Goal: Task Accomplishment & Management: Manage account settings

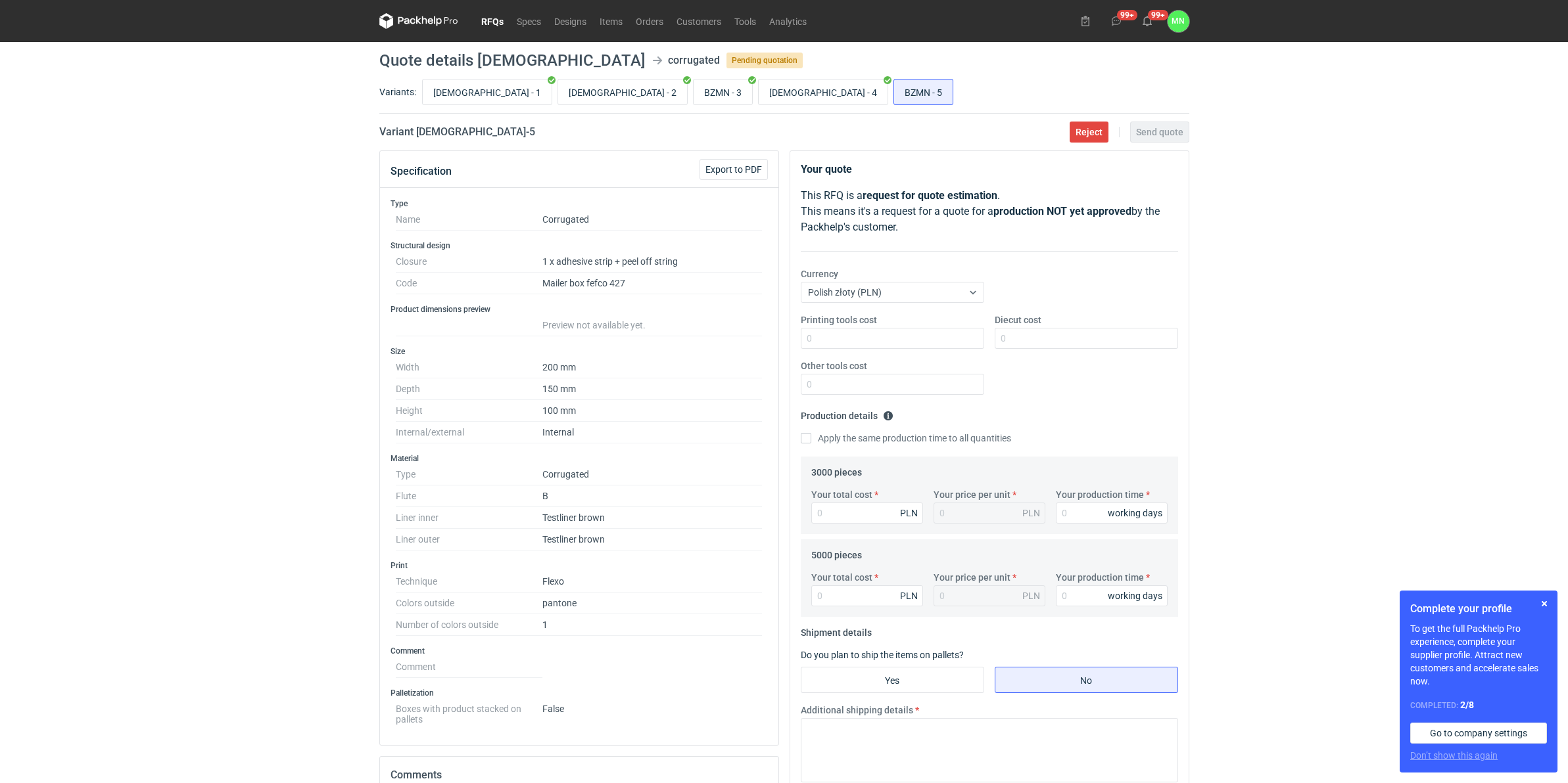
click at [431, 131] on h2 "Variant BZMN - 5" at bounding box center [457, 132] width 155 height 15
copy h2 "BZMN"
click at [290, 207] on div "RFQs Specs Designs Items Orders Customers Tools Analytics 99+ 99+ MN Małgorzata…" at bounding box center [784, 392] width 1568 height 783
click at [758, 95] on input "BZMN - 4" at bounding box center [823, 92] width 129 height 25
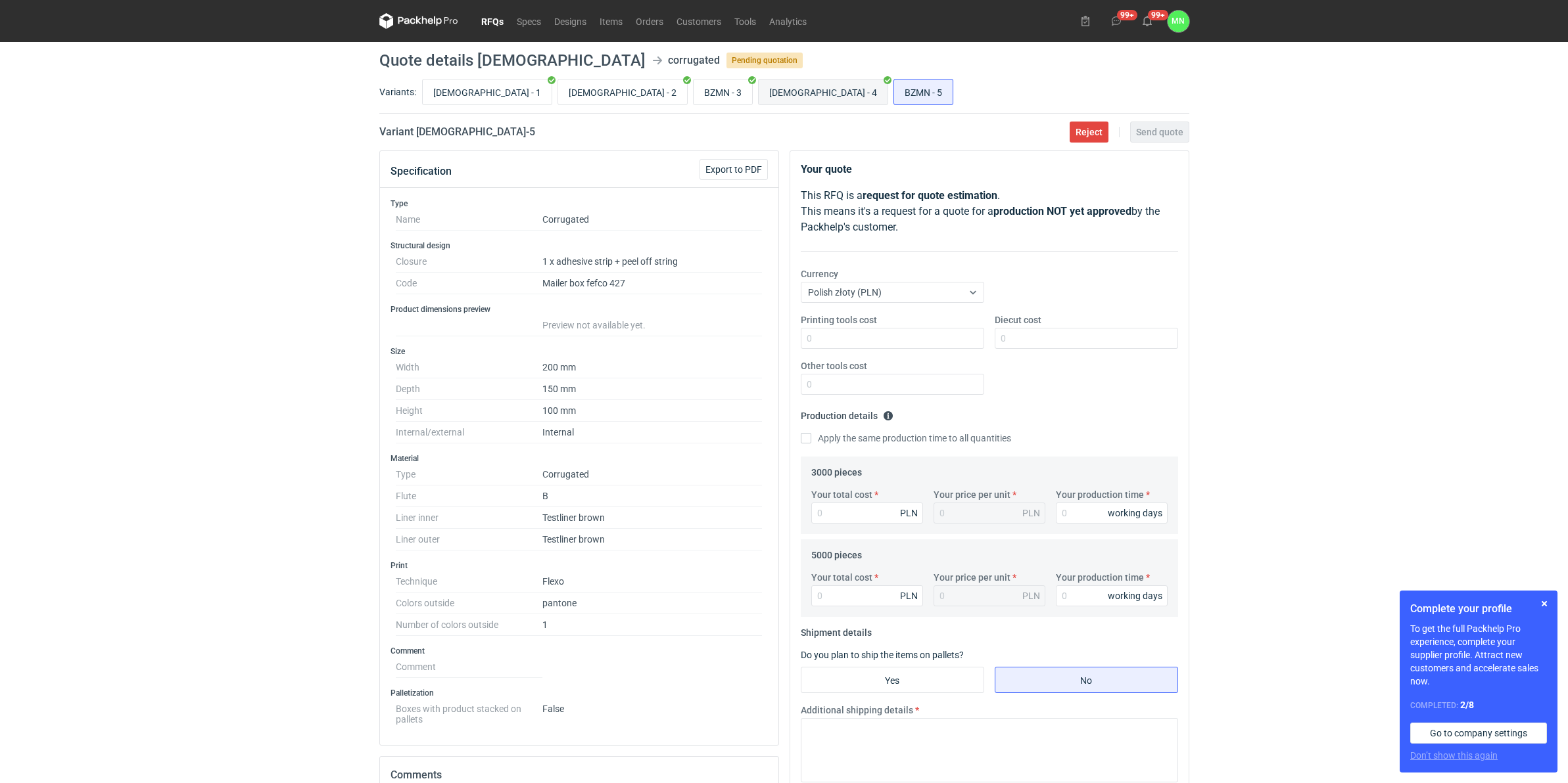
radio input "true"
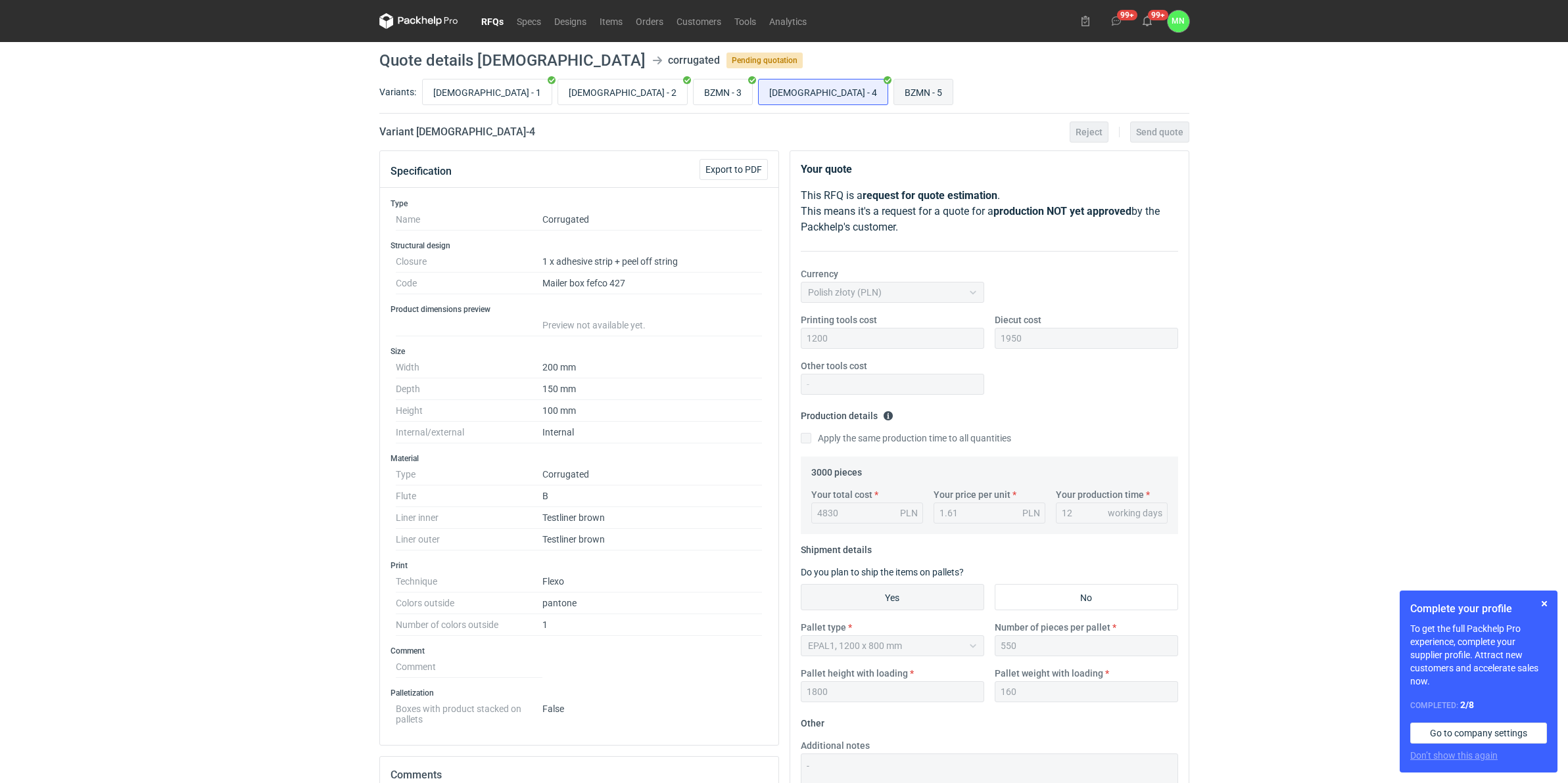
click at [894, 94] on input "BZMN - 5" at bounding box center [923, 92] width 58 height 25
radio input "true"
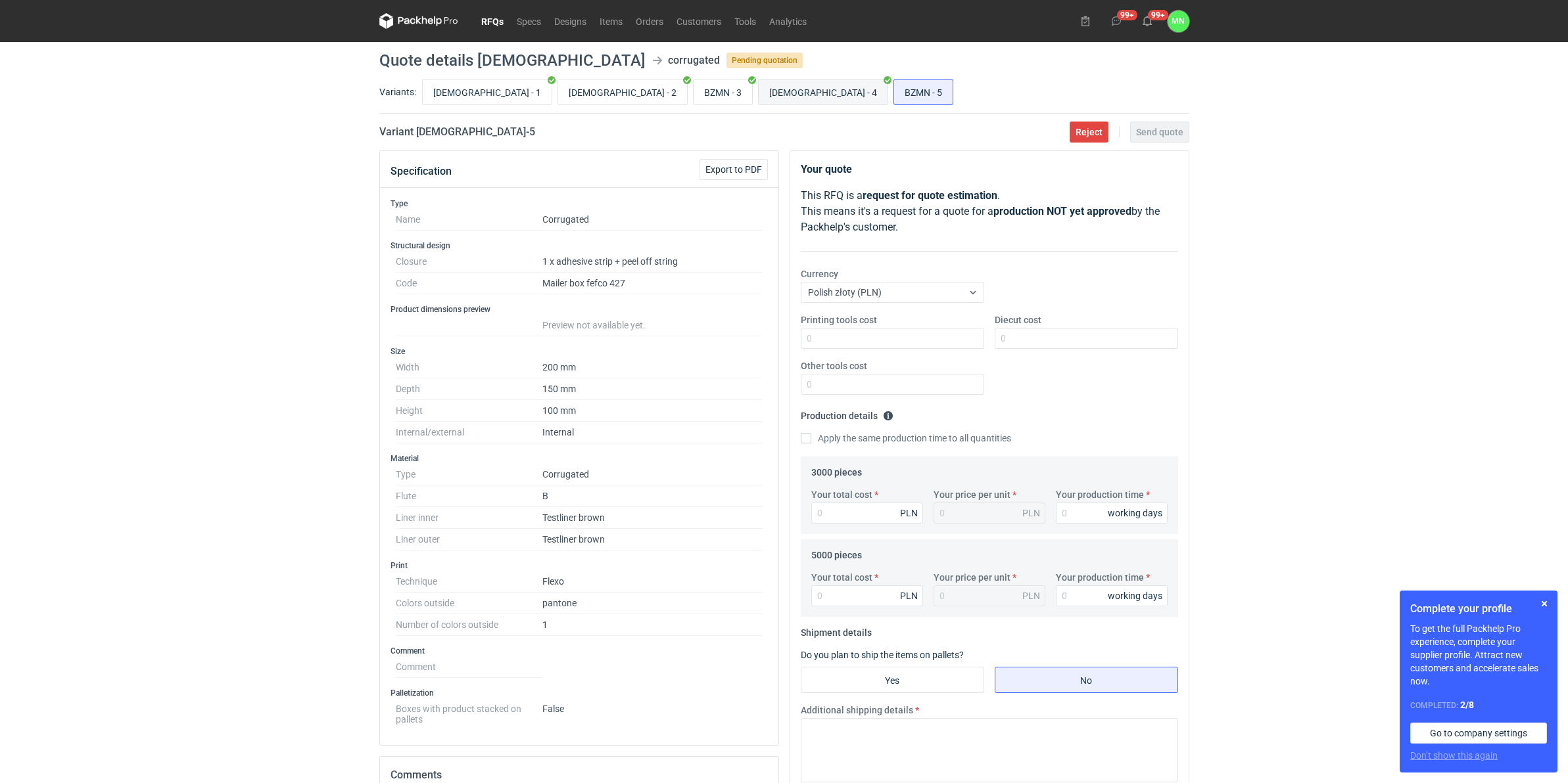
click at [758, 95] on input "BZMN - 4" at bounding box center [823, 92] width 129 height 25
radio input "true"
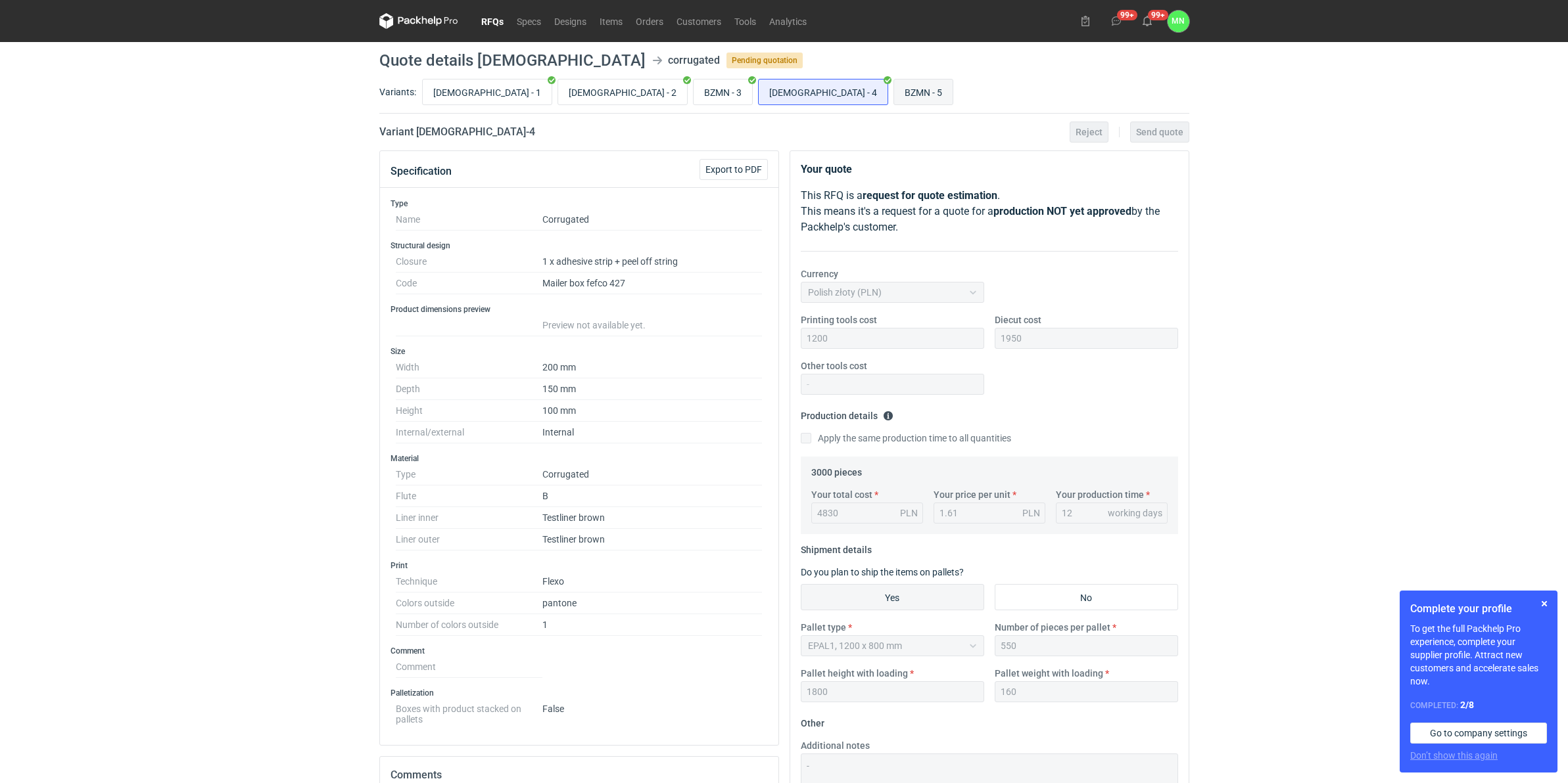
click at [894, 100] on input "BZMN - 5" at bounding box center [923, 92] width 58 height 25
radio input "true"
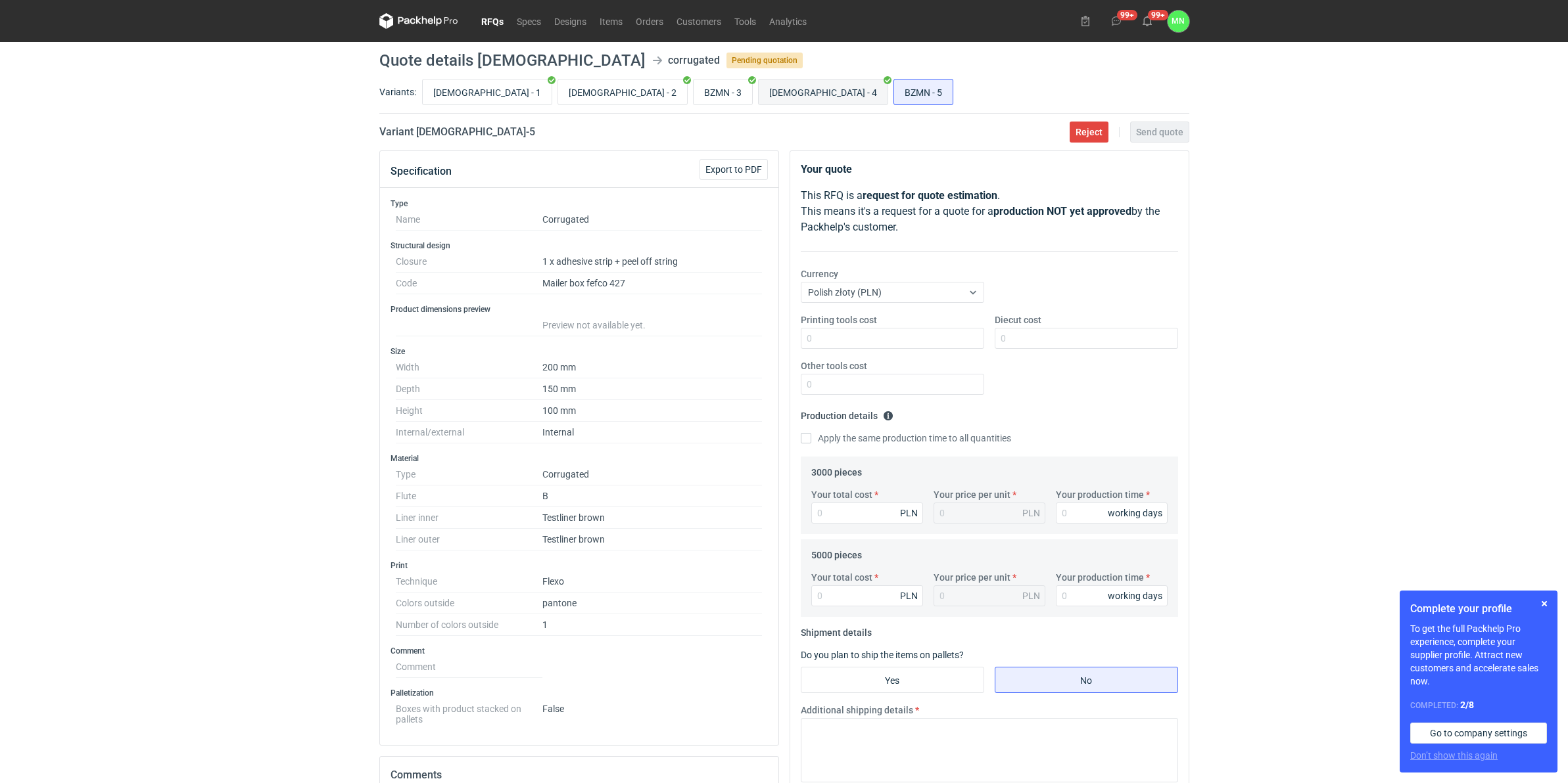
click at [758, 97] on input "BZMN - 4" at bounding box center [823, 92] width 129 height 25
radio input "true"
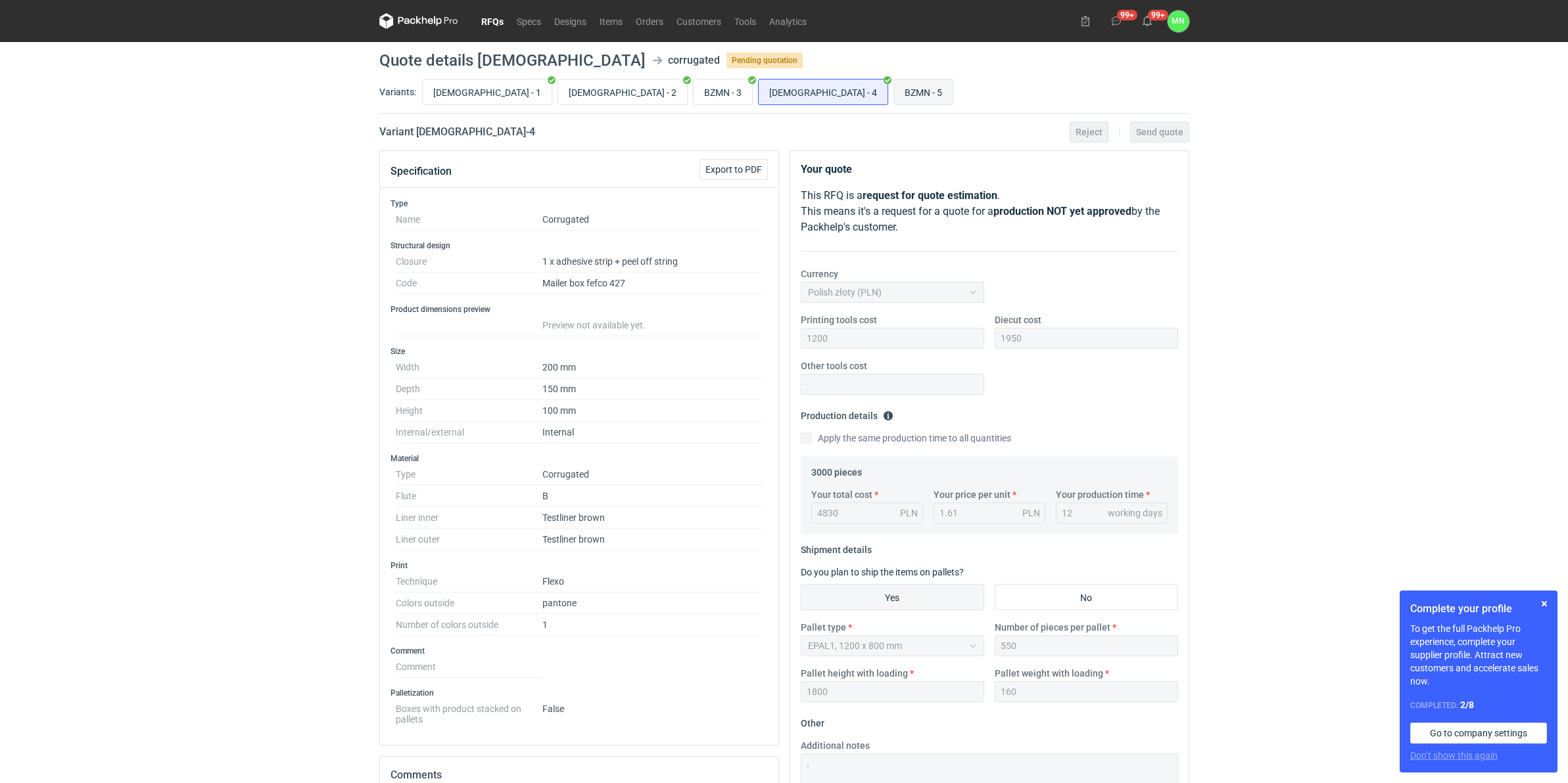
click at [894, 97] on input "BZMN - 5" at bounding box center [923, 92] width 58 height 25
radio input "true"
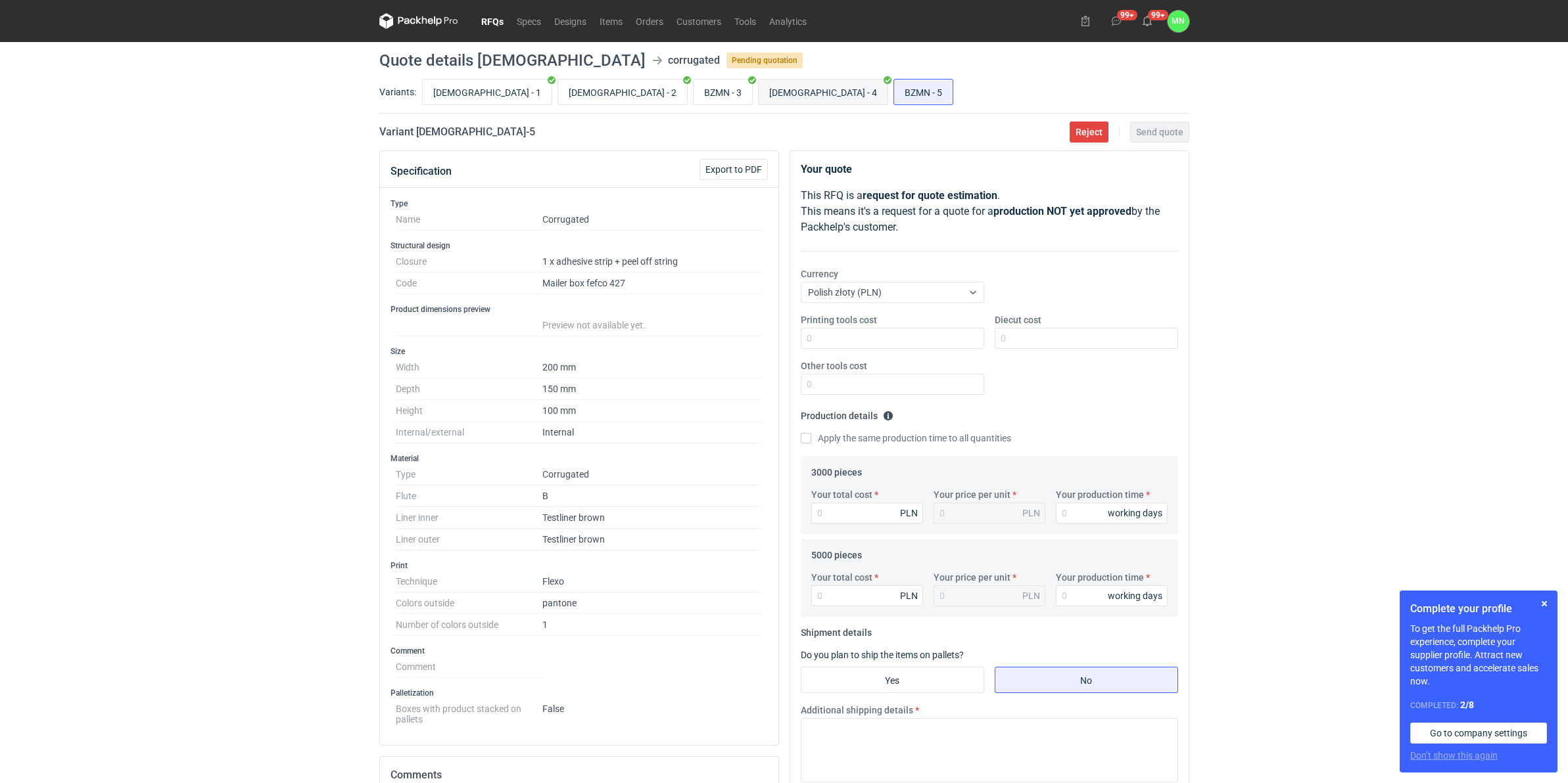
click at [758, 93] on input "BZMN - 4" at bounding box center [823, 92] width 129 height 25
radio input "true"
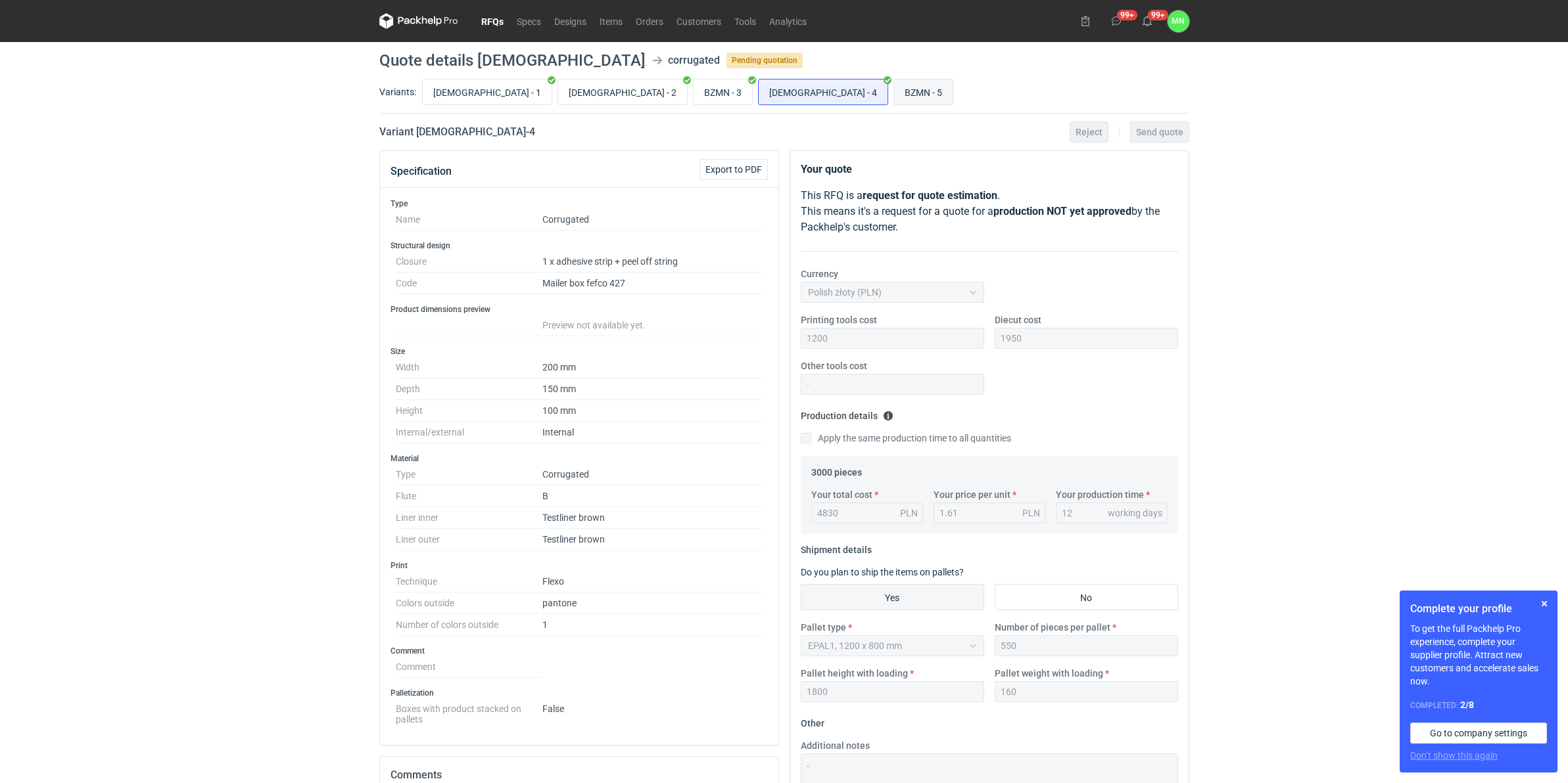
click at [894, 97] on input "BZMN - 5" at bounding box center [923, 92] width 58 height 25
radio input "true"
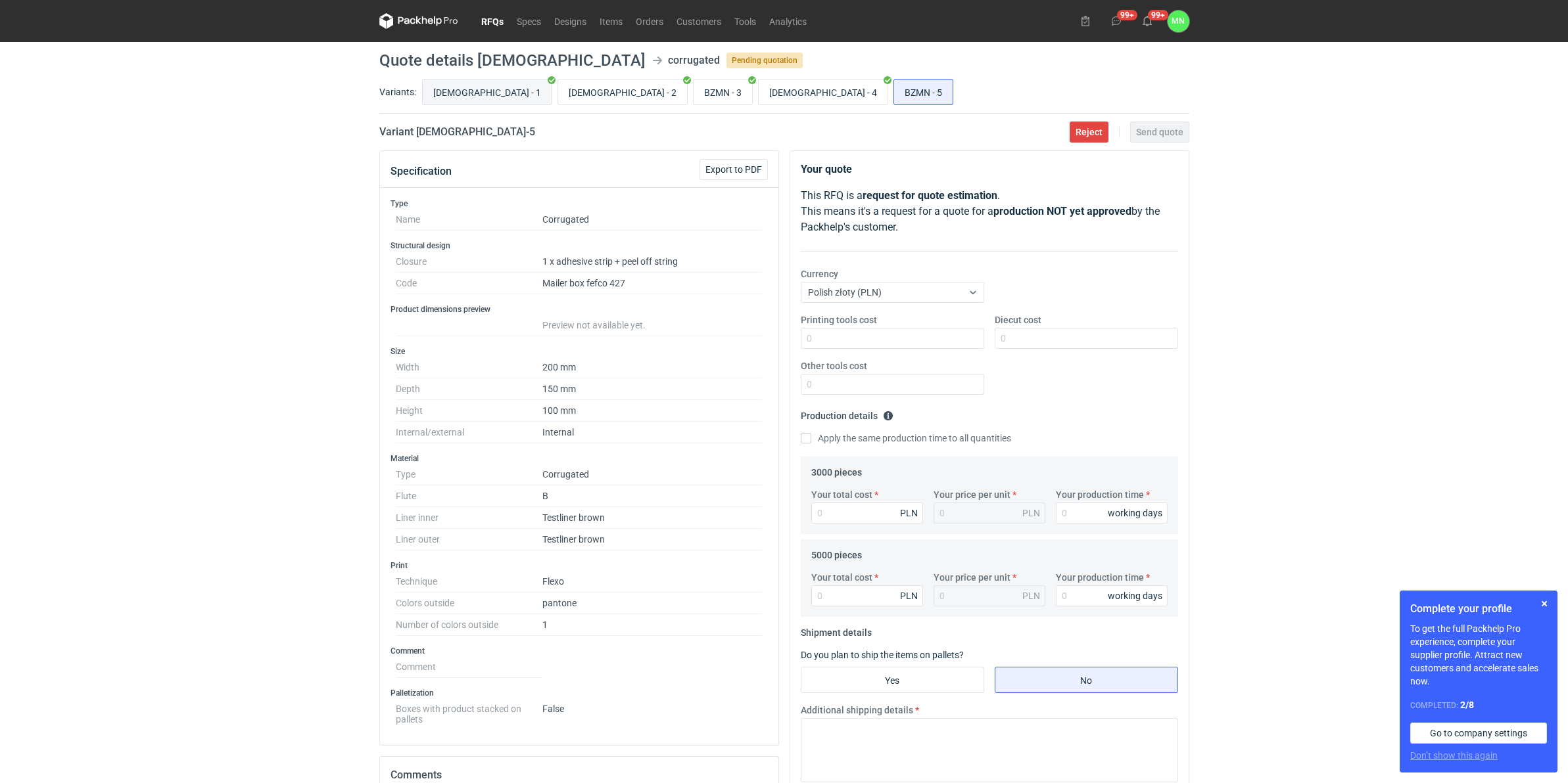
click at [450, 80] on input "BZMN - 1" at bounding box center [487, 92] width 129 height 25
radio input "true"
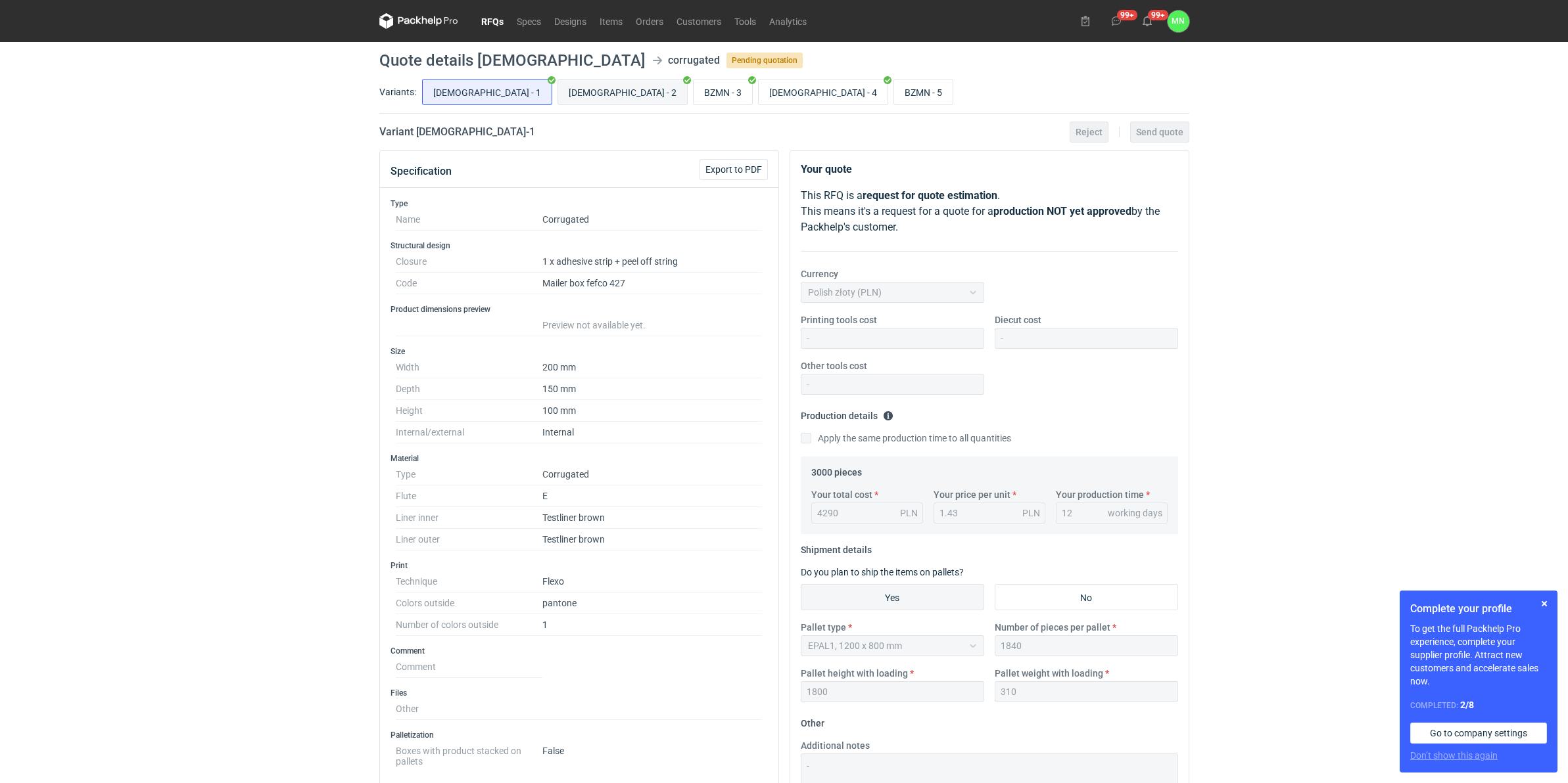
click at [558, 81] on input "BZMN - 2" at bounding box center [623, 92] width 129 height 25
radio input "true"
click at [694, 82] on input "BZMN - 3" at bounding box center [723, 92] width 58 height 25
radio input "true"
click at [758, 89] on input "BZMN - 4" at bounding box center [823, 92] width 129 height 25
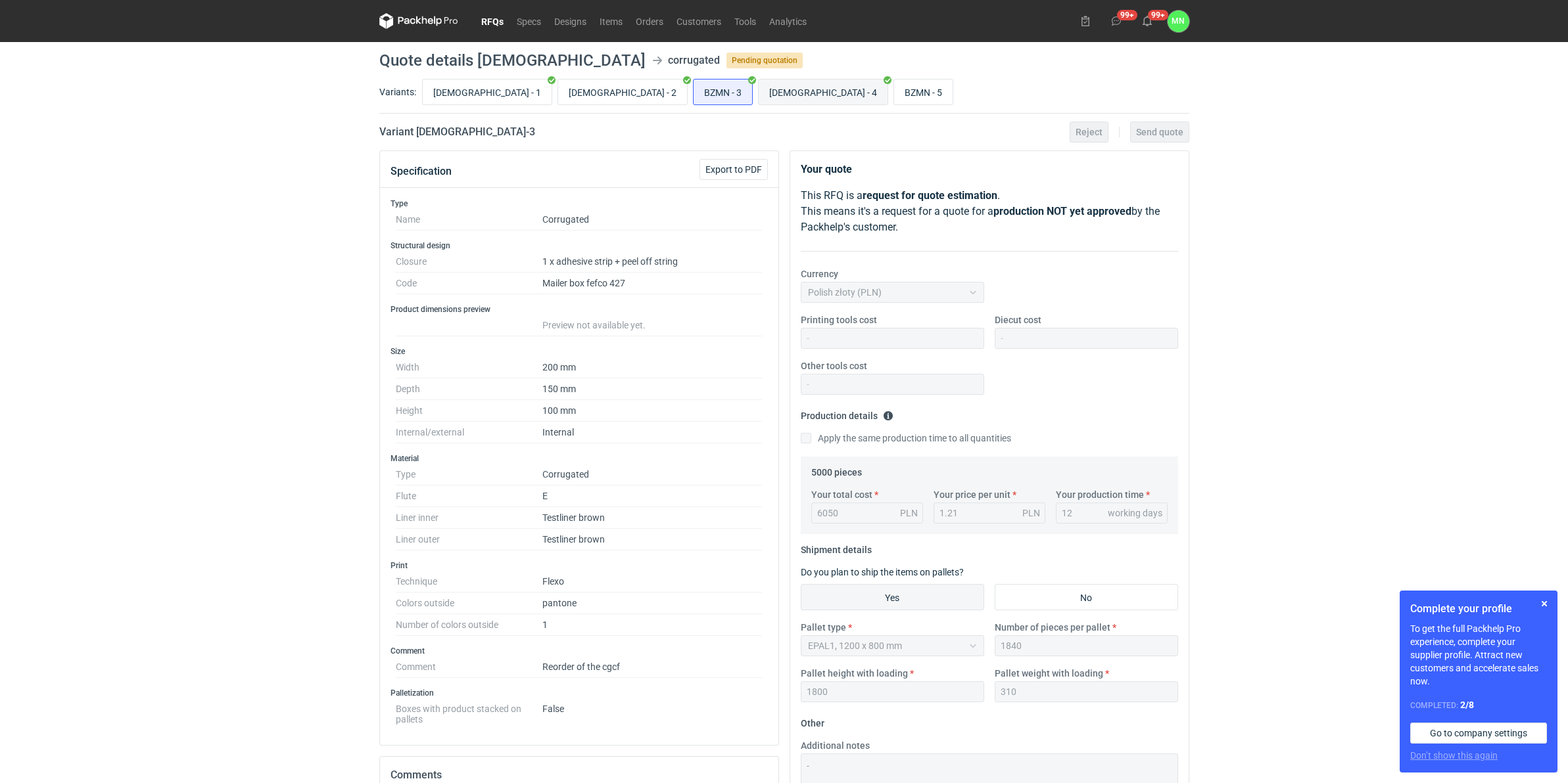
radio input "true"
click at [894, 95] on input "BZMN - 5" at bounding box center [923, 92] width 58 height 25
radio input "true"
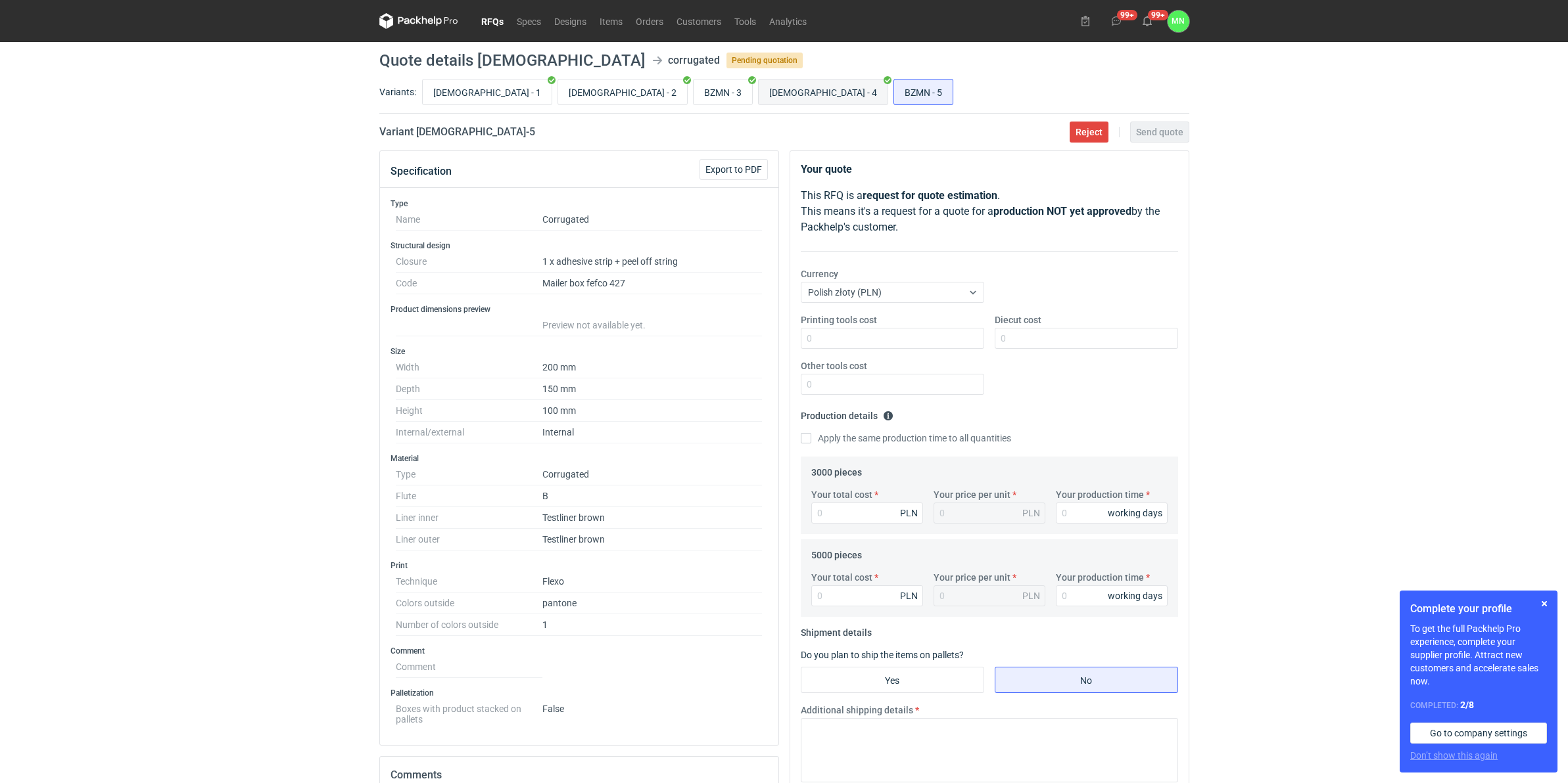
click at [758, 94] on input "BZMN - 4" at bounding box center [823, 92] width 129 height 25
radio input "true"
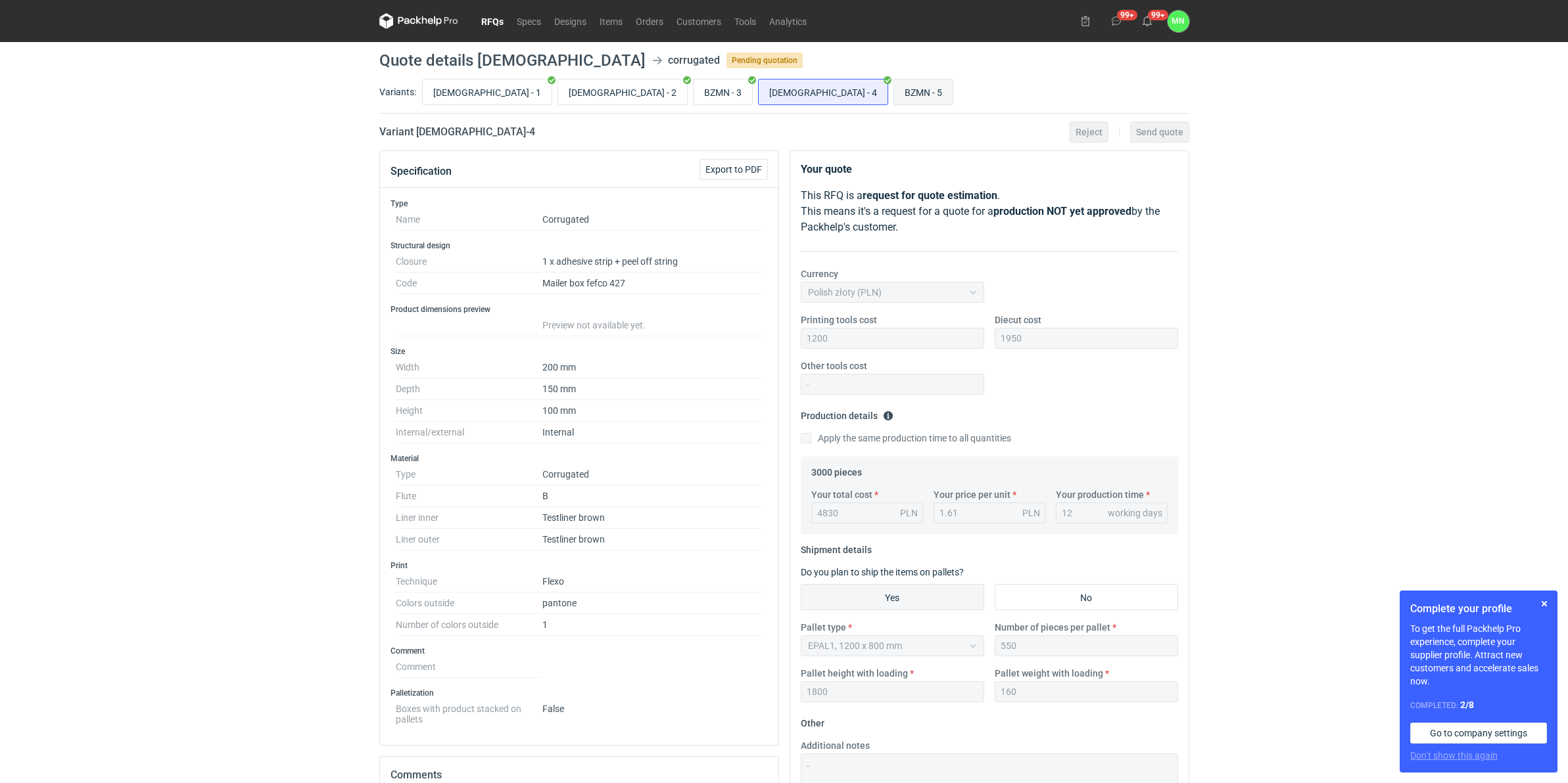
click at [894, 89] on input "BZMN - 5" at bounding box center [923, 92] width 58 height 25
radio input "true"
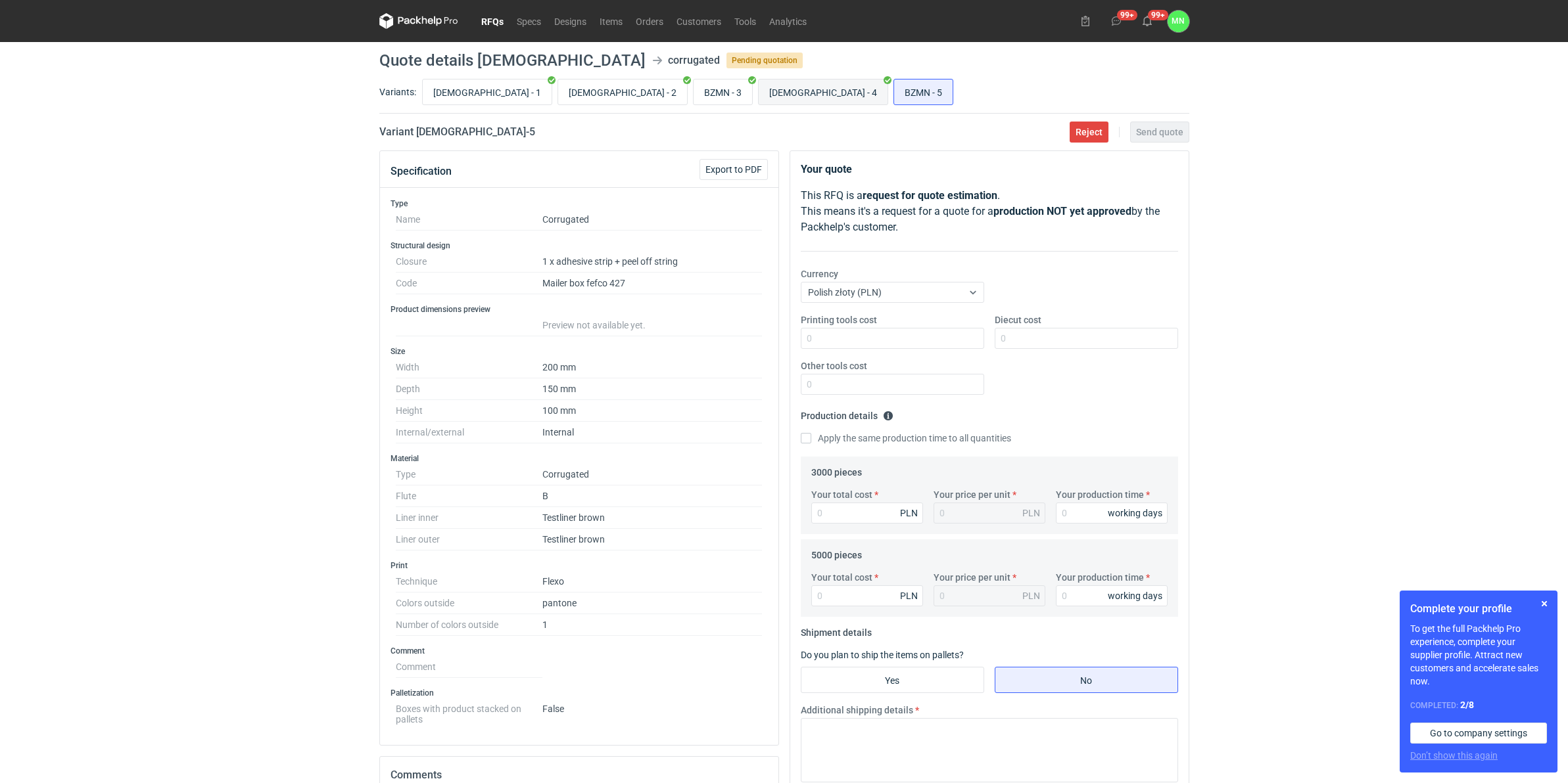
click at [758, 94] on input "BZMN - 4" at bounding box center [823, 92] width 129 height 25
radio input "true"
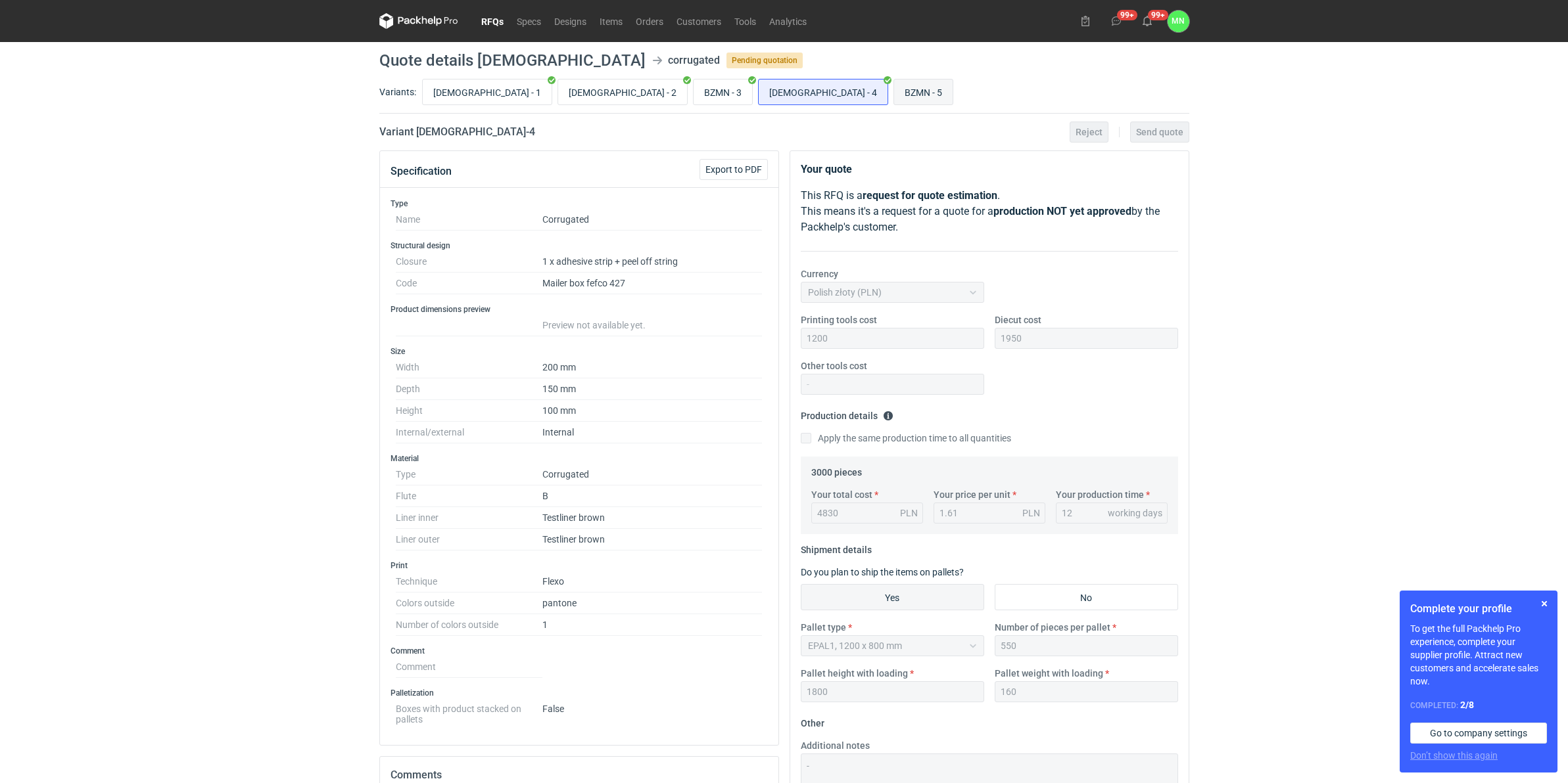
click at [894, 94] on input "BZMN - 5" at bounding box center [923, 92] width 58 height 25
radio input "true"
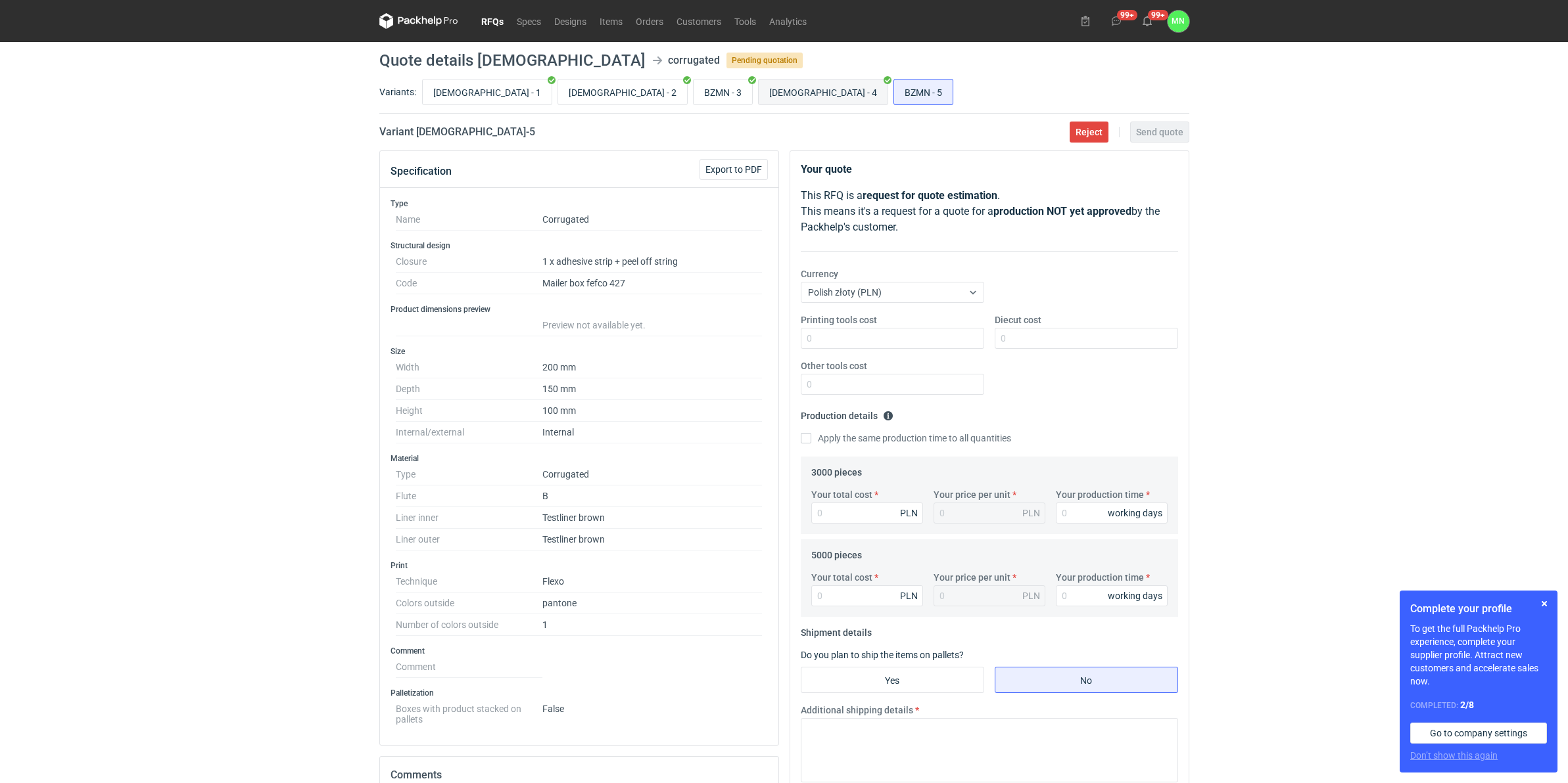
click at [758, 95] on input "BZMN - 4" at bounding box center [823, 92] width 129 height 25
radio input "true"
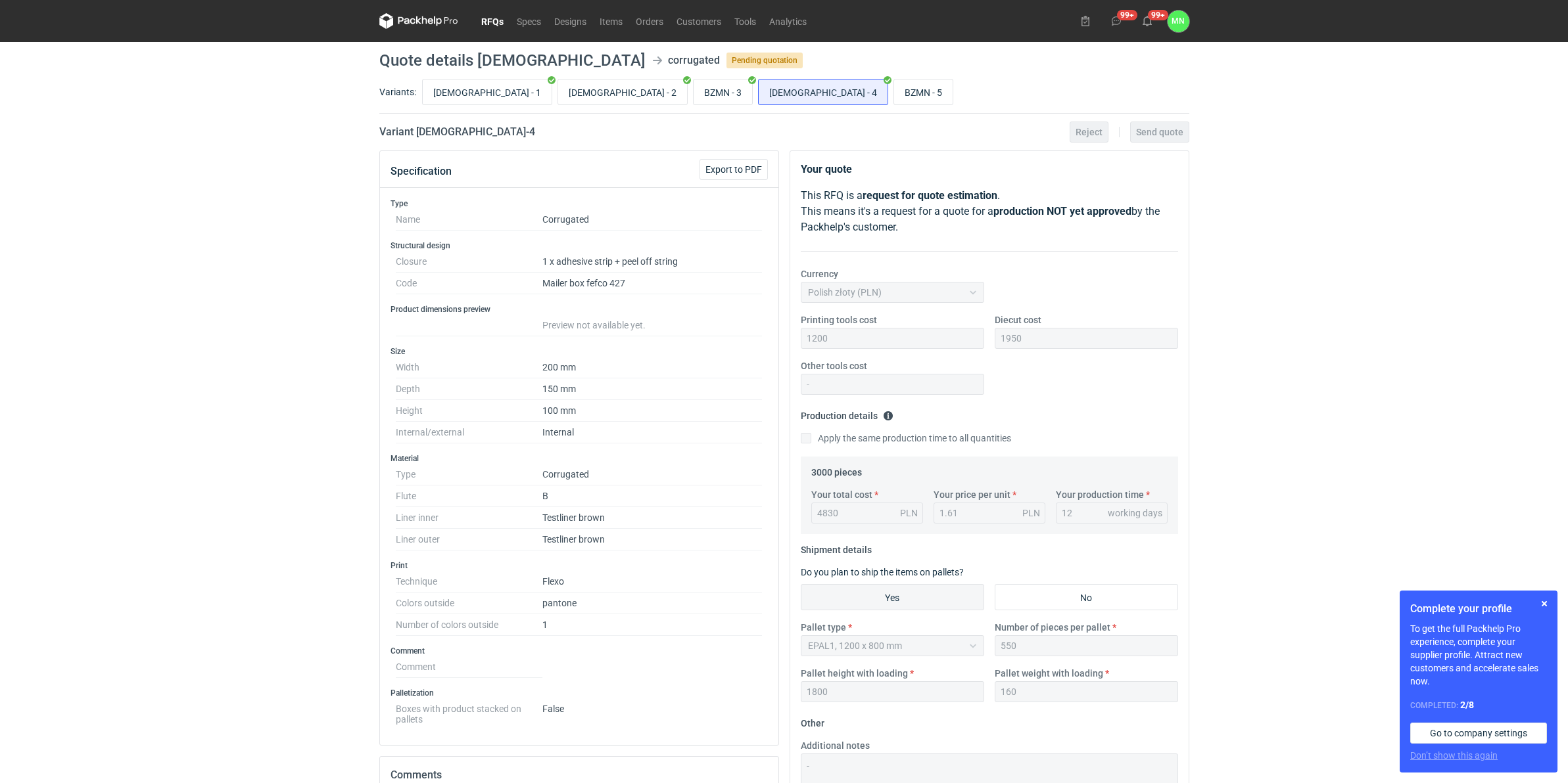
click at [710, 107] on div "BZMN - 1 BZMN - 2 BZMN - 3 BZMN - 4 BZMN - 5" at bounding box center [804, 92] width 769 height 32
click at [894, 88] on input "BZMN - 5" at bounding box center [923, 92] width 58 height 25
radio input "true"
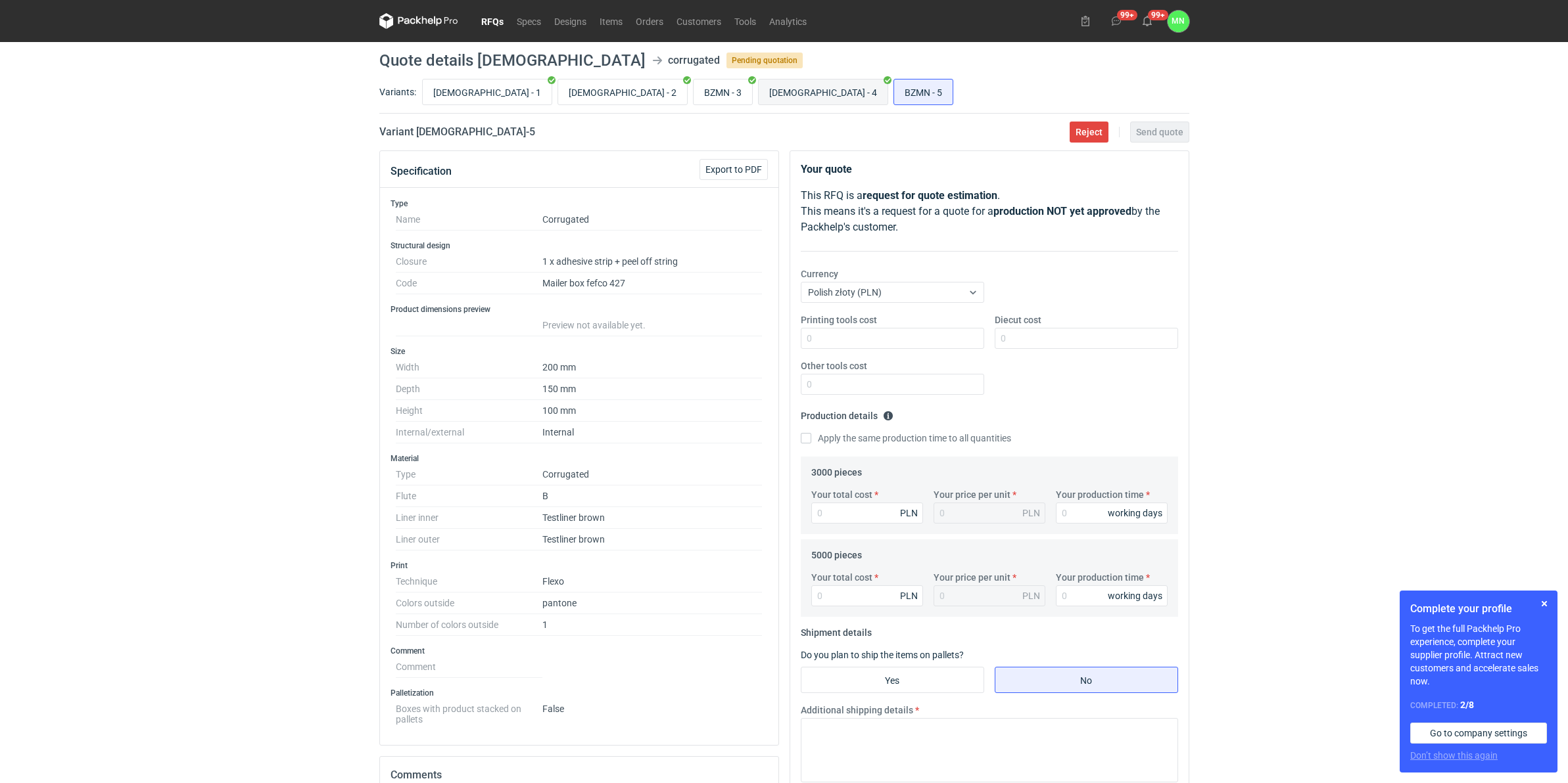
click at [758, 89] on input "BZMN - 4" at bounding box center [823, 92] width 129 height 25
radio input "true"
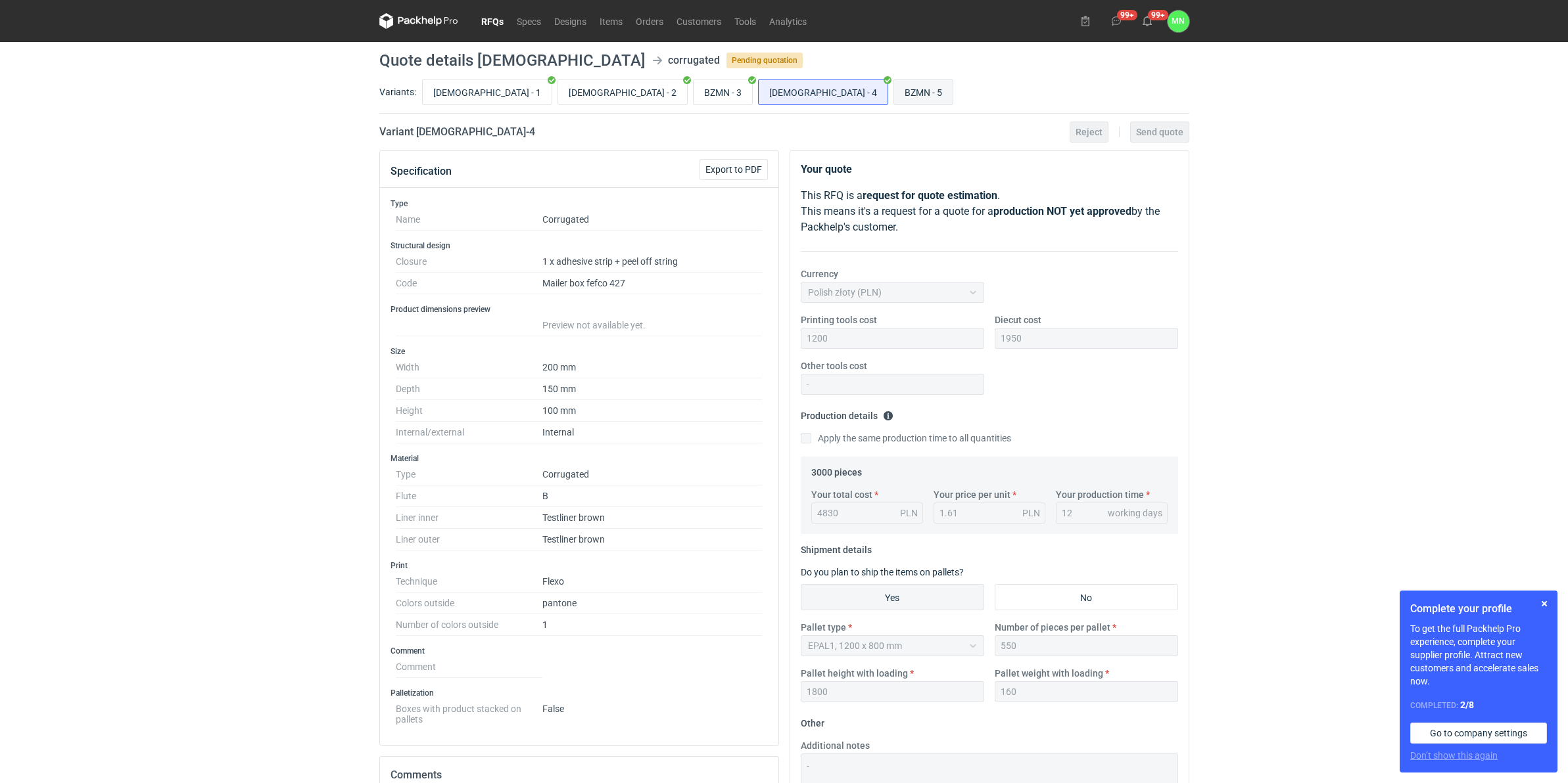
click at [894, 88] on input "BZMN - 5" at bounding box center [923, 92] width 58 height 25
radio input "true"
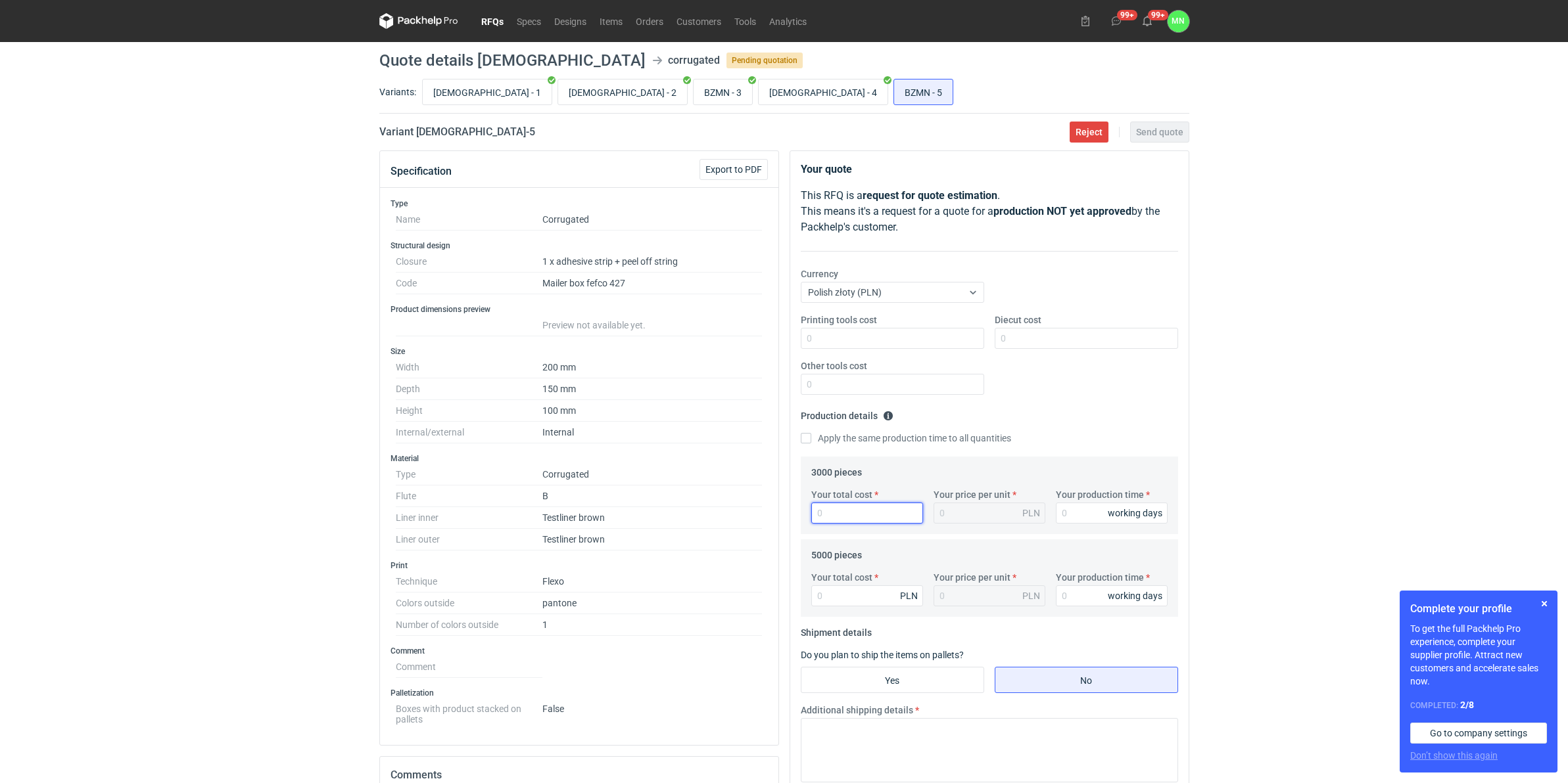
click at [832, 523] on input "Your total cost" at bounding box center [867, 513] width 112 height 21
type input "4590"
type input "1.53"
type input "4590"
click at [886, 338] on input "Printing tools cost" at bounding box center [892, 338] width 184 height 21
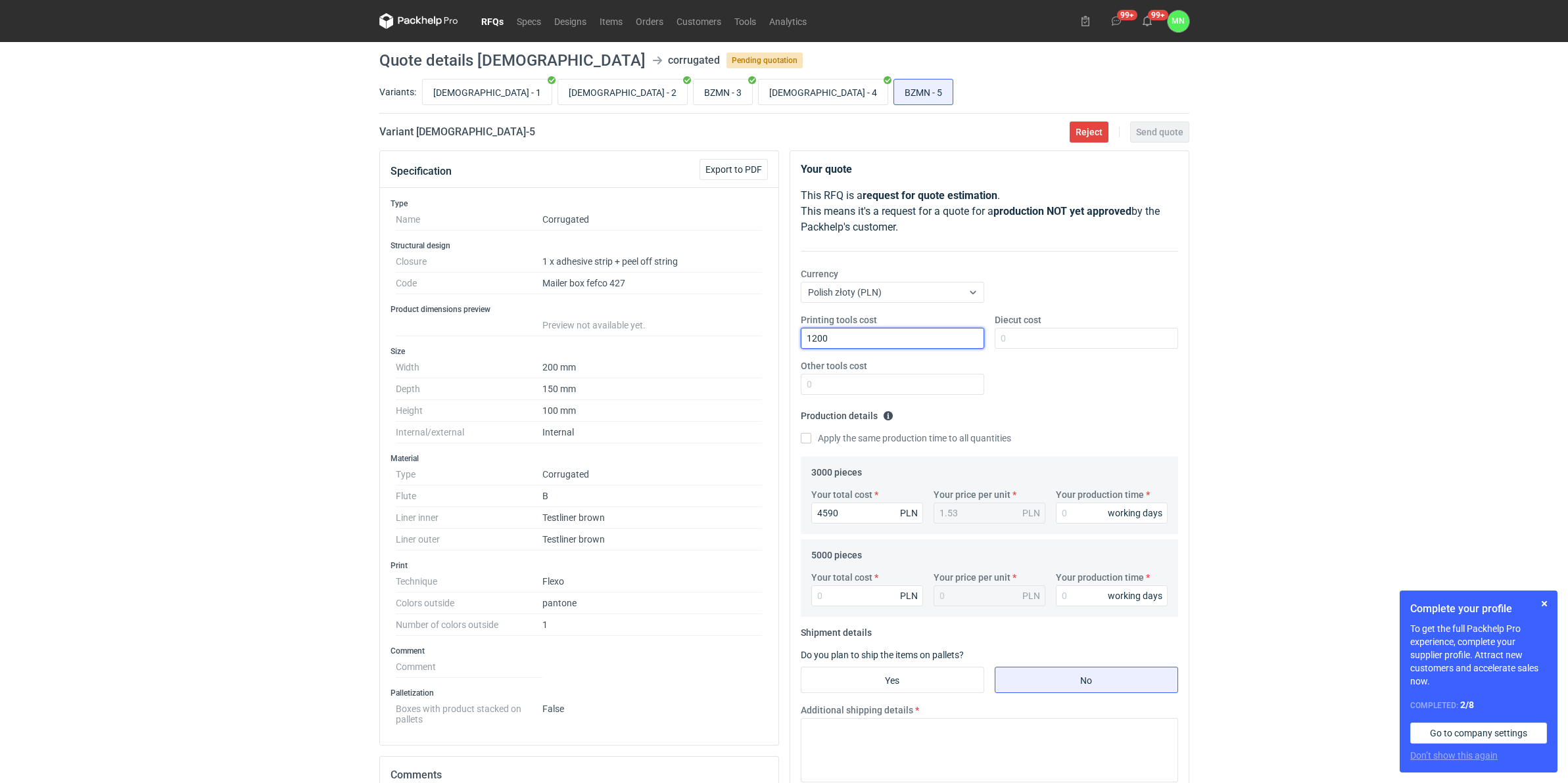
type input "1200"
type input "1950"
click at [839, 598] on input "Your total cost" at bounding box center [867, 596] width 112 height 21
type input "6700"
type input "1.34"
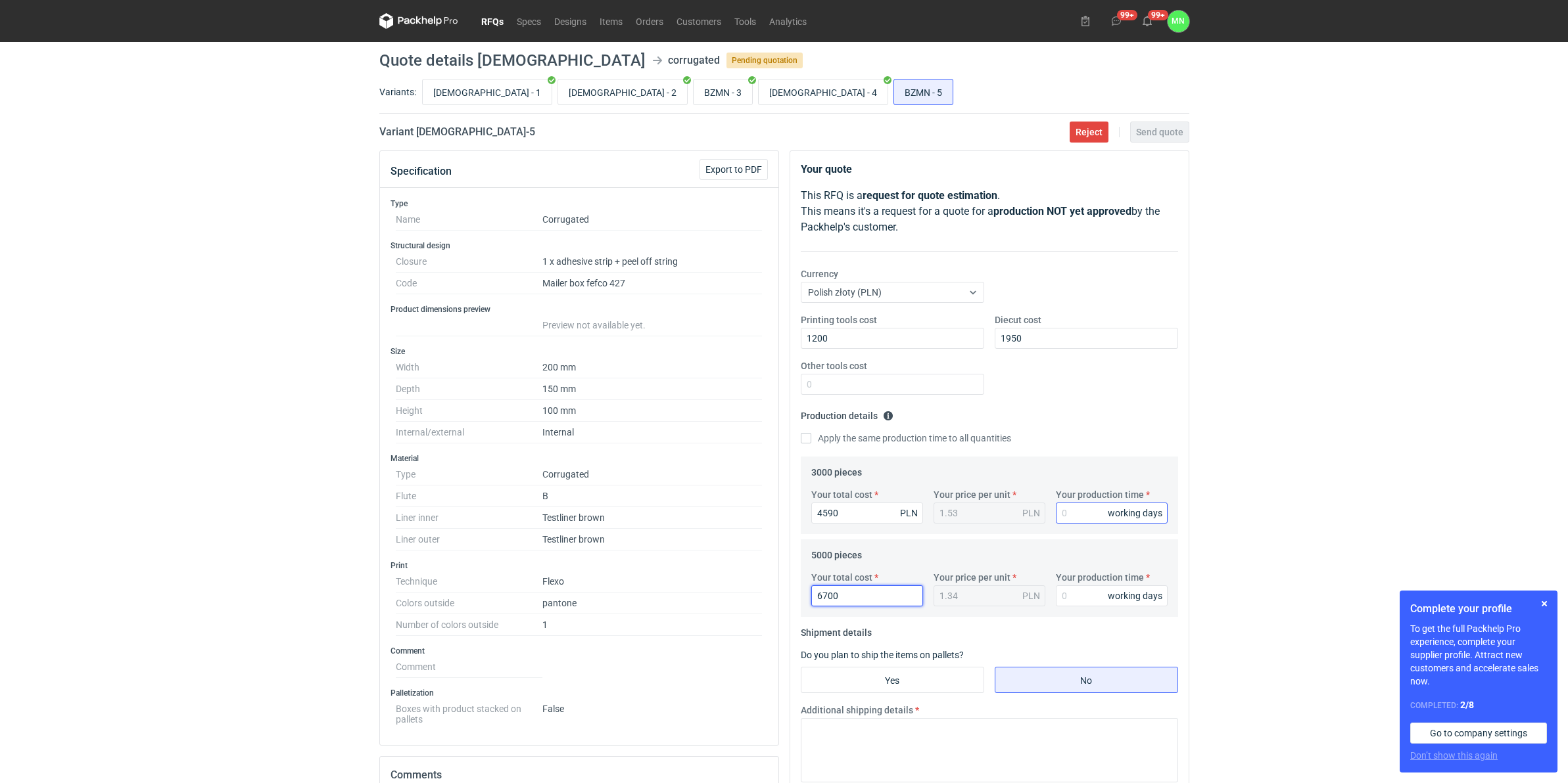
type input "6700"
click at [1086, 514] on input "Your production time" at bounding box center [1111, 513] width 112 height 21
type input "10"
click at [950, 690] on input "Yes" at bounding box center [892, 680] width 182 height 25
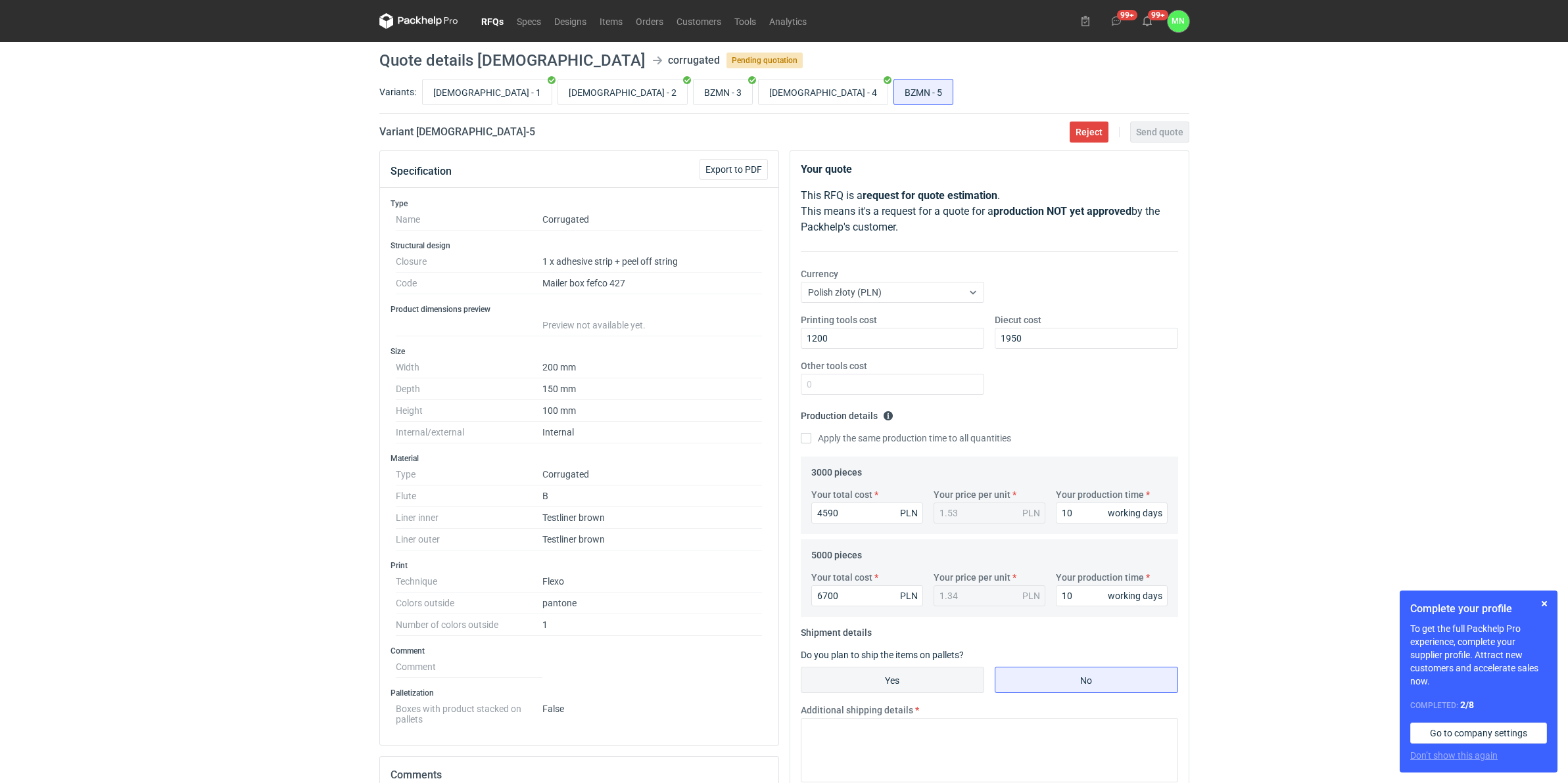
radio input "true"
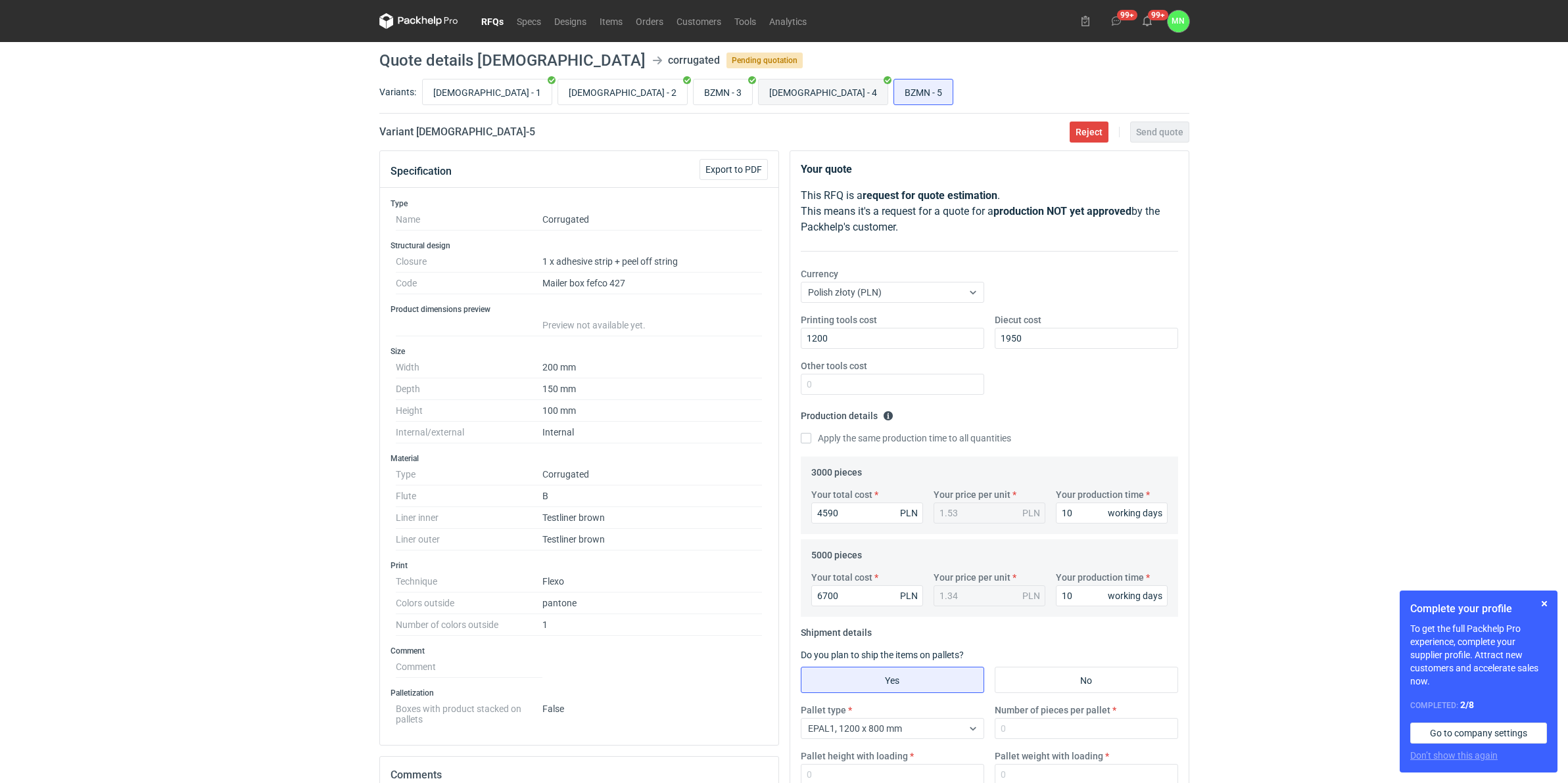
click at [758, 93] on input "BZMN - 4" at bounding box center [823, 92] width 129 height 25
radio input "true"
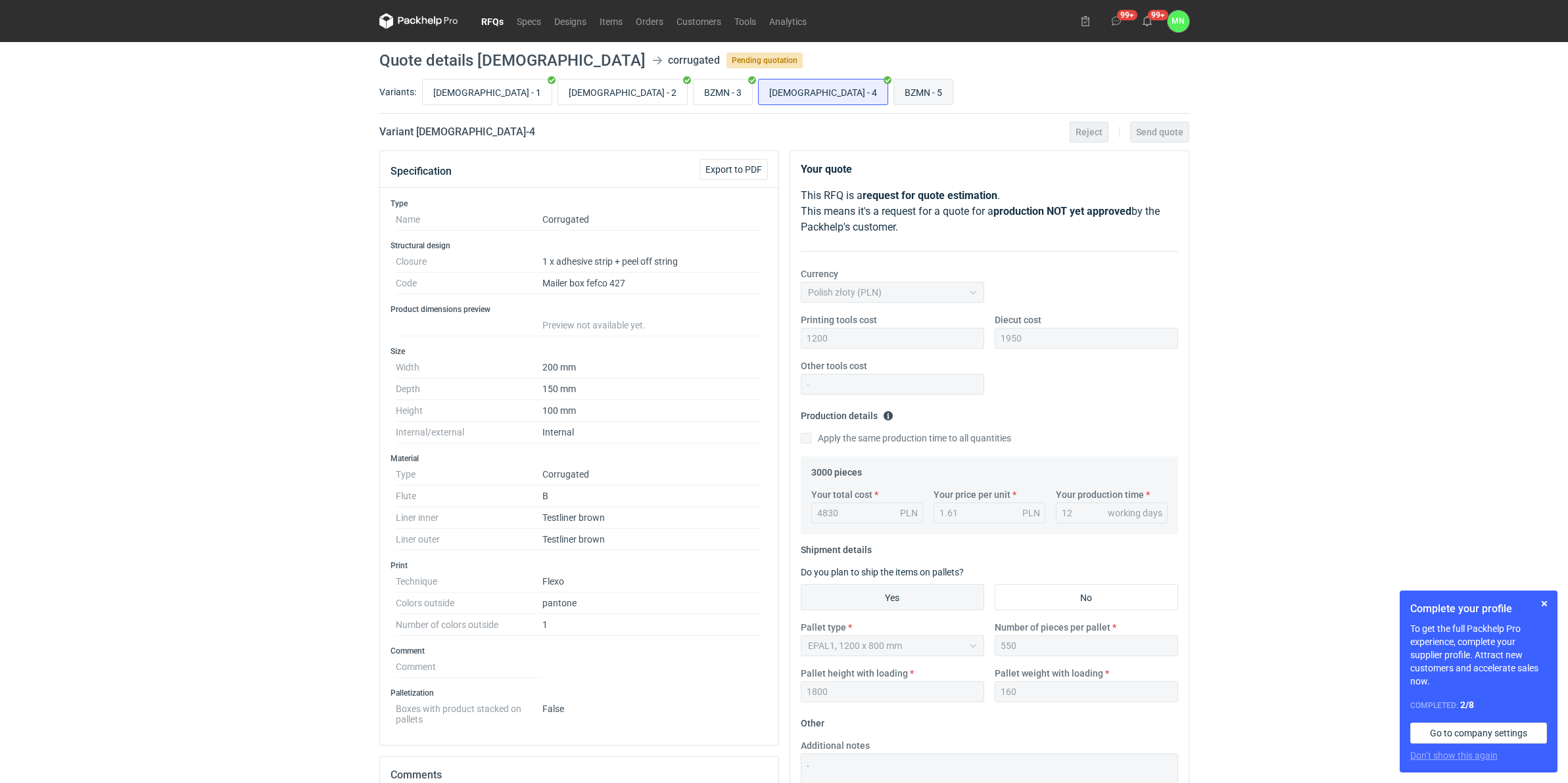
click at [894, 88] on input "BZMN - 5" at bounding box center [923, 92] width 58 height 25
radio input "true"
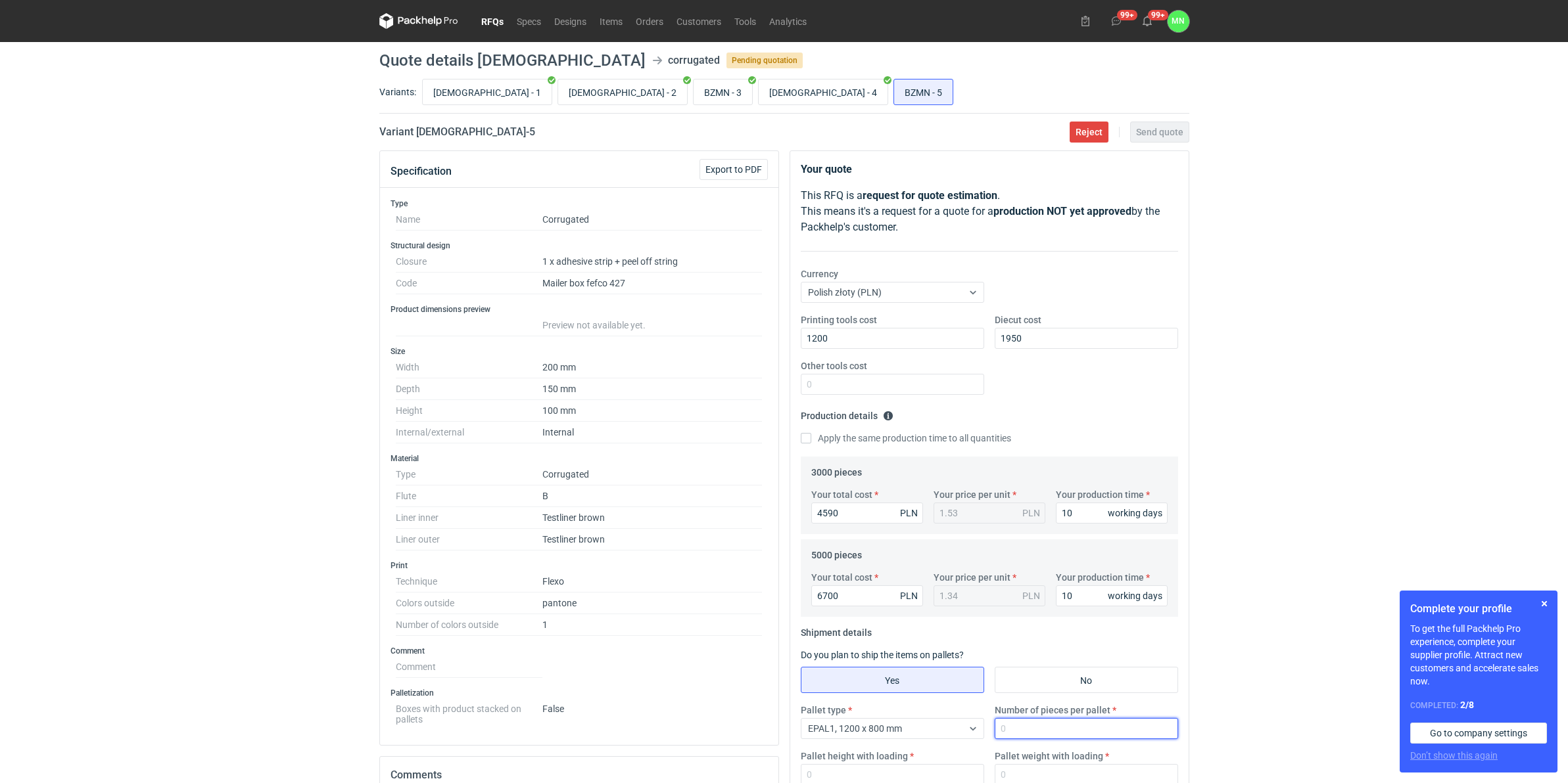
click at [1030, 730] on input "Number of pieces per pallet" at bounding box center [1086, 729] width 184 height 21
type input "550"
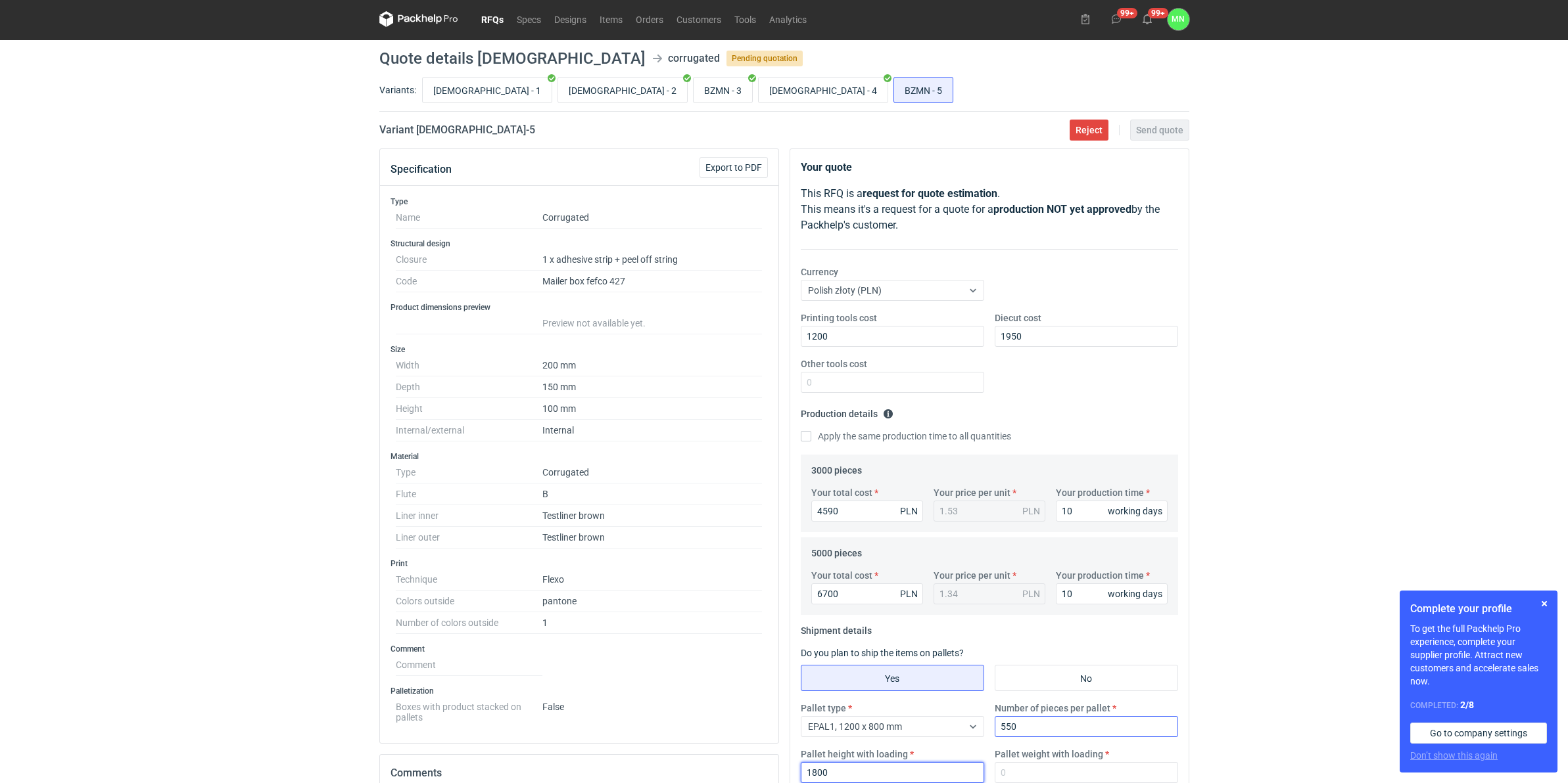
type input "1800"
type input "160"
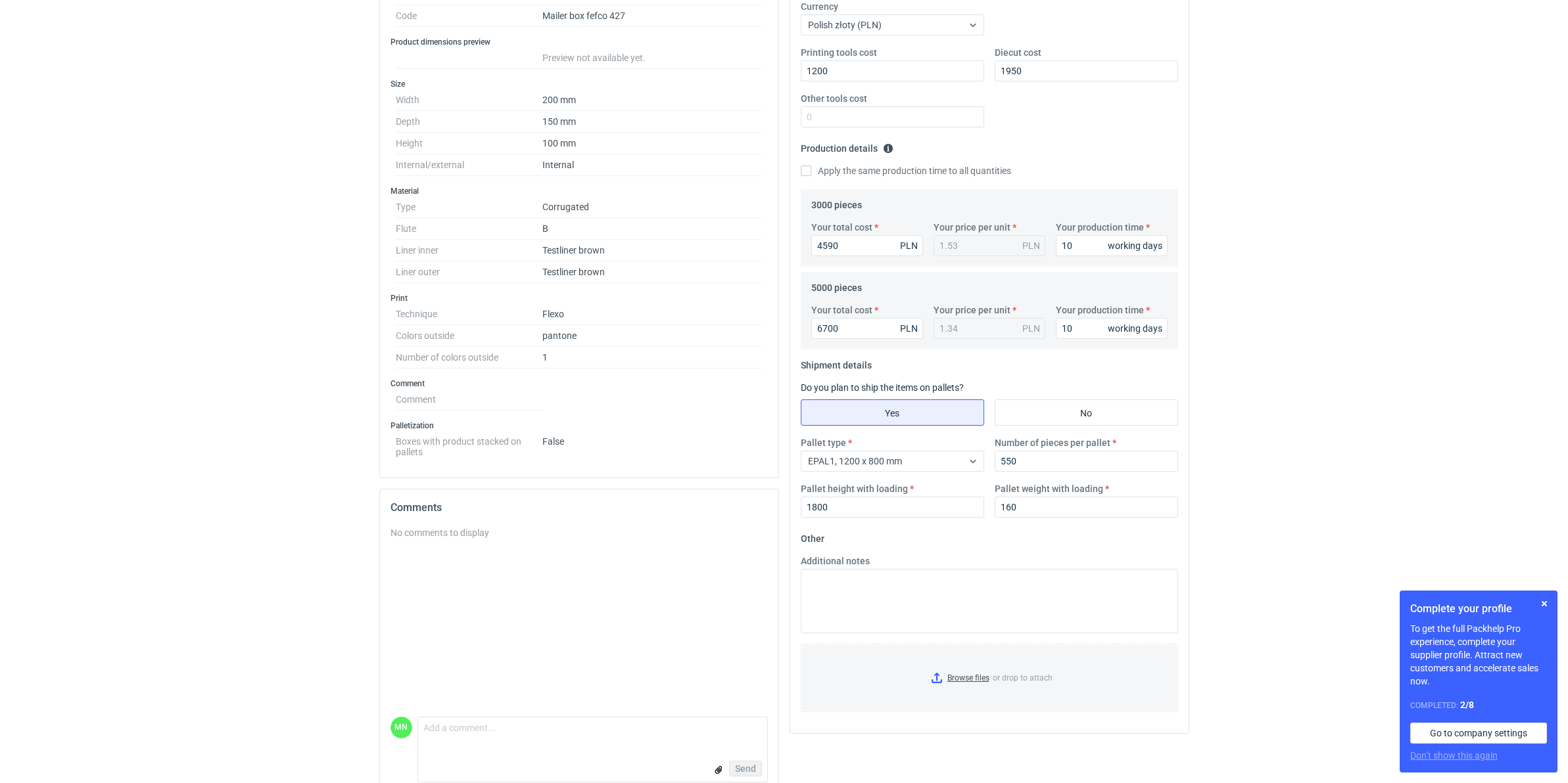
scroll to position [290, 0]
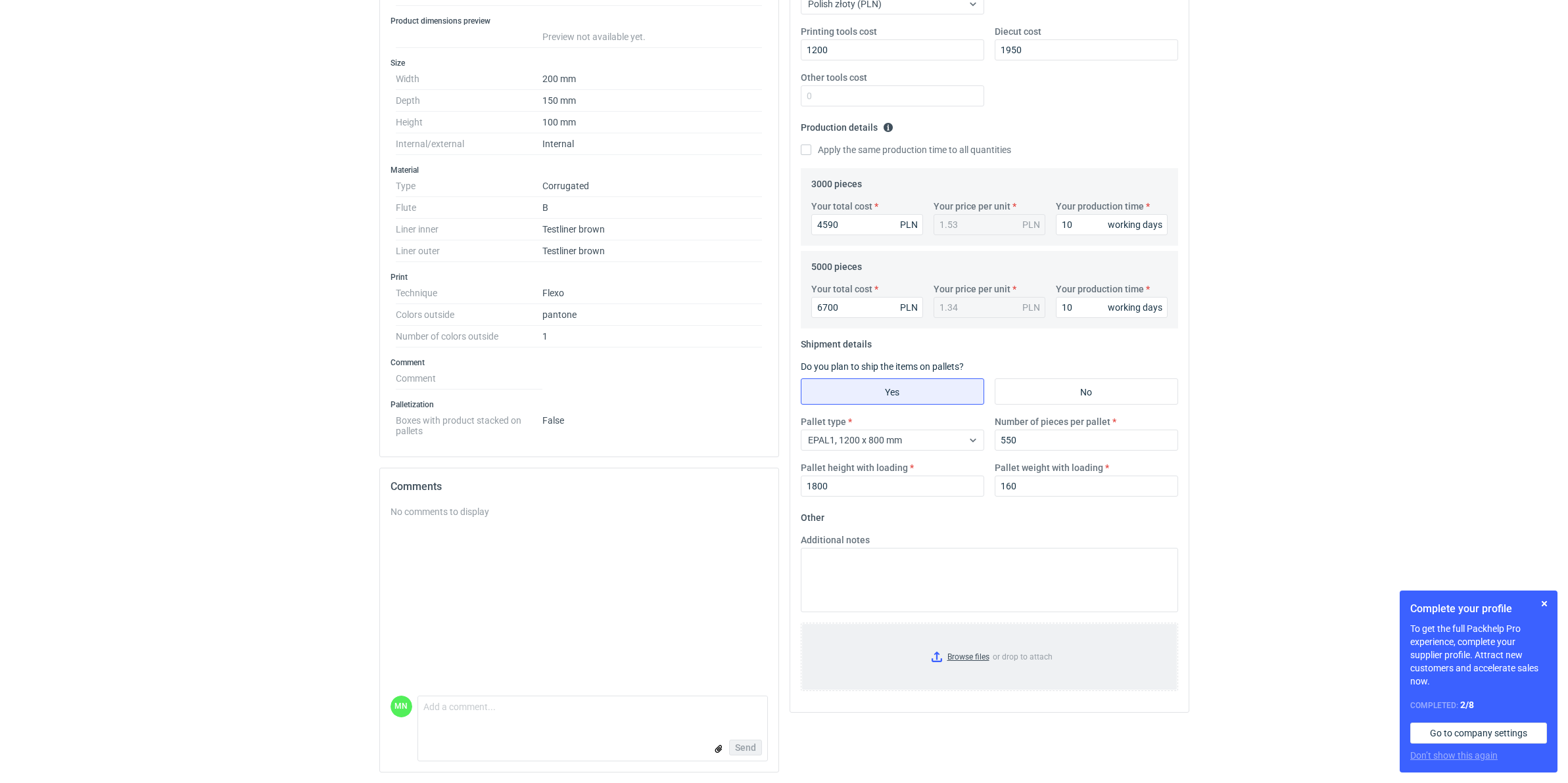
click at [974, 654] on input "Browse files or drop to attach" at bounding box center [989, 657] width 374 height 66
click at [1541, 602] on button "button" at bounding box center [1544, 604] width 15 height 15
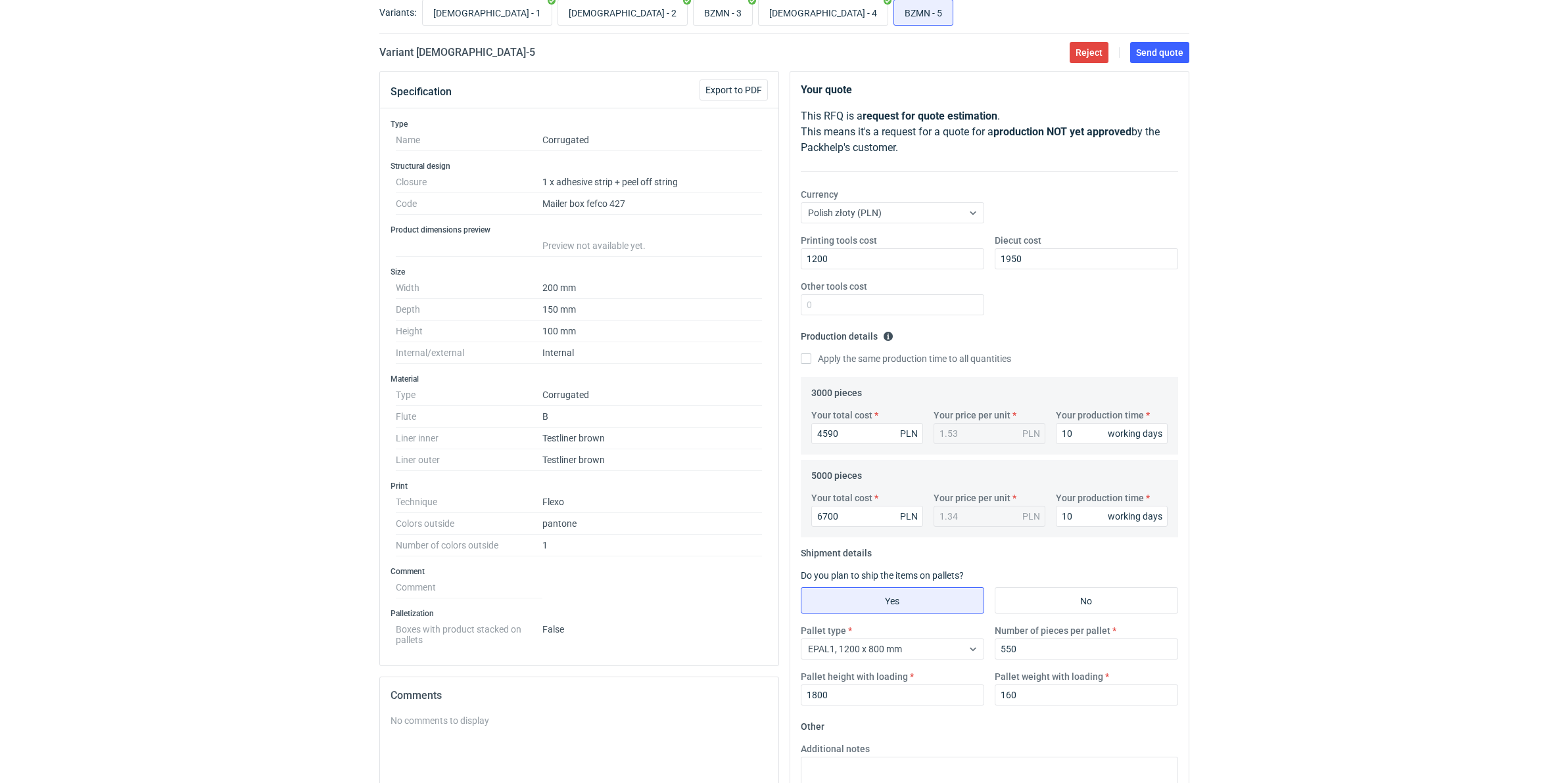
scroll to position [44, 0]
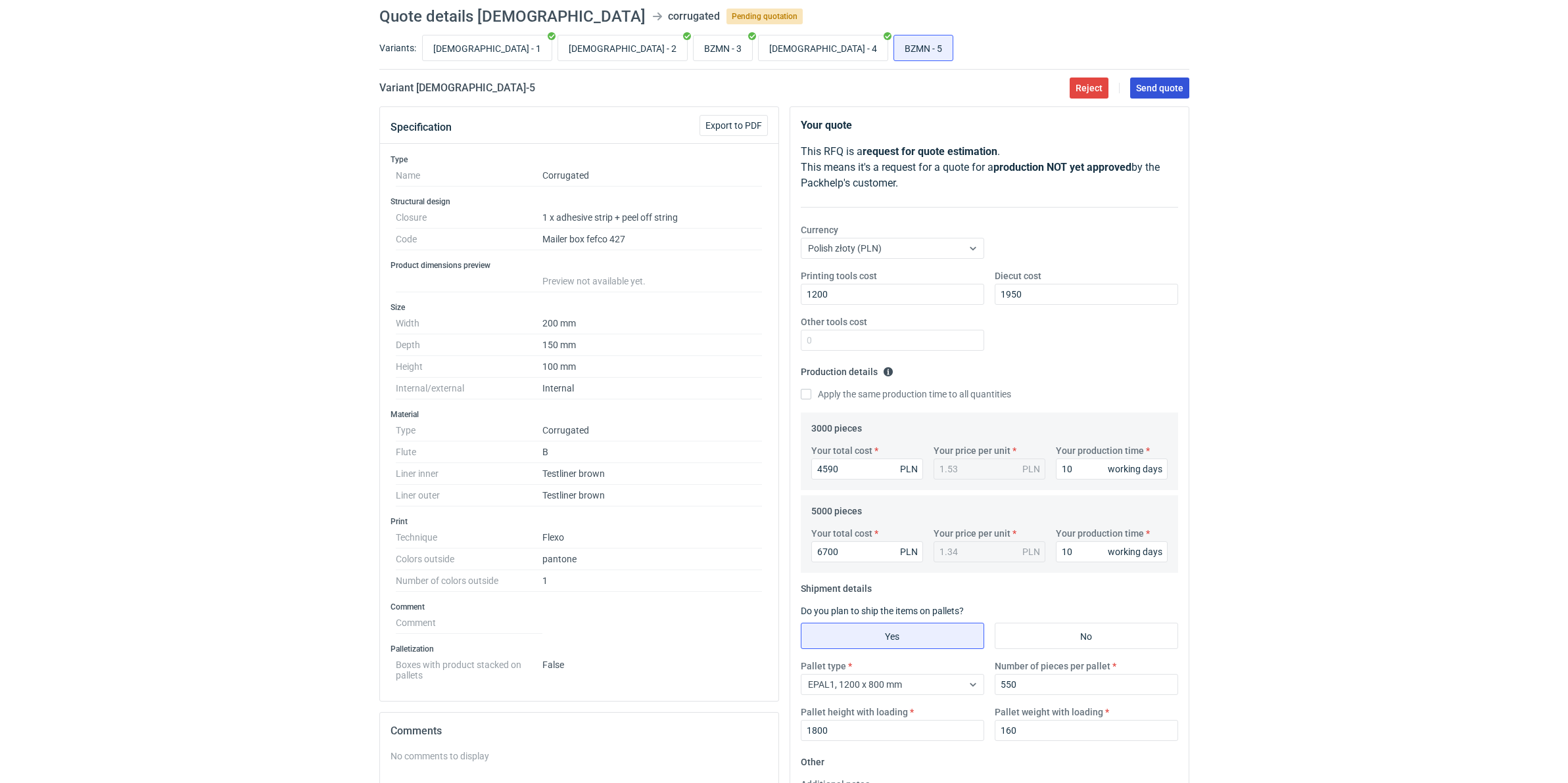
click at [1157, 80] on button "Send quote" at bounding box center [1159, 88] width 59 height 21
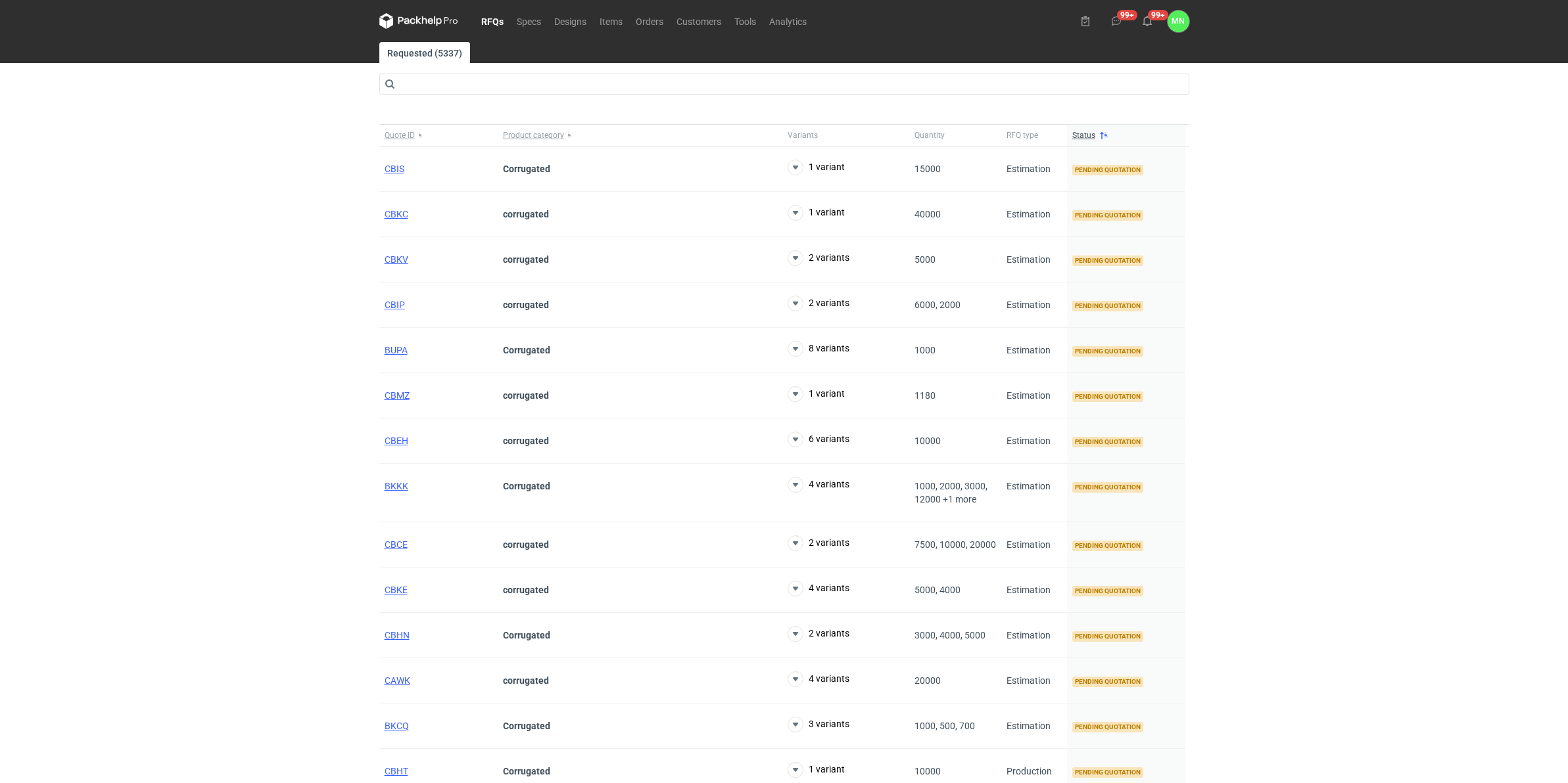
click at [492, 24] on link "RFQs" at bounding box center [492, 21] width 35 height 15
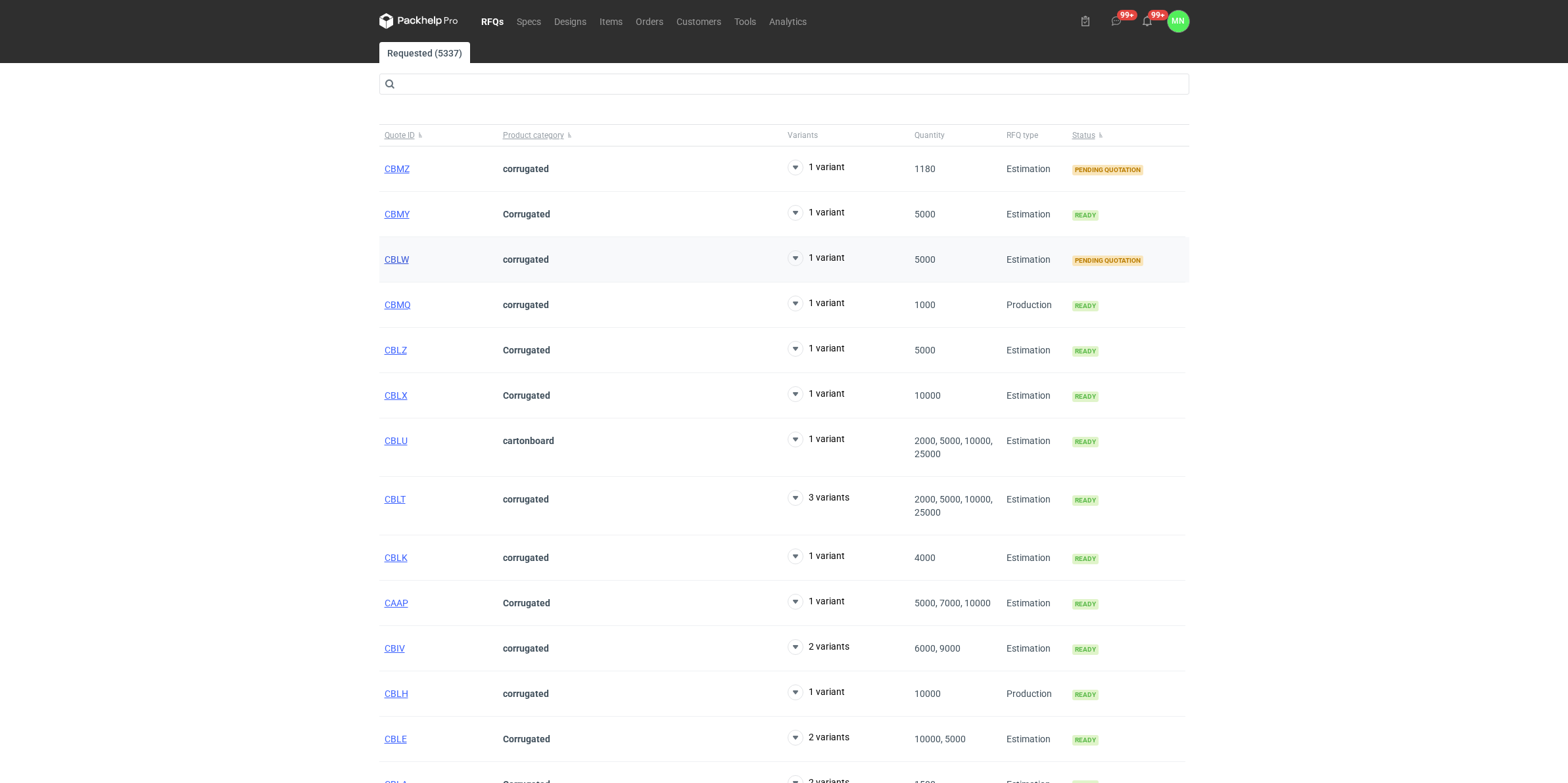
click at [388, 263] on span "CBLW" at bounding box center [397, 259] width 24 height 10
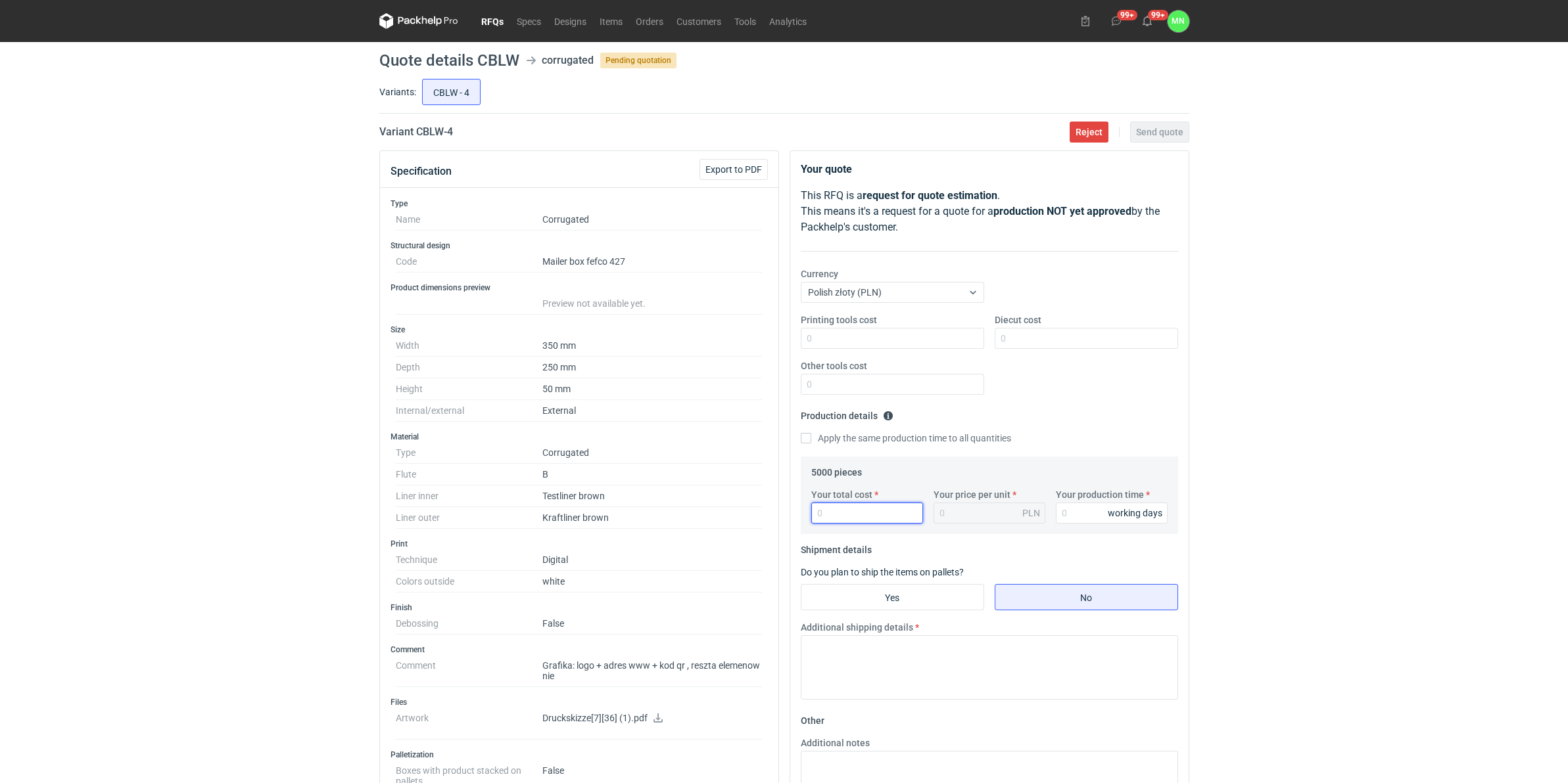
click at [836, 513] on input "Your total cost" at bounding box center [867, 513] width 112 height 21
type input "26050"
type input "5.21"
type input "26050"
click at [854, 584] on fieldset "Shipment details Do you plan to ship the items on pallets? Yes No Additional sh…" at bounding box center [988, 624] width 377 height 171
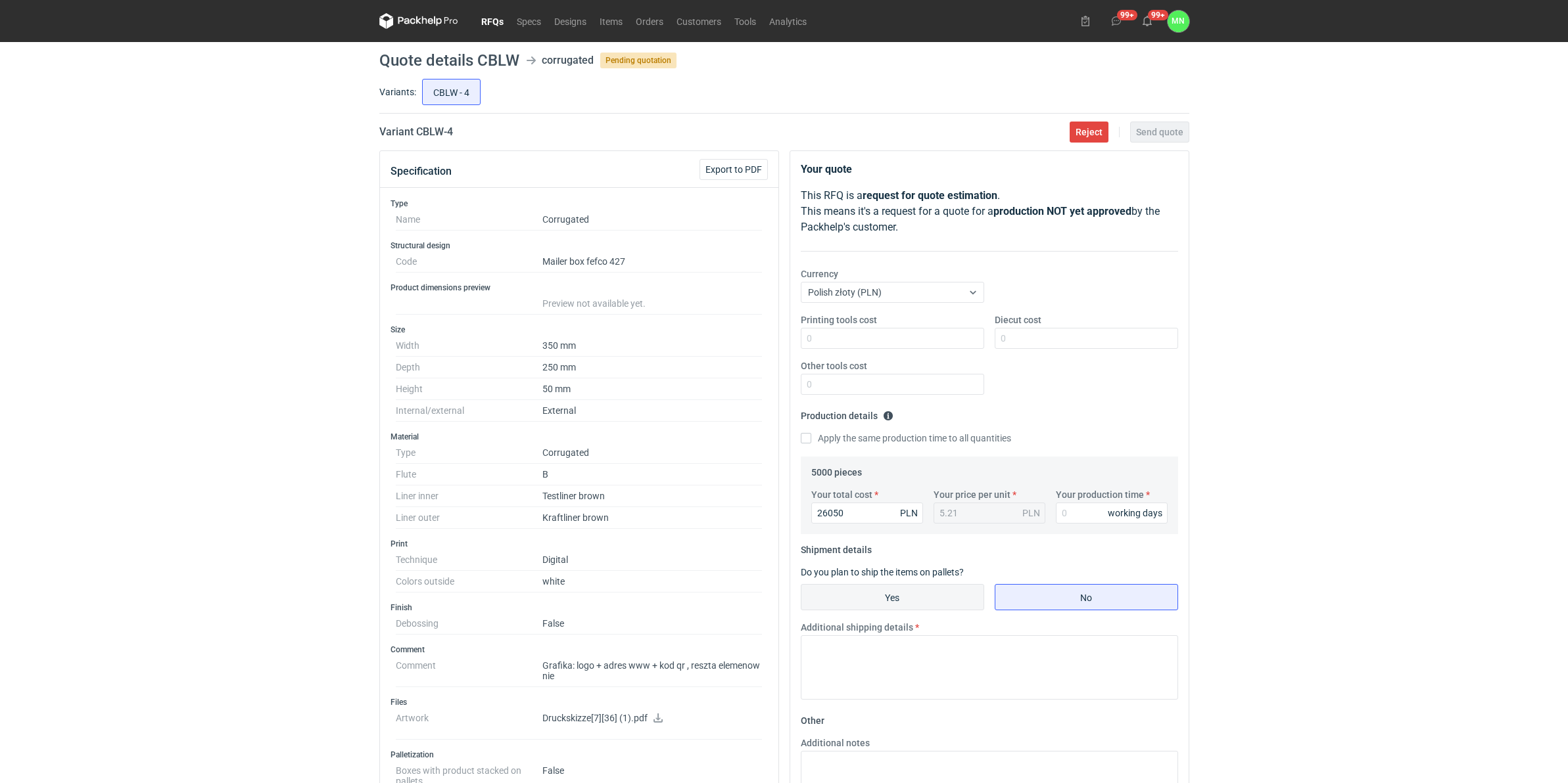
click at [854, 596] on input "Yes" at bounding box center [892, 597] width 182 height 25
radio input "true"
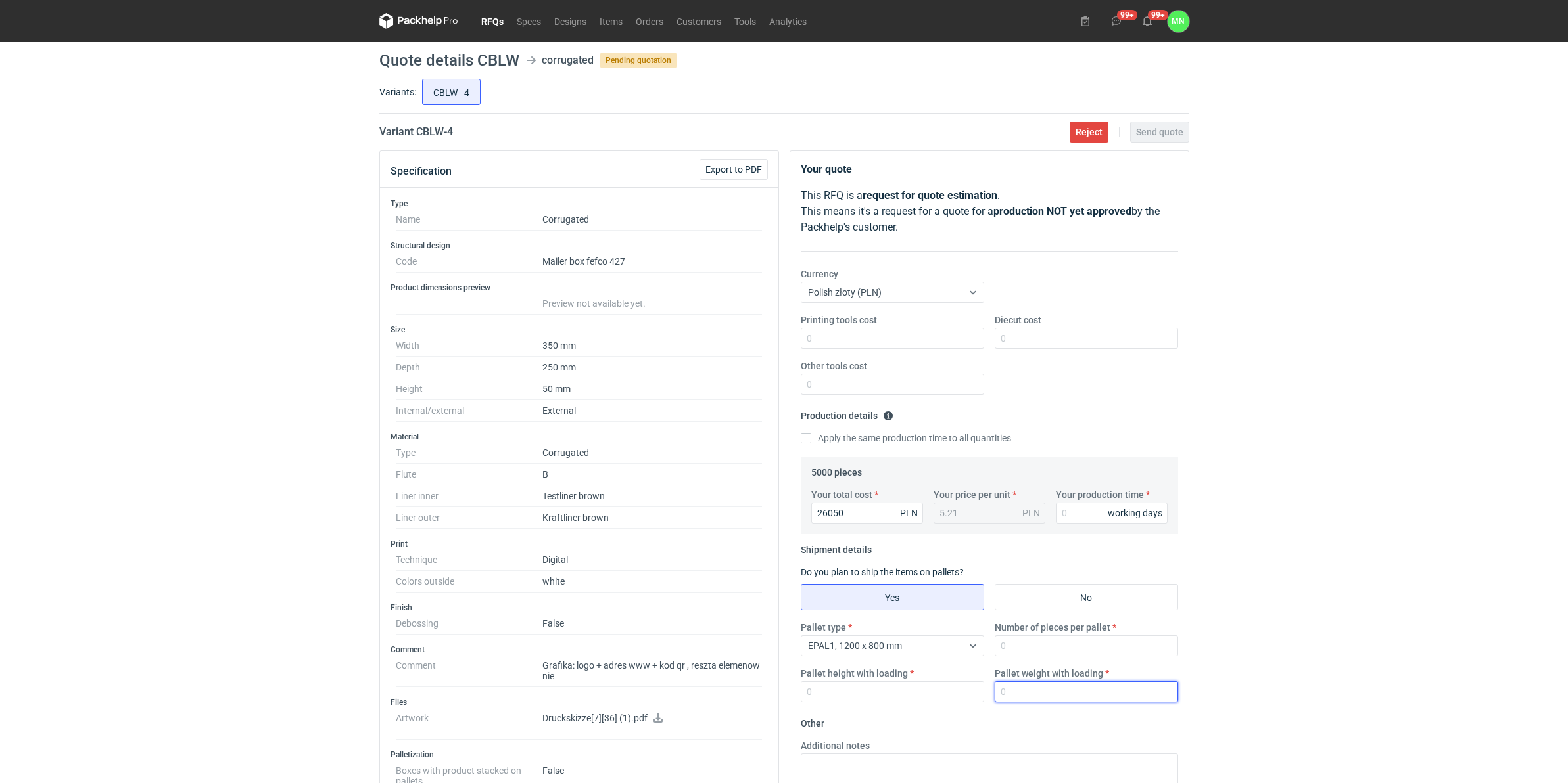
click at [1054, 688] on input "Pallet weight with loading" at bounding box center [1086, 692] width 184 height 21
type input "300"
click at [1061, 649] on input "Number of pieces per pallet" at bounding box center [1086, 646] width 184 height 21
type input "1650"
click at [921, 695] on input "Pallet height with loading" at bounding box center [892, 692] width 184 height 21
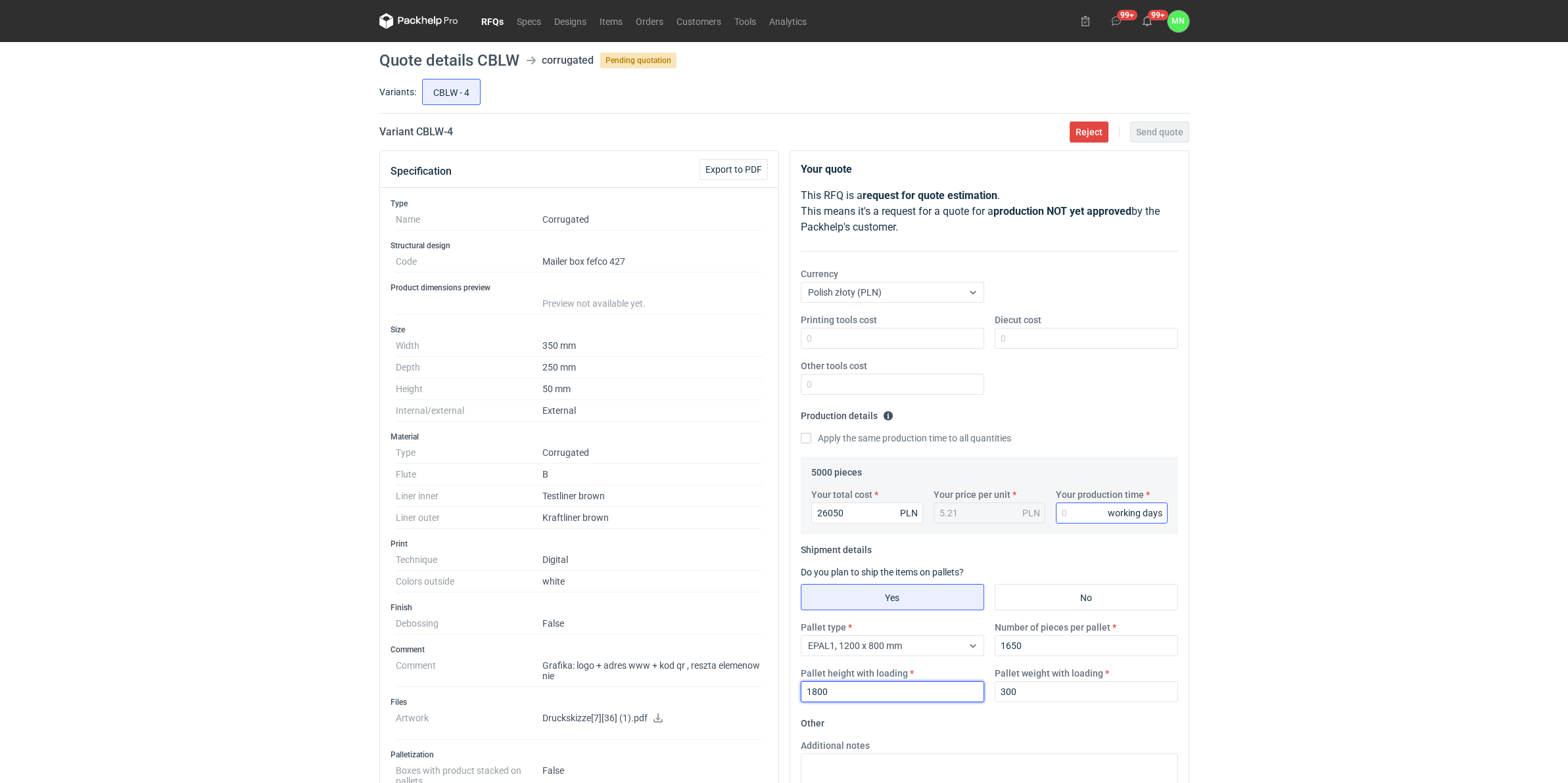
type input "1800"
click at [1067, 514] on input "Your production time" at bounding box center [1111, 513] width 112 height 21
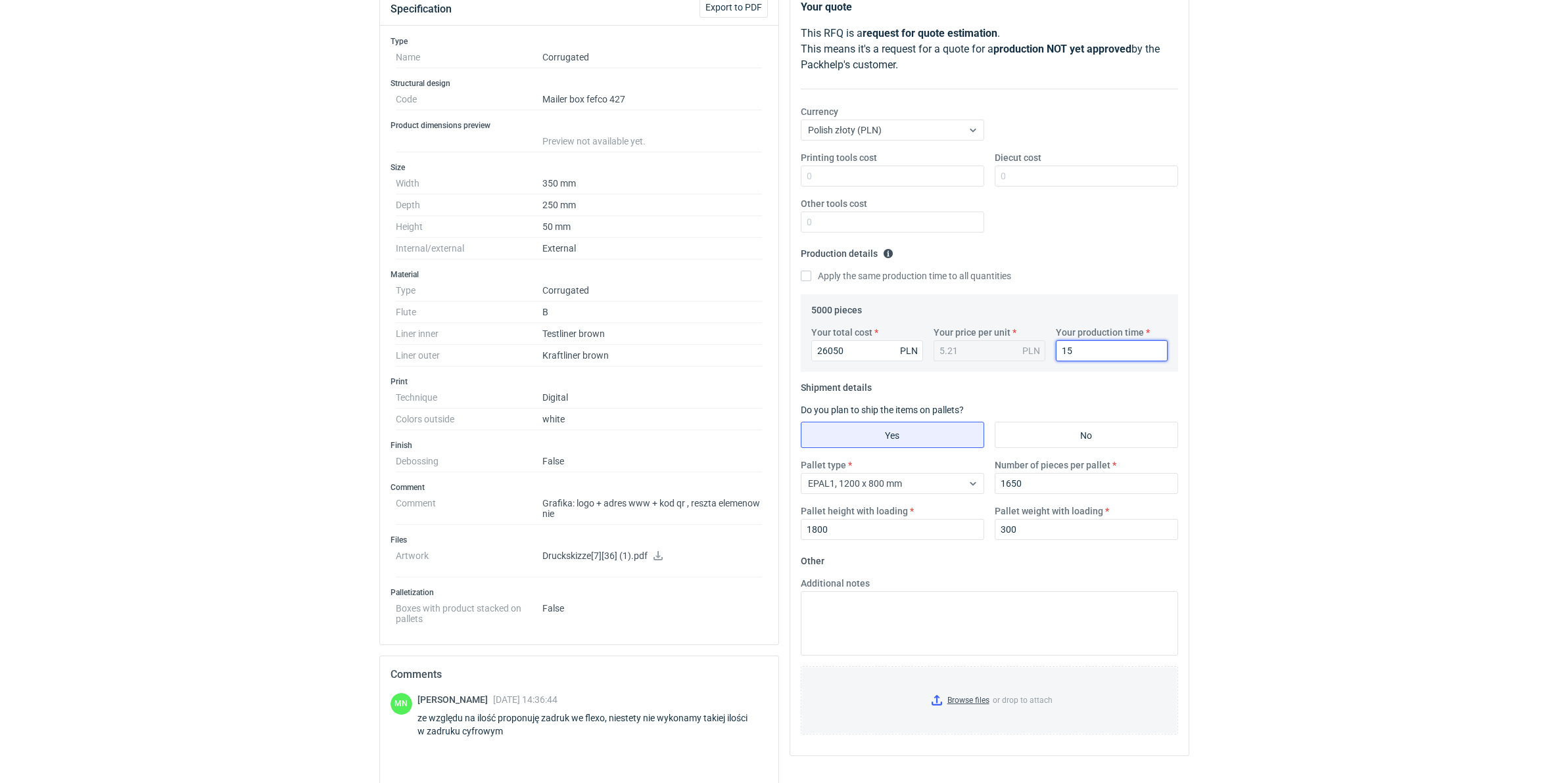
scroll to position [246, 0]
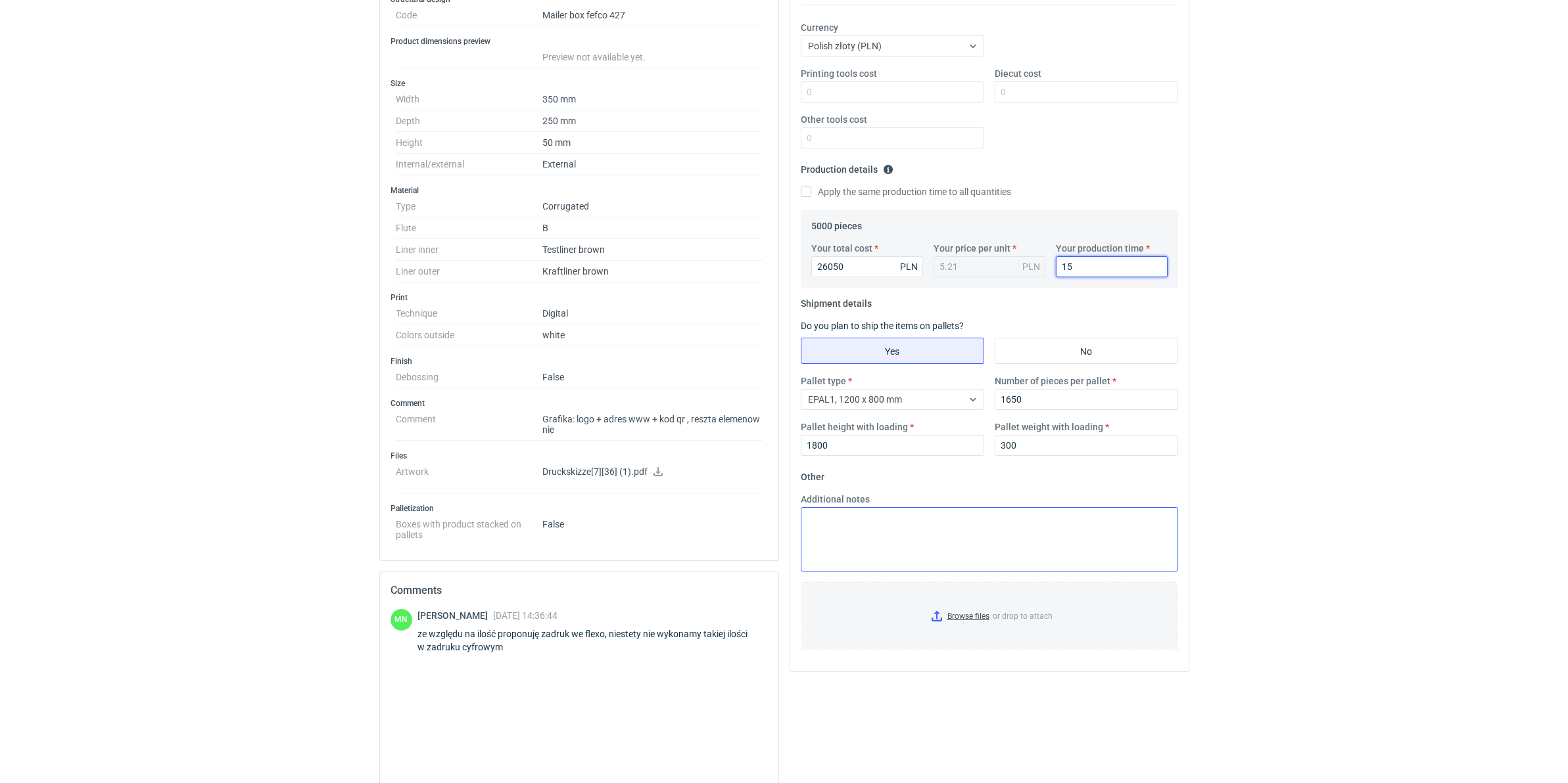
type input "15"
click at [895, 566] on textarea "Additional notes" at bounding box center [988, 539] width 377 height 64
type textarea "t"
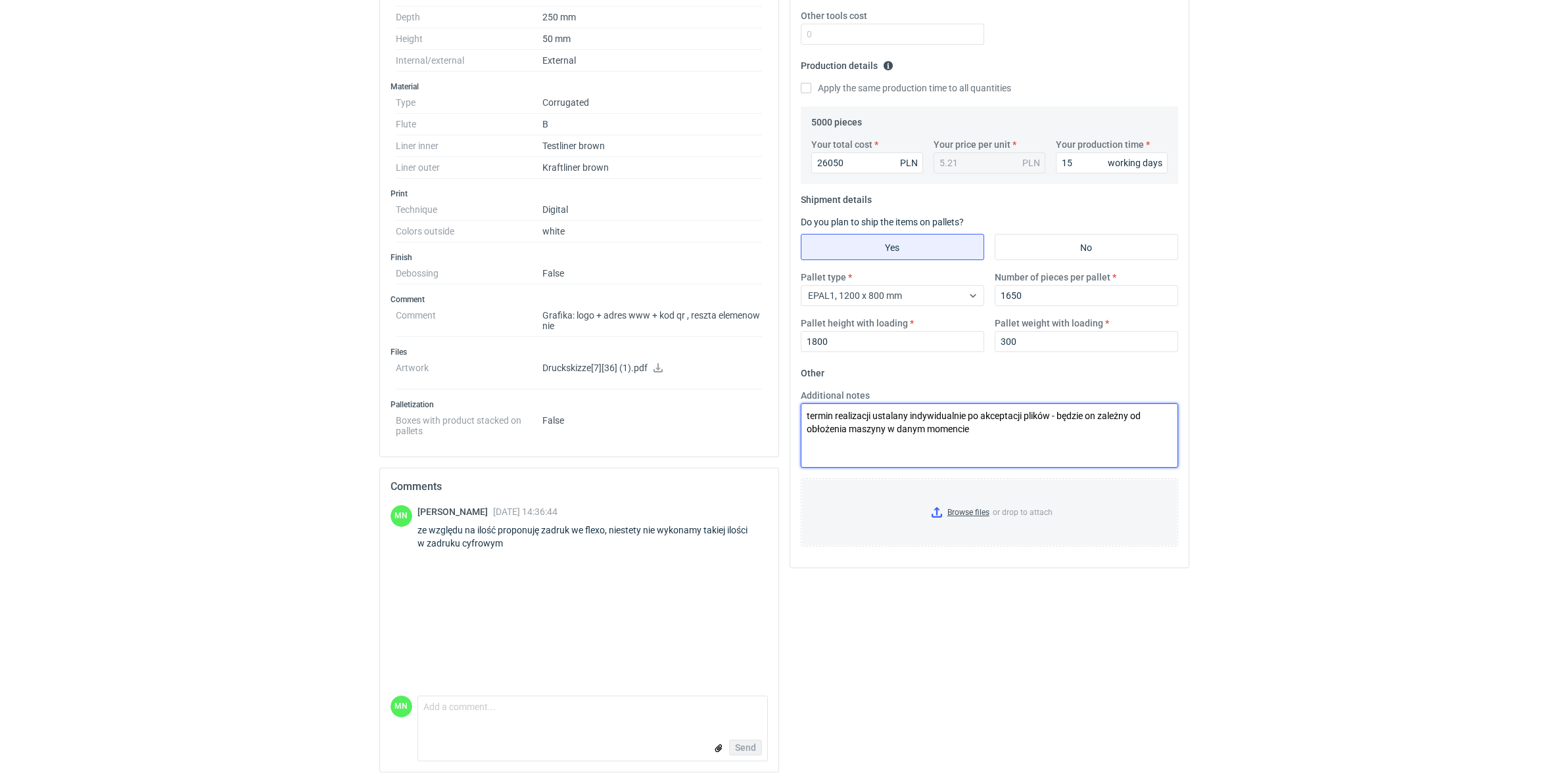
scroll to position [352, 0]
type textarea "termin realizacji ustalany indywidualnie po akceptacji plików - będzie on zależ…"
click at [492, 716] on textarea "Comment message" at bounding box center [593, 710] width 349 height 27
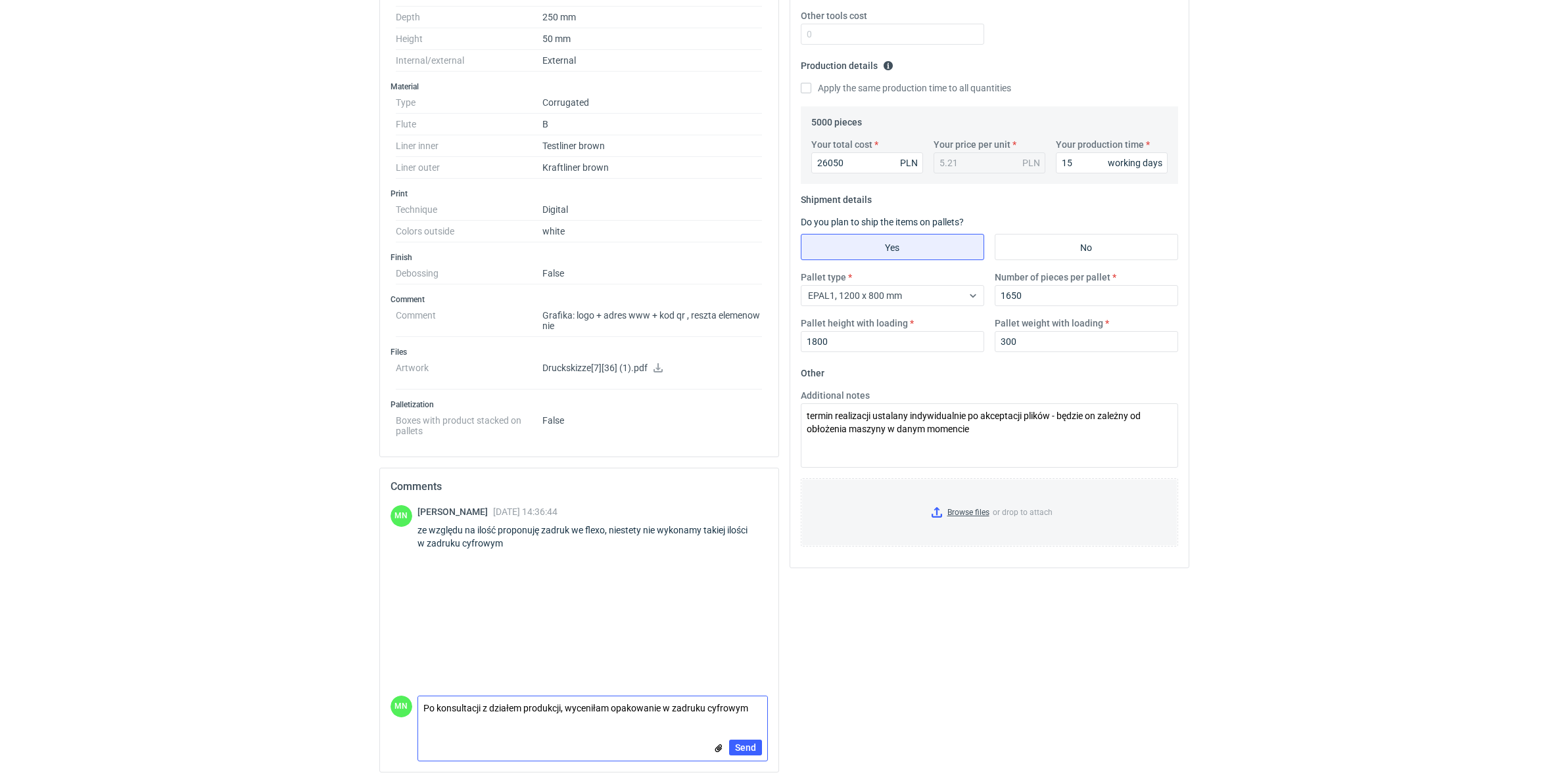
type textarea "Po konsultacji z działem produkcji, wyceniłam opakowanie w zadruku cyfrowym"
click at [961, 513] on input "Browse files or drop to attach" at bounding box center [989, 513] width 374 height 66
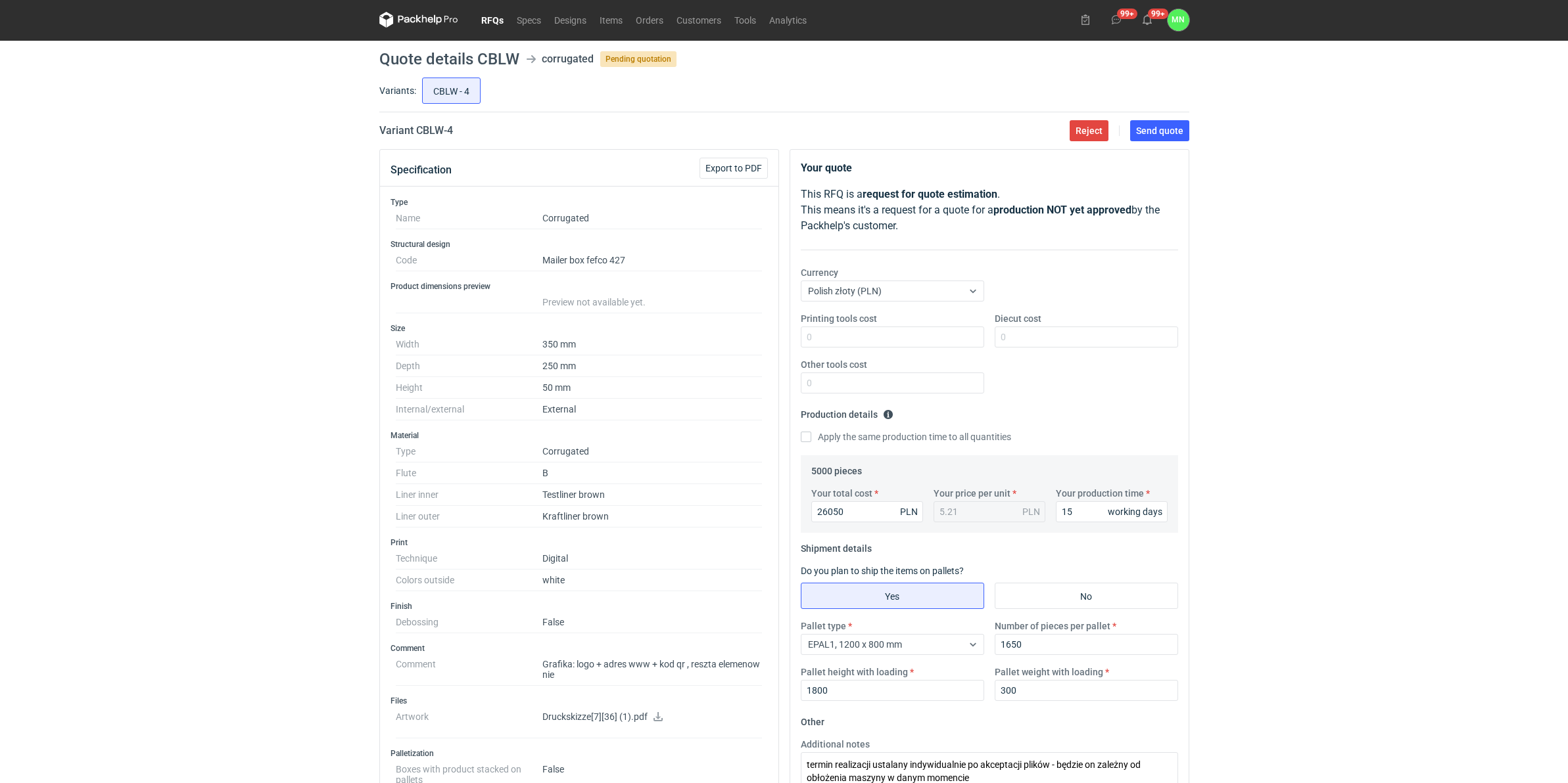
scroll to position [0, 0]
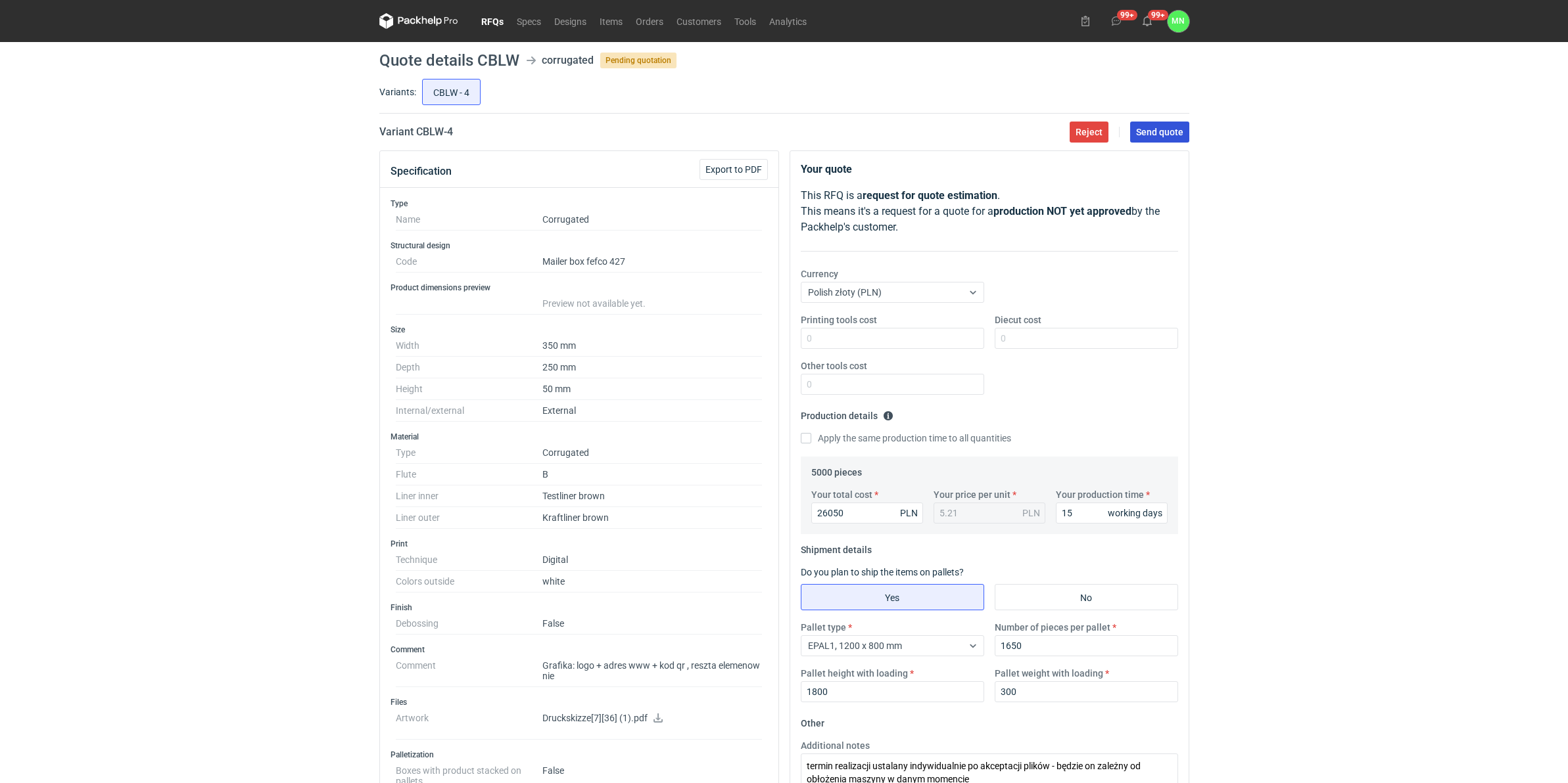
click at [1157, 133] on span "Send quote" at bounding box center [1159, 132] width 47 height 9
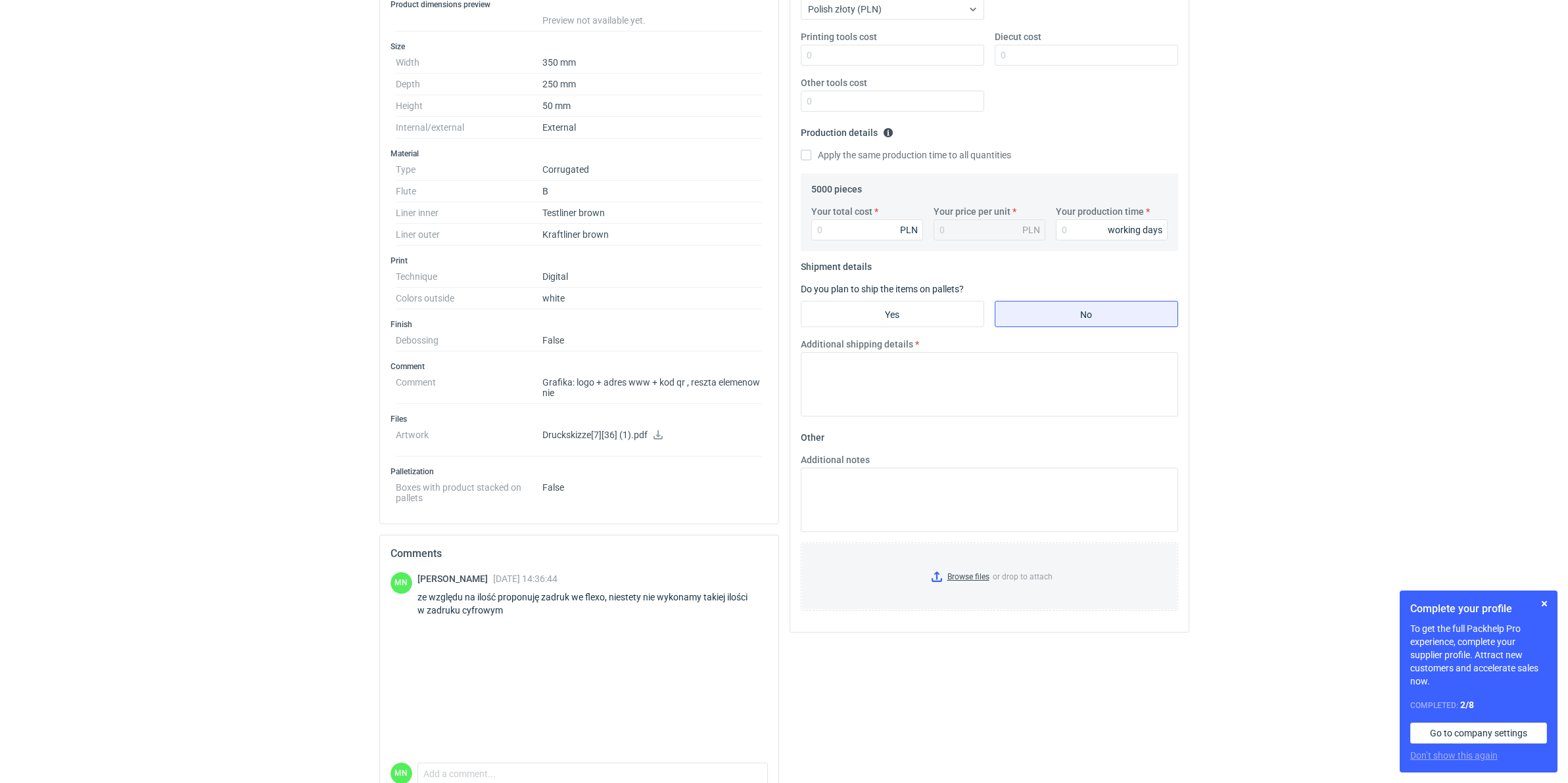
scroll to position [82, 0]
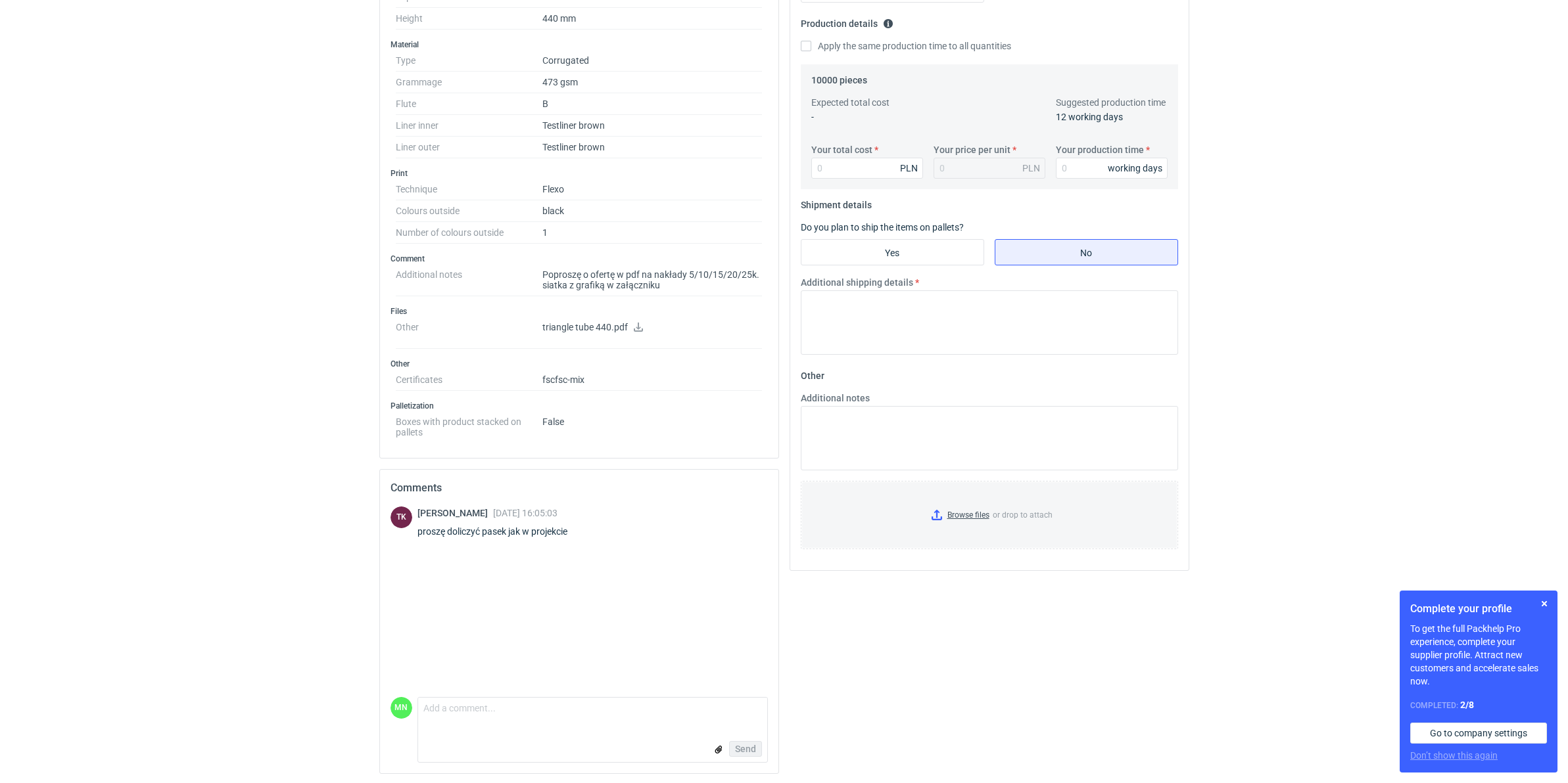
scroll to position [396, 0]
click at [488, 719] on textarea "Comment message" at bounding box center [593, 710] width 349 height 27
click at [569, 711] on textarea "Dzień dobry, czy zapytanie jest aktuane?" at bounding box center [593, 710] width 349 height 27
type textarea "Dzień dobry, czy zapytanie jest aktualne?"
click at [751, 746] on span "Send" at bounding box center [745, 748] width 21 height 9
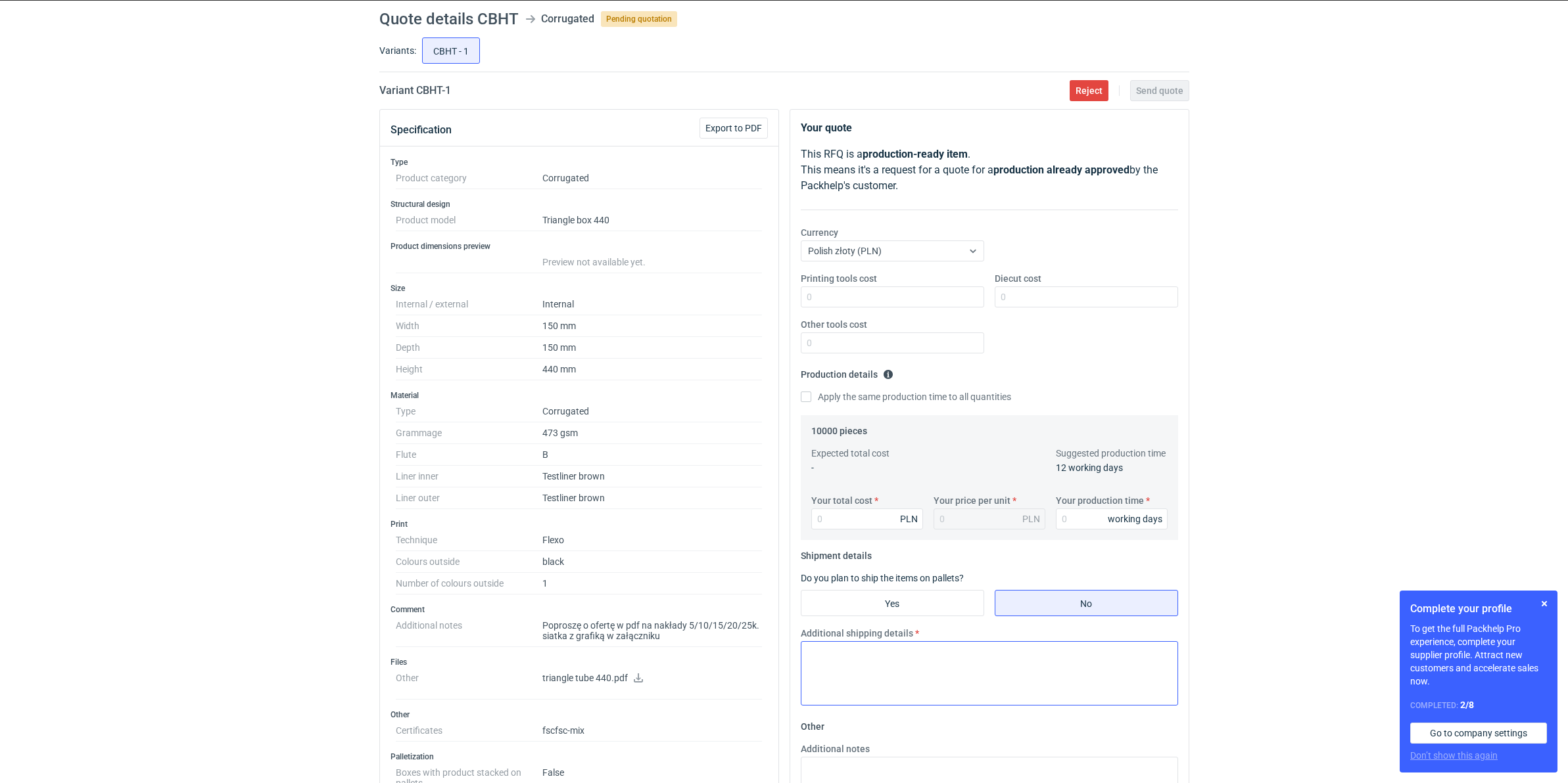
scroll to position [0, 0]
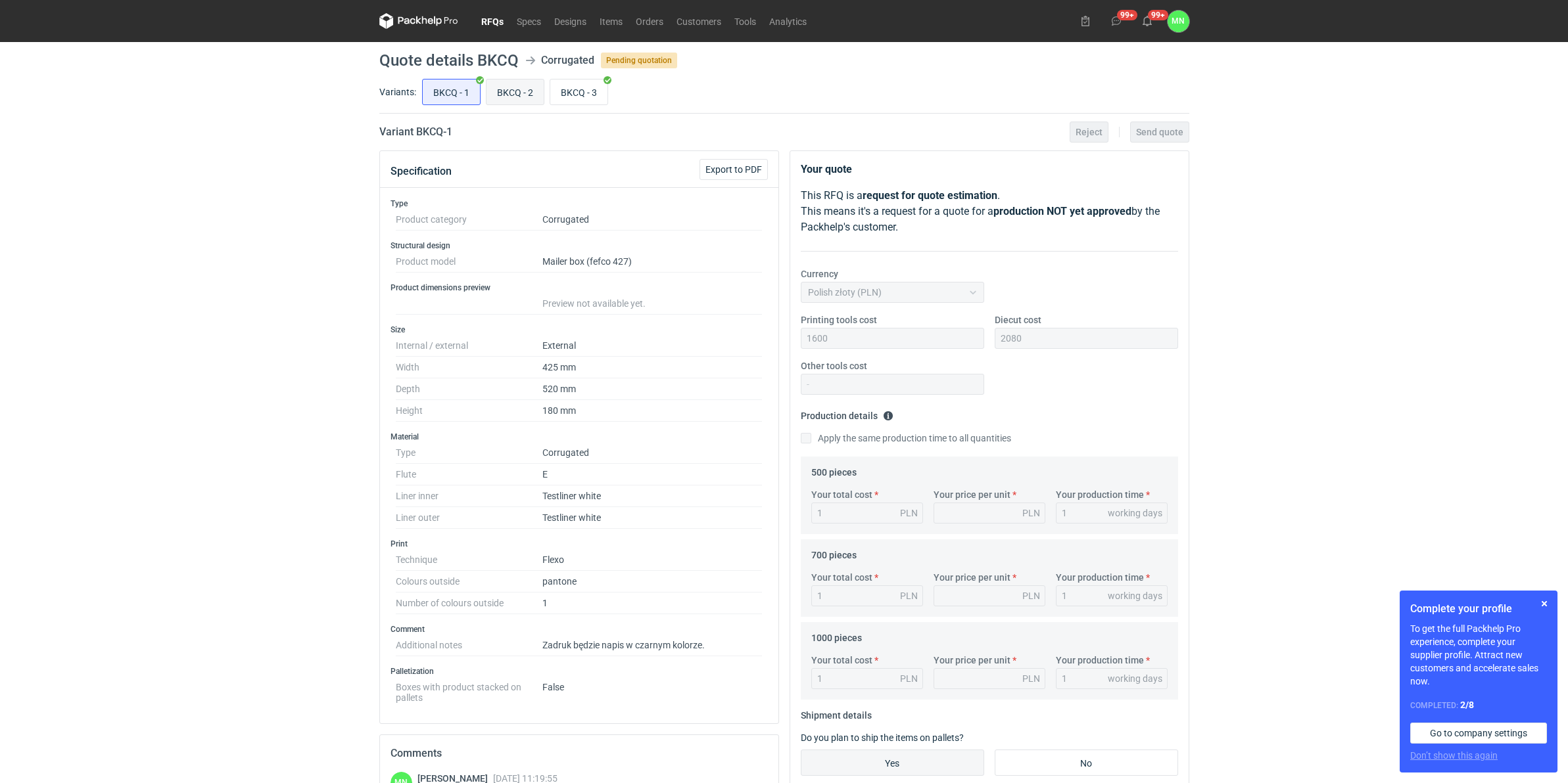
click at [507, 97] on input "BKCQ - 2" at bounding box center [514, 92] width 58 height 25
radio input "true"
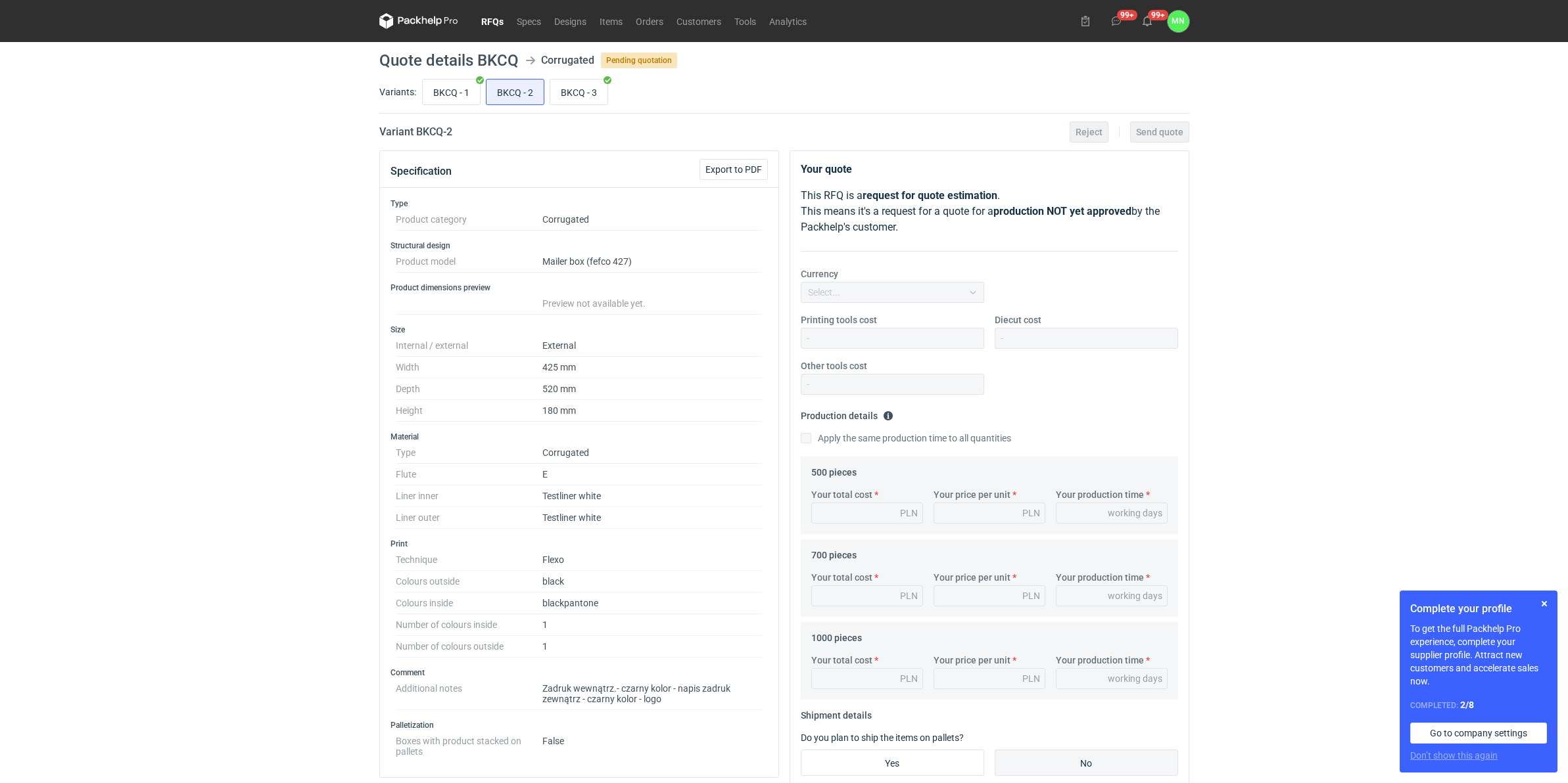
drag, startPoint x: 563, startPoint y: 94, endPoint x: 676, endPoint y: 77, distance: 114.3
click at [564, 94] on input "BKCQ - 3" at bounding box center [579, 92] width 58 height 25
radio input "true"
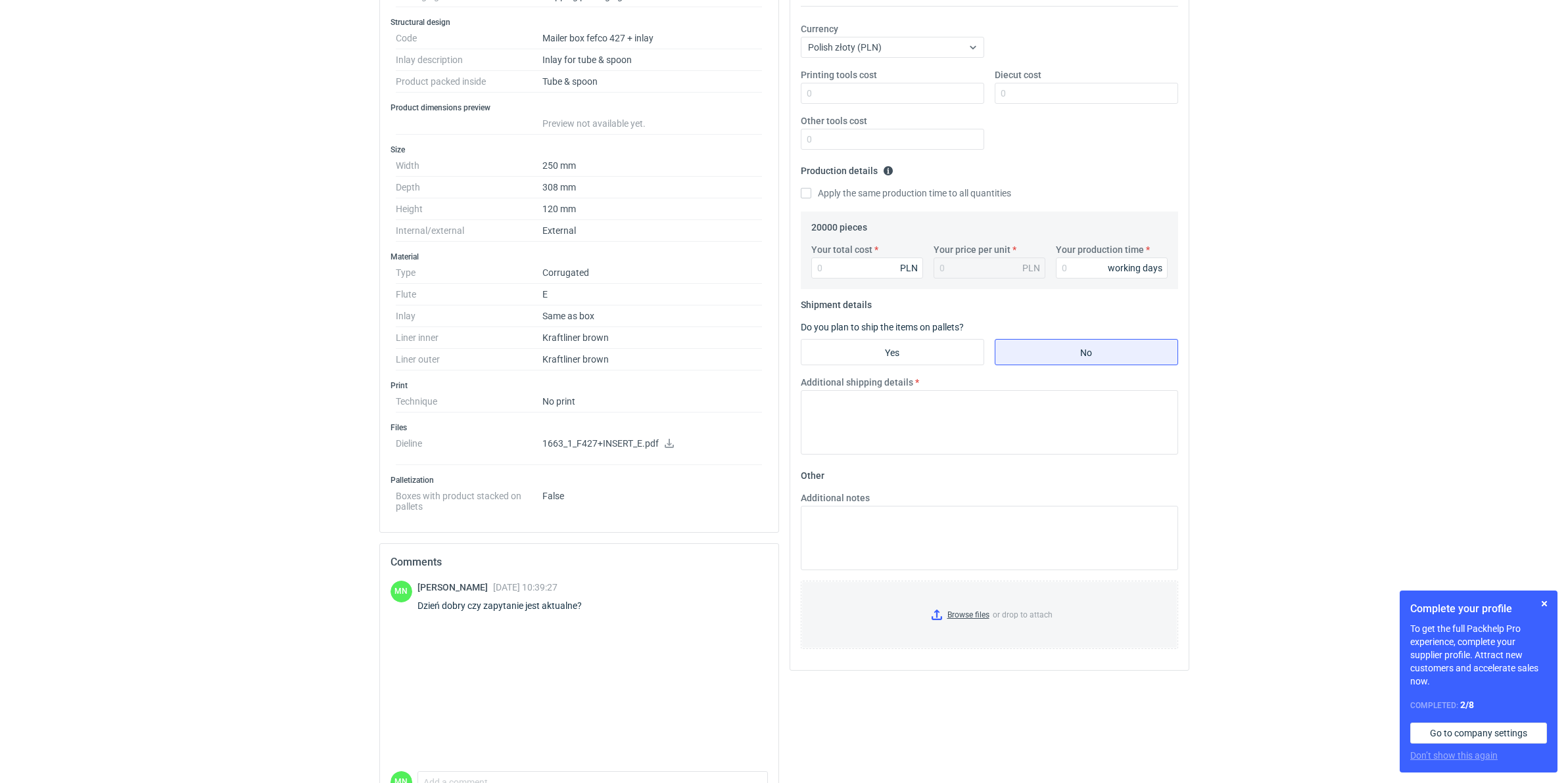
scroll to position [323, 0]
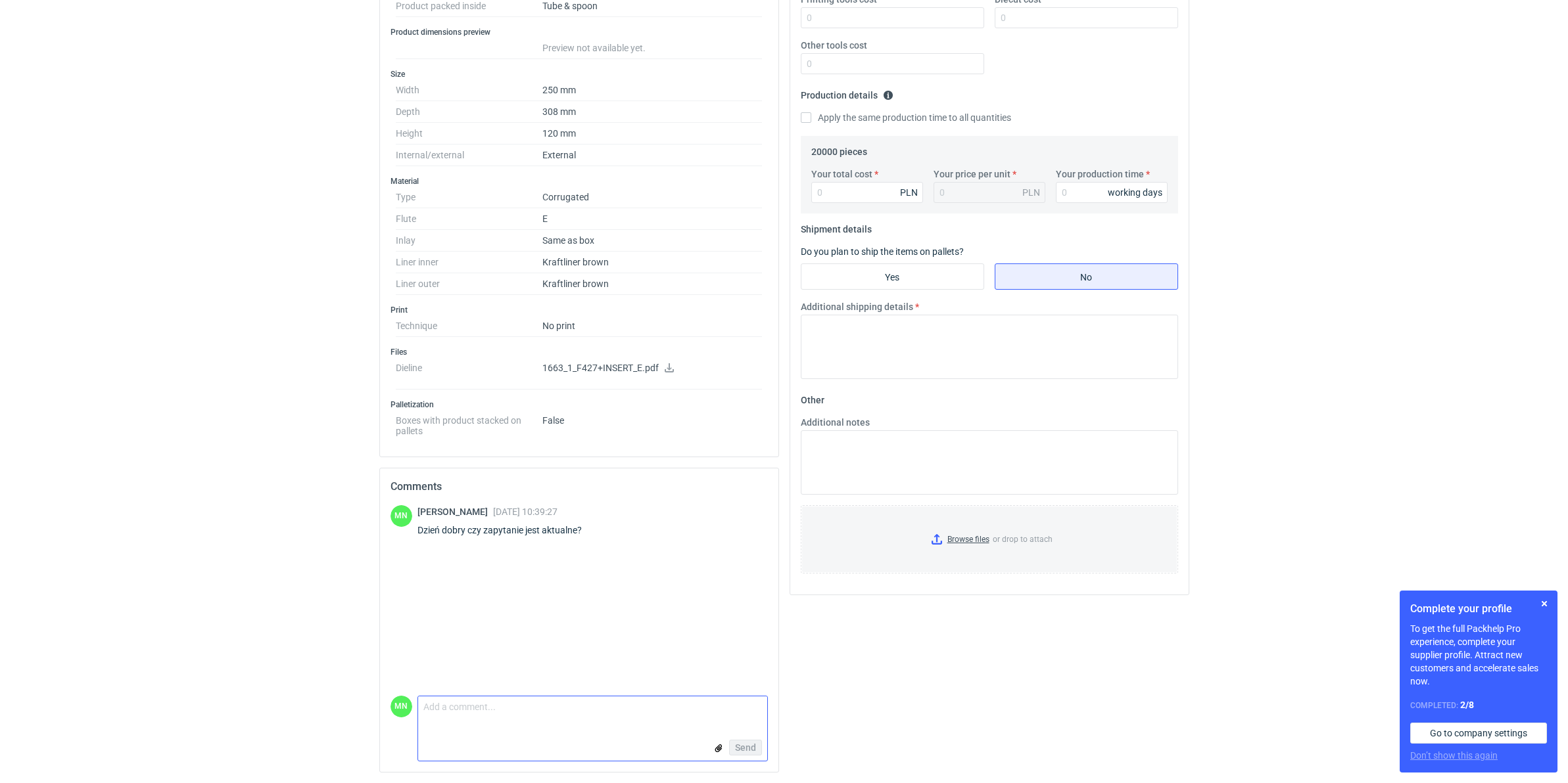
click at [501, 708] on textarea "Comment message" at bounding box center [593, 710] width 349 height 27
type textarea "Dzień dobry, proszę o informację czy zapytanie jest aktualne?"
click at [736, 744] on span "Send" at bounding box center [745, 748] width 21 height 9
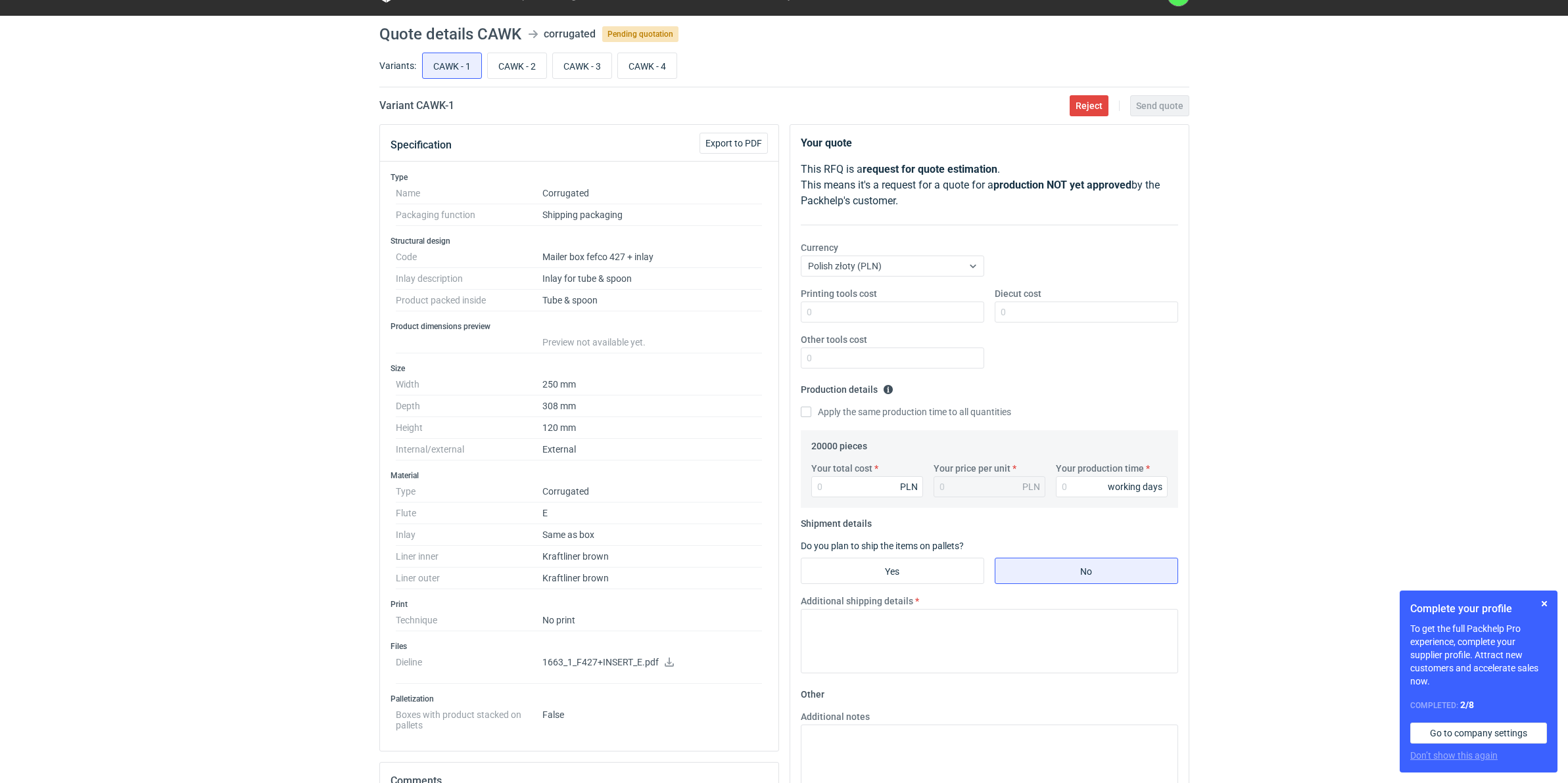
scroll to position [0, 0]
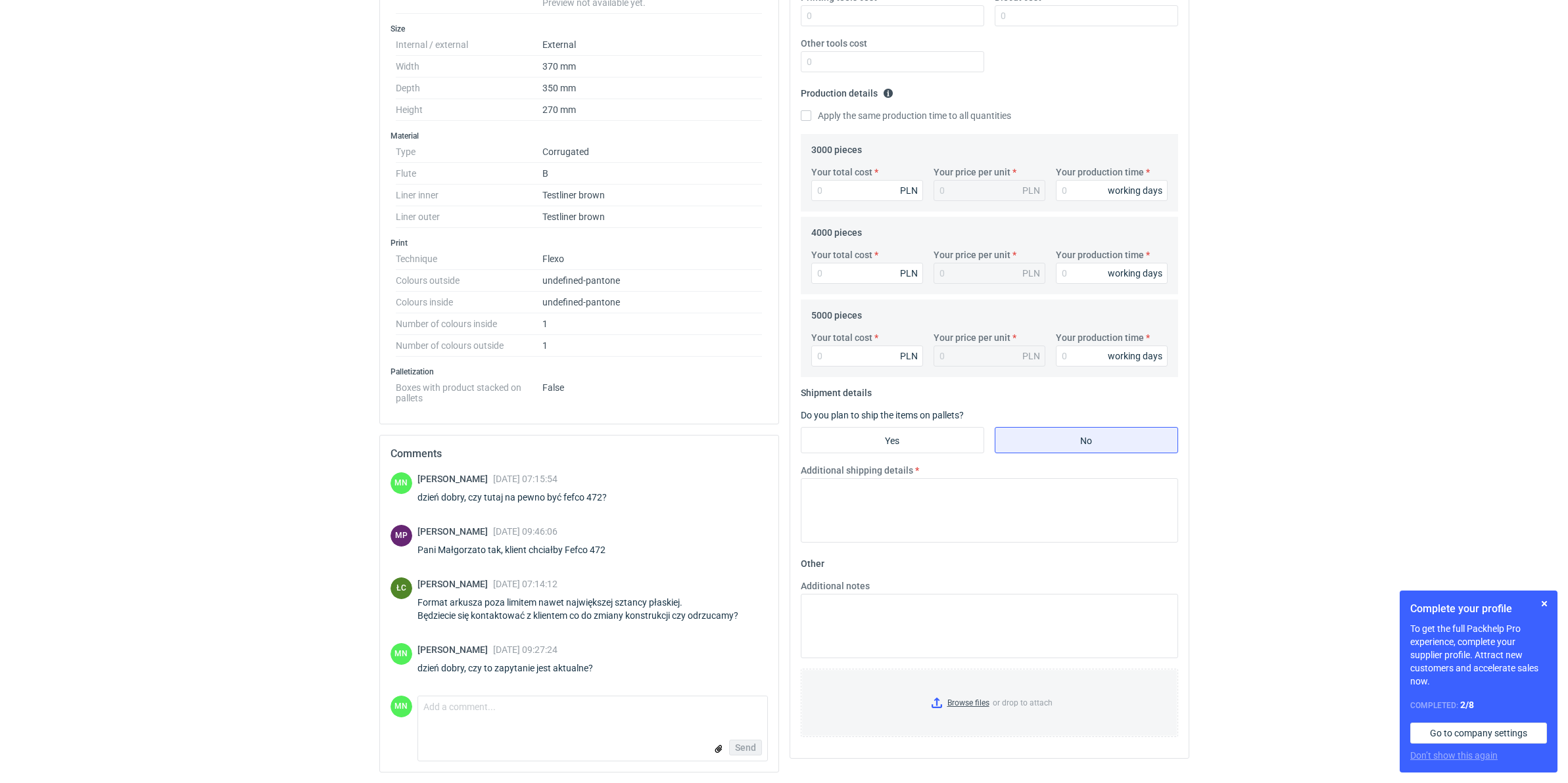
scroll to position [326, 0]
drag, startPoint x: 593, startPoint y: 671, endPoint x: 414, endPoint y: 680, distance: 179.2
click at [414, 680] on div "MN Małgorzata Nowotna 10 Sep 2025 07:15:54 dzień dobry, czy tutaj na pewno być …" at bounding box center [579, 584] width 377 height 223
copy div "dzień dobry, czy to zapytanie jest aktualne?"
drag, startPoint x: 414, startPoint y: 680, endPoint x: 448, endPoint y: 711, distance: 46.0
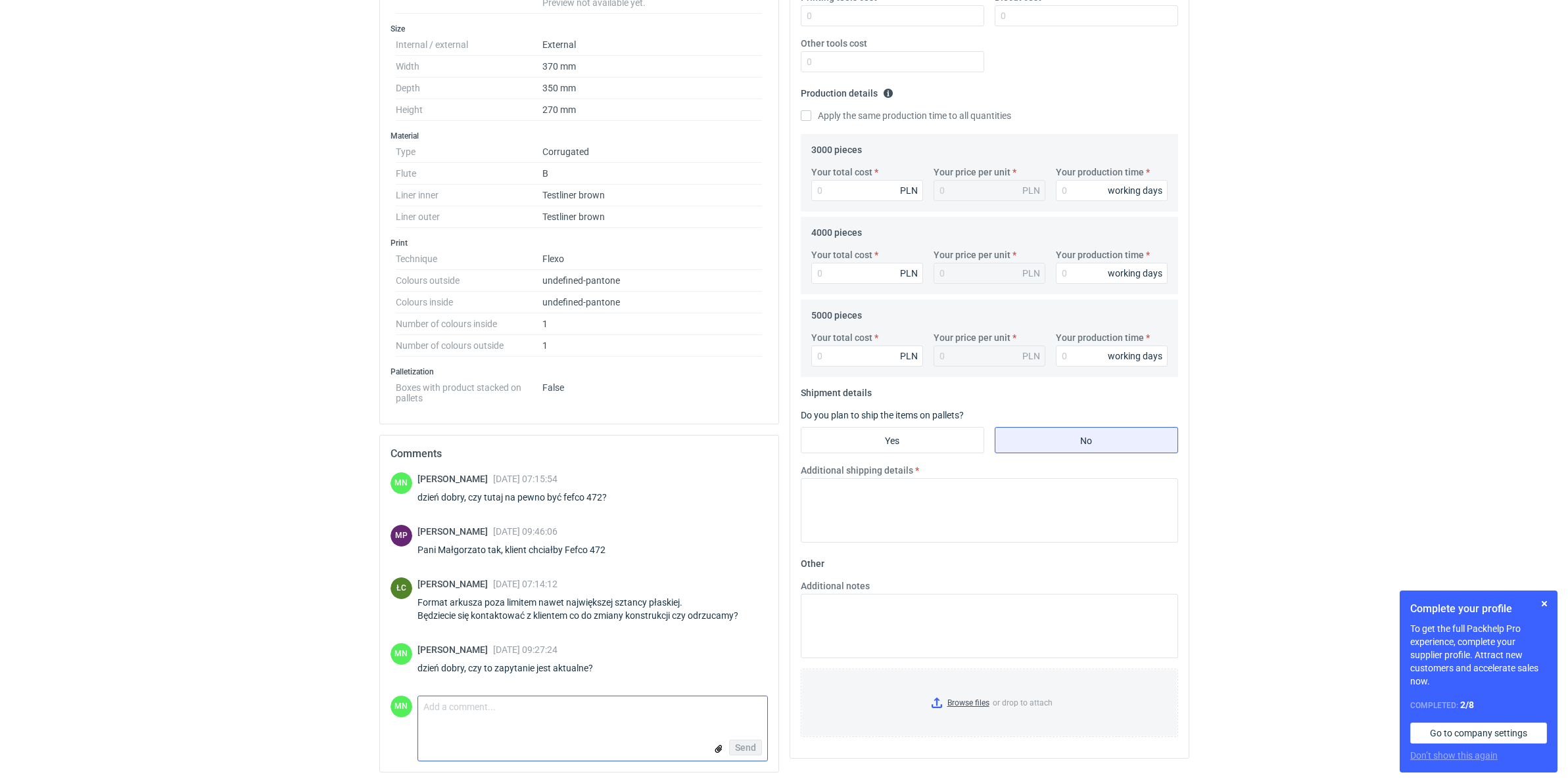
click at [448, 711] on textarea "Comment message" at bounding box center [593, 710] width 349 height 27
paste textarea "dzień dobry, czy to zapytanie jest aktualne?"
type textarea "dzień dobry, czy to zapytanie jest aktualne?"
drag, startPoint x: 738, startPoint y: 747, endPoint x: 753, endPoint y: 683, distance: 65.7
click at [739, 747] on span "Send" at bounding box center [745, 748] width 21 height 9
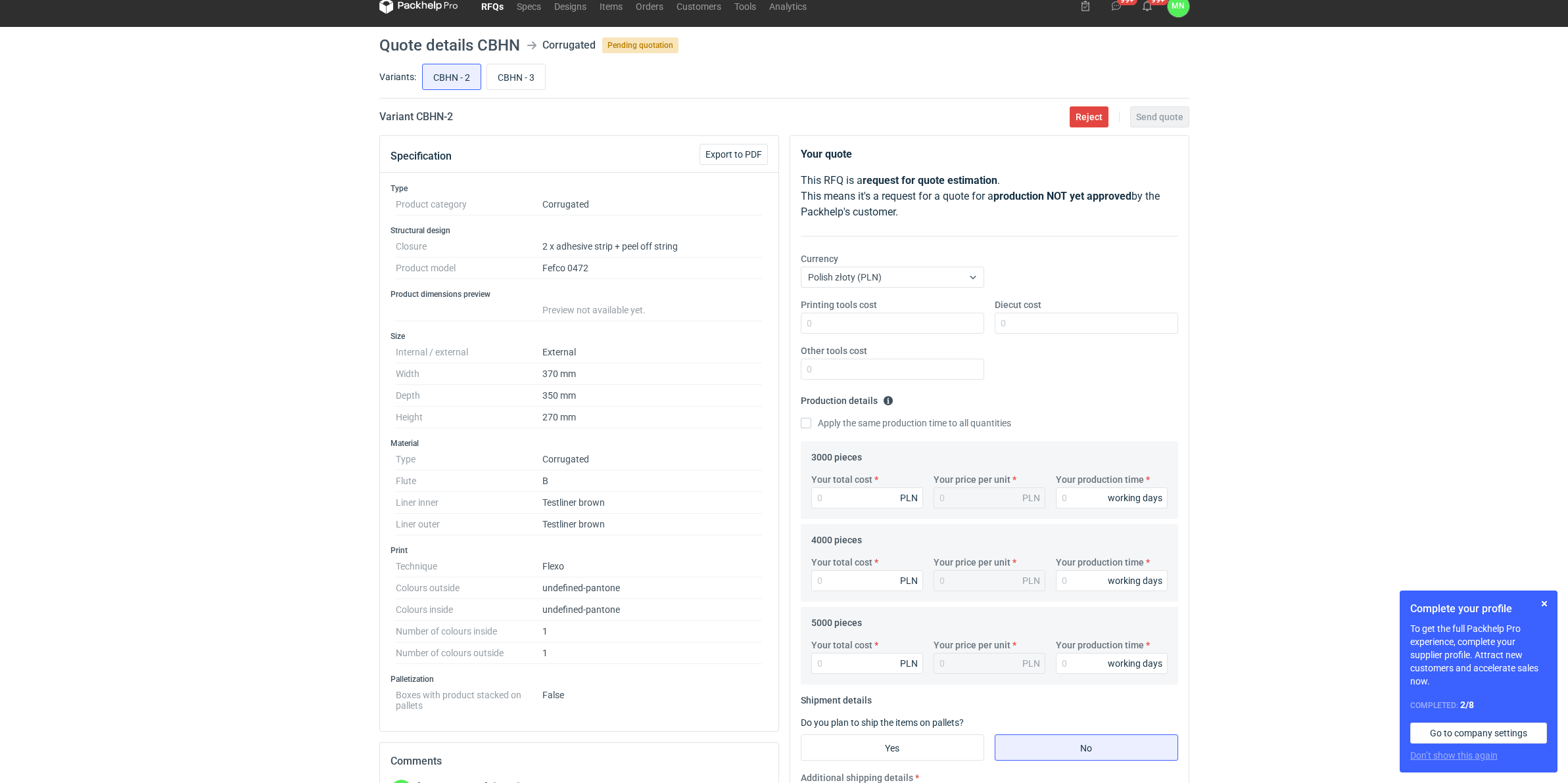
scroll to position [0, 0]
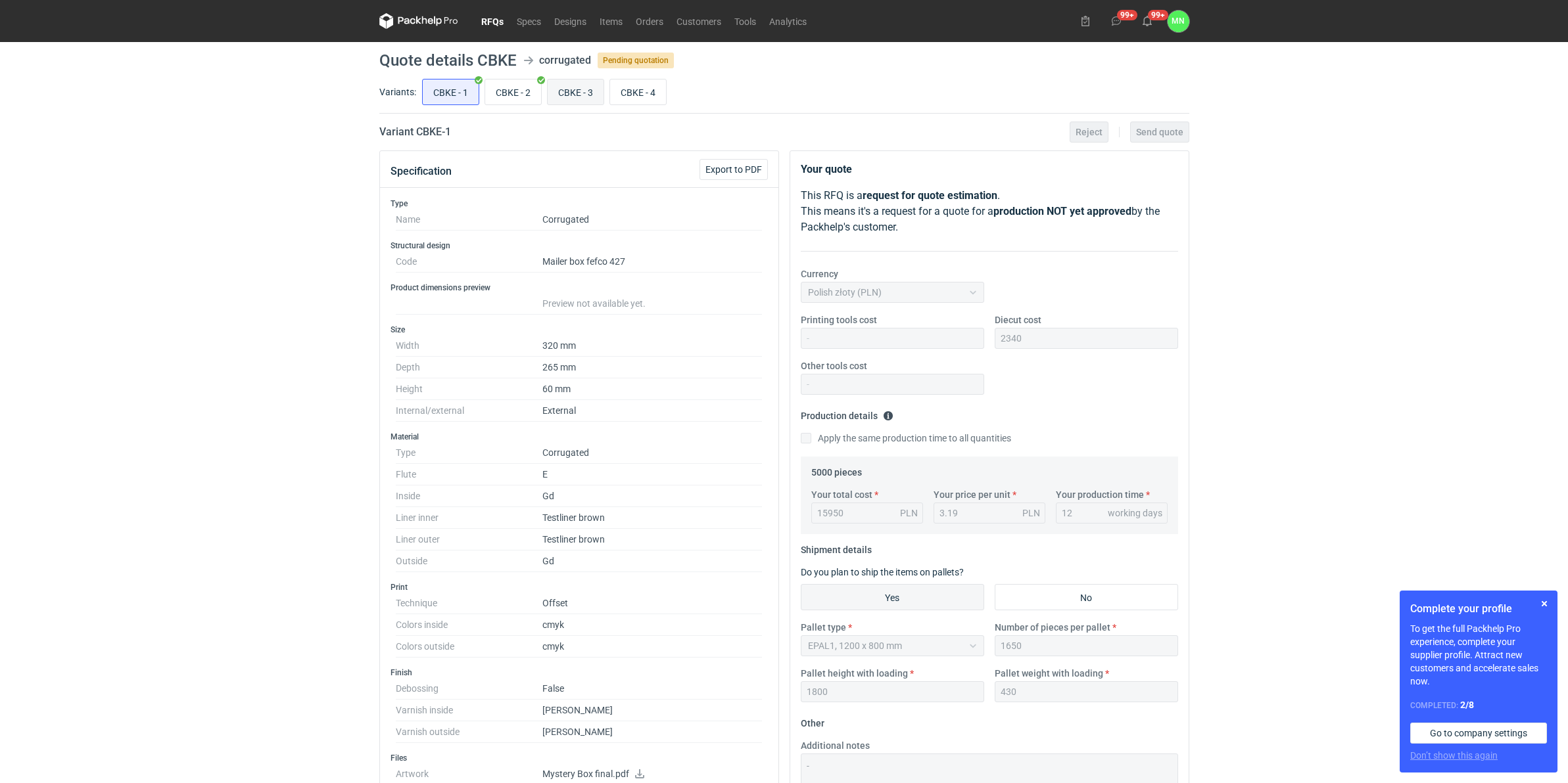
click at [575, 100] on input "CBKE - 3" at bounding box center [575, 92] width 56 height 25
radio input "true"
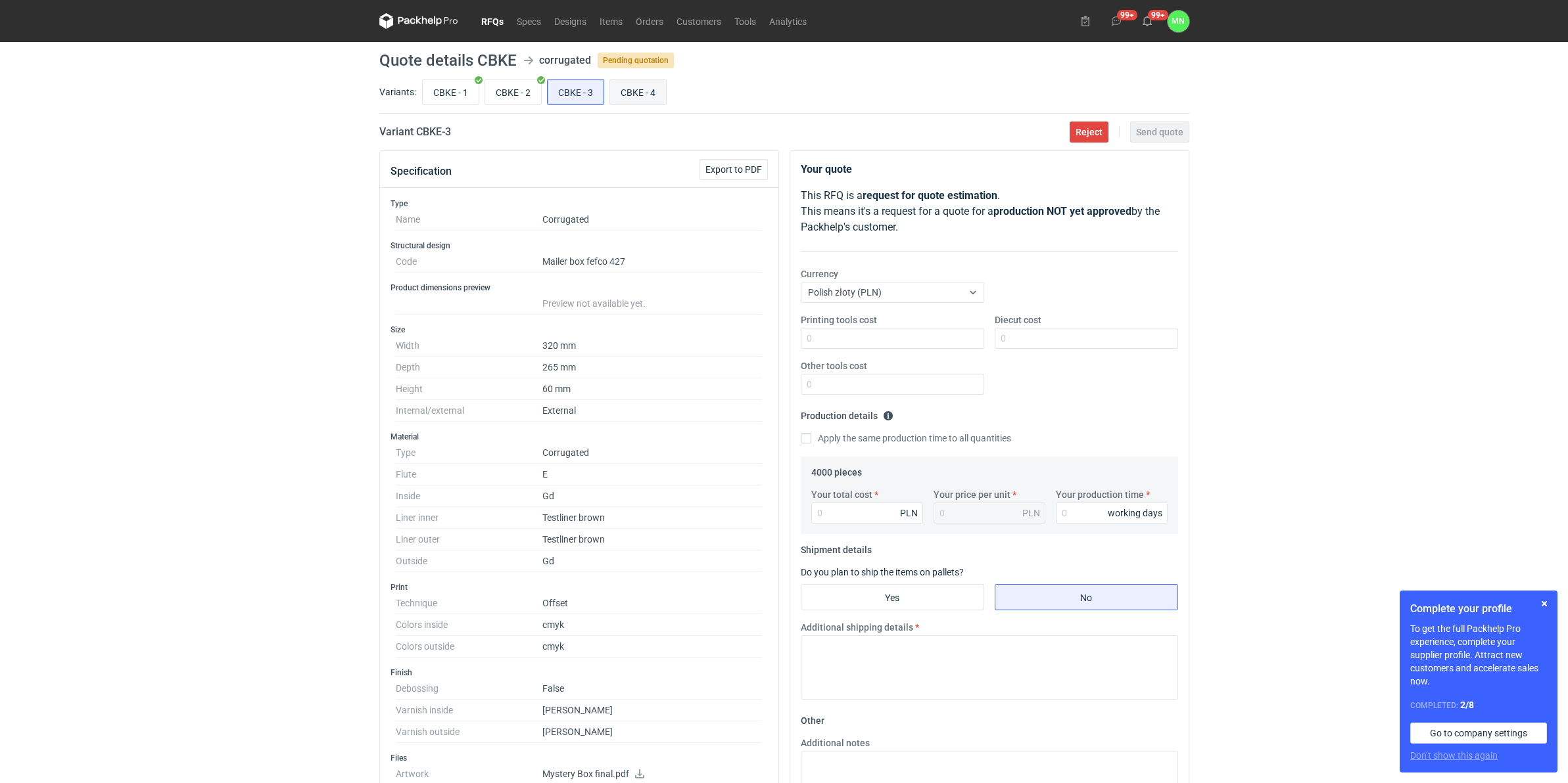
click at [616, 97] on input "CBKE - 4" at bounding box center [637, 92] width 56 height 25
radio input "true"
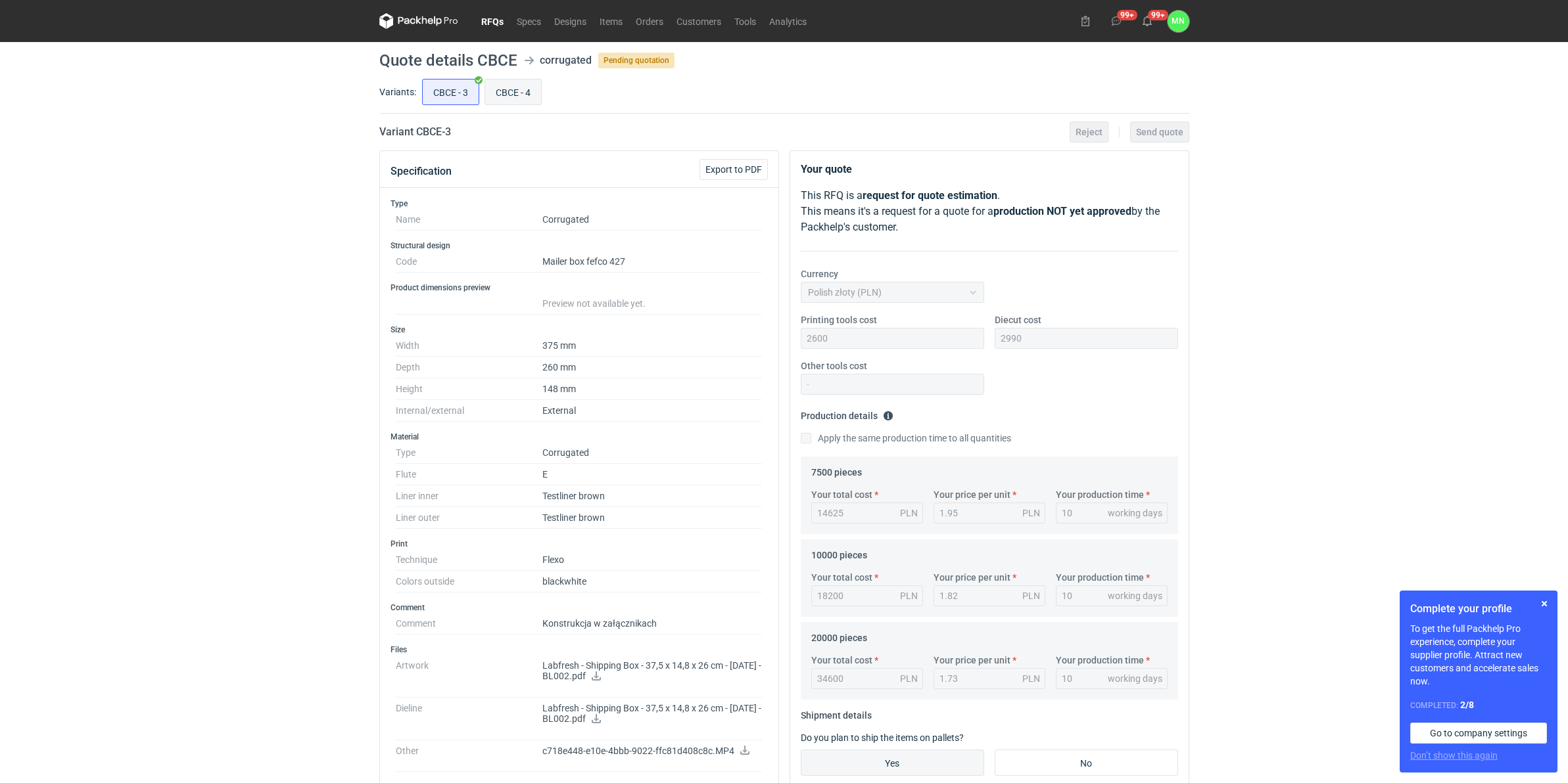
click at [524, 96] on input "CBCE - 4" at bounding box center [513, 92] width 56 height 25
radio input "true"
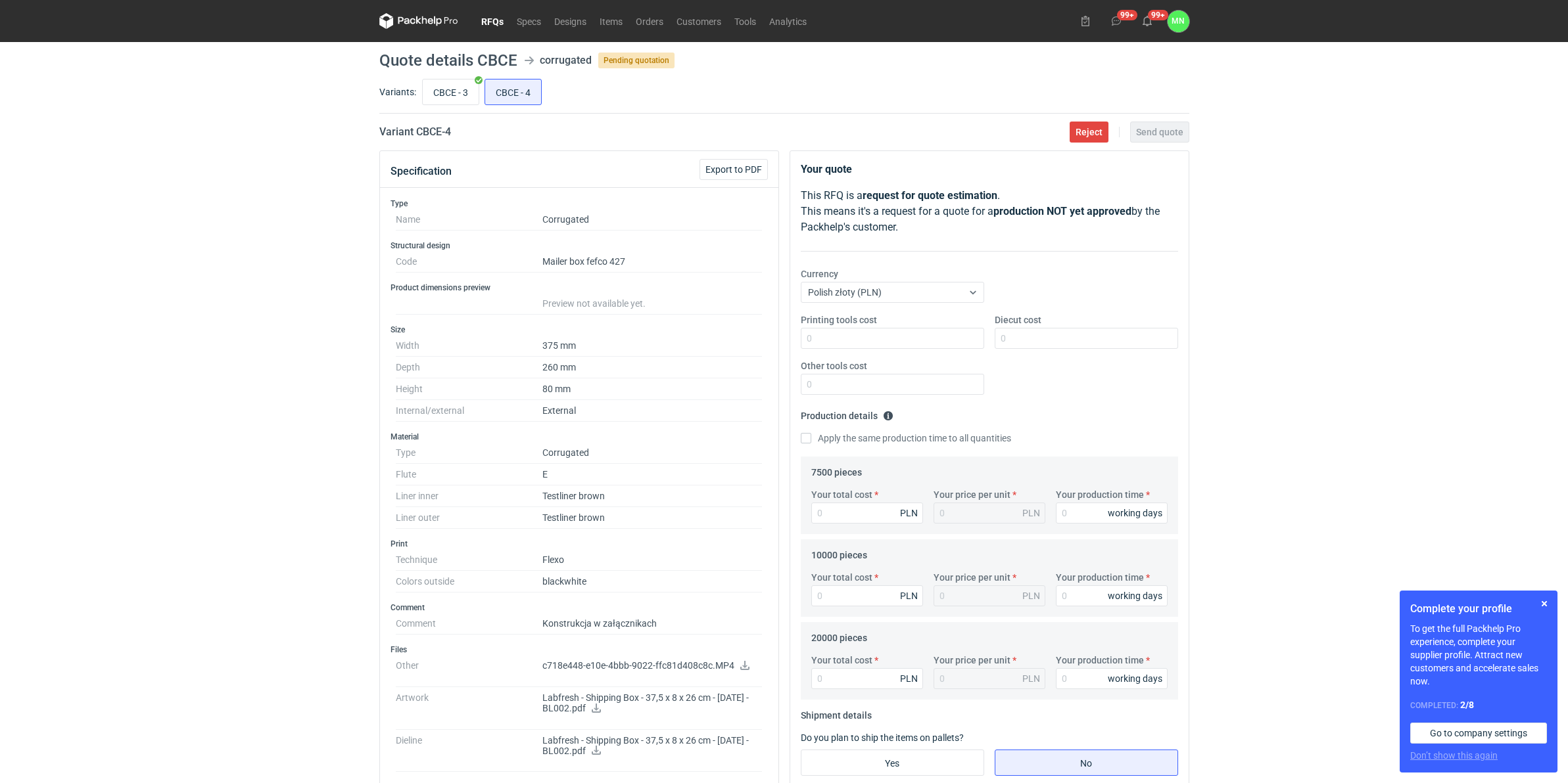
click at [461, 112] on div "Variants: CBCE - 3 CBCE - 4" at bounding box center [784, 95] width 810 height 38
click at [447, 88] on input "CBCE - 3" at bounding box center [450, 92] width 56 height 25
radio input "true"
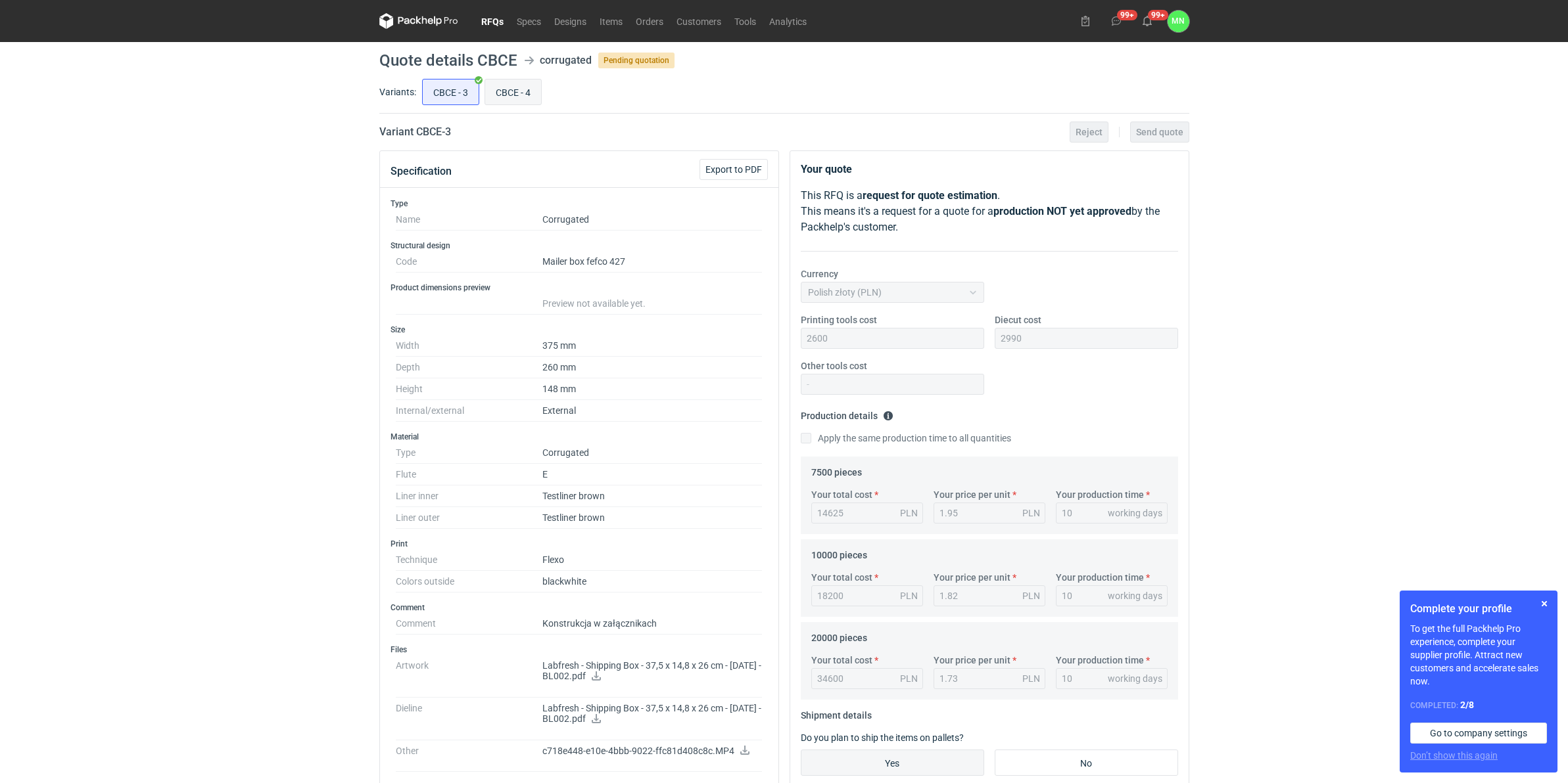
click at [517, 82] on input "CBCE - 4" at bounding box center [513, 92] width 56 height 25
radio input "true"
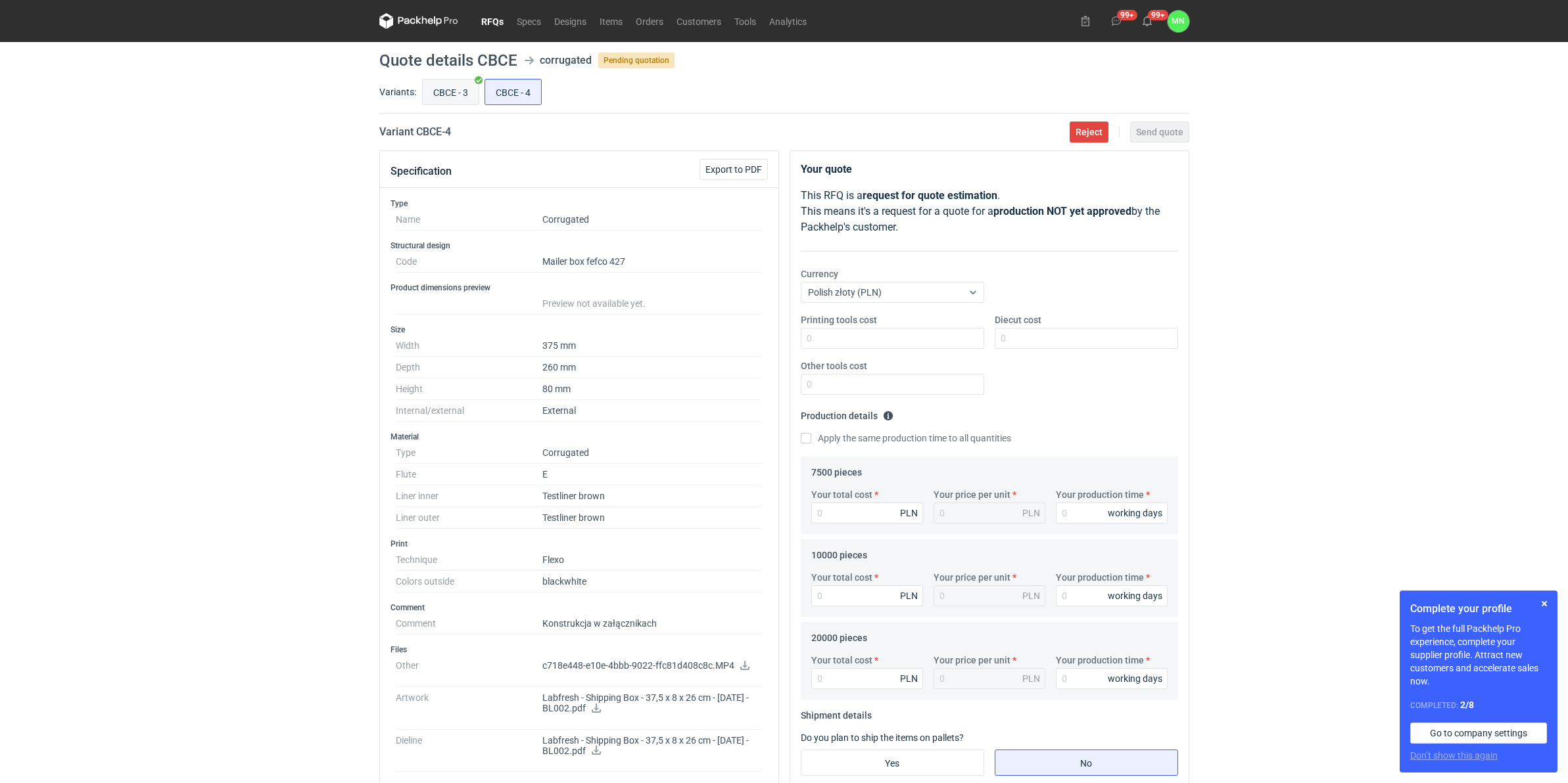
click at [453, 81] on input "CBCE - 3" at bounding box center [450, 92] width 56 height 25
radio input "true"
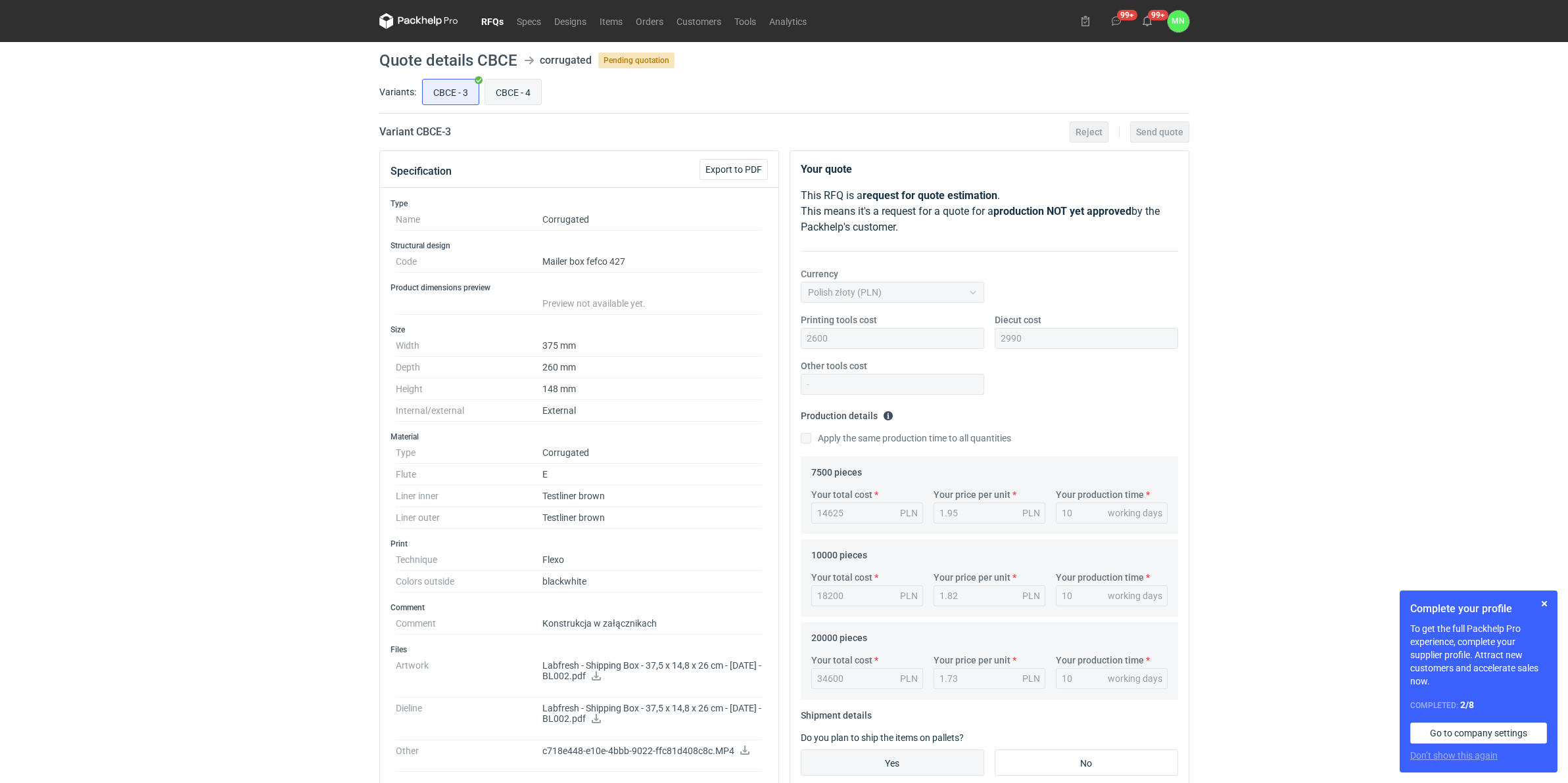
click at [506, 81] on input "CBCE - 4" at bounding box center [513, 92] width 56 height 25
radio input "true"
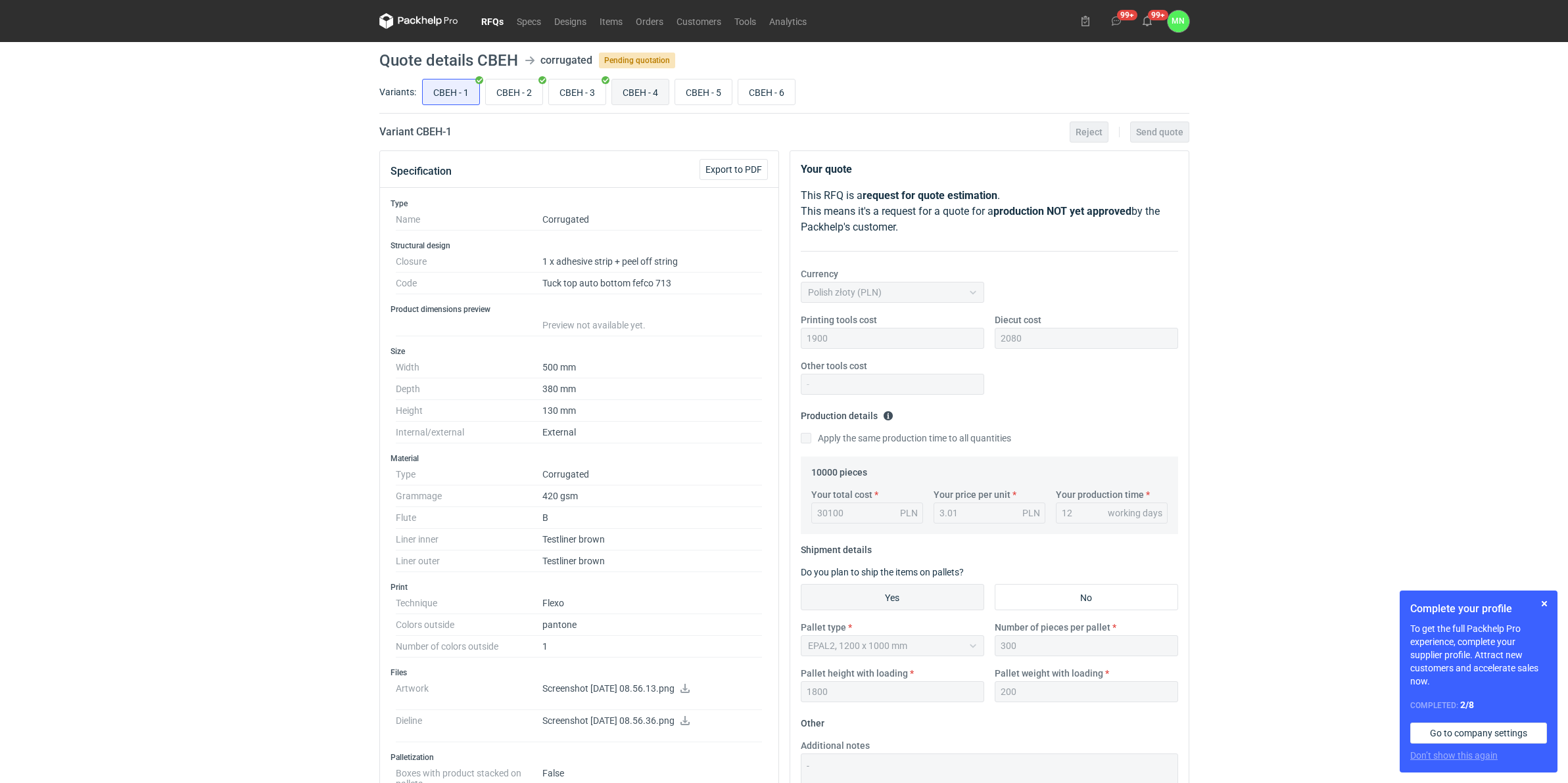
click at [623, 92] on input "CBEH - 4" at bounding box center [641, 92] width 57 height 25
radio input "true"
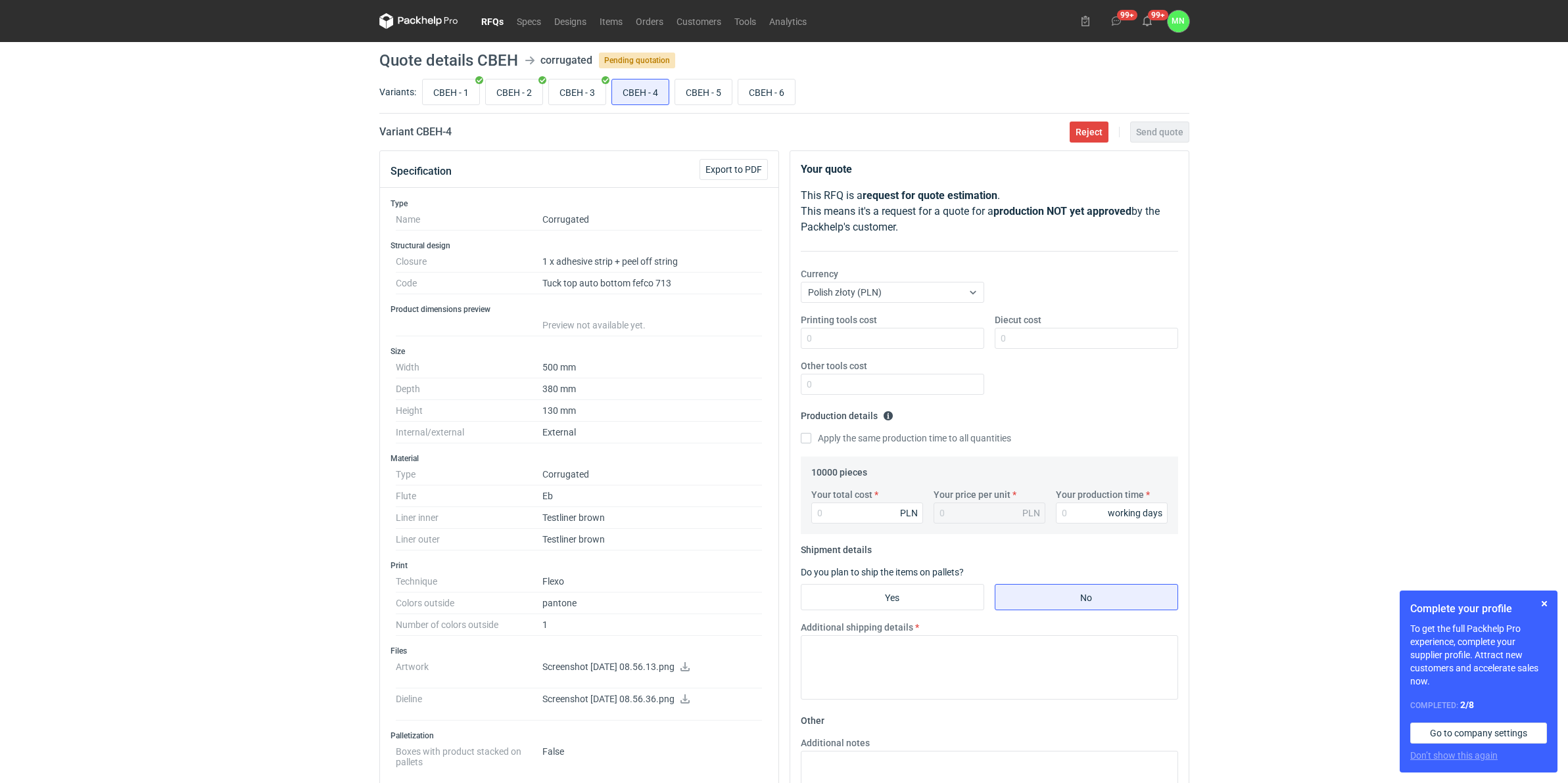
click at [424, 131] on h2 "Variant CBEH - 4" at bounding box center [416, 132] width 72 height 15
copy h2 "CBEH"
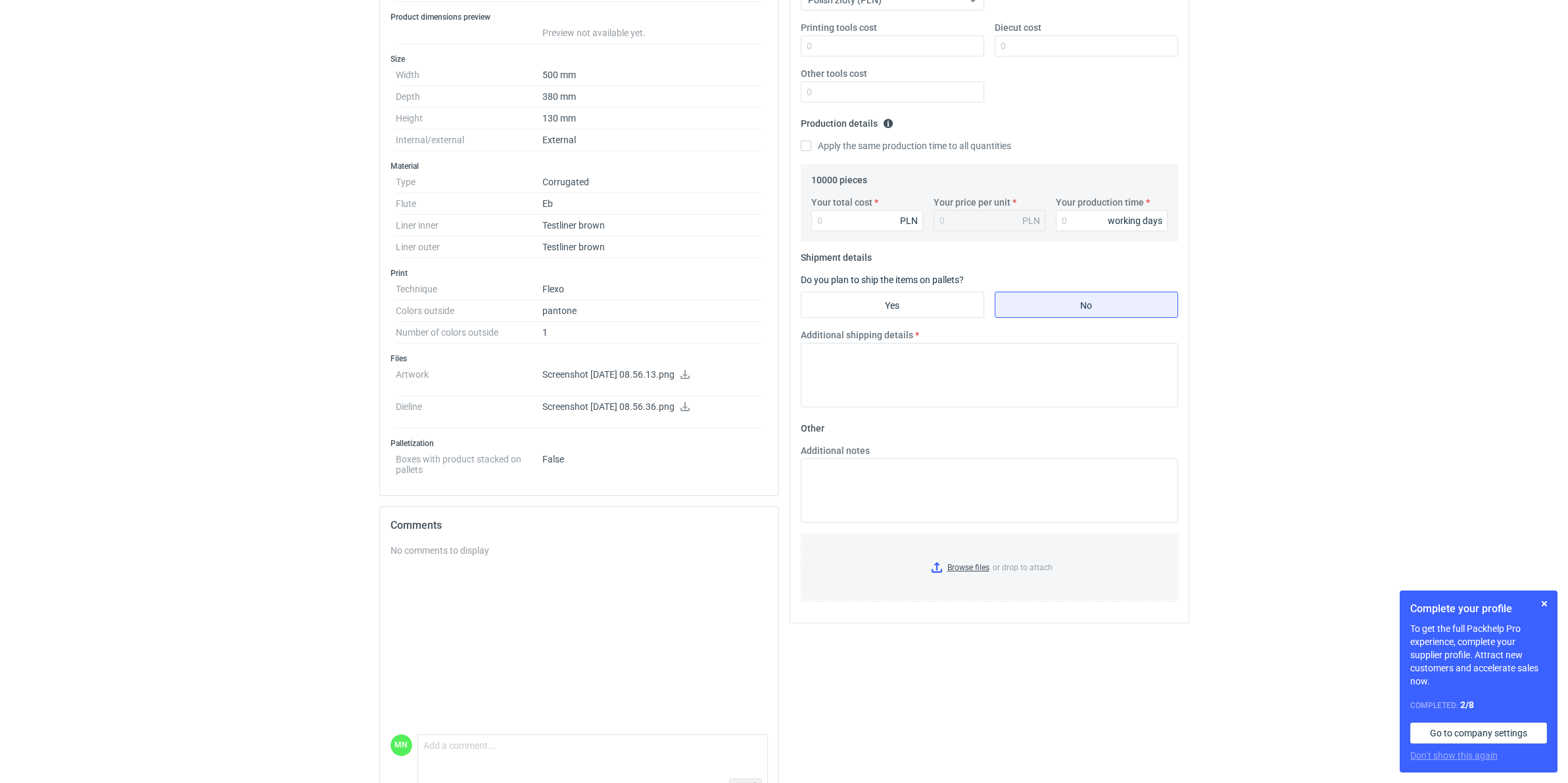
scroll to position [333, 0]
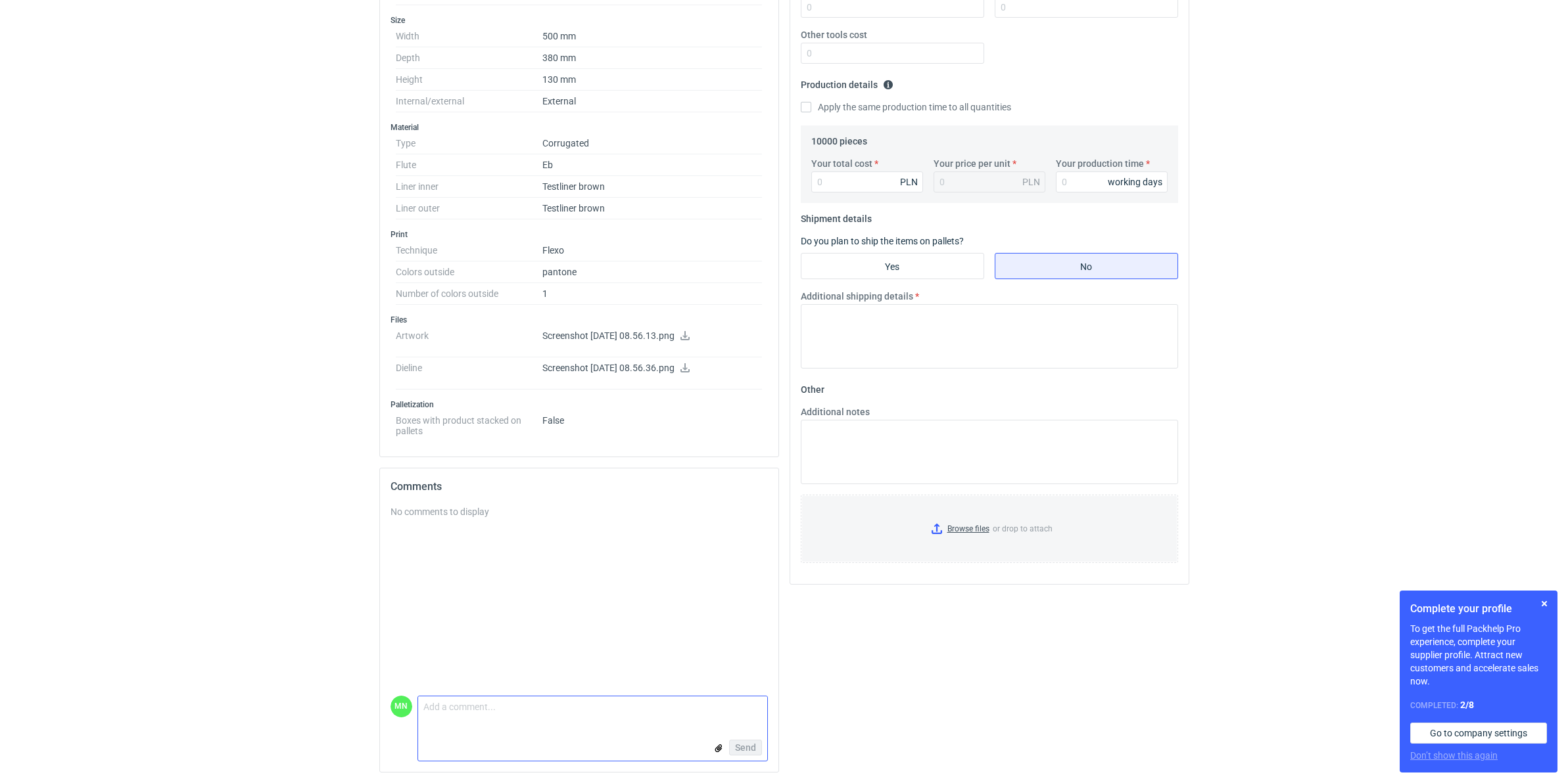
click at [493, 717] on textarea "Comment message" at bounding box center [593, 710] width 349 height 27
click at [464, 700] on div "No comments to display MN Comment message Send" at bounding box center [579, 639] width 398 height 267
click at [465, 711] on textarea "Comment message" at bounding box center [593, 710] width 349 height 27
paste textarea "CBEH"
type textarea "CBEH"
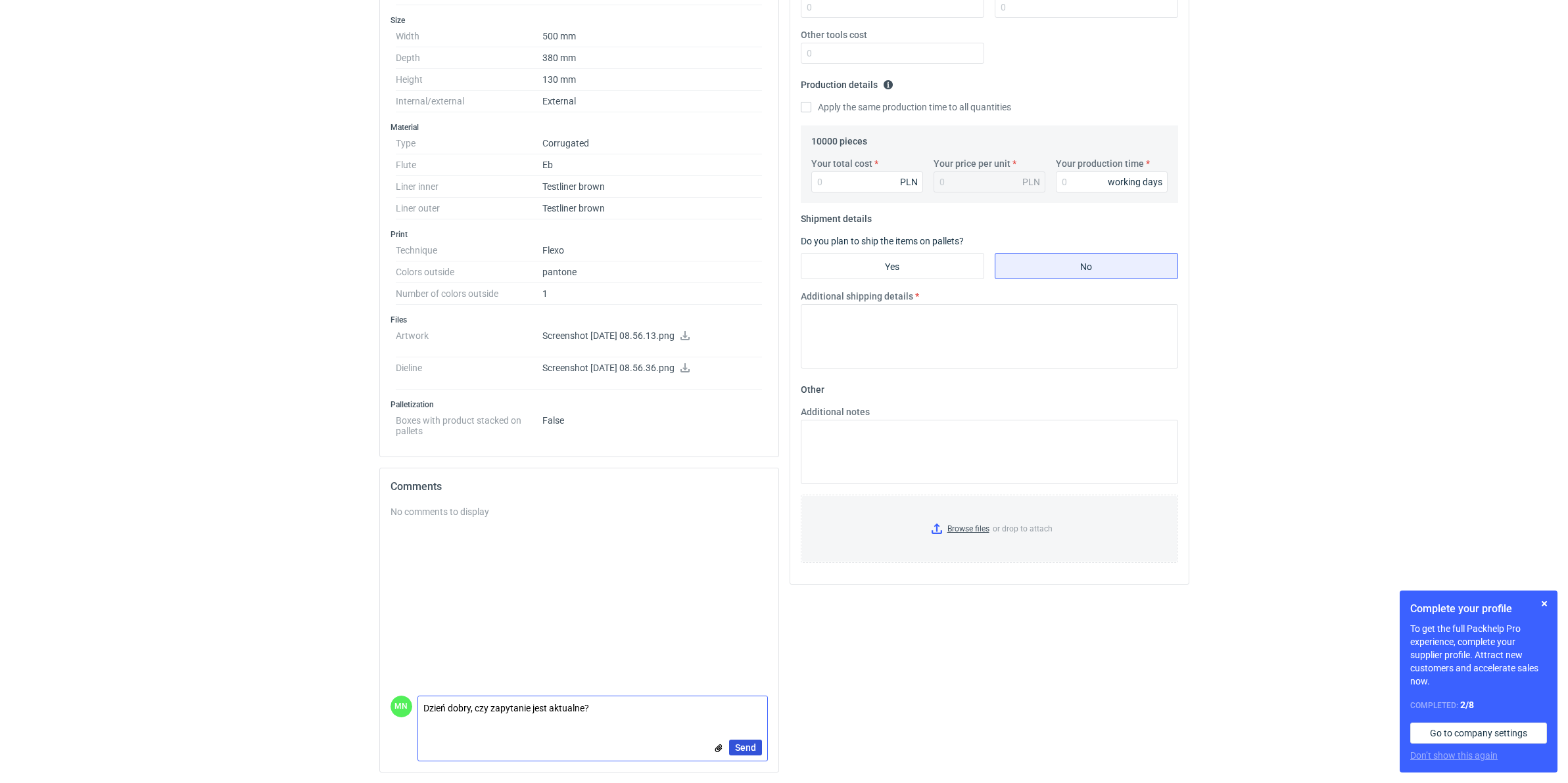
type textarea "Dzień dobry, czy zapytanie jest aktualne?"
click at [757, 751] on button "Send" at bounding box center [745, 748] width 33 height 15
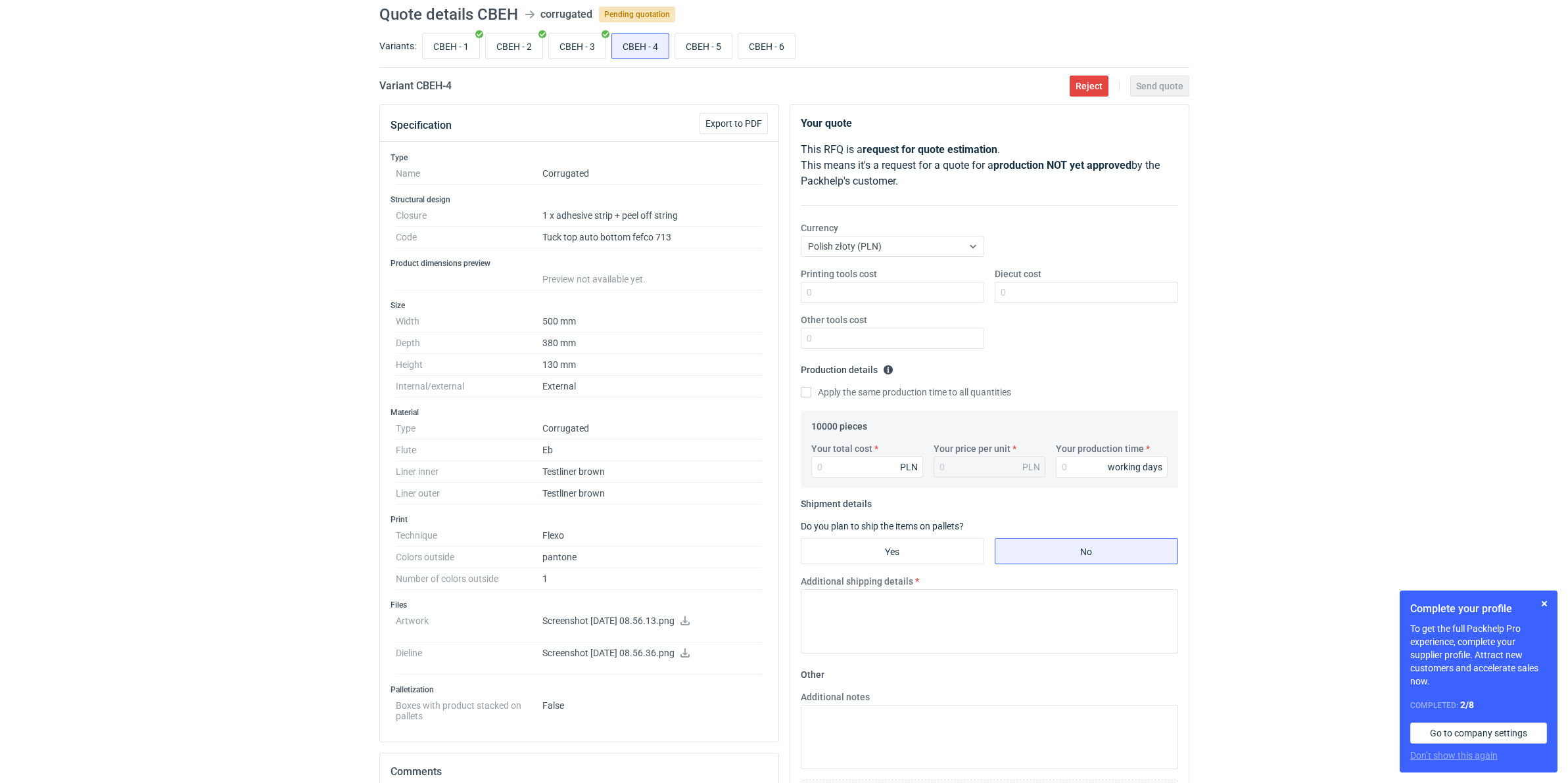
scroll to position [0, 0]
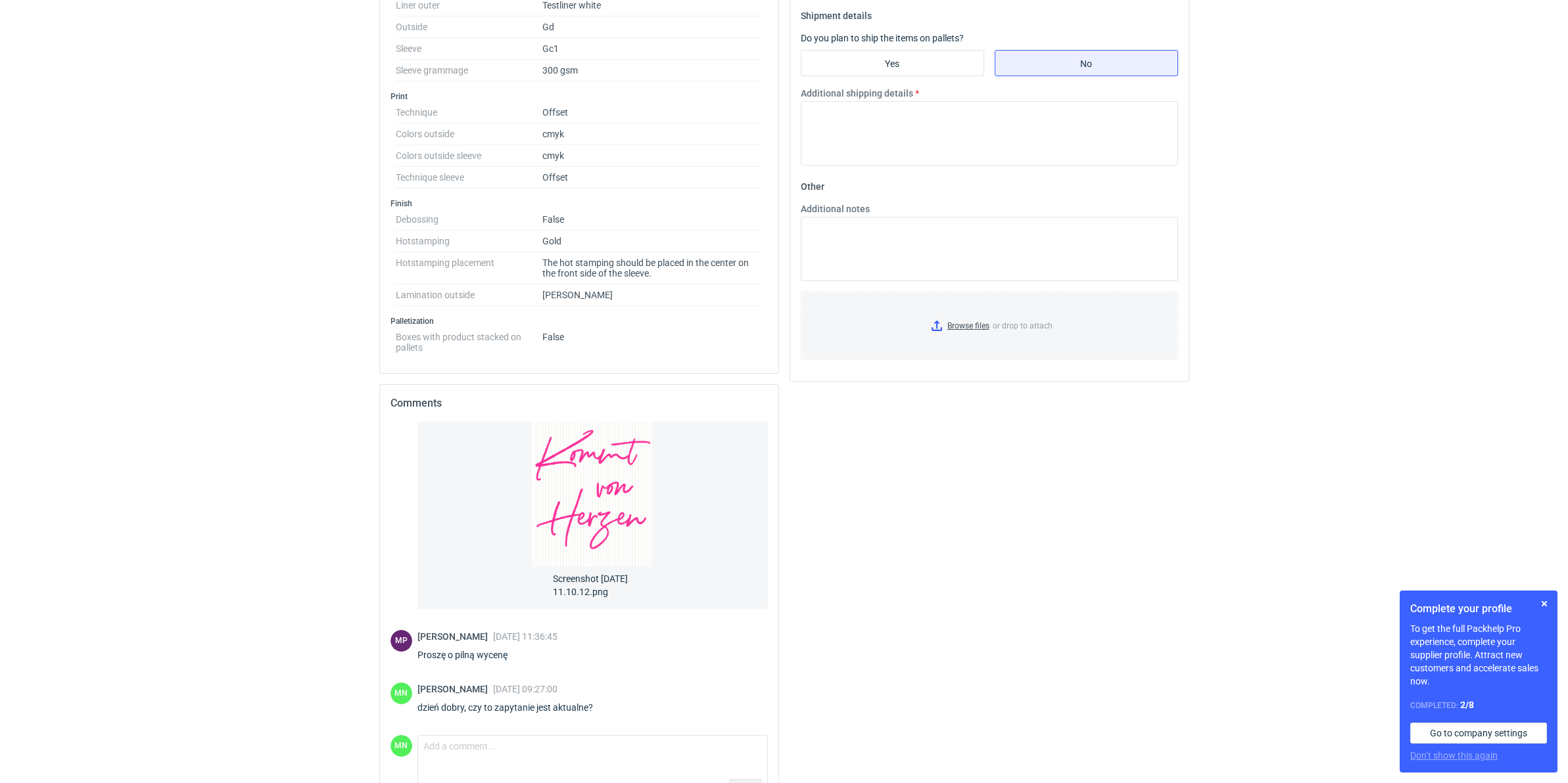
scroll to position [577, 0]
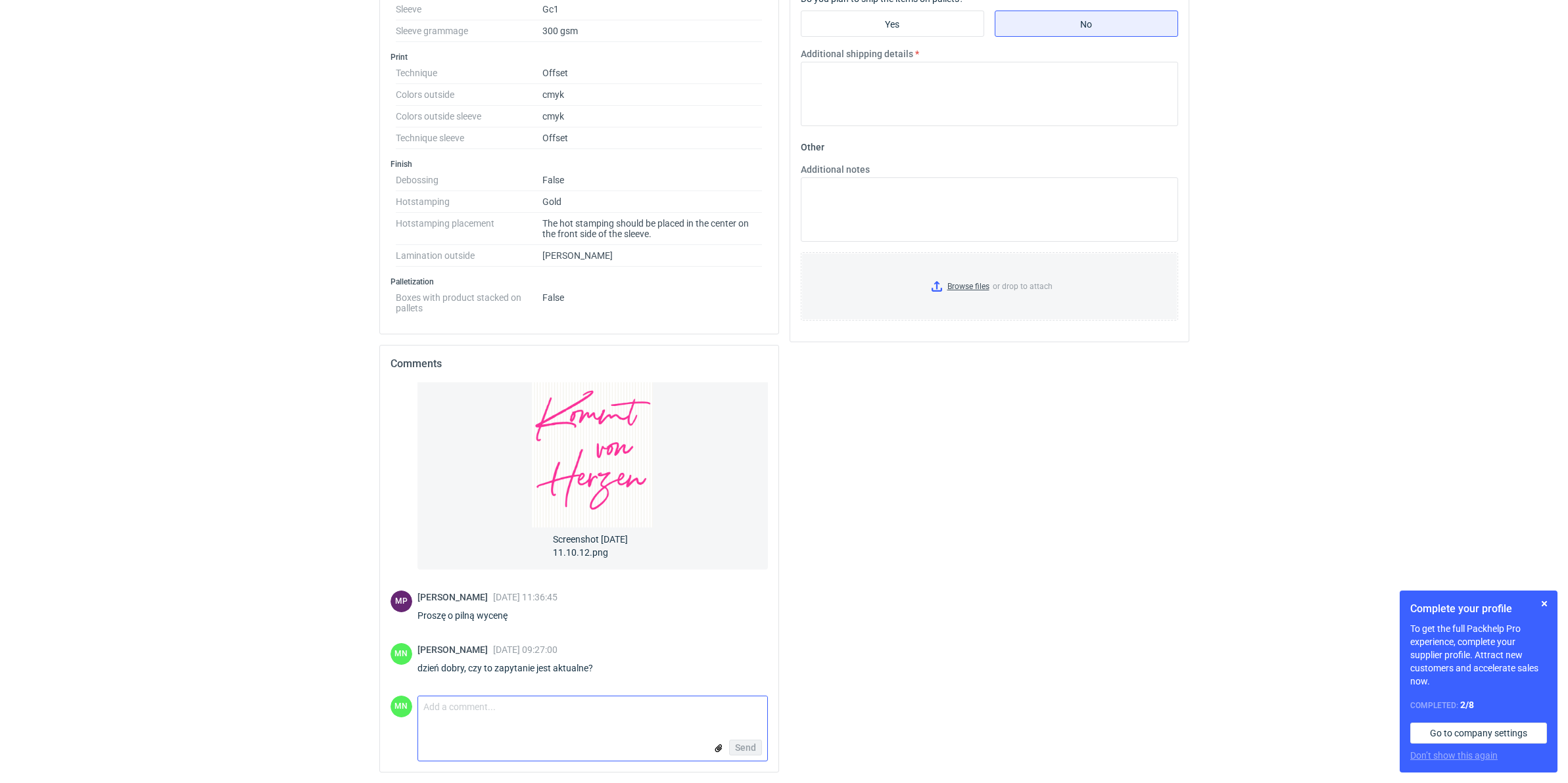
click at [533, 719] on textarea "Comment message" at bounding box center [593, 710] width 349 height 27
paste textarea "CBEH"
type textarea "CBEH"
drag, startPoint x: 601, startPoint y: 671, endPoint x: 416, endPoint y: 675, distance: 185.0
click at [417, 675] on div "dzień dobry, czy to zapytanie jest aktualne?" at bounding box center [513, 668] width 191 height 13
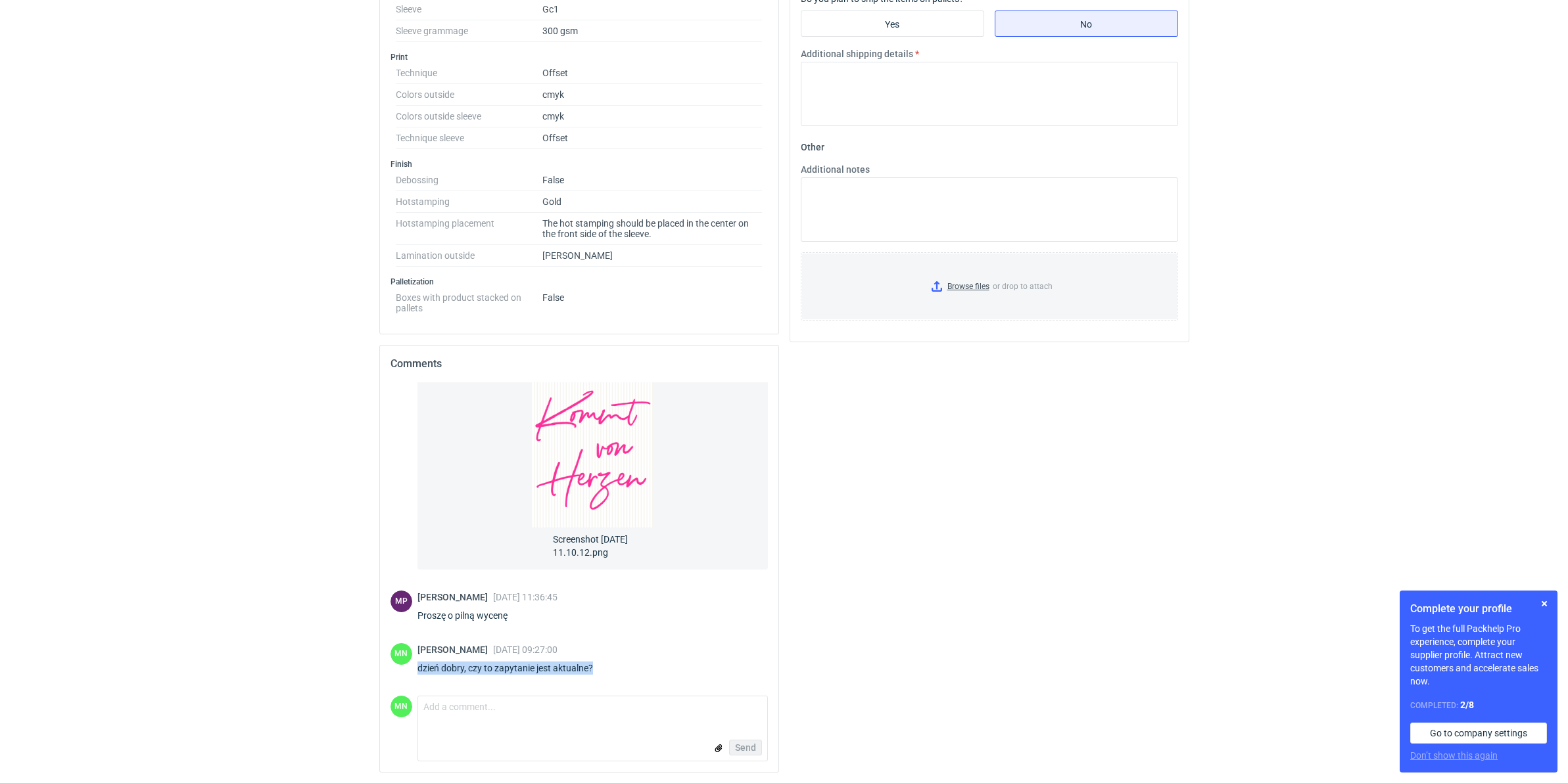
copy div "dzień dobry, czy to zapytanie jest aktualne?"
click at [501, 726] on form "Comment message Send" at bounding box center [593, 729] width 350 height 66
drag, startPoint x: 526, startPoint y: 720, endPoint x: 520, endPoint y: 713, distance: 9.2
click at [524, 719] on textarea "Comment message" at bounding box center [593, 710] width 349 height 27
paste textarea "dzień dobry, czy to zapytanie jest aktualne?"
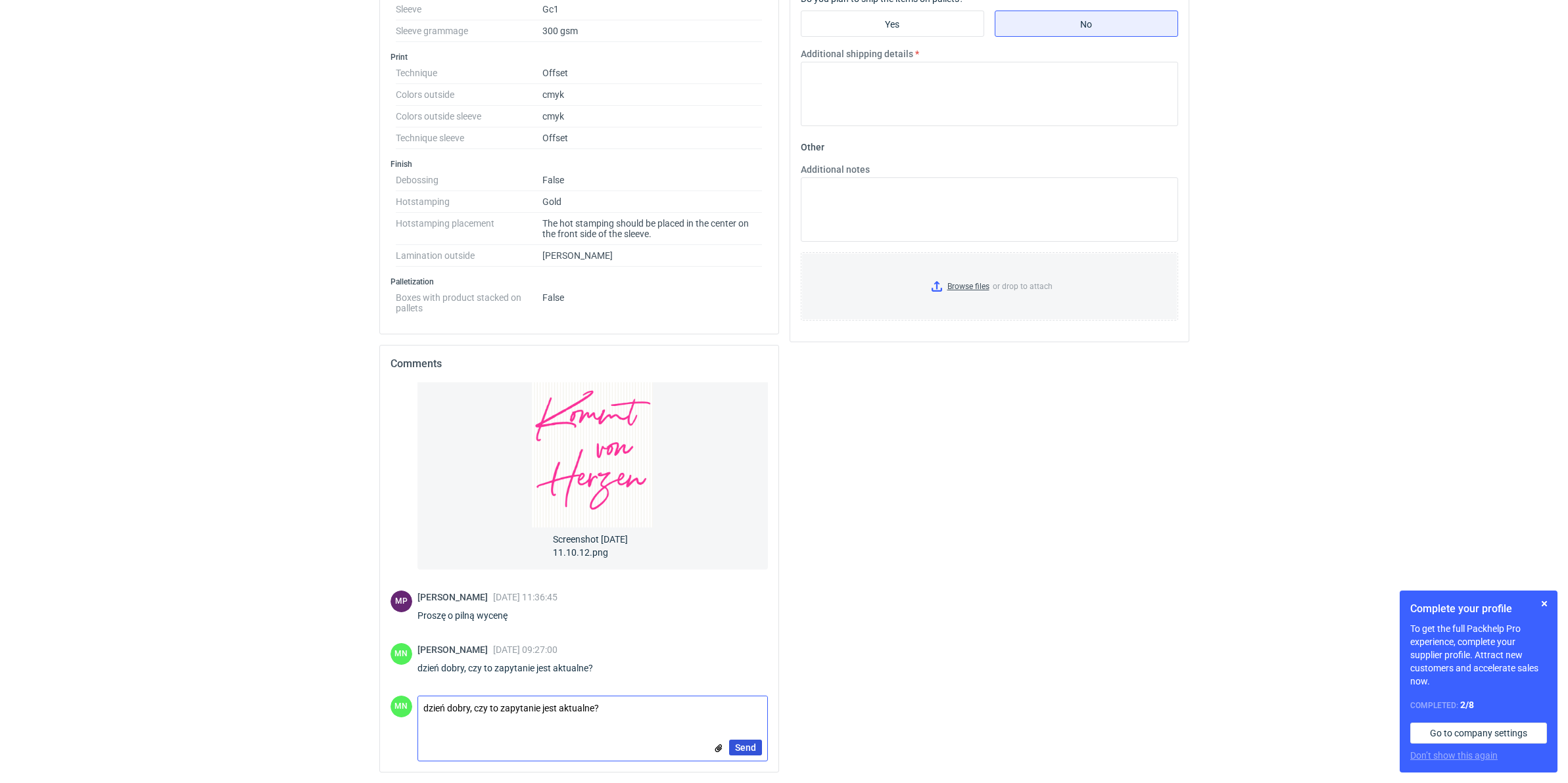
type textarea "dzień dobry, czy to zapytanie jest aktualne?"
click at [754, 747] on button "Send" at bounding box center [745, 748] width 33 height 15
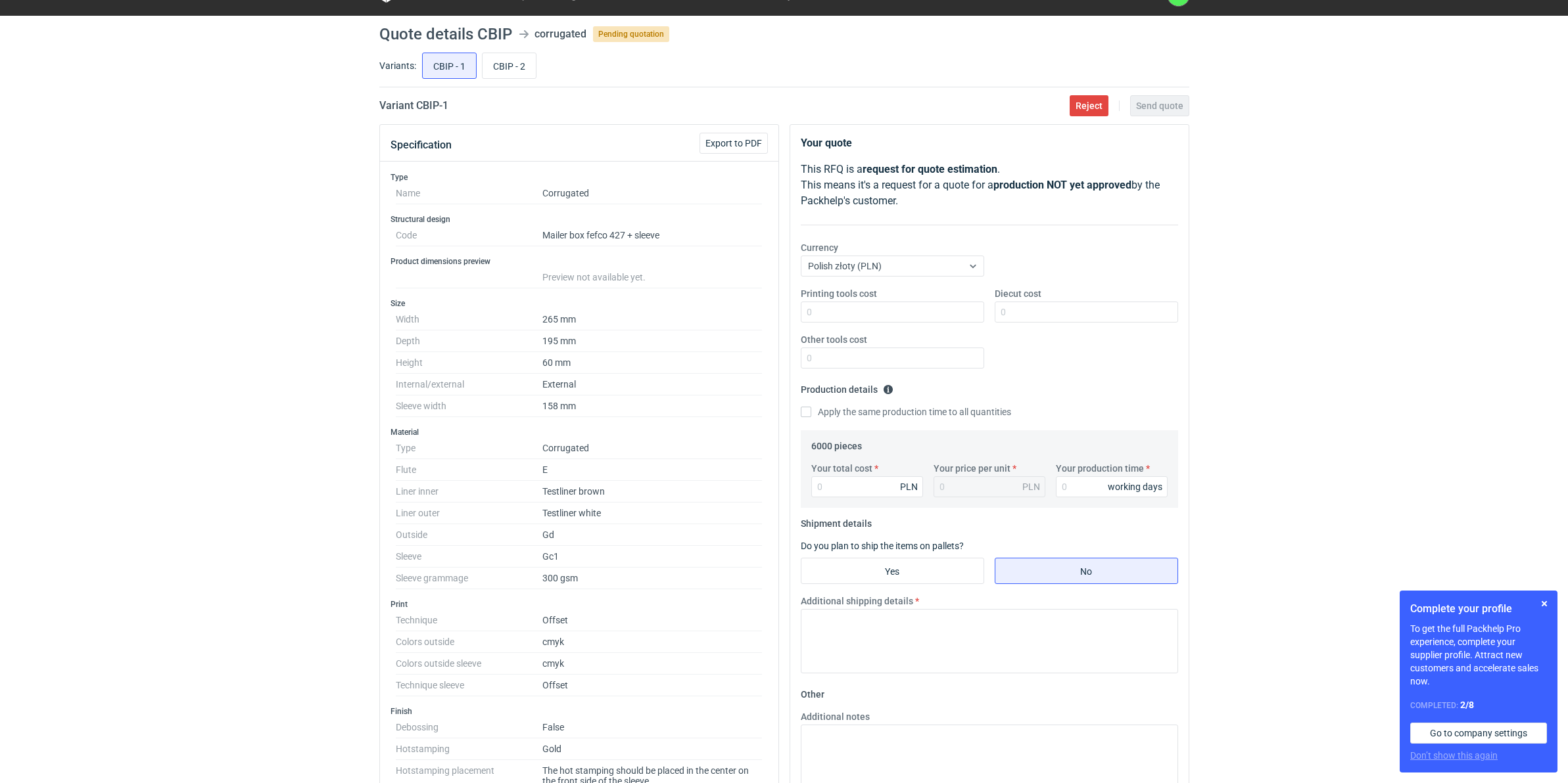
scroll to position [2, 0]
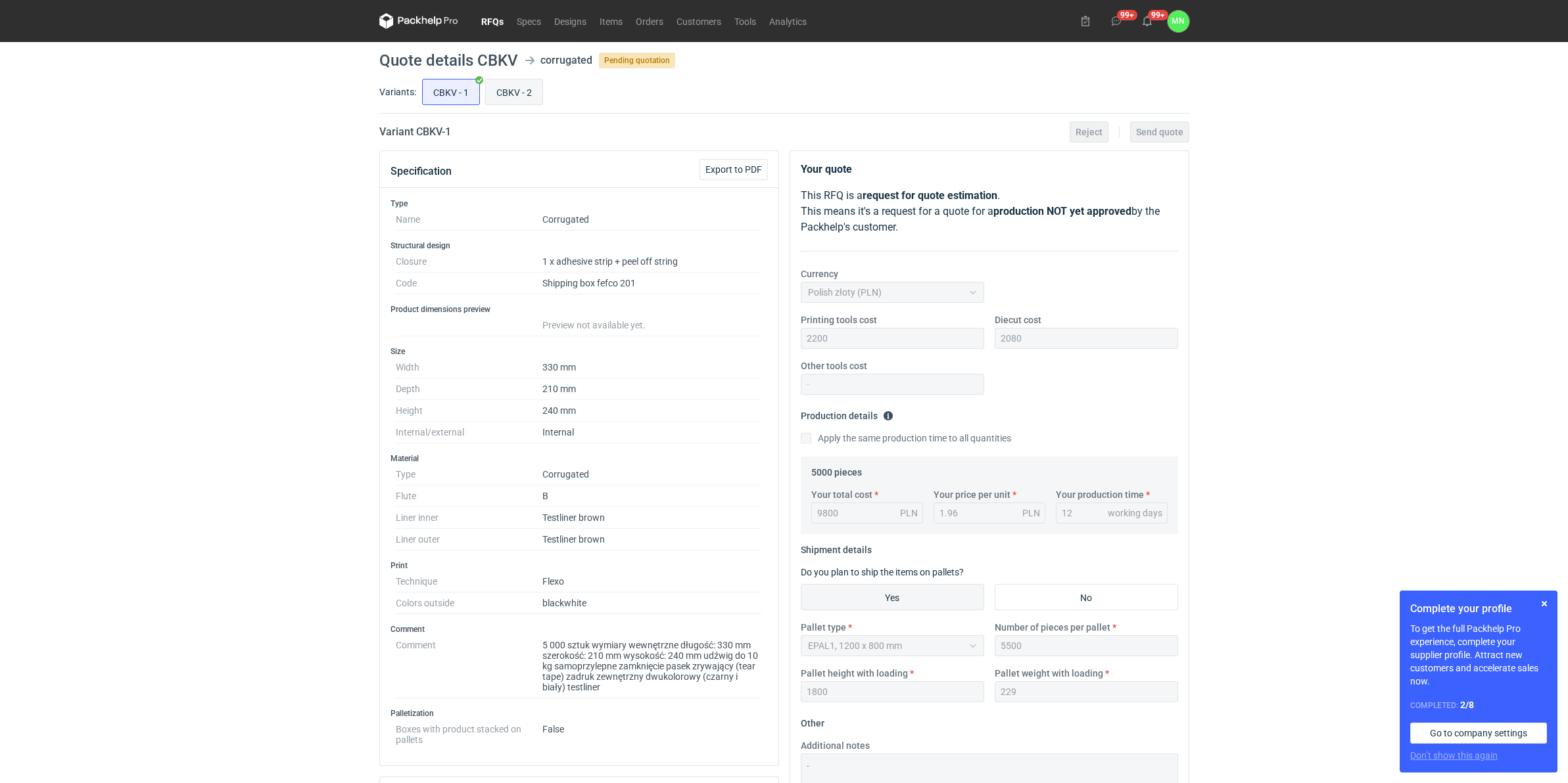
click at [505, 89] on input "CBKV - 2" at bounding box center [514, 92] width 57 height 25
radio input "true"
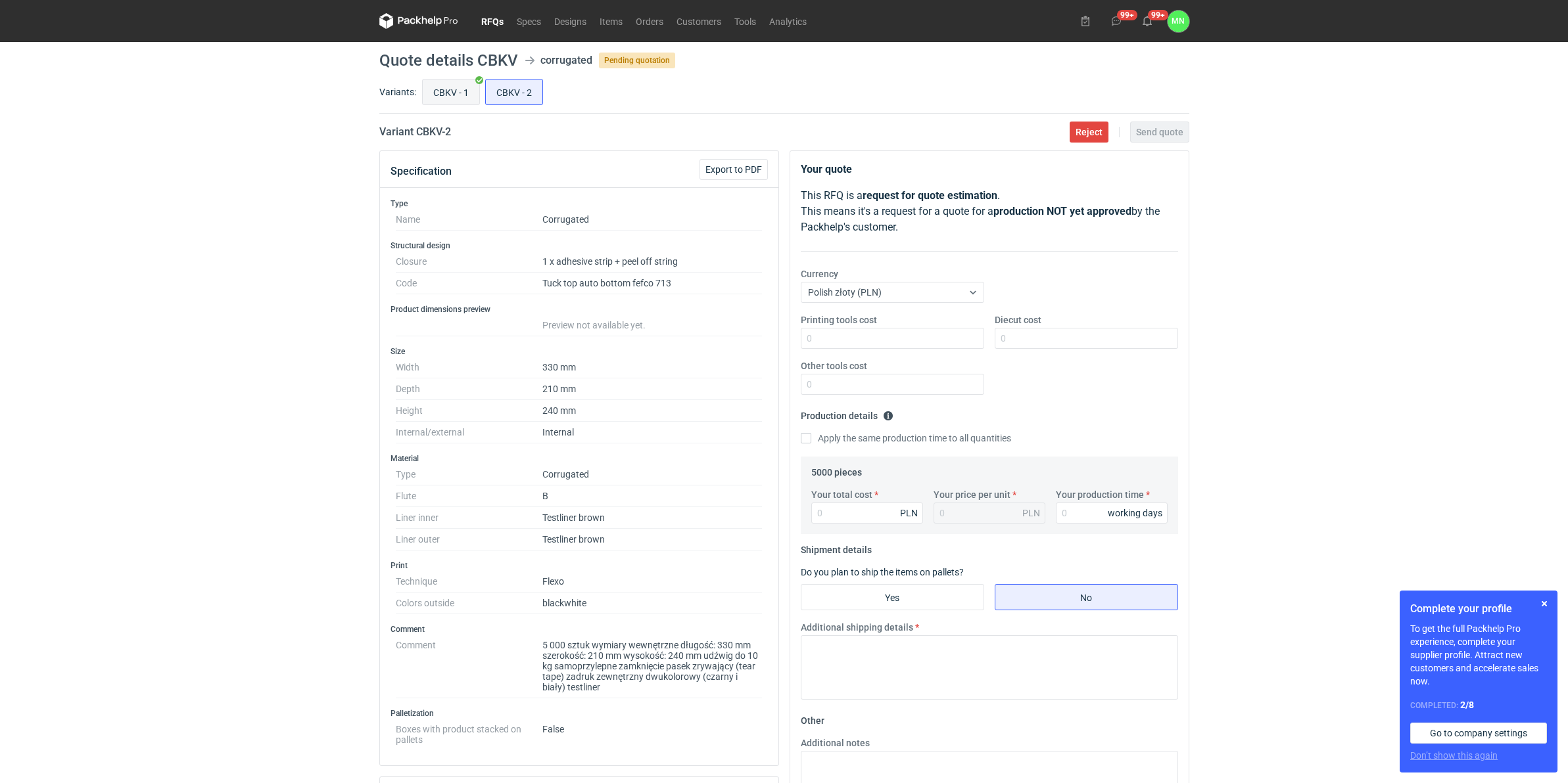
click at [475, 90] on input "CBKV - 1" at bounding box center [451, 92] width 57 height 25
radio input "true"
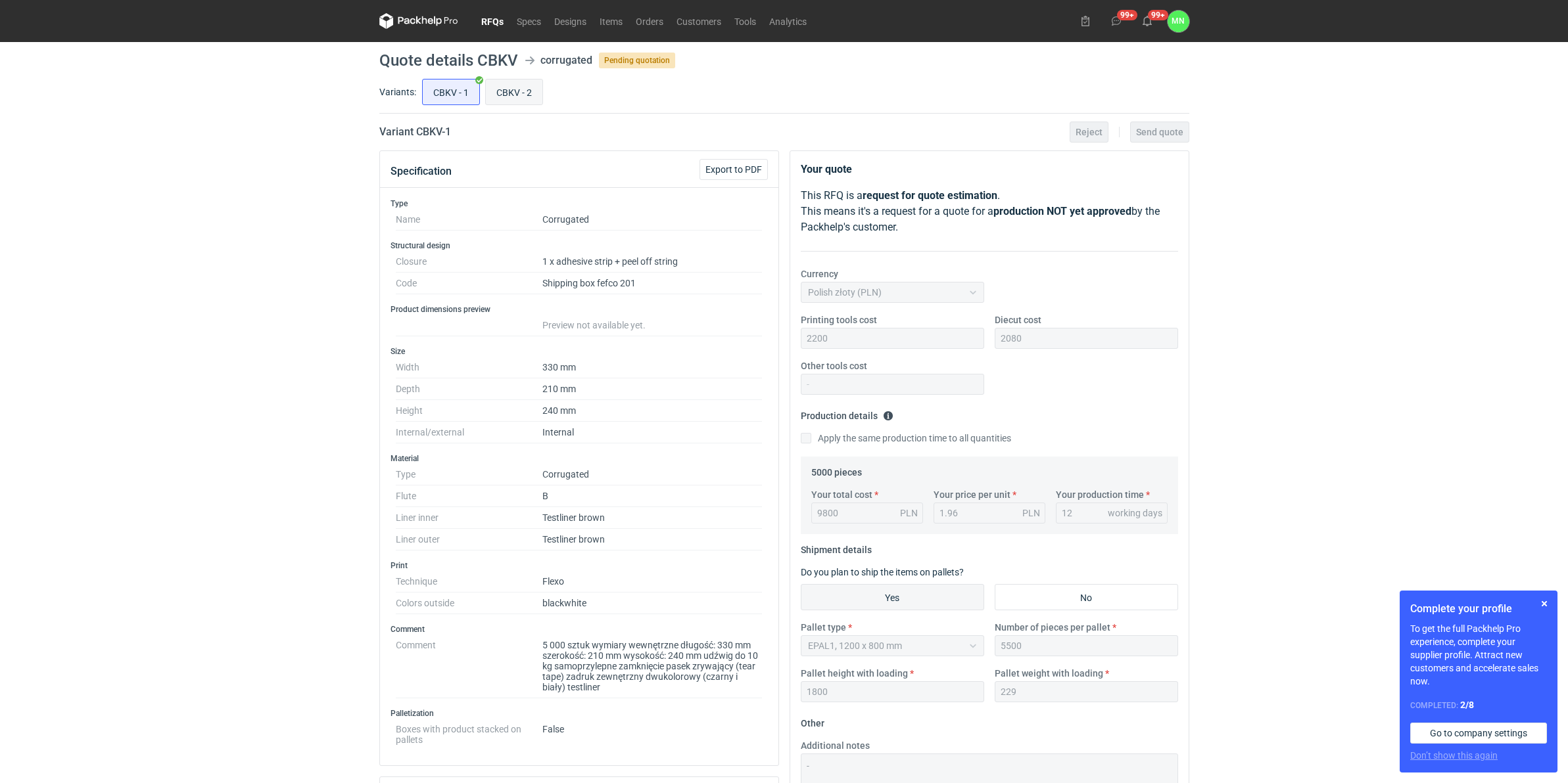
click at [507, 97] on input "CBKV - 2" at bounding box center [514, 92] width 57 height 25
radio input "true"
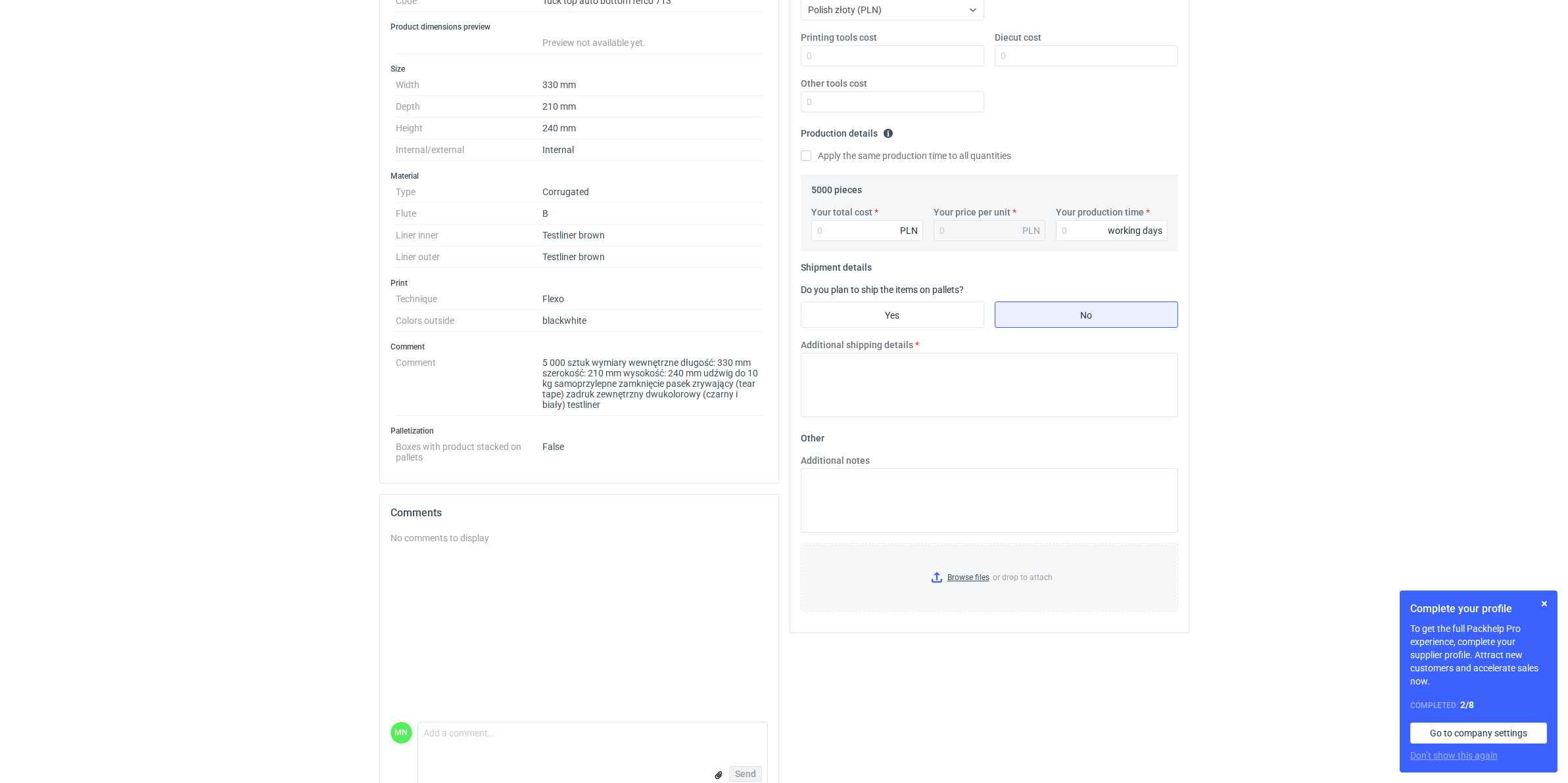
scroll to position [311, 0]
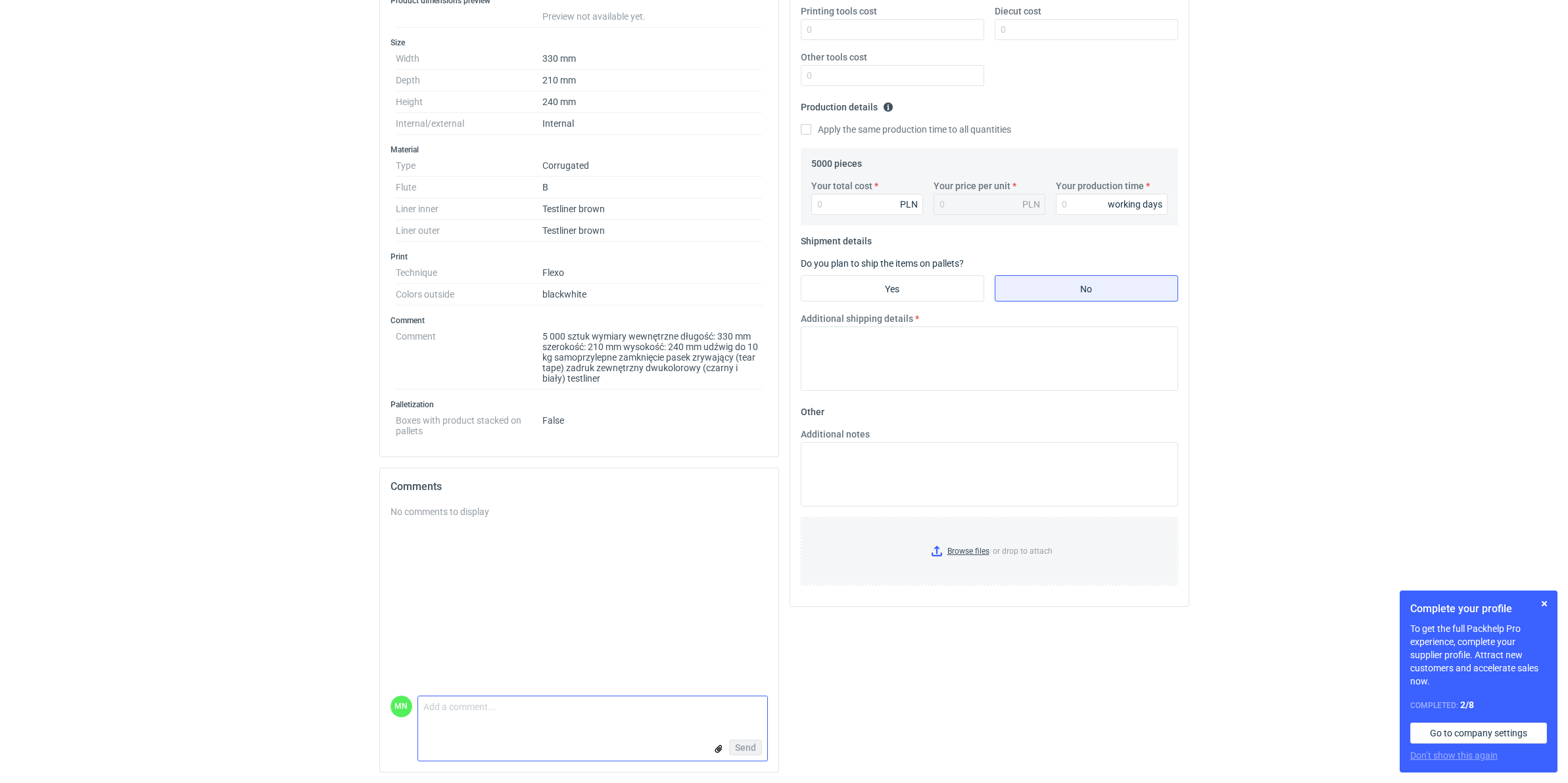
click at [447, 708] on textarea "Comment message" at bounding box center [593, 710] width 349 height 27
paste textarea "dzień dobry, czy to zapytanie jest aktualne?"
type textarea "dzień dobry, czy to zapytanie jest aktualne?"
click at [738, 744] on span "Send" at bounding box center [745, 748] width 21 height 9
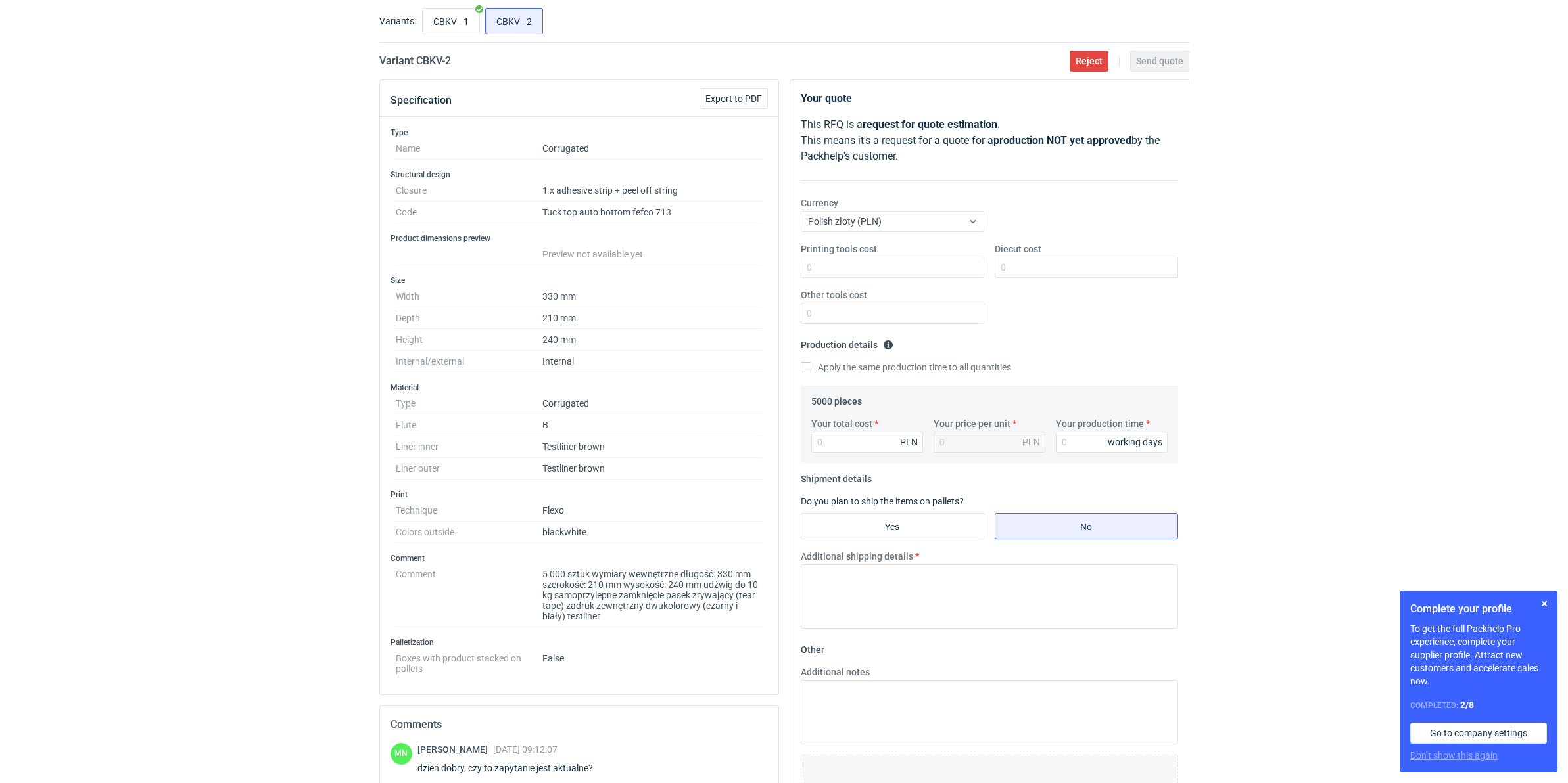
scroll to position [0, 0]
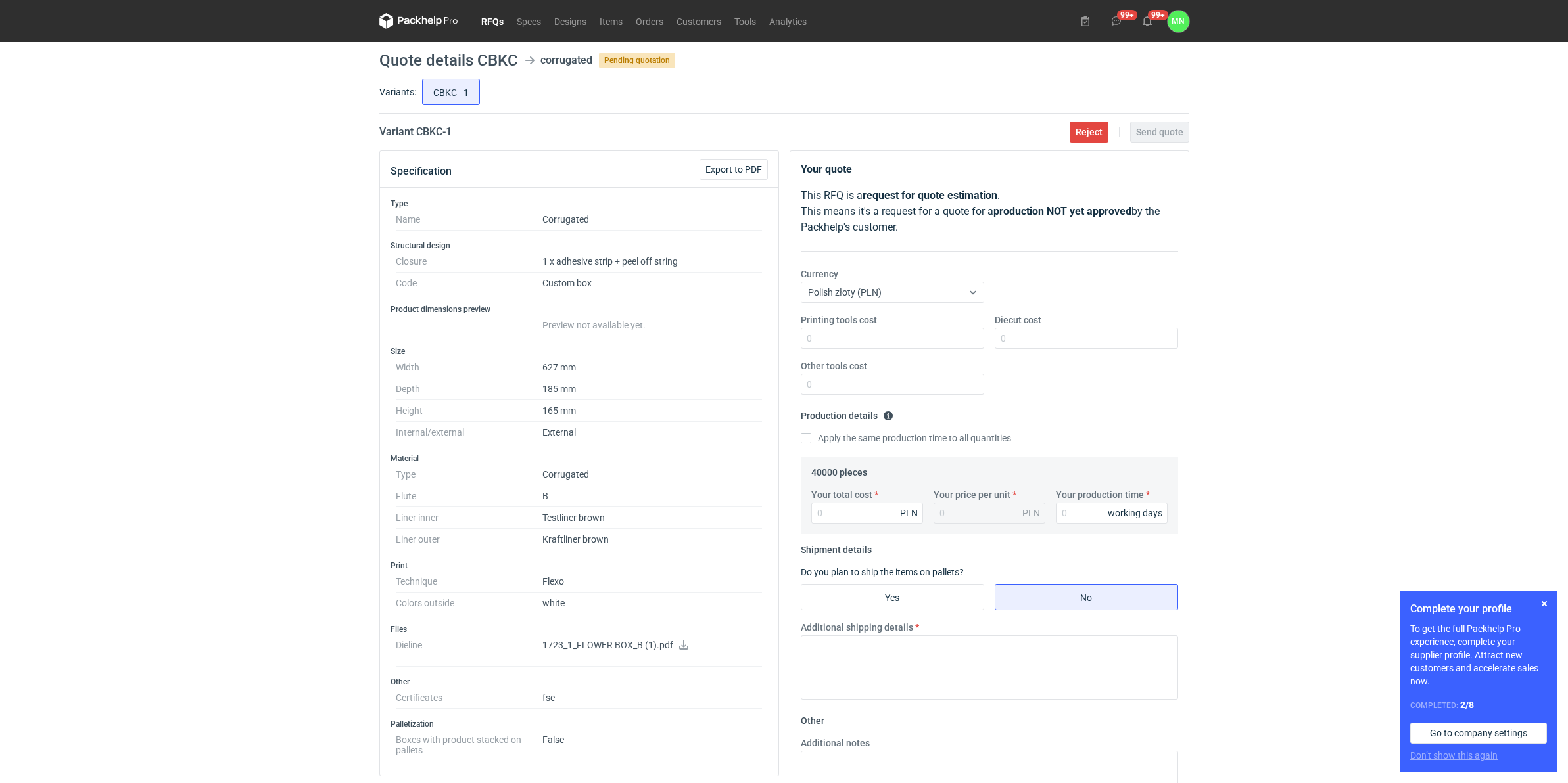
click at [425, 130] on h2 "Variant CBKC - 1" at bounding box center [416, 132] width 72 height 15
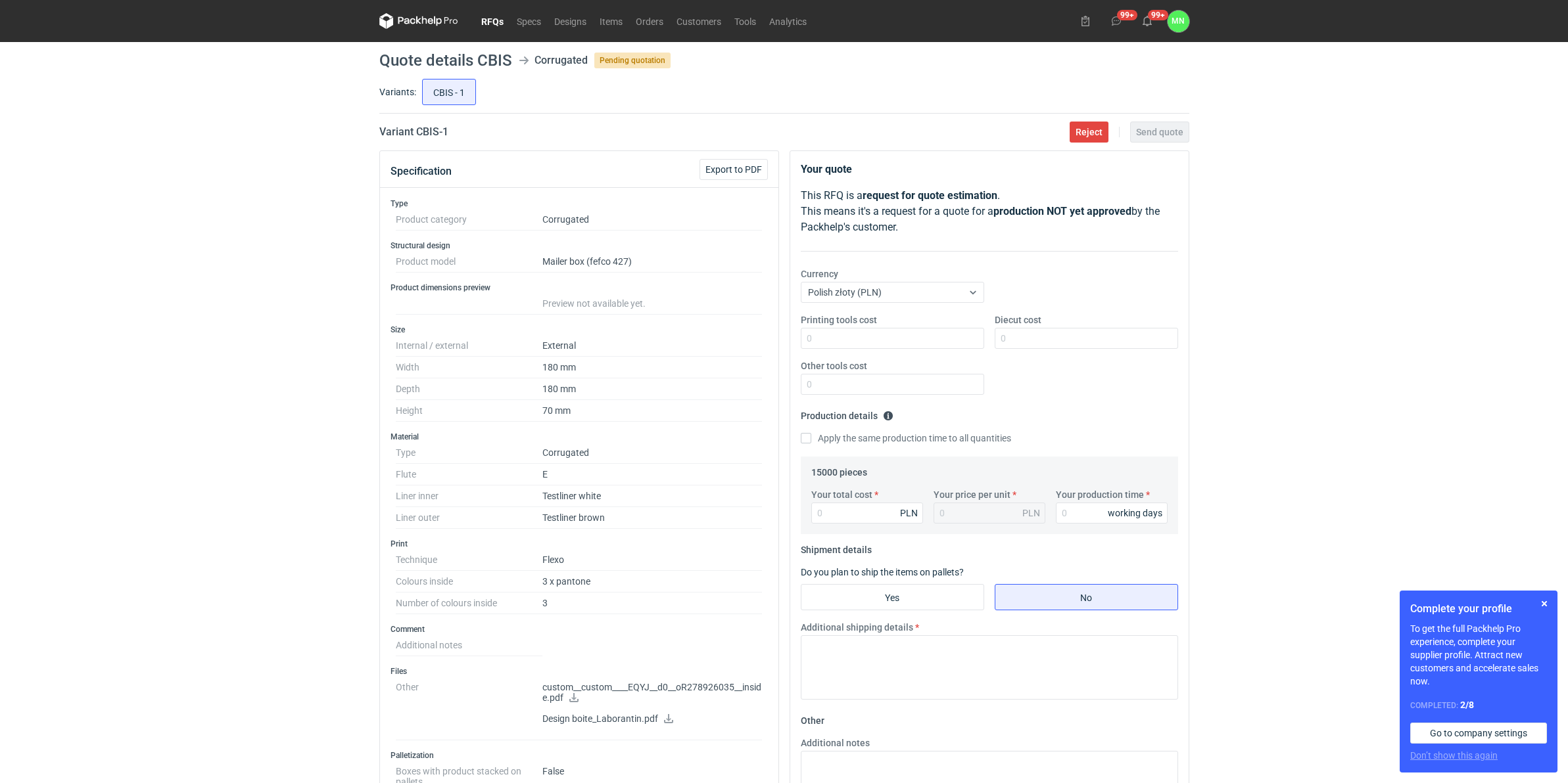
click at [425, 133] on h2 "Variant CBIS - 1" at bounding box center [414, 132] width 69 height 15
copy h2 "CBIS"
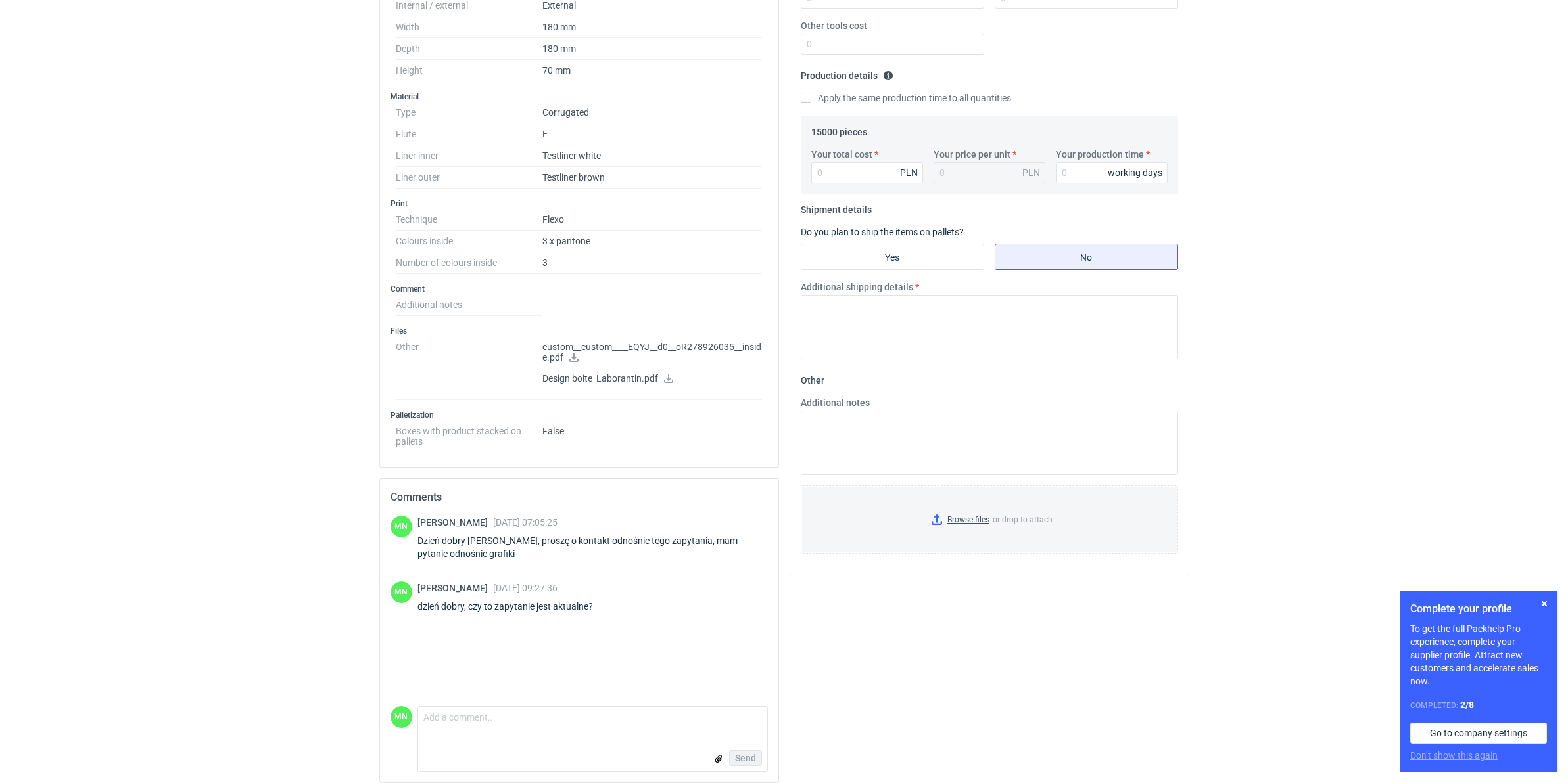
scroll to position [353, 0]
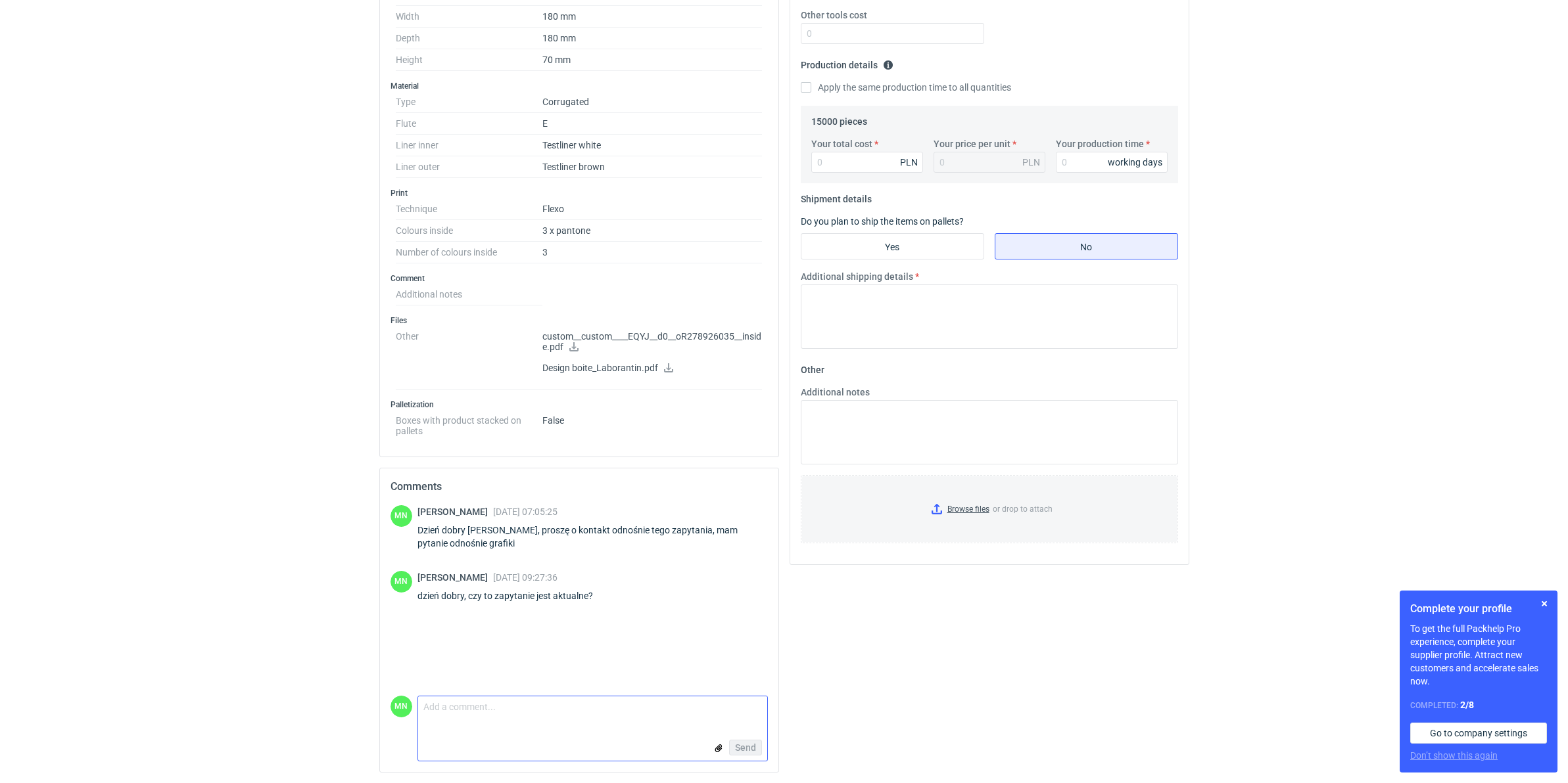
click at [559, 700] on textarea "Comment message" at bounding box center [593, 710] width 349 height 27
paste textarea "CBIS"
type textarea "CBIS"
drag, startPoint x: 601, startPoint y: 589, endPoint x: 418, endPoint y: 599, distance: 183.3
click at [418, 599] on div "dzień dobry, czy to zapytanie jest aktualne?" at bounding box center [513, 596] width 191 height 13
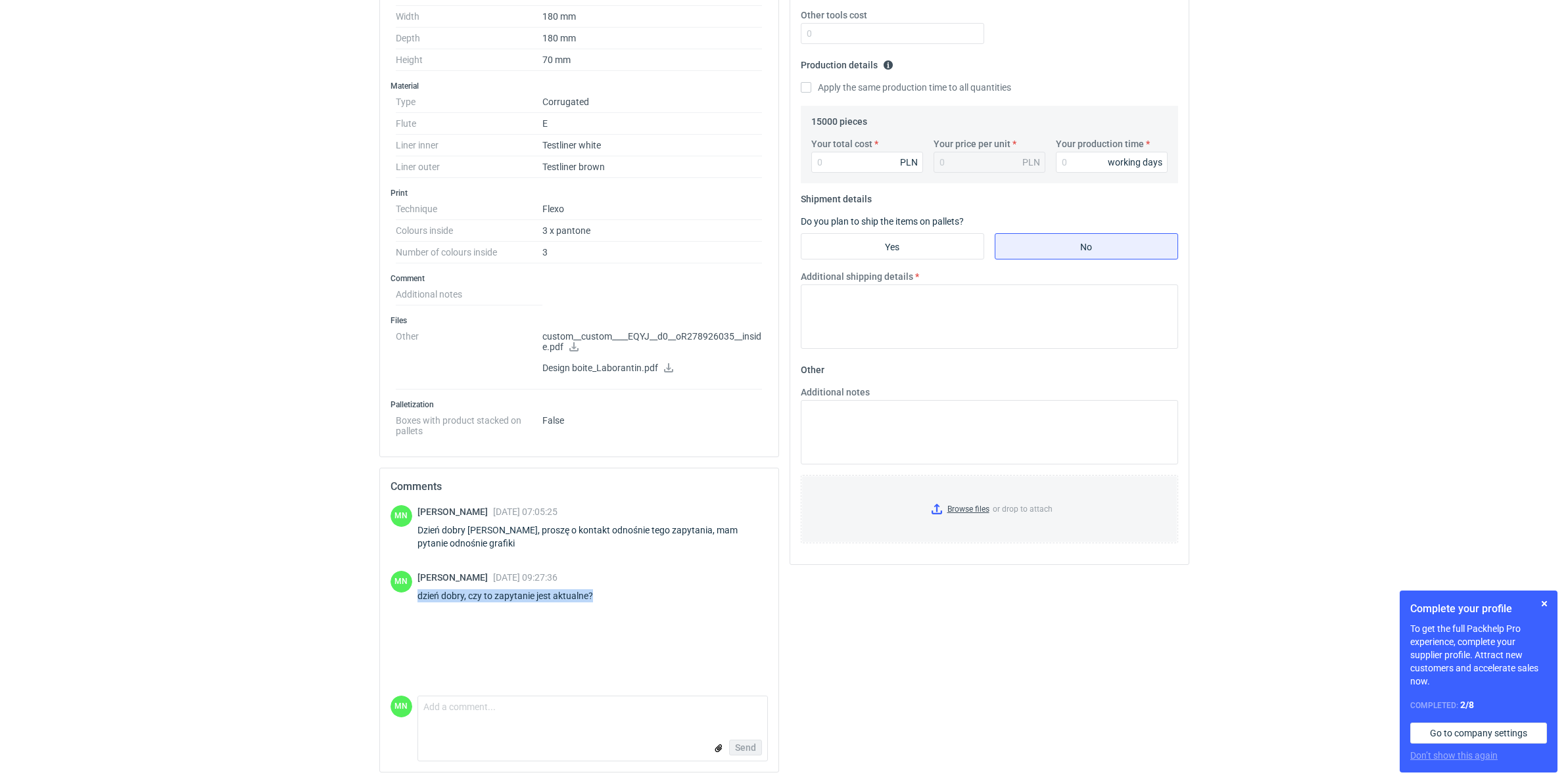
copy div "dzień dobry, czy to zapytanie jest aktualne?"
drag, startPoint x: 418, startPoint y: 599, endPoint x: 464, endPoint y: 723, distance: 132.3
click at [464, 723] on textarea "Comment message" at bounding box center [593, 710] width 349 height 27
paste textarea "dzień dobry, czy to zapytanie jest aktualne?"
type textarea "dzień dobry, czy to zapytanie jest aktualne?"
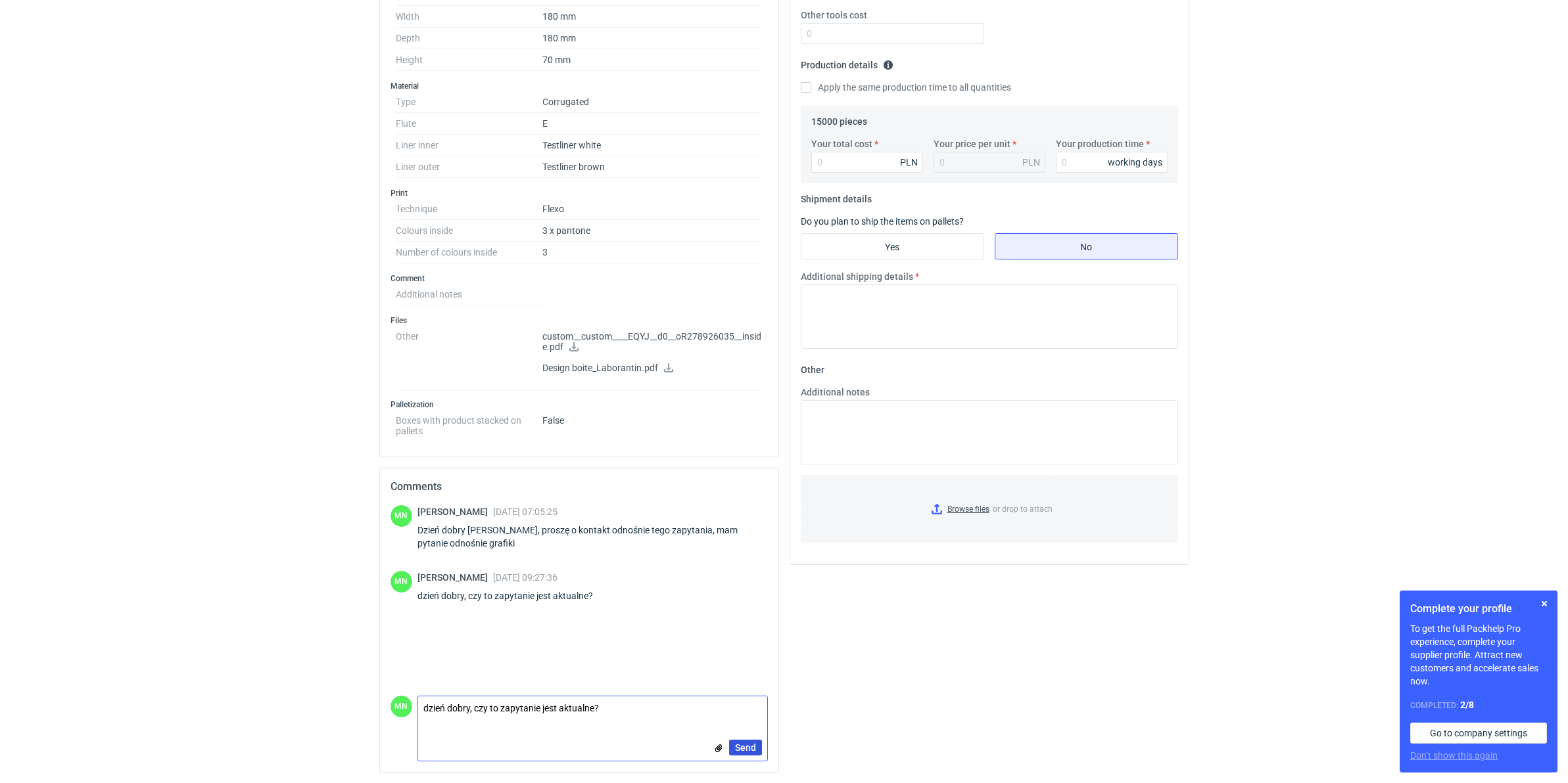
click at [733, 750] on button "Send" at bounding box center [745, 748] width 33 height 15
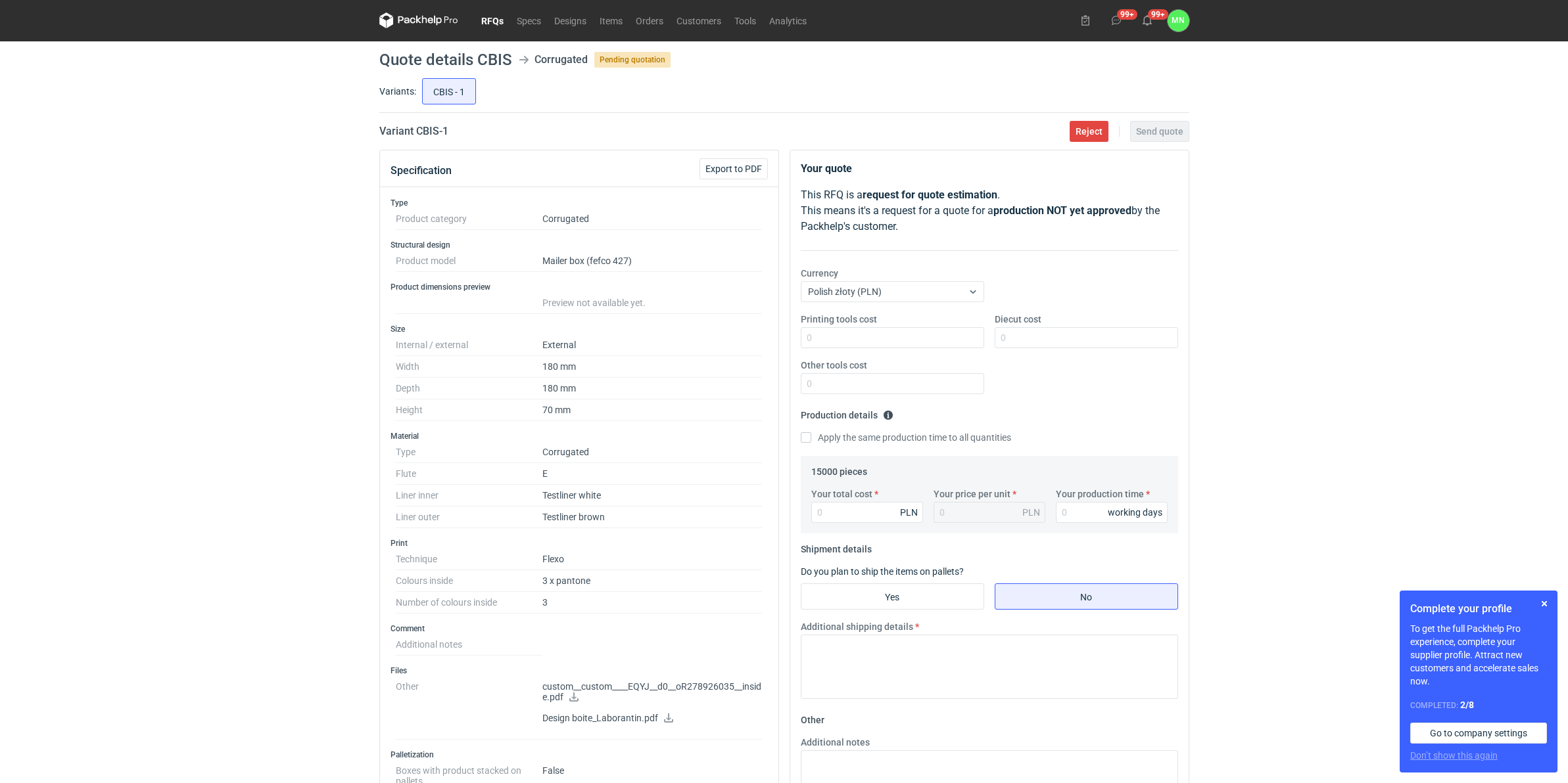
scroll to position [0, 0]
click at [483, 21] on link "RFQs" at bounding box center [492, 21] width 35 height 15
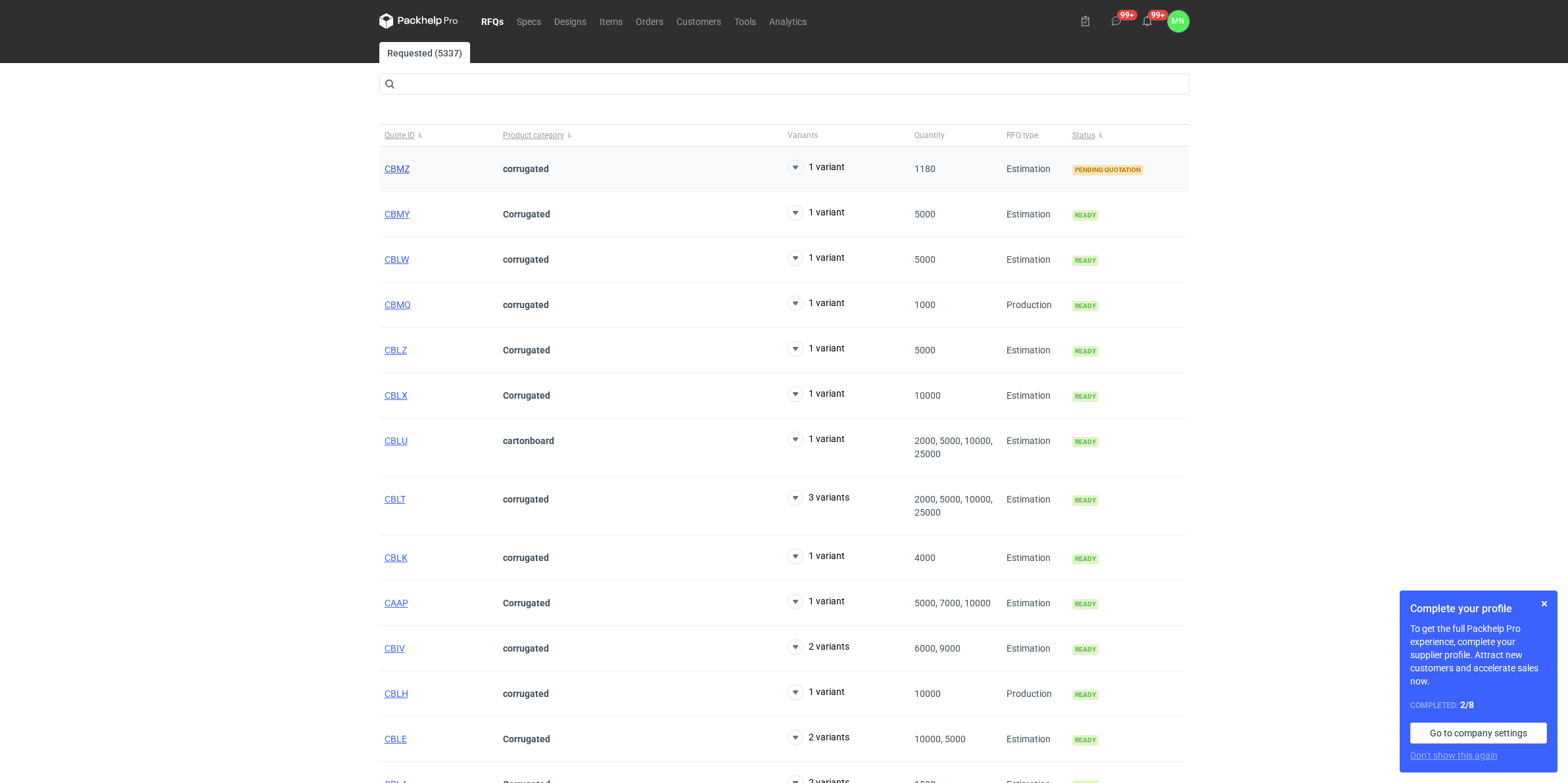
click at [390, 170] on span "CBMZ" at bounding box center [397, 169] width 25 height 10
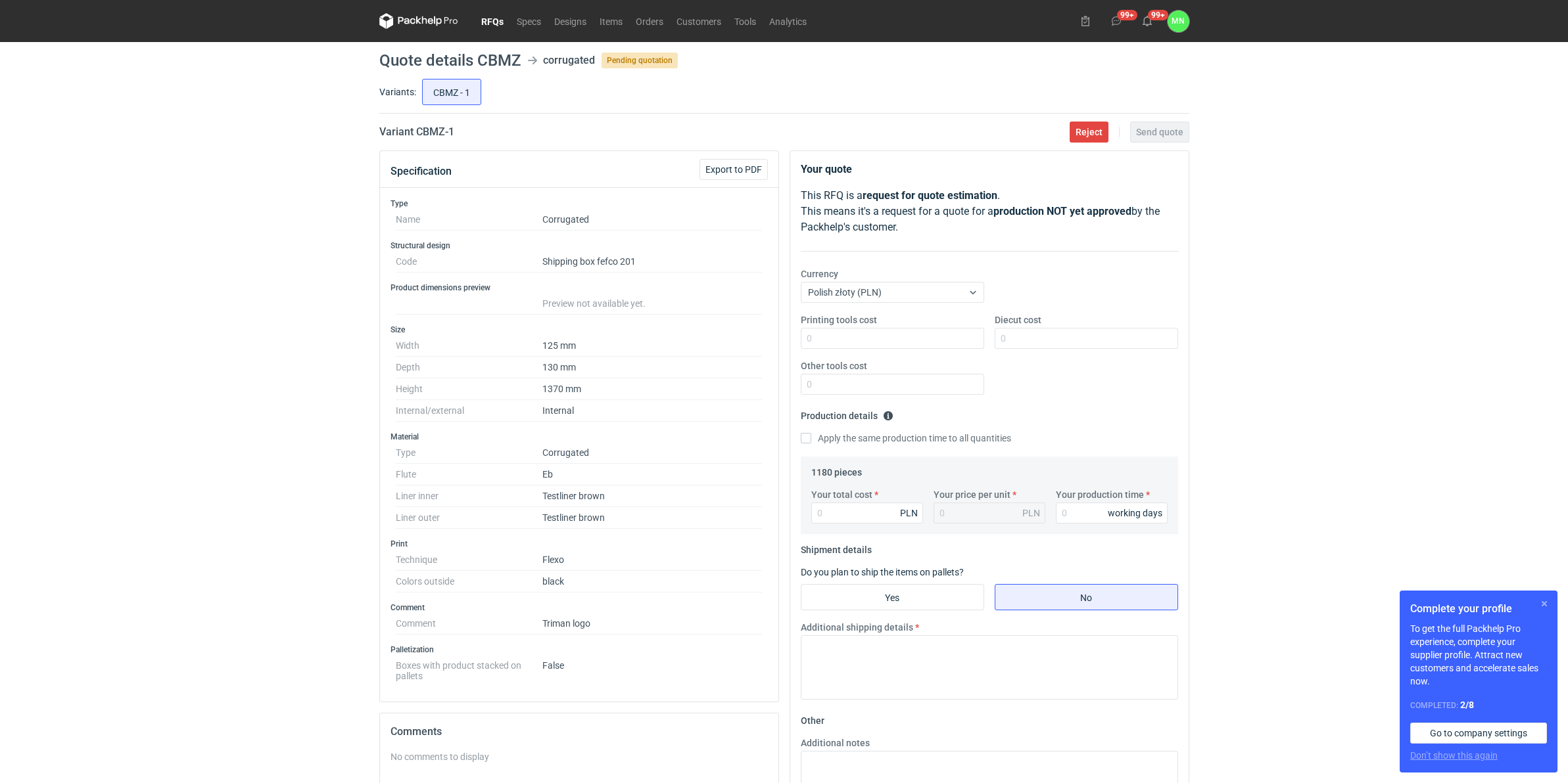
click at [1546, 600] on button "button" at bounding box center [1544, 604] width 15 height 15
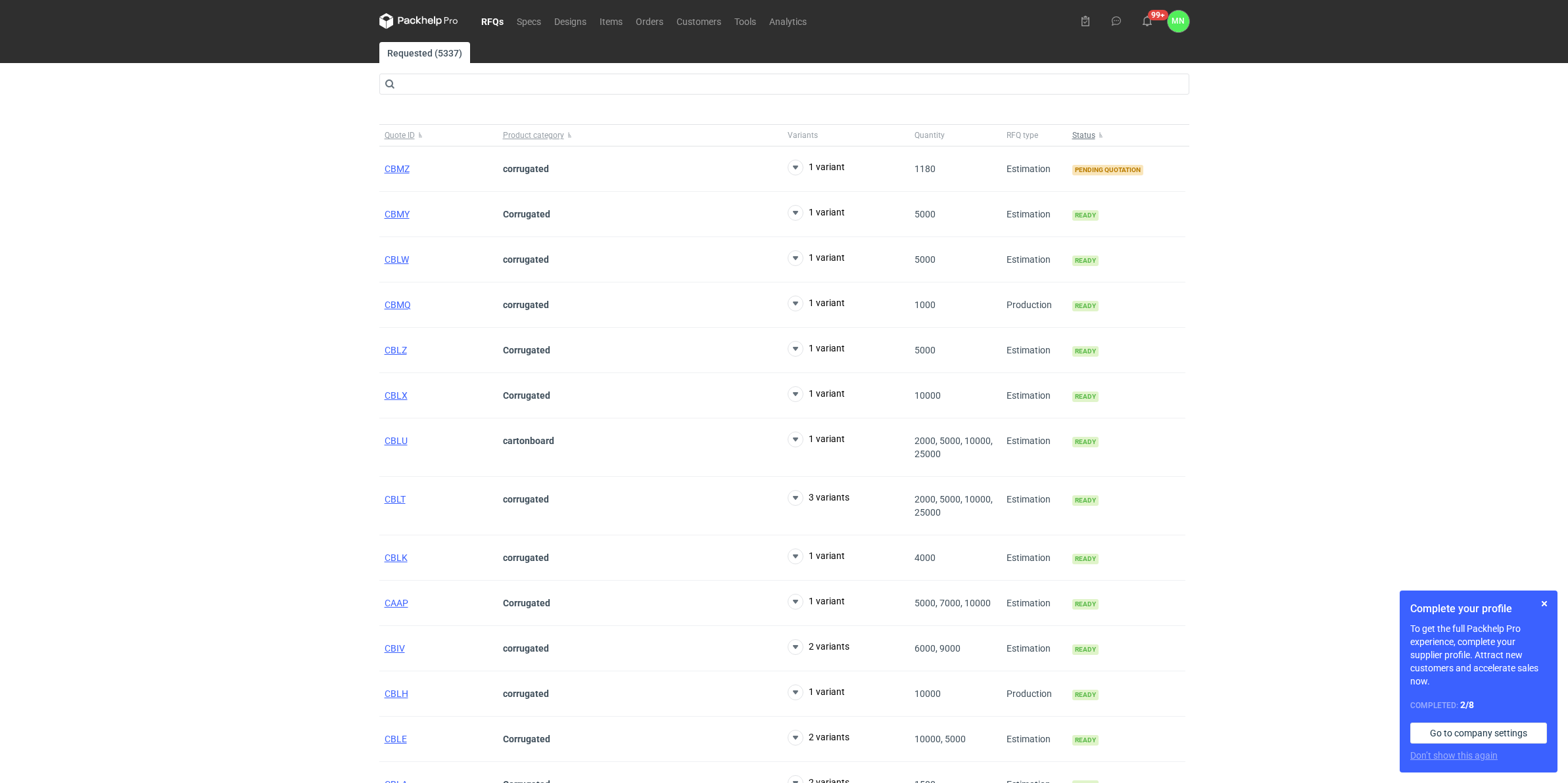
click at [1084, 130] on span "Status" at bounding box center [1084, 136] width 23 height 10
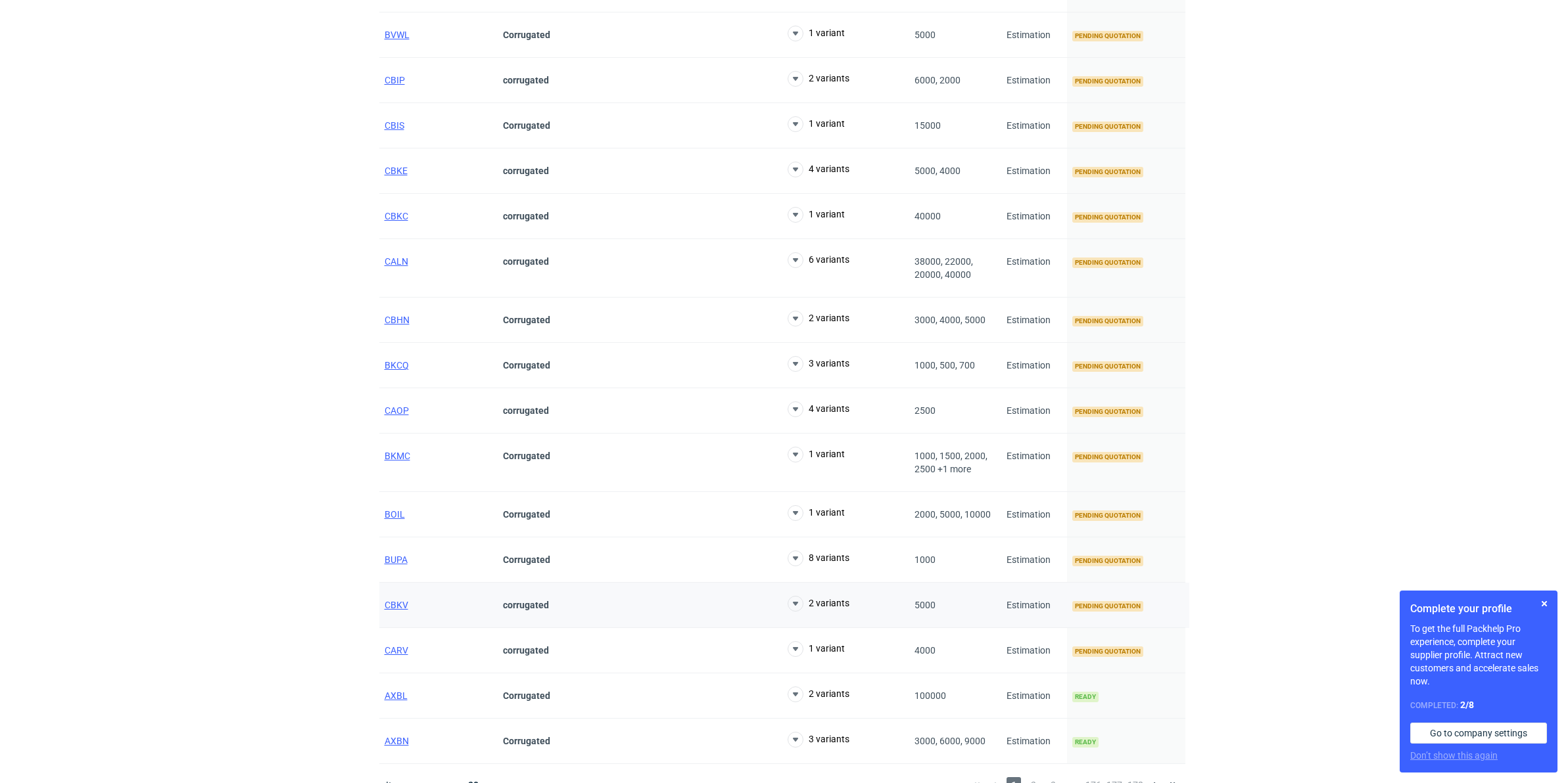
scroll to position [875, 0]
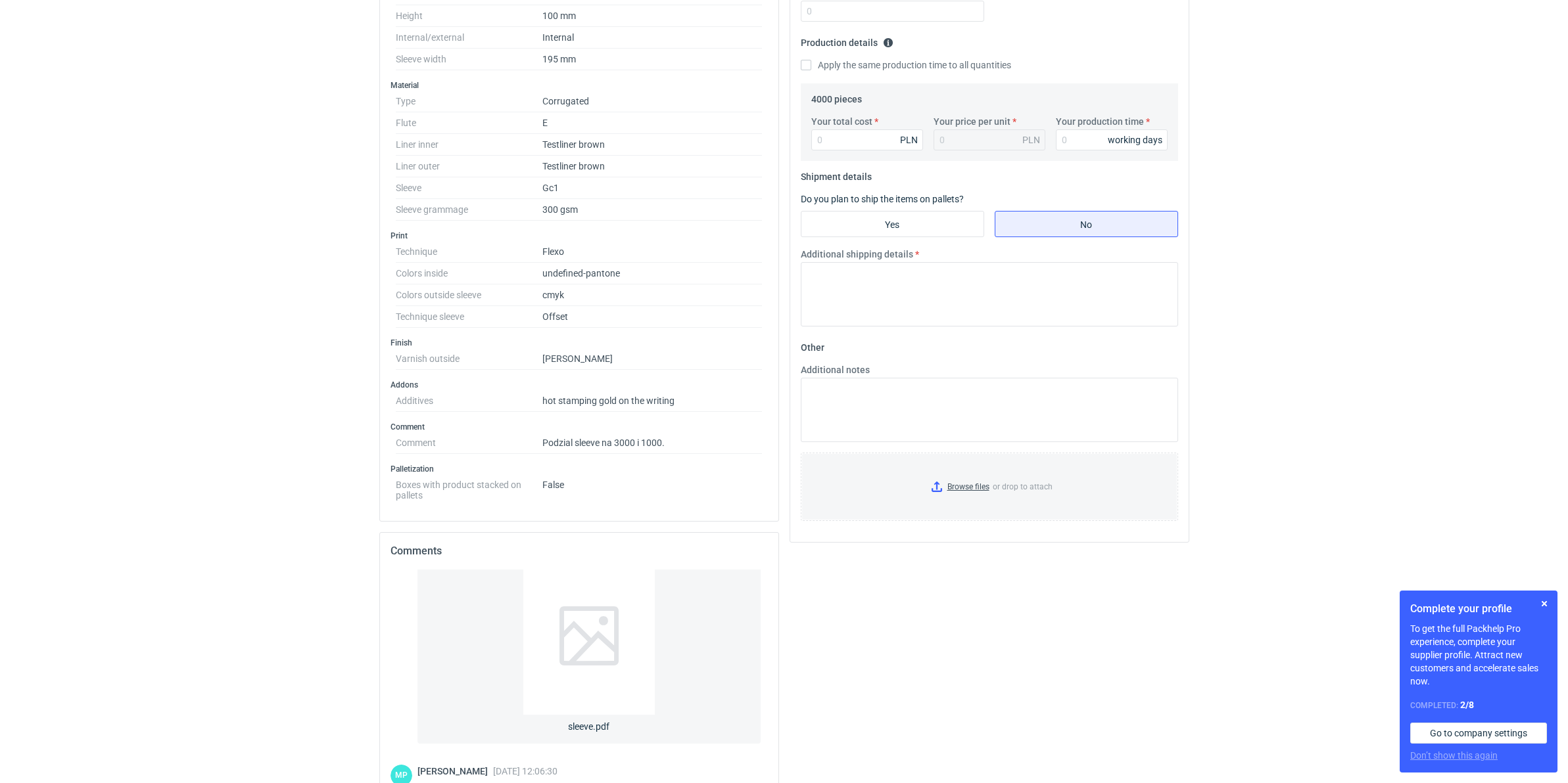
scroll to position [564, 0]
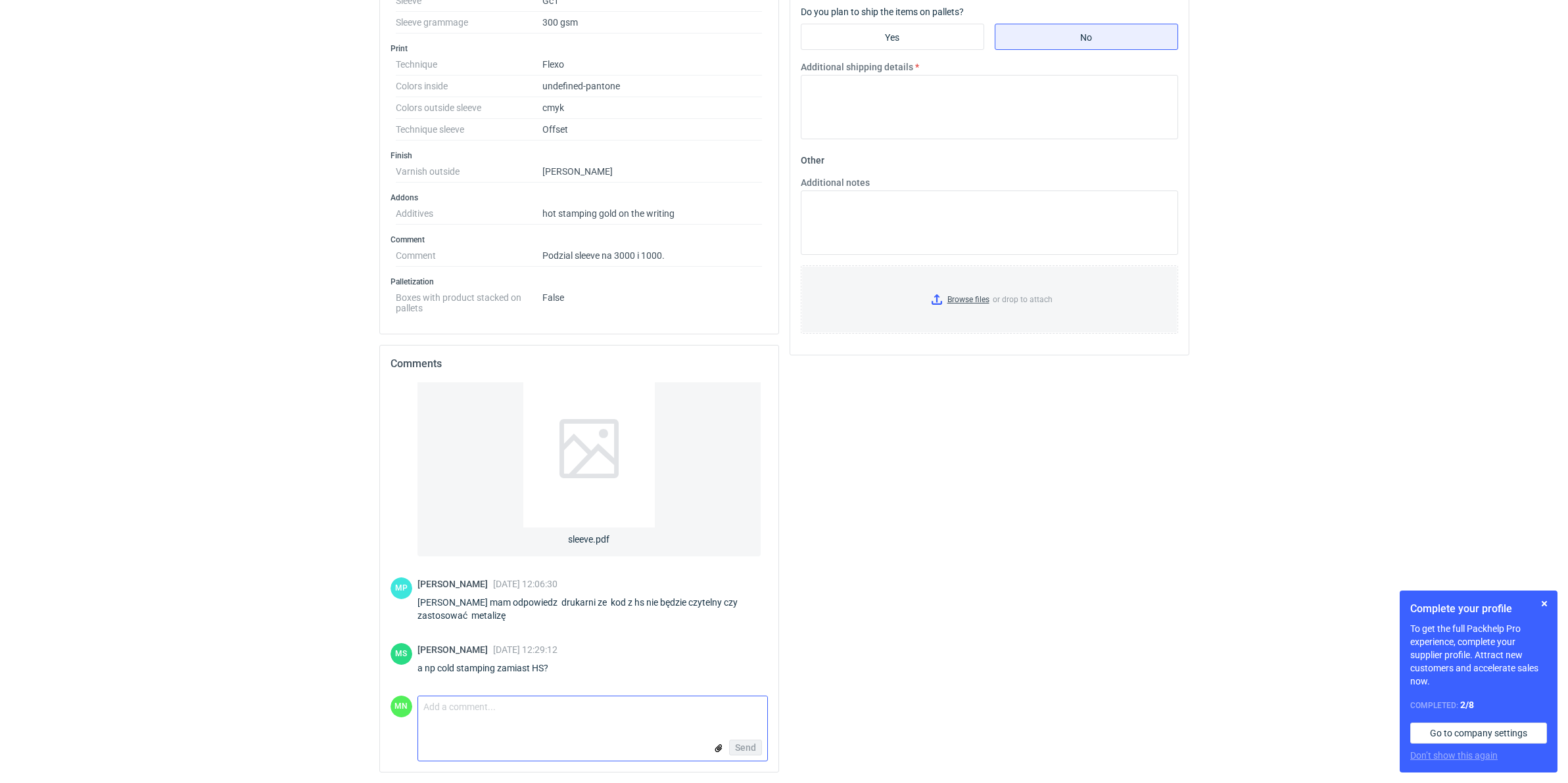
click at [489, 719] on textarea "Comment message" at bounding box center [593, 710] width 349 height 27
paste textarea "dzień dobry, czy to zapytanie jest aktualne?"
type textarea "dzień dobry, czy to zapytanie jest aktualne?"
drag, startPoint x: 747, startPoint y: 744, endPoint x: 774, endPoint y: 713, distance: 41.1
click at [747, 746] on span "Send" at bounding box center [745, 748] width 21 height 9
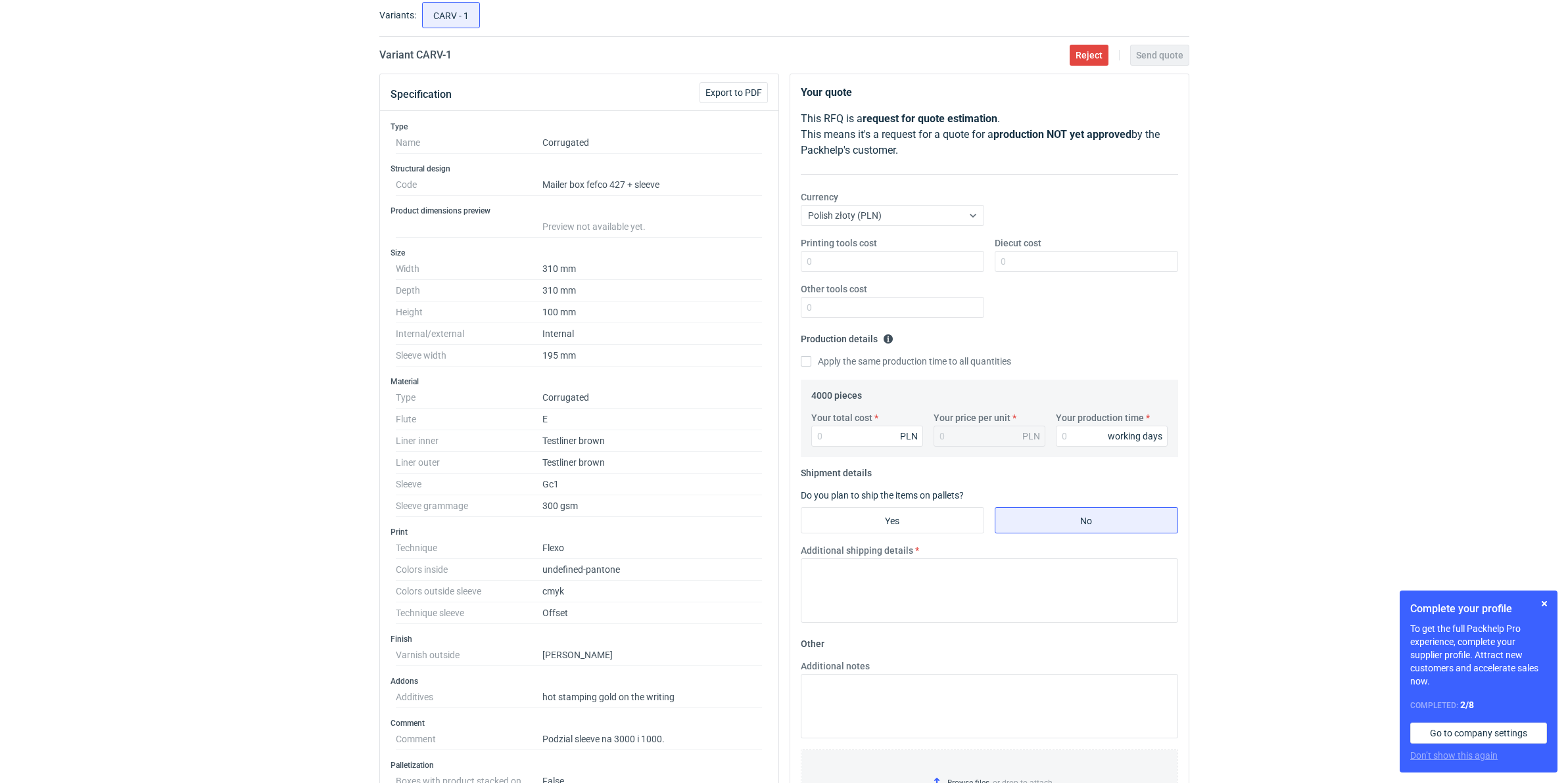
scroll to position [71, 0]
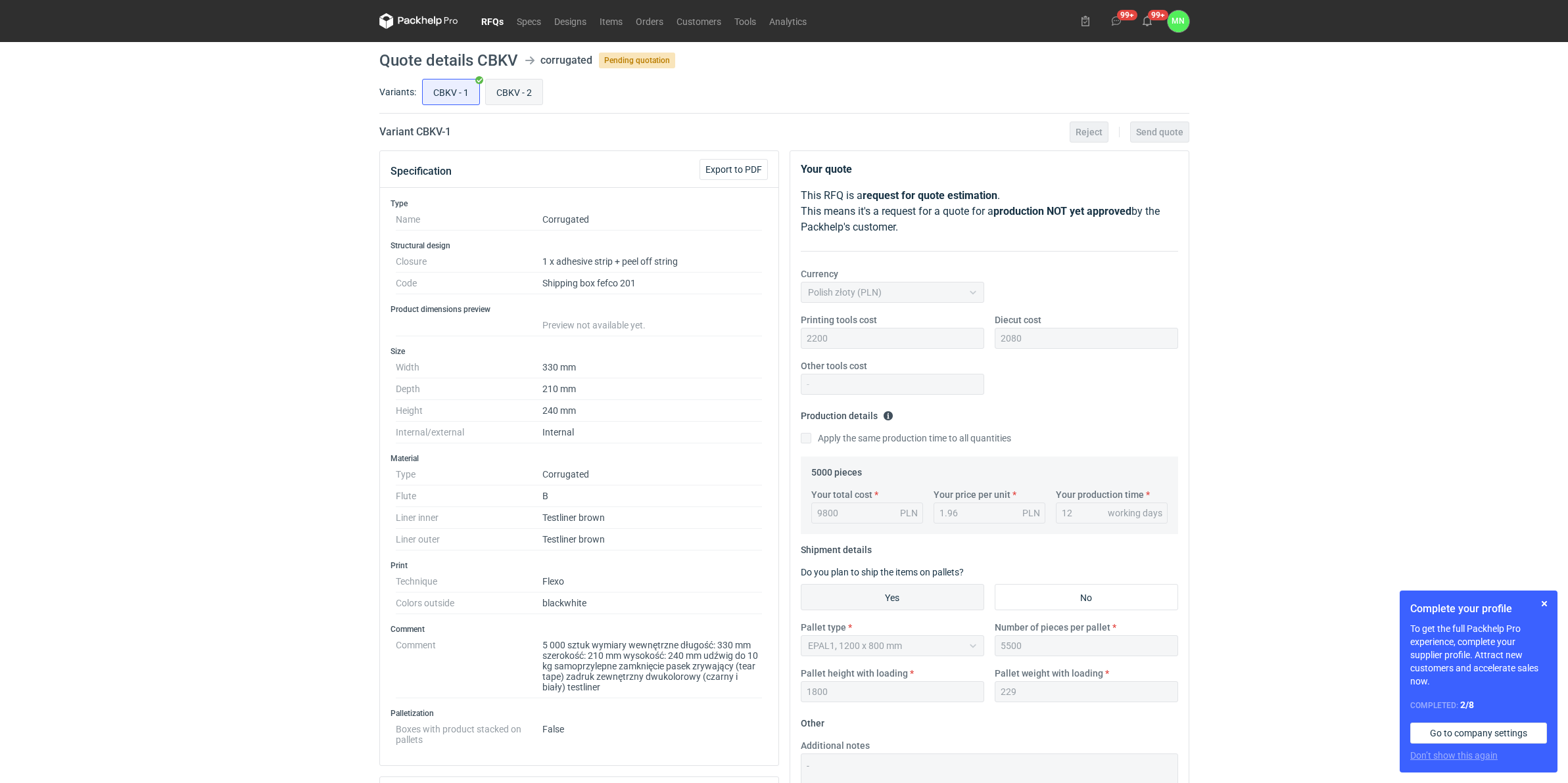
click at [514, 83] on input "CBKV - 2" at bounding box center [514, 92] width 57 height 25
radio input "true"
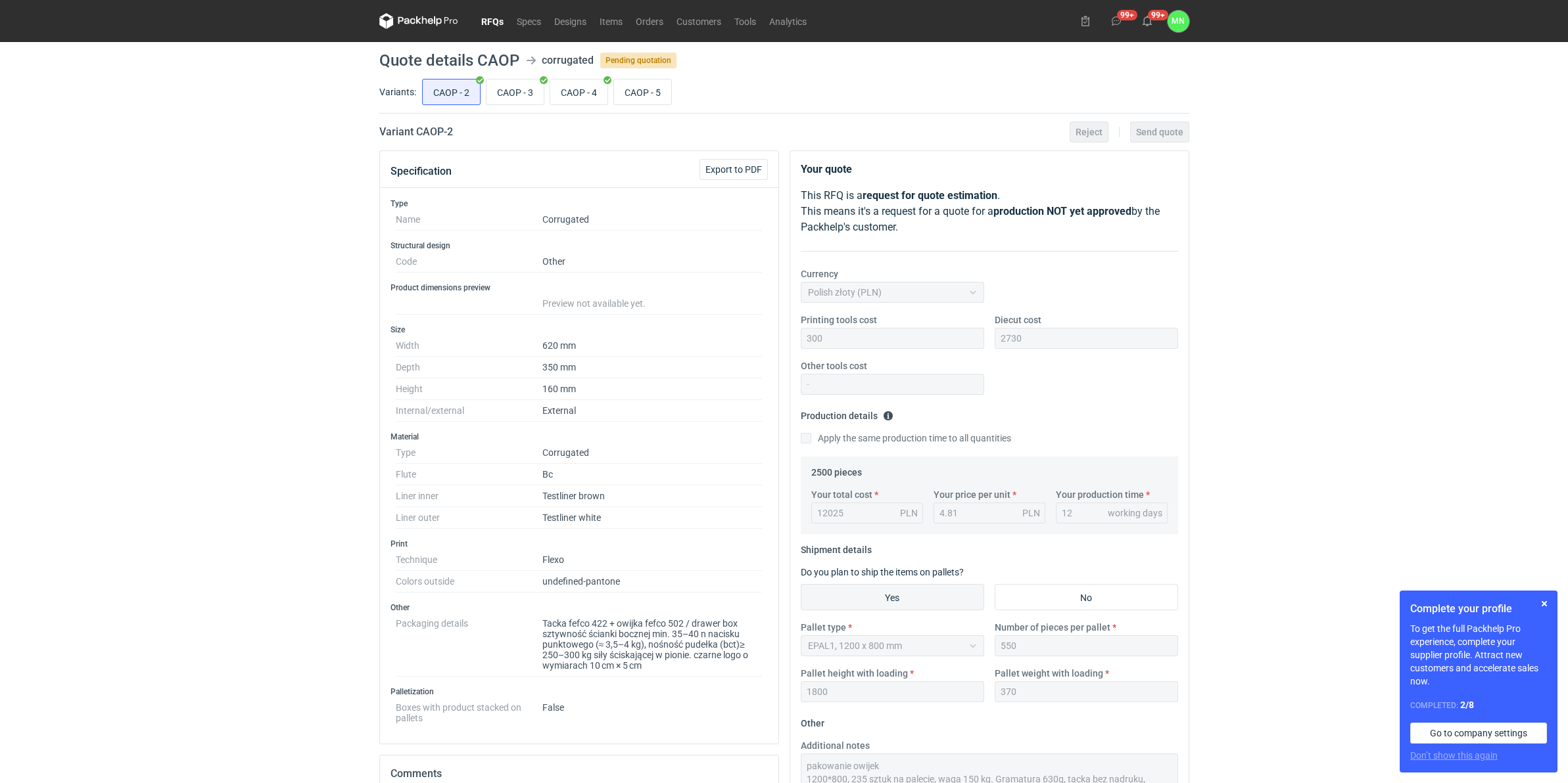
scroll to position [40, 0]
click at [655, 96] on input "CAOP - 5" at bounding box center [642, 92] width 58 height 25
radio input "true"
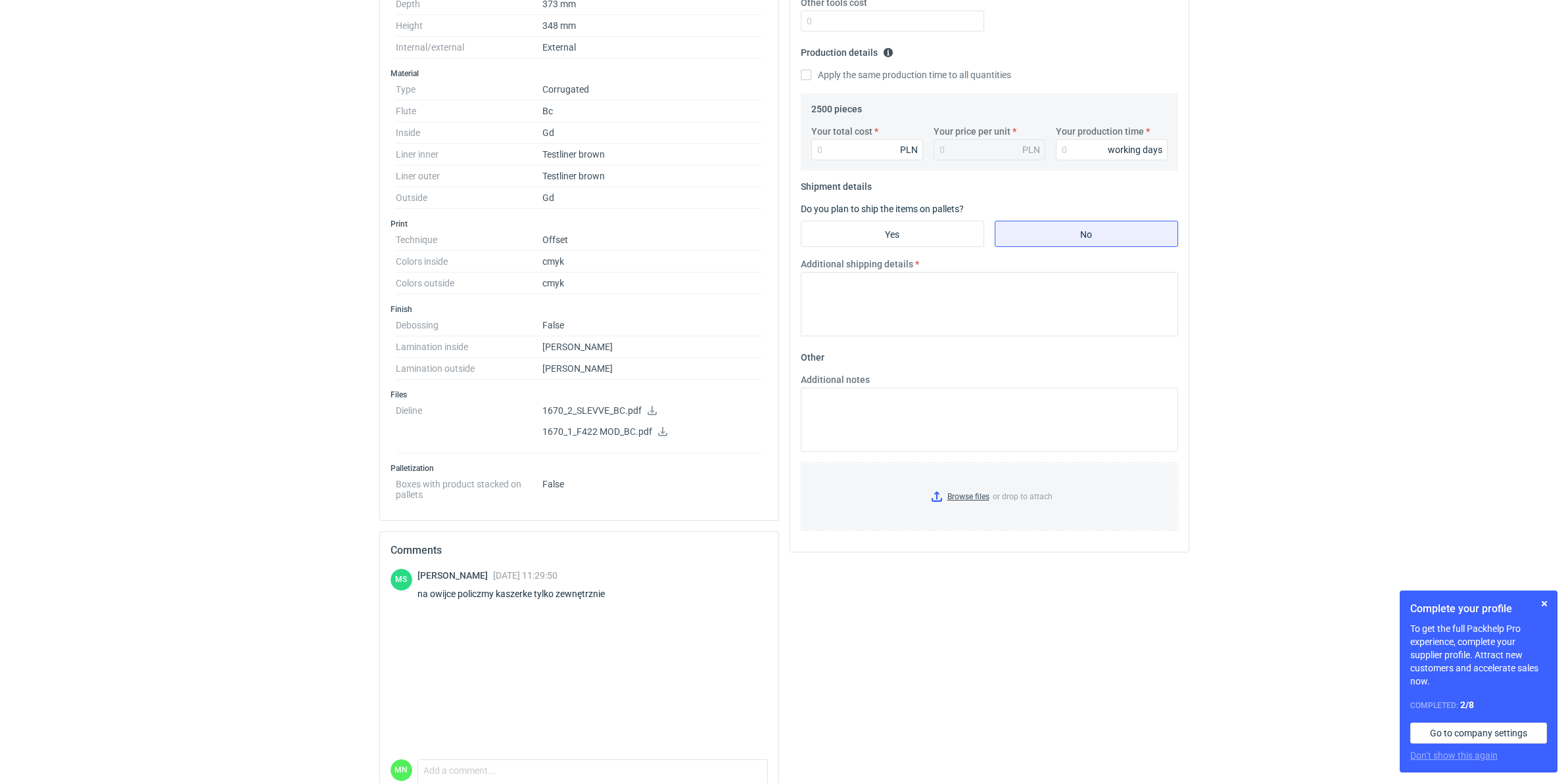
scroll to position [410, 0]
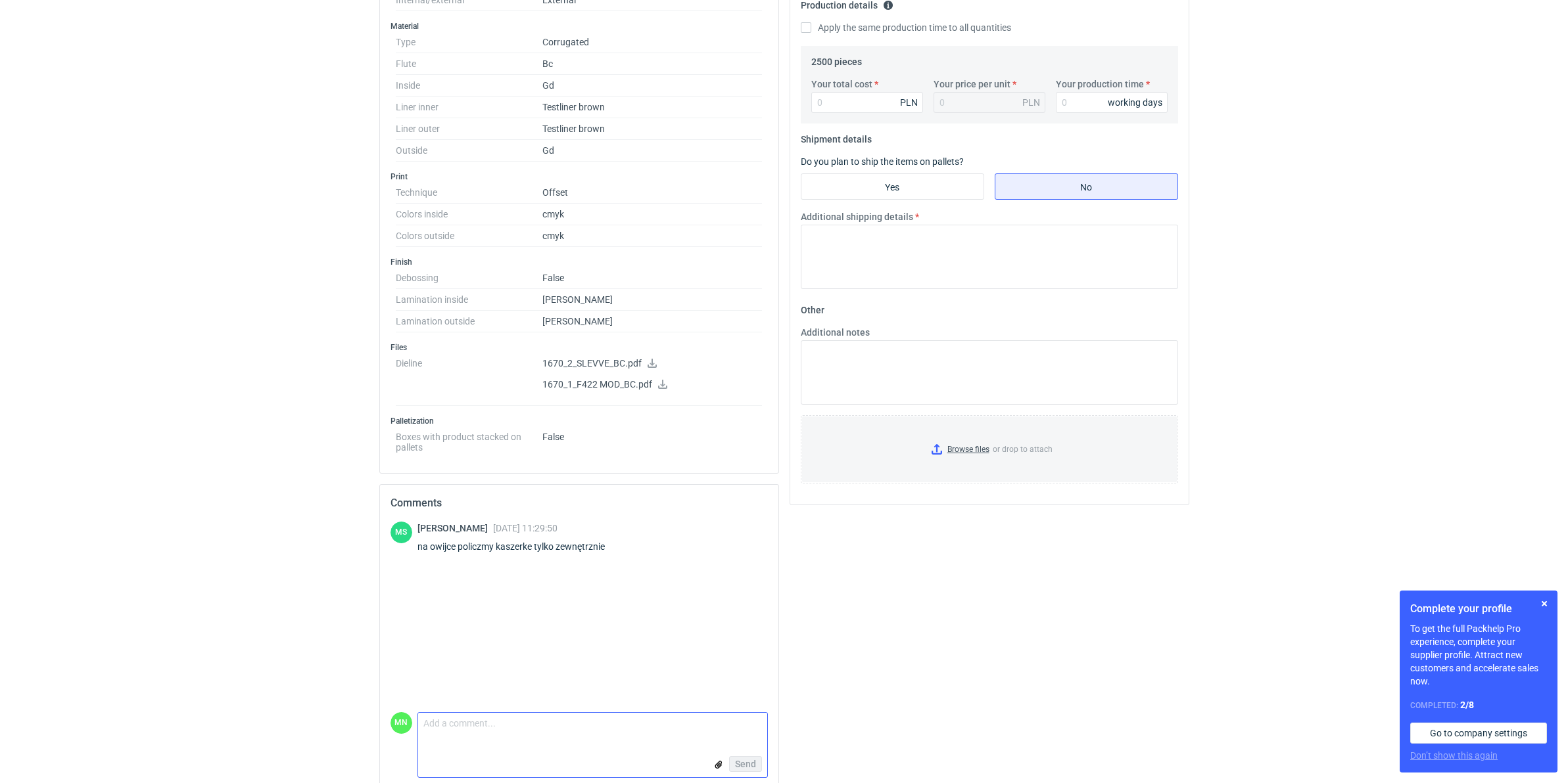
click at [461, 744] on form "Comment message Send" at bounding box center [593, 745] width 350 height 66
paste textarea "dzień dobry, czy to zapytanie jest aktualne?"
type textarea "dzień dobry, czy to zapytanie jest aktualne?"
click at [753, 762] on span "Send" at bounding box center [745, 764] width 21 height 9
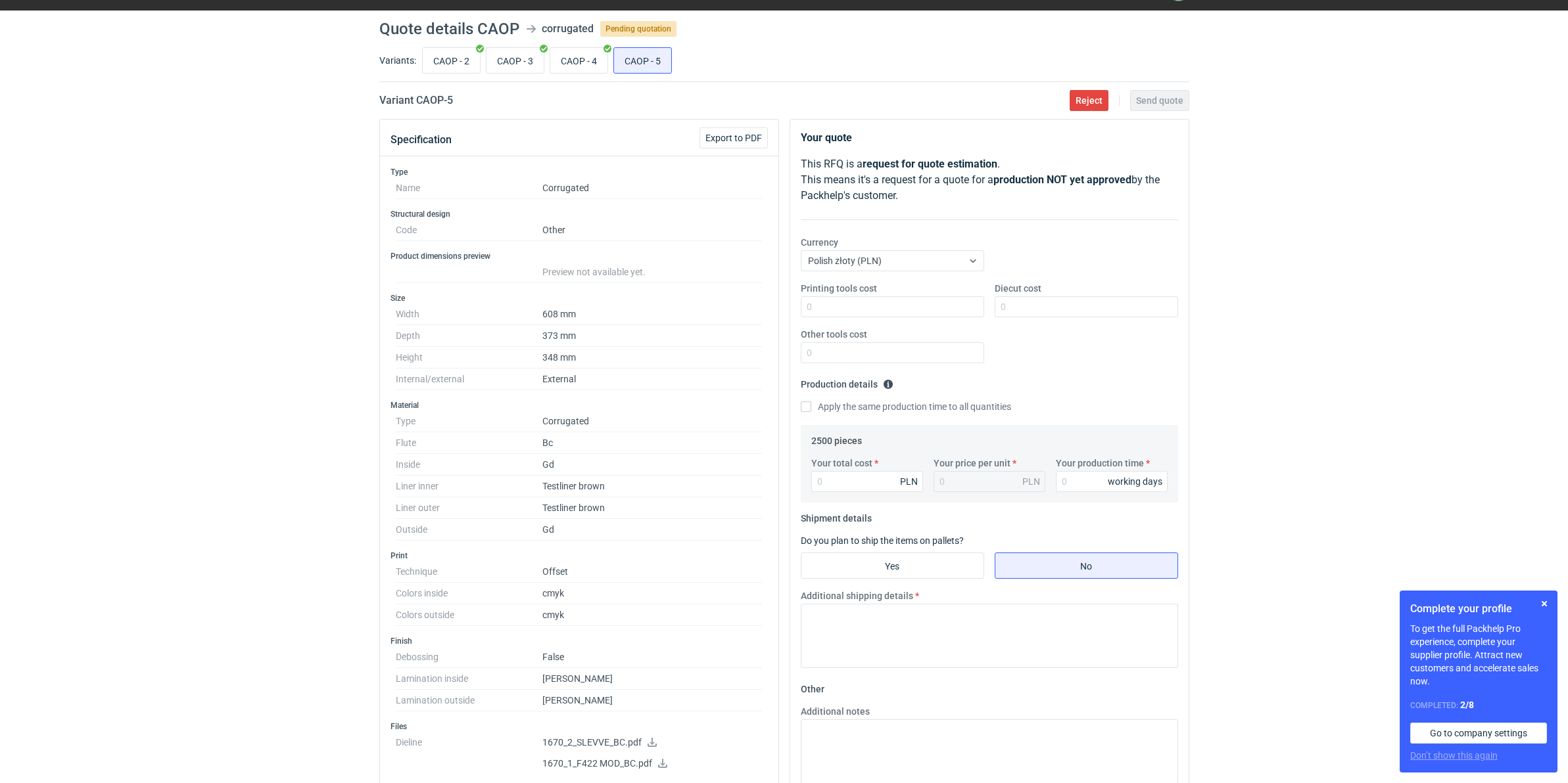
scroll to position [0, 0]
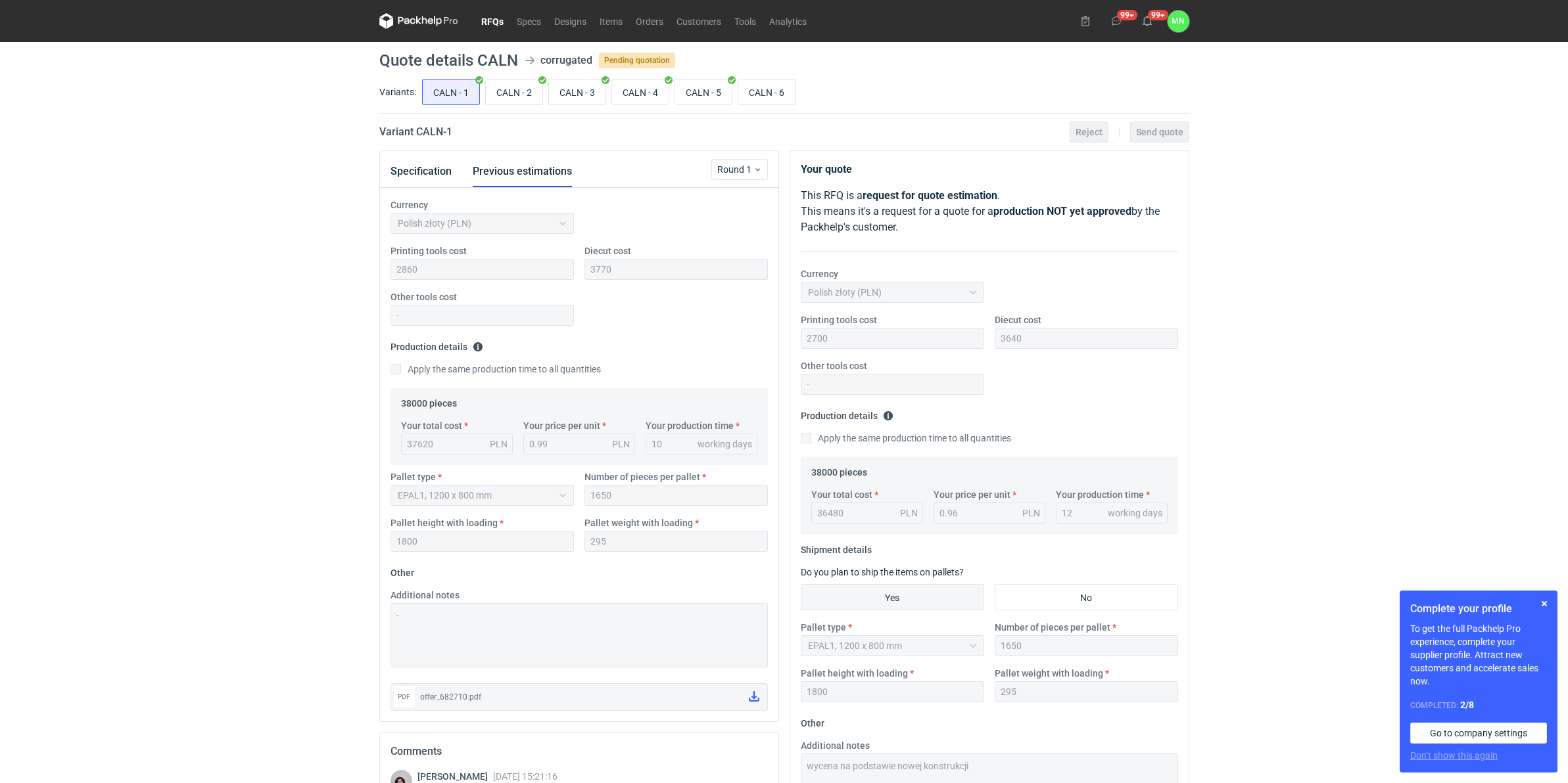
scroll to position [151, 0]
click at [769, 88] on input "CALN - 6" at bounding box center [767, 92] width 57 height 25
radio input "true"
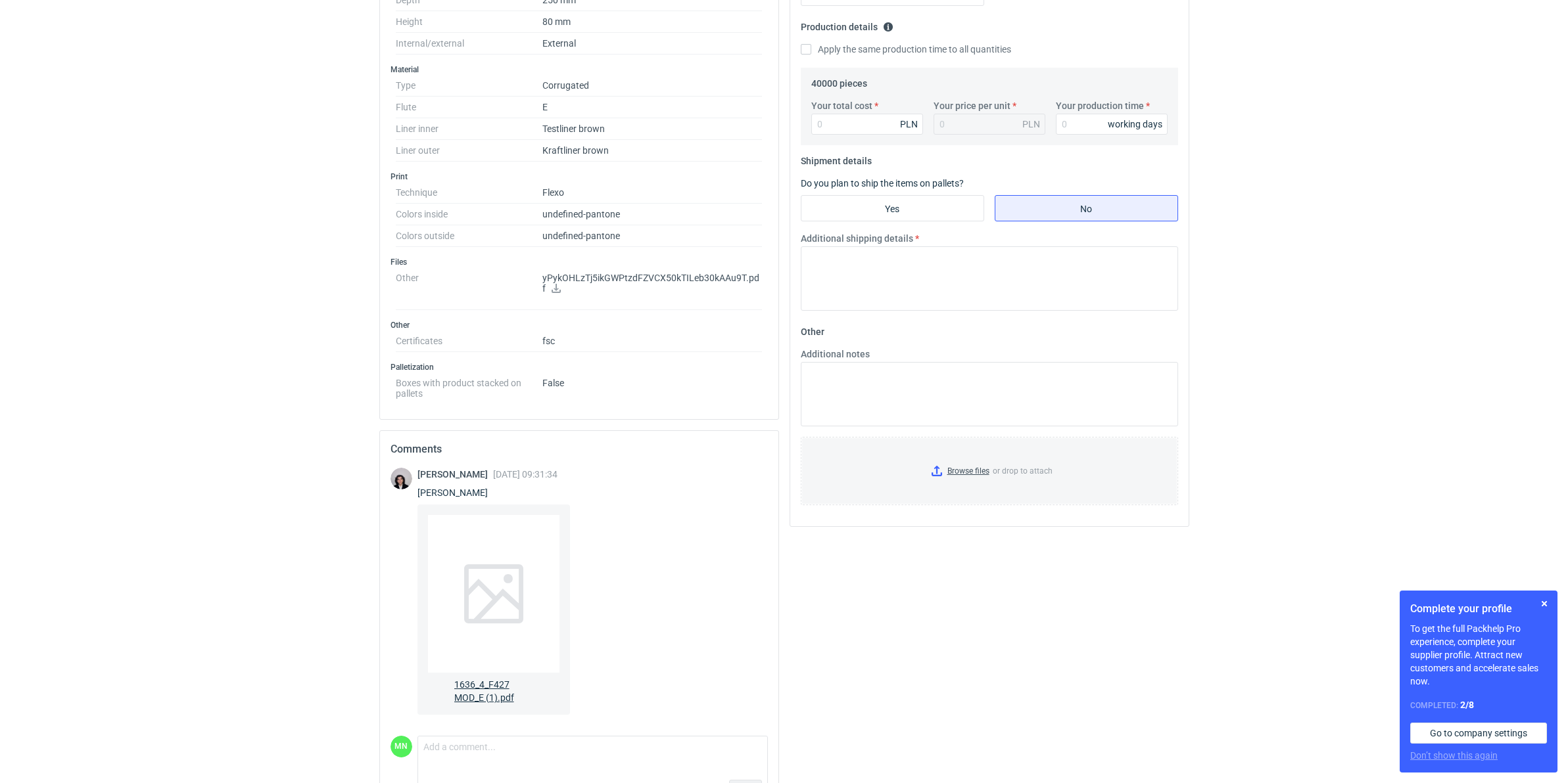
scroll to position [432, 0]
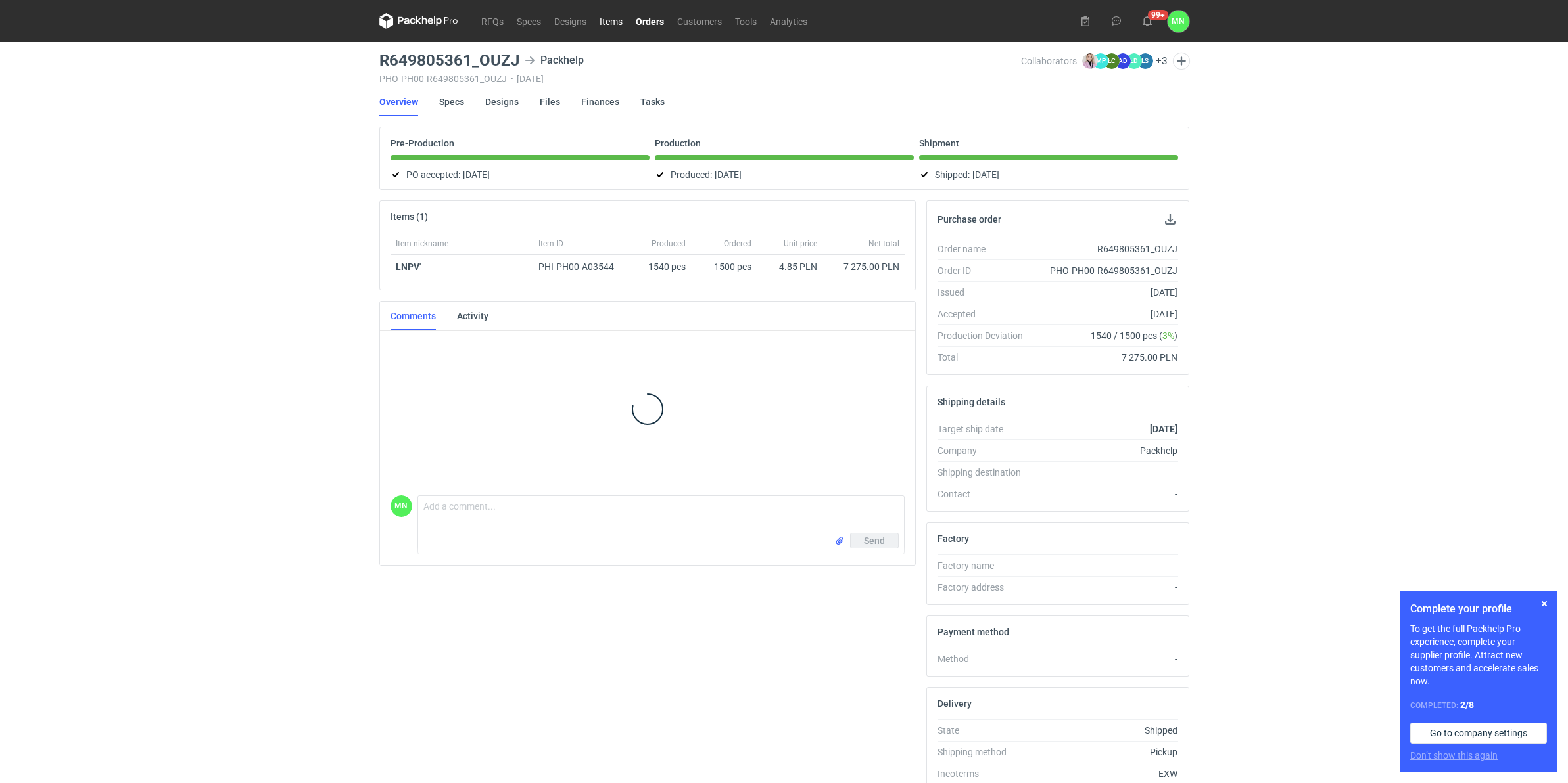
click at [616, 27] on link "Items" at bounding box center [611, 21] width 36 height 15
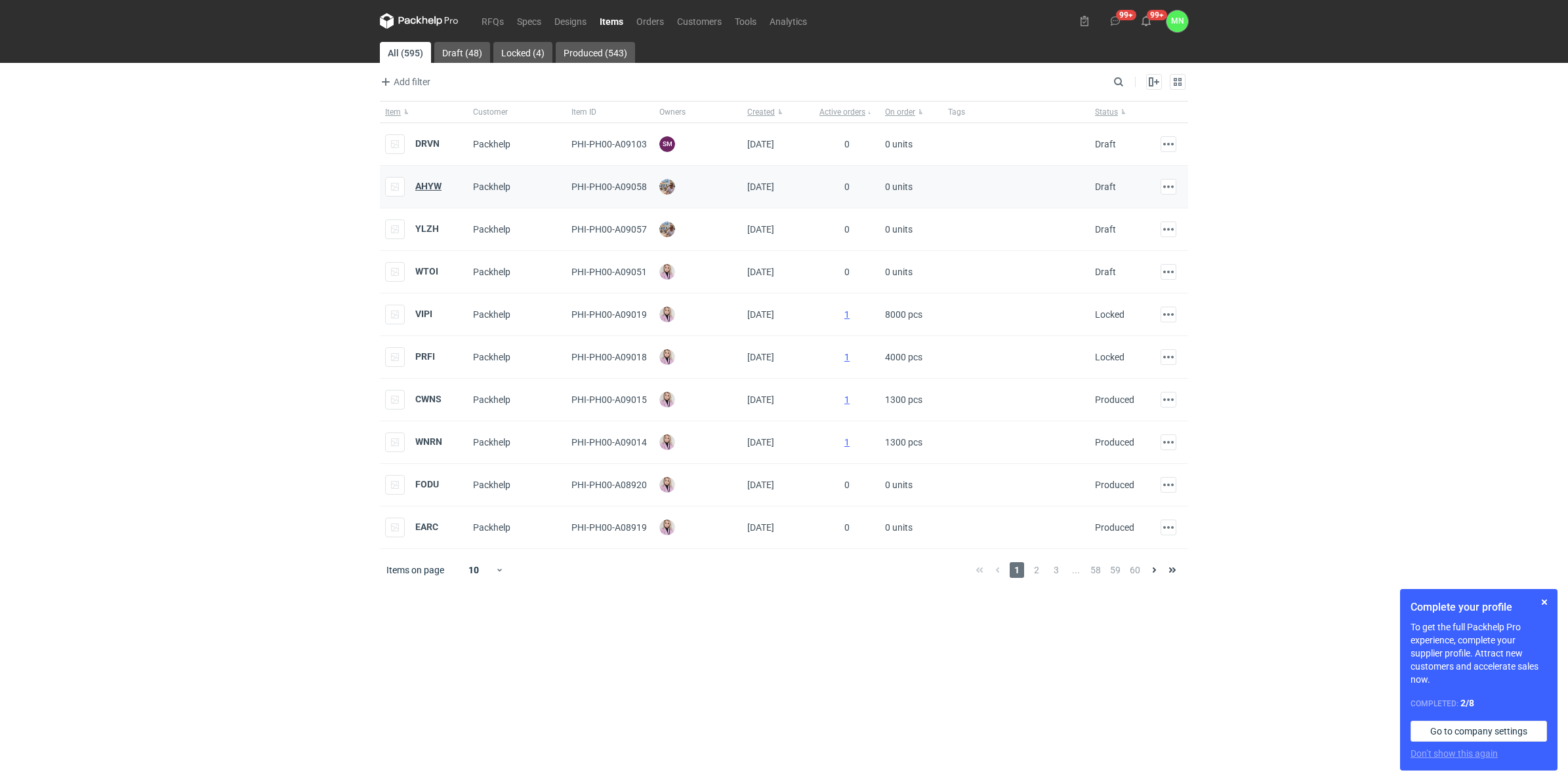
click at [434, 186] on strong "AHYW" at bounding box center [428, 186] width 27 height 10
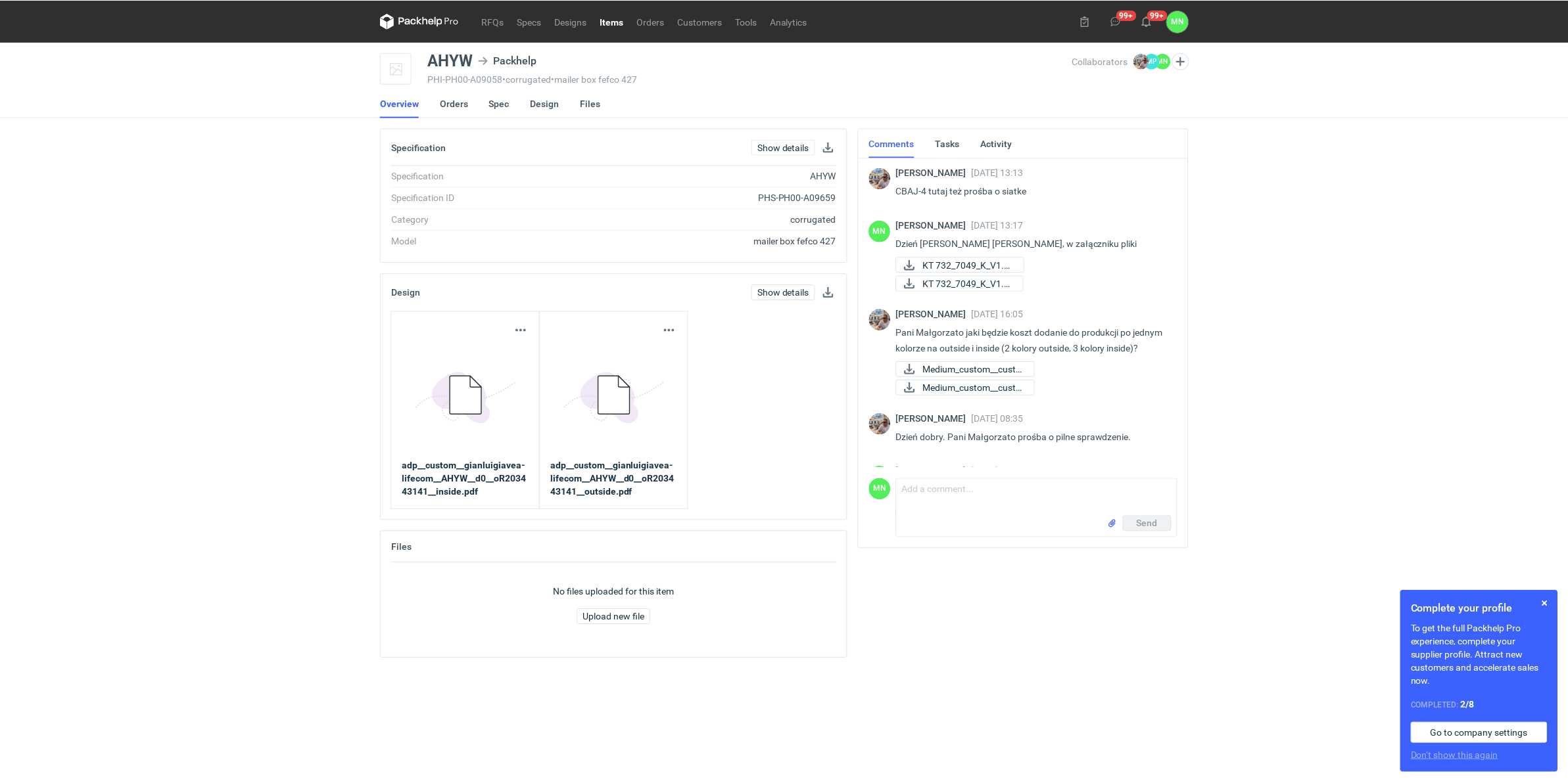
scroll to position [93, 0]
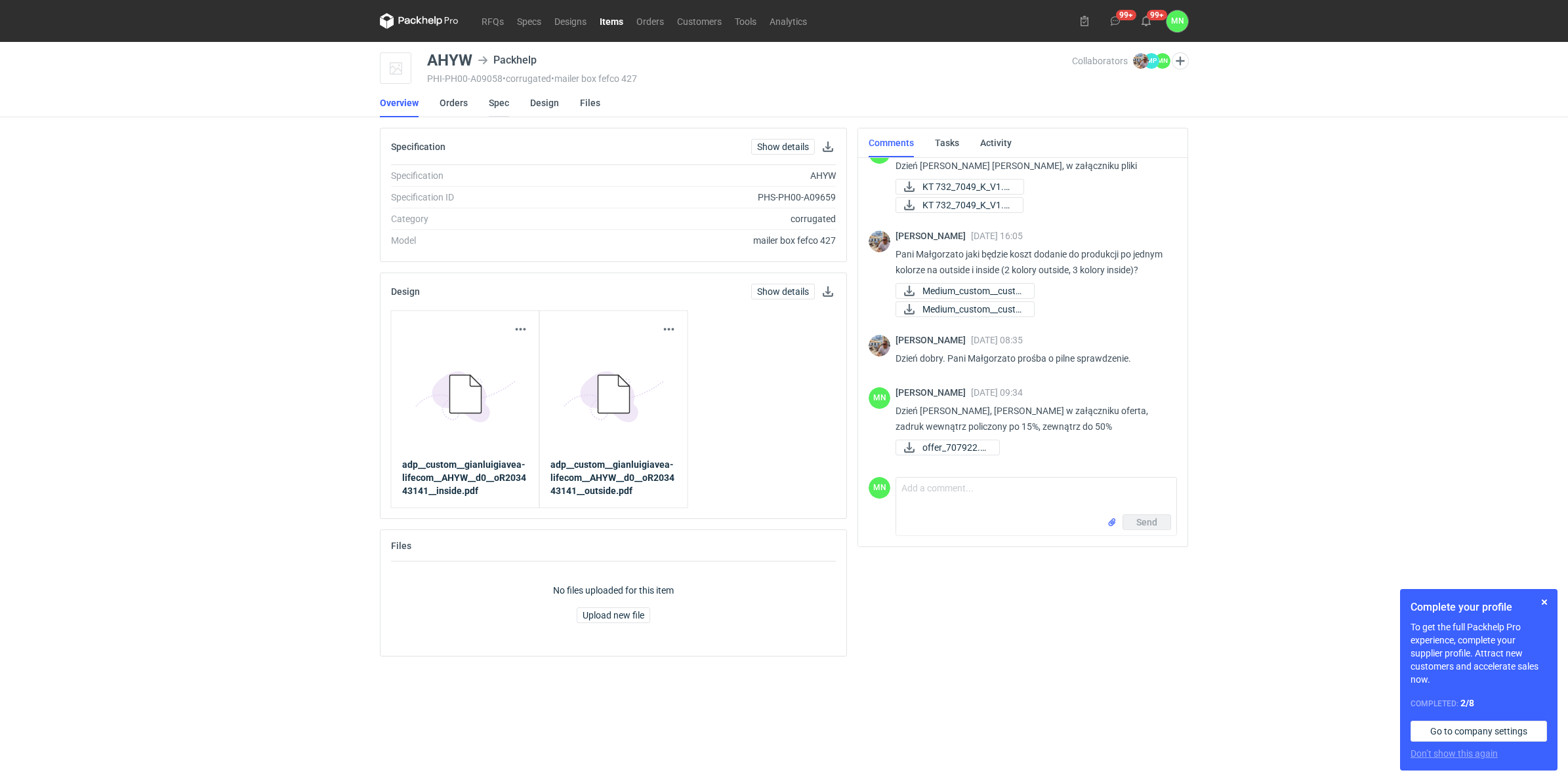
click at [492, 95] on link "Spec" at bounding box center [499, 103] width 21 height 29
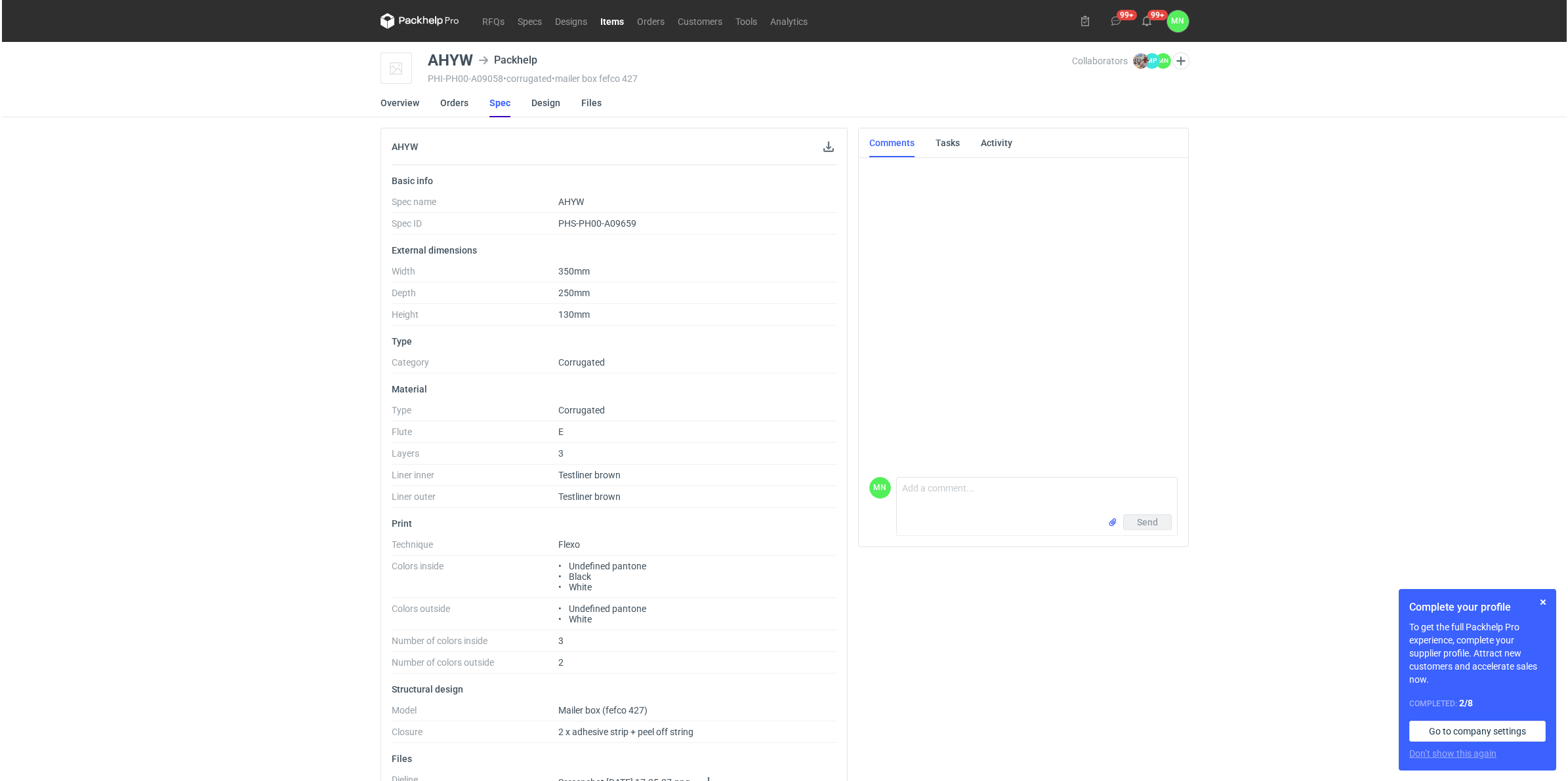
scroll to position [92, 0]
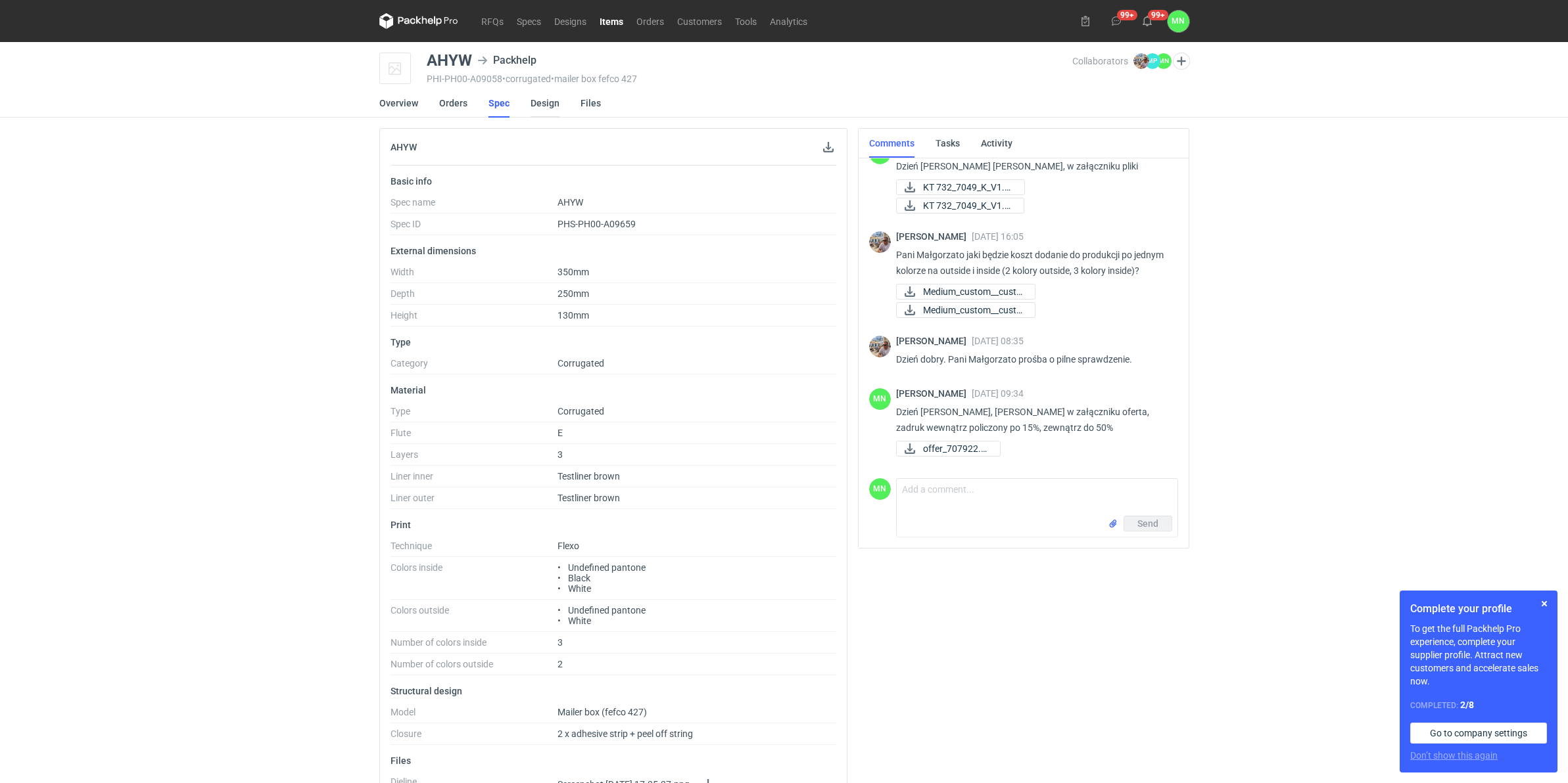
click at [553, 104] on link "Design" at bounding box center [545, 103] width 29 height 29
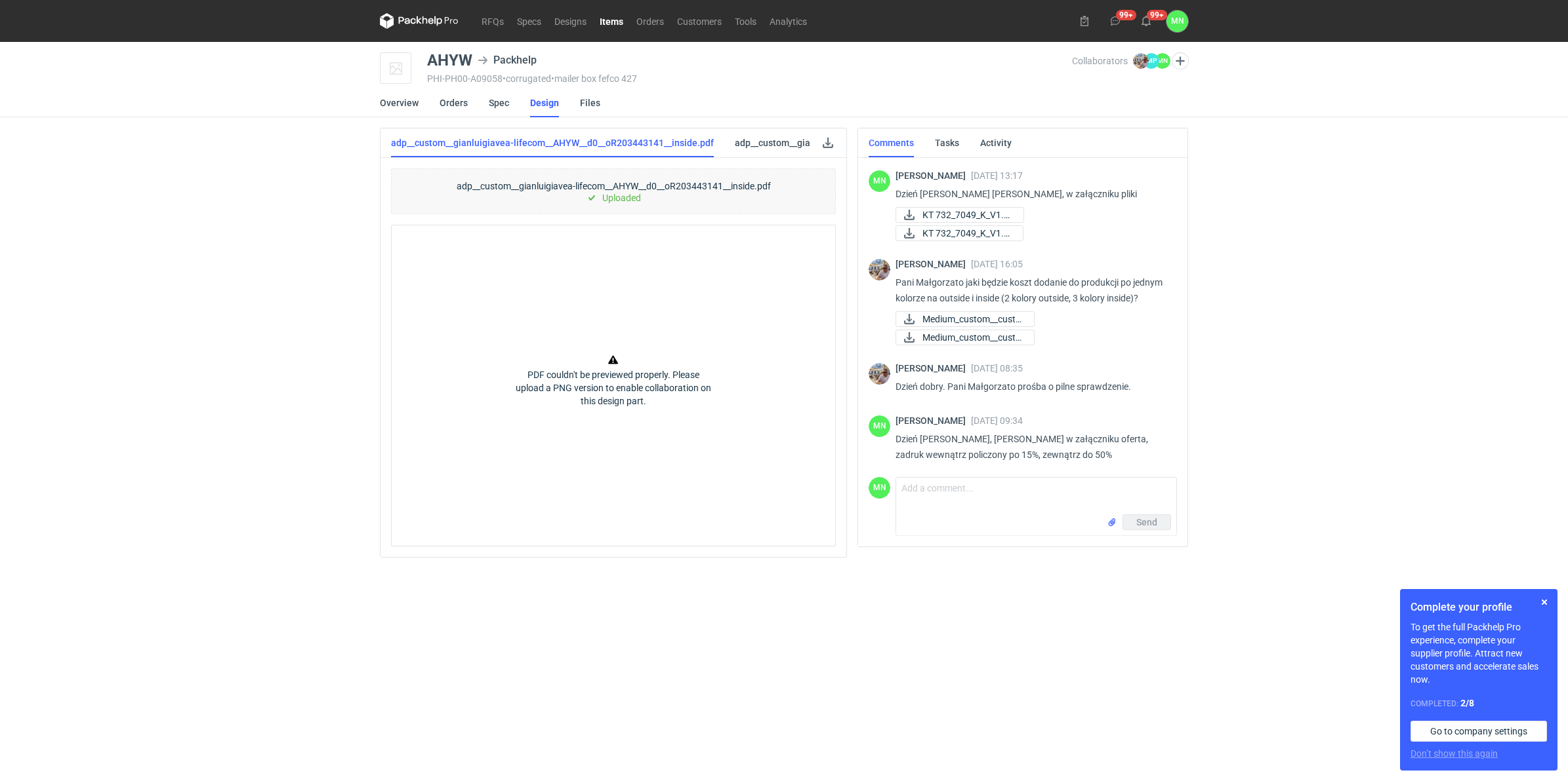
scroll to position [92, 0]
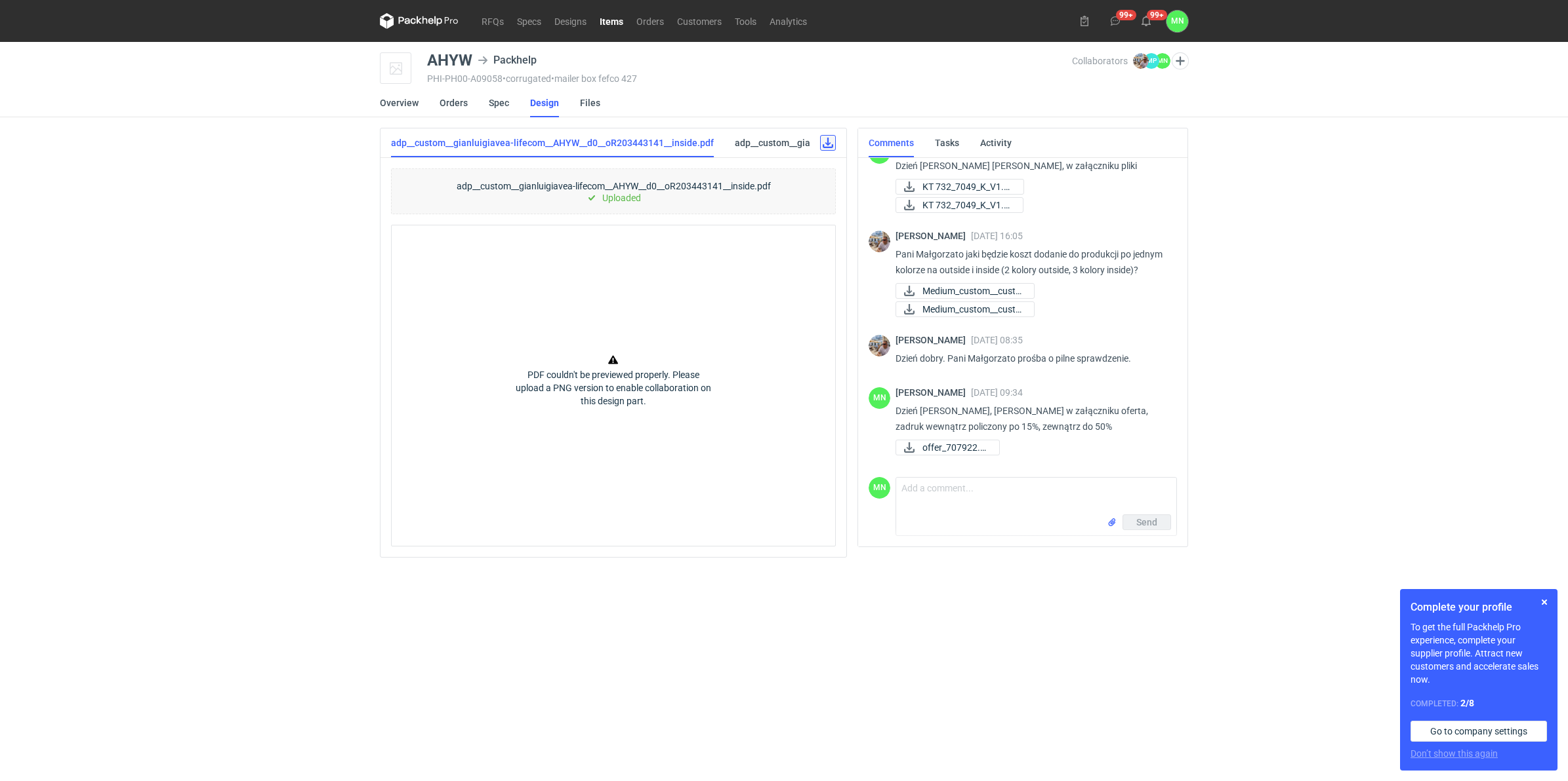
click at [828, 141] on link at bounding box center [828, 143] width 15 height 15
click at [799, 142] on link "adp__custom__gianluigiavea-lifecom__AHYW__d0__oR203443141__outside.pdf" at bounding box center [899, 143] width 329 height 29
click at [821, 149] on link at bounding box center [828, 143] width 15 height 15
click at [647, 15] on link "Orders" at bounding box center [649, 21] width 40 height 15
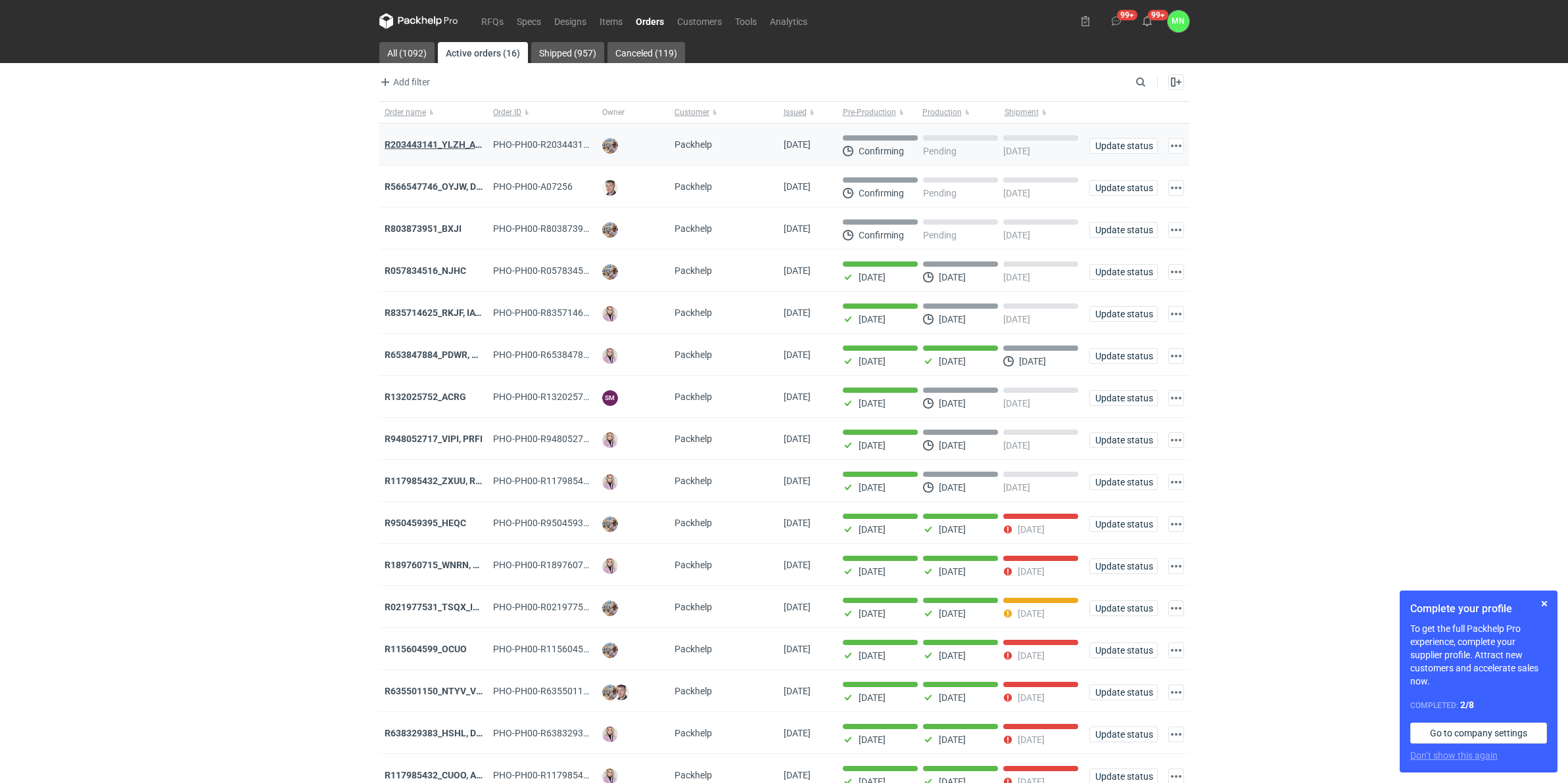
click at [411, 147] on strong "R203443141_YLZH_AHYW" at bounding box center [440, 144] width 111 height 10
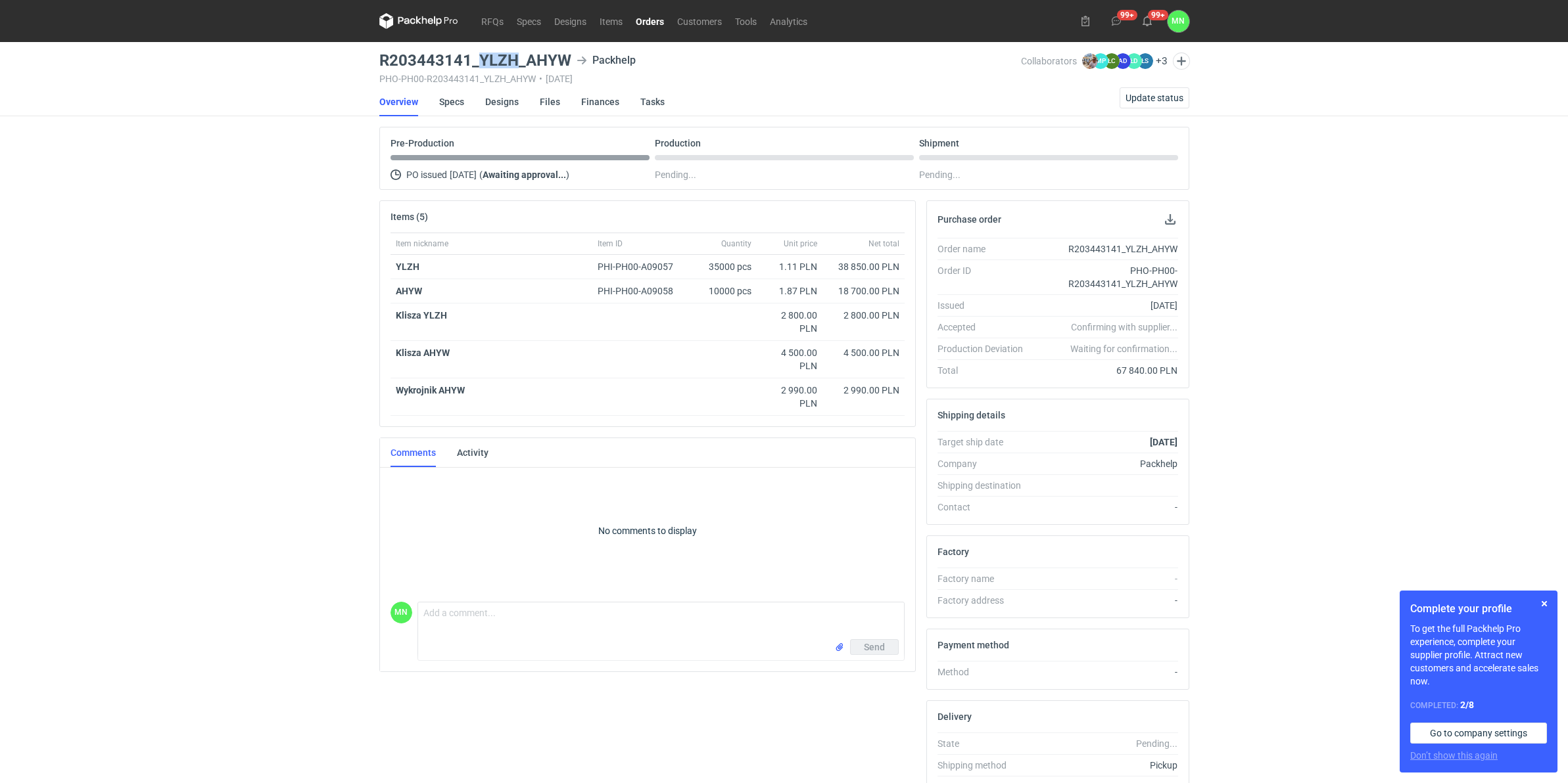
drag, startPoint x: 514, startPoint y: 61, endPoint x: 478, endPoint y: 58, distance: 36.1
click at [478, 58] on h3 "R203443141_YLZH_AHYW" at bounding box center [476, 60] width 192 height 15
copy h3 "YLZH"
click at [506, 60] on h3 "R203443141_YLZH_AHYW" at bounding box center [476, 60] width 192 height 15
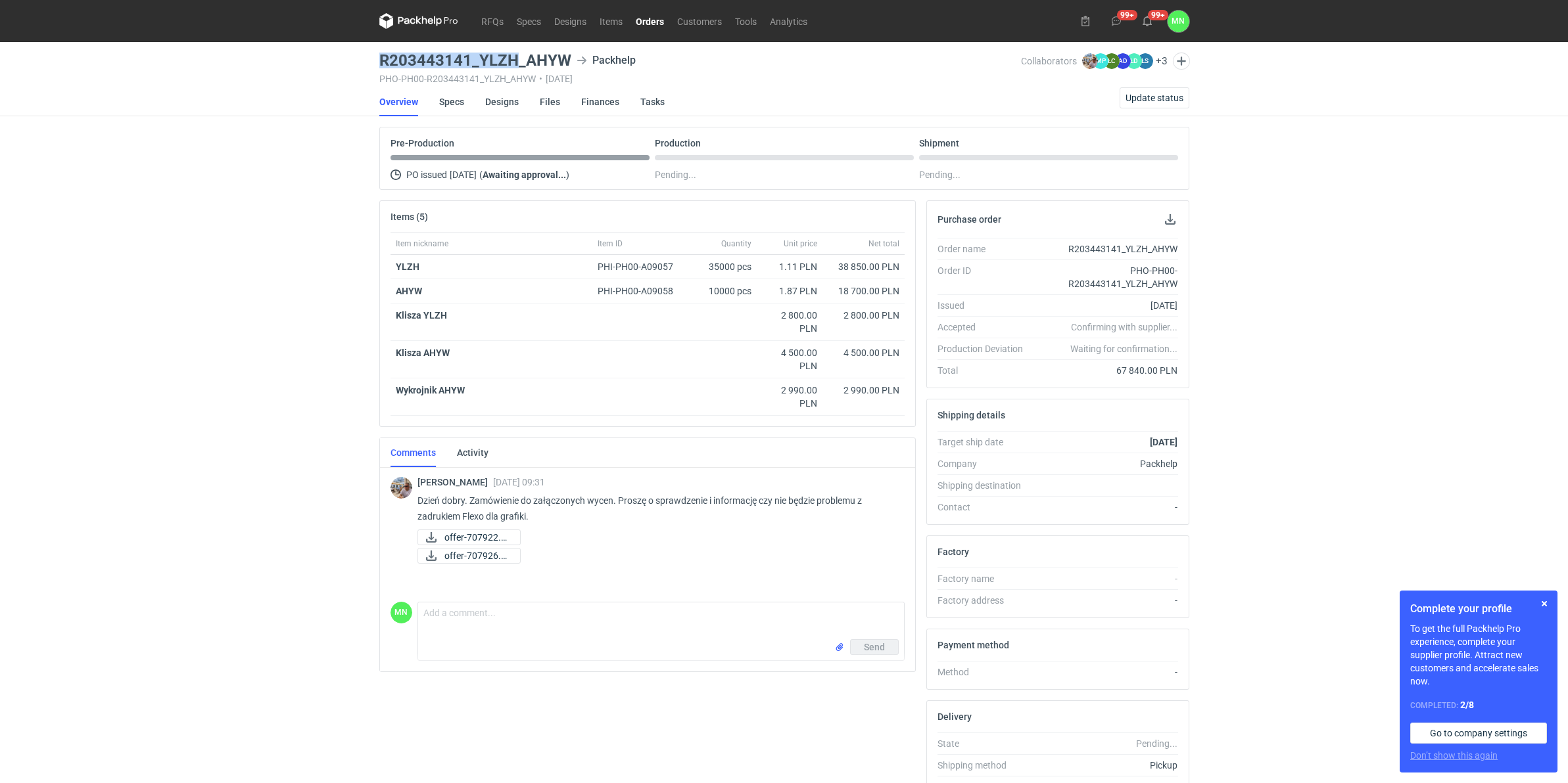
drag, startPoint x: 516, startPoint y: 58, endPoint x: 372, endPoint y: 56, distance: 144.0
click at [372, 56] on div "RFQs Specs Designs Items Orders Customers Tools Analytics 99+ 99+ MN Małgorzata…" at bounding box center [784, 392] width 1568 height 783
copy h3 "R203443141_YLZH"
drag, startPoint x: 610, startPoint y: 21, endPoint x: 620, endPoint y: 15, distance: 11.7
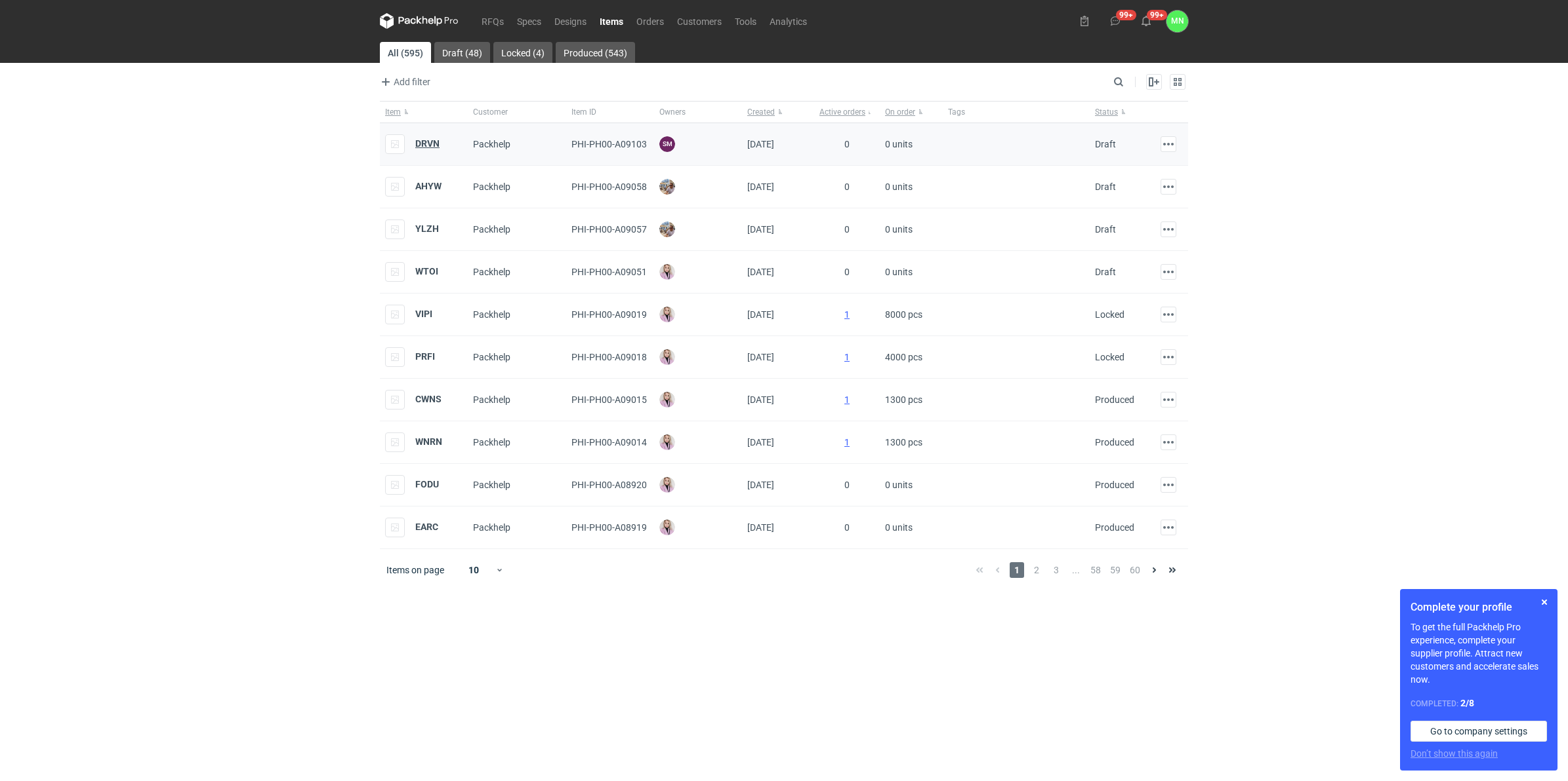
click at [434, 139] on strong "DRVN" at bounding box center [428, 144] width 24 height 10
click at [421, 228] on strong "YLZH" at bounding box center [428, 229] width 24 height 10
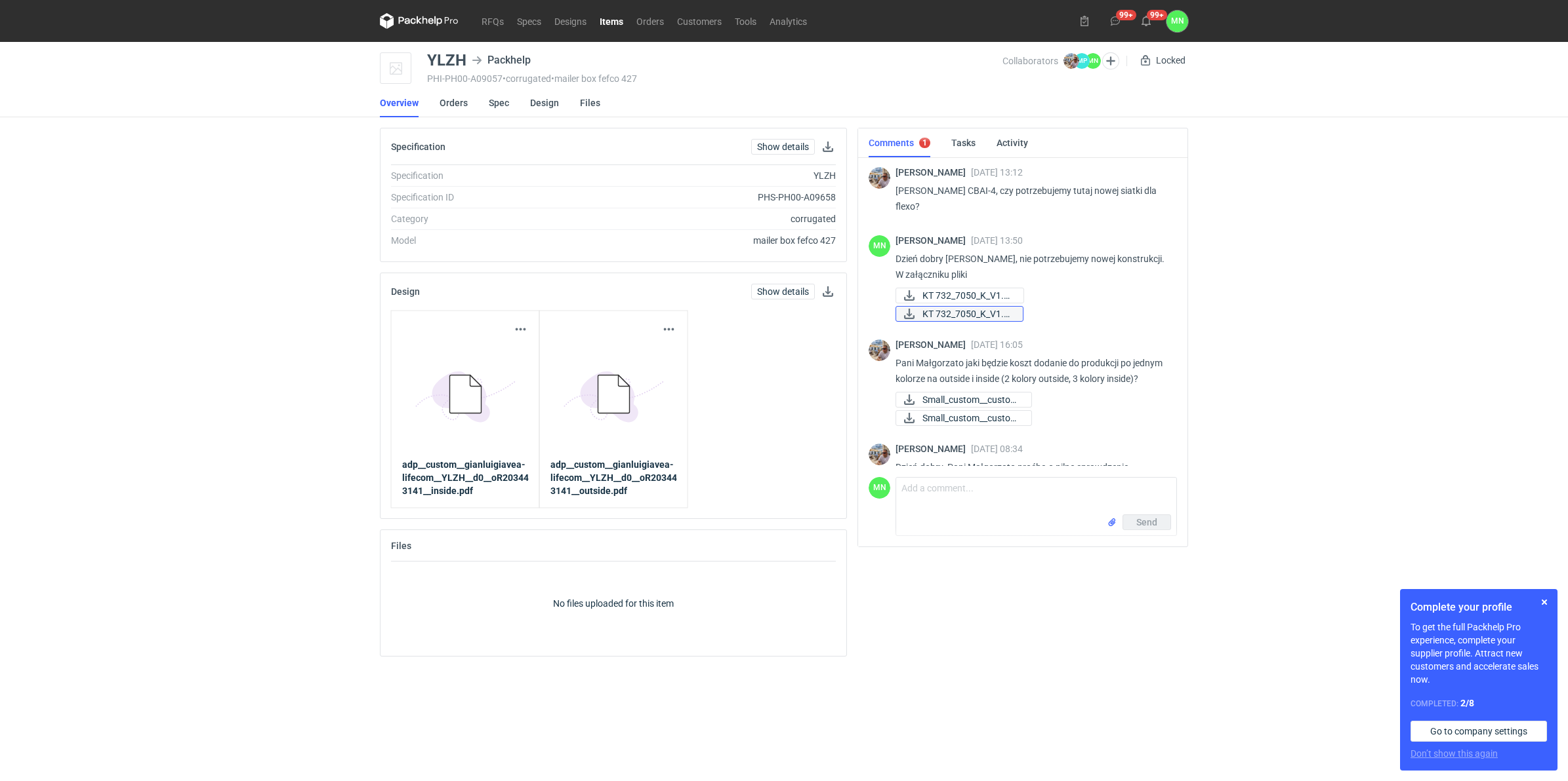
drag, startPoint x: 960, startPoint y: 314, endPoint x: 900, endPoint y: 314, distance: 60.0
click at [900, 314] on link "KT 732_7050_K_V1.pdf" at bounding box center [959, 313] width 128 height 15
click at [494, 100] on link "Spec" at bounding box center [499, 103] width 21 height 29
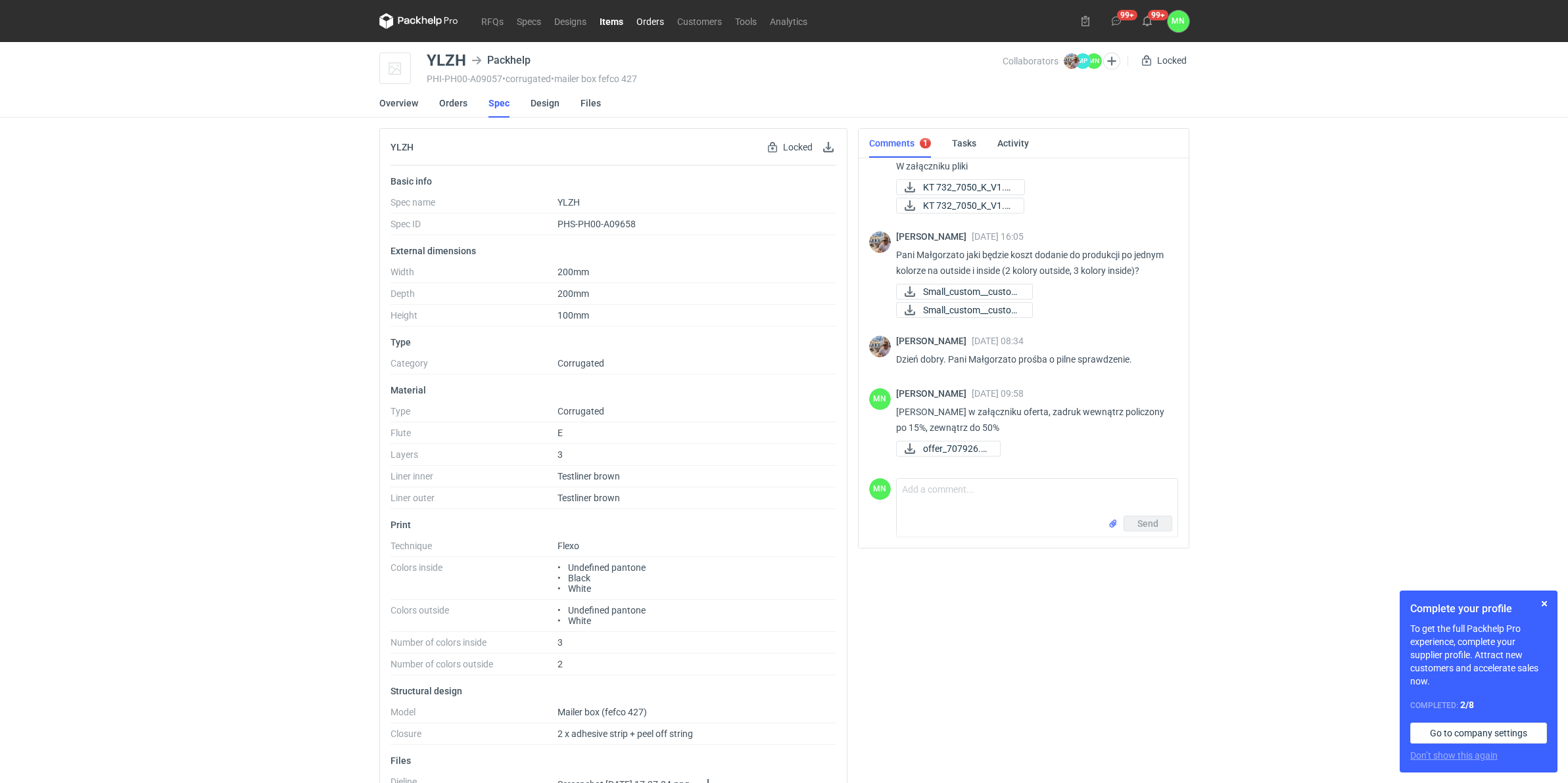
click at [649, 25] on link "Orders" at bounding box center [649, 21] width 40 height 15
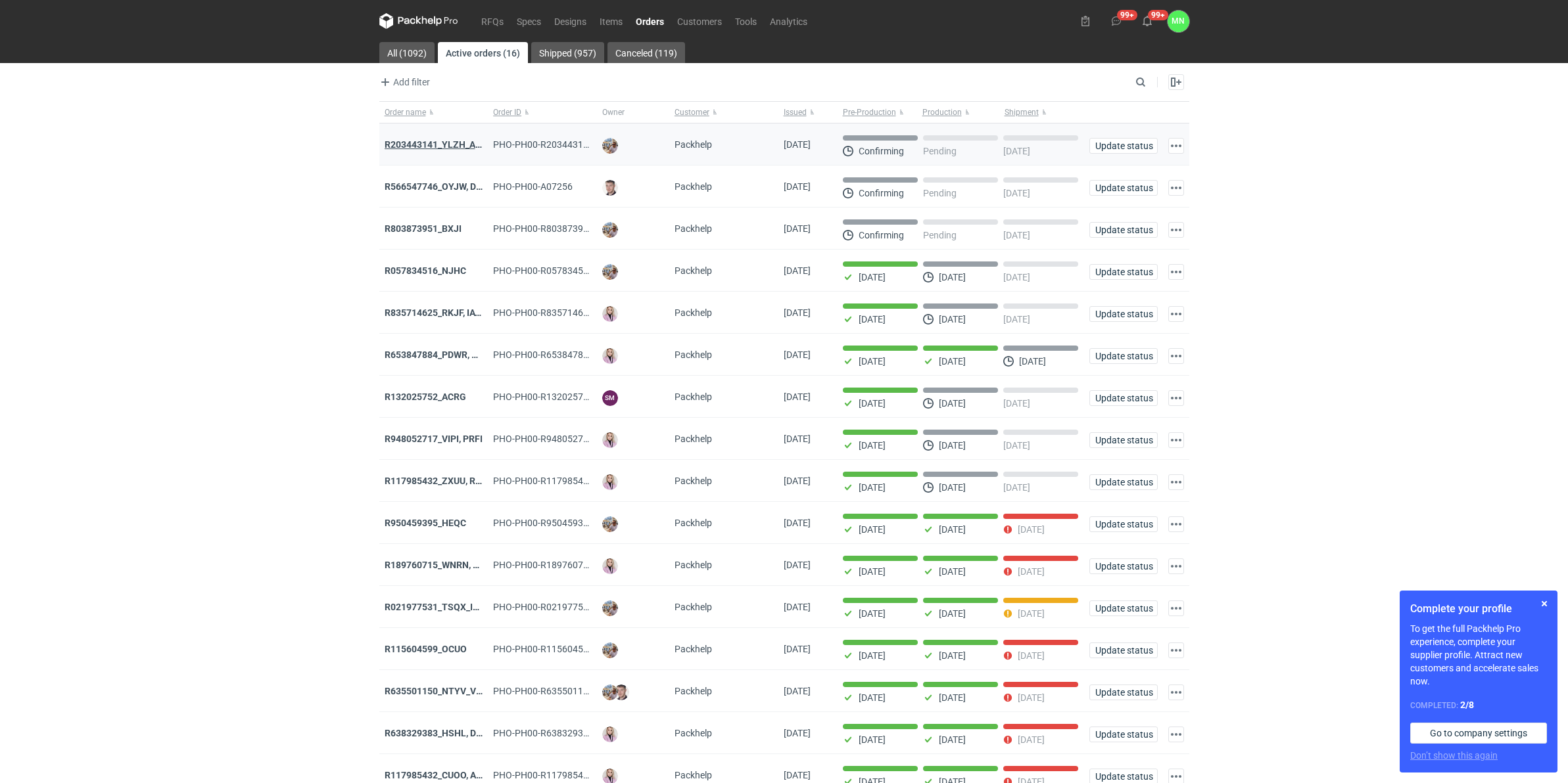
click at [439, 149] on strong "R203443141_YLZH_AHYW" at bounding box center [440, 144] width 111 height 10
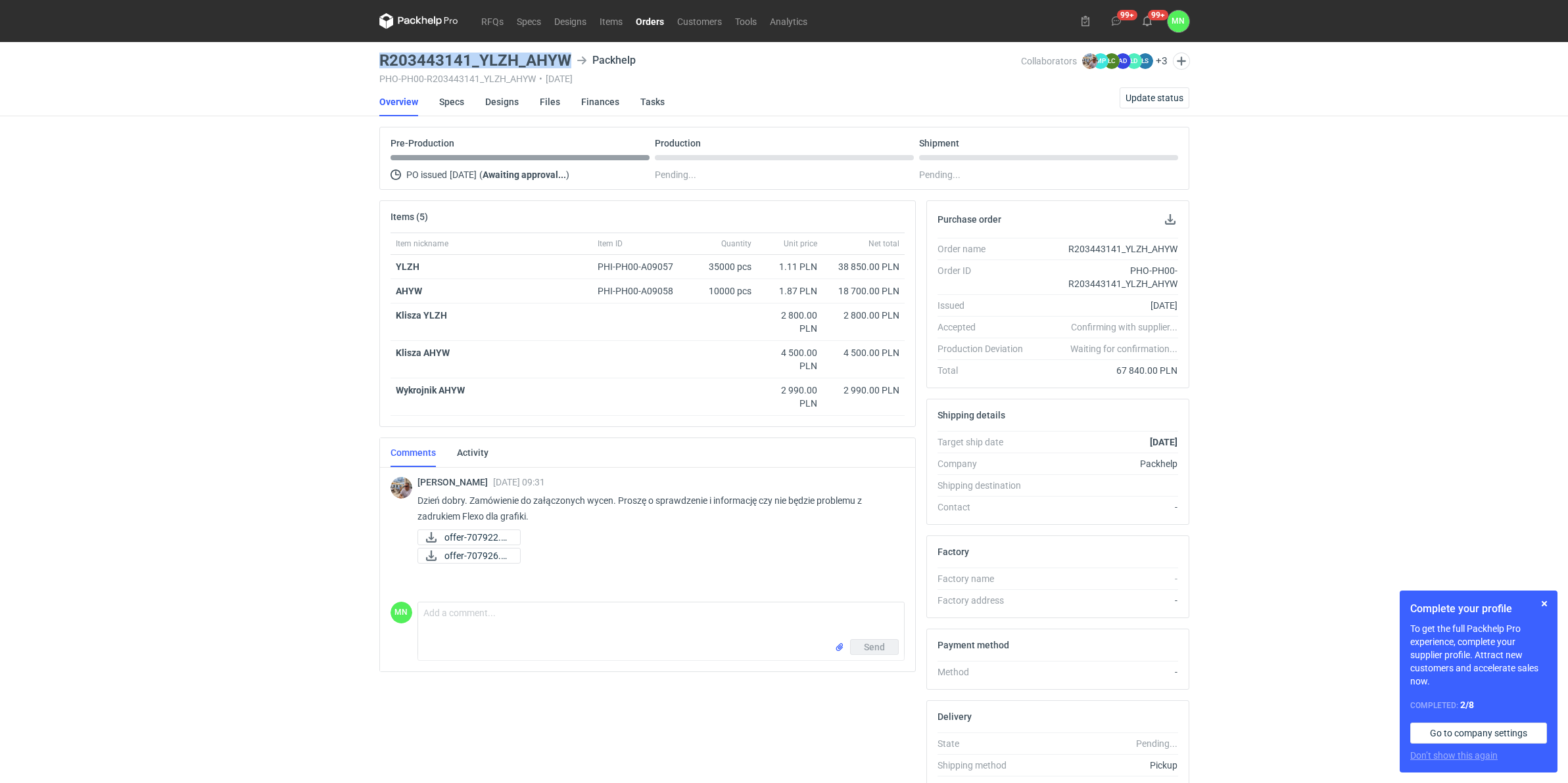
drag, startPoint x: 568, startPoint y: 60, endPoint x: 380, endPoint y: 58, distance: 188.0
click at [380, 58] on h3 "R203443141_YLZH_AHYW" at bounding box center [476, 60] width 192 height 15
copy h3 "R203443141_YLZH_AHYW"
click at [649, 21] on link "Orders" at bounding box center [650, 21] width 41 height 15
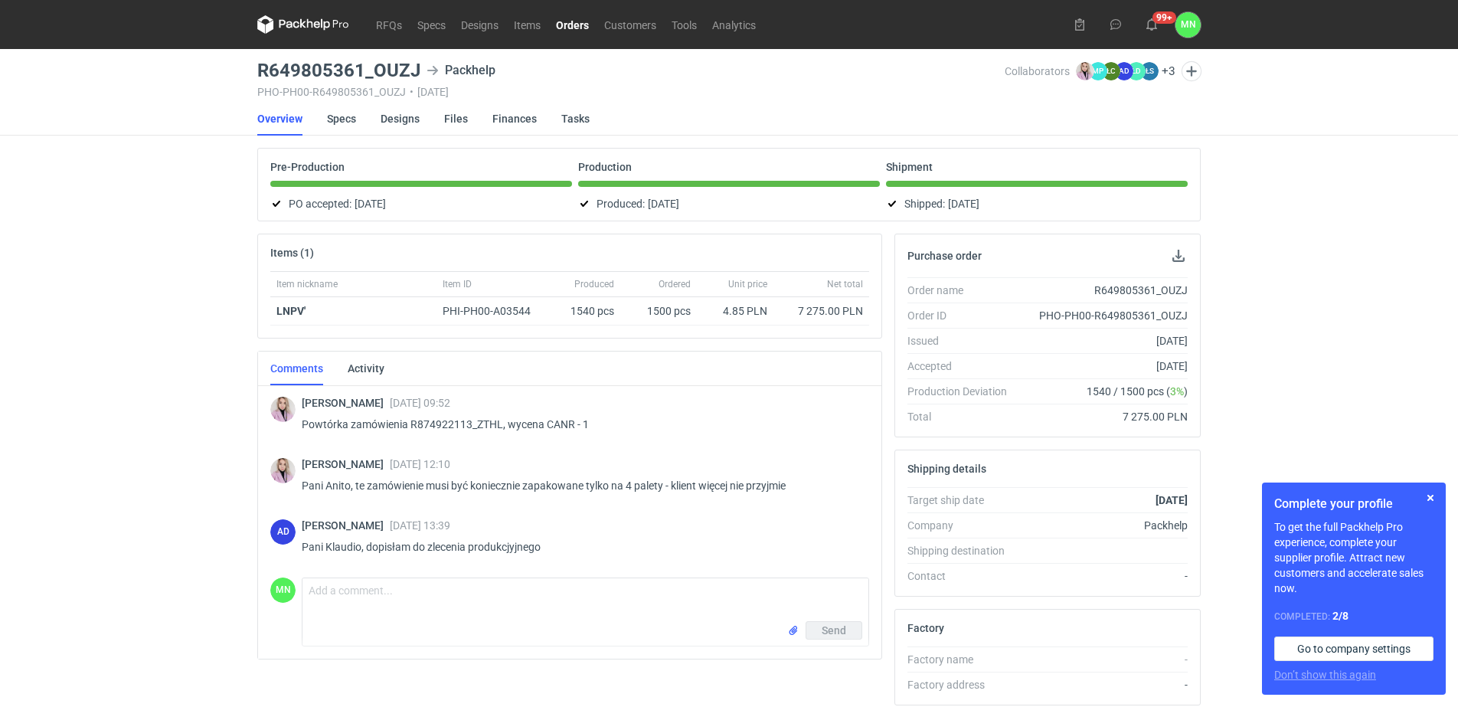
click at [563, 26] on link "Orders" at bounding box center [572, 24] width 48 height 18
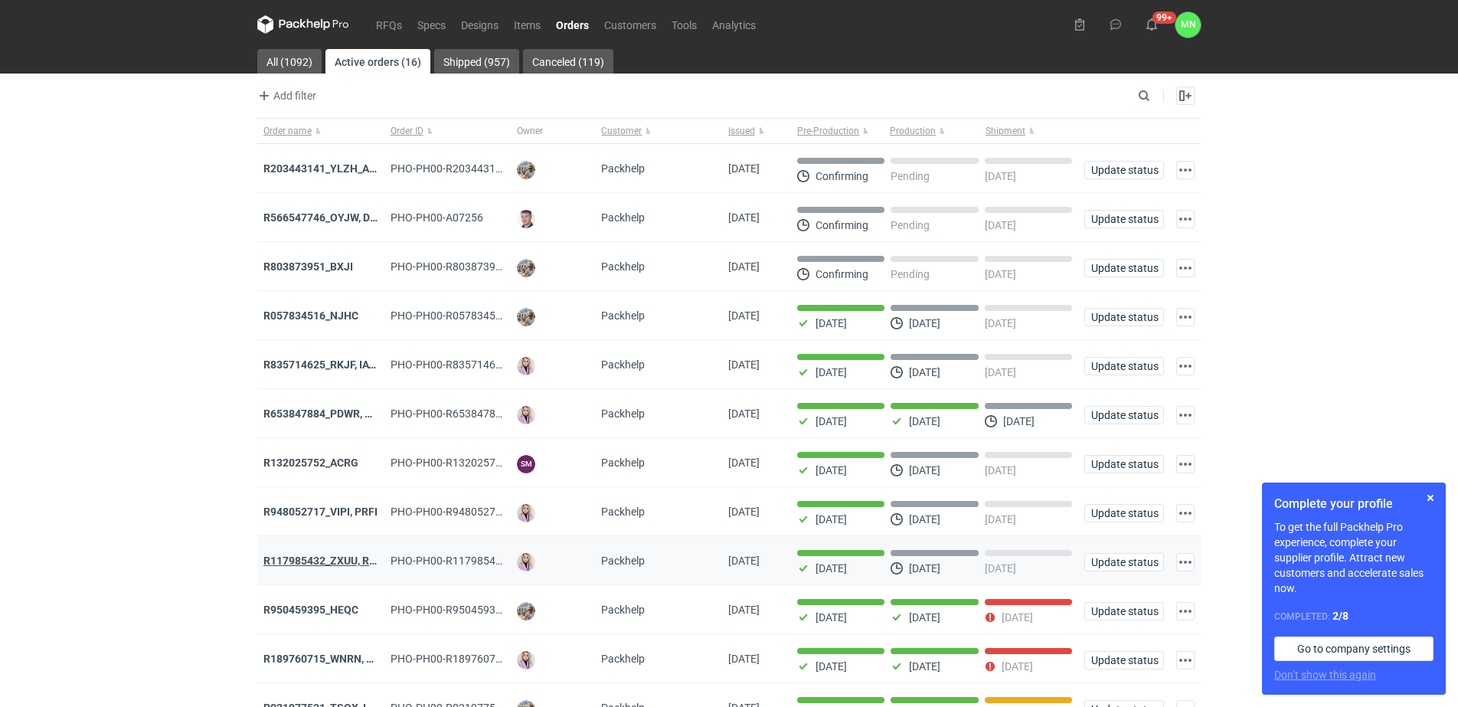
click at [343, 563] on strong "R117985432_ZXUU, RNMV, VLQR" at bounding box center [343, 560] width 161 height 12
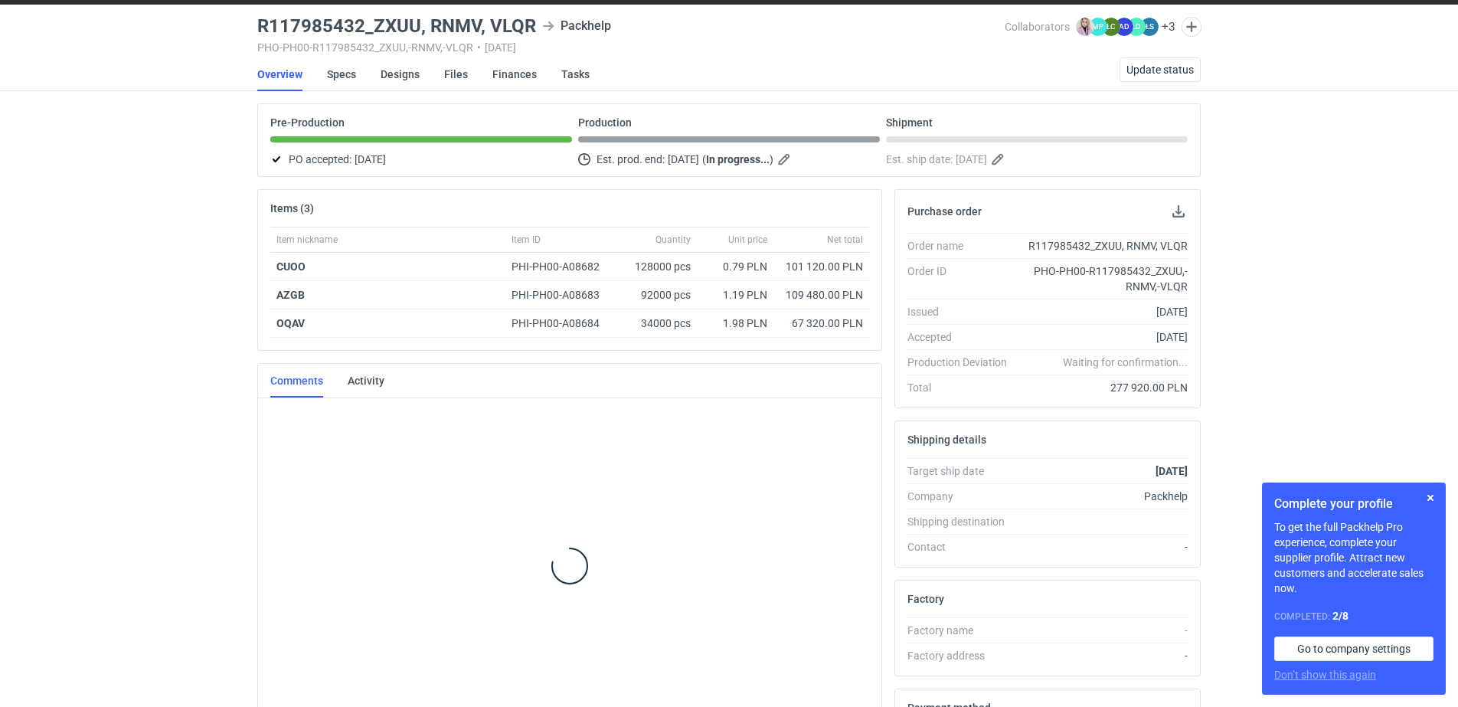
scroll to position [74, 0]
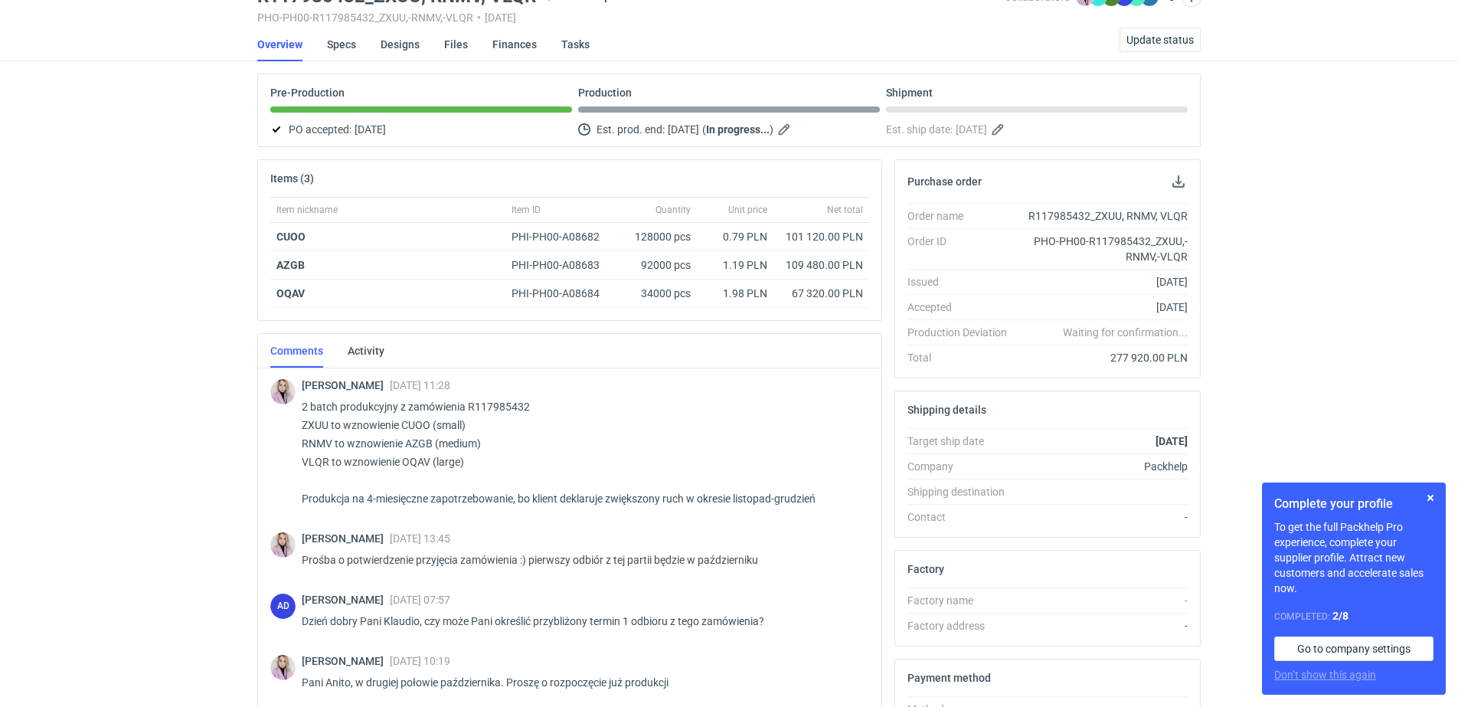
click at [318, 461] on p "2 batch produkcyjny z zamówienia R117985432 ZXUU to wznowienie CUOO (small) RNM…" at bounding box center [579, 452] width 555 height 110
copy p "VLQR"
click at [312, 436] on p "2 batch produkcyjny z zamówienia R117985432 ZXUU to wznowienie CUOO (small) RNM…" at bounding box center [579, 452] width 555 height 110
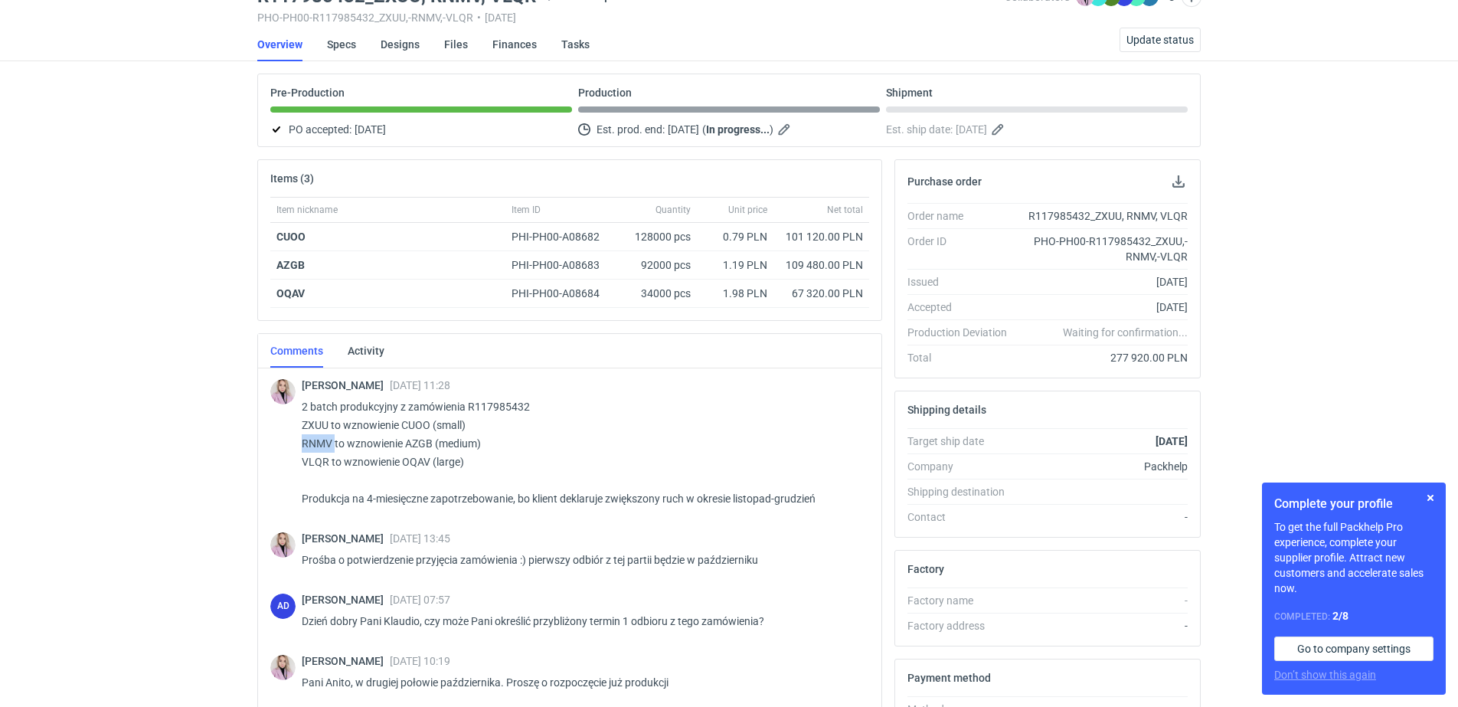
copy p "RNMV"
click at [321, 423] on p "2 batch produkcyjny z zamówienia R117985432 ZXUU to wznowienie CUOO (small) RNM…" at bounding box center [579, 452] width 555 height 110
copy p "ZXUU"
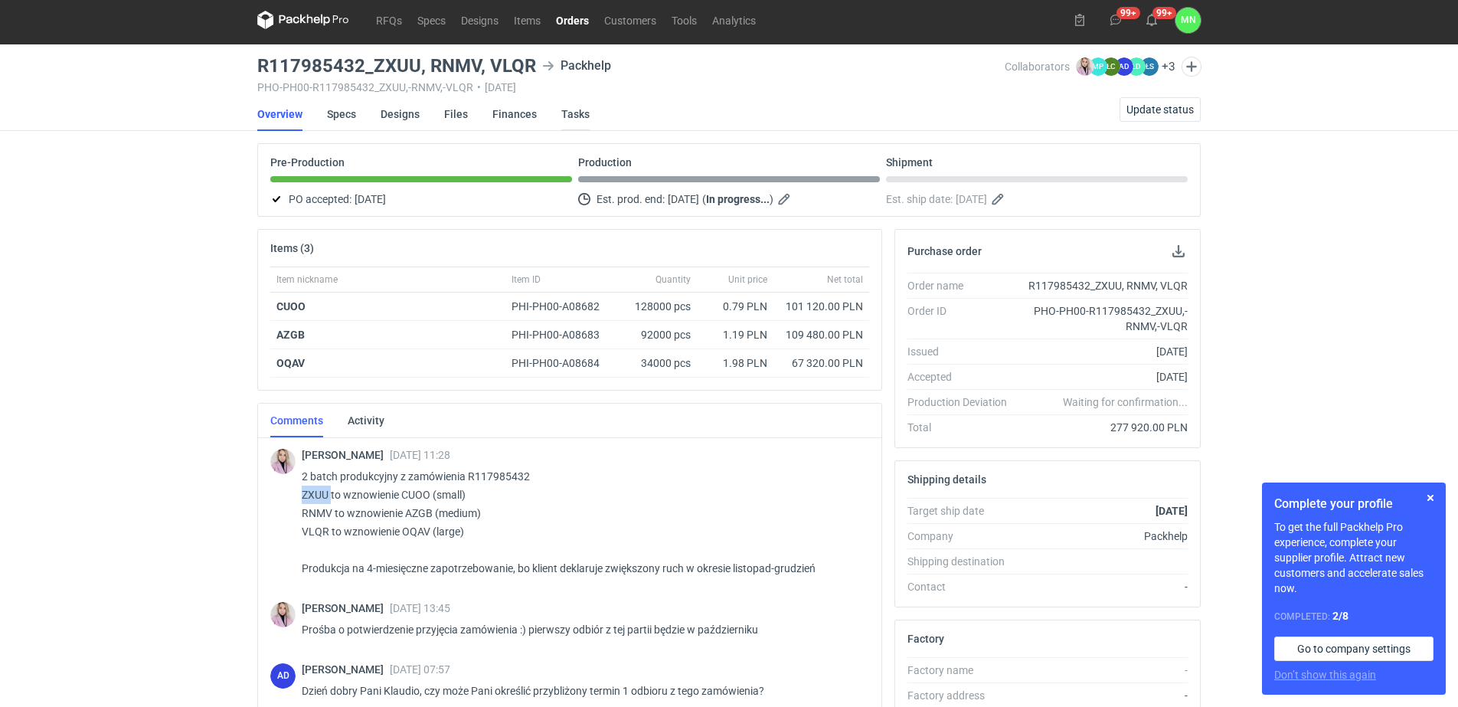
scroll to position [0, 0]
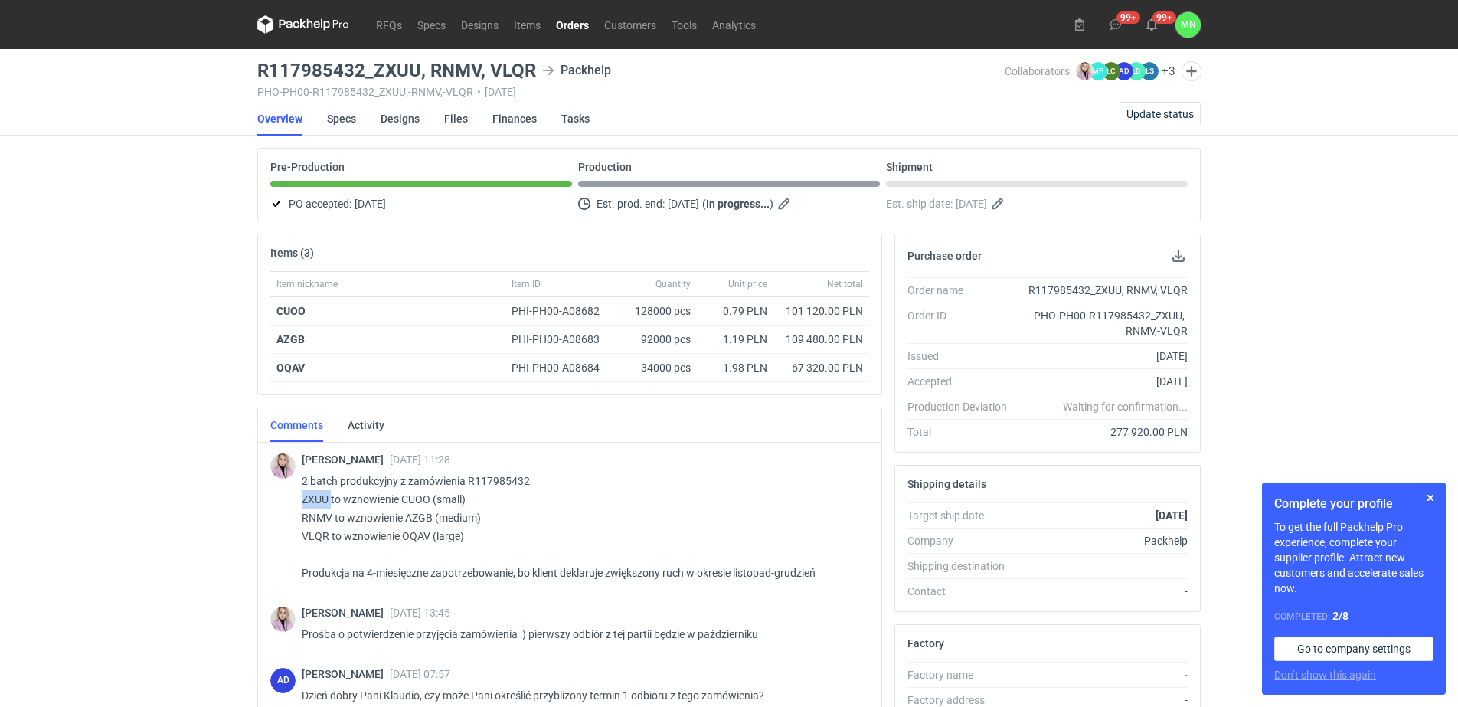
click at [562, 21] on link "Orders" at bounding box center [572, 24] width 48 height 18
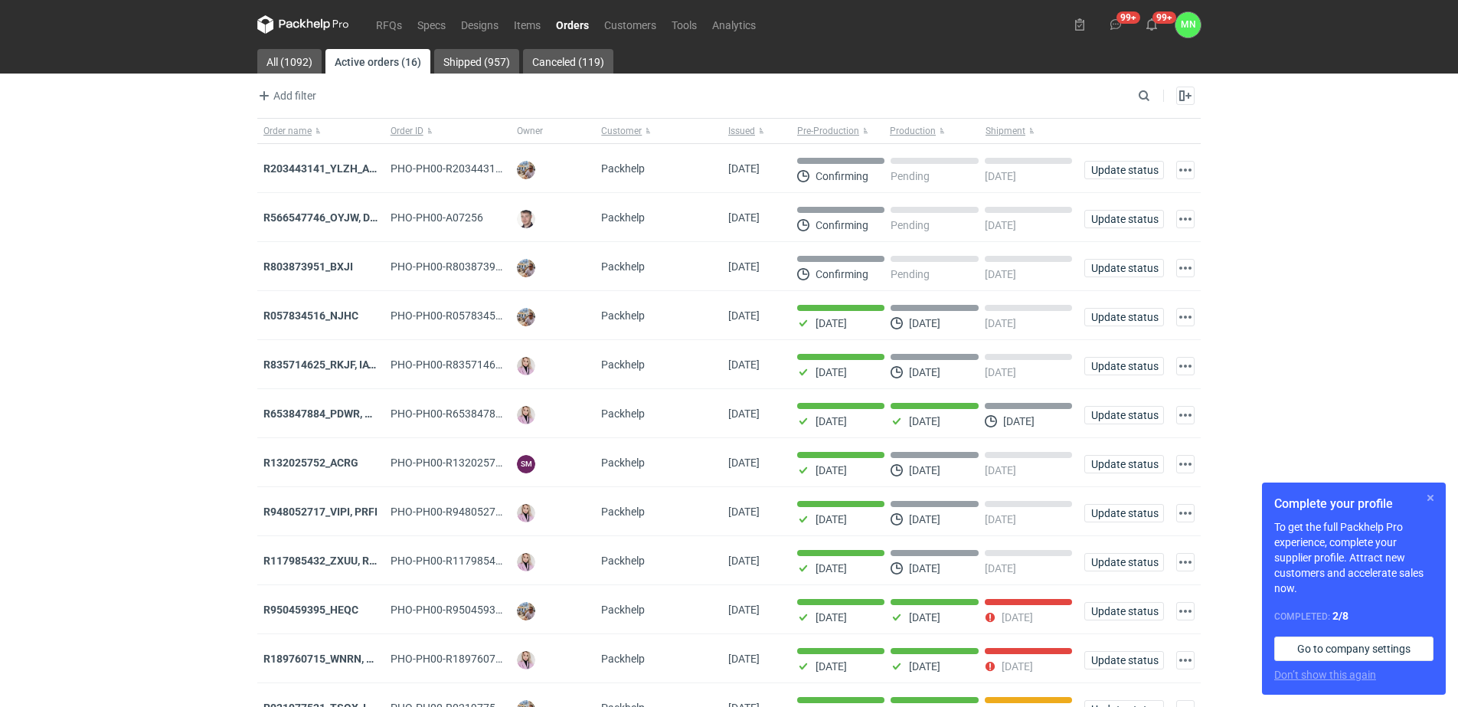
click at [1422, 495] on button "button" at bounding box center [1430, 497] width 18 height 18
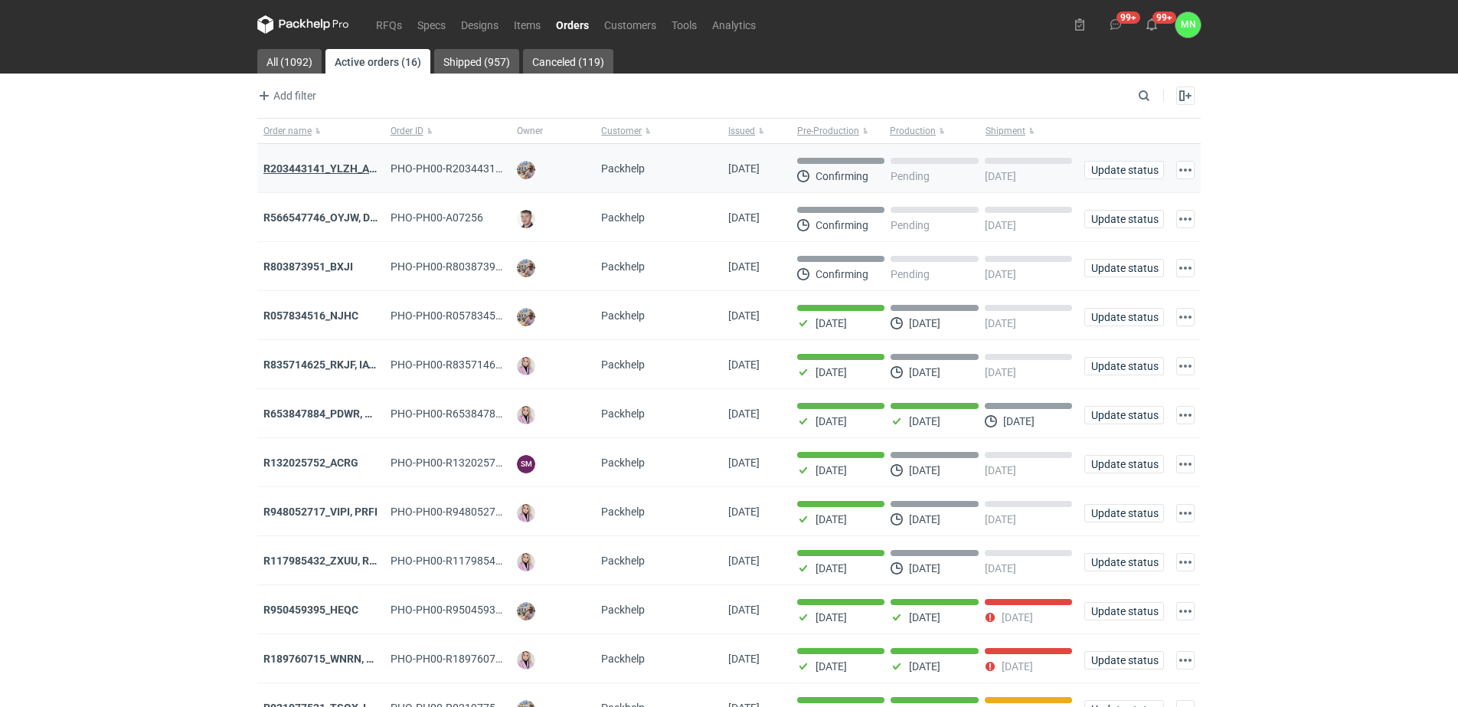
click at [333, 168] on strong "R203443141_YLZH_AHYW" at bounding box center [327, 168] width 129 height 12
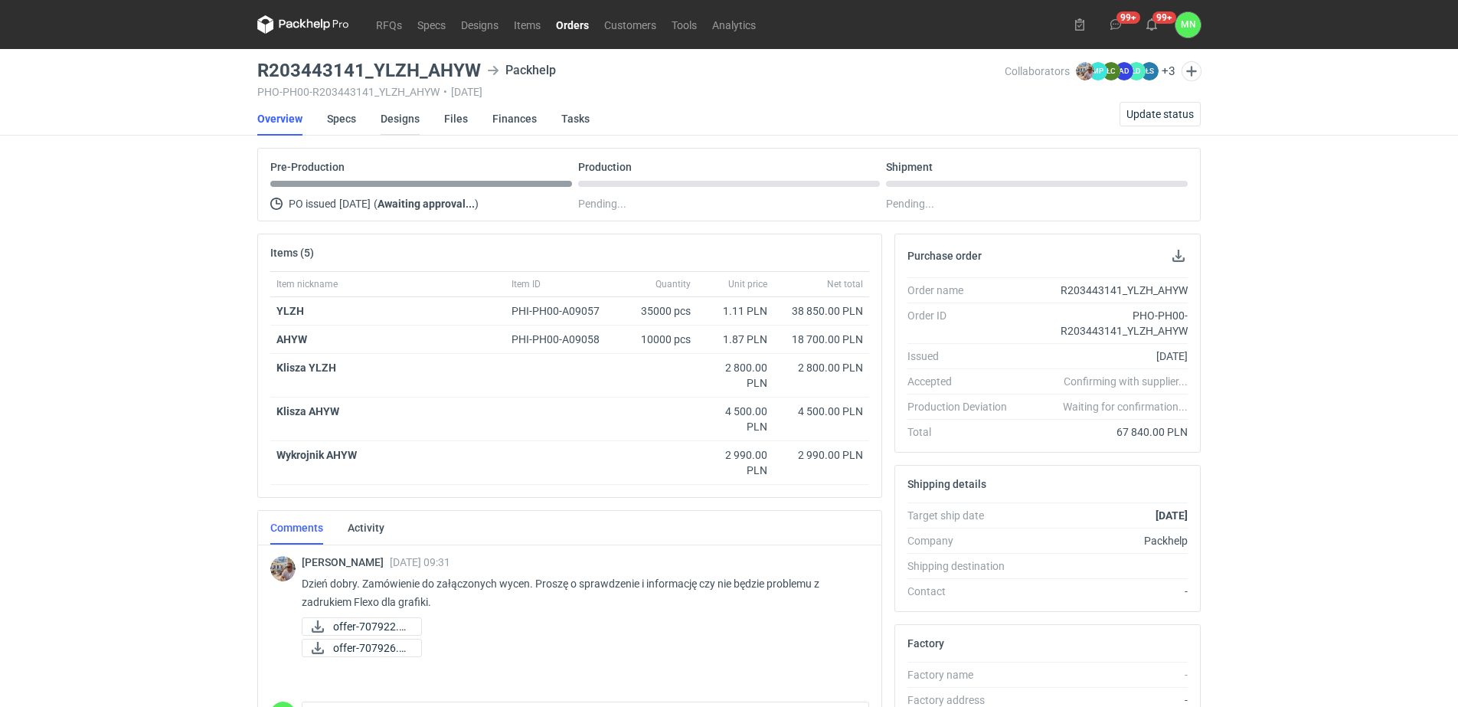
click at [403, 118] on link "Designs" at bounding box center [399, 119] width 39 height 34
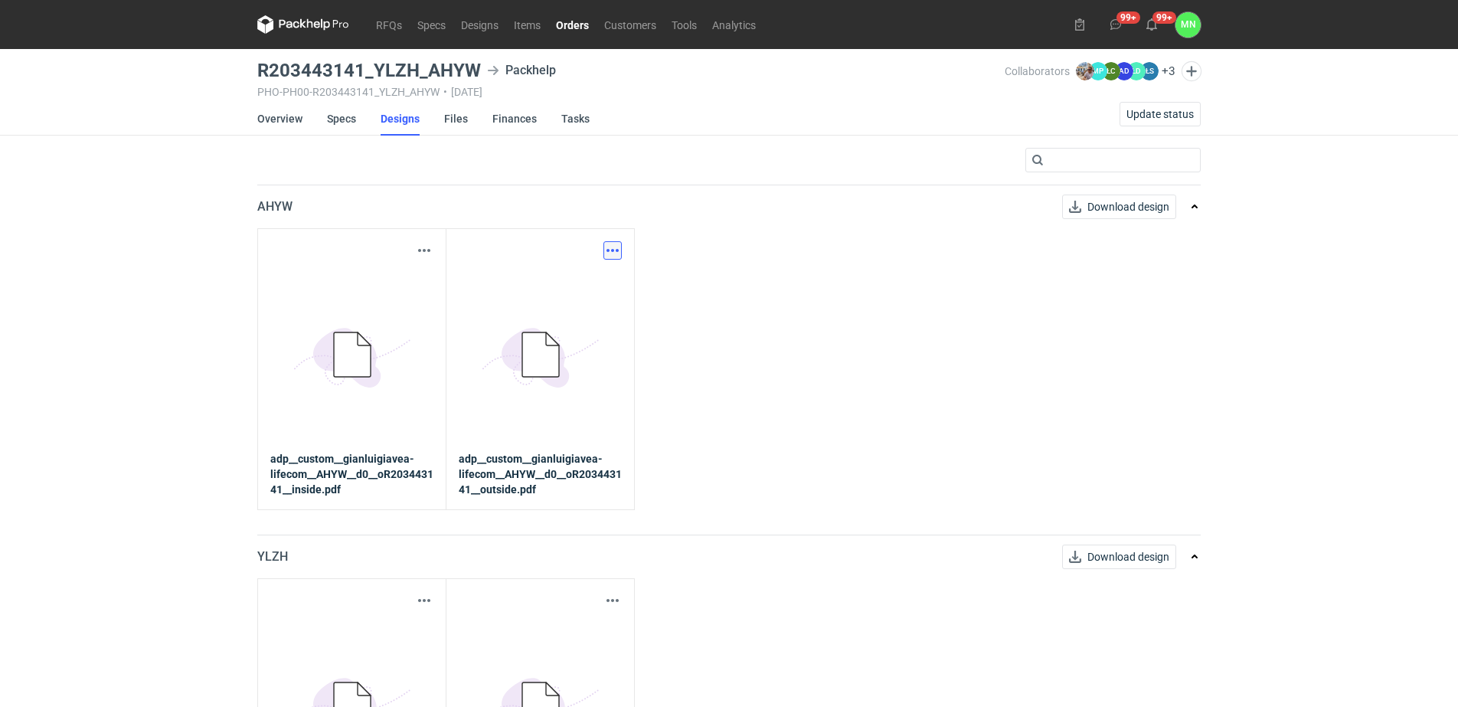
click at [606, 248] on button "button" at bounding box center [612, 250] width 18 height 18
click at [574, 282] on link "Download design part" at bounding box center [545, 284] width 141 height 24
click at [425, 252] on button "button" at bounding box center [424, 250] width 18 height 18
click at [401, 281] on link "Download design part" at bounding box center [356, 284] width 141 height 24
click at [536, 21] on link "Items" at bounding box center [527, 24] width 42 height 18
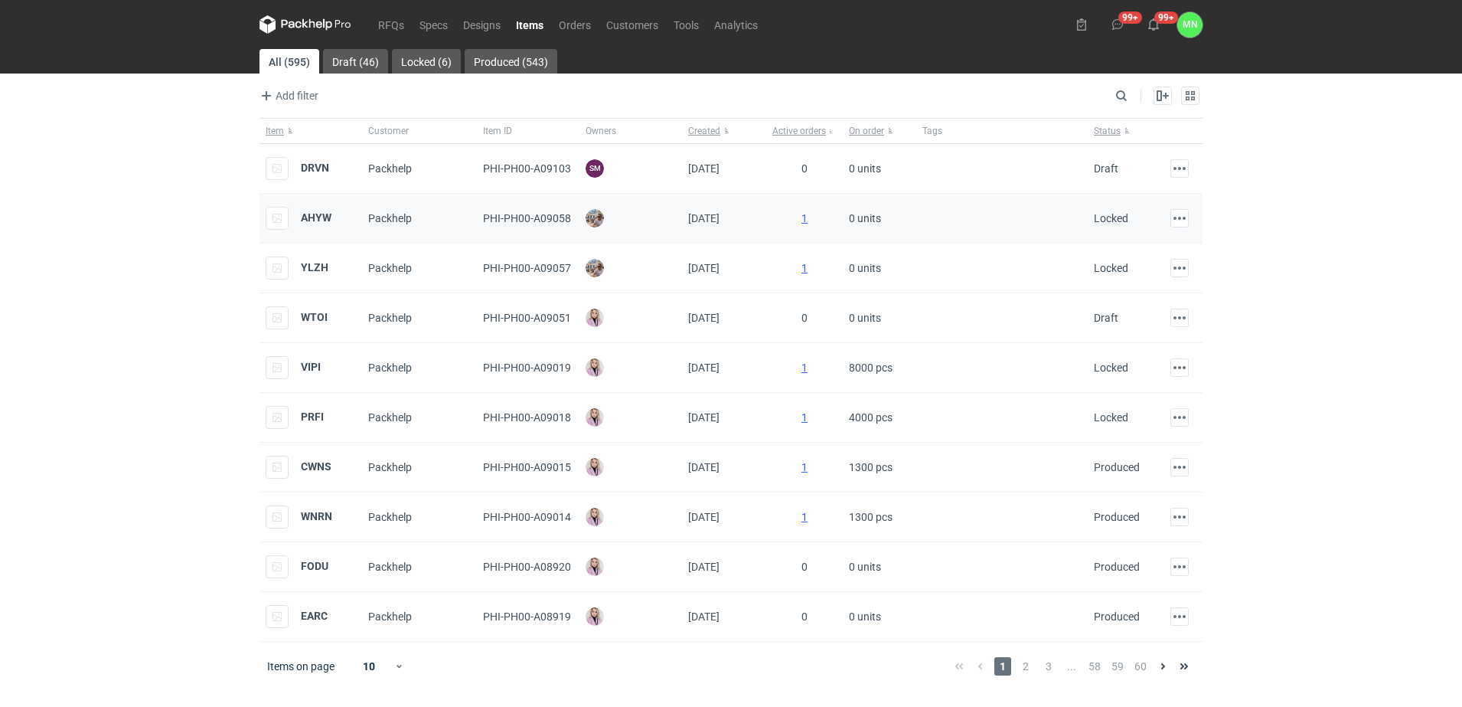
click at [320, 226] on div "AHYW" at bounding box center [299, 218] width 66 height 23
click at [319, 216] on strong "AHYW" at bounding box center [316, 217] width 31 height 12
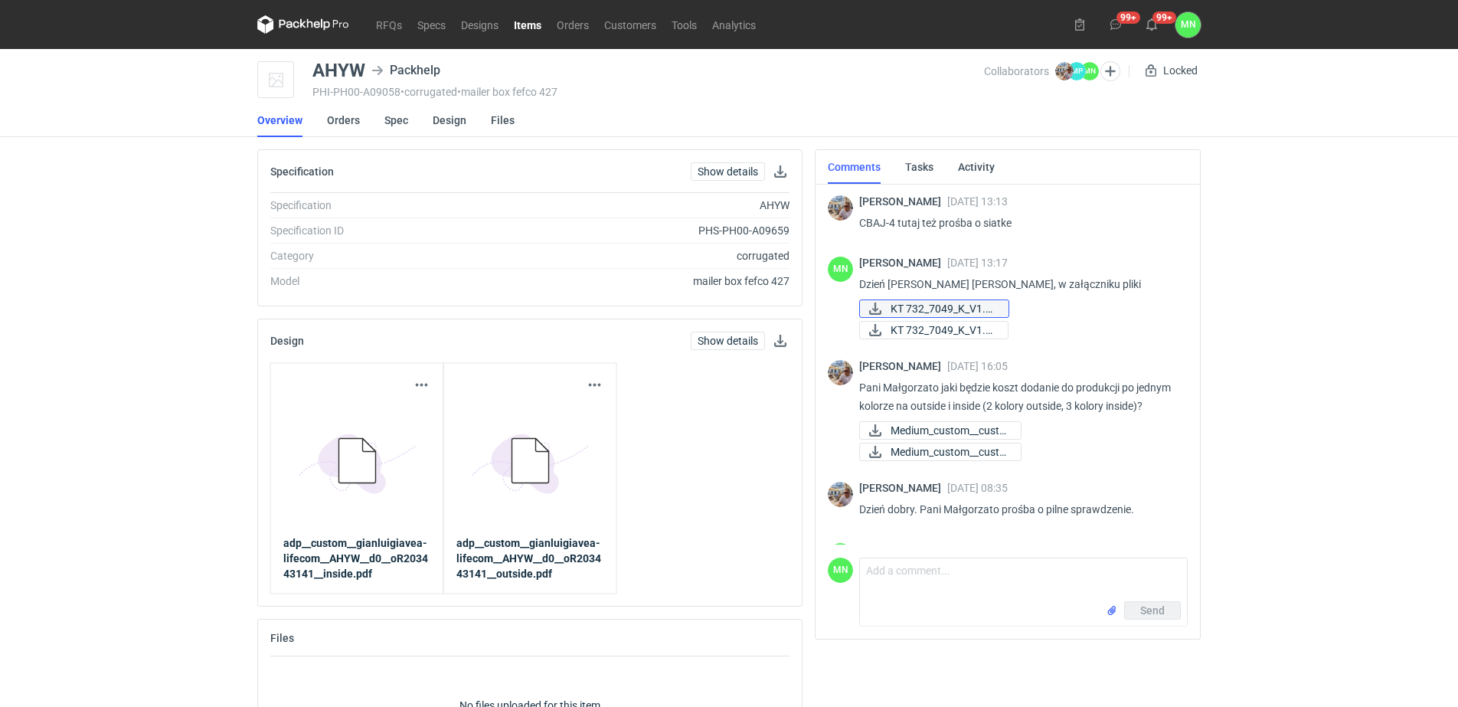
click at [939, 302] on span "KT 732_7049_K_V1.eps" at bounding box center [943, 308] width 106 height 17
click at [939, 327] on span "KT 732_7049_K_V1.pdf" at bounding box center [942, 330] width 105 height 17
click at [388, 116] on link "Spec" at bounding box center [396, 120] width 24 height 34
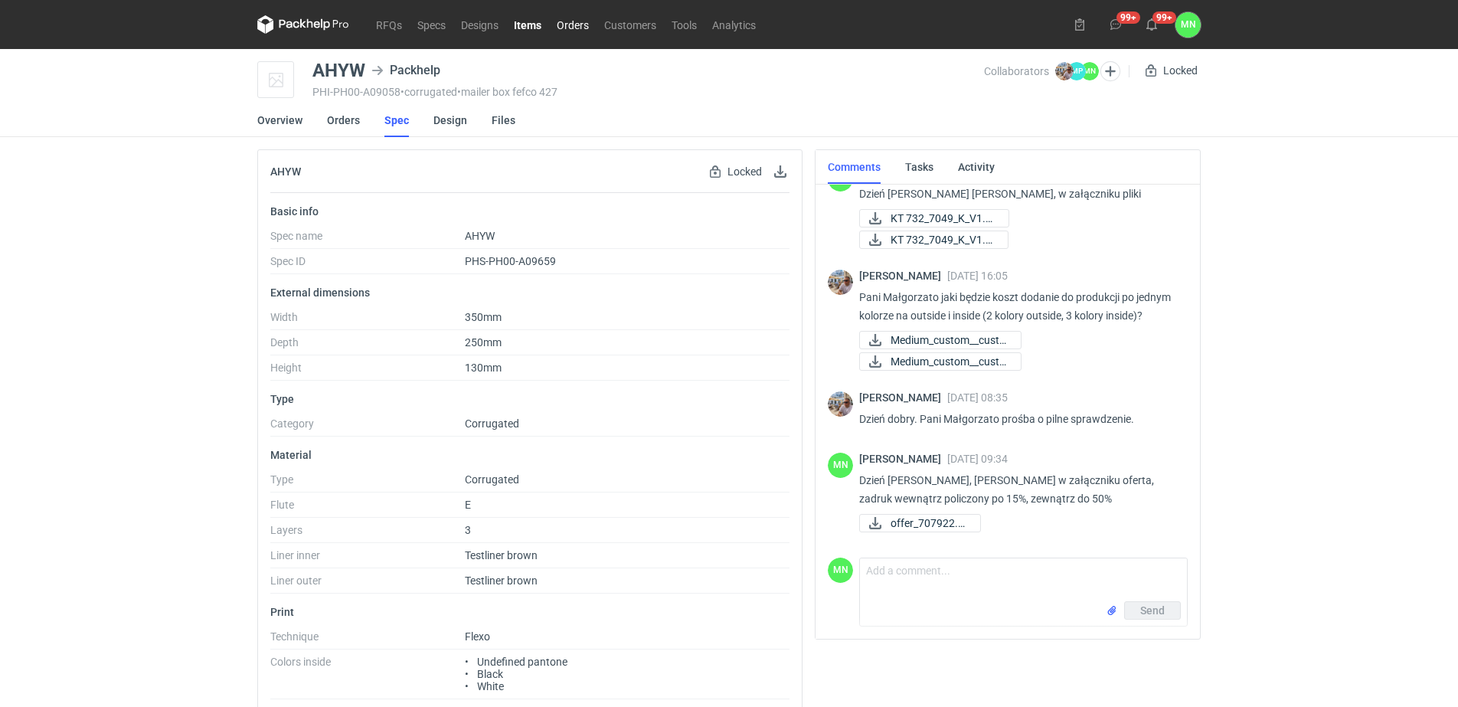
click at [566, 28] on link "Orders" at bounding box center [572, 24] width 47 height 18
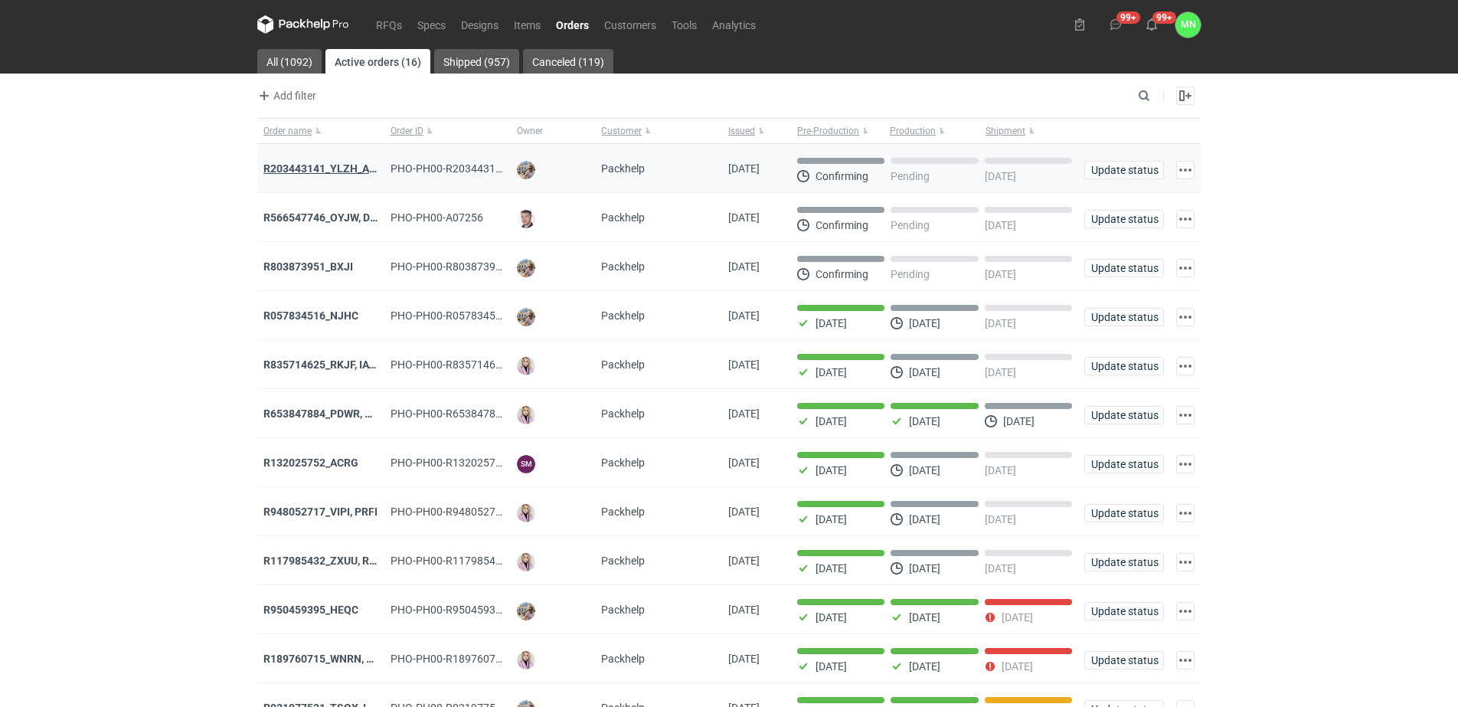
click at [327, 170] on strong "R203443141_YLZH_AHYW" at bounding box center [327, 168] width 129 height 12
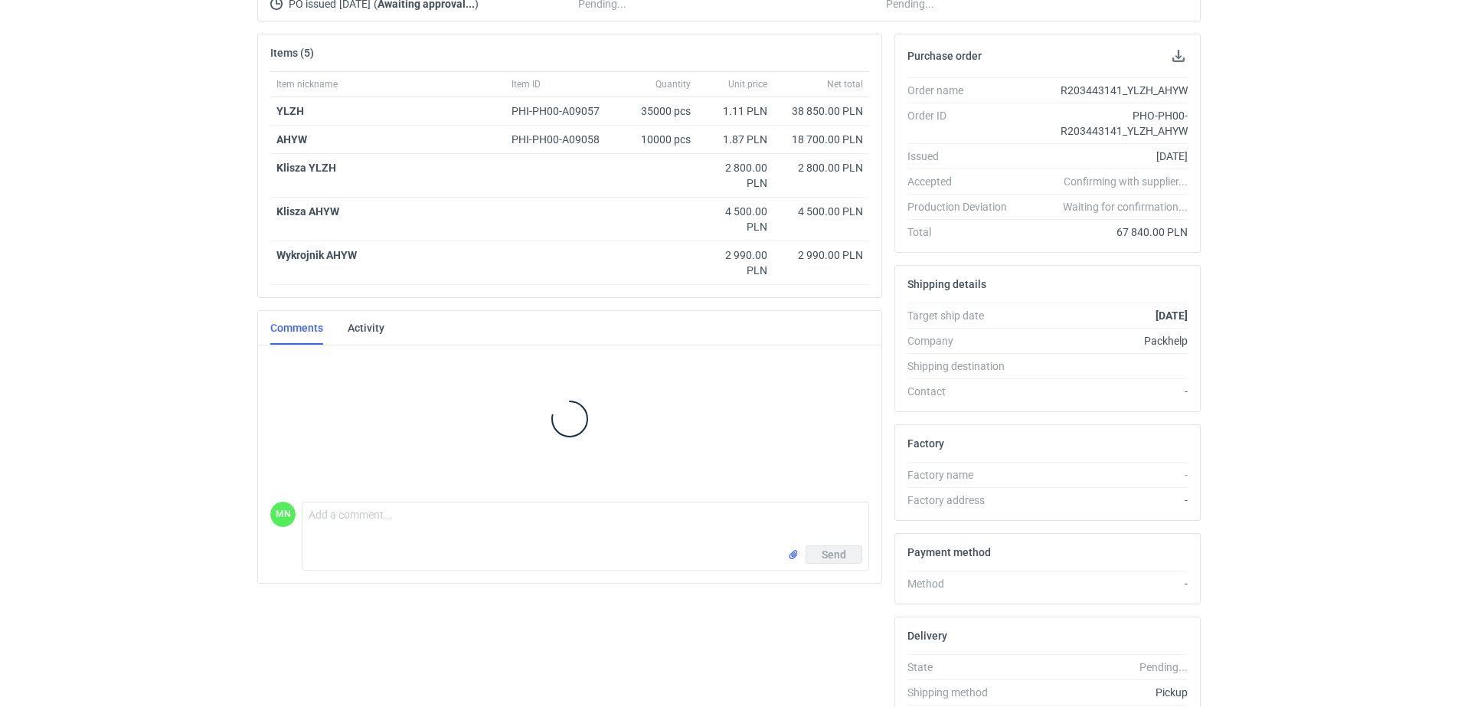
scroll to position [287, 0]
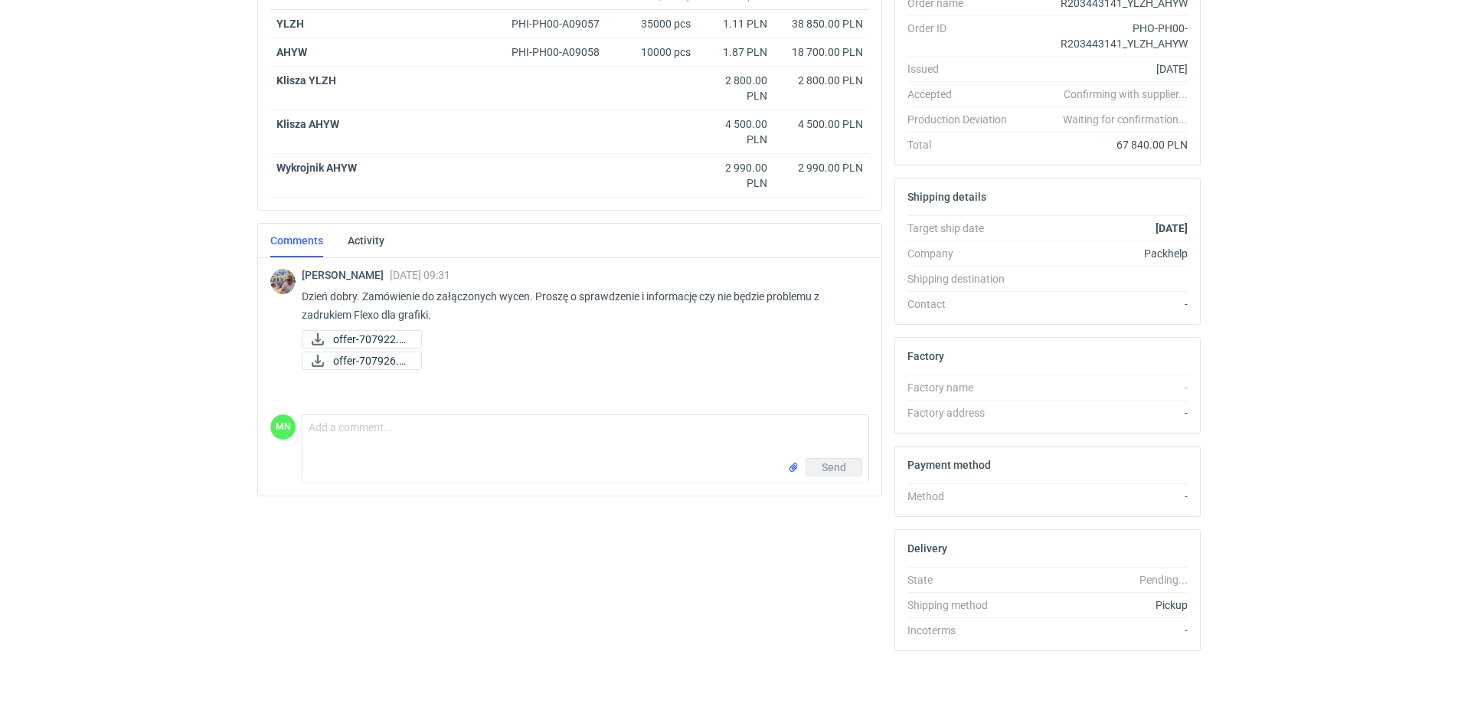
click at [701, 292] on p "Dzień dobry. Zamówienie do załączonych wycen. Proszę o sprawdzenie i informację…" at bounding box center [579, 305] width 555 height 37
drag, startPoint x: 537, startPoint y: 292, endPoint x: 592, endPoint y: 311, distance: 58.1
click at [592, 311] on p "Dzień dobry. Zamówienie do załączonych wycen. Proszę o sprawdzenie i informację…" at bounding box center [579, 305] width 555 height 37
copy p "Proszę o sprawdzenie i informację czy nie będzie problemu z zadrukiem Flexo dla…"
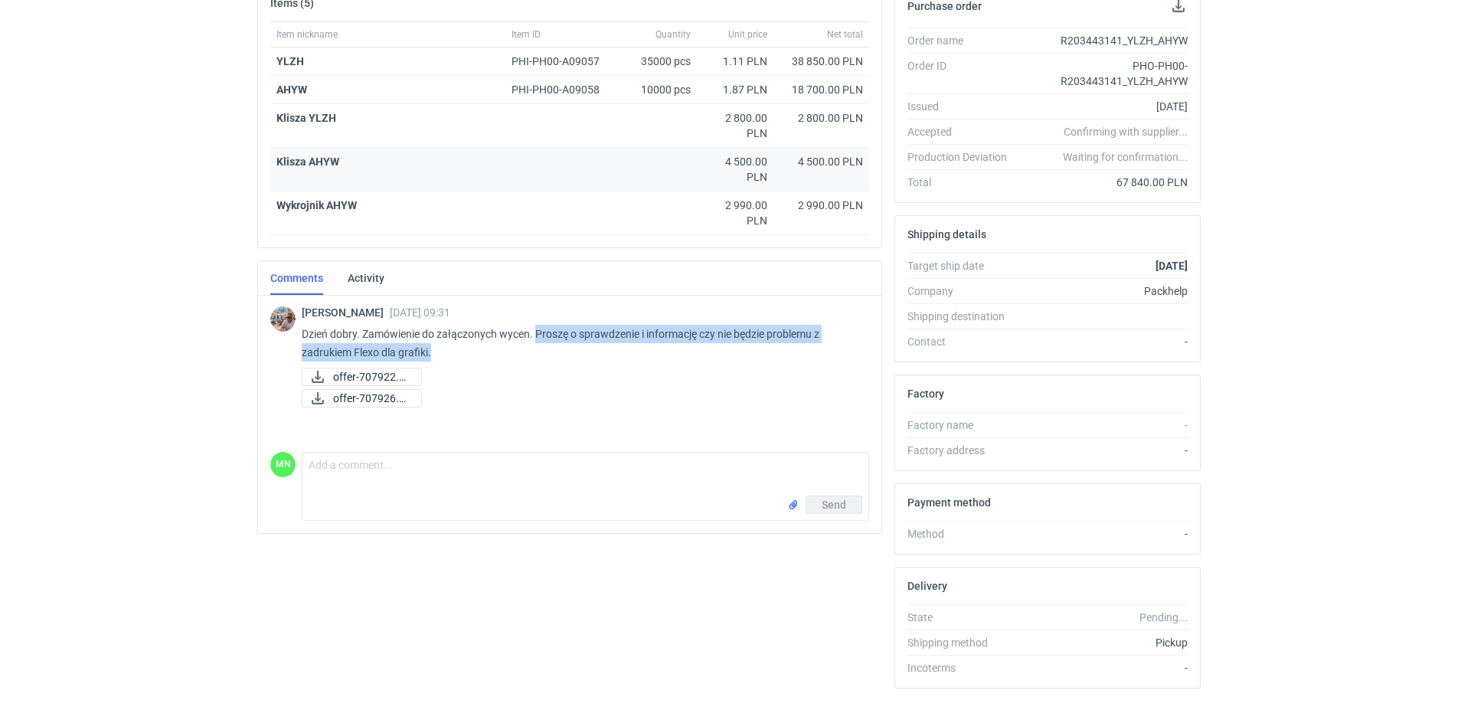
scroll to position [0, 0]
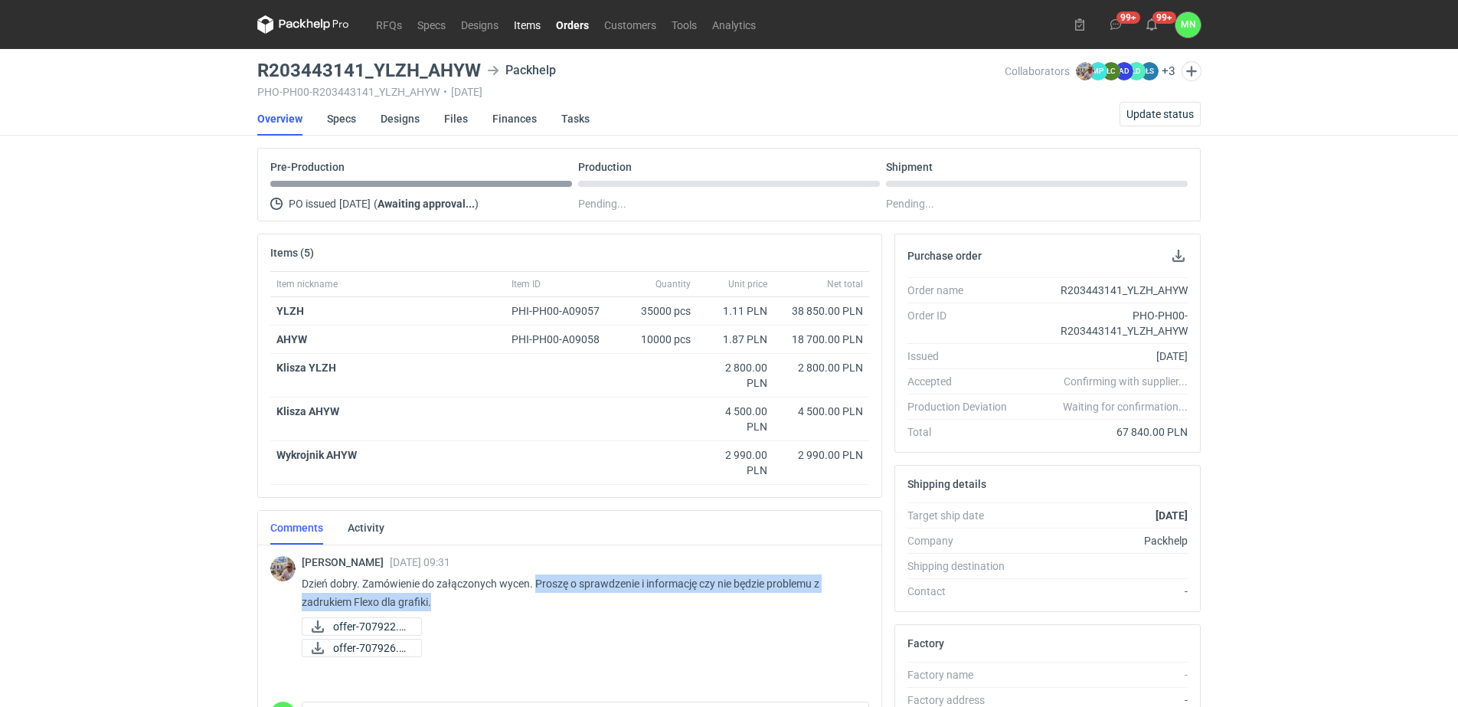
click at [528, 28] on link "Items" at bounding box center [527, 24] width 42 height 18
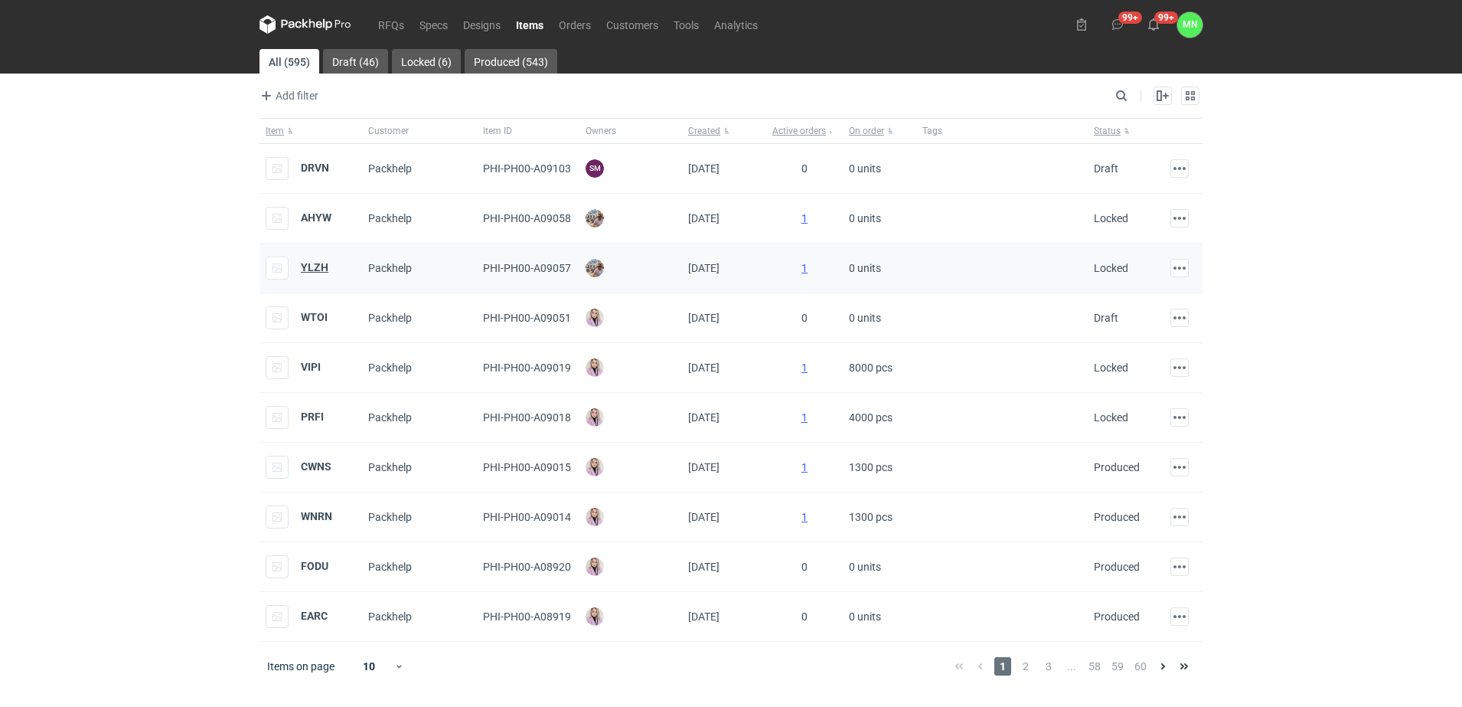
click at [307, 264] on strong "YLZH" at bounding box center [315, 267] width 28 height 12
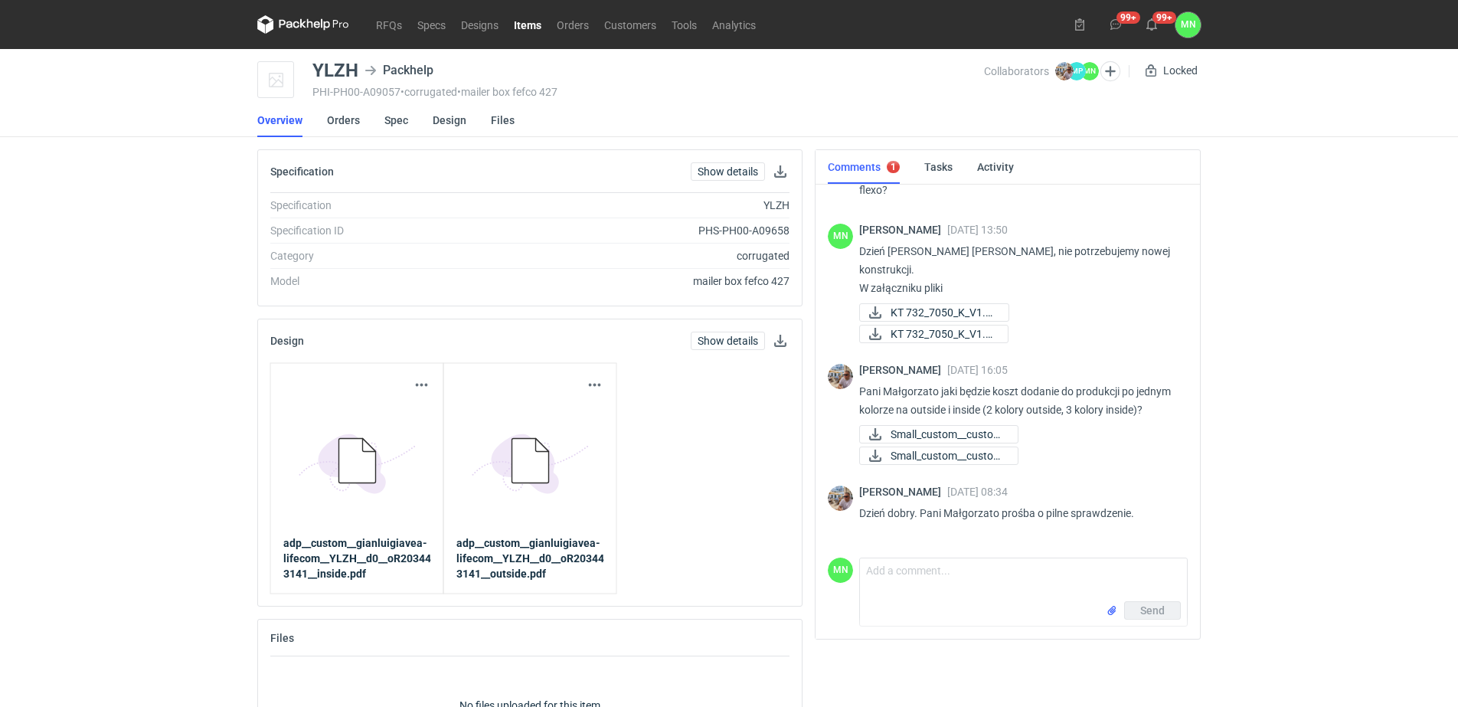
scroll to position [50, 0]
click at [935, 327] on span "KT 732_7050_K_V1.pdf" at bounding box center [942, 335] width 105 height 17
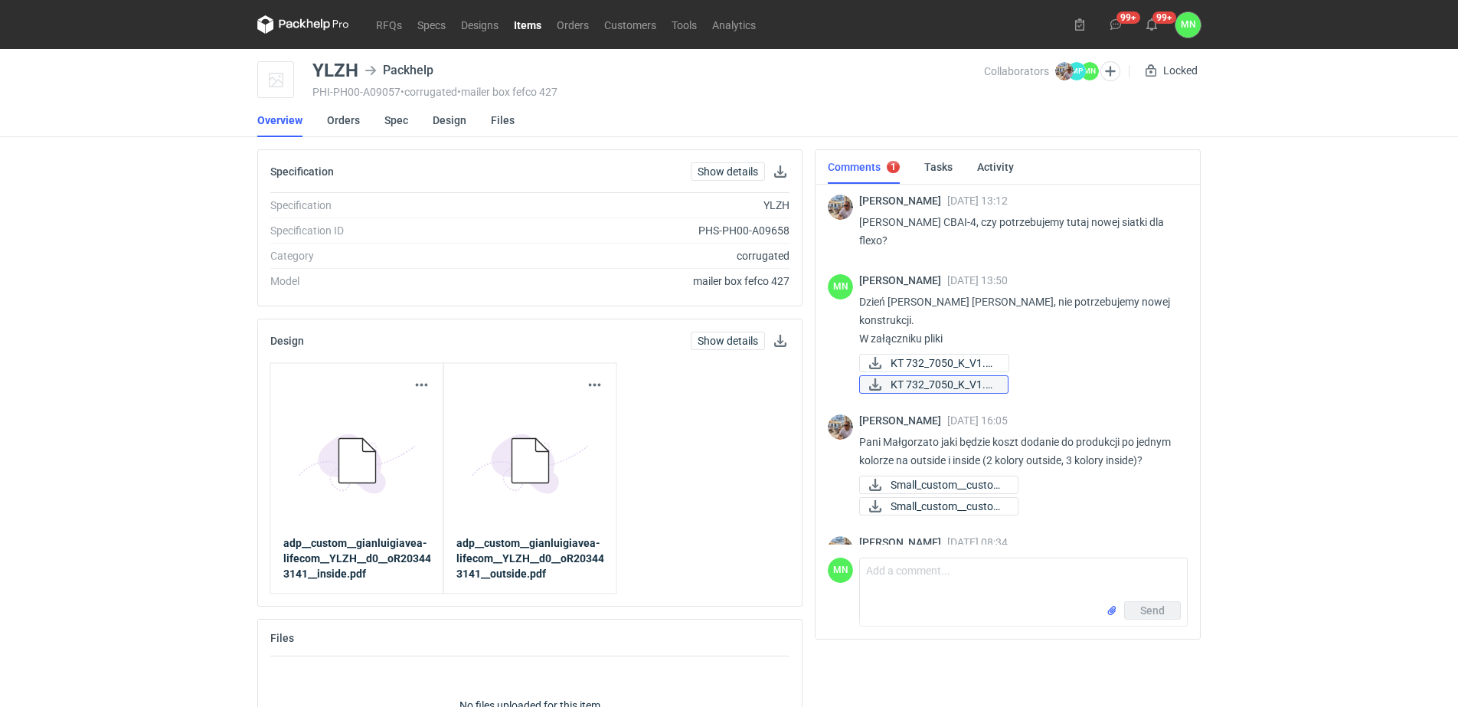
scroll to position [0, 0]
drag, startPoint x: 971, startPoint y: 222, endPoint x: 940, endPoint y: 220, distance: 30.7
click at [940, 220] on p "Martyna wycena CBAI-4, czy potrzebujemy tutaj nowej siatki dla flexo?" at bounding box center [1017, 232] width 316 height 37
copy p "CBAI-4"
click at [537, 28] on link "Items" at bounding box center [527, 24] width 43 height 18
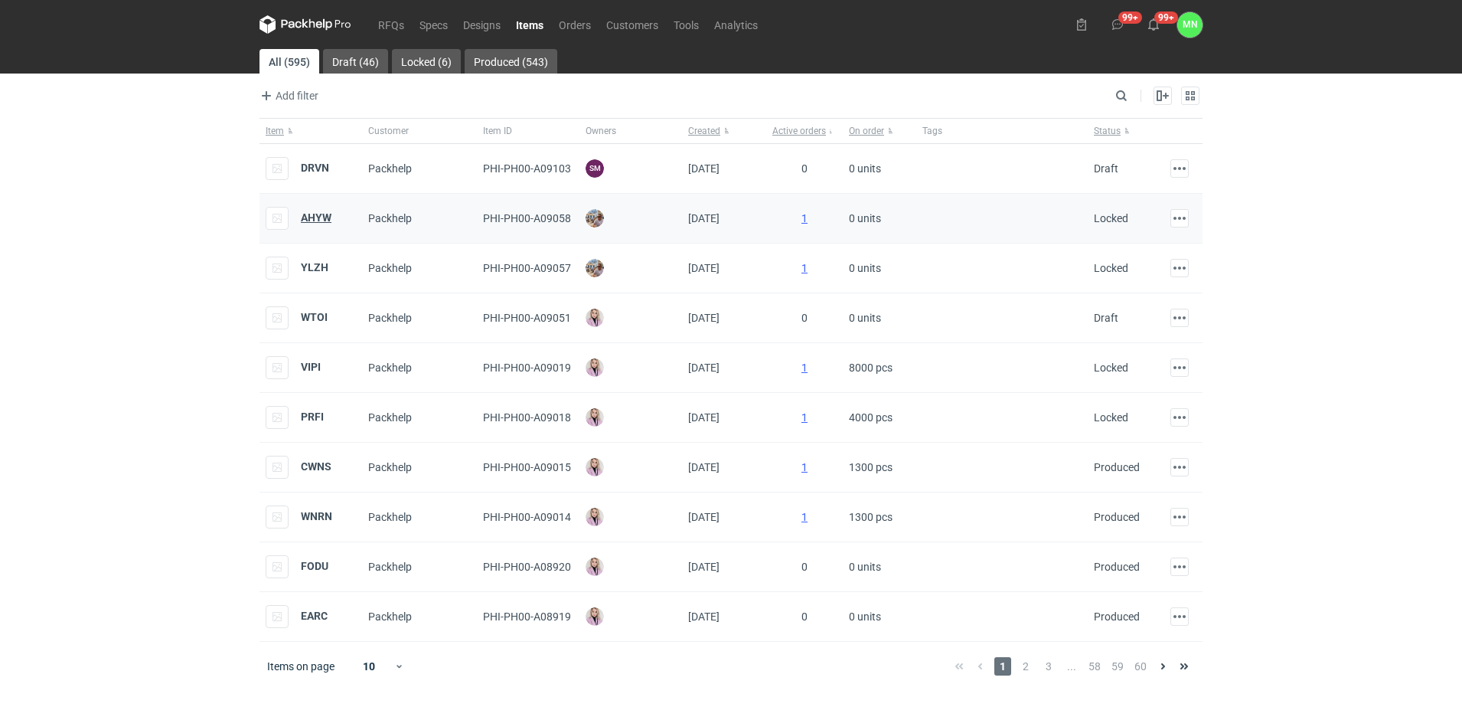
click at [325, 219] on strong "AHYW" at bounding box center [316, 217] width 31 height 12
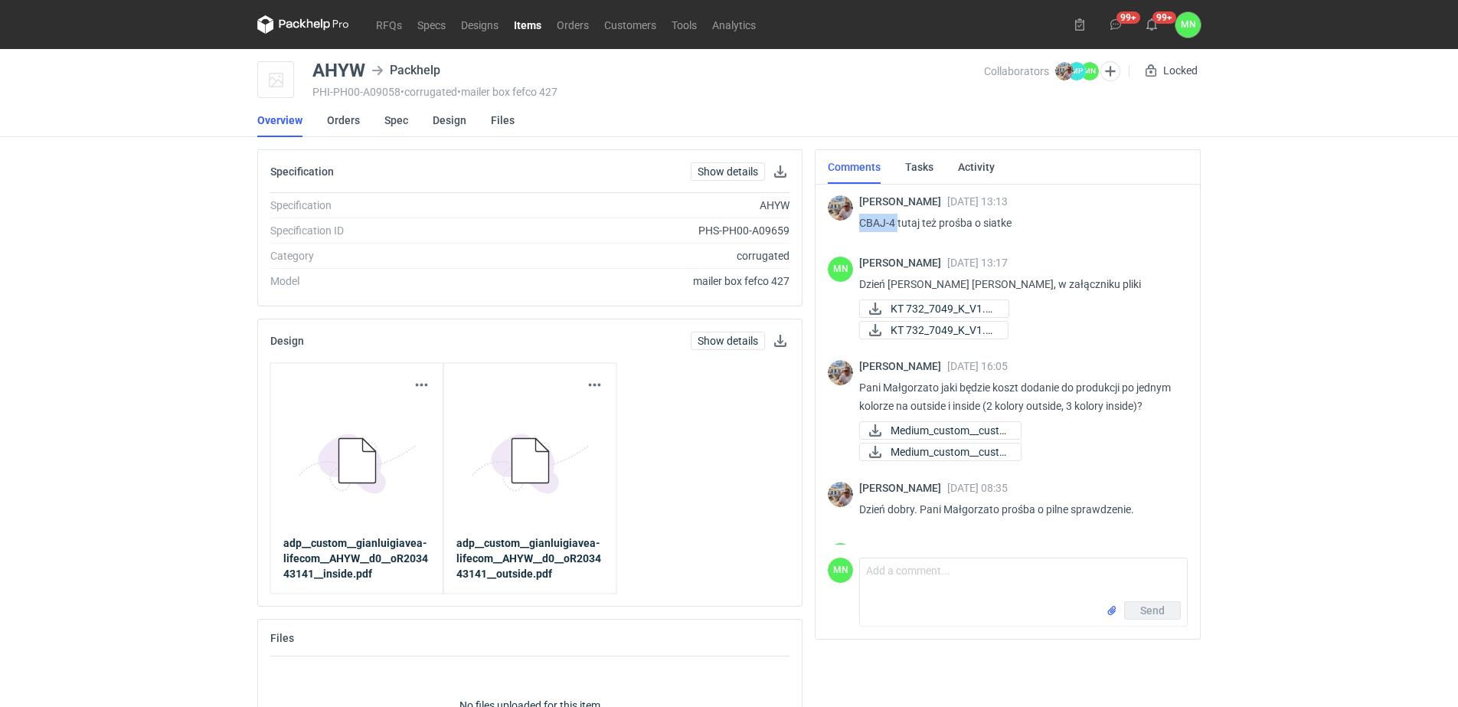
drag, startPoint x: 897, startPoint y: 220, endPoint x: 861, endPoint y: 220, distance: 36.0
click at [861, 220] on p "CBAJ-4 tutaj też prośba o siatke" at bounding box center [1017, 223] width 316 height 18
copy p "CBAJ-4"
click at [400, 120] on link "Spec" at bounding box center [396, 120] width 24 height 34
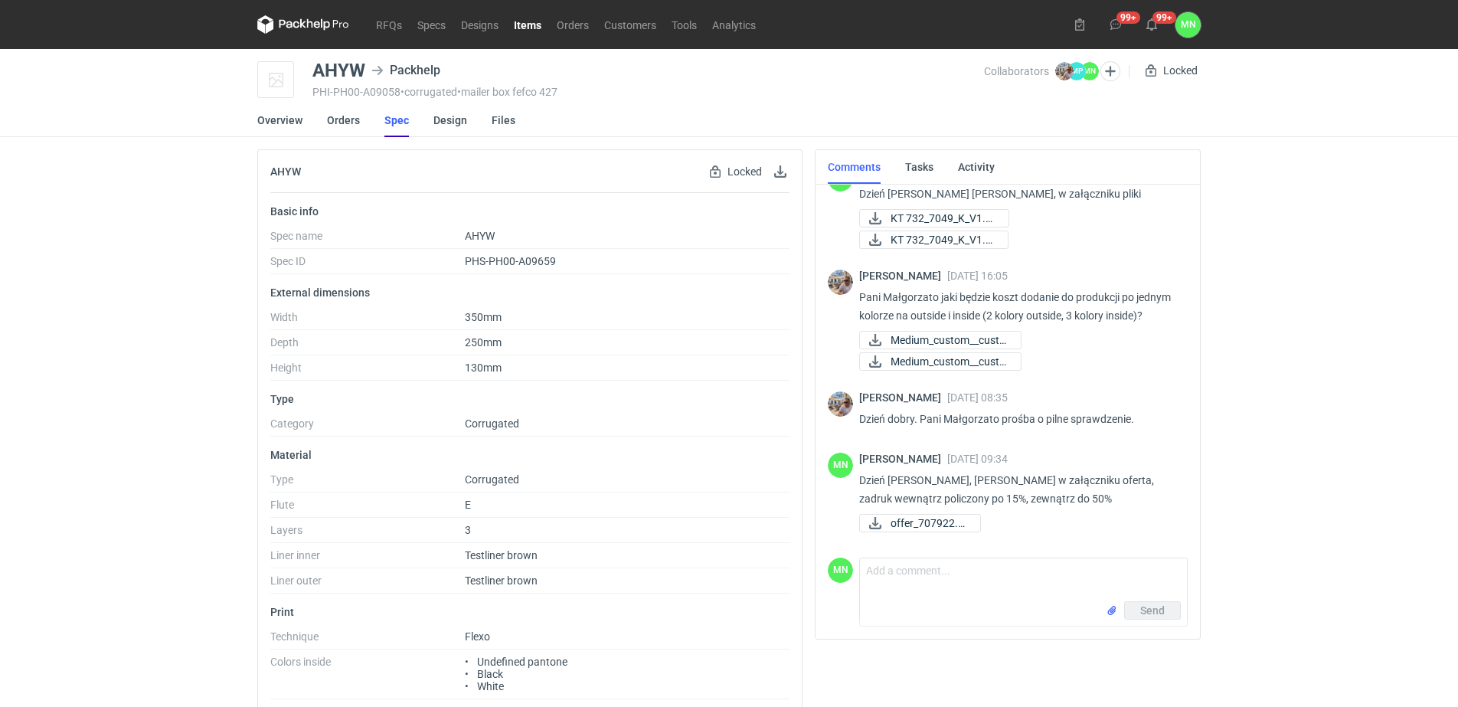
scroll to position [109, 0]
click at [576, 28] on link "Orders" at bounding box center [572, 24] width 47 height 18
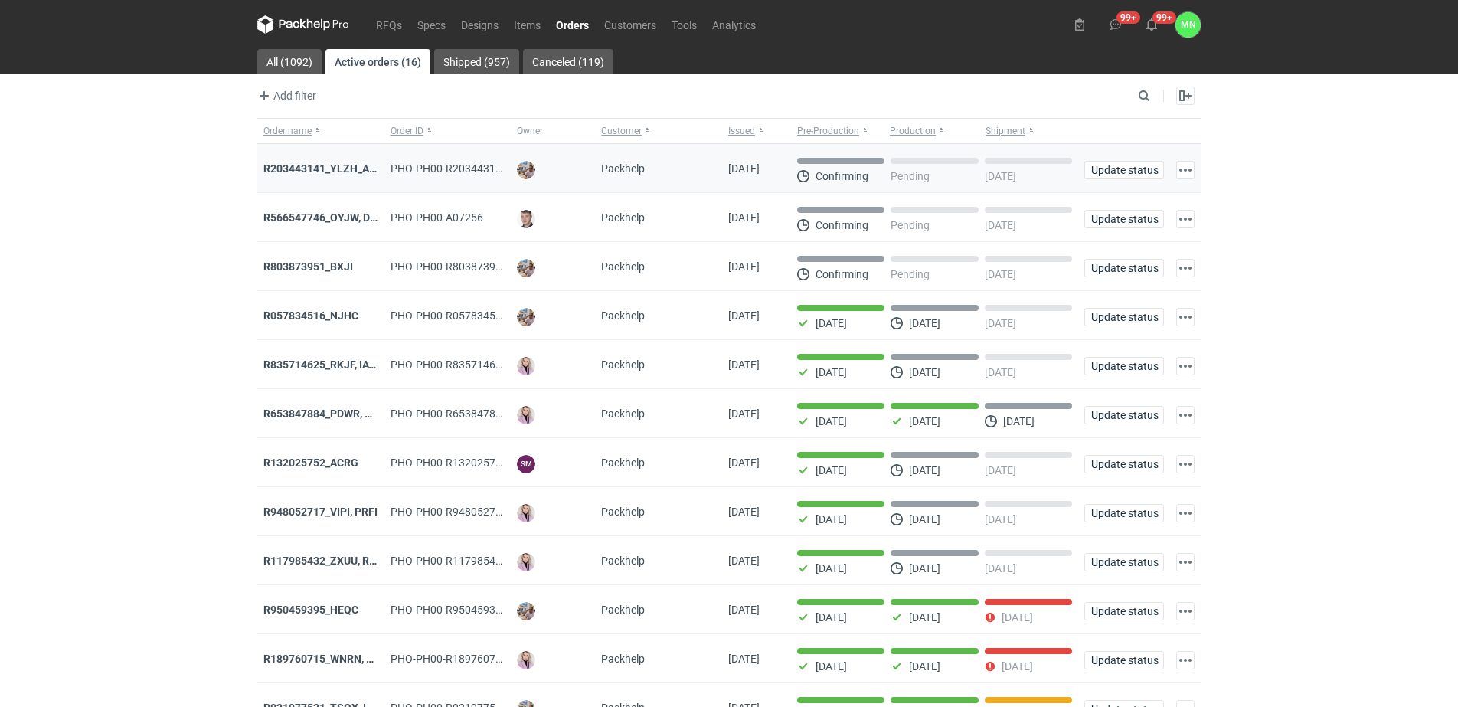
click at [322, 158] on div "R203443141_YLZH_AHYW" at bounding box center [320, 168] width 127 height 49
click at [348, 169] on strong "R203443141_YLZH_AHYW" at bounding box center [327, 168] width 129 height 12
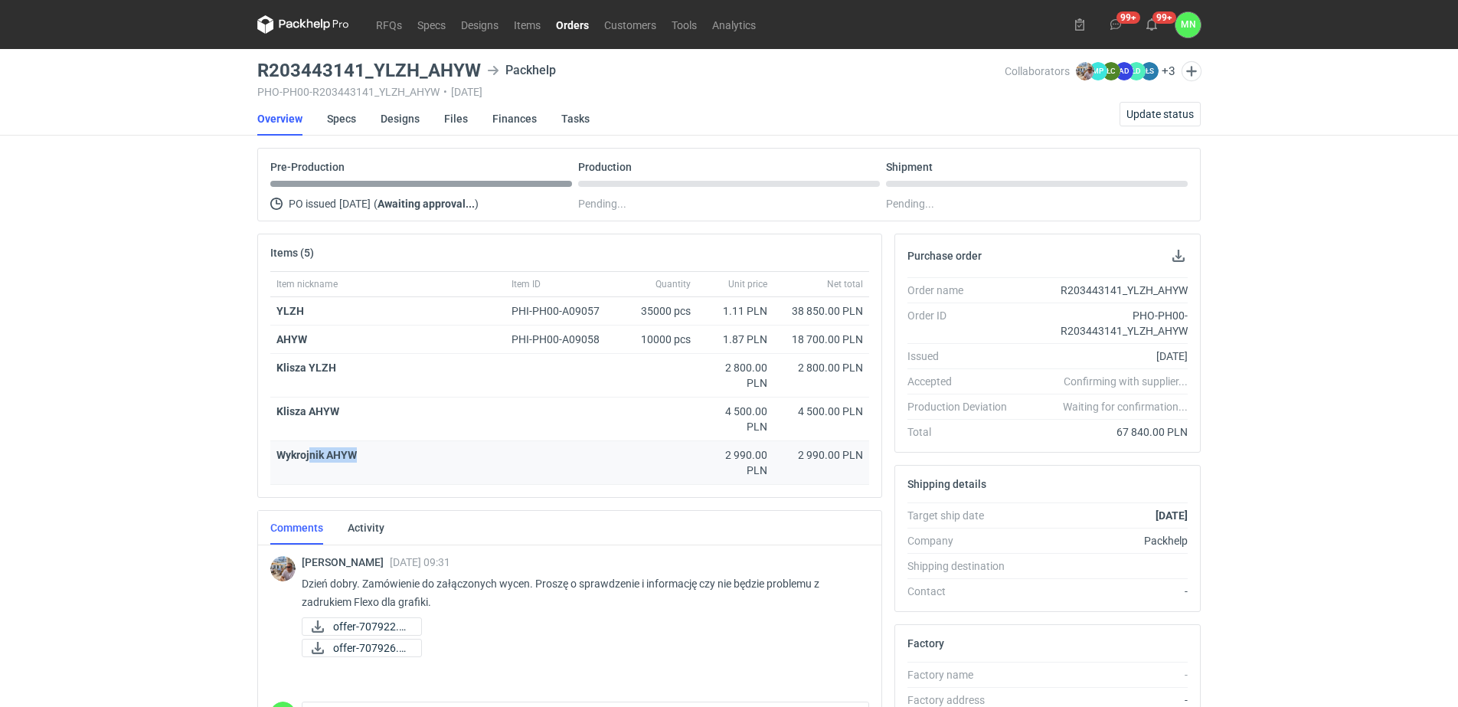
drag, startPoint x: 321, startPoint y: 456, endPoint x: 377, endPoint y: 462, distance: 56.2
click at [377, 462] on div "Wykrojnik AHYW" at bounding box center [483, 463] width 426 height 44
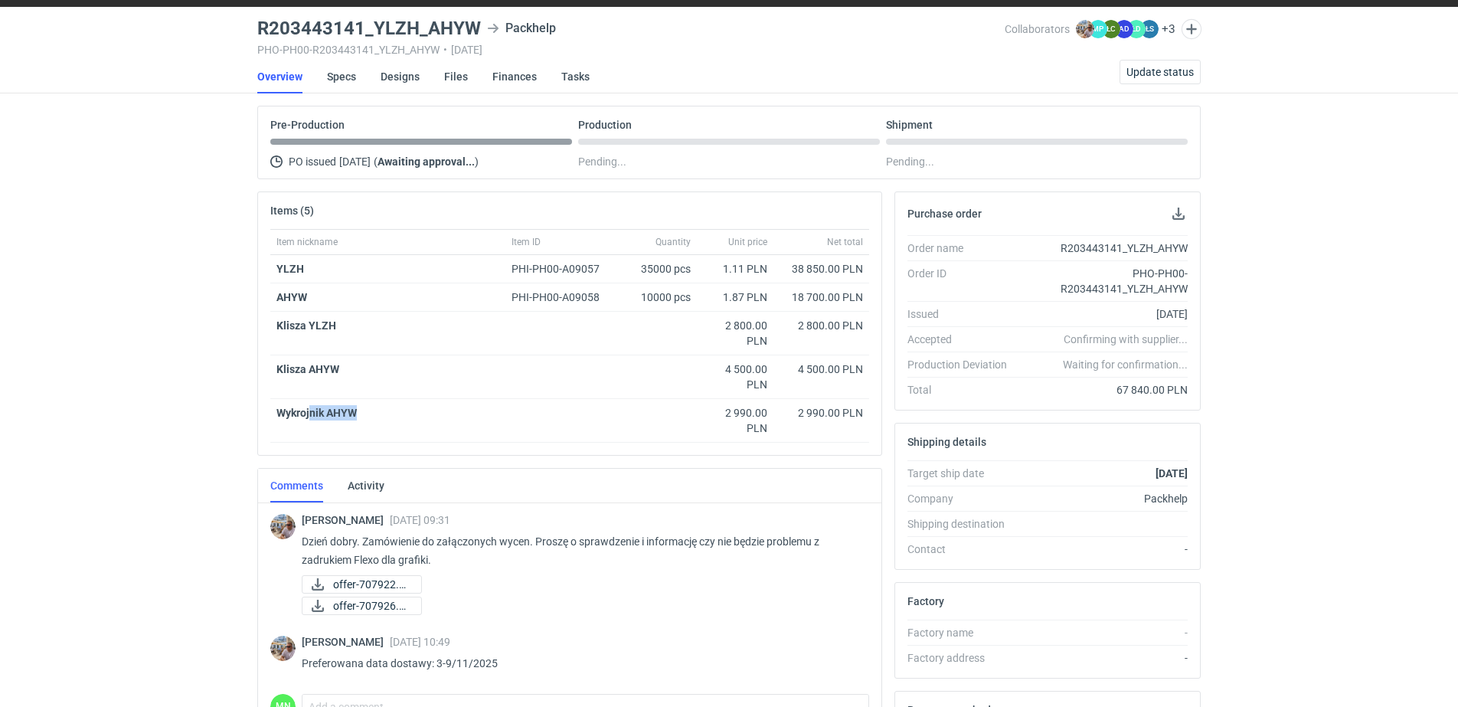
scroll to position [96, 0]
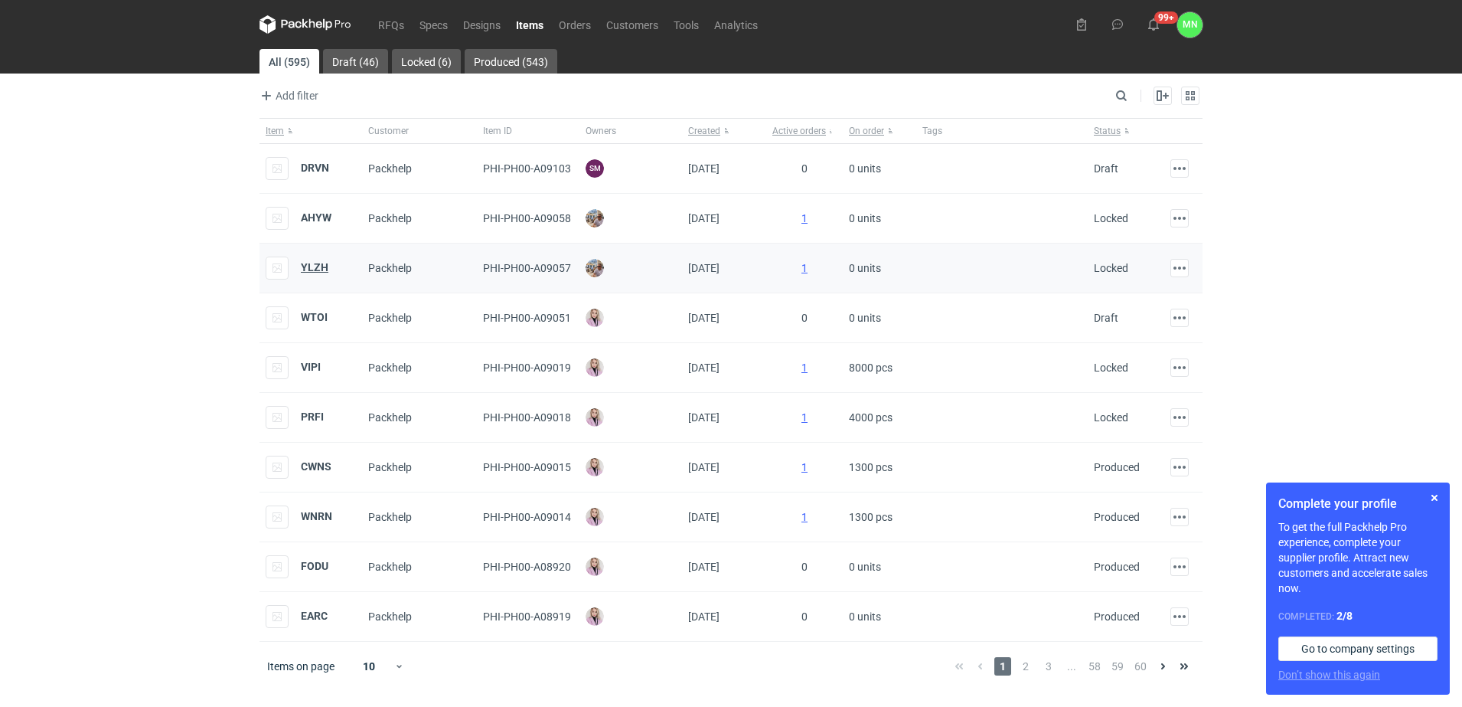
click at [306, 269] on strong "YLZH" at bounding box center [315, 267] width 28 height 12
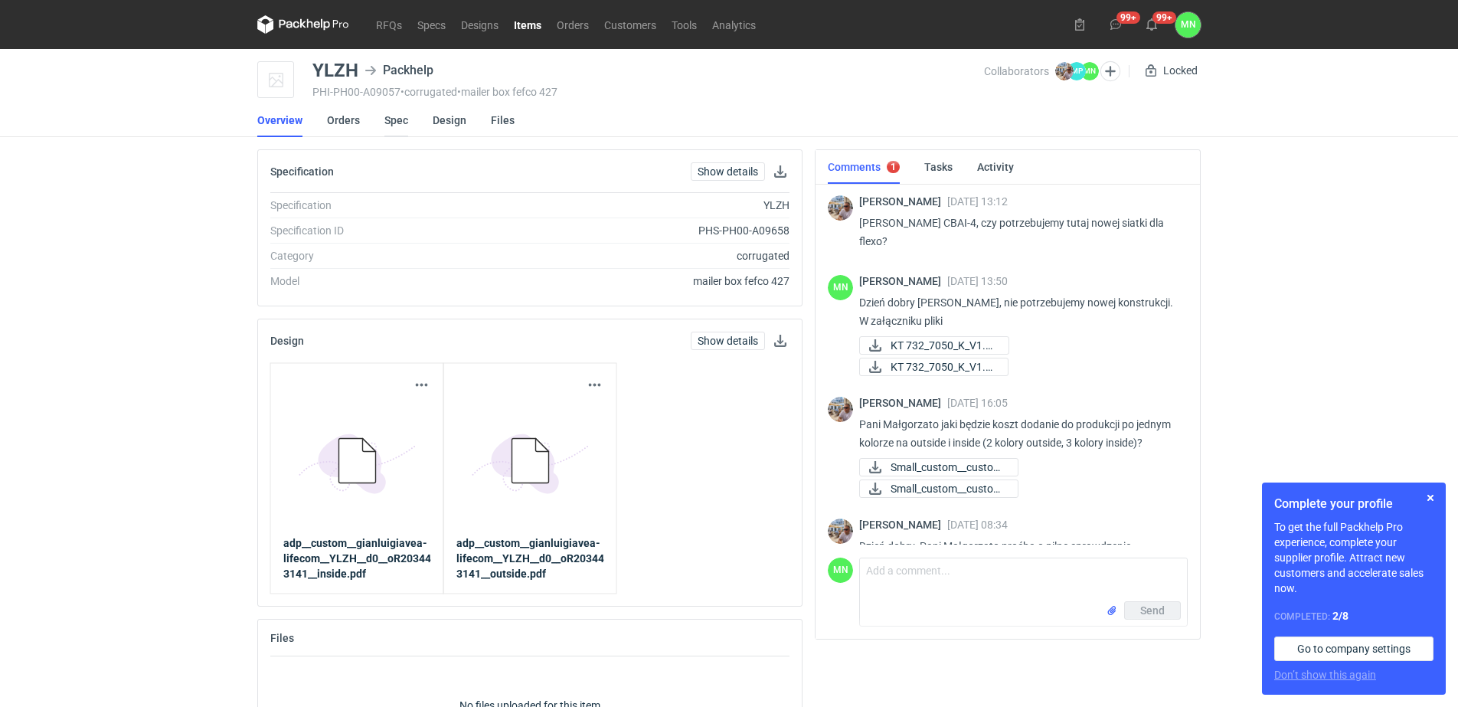
click at [388, 125] on link "Spec" at bounding box center [396, 120] width 24 height 34
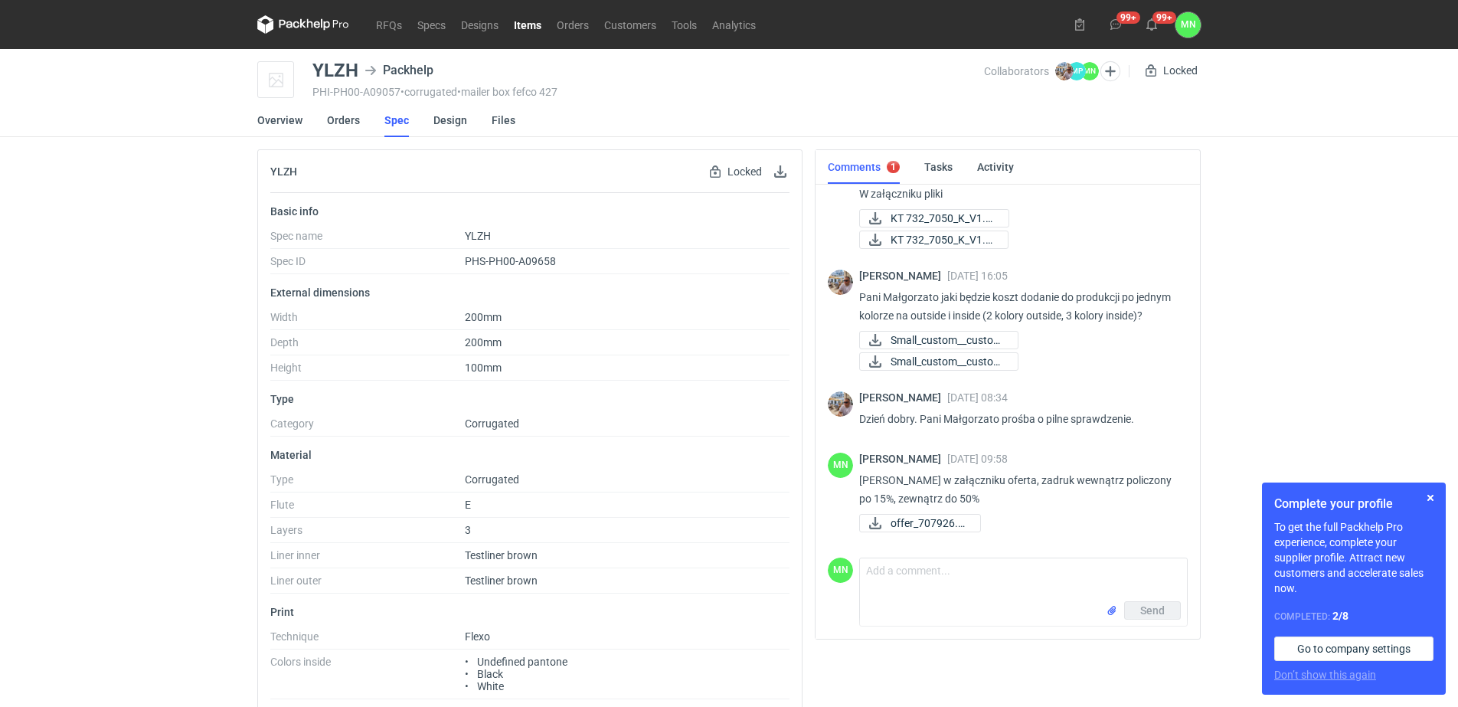
scroll to position [145, 0]
click at [525, 23] on link "Items" at bounding box center [527, 24] width 43 height 18
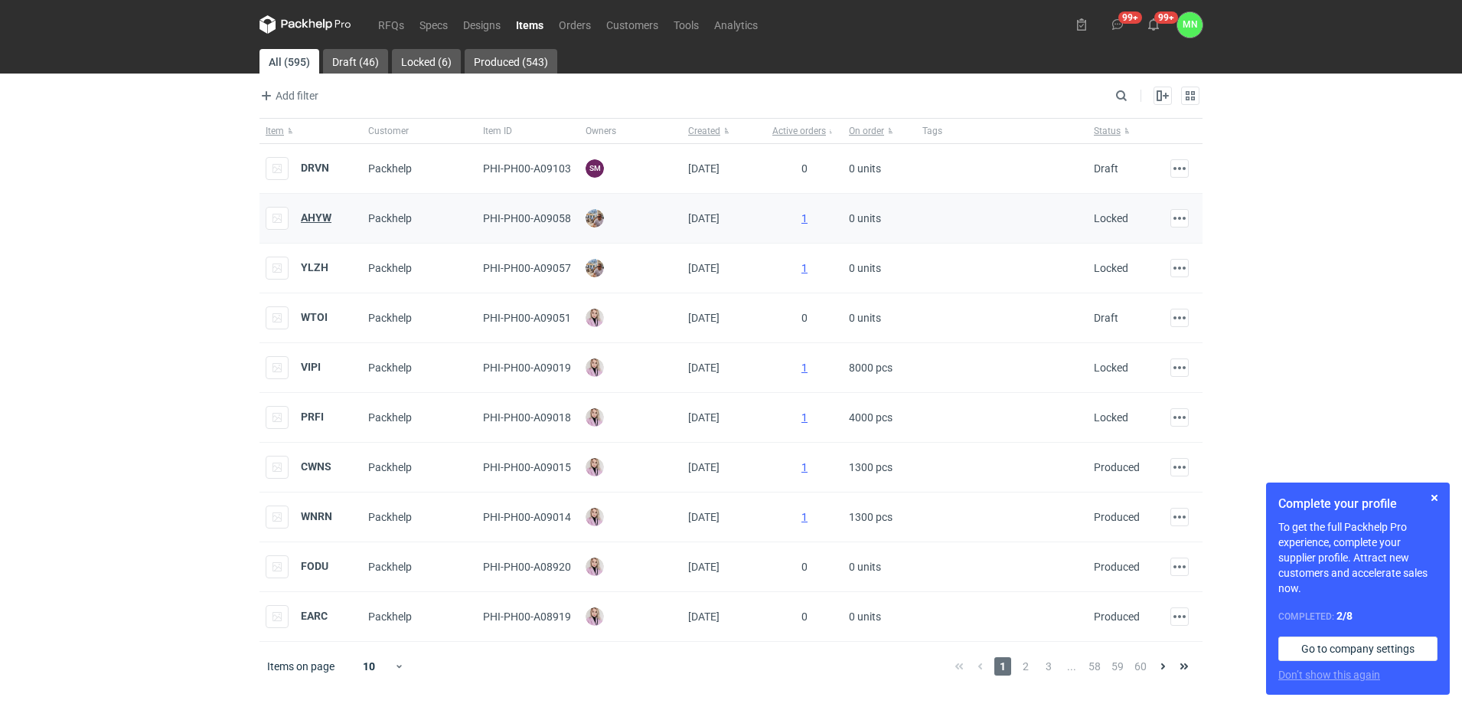
click at [317, 223] on strong "AHYW" at bounding box center [316, 217] width 31 height 12
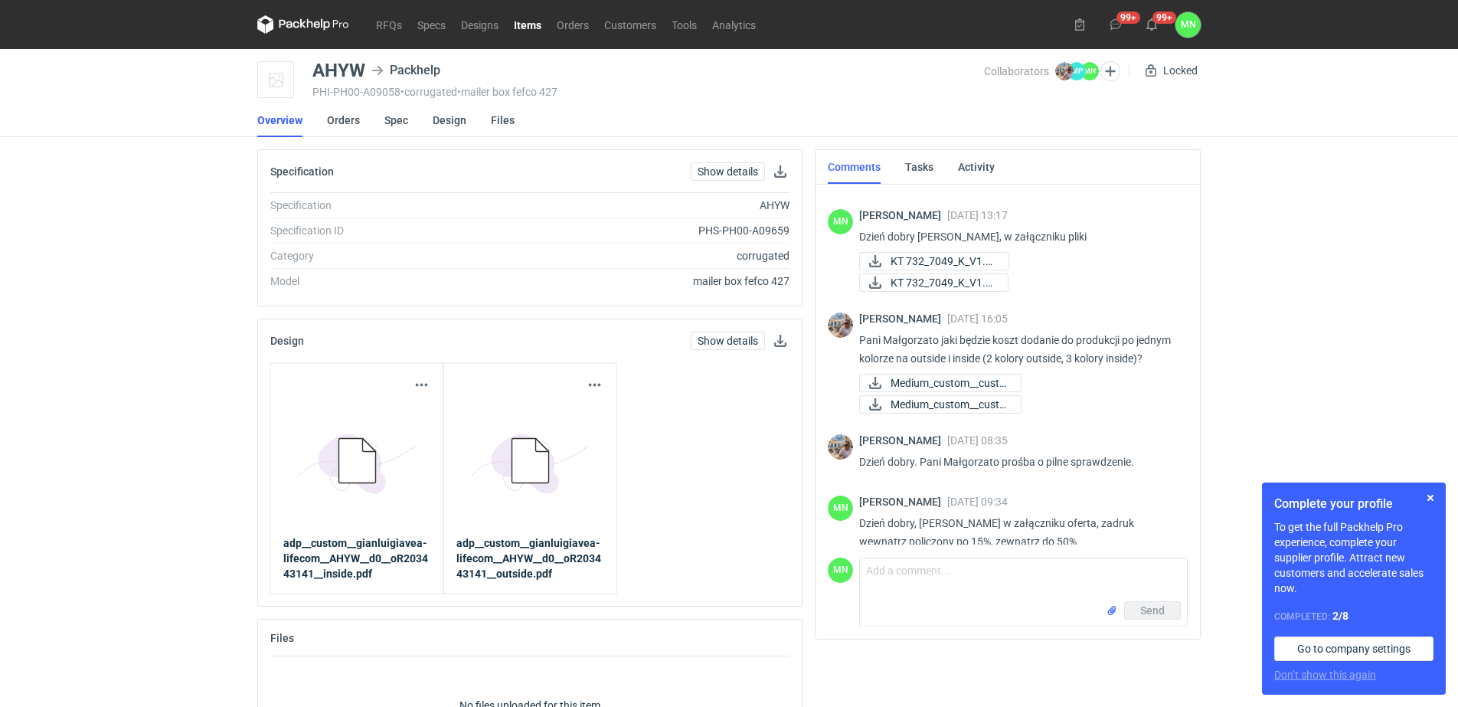
scroll to position [109, 0]
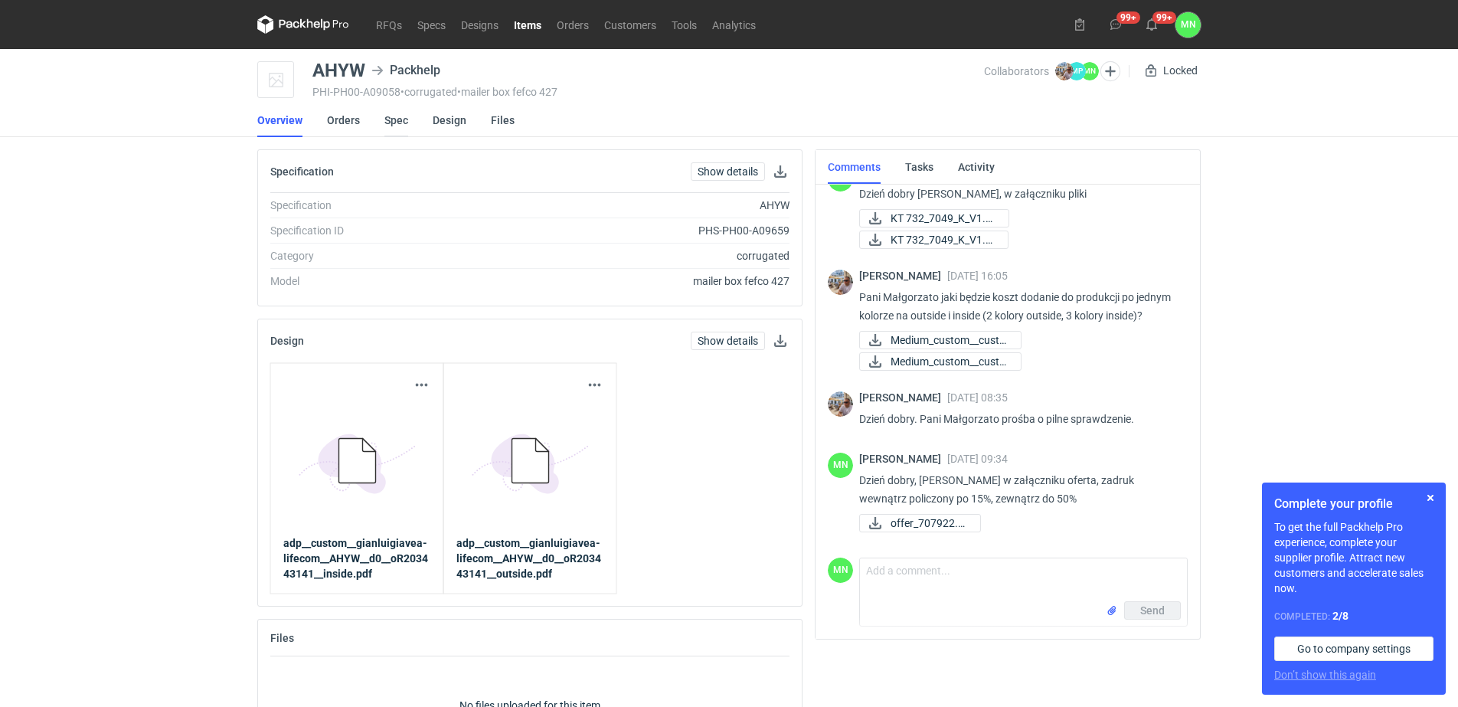
click at [390, 117] on link "Spec" at bounding box center [396, 120] width 24 height 34
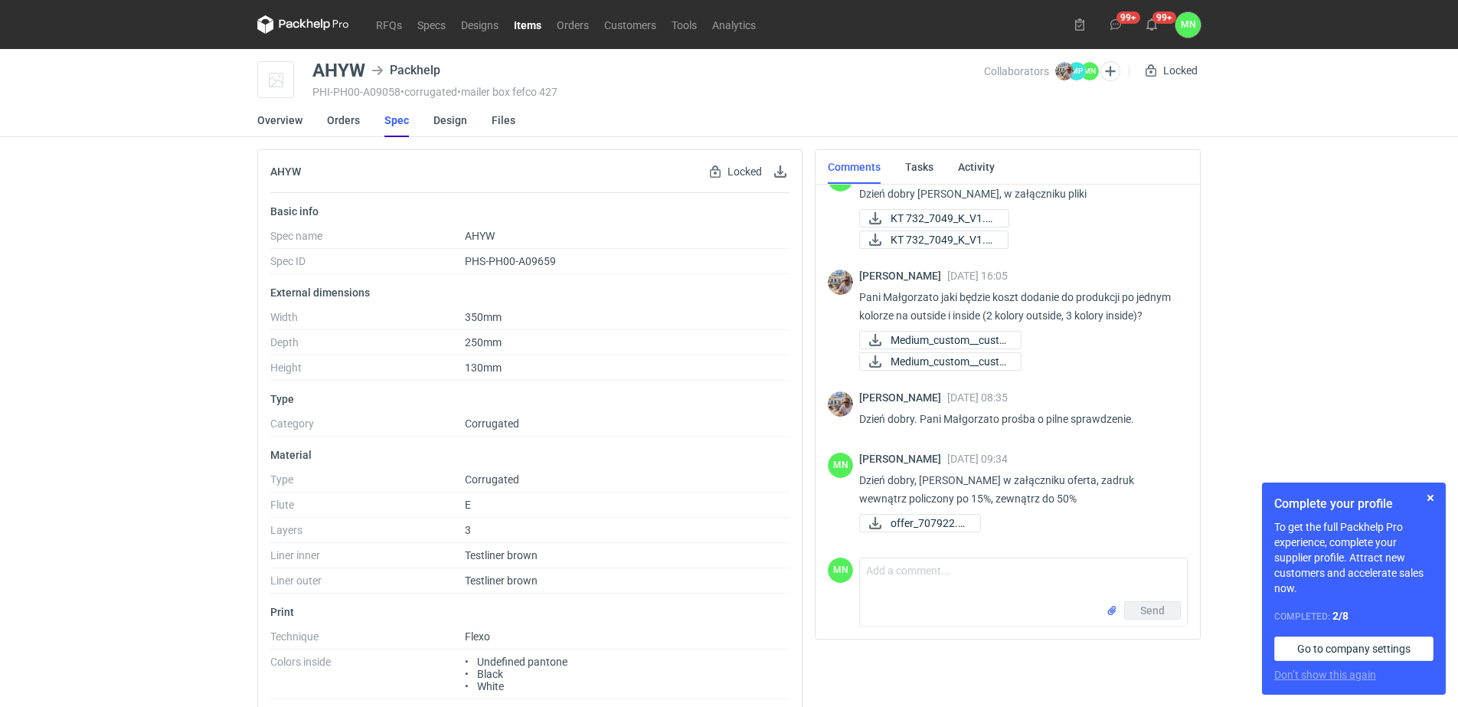
scroll to position [109, 0]
click at [572, 25] on link "Orders" at bounding box center [572, 24] width 47 height 18
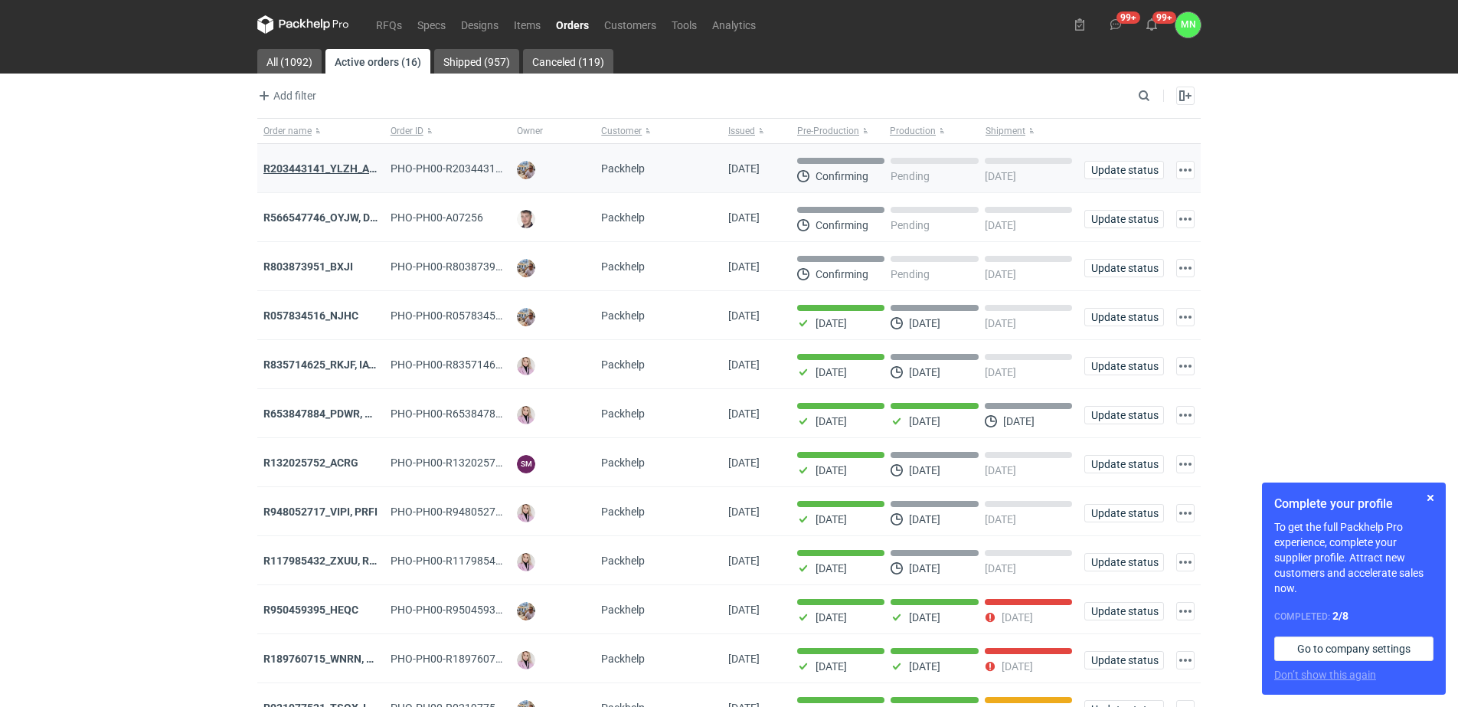
click at [331, 171] on strong "R203443141_YLZH_AHYW" at bounding box center [327, 168] width 129 height 12
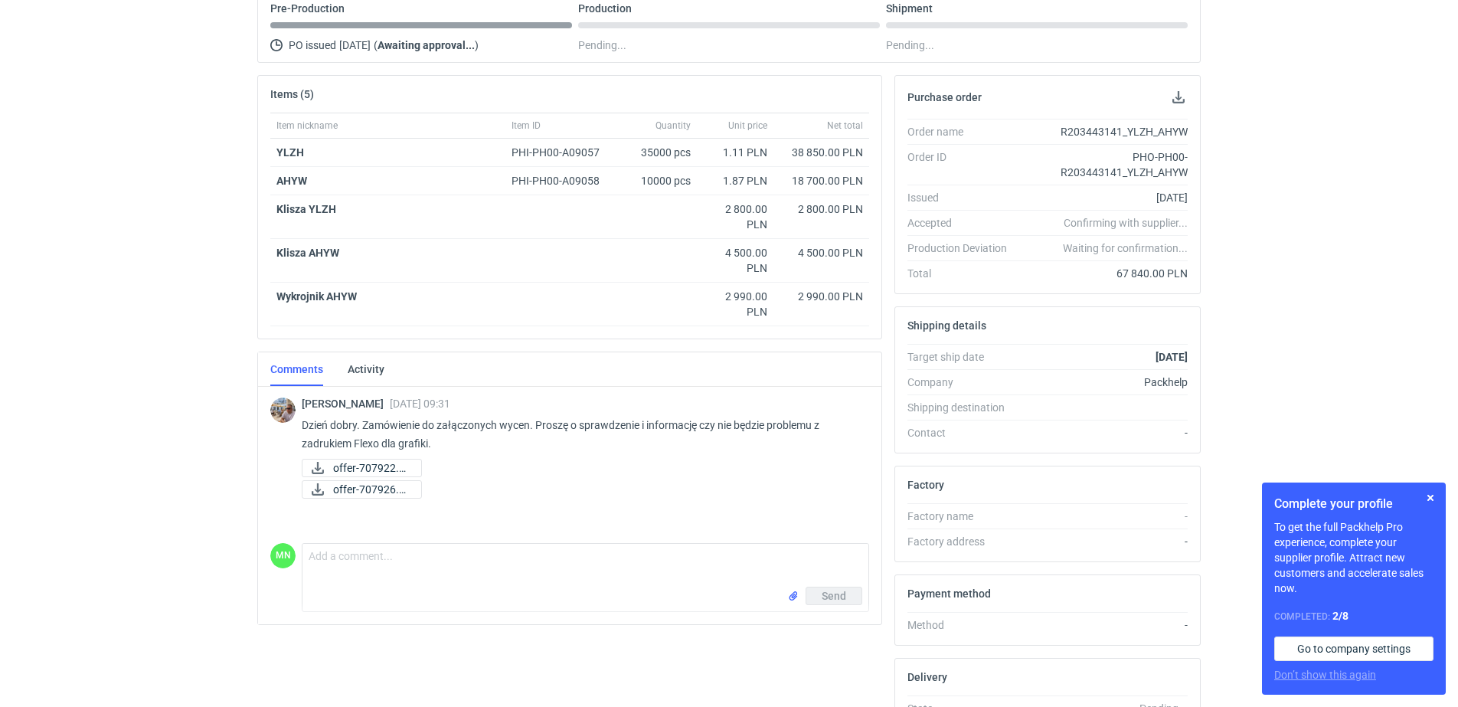
scroll to position [191, 0]
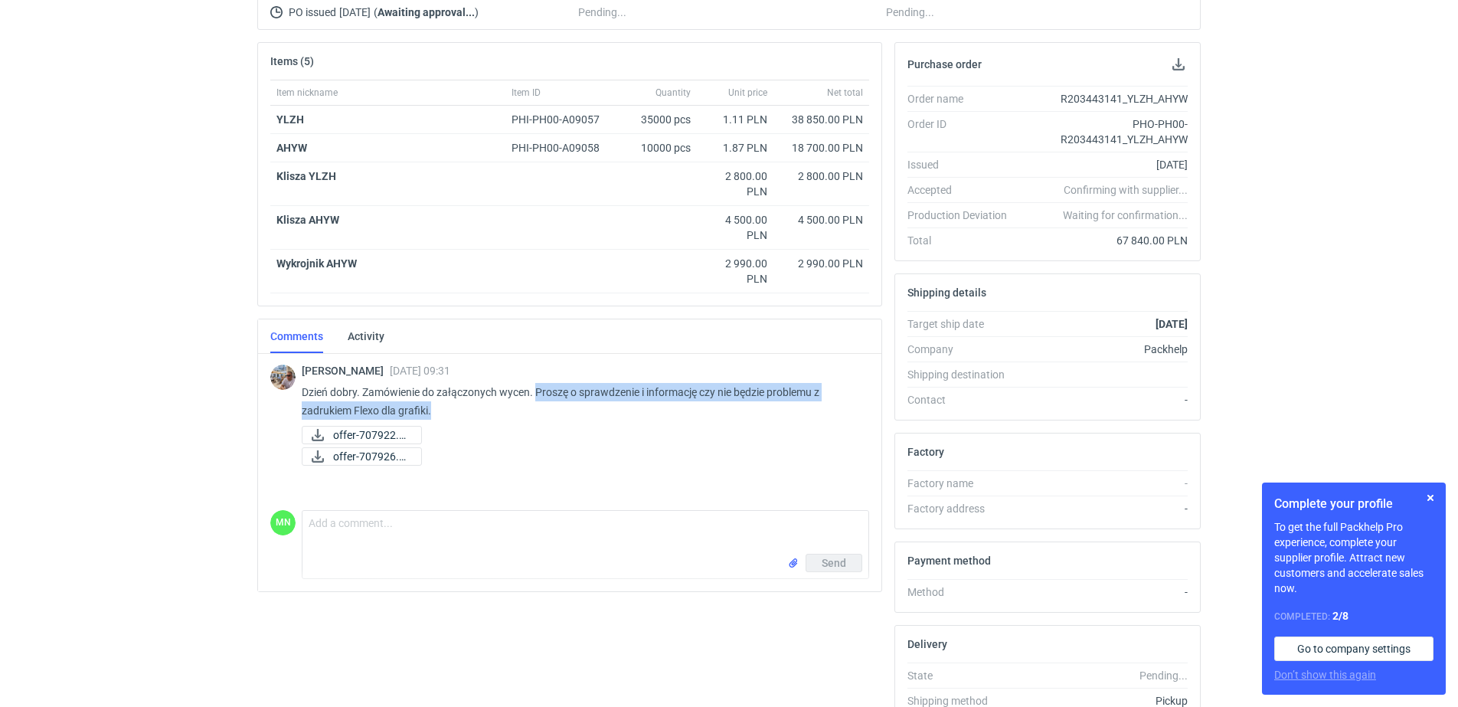
drag, startPoint x: 538, startPoint y: 385, endPoint x: 635, endPoint y: 406, distance: 99.6
click at [635, 406] on p "Dzień dobry. Zamówienie do załączonych wycen. Proszę o sprawdzenie i informację…" at bounding box center [579, 401] width 555 height 37
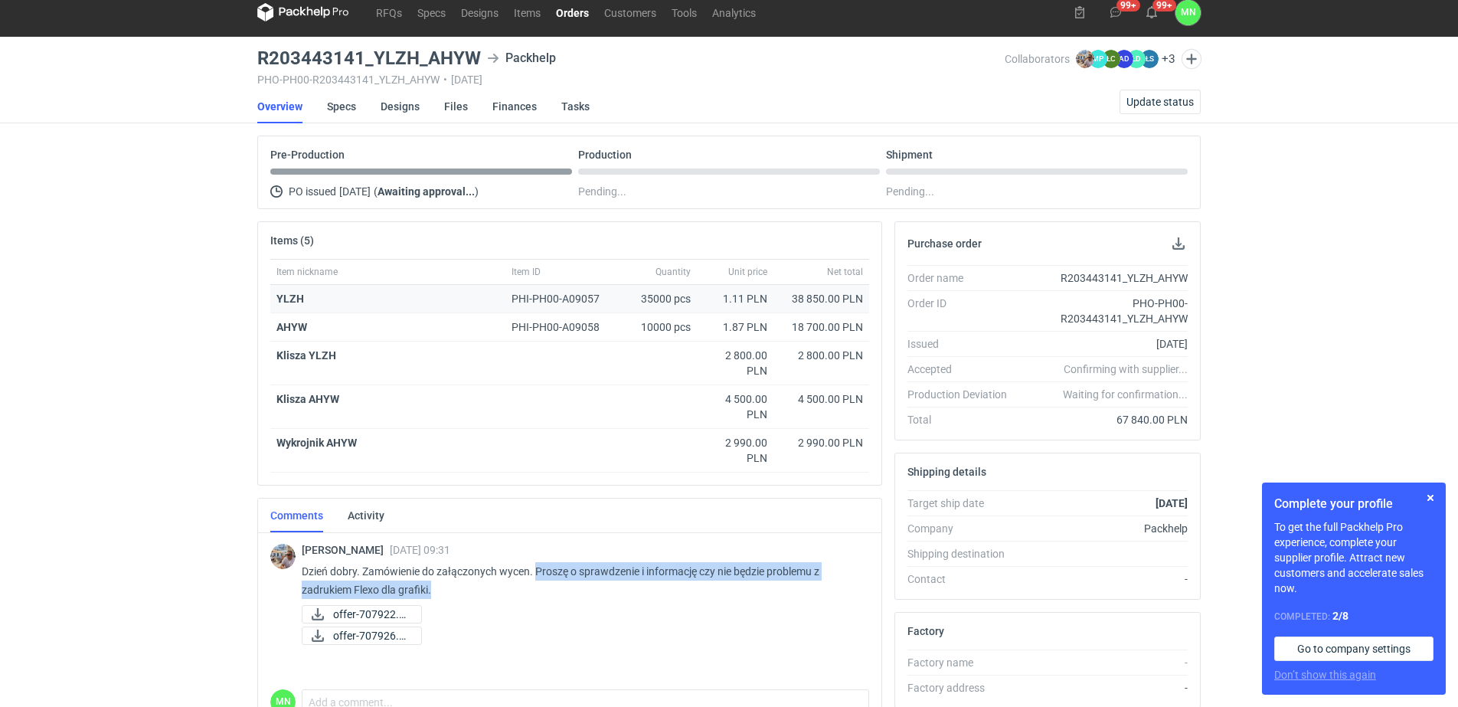
scroll to position [0, 0]
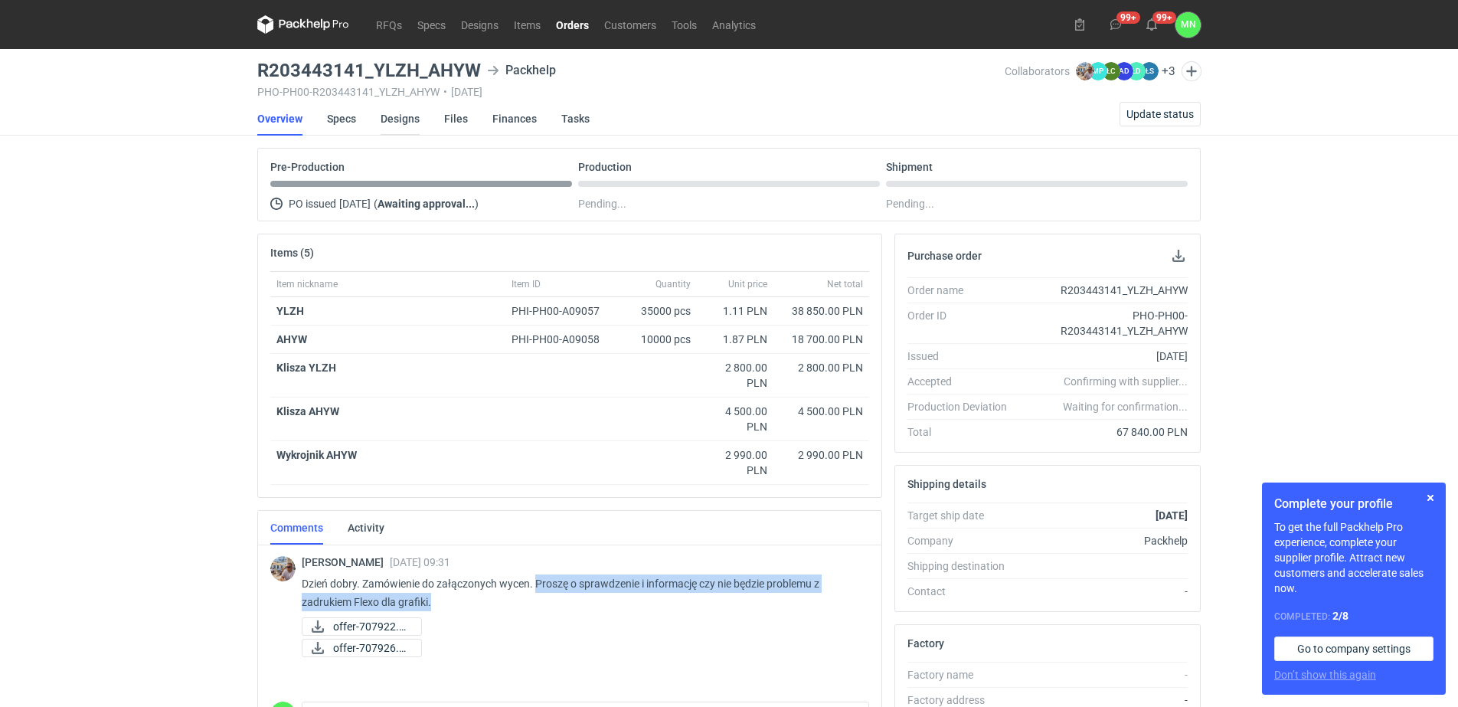
click at [412, 114] on link "Designs" at bounding box center [399, 119] width 39 height 34
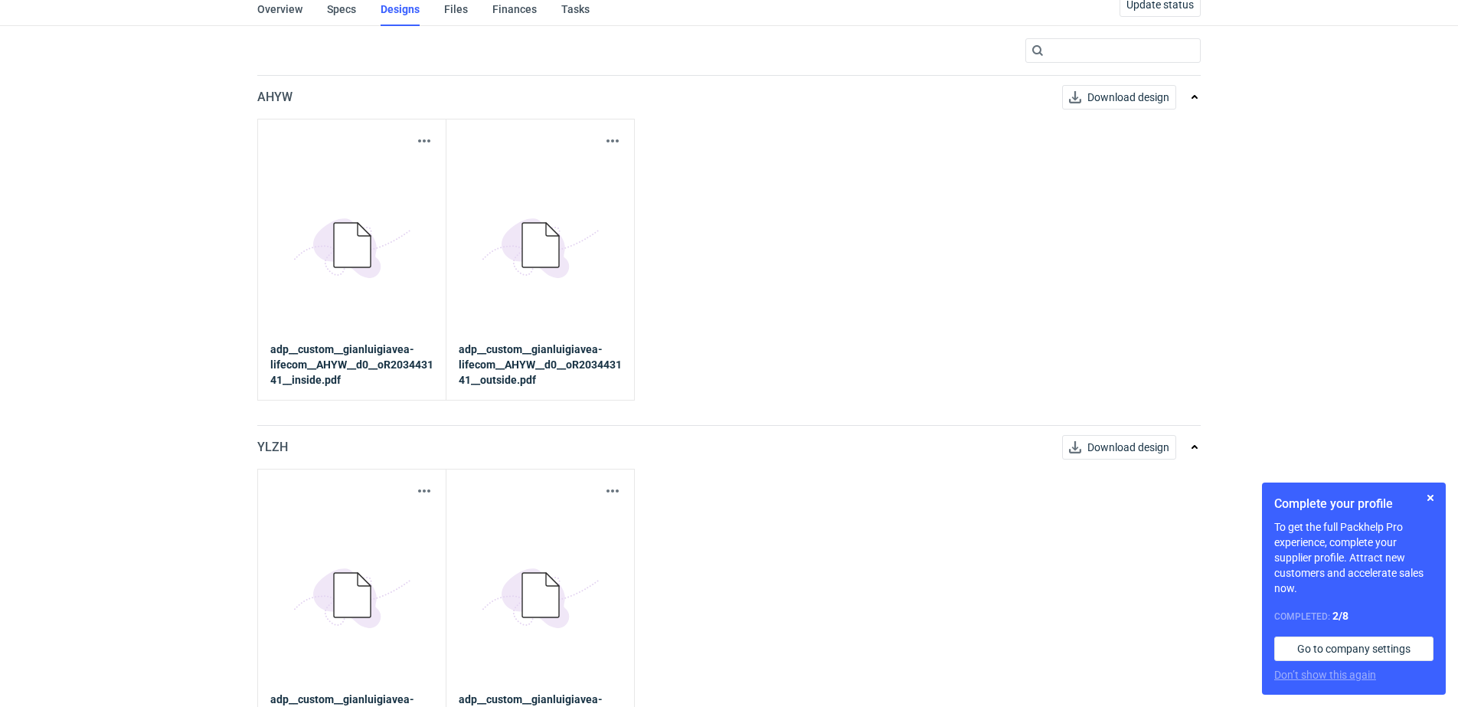
scroll to position [153, 0]
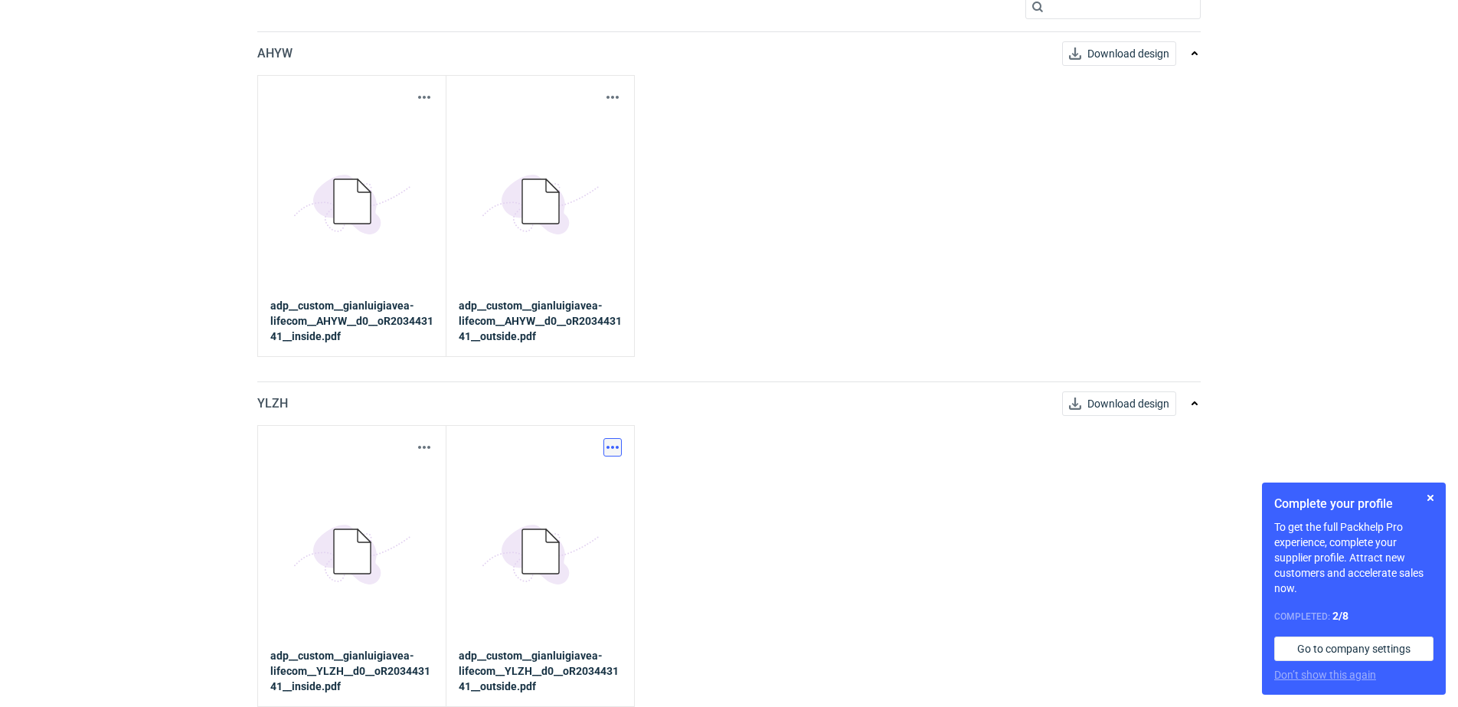
click at [606, 448] on button "button" at bounding box center [612, 447] width 18 height 18
click at [605, 475] on link "Download design part" at bounding box center [545, 480] width 141 height 24
click at [417, 445] on button "button" at bounding box center [424, 447] width 18 height 18
click at [425, 485] on link "Download design part" at bounding box center [356, 480] width 141 height 24
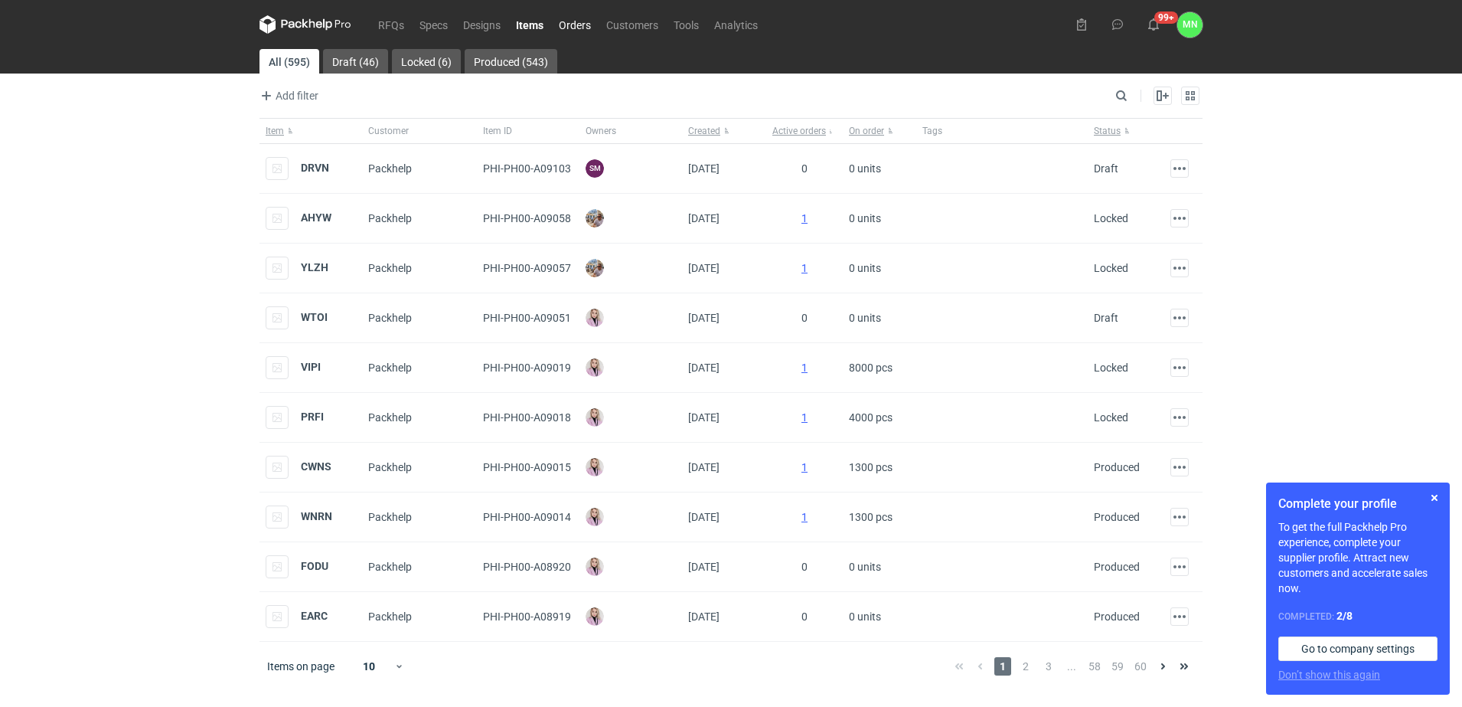
click at [583, 25] on link "Orders" at bounding box center [574, 24] width 47 height 18
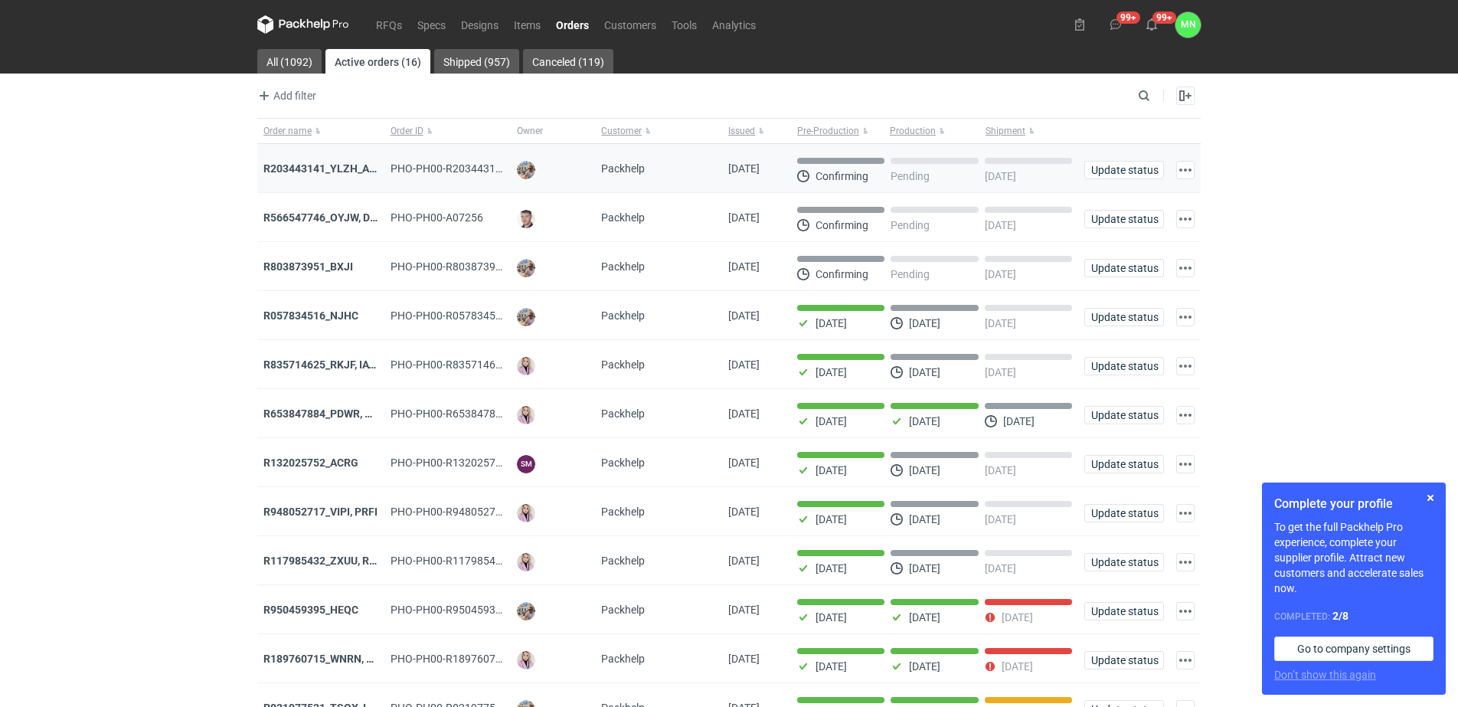
click at [344, 175] on div "R203443141_YLZH_AHYW" at bounding box center [320, 168] width 115 height 15
click at [344, 162] on strong "R203443141_YLZH_AHYW" at bounding box center [327, 168] width 129 height 12
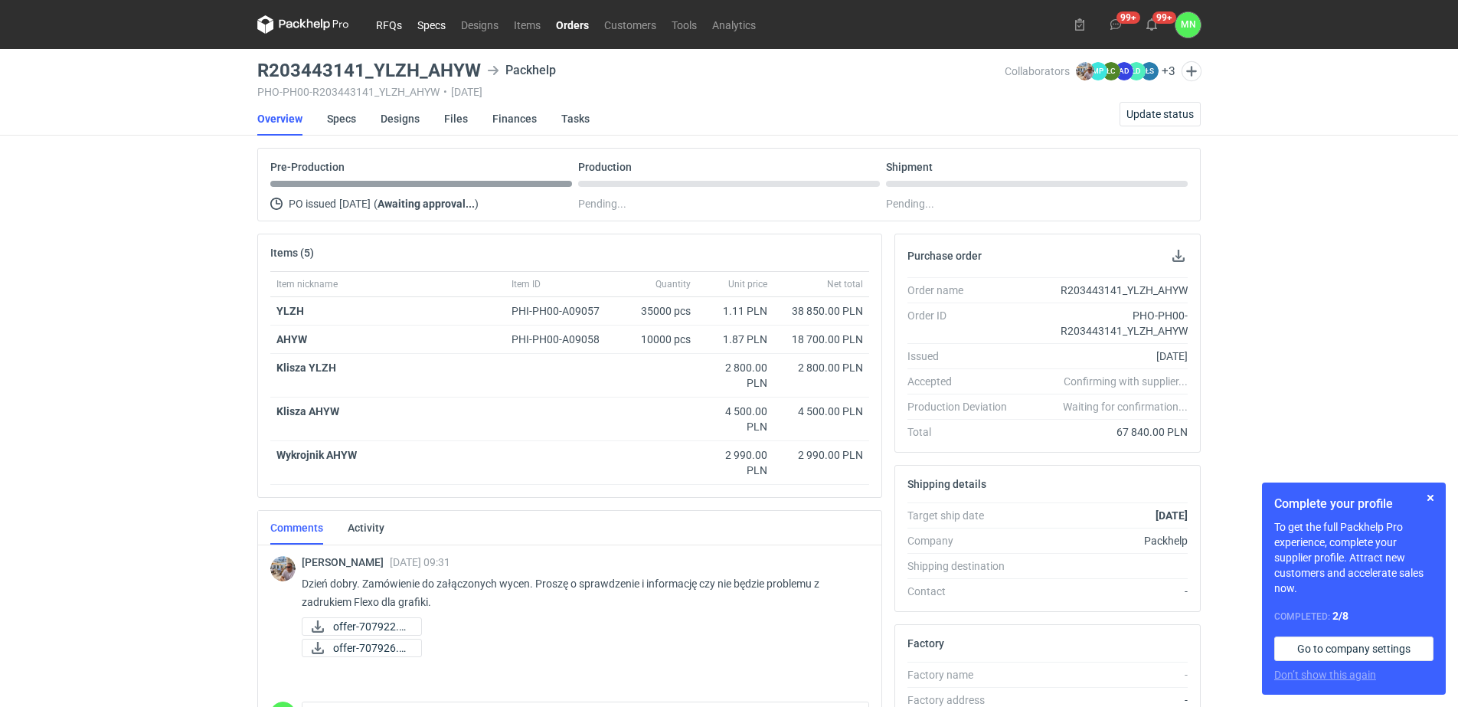
drag, startPoint x: 395, startPoint y: 25, endPoint x: 414, endPoint y: 25, distance: 19.1
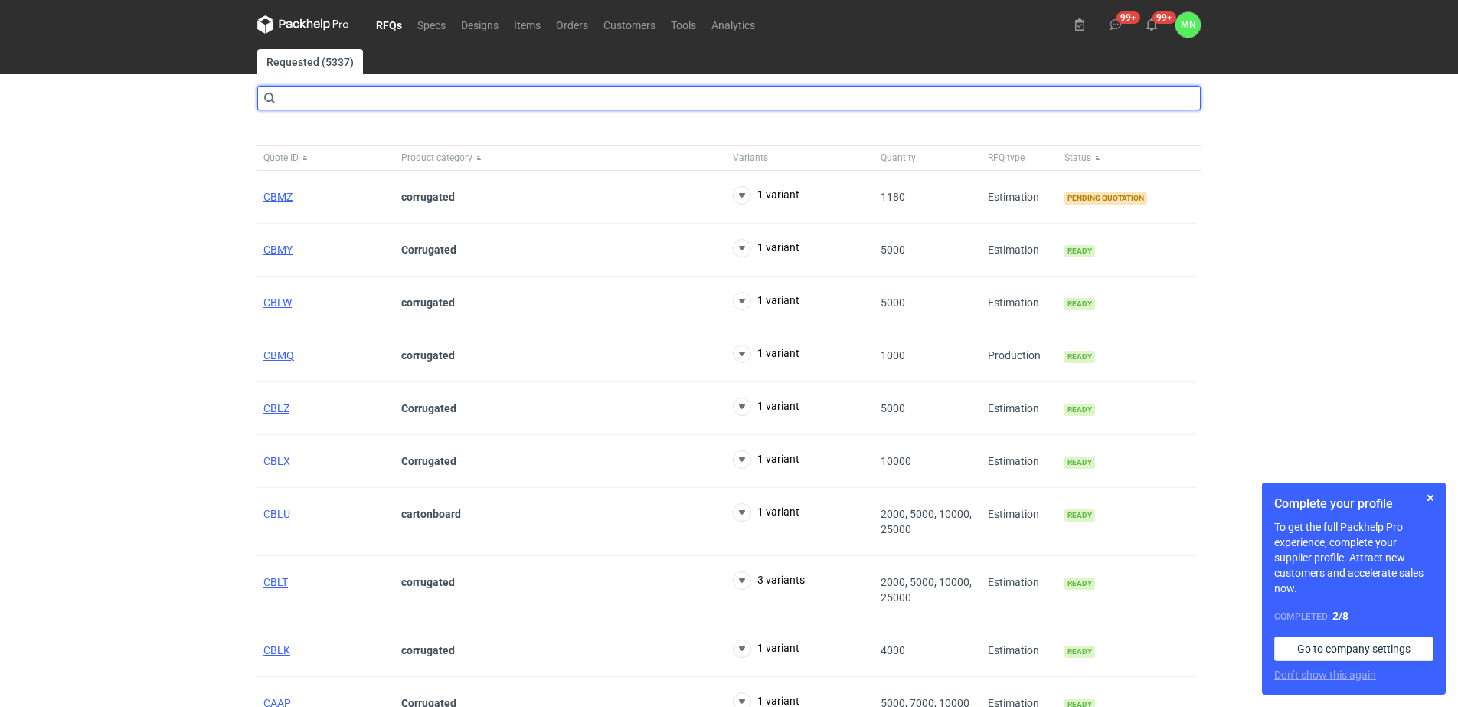
click at [318, 103] on input "text" at bounding box center [728, 98] width 943 height 24
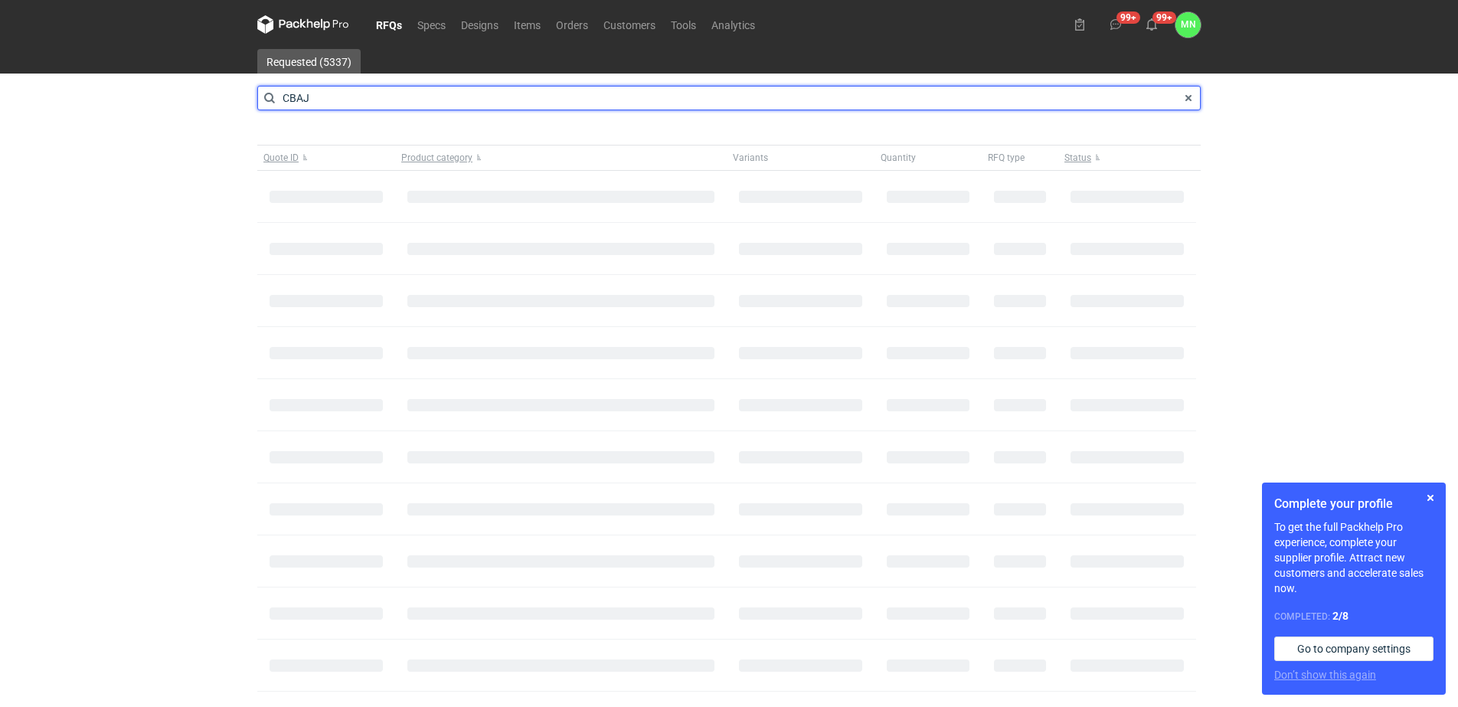
type input "CBAJ"
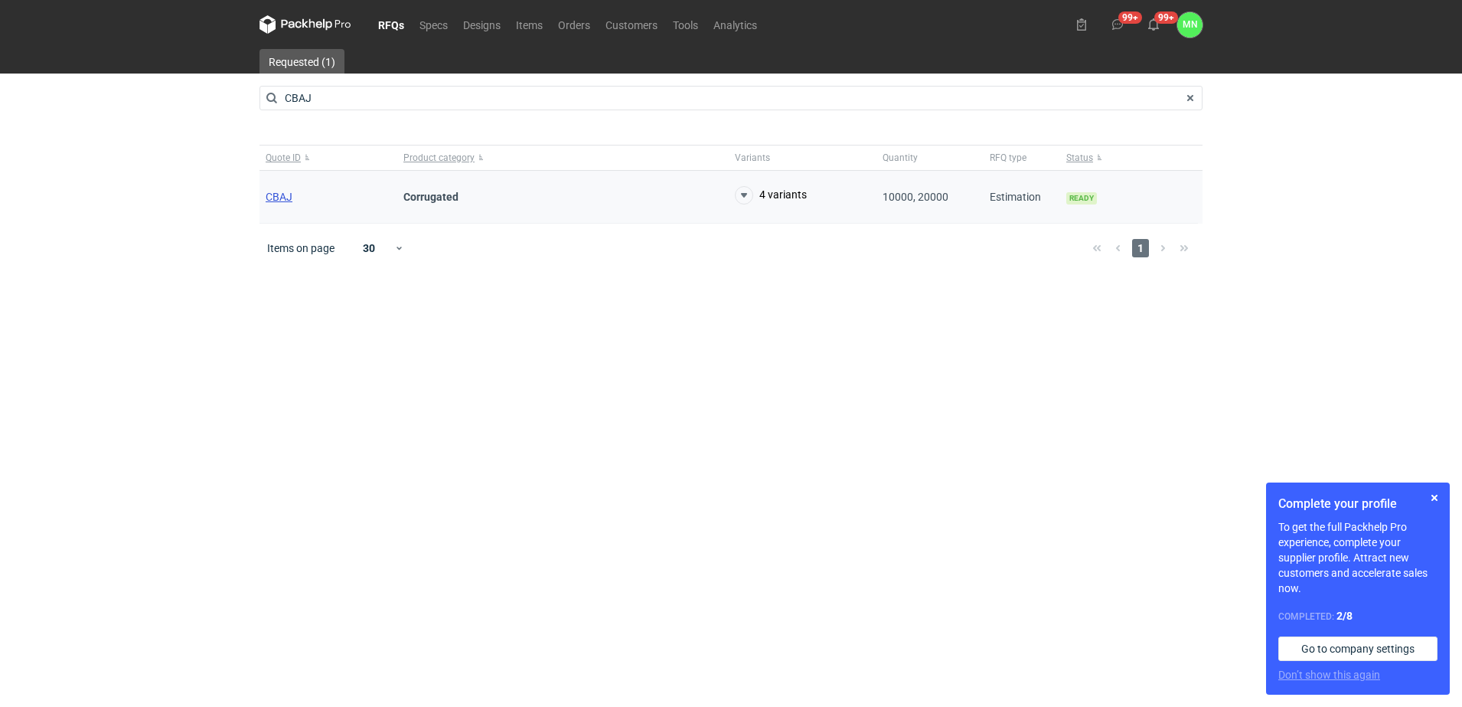
click at [277, 196] on span "CBAJ" at bounding box center [279, 197] width 27 height 12
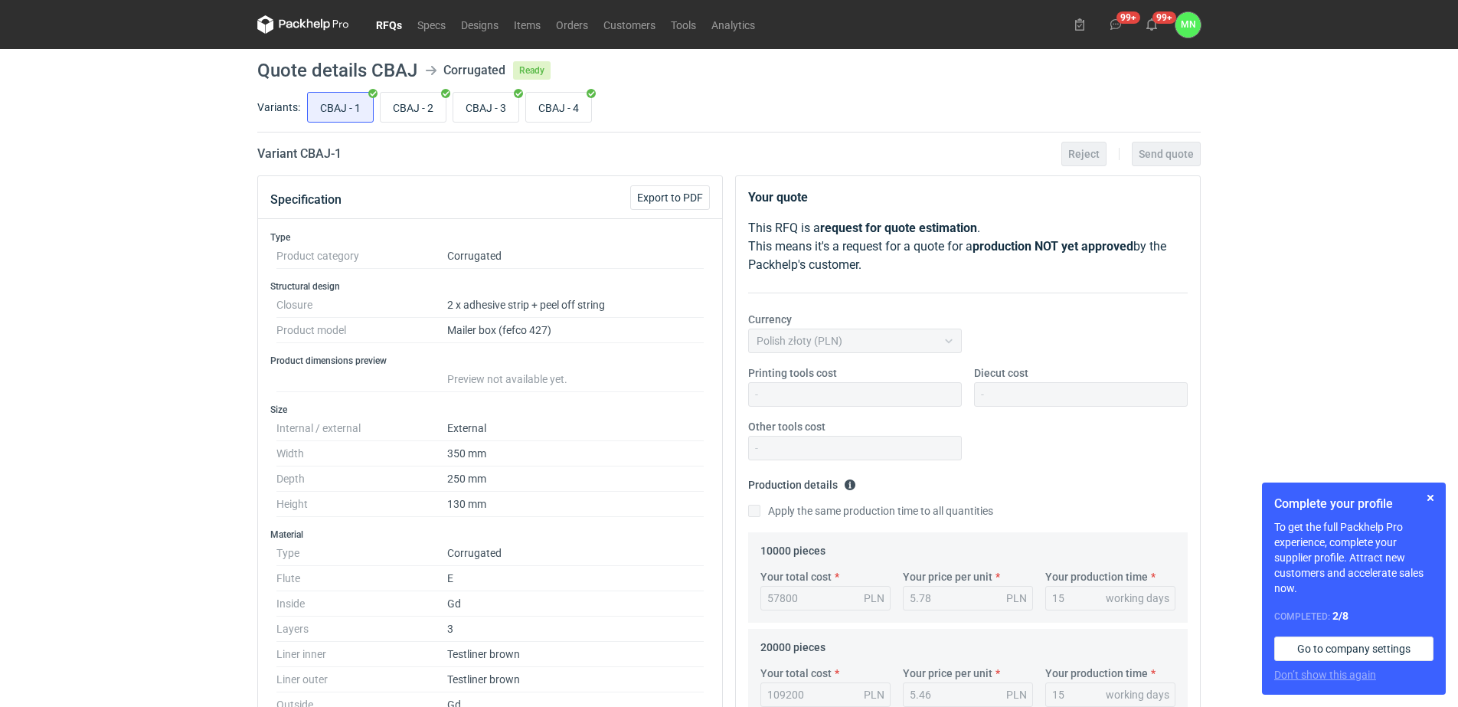
scroll to position [152, 0]
click at [544, 112] on input "CBAJ - 4" at bounding box center [558, 107] width 65 height 29
radio input "true"
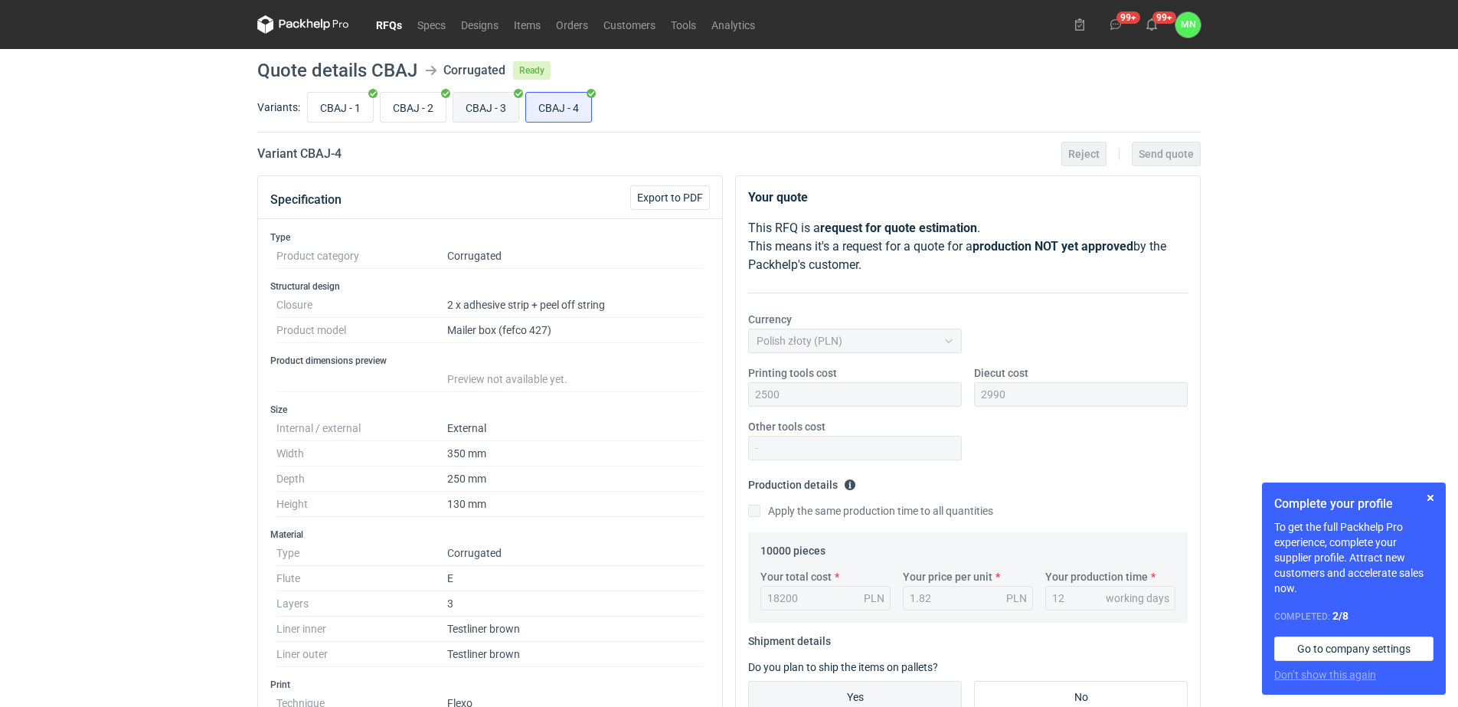
click at [501, 113] on input "CBAJ - 3" at bounding box center [485, 107] width 65 height 29
radio input "true"
click at [516, 112] on input "CBAJ - 3" at bounding box center [485, 107] width 65 height 29
click at [562, 108] on input "CBAJ - 4" at bounding box center [558, 107] width 65 height 29
radio input "true"
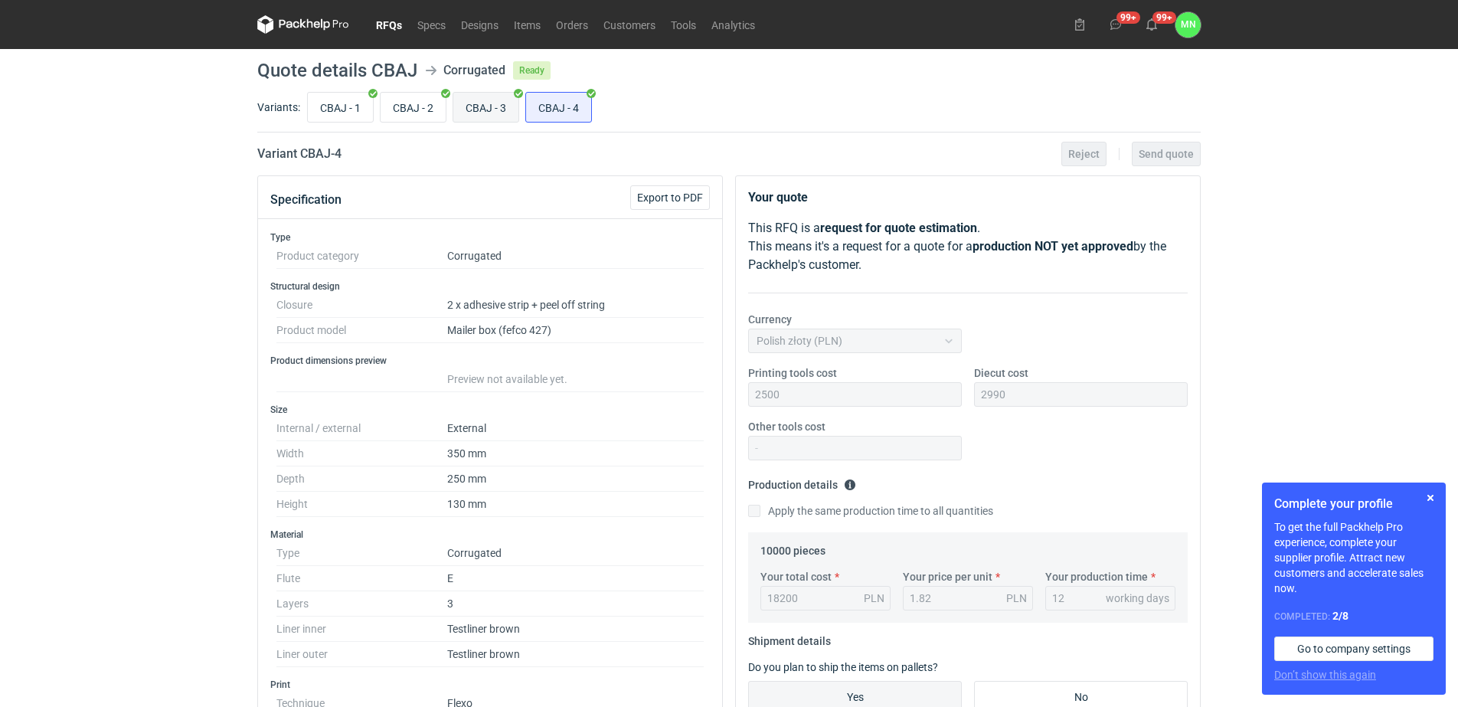
click at [476, 113] on input "CBAJ - 3" at bounding box center [485, 107] width 65 height 29
radio input "true"
click at [534, 115] on input "CBAJ - 4" at bounding box center [558, 107] width 65 height 29
radio input "true"
click at [491, 115] on input "CBAJ - 3" at bounding box center [485, 107] width 65 height 29
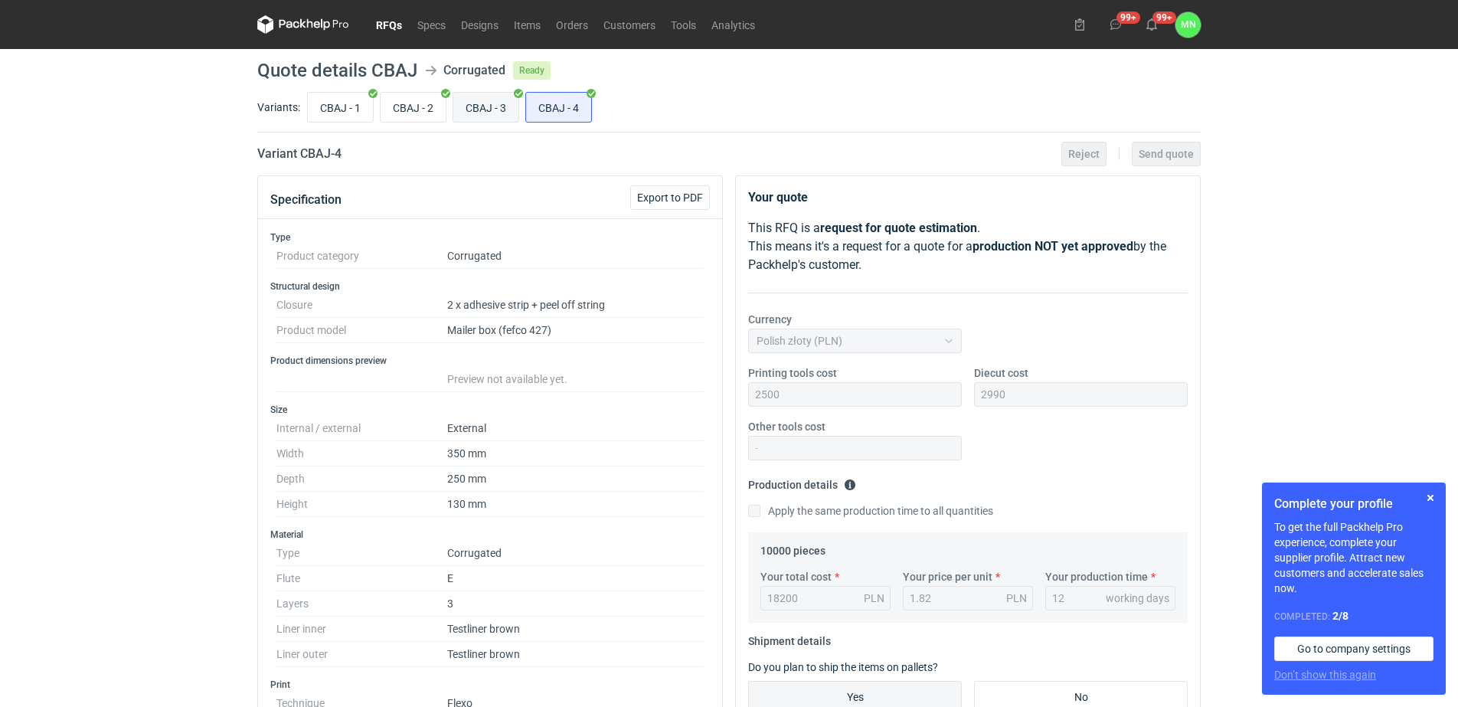
radio input "true"
click at [547, 115] on input "CBAJ - 4" at bounding box center [558, 107] width 65 height 29
radio input "true"
click at [491, 114] on input "CBAJ - 3" at bounding box center [485, 107] width 65 height 29
radio input "true"
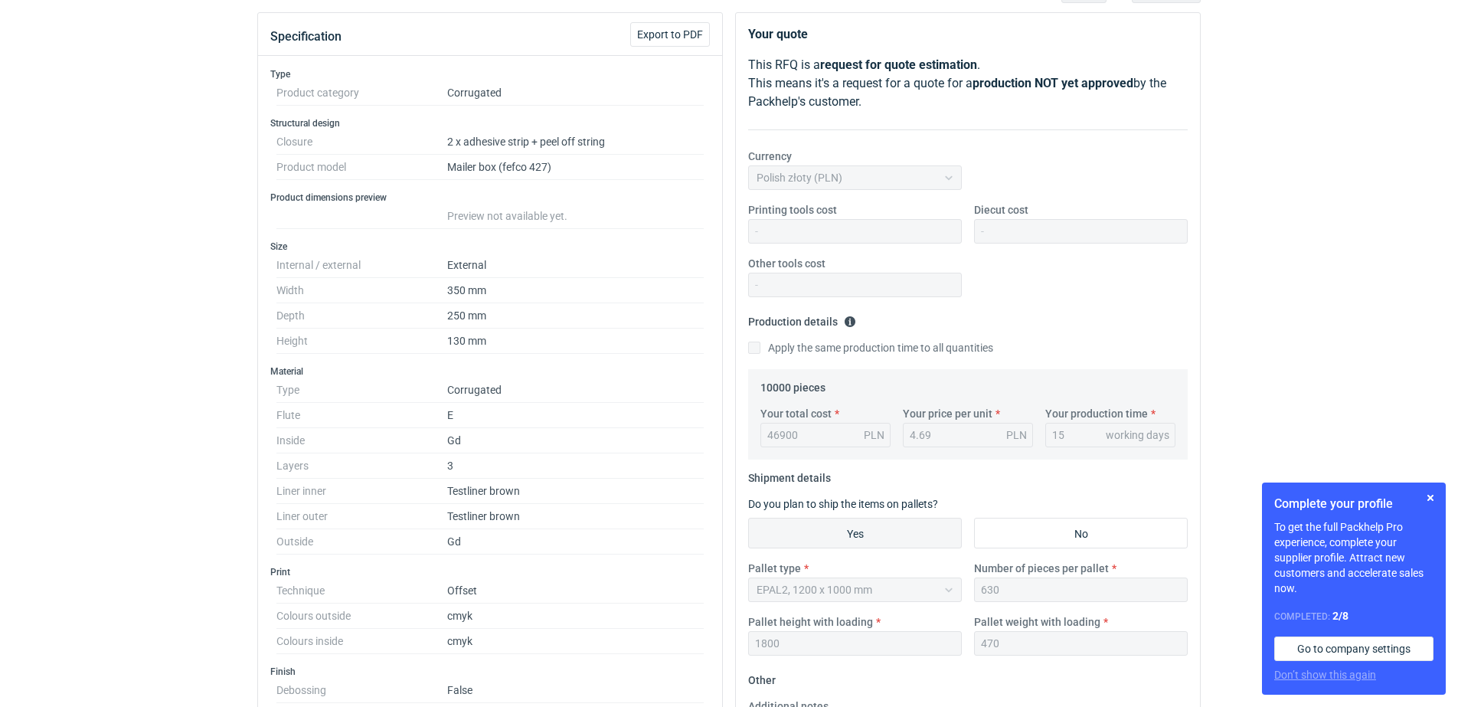
scroll to position [191, 0]
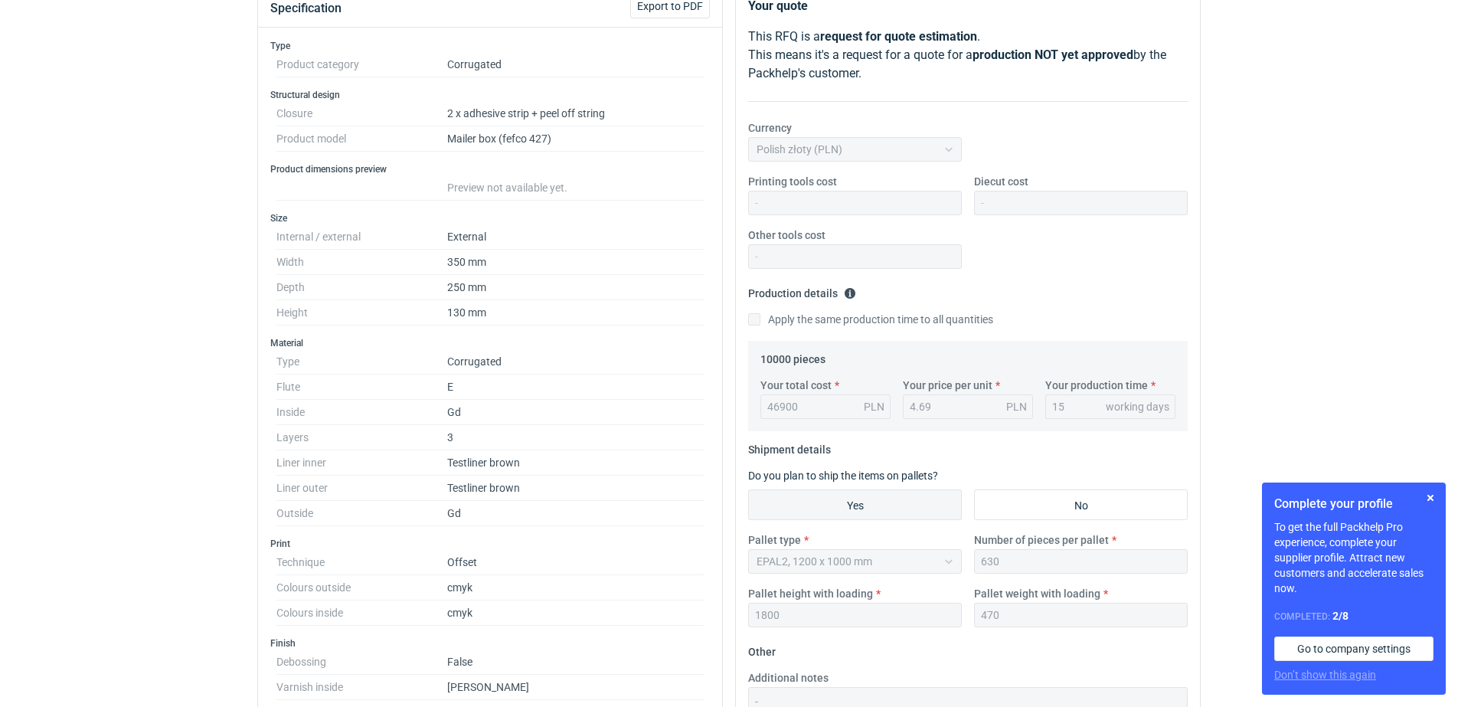
click at [464, 260] on dd "350 mm" at bounding box center [575, 262] width 256 height 25
click at [463, 284] on dd "250 mm" at bounding box center [575, 287] width 256 height 25
click at [465, 306] on dd "130 mm" at bounding box center [575, 312] width 256 height 25
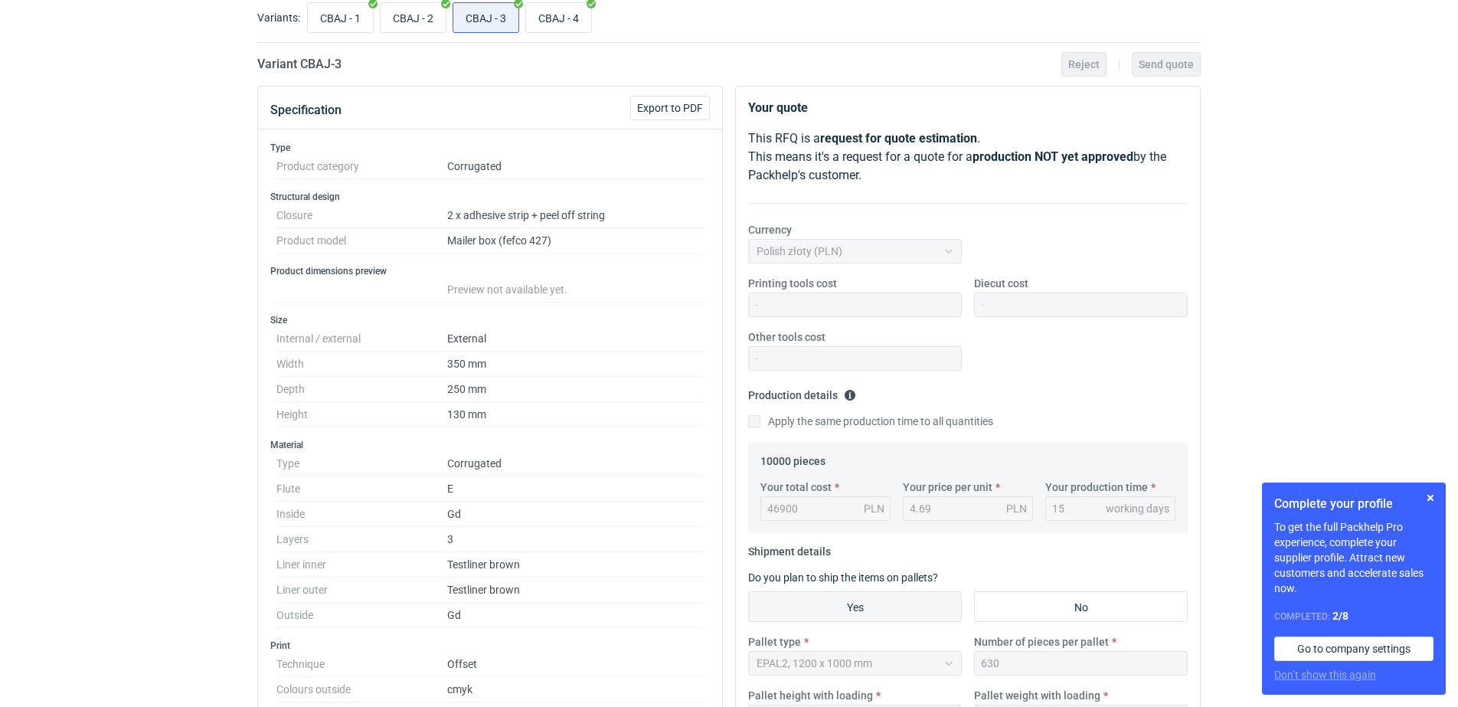
scroll to position [0, 0]
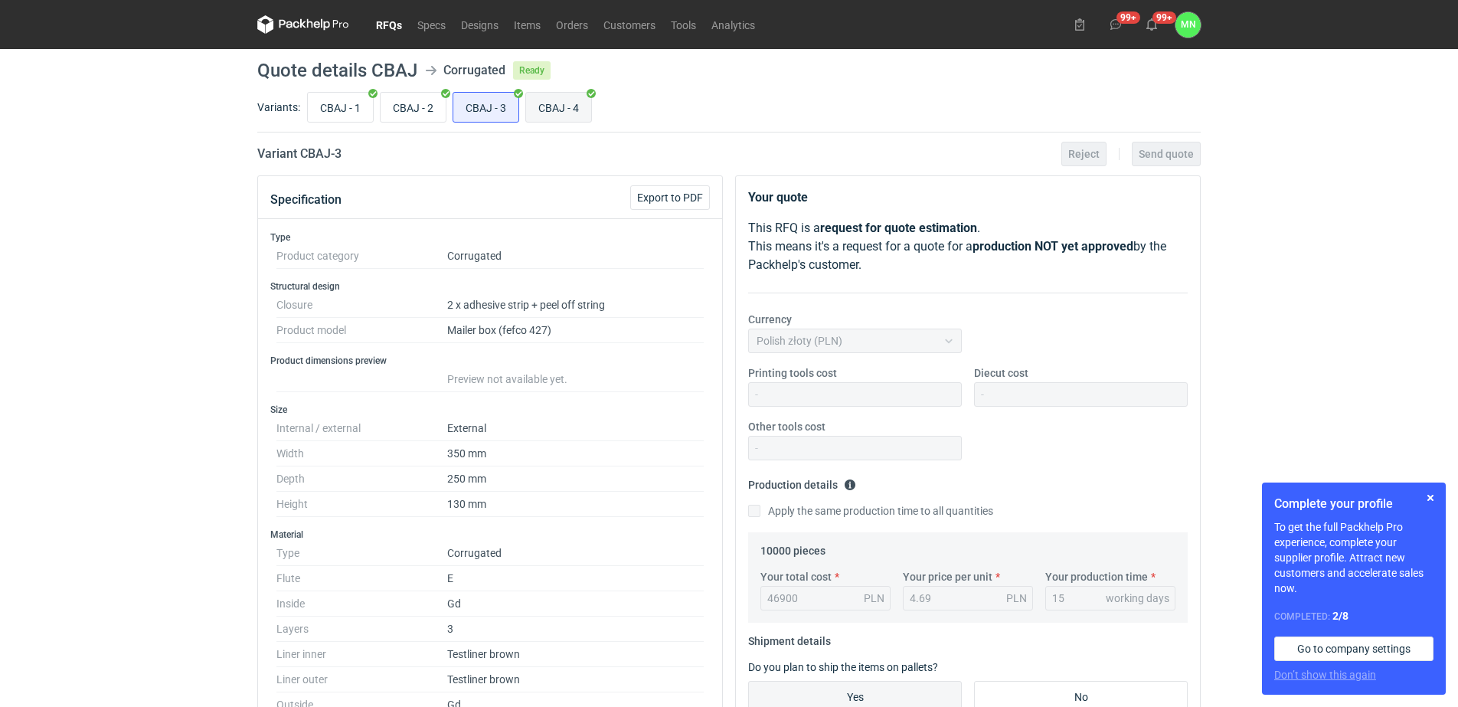
click at [558, 107] on input "CBAJ - 4" at bounding box center [558, 107] width 65 height 29
radio input "true"
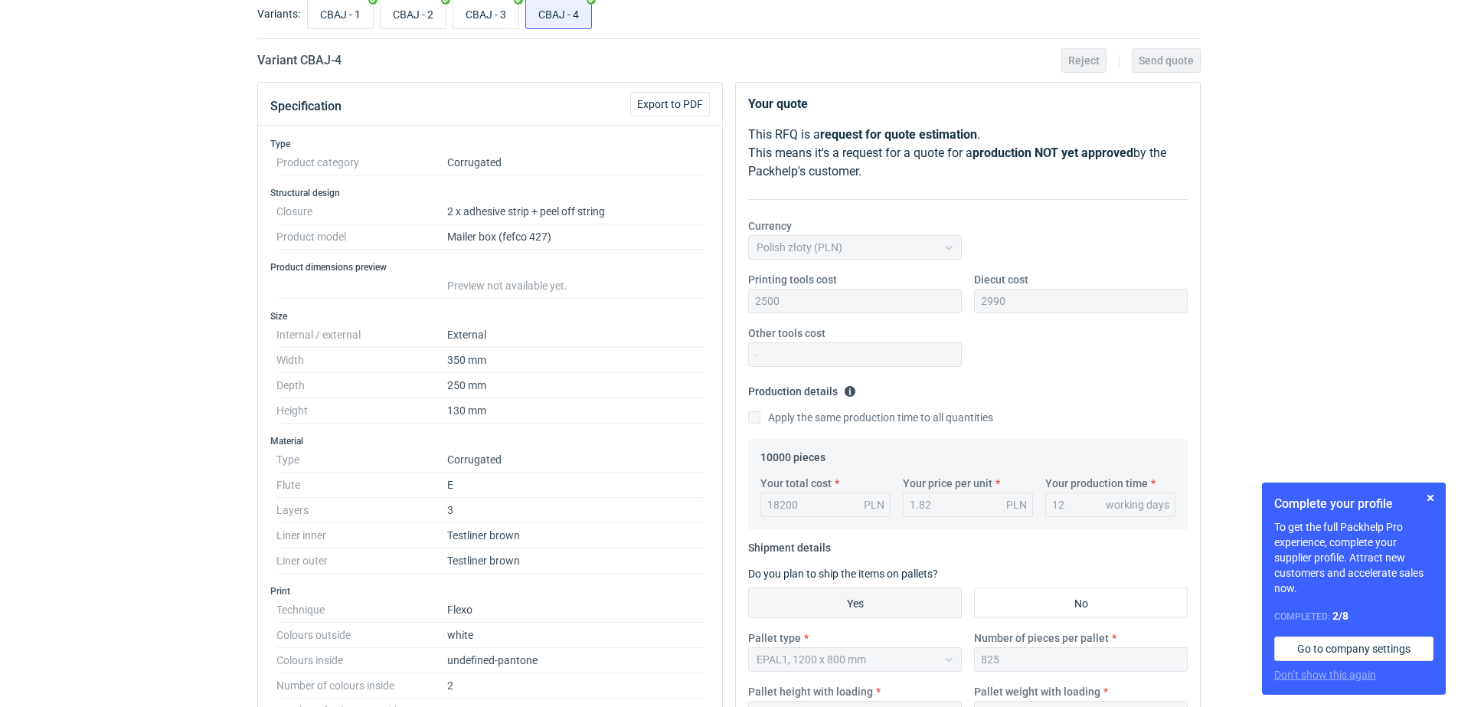
scroll to position [96, 0]
drag, startPoint x: 1006, startPoint y: 302, endPoint x: 919, endPoint y: 283, distance: 88.4
click at [920, 283] on div "Printing tools cost 2500 Diecut cost 2990 Other tools cost" at bounding box center [968, 322] width 452 height 107
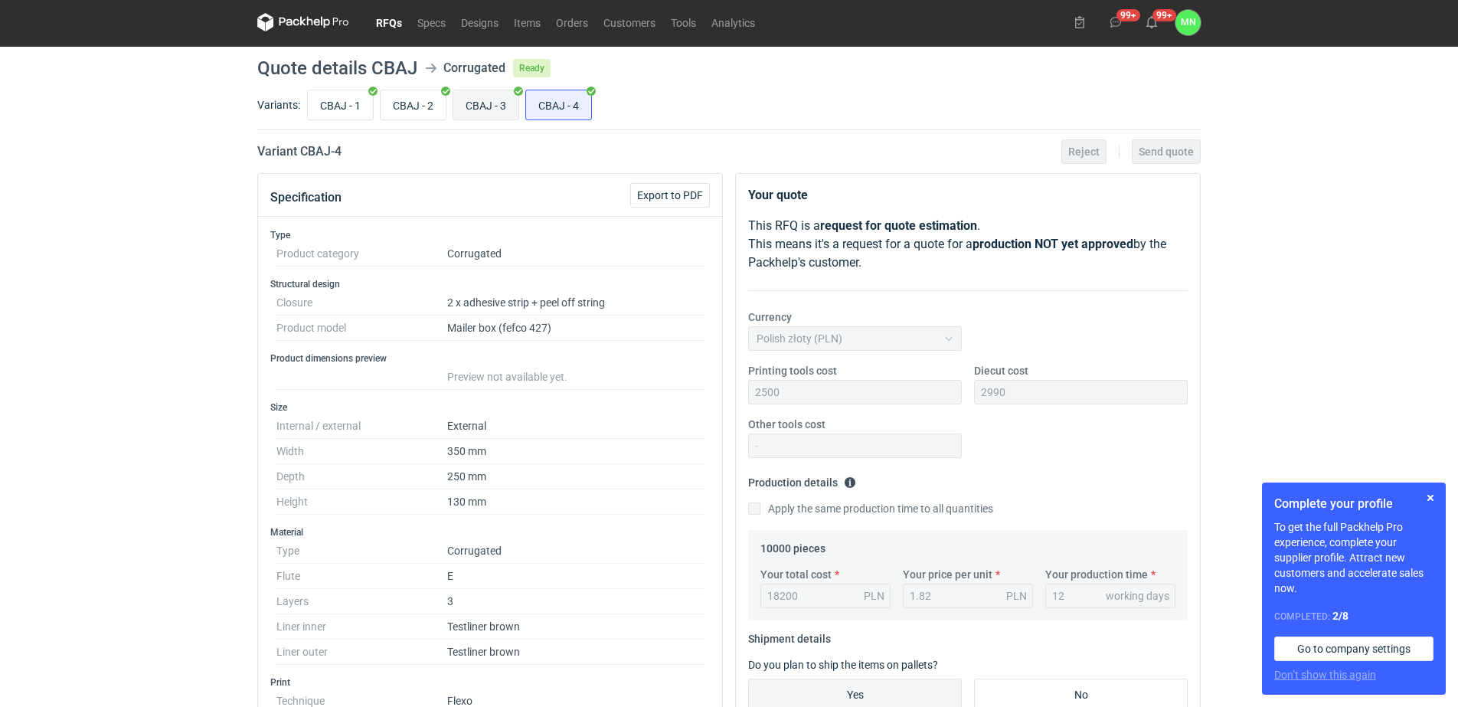
scroll to position [0, 0]
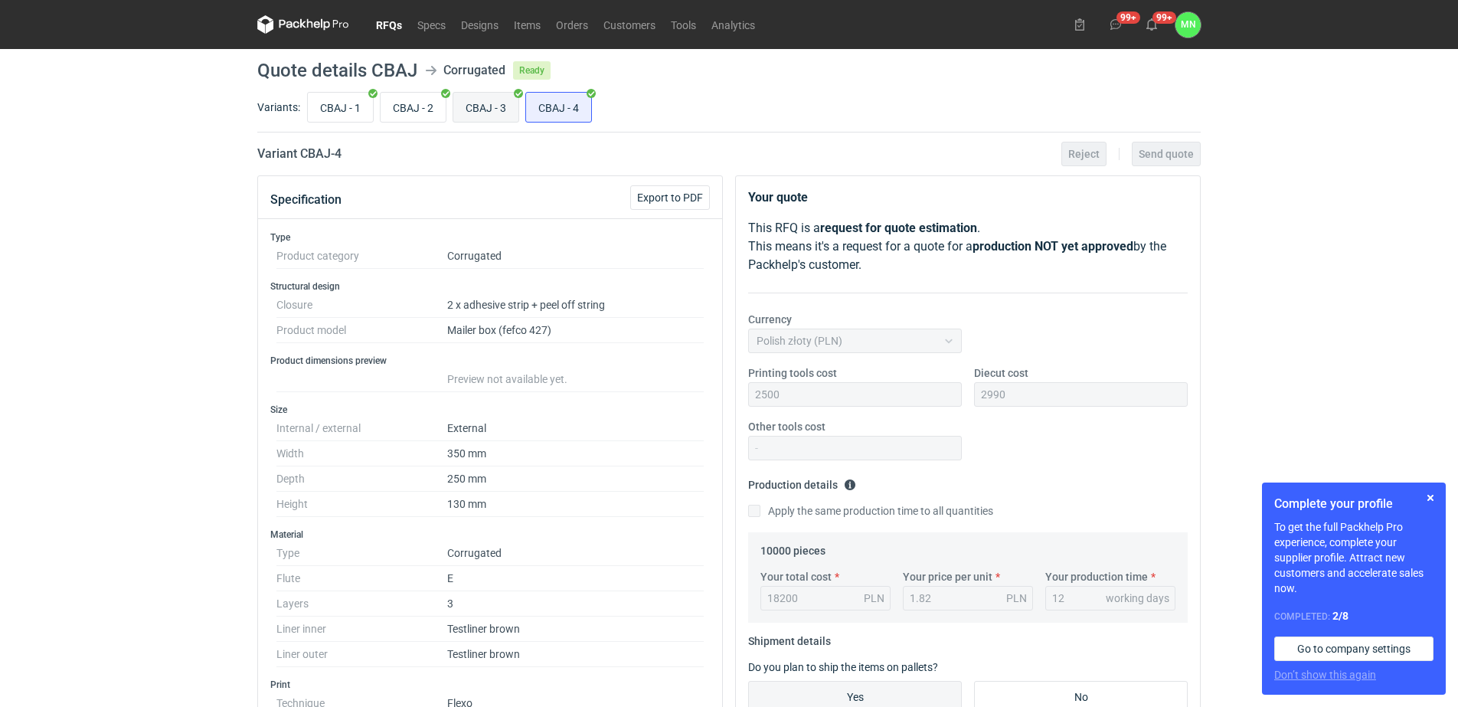
click at [482, 111] on input "CBAJ - 3" at bounding box center [485, 107] width 65 height 29
radio input "true"
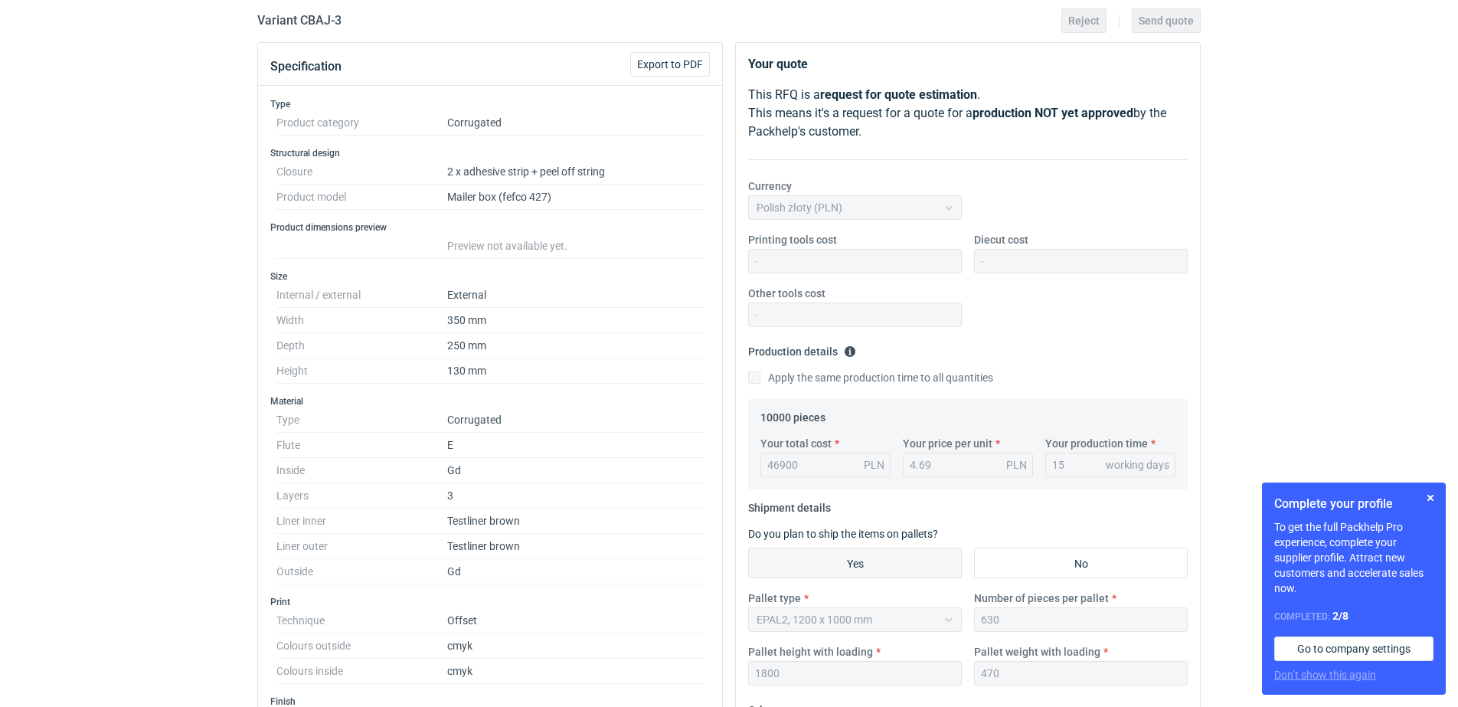
scroll to position [191, 0]
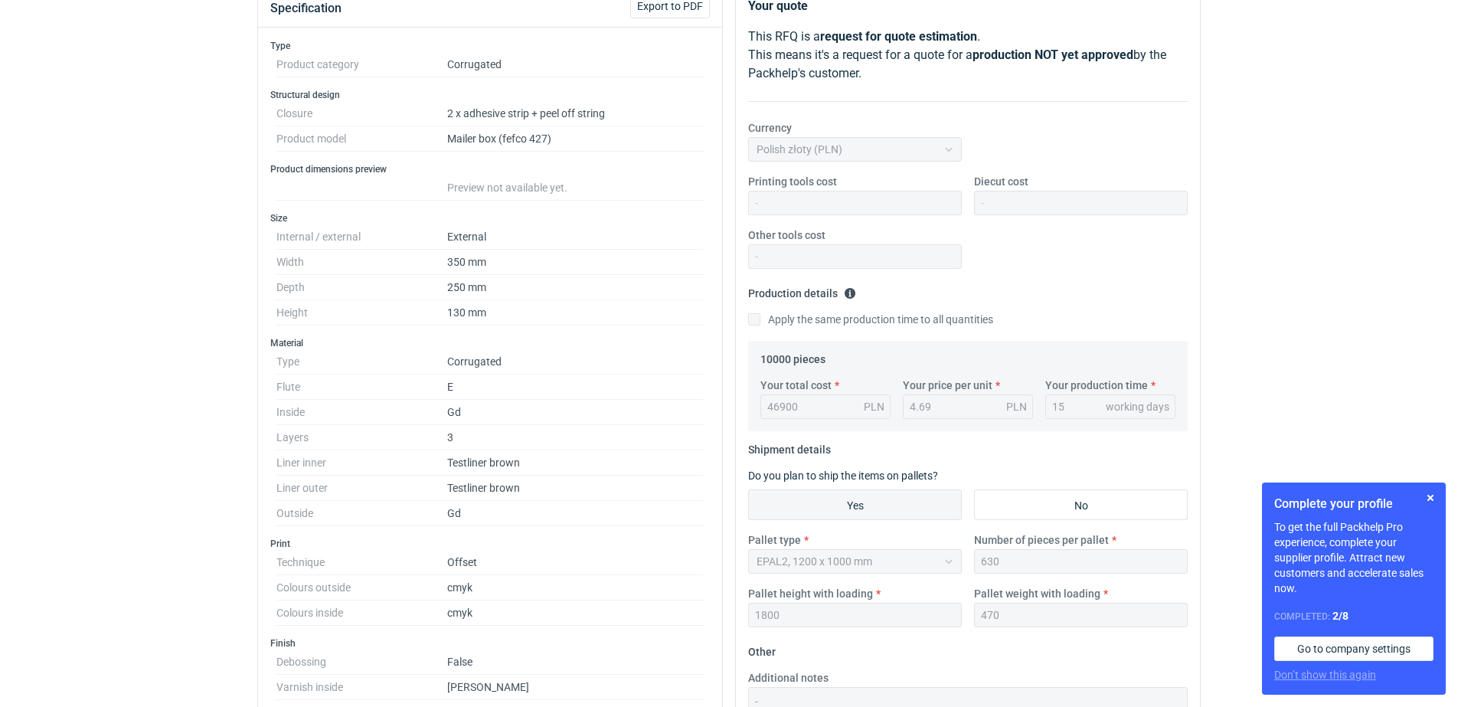
drag, startPoint x: 814, startPoint y: 397, endPoint x: 778, endPoint y: 399, distance: 36.8
click at [778, 399] on div "46900 PLN" at bounding box center [825, 406] width 130 height 24
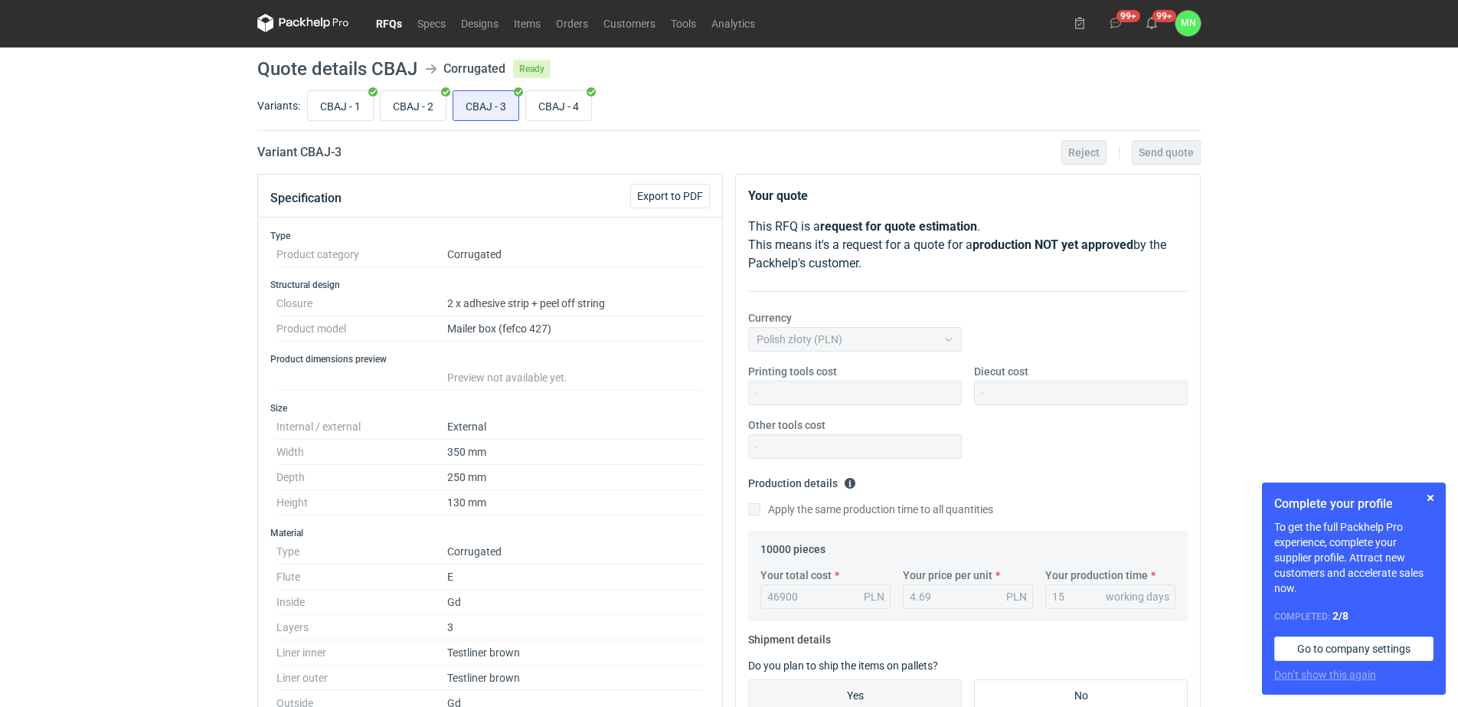
scroll to position [0, 0]
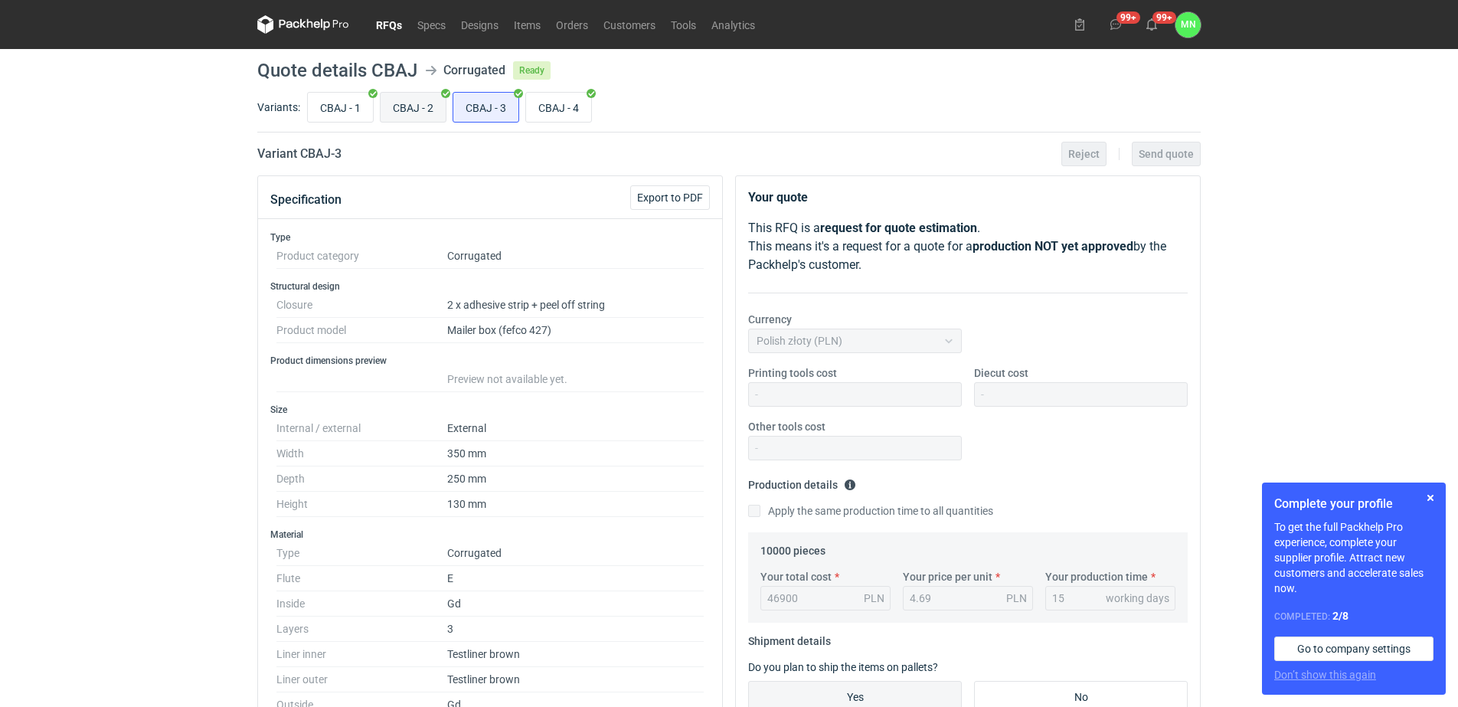
click at [416, 107] on input "CBAJ - 2" at bounding box center [412, 107] width 65 height 29
radio input "true"
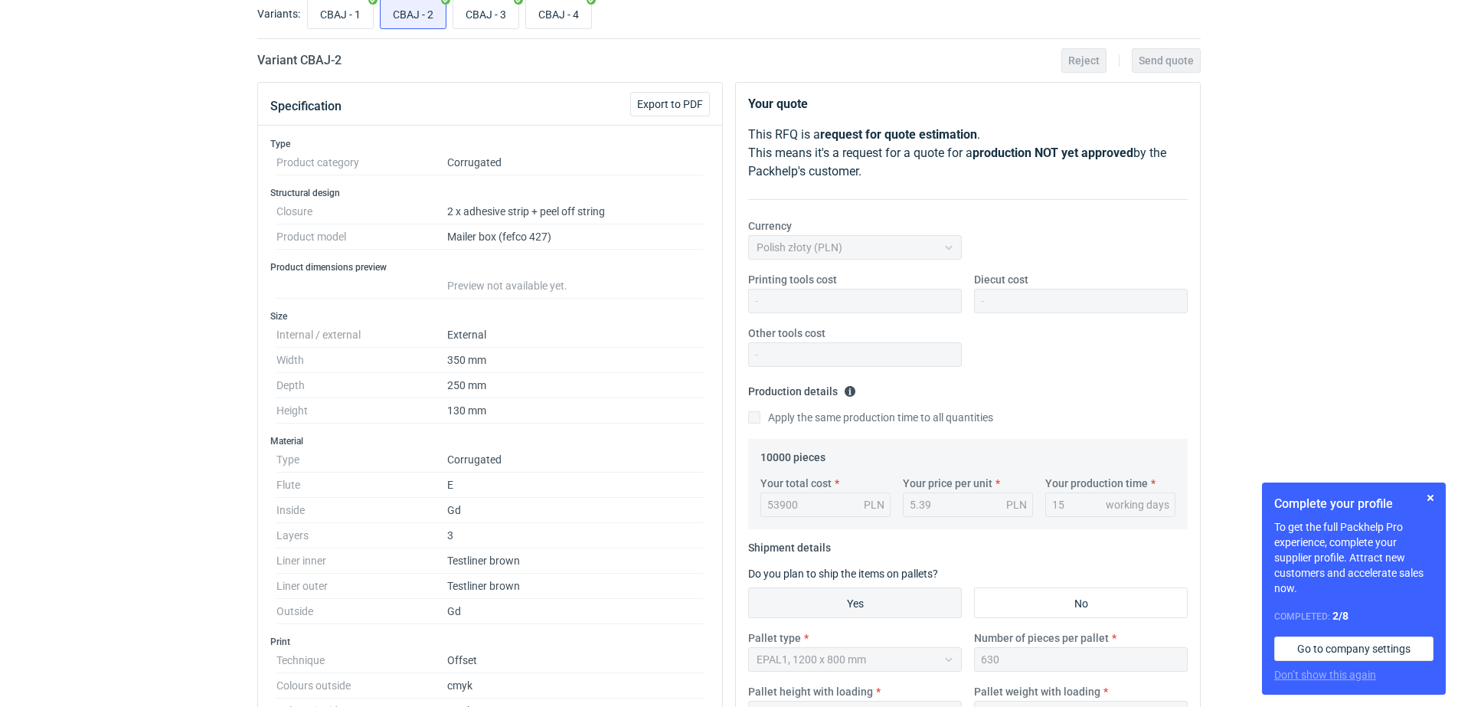
scroll to position [96, 0]
click at [328, 11] on input "CBAJ - 1" at bounding box center [340, 11] width 65 height 29
radio input "true"
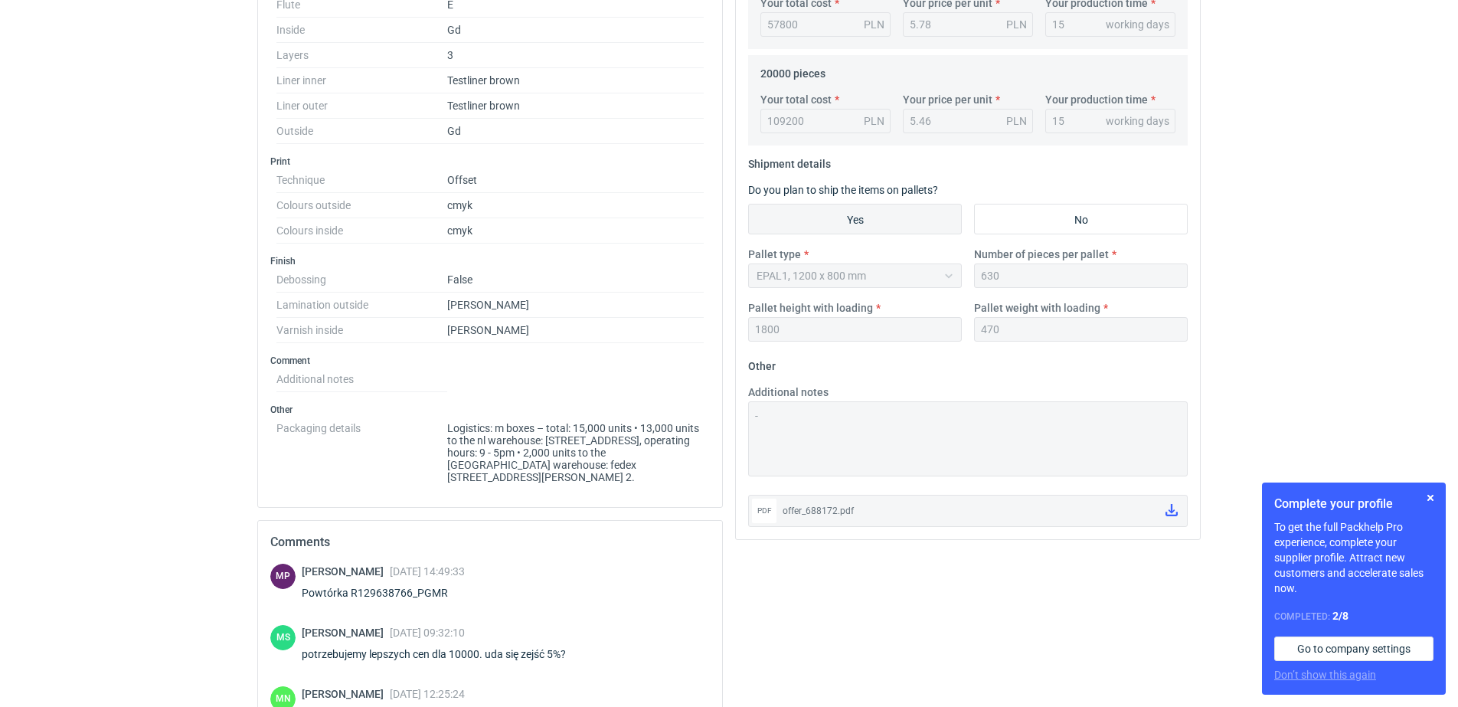
scroll to position [574, 0]
drag, startPoint x: 448, startPoint y: 598, endPoint x: 424, endPoint y: 598, distance: 23.7
click at [424, 598] on div "Powtórka R129638766_PGMR" at bounding box center [384, 591] width 165 height 15
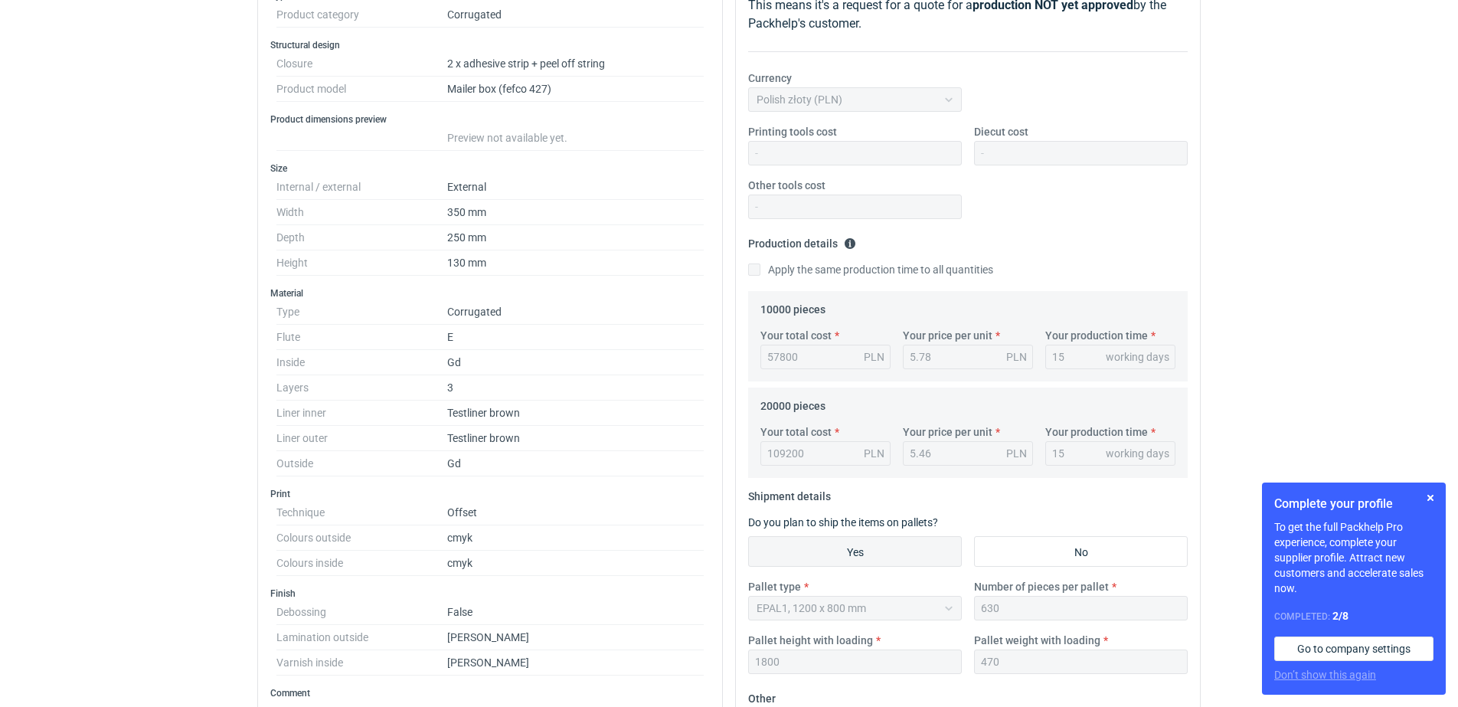
scroll to position [0, 0]
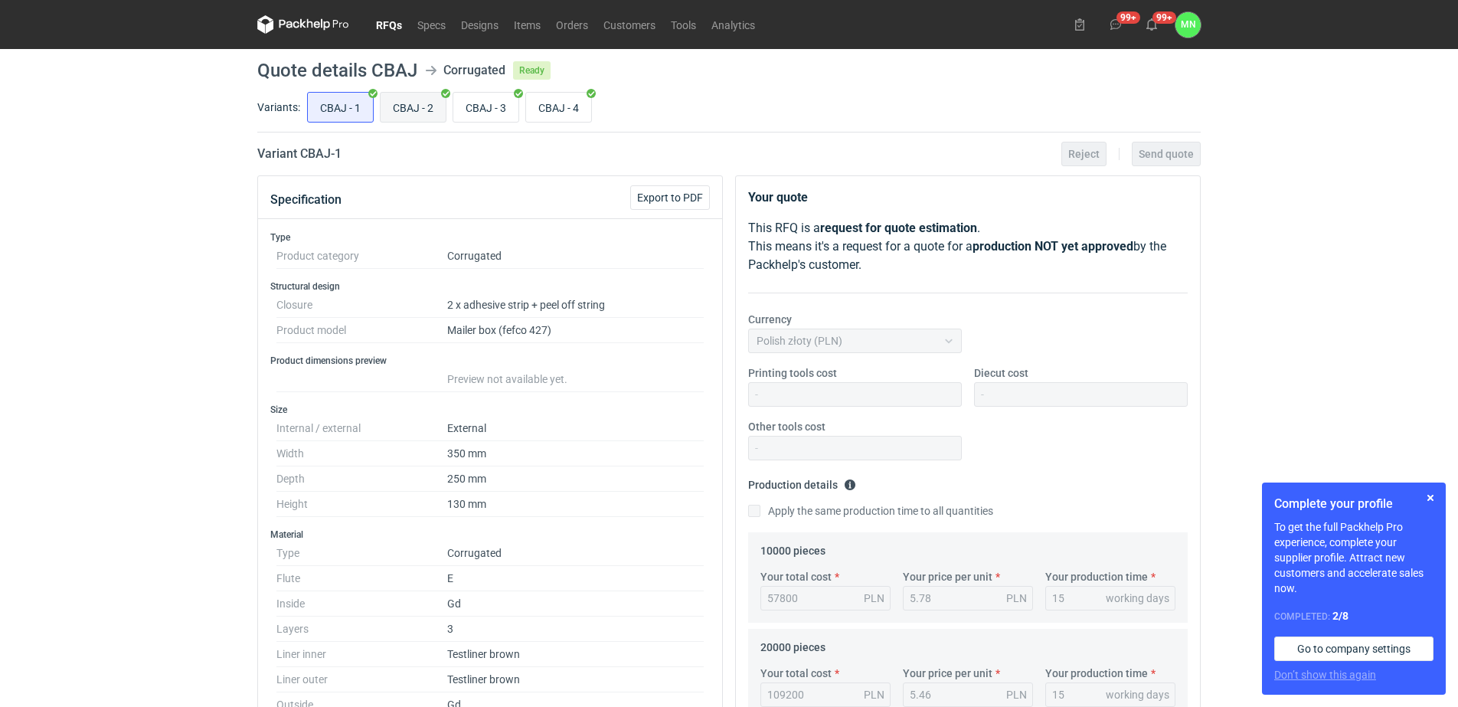
click at [408, 106] on input "CBAJ - 2" at bounding box center [412, 107] width 65 height 29
radio input "true"
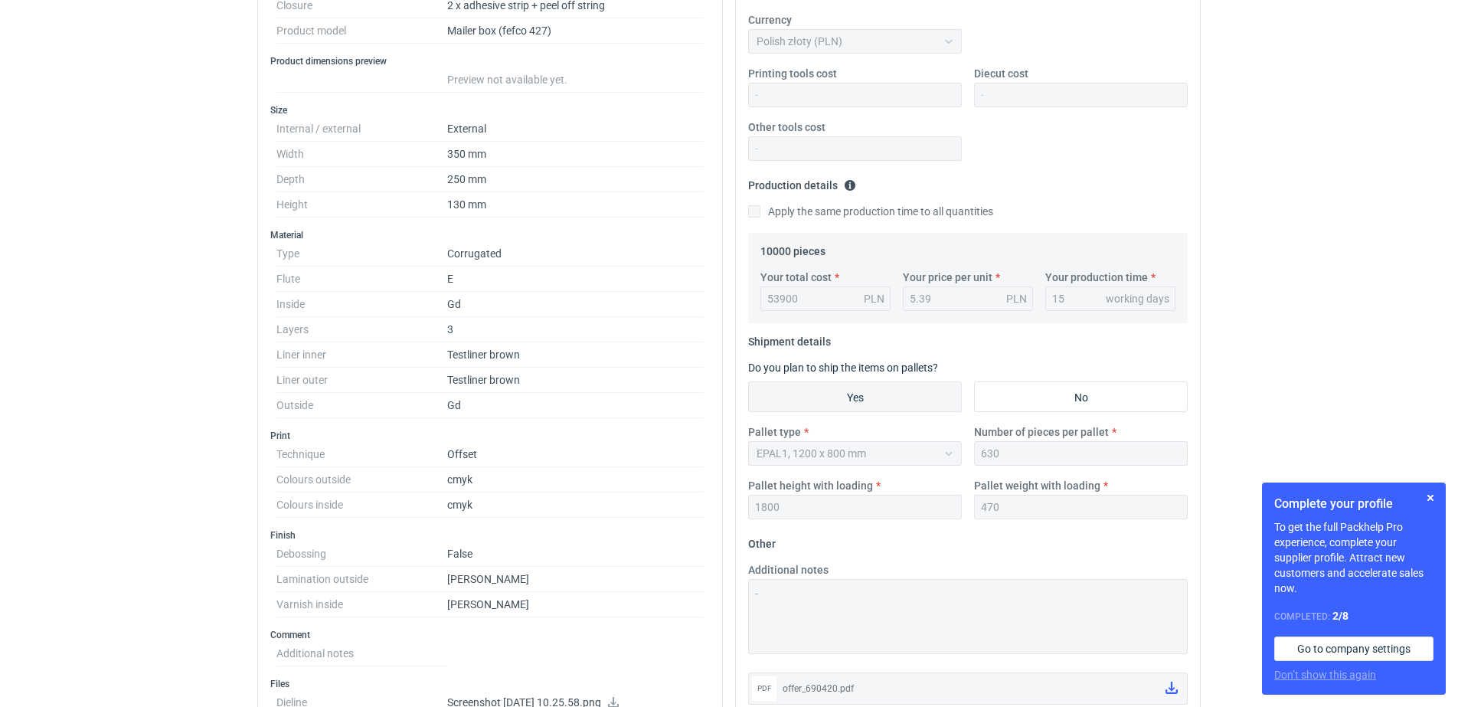
scroll to position [287, 0]
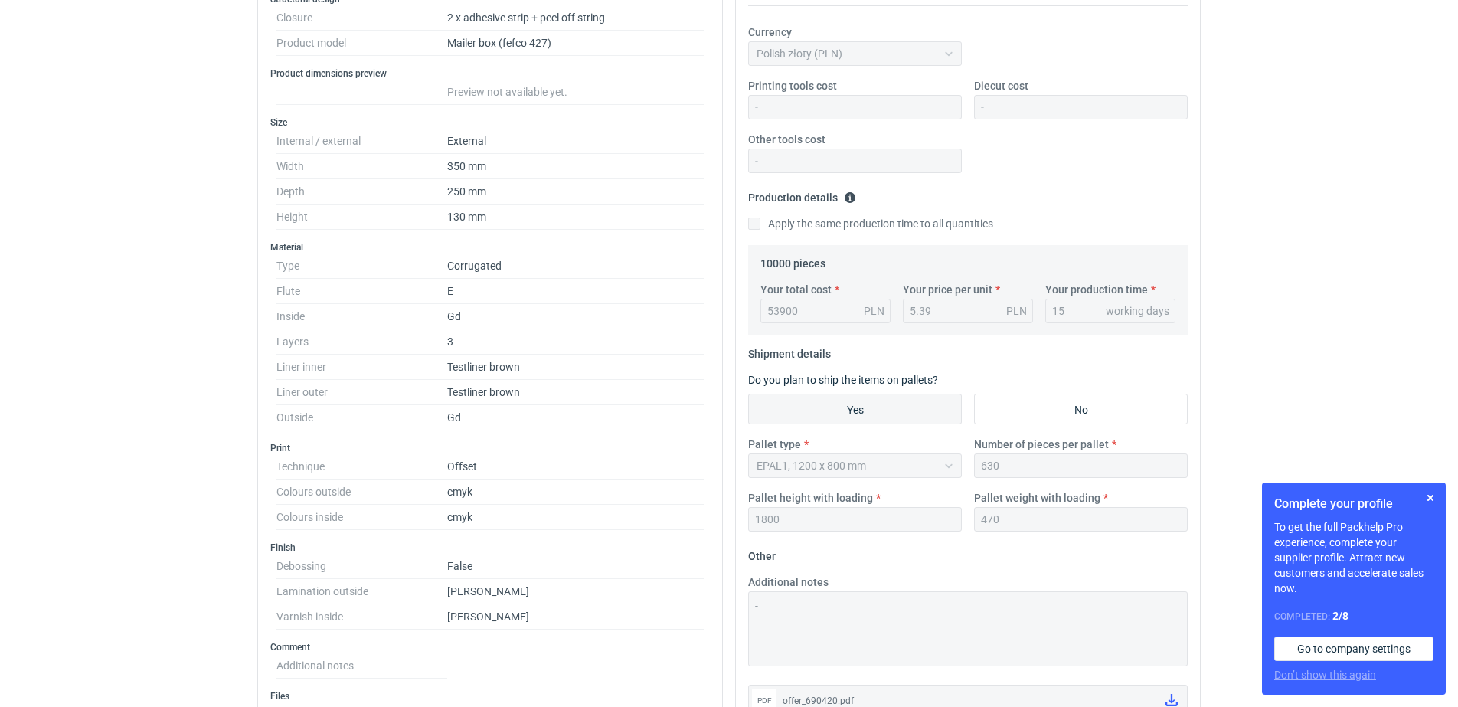
click at [984, 115] on div at bounding box center [1081, 107] width 214 height 24
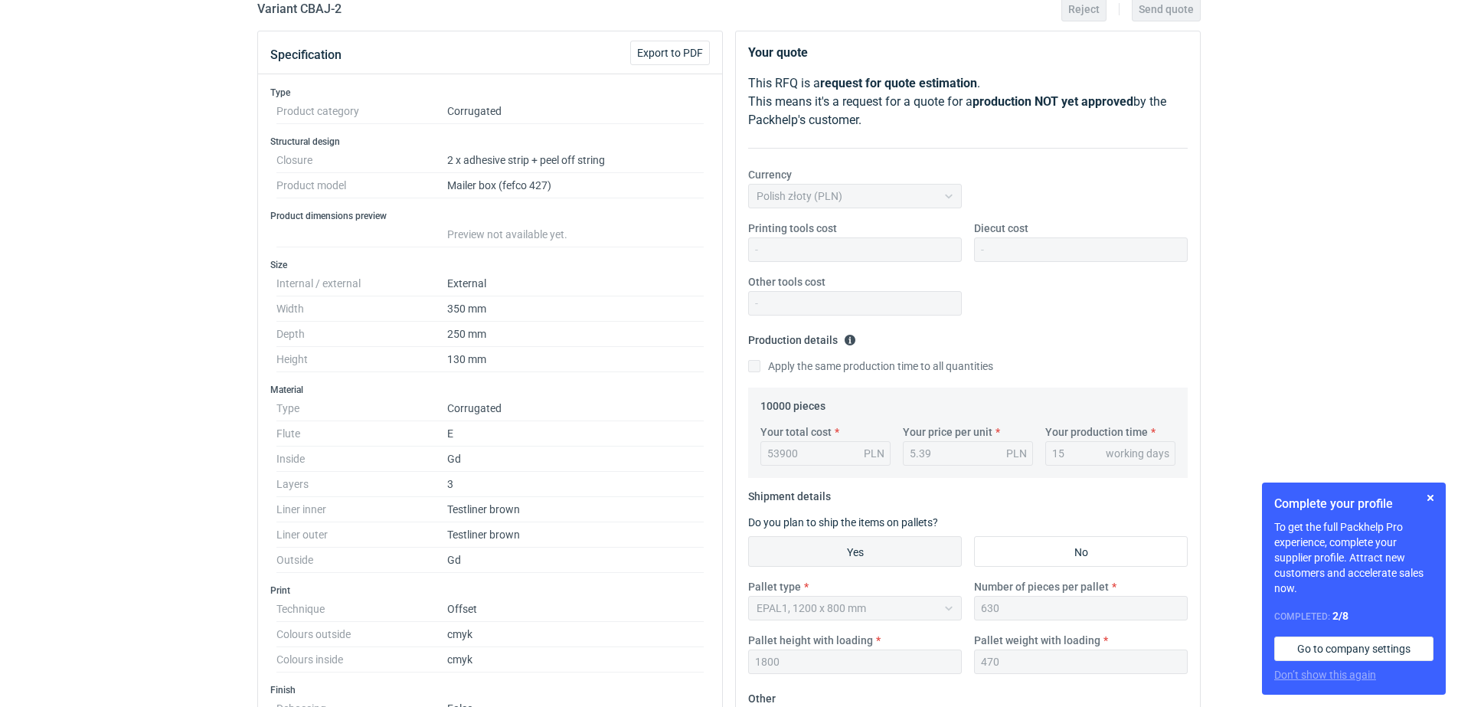
scroll to position [96, 0]
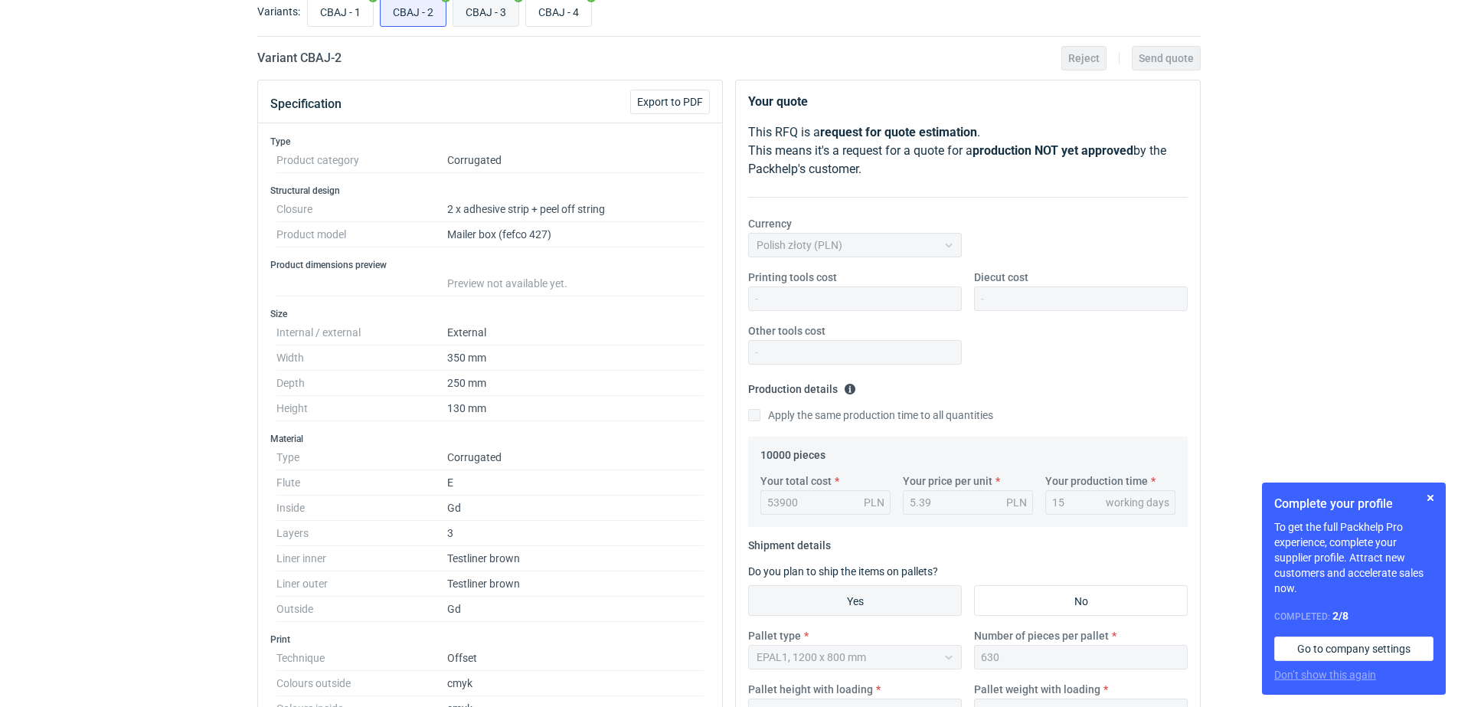
click at [501, 9] on input "CBAJ - 3" at bounding box center [485, 11] width 65 height 29
radio input "true"
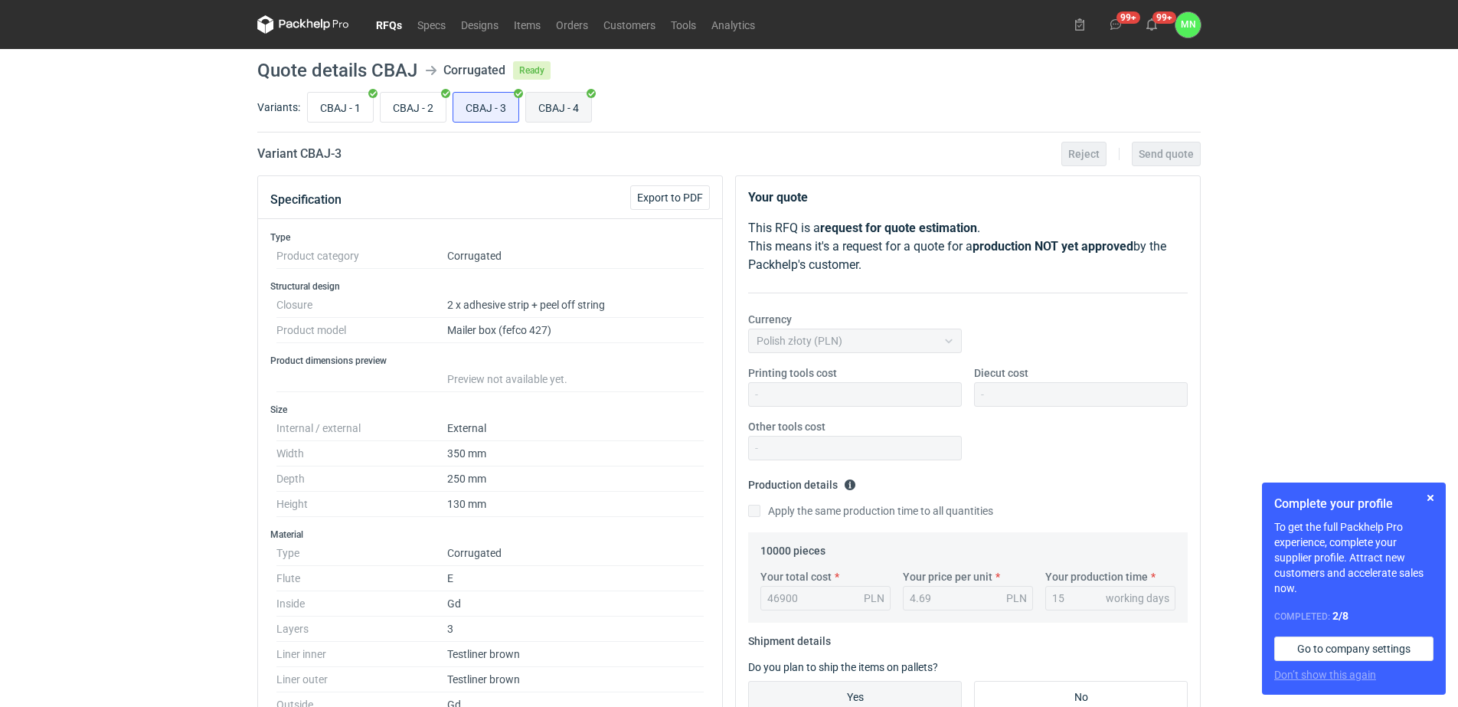
click at [560, 104] on input "CBAJ - 4" at bounding box center [558, 107] width 65 height 29
radio input "true"
click at [577, 26] on link "Orders" at bounding box center [571, 24] width 47 height 18
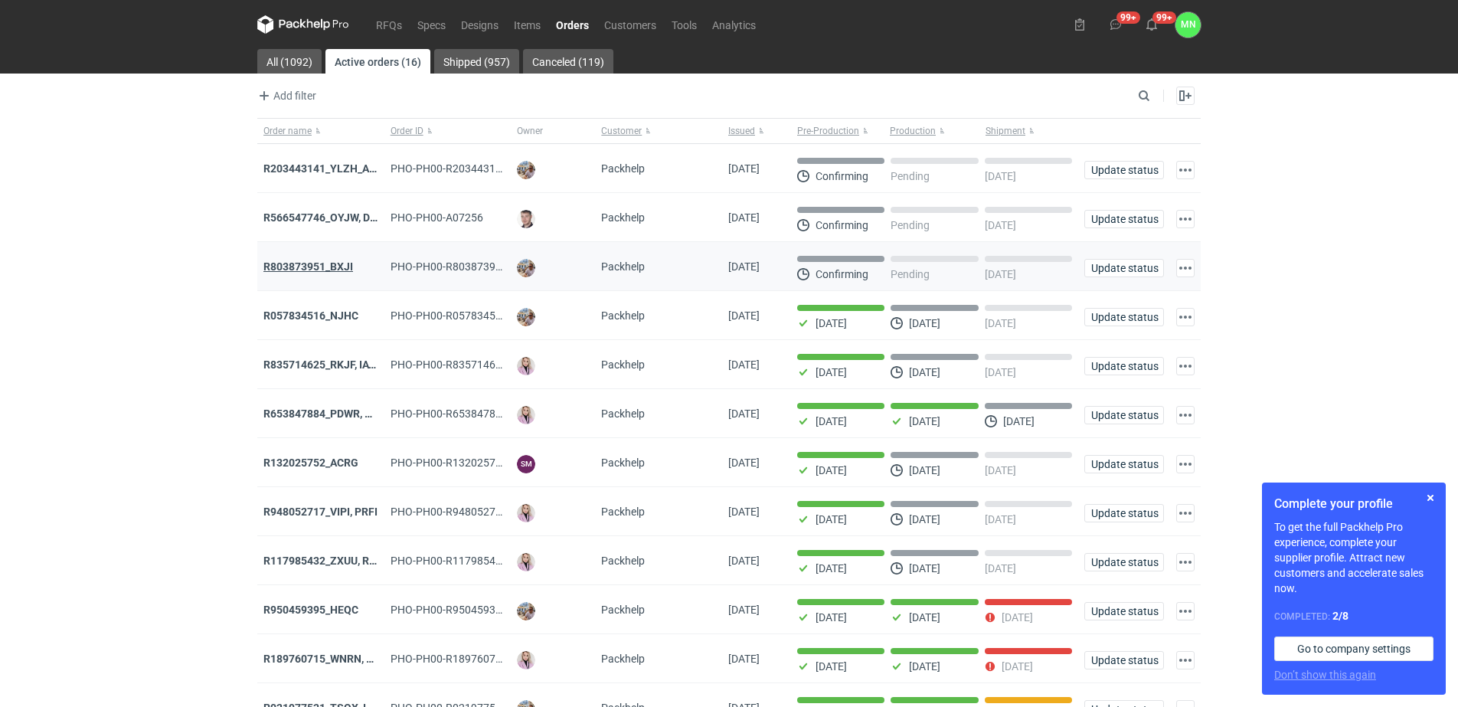
click at [288, 269] on strong "R803873951_BXJI" at bounding box center [308, 266] width 90 height 12
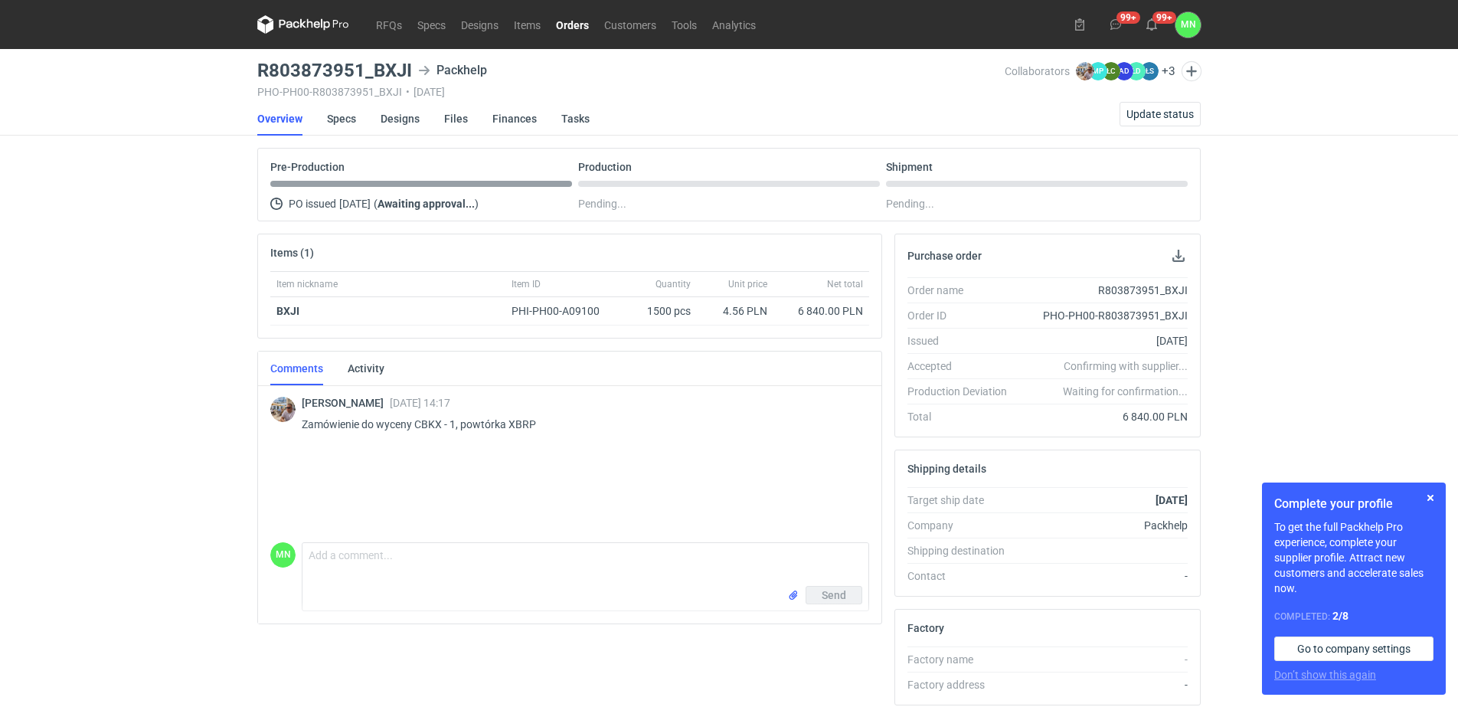
click at [387, 70] on h3 "R803873951_BXJI" at bounding box center [334, 70] width 155 height 18
copy h3 "R803873951_BXJI"
click at [392, 118] on link "Designs" at bounding box center [399, 119] width 39 height 34
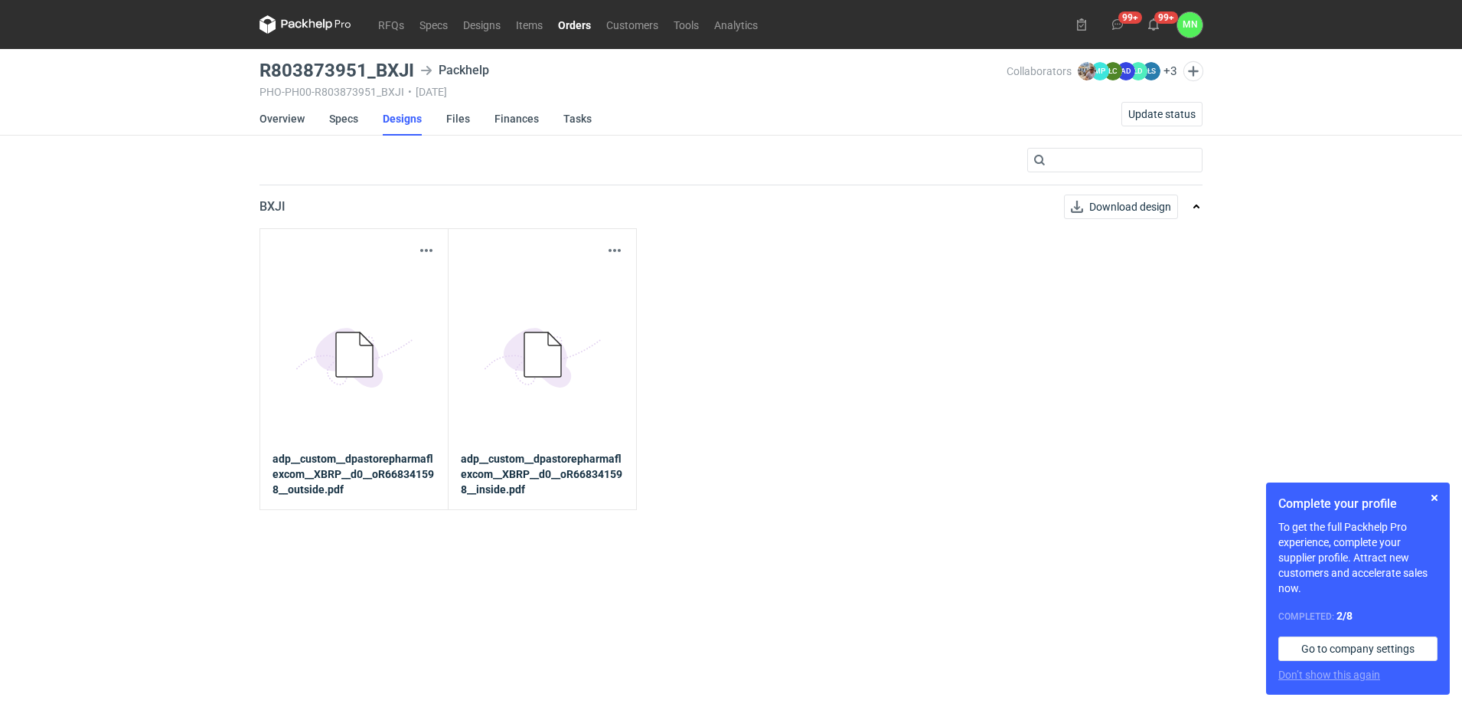
click at [565, 31] on link "Orders" at bounding box center [574, 24] width 48 height 18
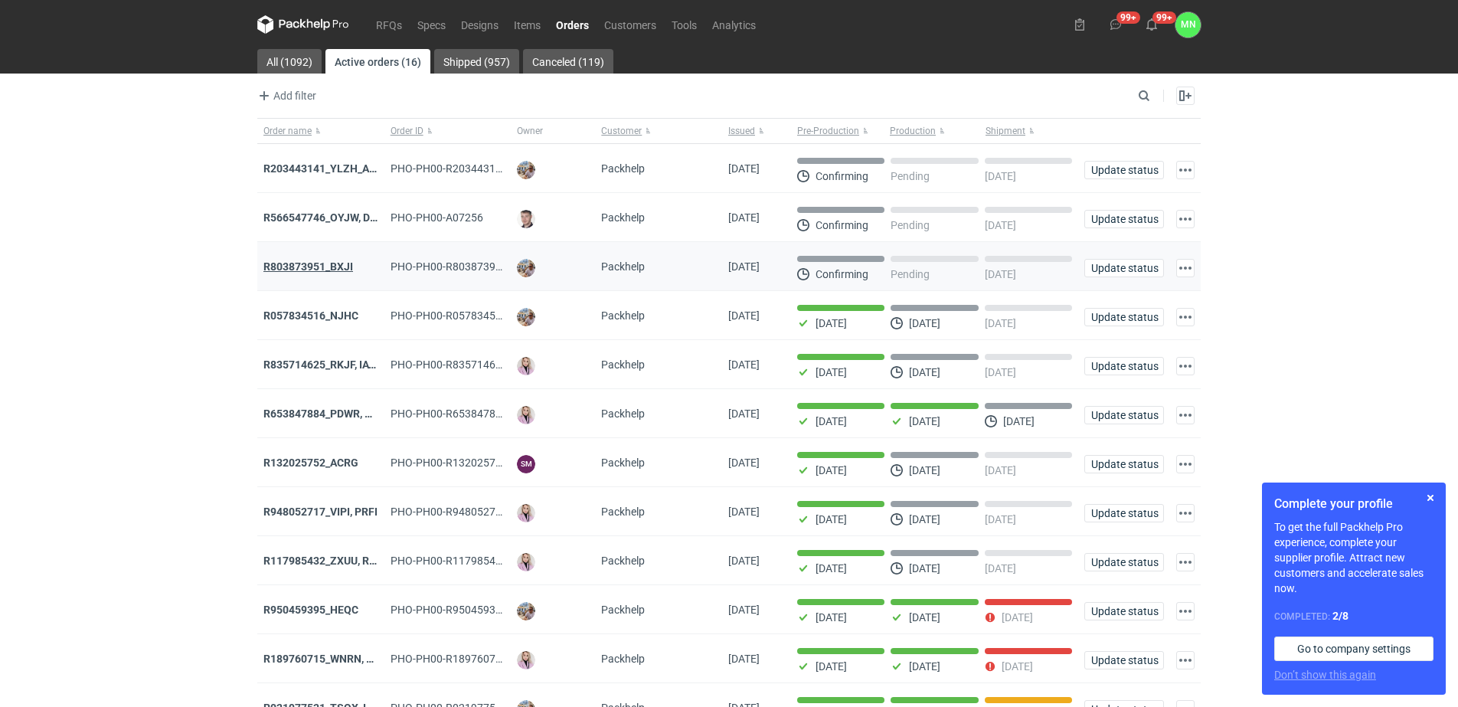
click at [305, 268] on strong "R803873951_BXJI" at bounding box center [308, 266] width 90 height 12
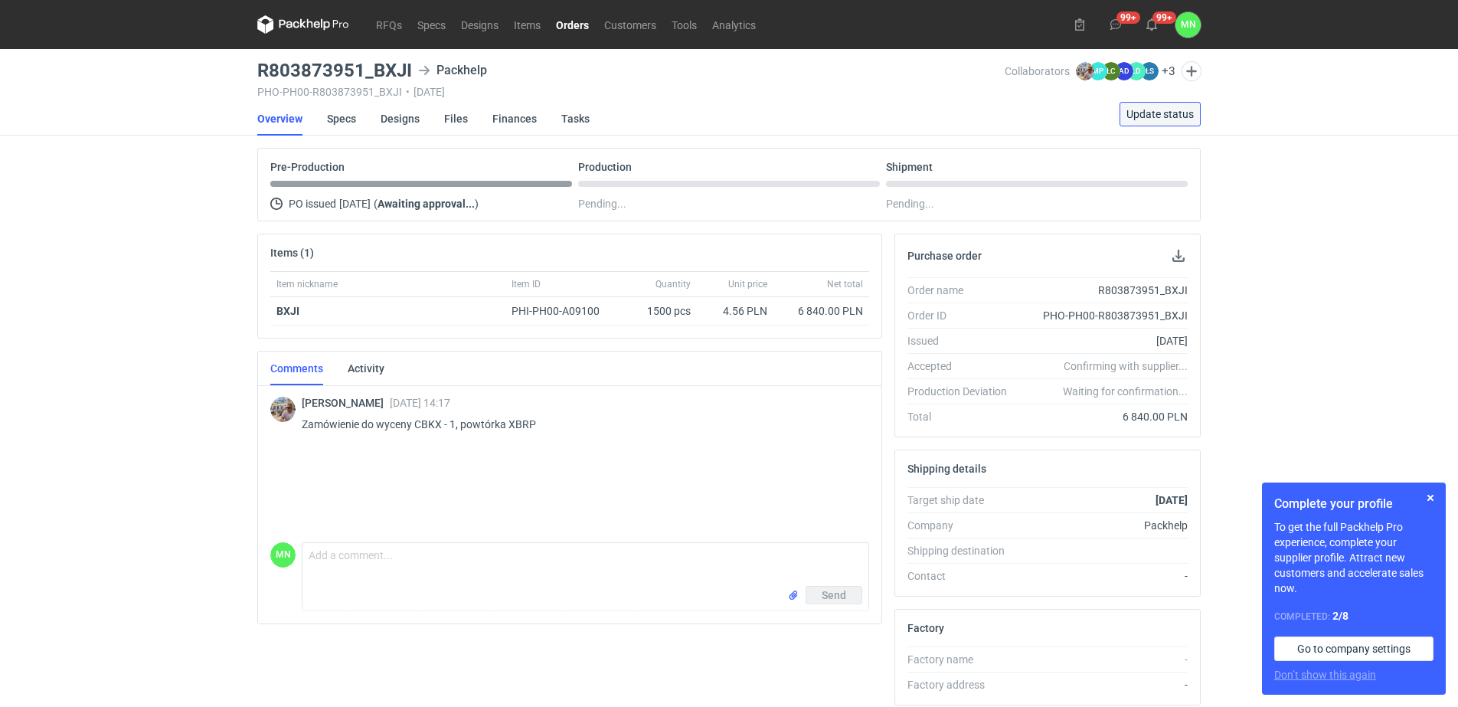
click at [1155, 125] on button "Update status" at bounding box center [1159, 114] width 81 height 24
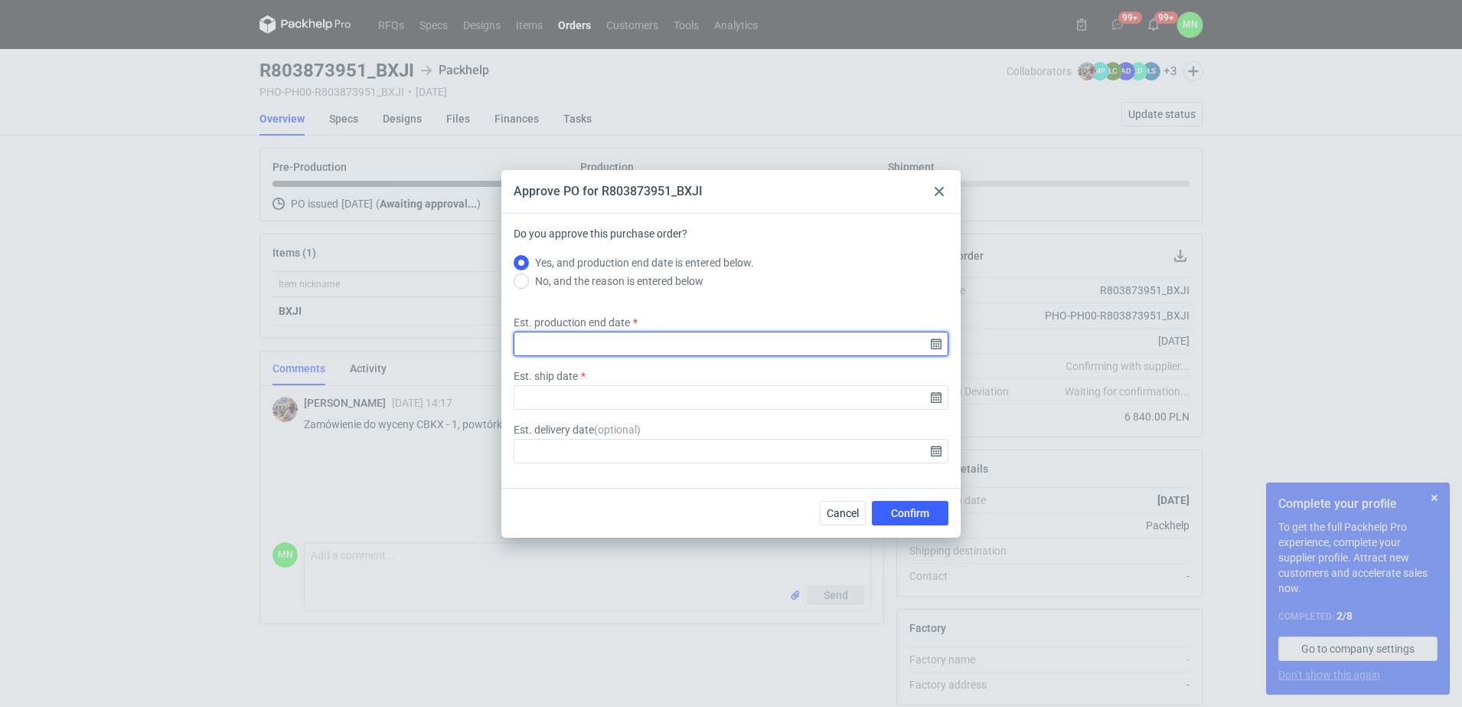
drag, startPoint x: 939, startPoint y: 341, endPoint x: 894, endPoint y: 344, distance: 45.3
click at [939, 341] on input "Est. production end date" at bounding box center [731, 343] width 435 height 24
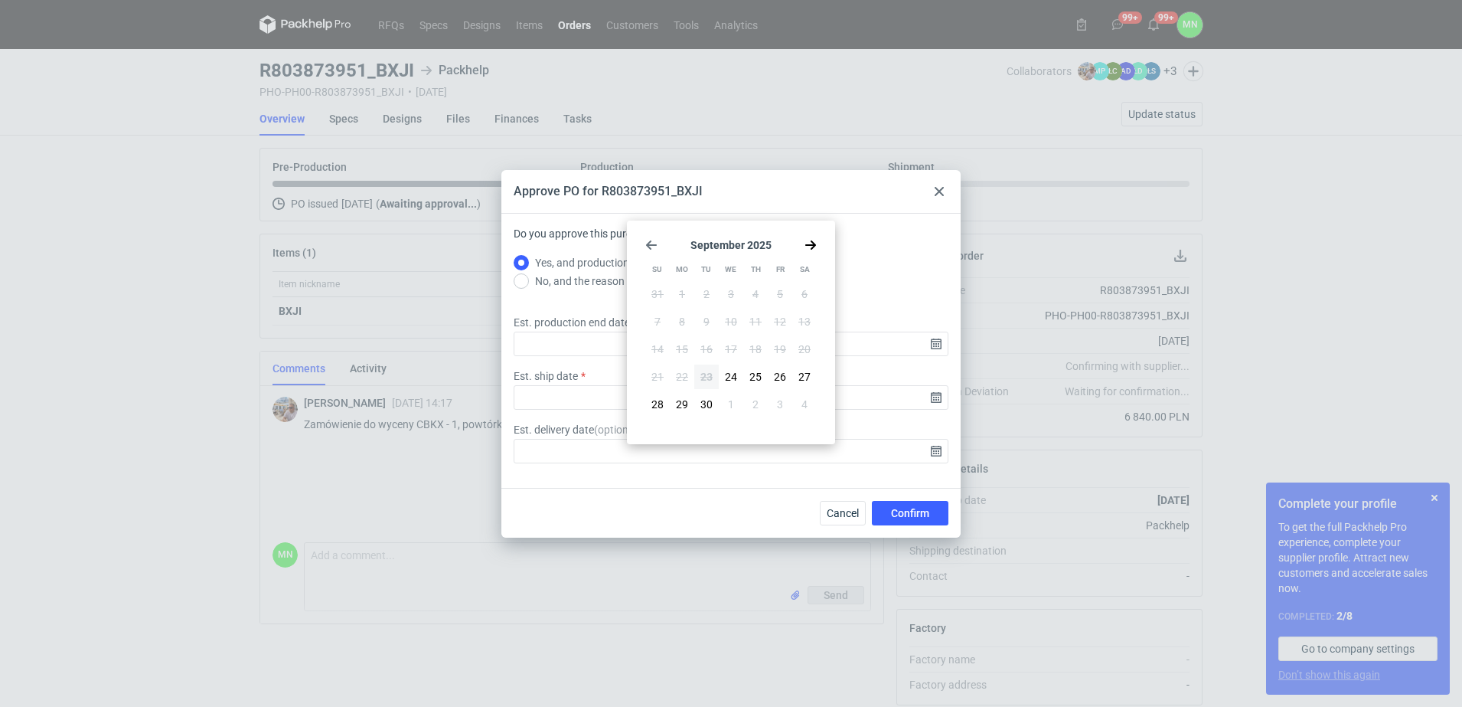
click at [810, 243] on icon "Go forward 1 month" at bounding box center [811, 245] width 12 height 12
click at [749, 324] on button "9" at bounding box center [755, 321] width 24 height 24
type input "2025-10-09"
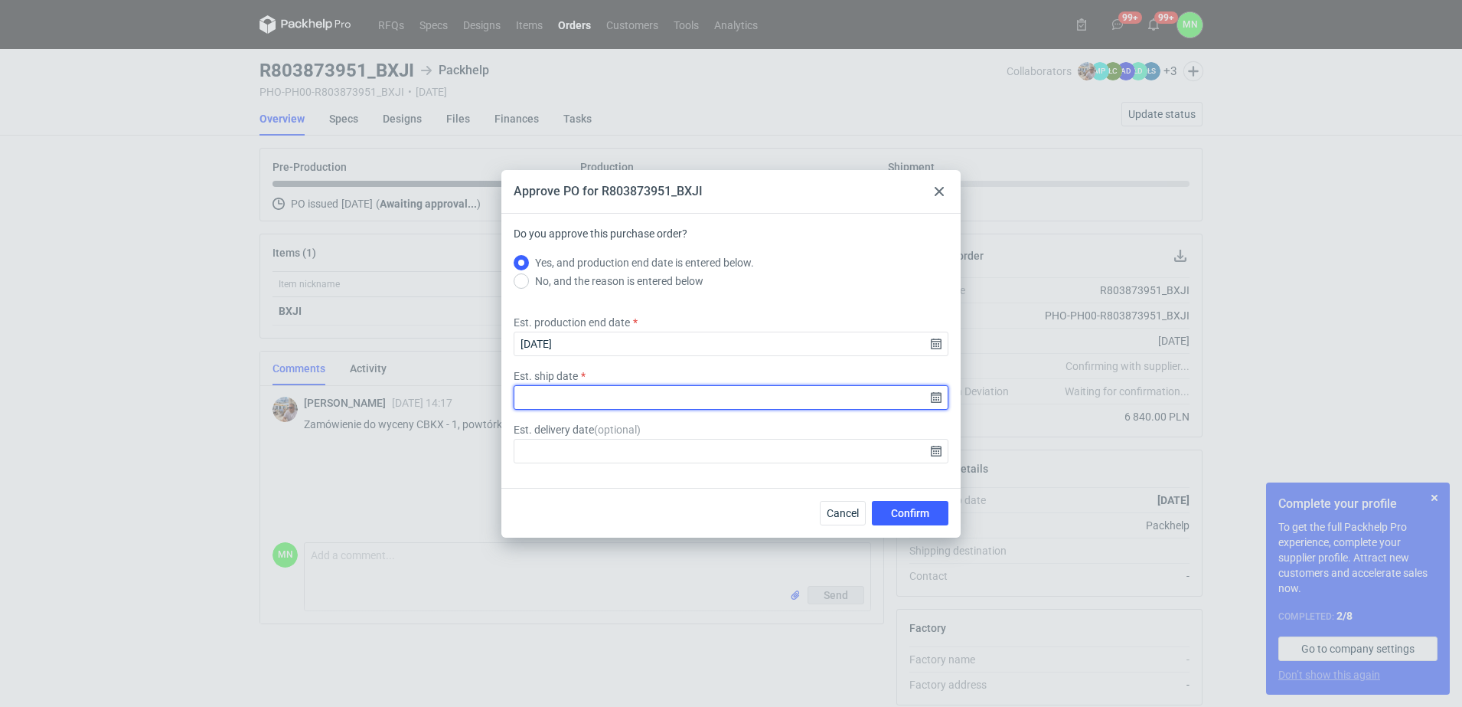
click at [936, 397] on input "Est. ship date" at bounding box center [731, 397] width 435 height 24
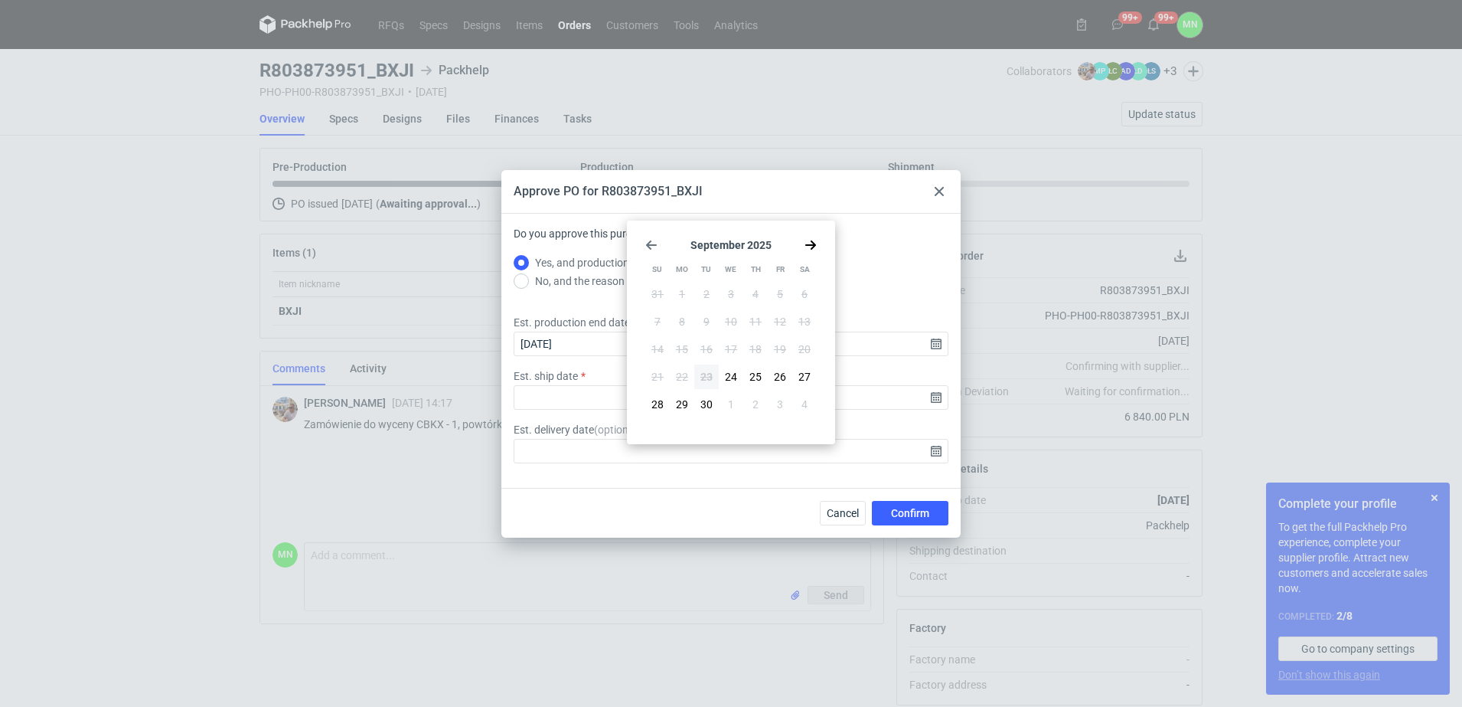
click at [814, 246] on use "Go forward 1 month" at bounding box center [810, 244] width 11 height 9
click at [779, 322] on span "10" at bounding box center [780, 321] width 12 height 15
type input "2025-10-10"
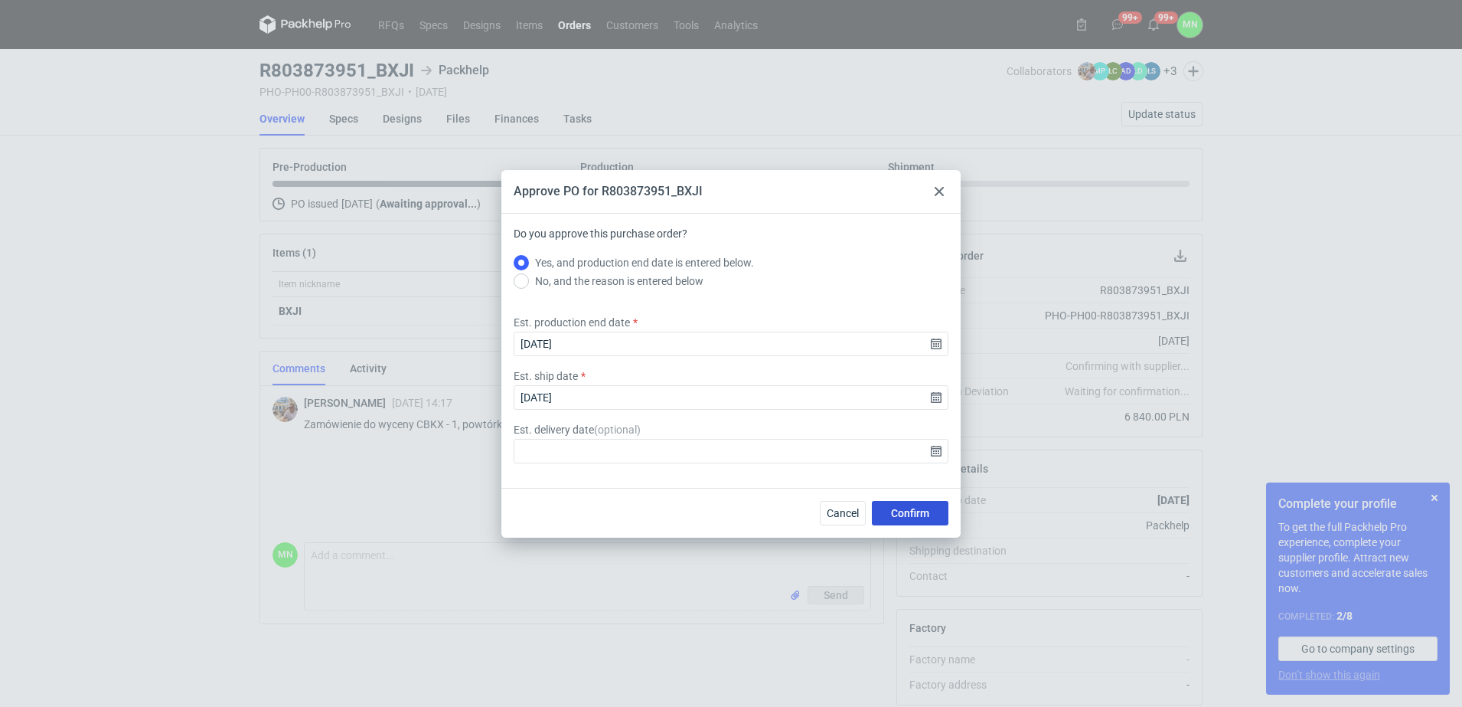
click at [904, 514] on span "Confirm" at bounding box center [910, 513] width 38 height 11
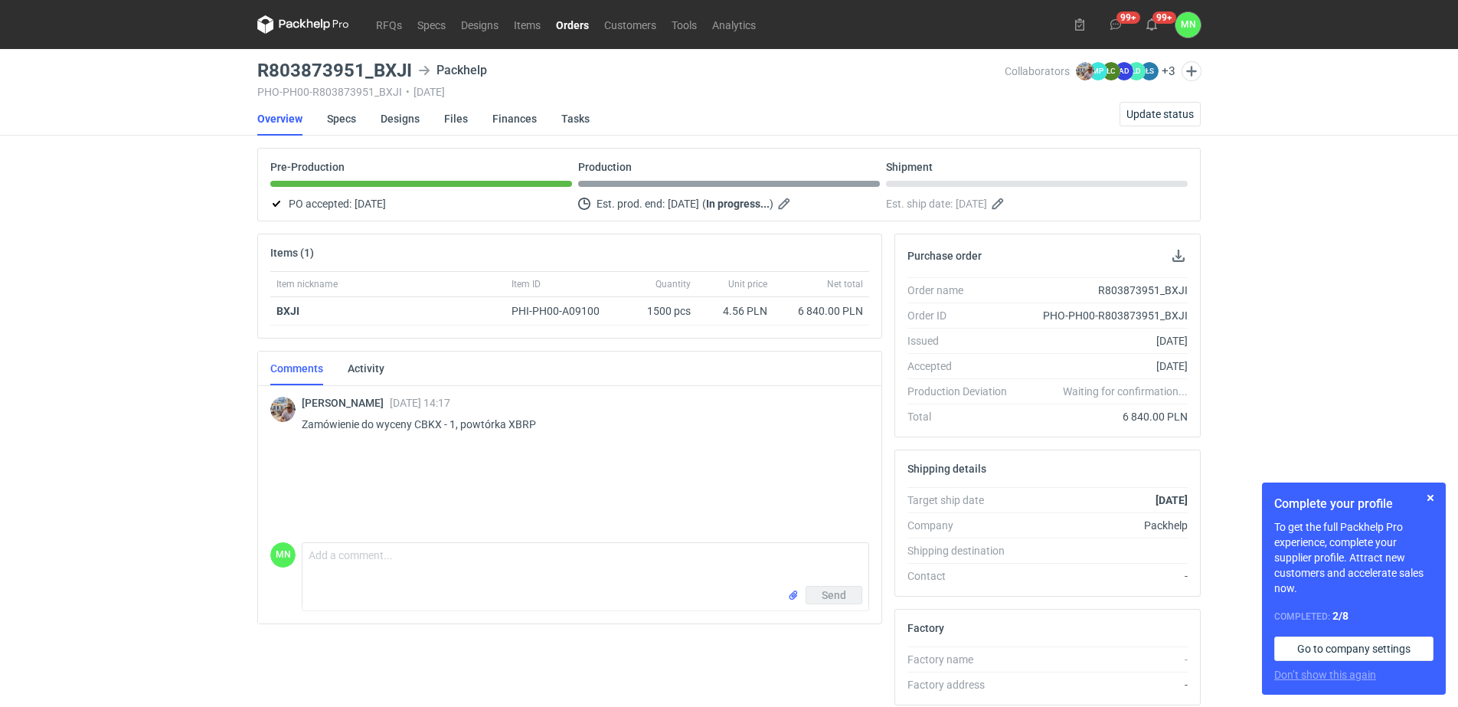
click at [562, 24] on link "Orders" at bounding box center [572, 24] width 48 height 18
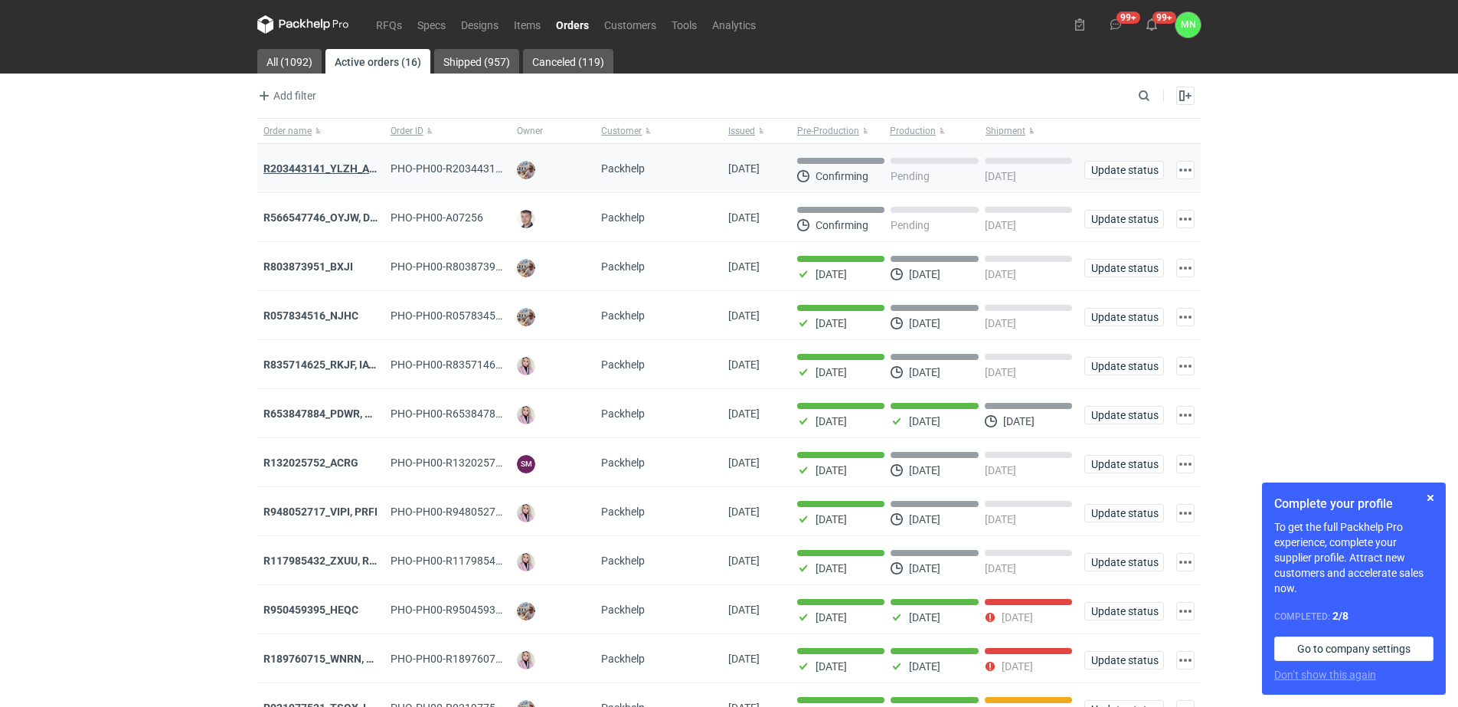
click at [349, 170] on strong "R203443141_YLZH_AHYW" at bounding box center [327, 168] width 129 height 12
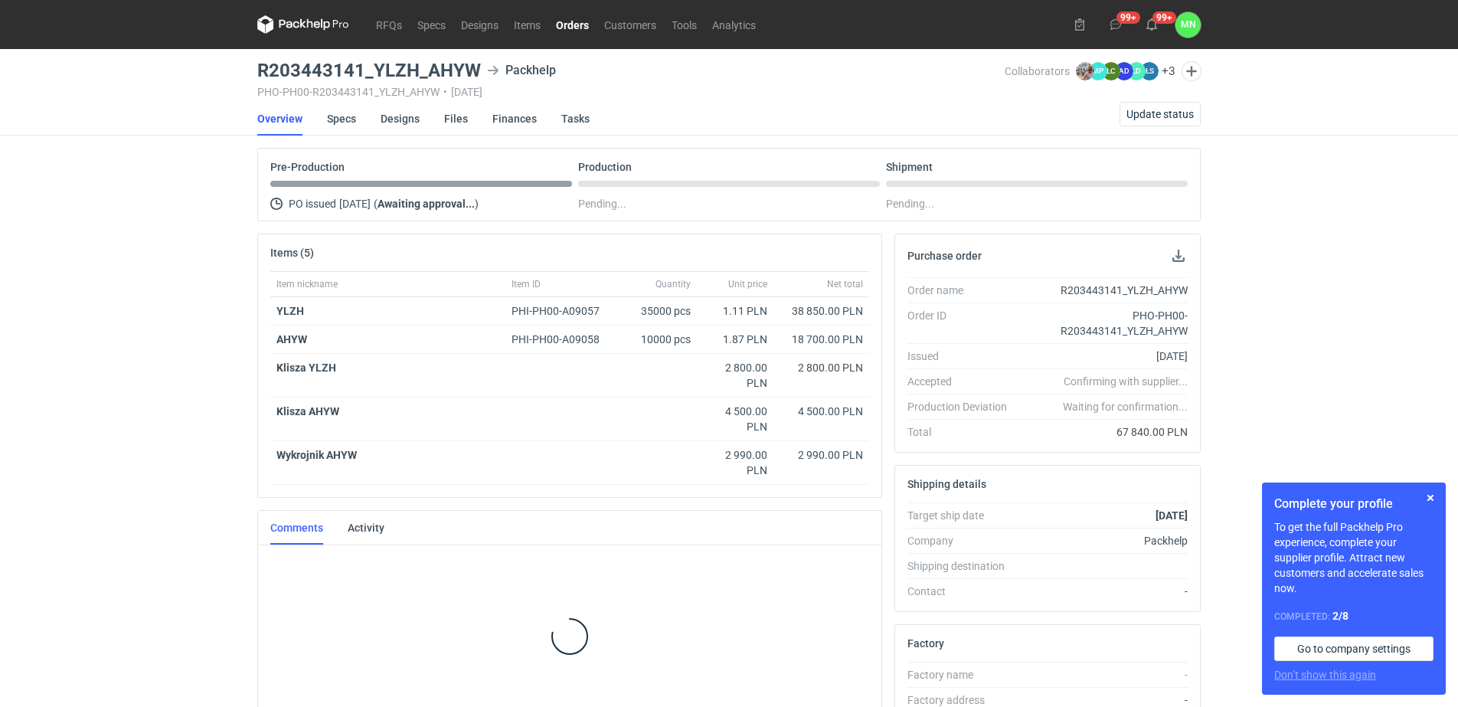
scroll to position [23, 0]
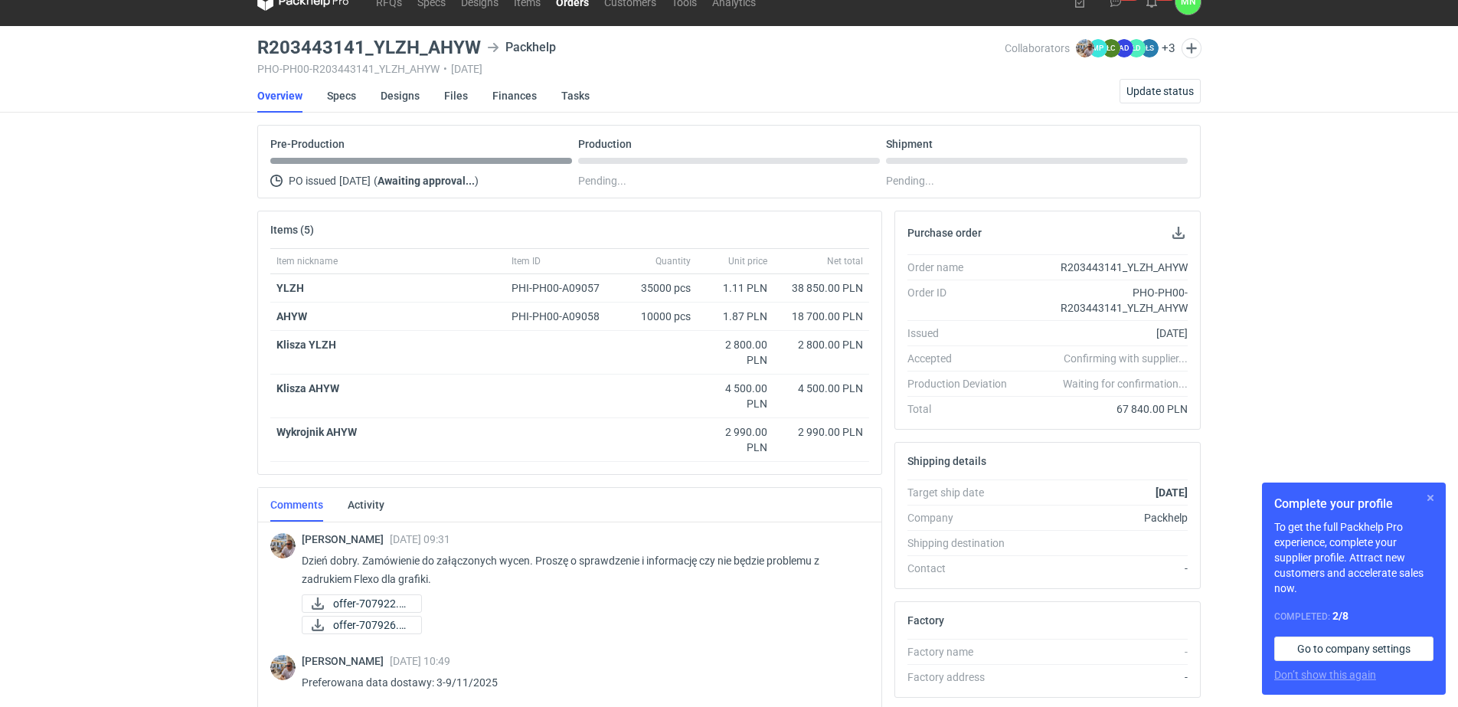
click at [1431, 498] on button "button" at bounding box center [1430, 497] width 18 height 18
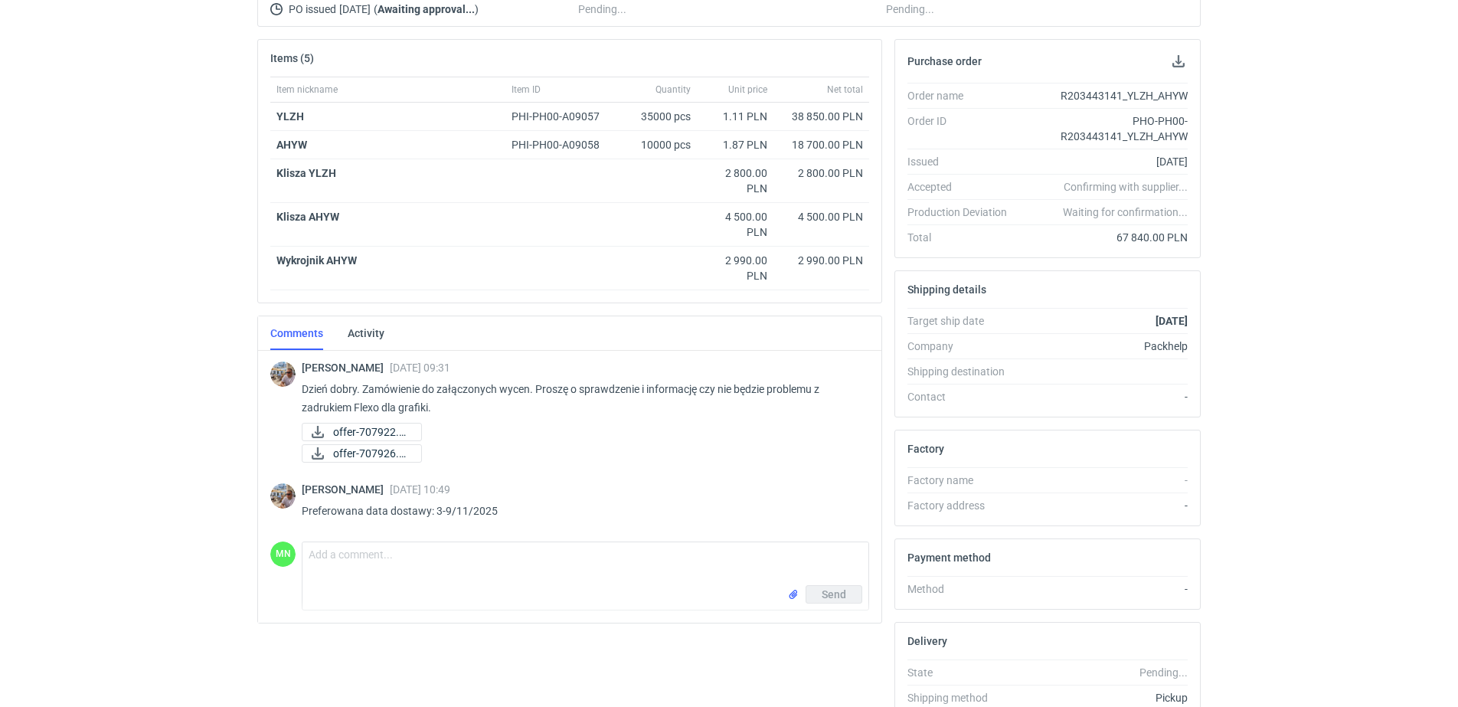
scroll to position [292, 0]
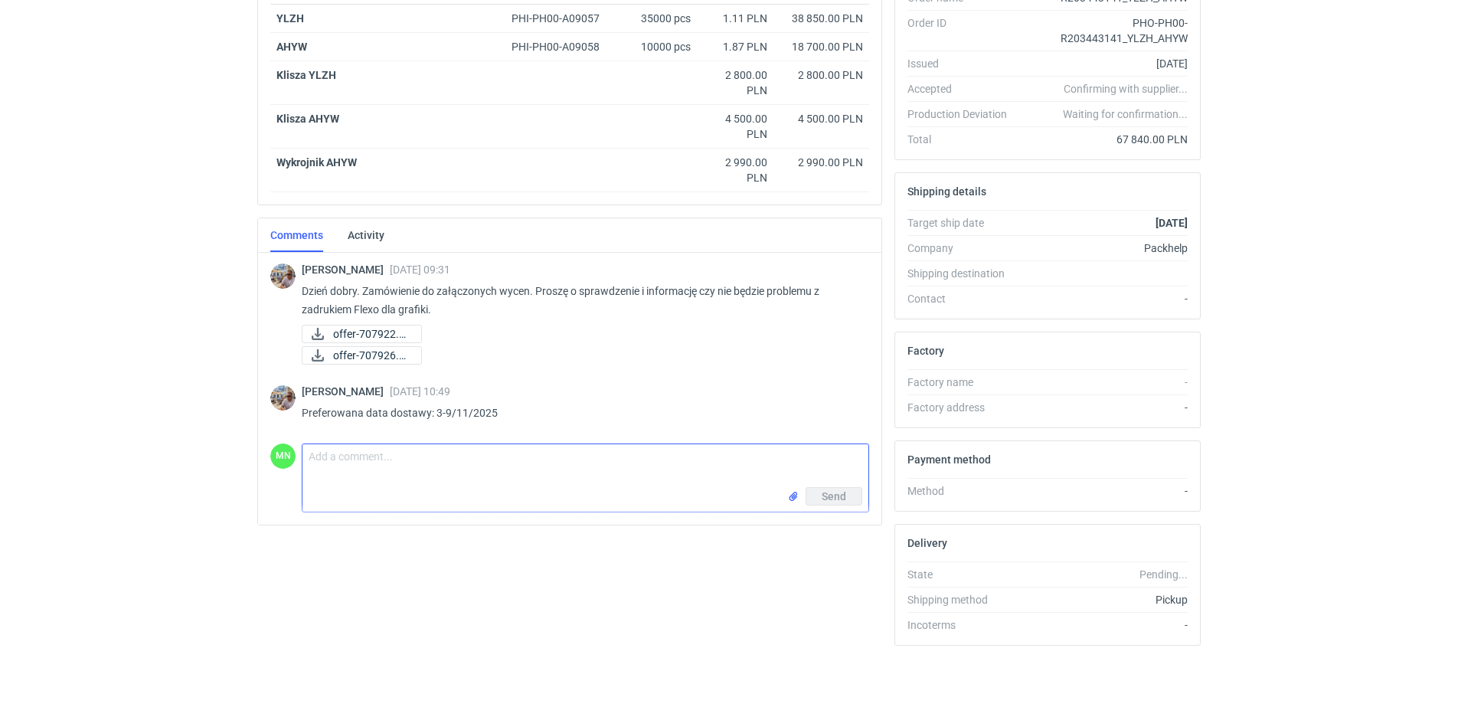
click at [452, 475] on textarea "Comment message" at bounding box center [585, 465] width 566 height 43
type textarea "Panie Michale, październik? :) nie listopad?"
click at [842, 497] on span "Send" at bounding box center [833, 496] width 24 height 11
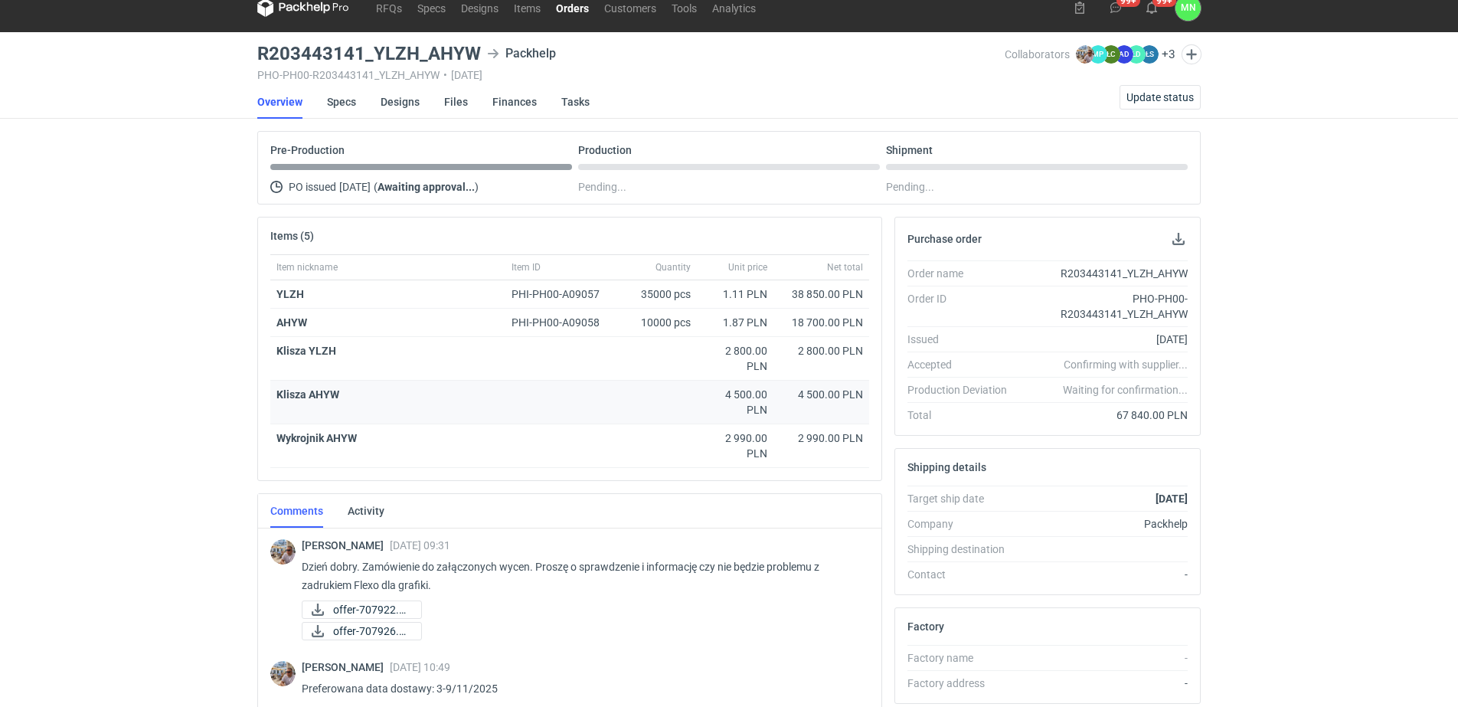
scroll to position [0, 0]
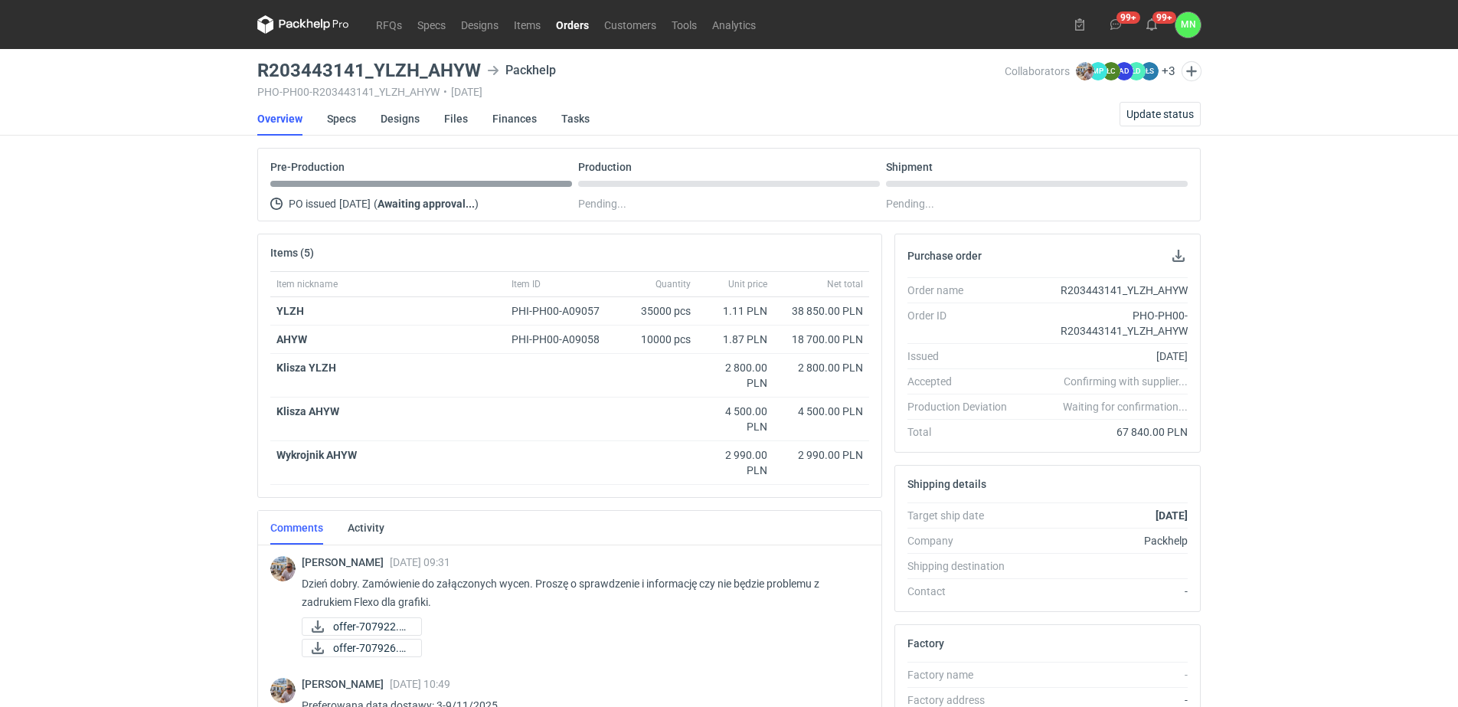
click at [578, 32] on link "Orders" at bounding box center [572, 24] width 48 height 18
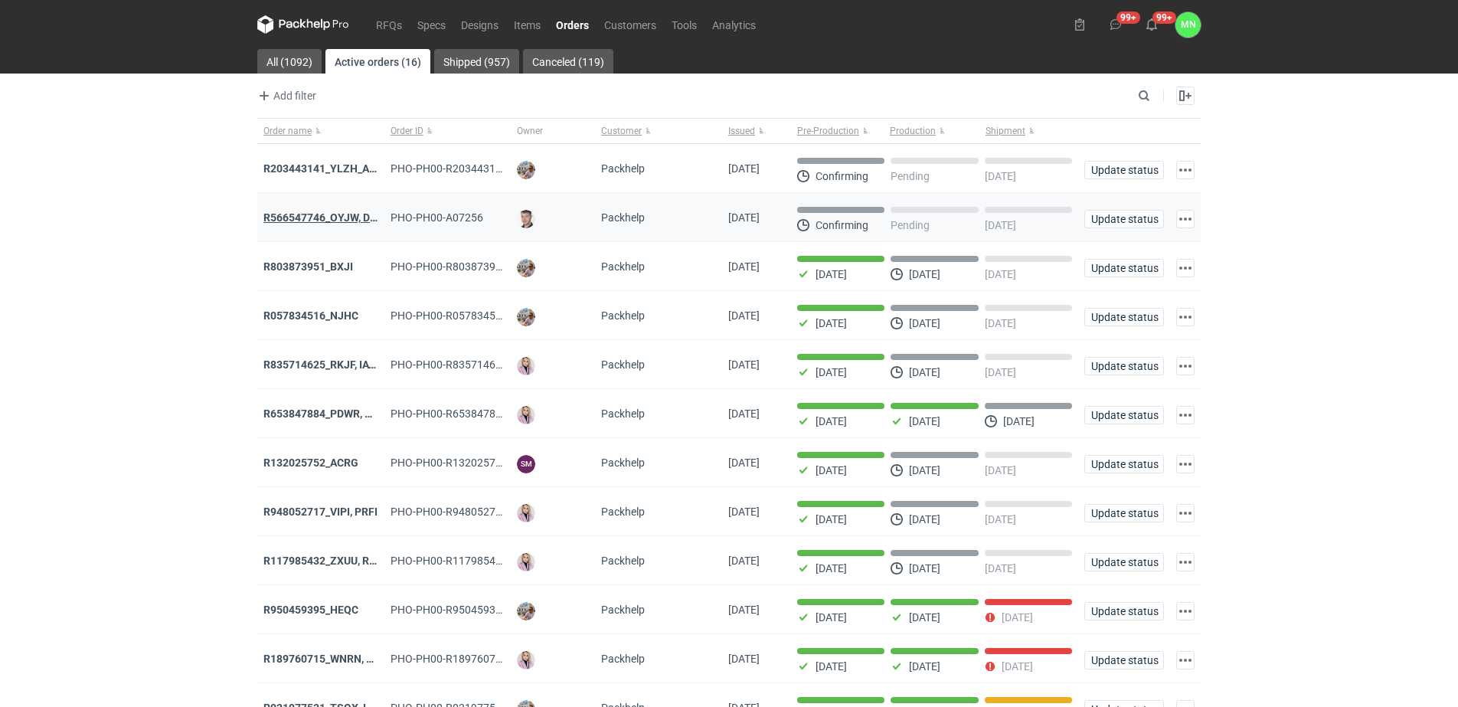
click at [303, 217] on strong "R566547746_OYJW, DJBN, [PERSON_NAME], [PERSON_NAME], OYBW, UUIL" at bounding box center [445, 217] width 364 height 12
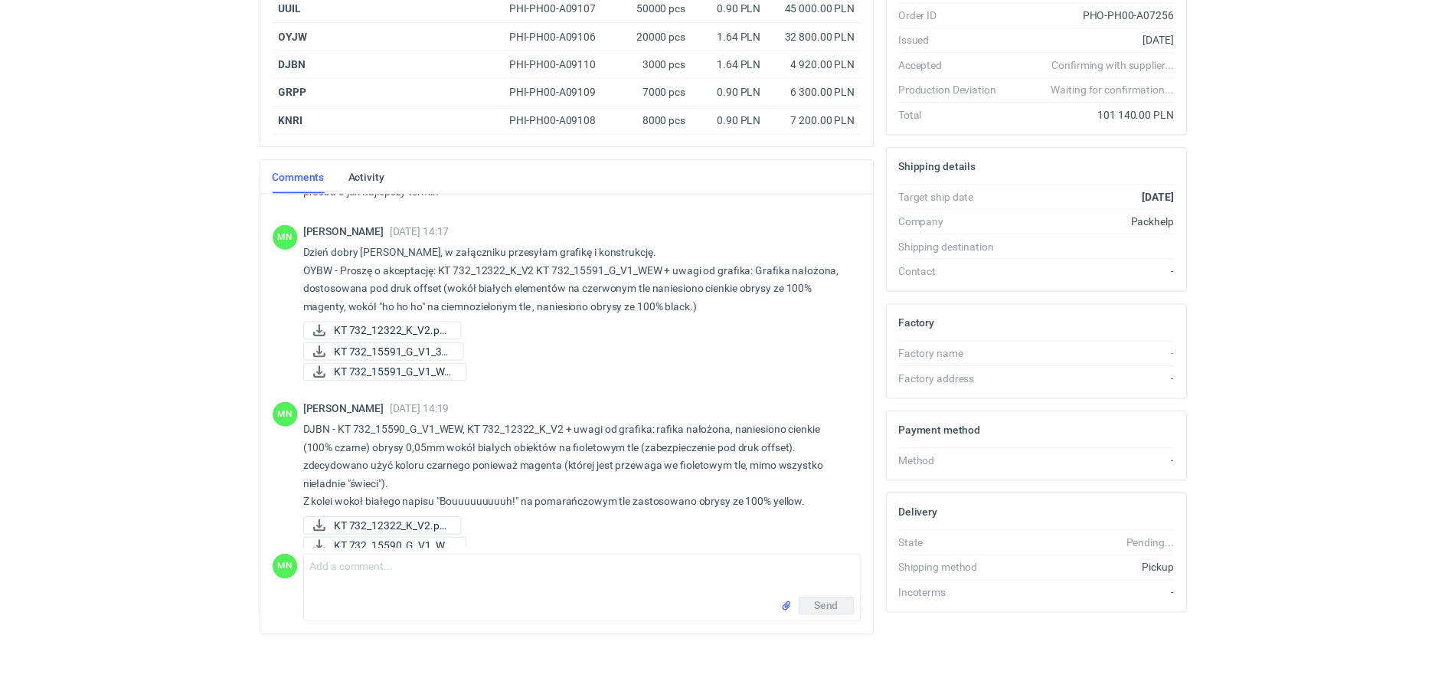
scroll to position [162, 0]
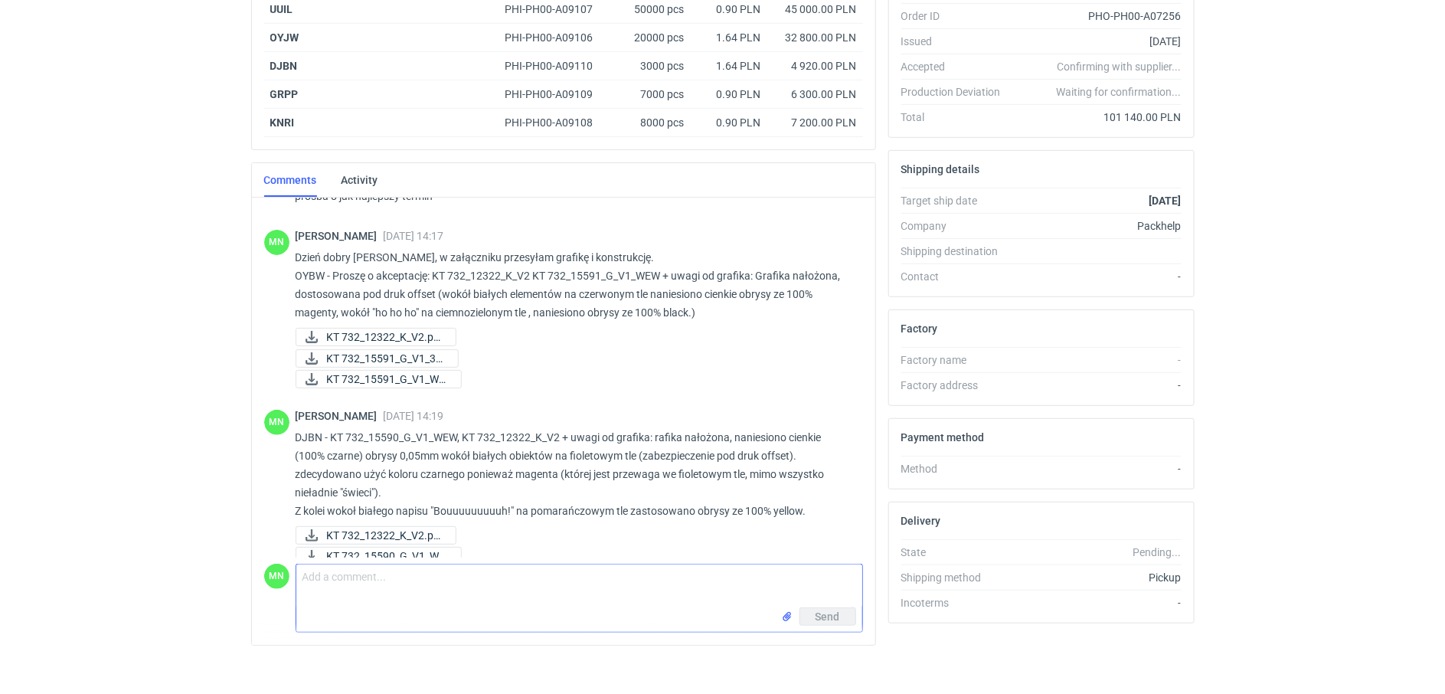
click at [330, 587] on textarea "Comment message" at bounding box center [579, 585] width 566 height 43
paste textarea "GRPP"
click at [384, 576] on textarea "GRPP:" at bounding box center [579, 585] width 566 height 43
paste textarea "KT 732_15587_G_V1_WEW"
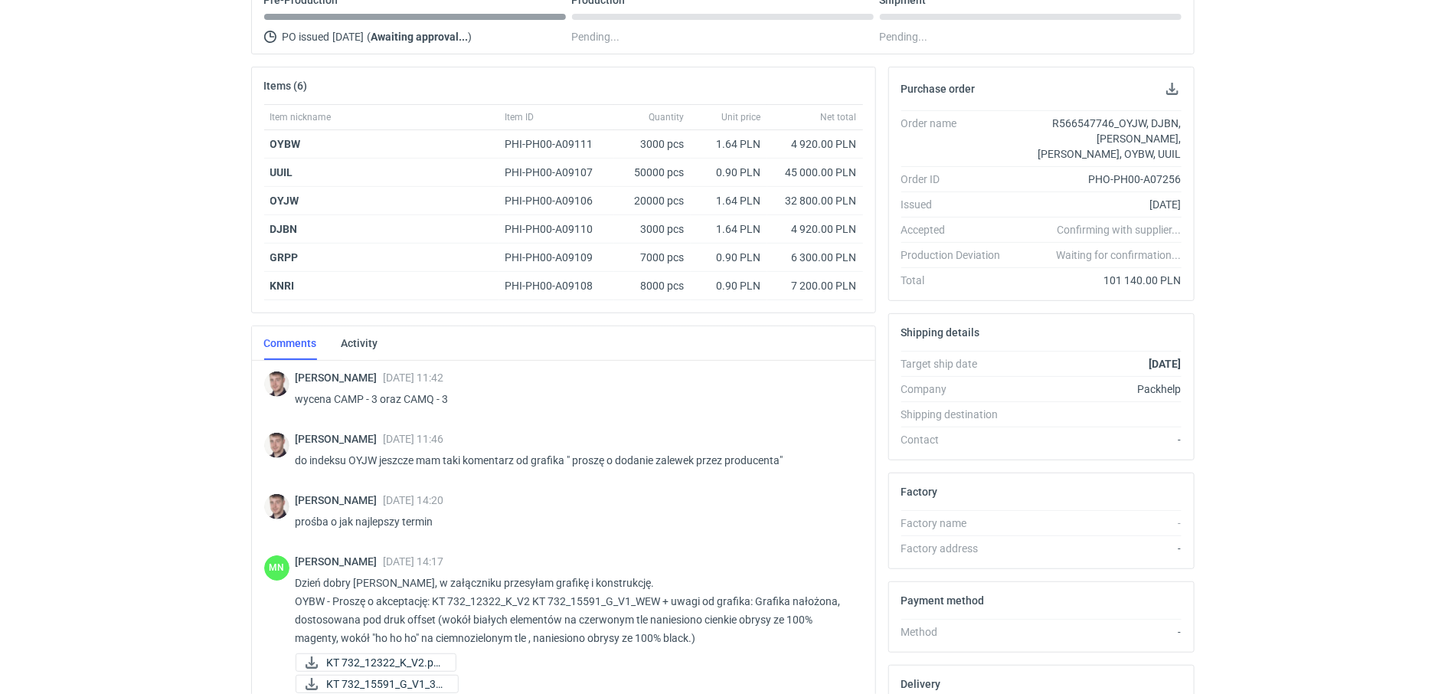
scroll to position [344, 0]
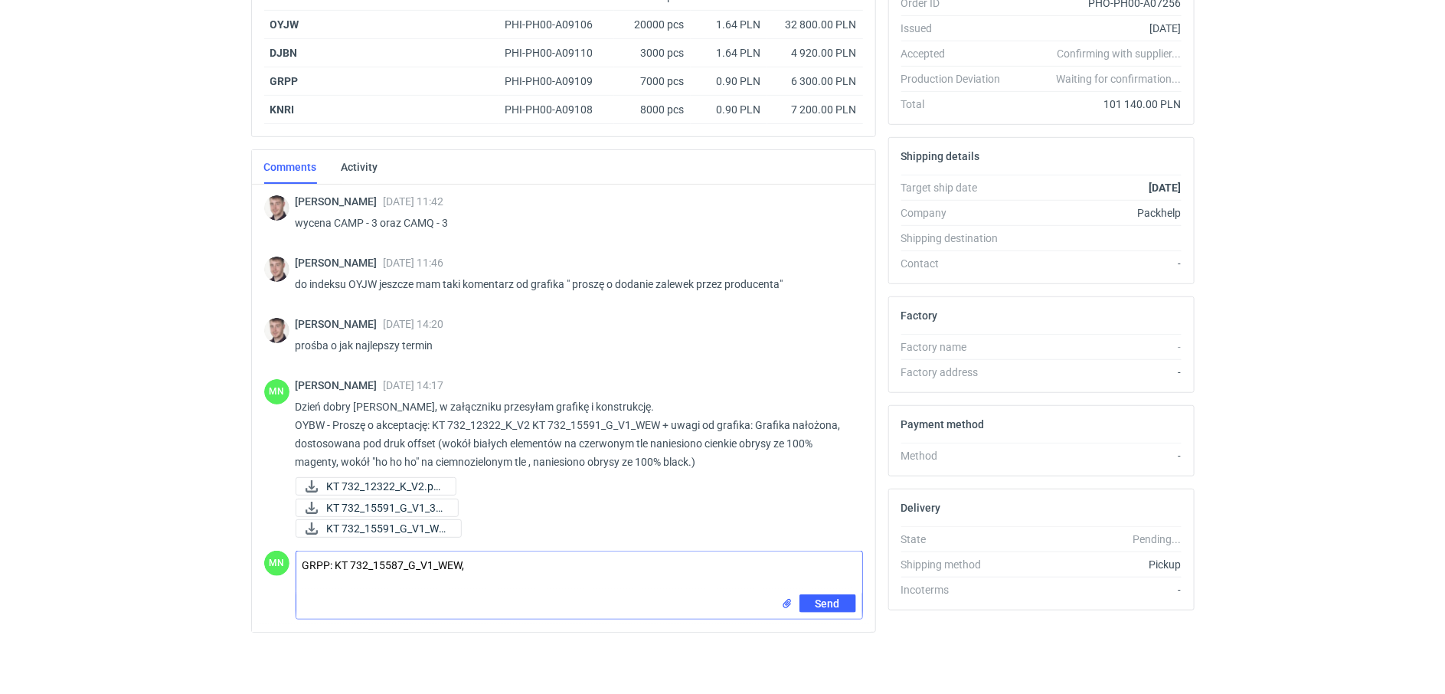
click at [503, 560] on textarea "GRPP: KT 732_15587_G_V1_WEW," at bounding box center [579, 572] width 566 height 43
paste textarea "KT 732_12320_K_V1"
click at [607, 575] on textarea "GRPP: KT 732_15587_G_V1_WEW, KT 732_12320_K_V1" at bounding box center [579, 572] width 566 height 43
paste textarea "Grafika nałożona, wokół białych elementów dla bezpieczeństwa naniesiono zalewki…"
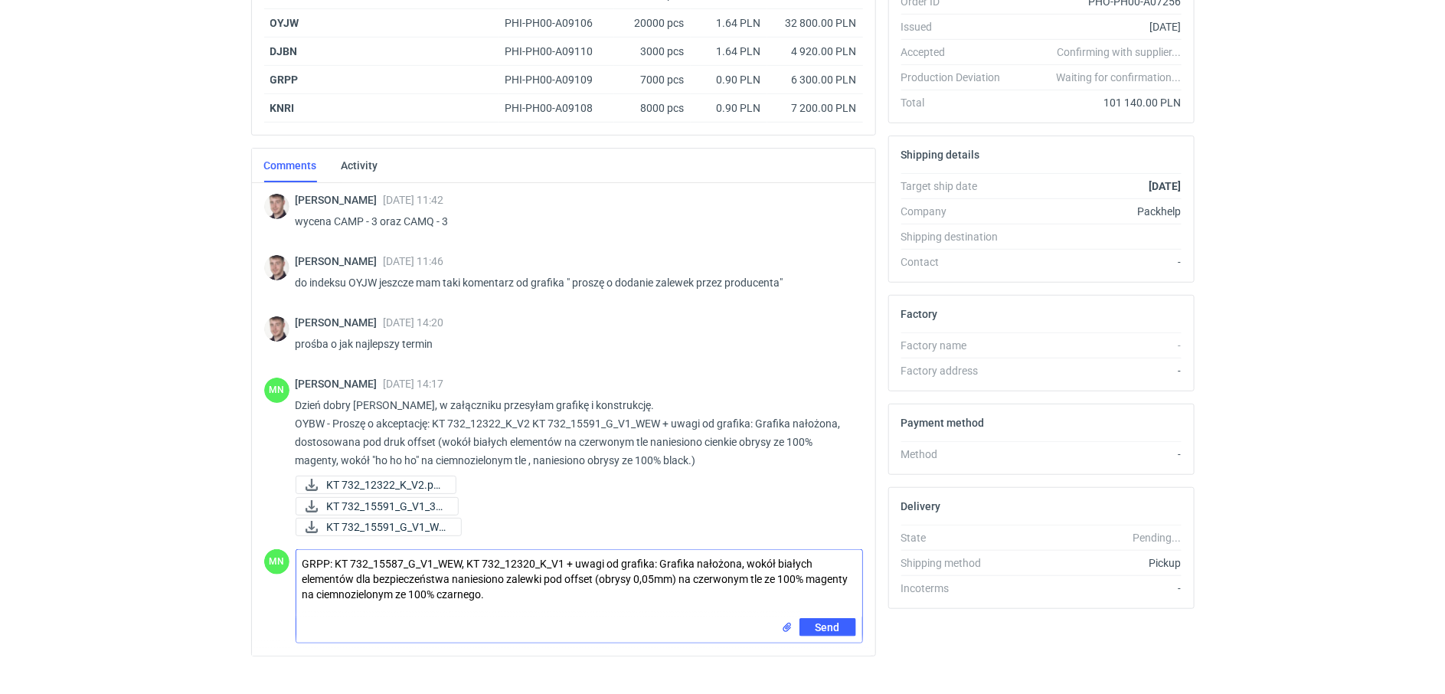
click at [782, 625] on input "file" at bounding box center [787, 627] width 12 height 16
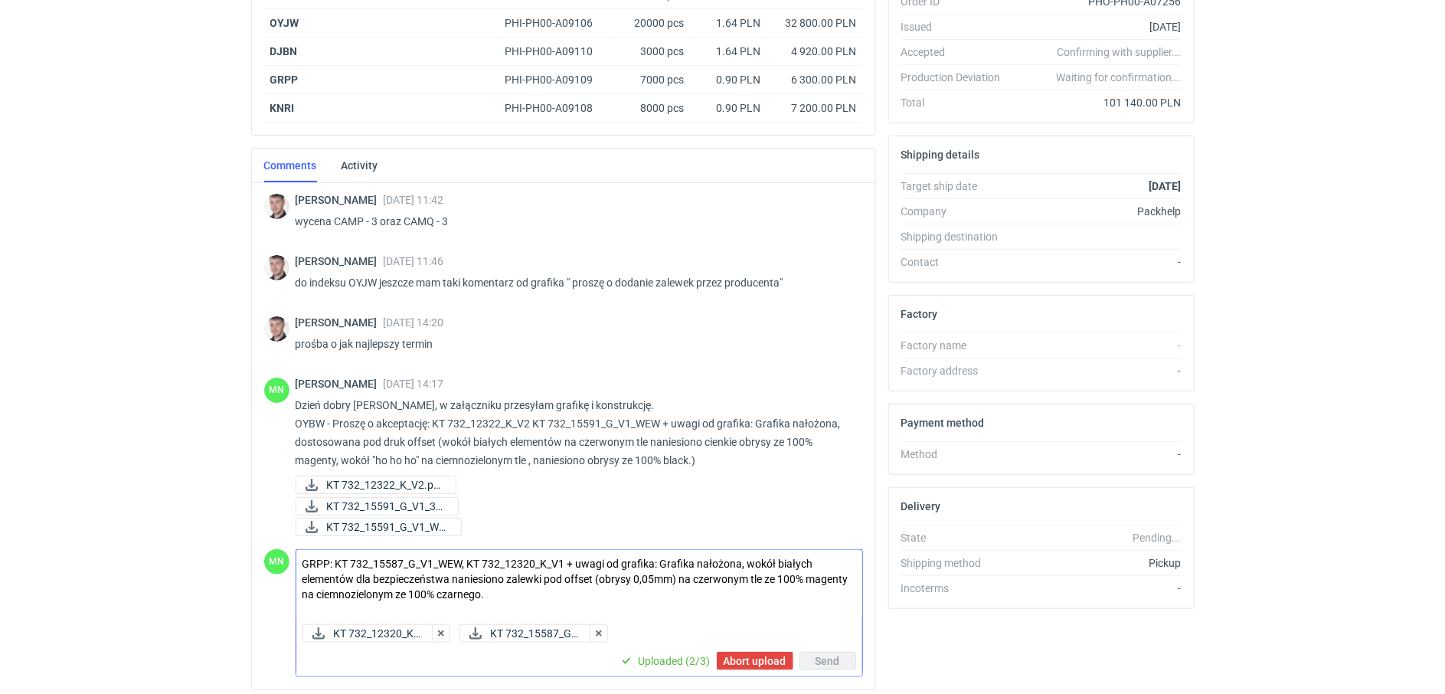
click at [304, 563] on textarea "GRPP: KT 732_15587_G_V1_WEW, KT 732_12320_K_V1 + uwagi od grafika: Grafika nało…" at bounding box center [579, 584] width 566 height 68
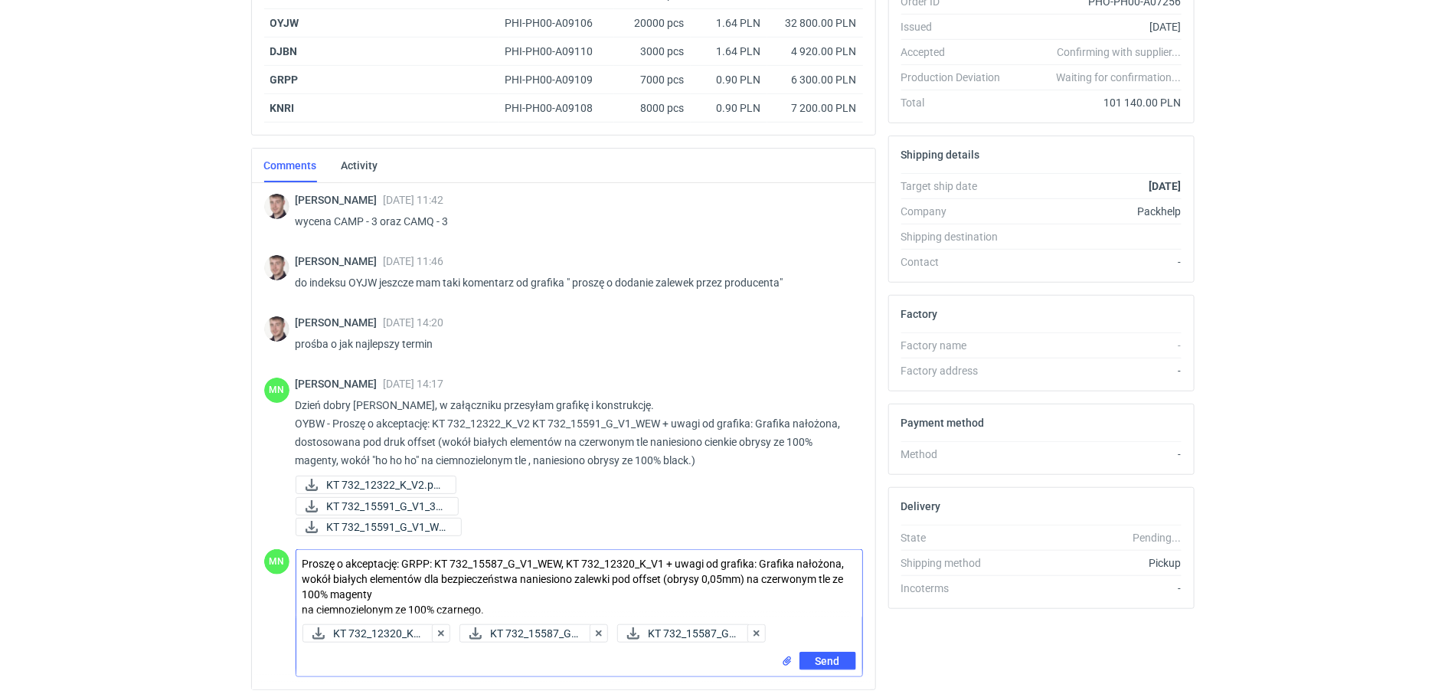
click at [302, 563] on textarea "Proszę o akceptację: GRPP: KT 732_15587_G_V1_WEW, KT 732_12320_K_V1 + uwagi od …" at bounding box center [579, 584] width 566 height 68
type textarea "Dzień dobry, proszę o akceptację: GRPP: KT 732_15587_G_V1_WEW, KT 732_12320_K_V…"
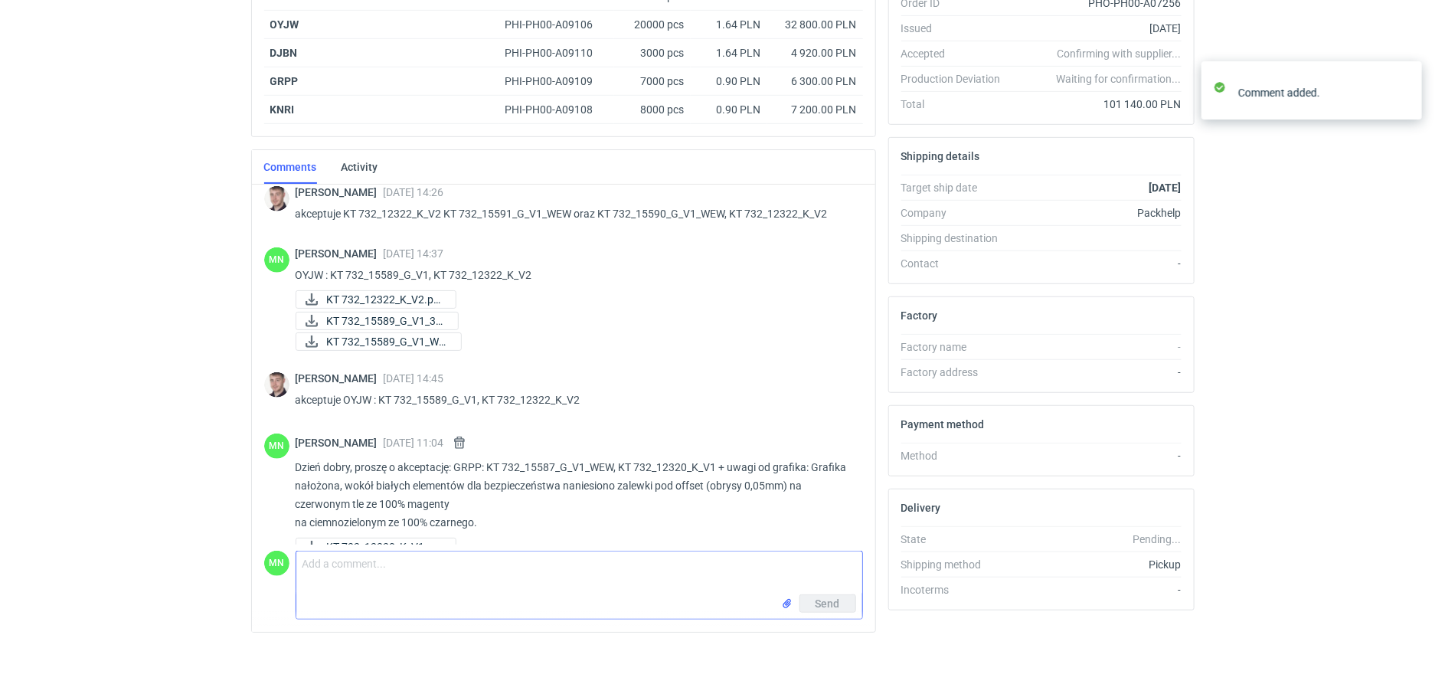
scroll to position [634, 0]
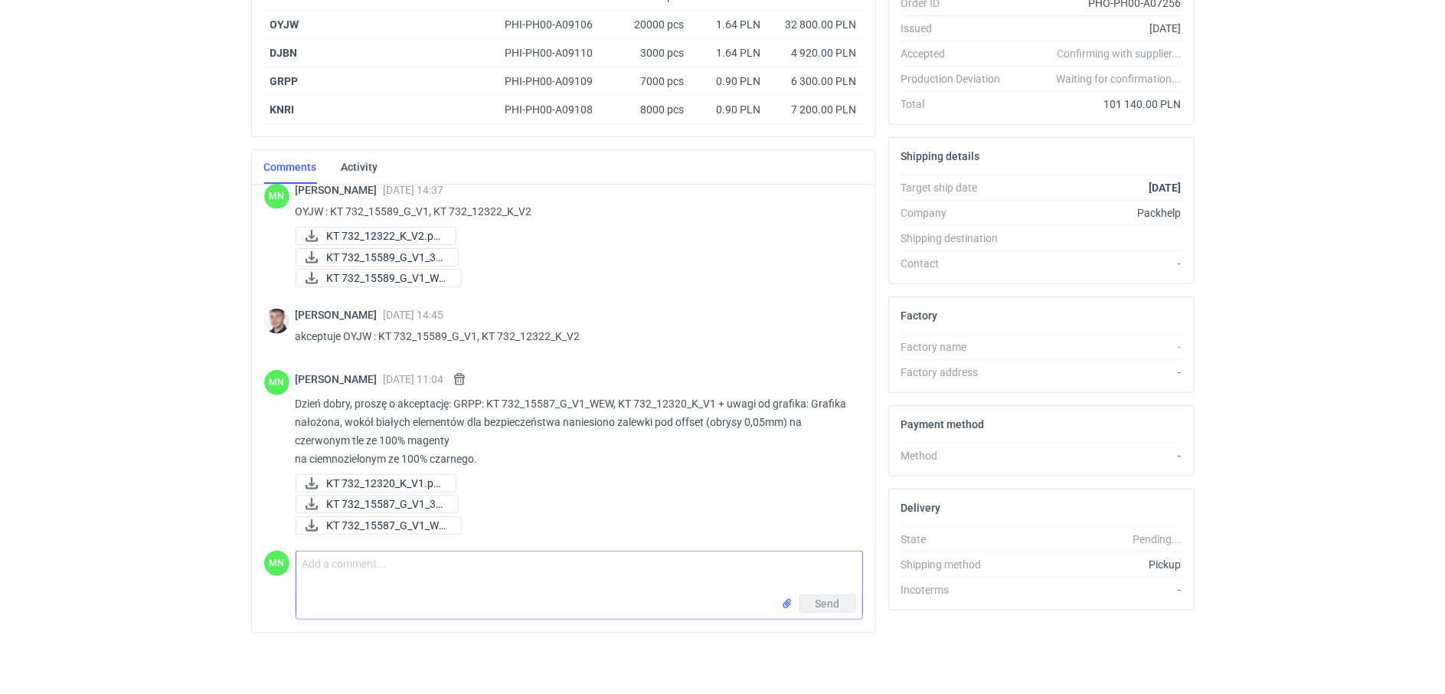
click at [302, 573] on textarea "Comment message" at bounding box center [579, 572] width 566 height 43
paste textarea "KNRI"
click at [785, 602] on input "file" at bounding box center [787, 604] width 12 height 16
click at [353, 571] on textarea "KNRI :" at bounding box center [579, 572] width 566 height 43
paste textarea "KT 732_12320_K_V1"
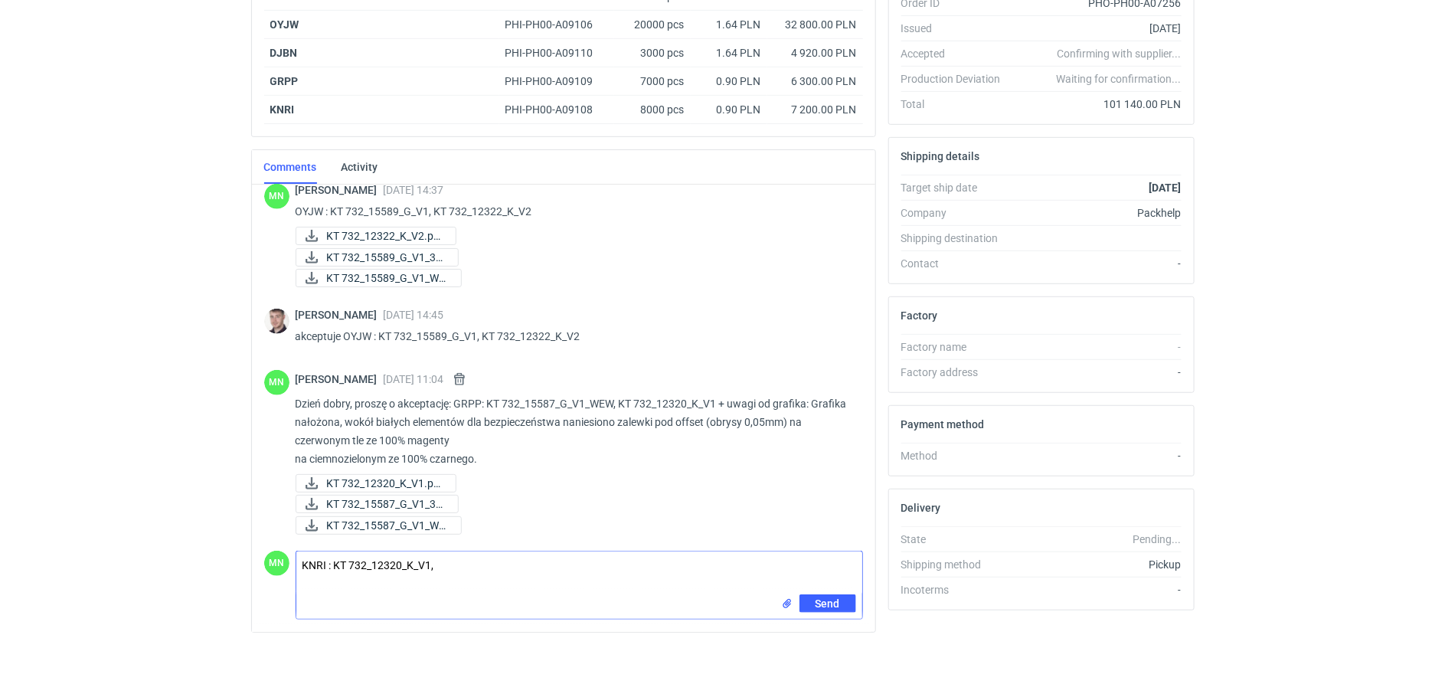
click at [495, 563] on textarea "KNRI : KT 732_12320_K_V1," at bounding box center [579, 572] width 566 height 43
paste textarea "KT 732_15588_G_V1_WEW"
click at [666, 555] on textarea "KNRI : KT 732_12320_K_V1, KT 732_15588_G_V1_WEW + uwagi od grafika:" at bounding box center [579, 572] width 566 height 43
paste textarea "grafika nałożona, na część białych obiektów (napisach) klient sam naniósł zalew…"
type textarea "KNRI : KT 732_12320_K_V1, KT 732_15588_G_V1_WEW + uwagi od grafika: grafika nał…"
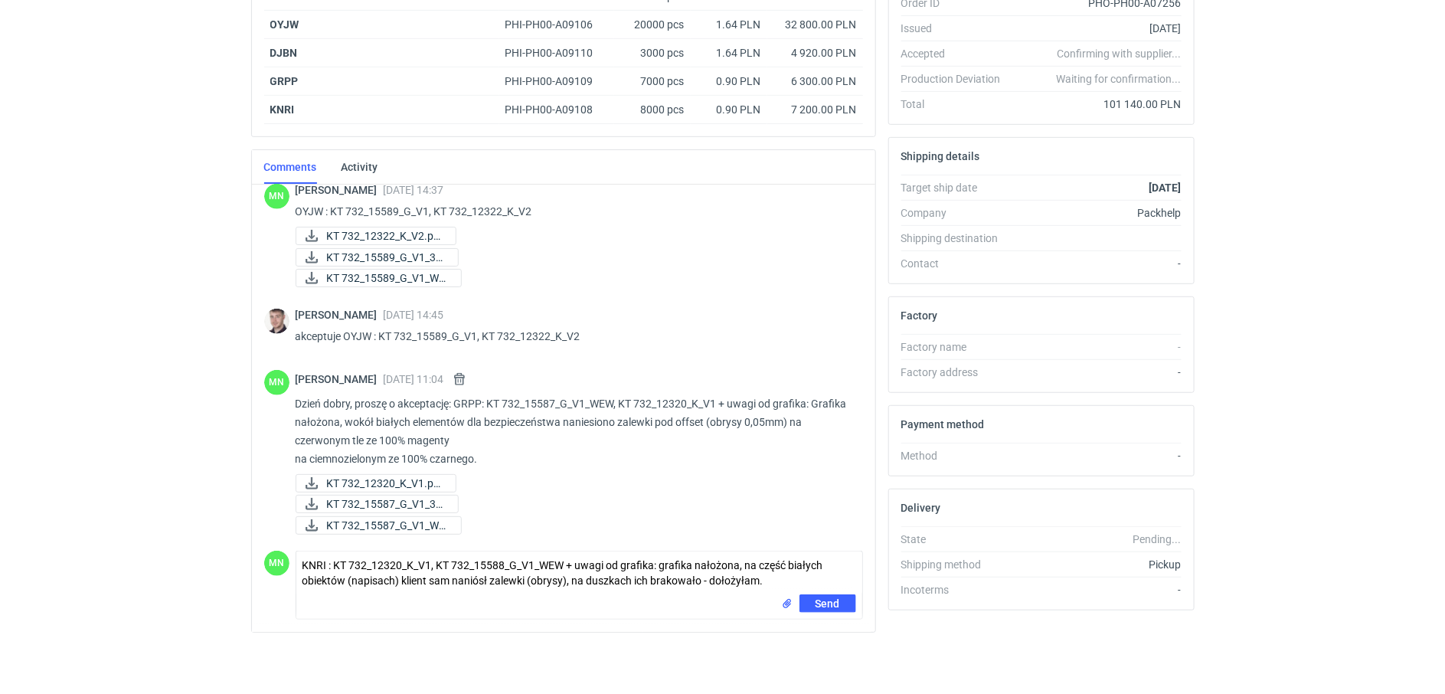
click at [883, 655] on main "R566547746_OYJW, DJBN, GRPP, KNRI, OYBW, UUIL Packhelp PHO-PH00-A07256 • 19/09/…" at bounding box center [722, 200] width 955 height 988
drag, startPoint x: 825, startPoint y: 602, endPoint x: 929, endPoint y: 679, distance: 129.1
click at [825, 602] on span "Send" at bounding box center [827, 603] width 24 height 11
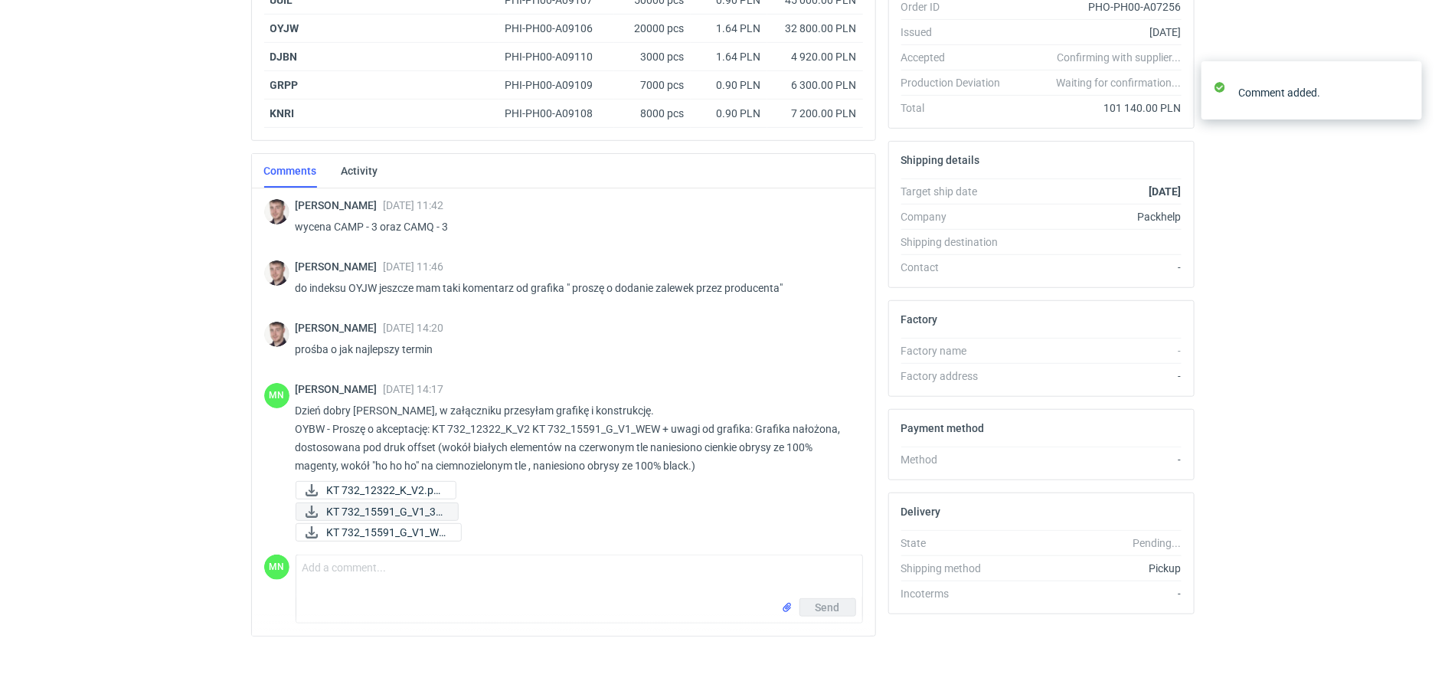
scroll to position [344, 0]
click at [347, 572] on textarea "Comment message" at bounding box center [579, 572] width 566 height 43
paste textarea "UUIL"
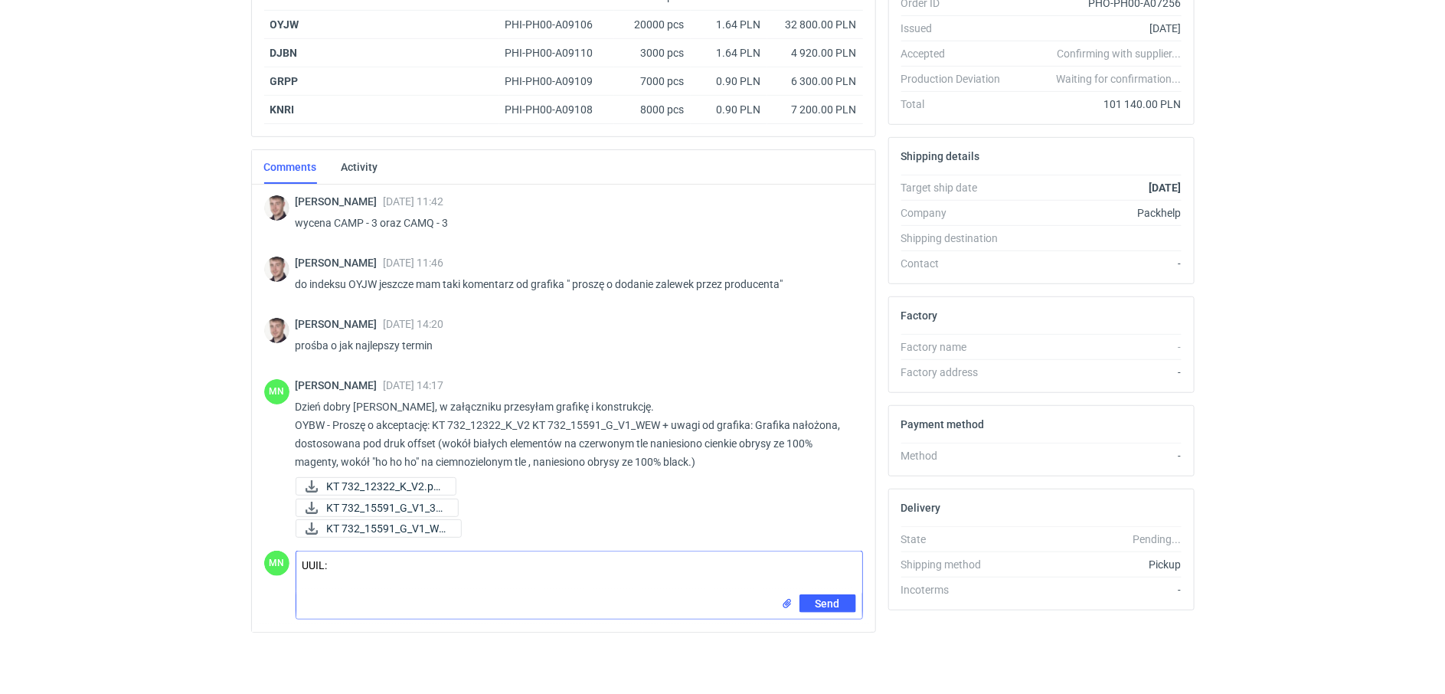
click at [396, 565] on textarea "UUIL:" at bounding box center [579, 572] width 566 height 43
paste textarea "KT 732_15586_G_V1_WEW"
click at [494, 563] on textarea "UUIL: KT 732_15586_G_V1_WEW," at bounding box center [579, 572] width 566 height 43
paste textarea "KT 732_12320_K_V1"
type textarea "UUIL: KT 732_15586_G_V1_WEW, KT 732_12320_K_V1"
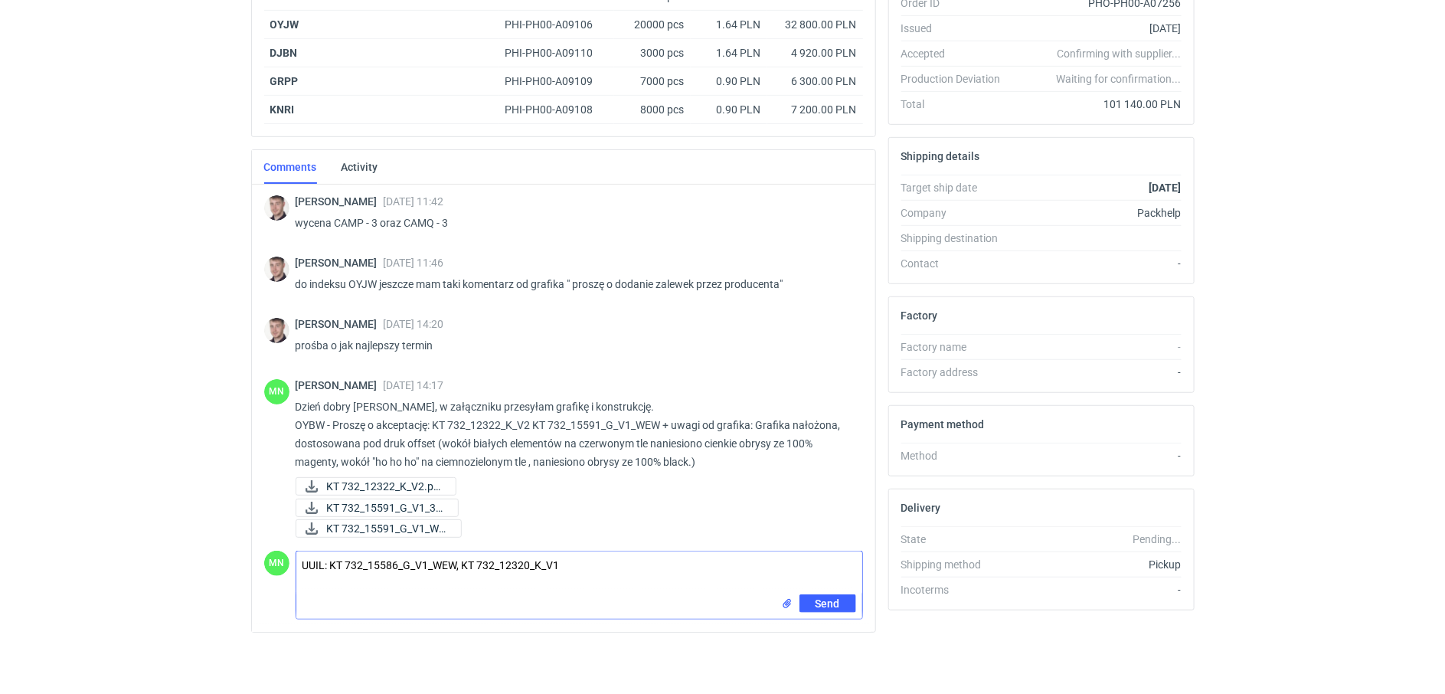
click at [782, 606] on input "file" at bounding box center [787, 604] width 12 height 16
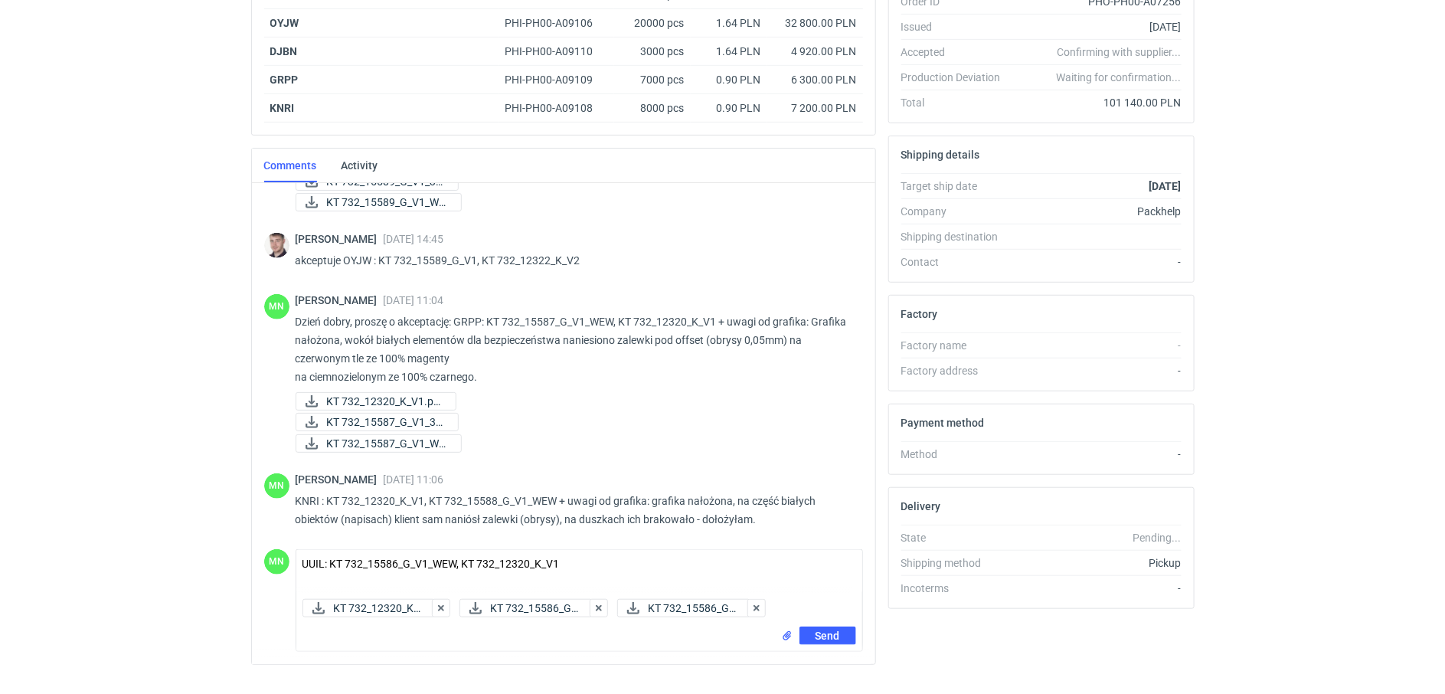
scroll to position [377, 0]
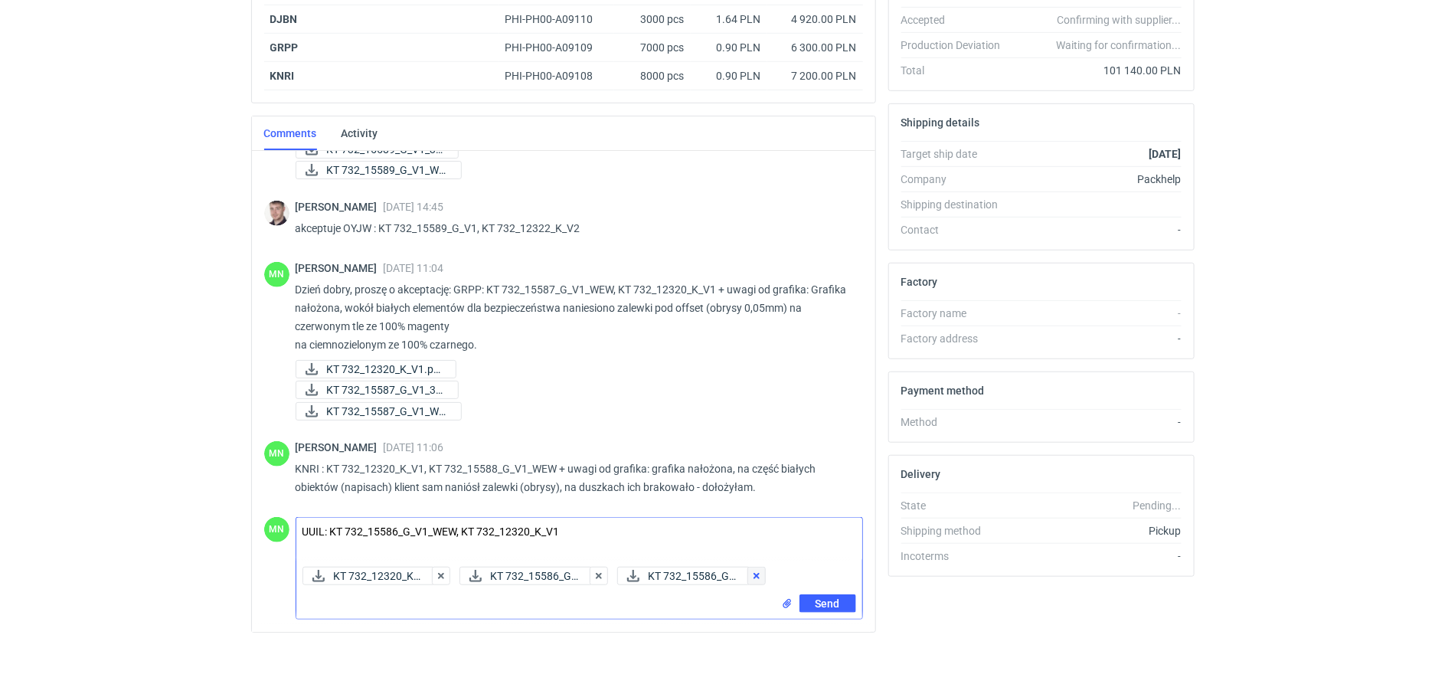
click at [766, 572] on button "button" at bounding box center [756, 575] width 18 height 18
click at [608, 575] on button "button" at bounding box center [598, 575] width 18 height 18
click at [442, 576] on button "button" at bounding box center [441, 575] width 18 height 18
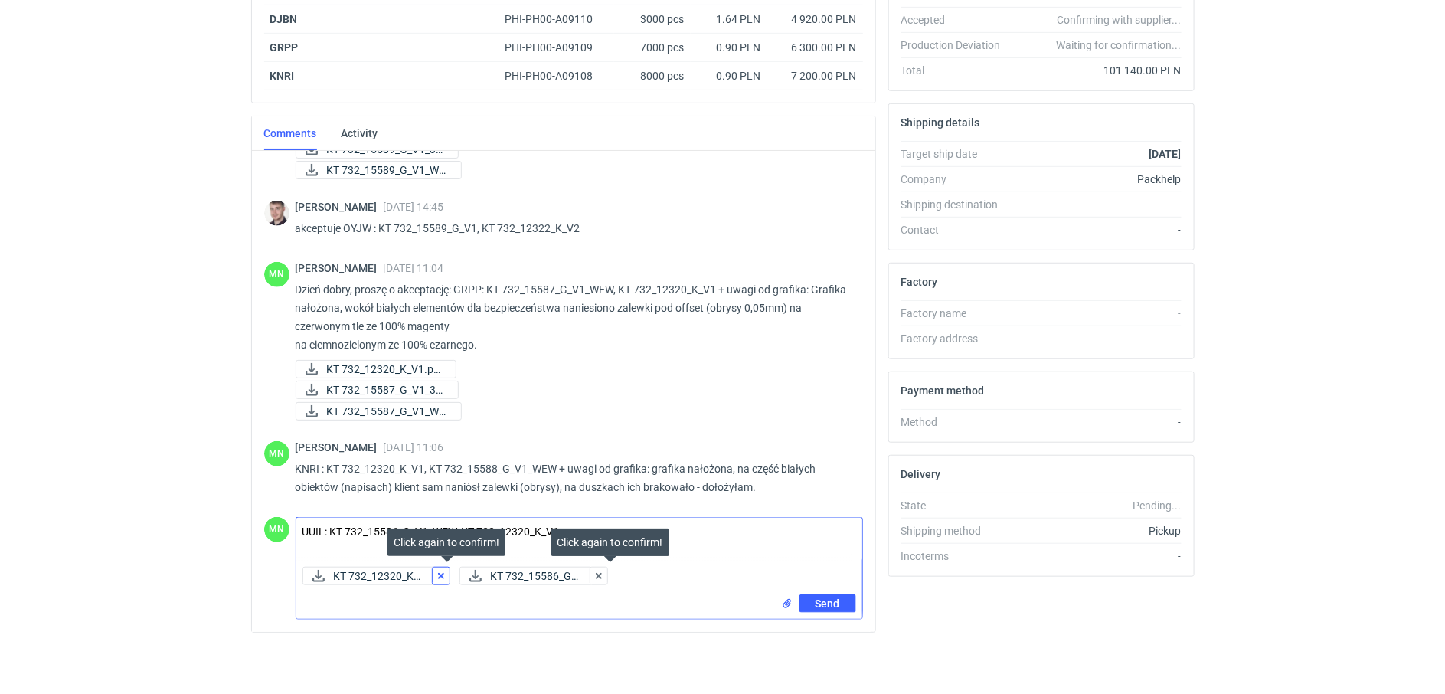
click at [442, 576] on button "button" at bounding box center [441, 575] width 18 height 18
click at [446, 576] on button "button" at bounding box center [442, 575] width 18 height 18
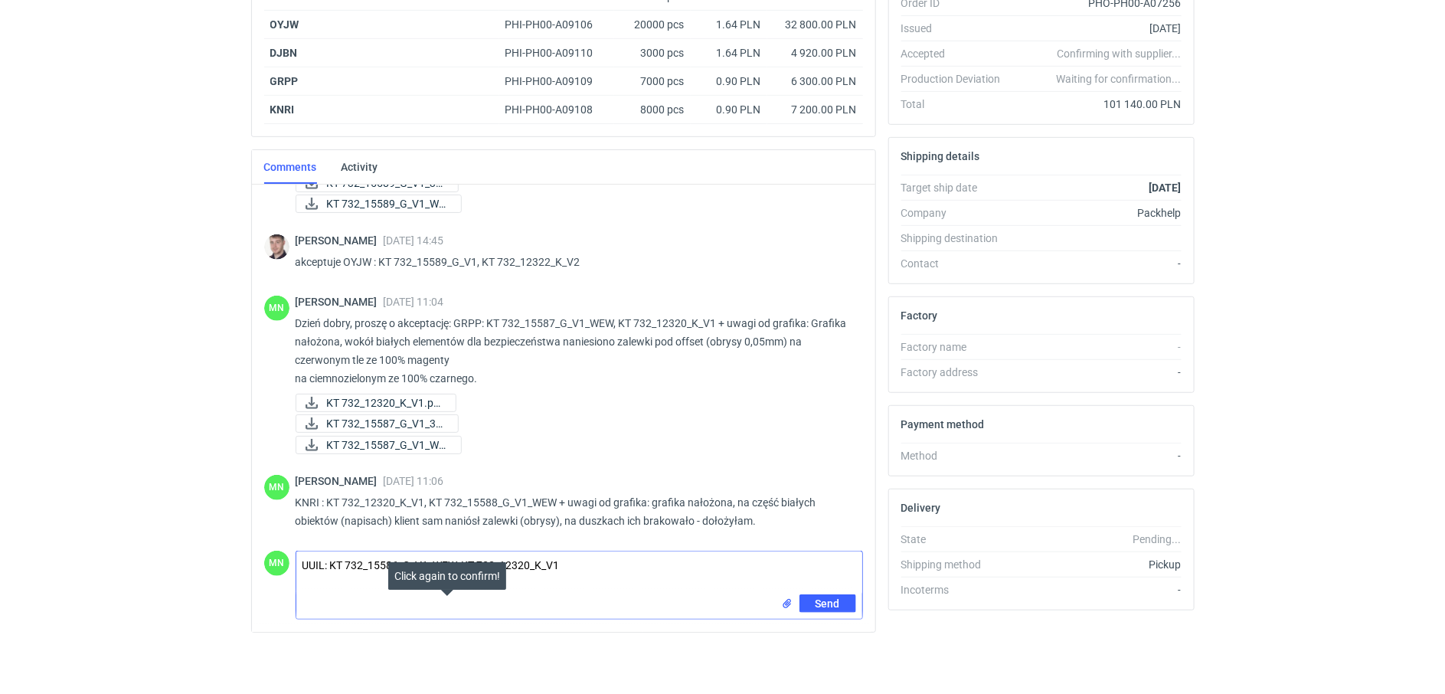
drag, startPoint x: 616, startPoint y: 567, endPoint x: 292, endPoint y: 553, distance: 324.9
click at [292, 553] on div "MN Comment message UUIL: KT 732_15586_G_V1_WEW, KT 732_12320_K_V1 Send" at bounding box center [563, 581] width 599 height 75
click at [785, 605] on input "file" at bounding box center [787, 604] width 12 height 16
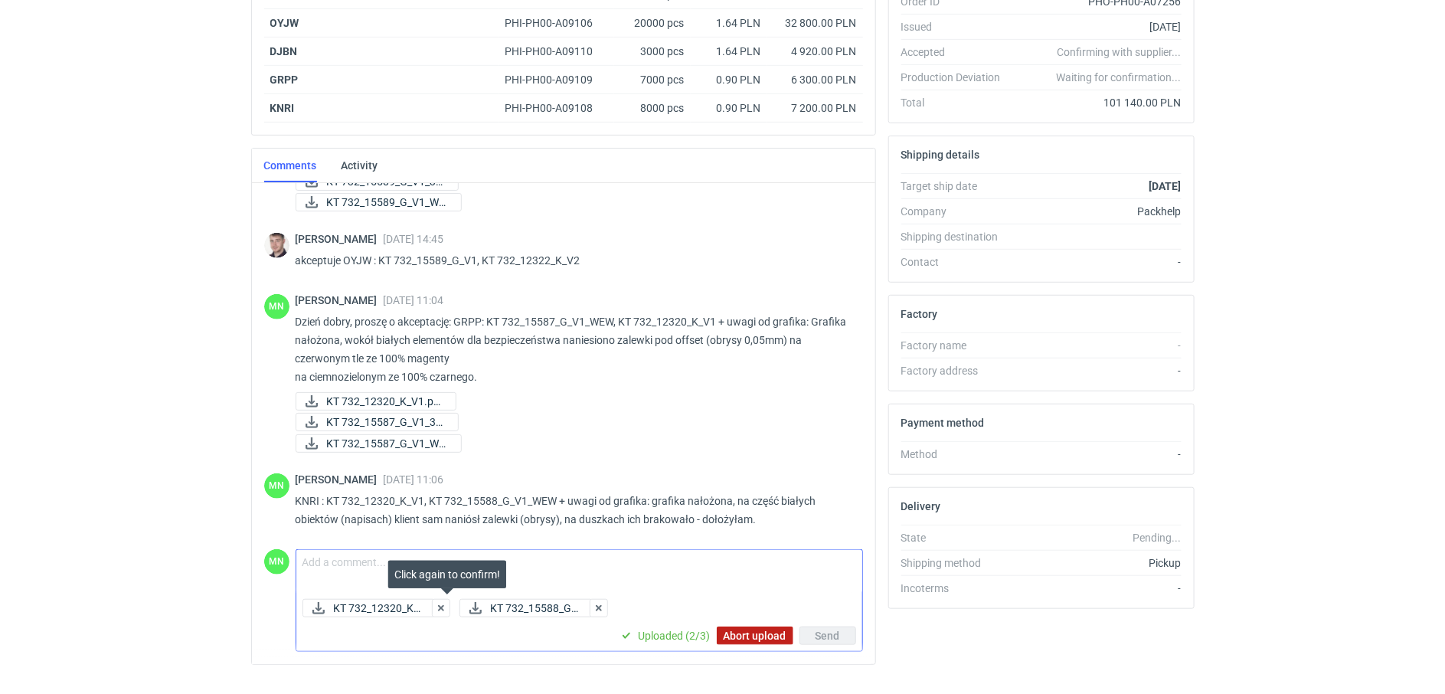
click at [766, 633] on span "Abort upload" at bounding box center [754, 635] width 63 height 11
click at [325, 570] on textarea "Comment message" at bounding box center [579, 571] width 566 height 43
click at [835, 641] on span "Send" at bounding box center [827, 635] width 24 height 11
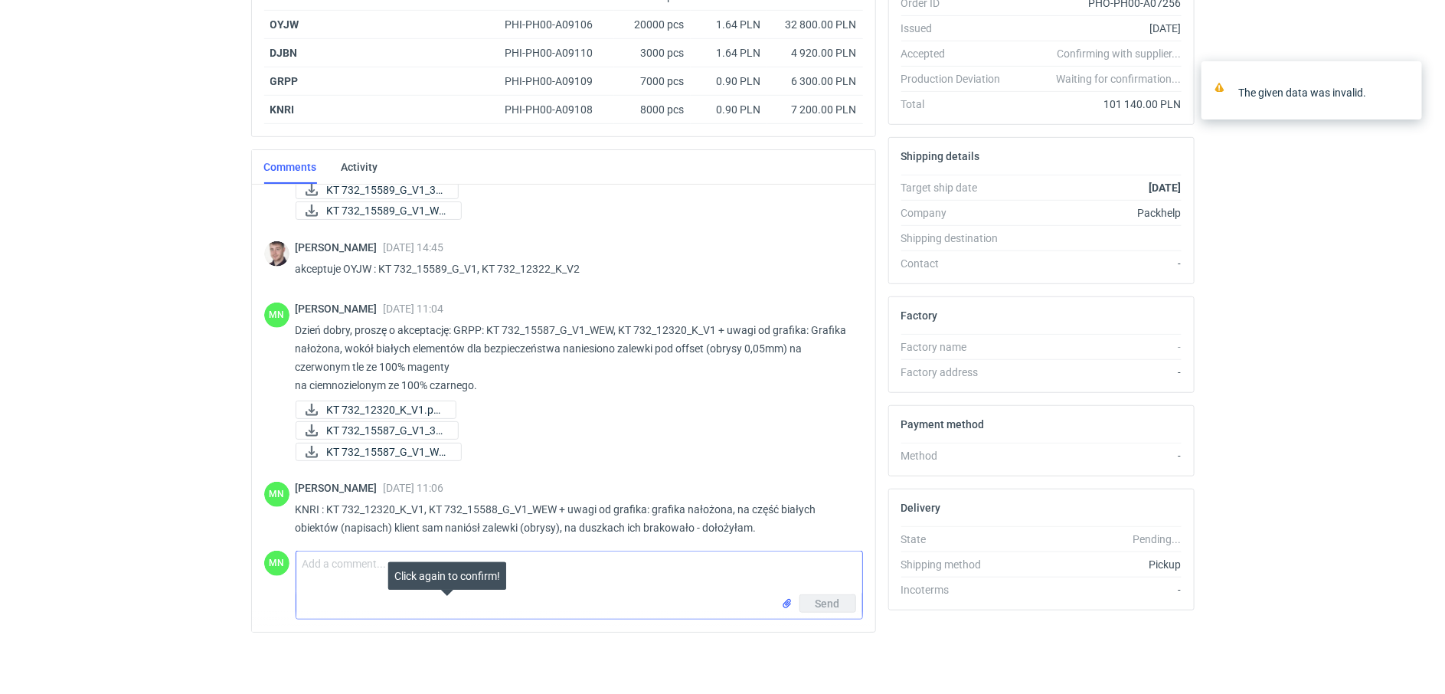
scroll to position [708, 0]
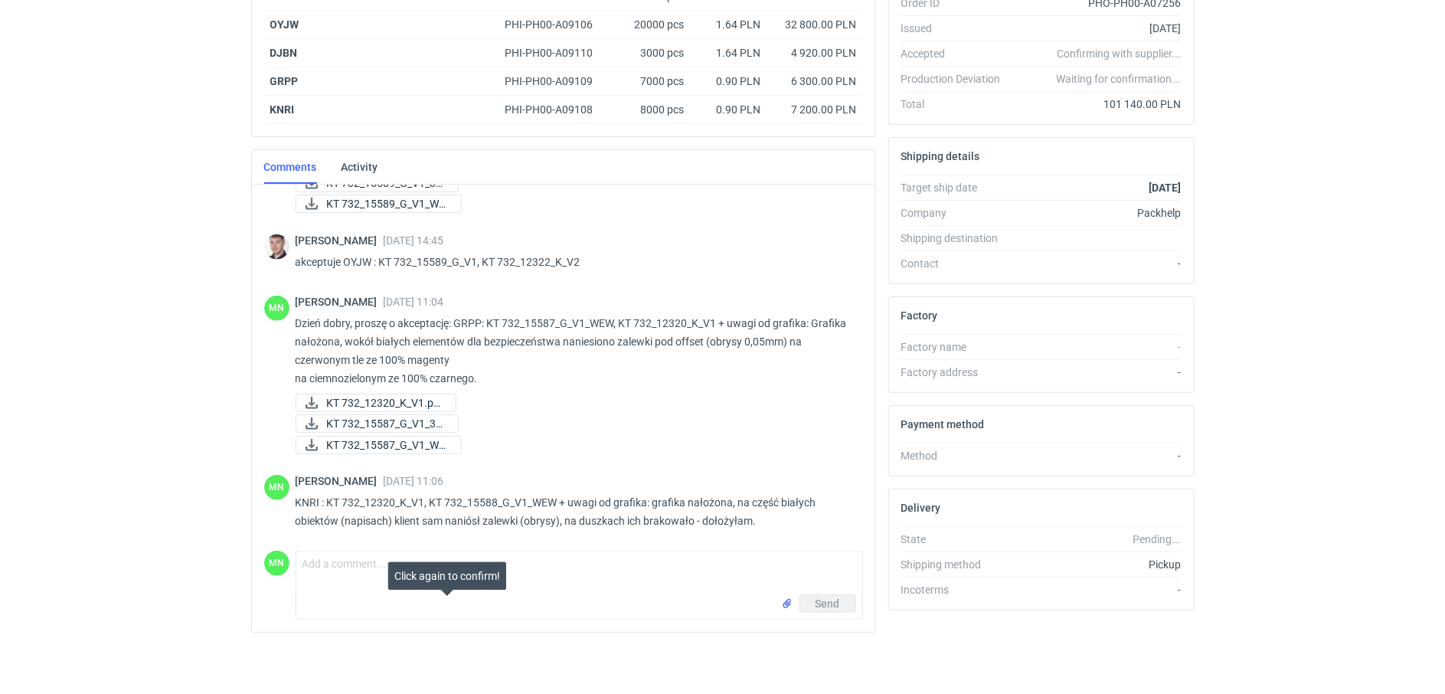
click at [583, 614] on div "Send" at bounding box center [579, 606] width 566 height 24
click at [469, 596] on div "Send" at bounding box center [579, 606] width 566 height 24
click at [445, 602] on div "Send" at bounding box center [579, 606] width 566 height 24
click at [446, 601] on div "Send" at bounding box center [579, 606] width 566 height 24
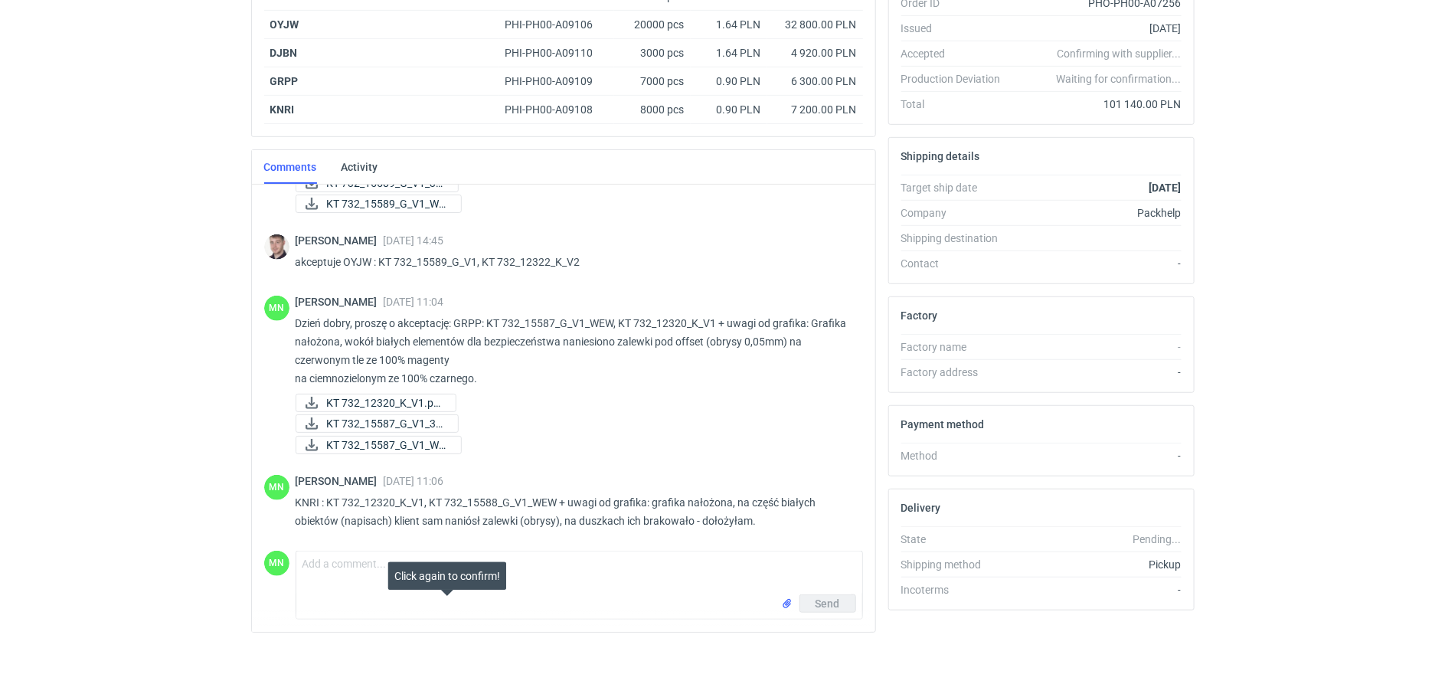
drag, startPoint x: 446, startPoint y: 601, endPoint x: 446, endPoint y: 582, distance: 19.2
click at [446, 582] on div "Click again to confirm!" at bounding box center [447, 576] width 118 height 28
click at [444, 576] on div "Click again to confirm!" at bounding box center [447, 576] width 118 height 28
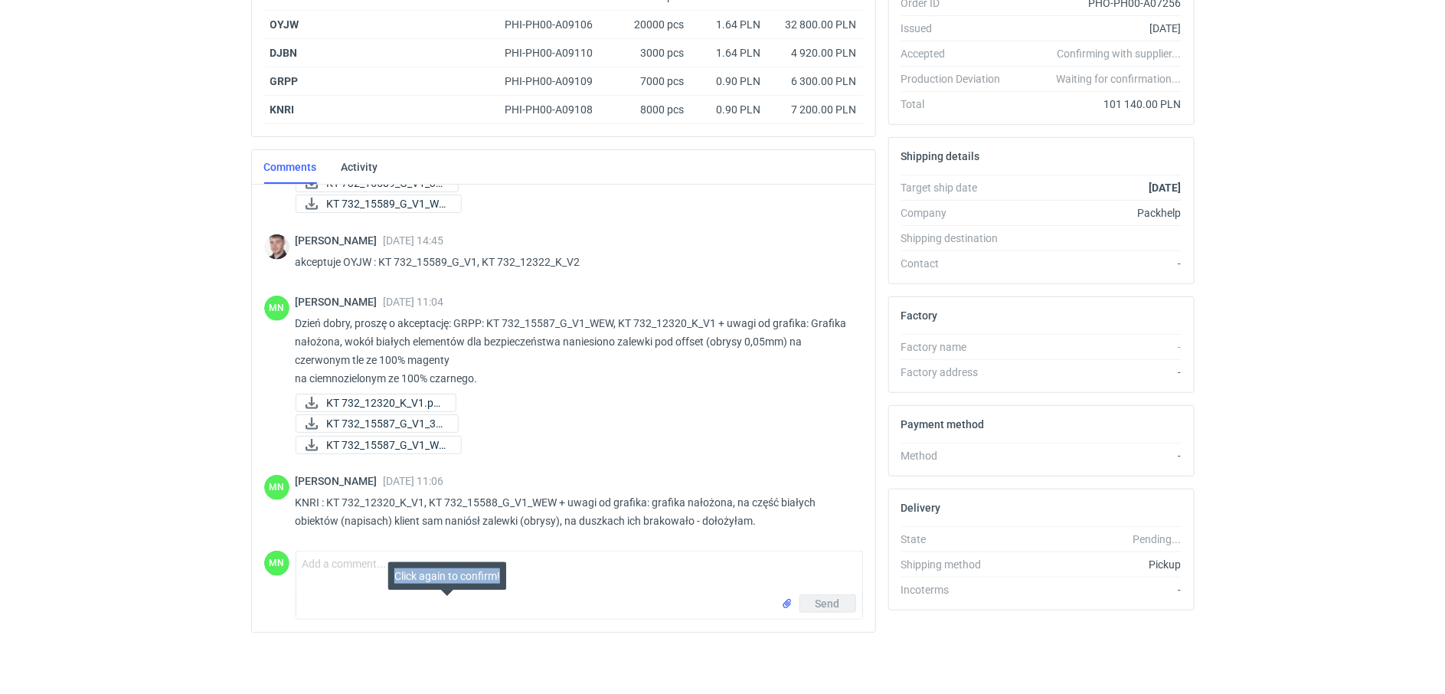
click at [445, 576] on div "Click again to confirm!" at bounding box center [447, 576] width 118 height 28
click at [446, 575] on div "Click again to confirm!" at bounding box center [447, 576] width 118 height 28
drag, startPoint x: 446, startPoint y: 575, endPoint x: 671, endPoint y: 525, distance: 230.5
click at [651, 534] on div "MN Małgorzata Nowotna 23 Sep 2025 11:06 KNRI : KT 732_12320_K_V1, KT 732_15588_…" at bounding box center [563, 505] width 599 height 80
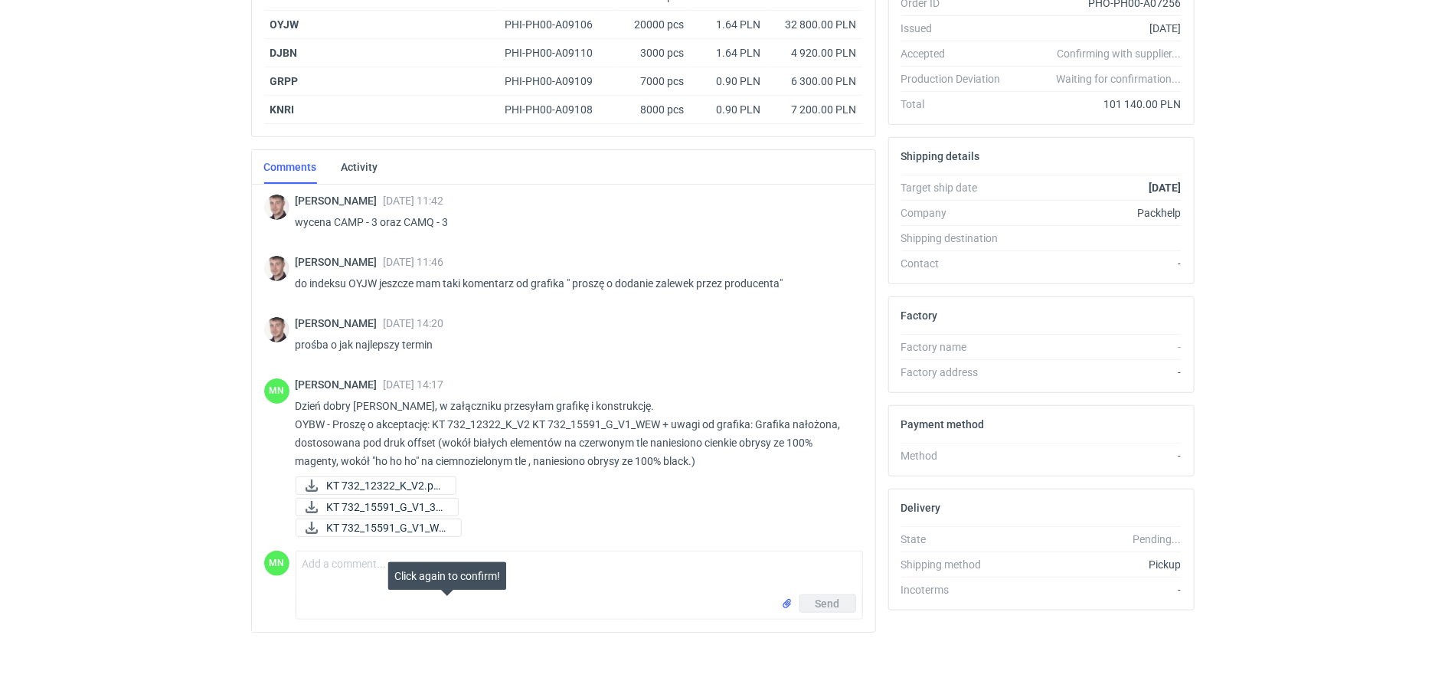
scroll to position [0, 0]
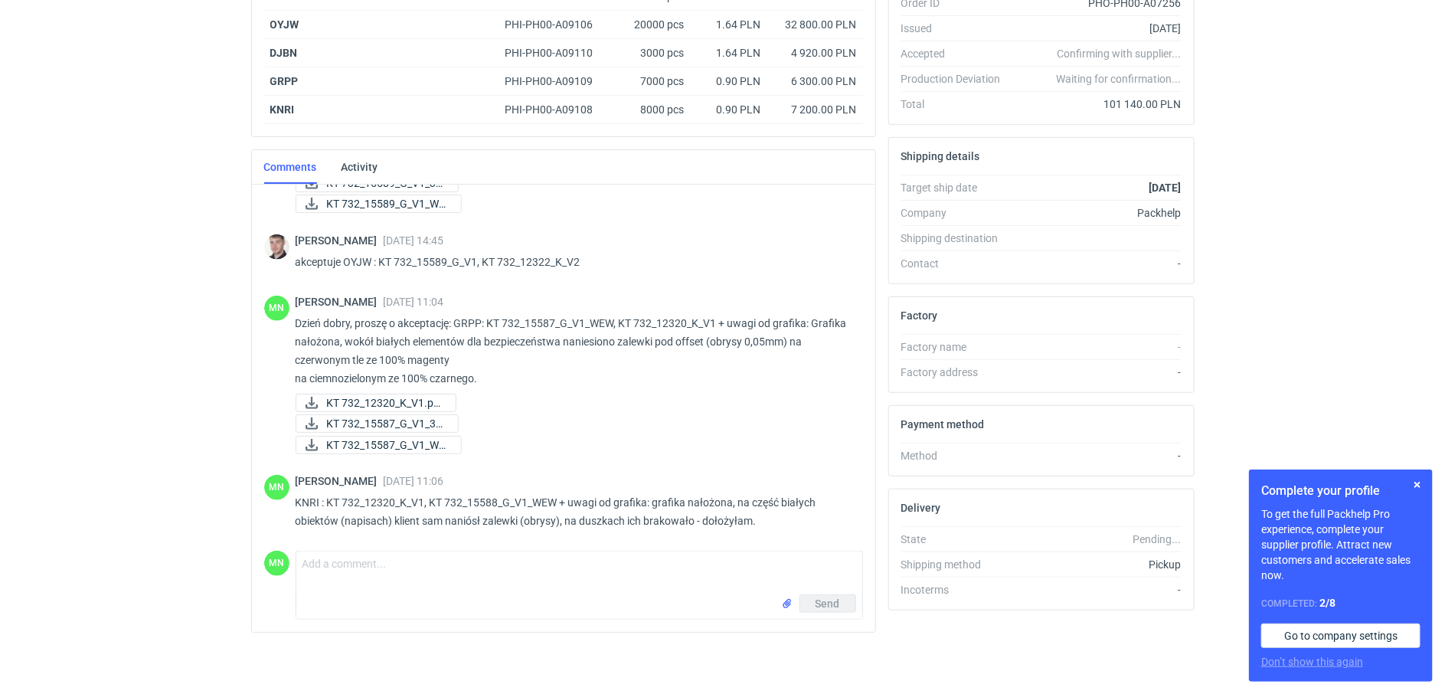
scroll to position [344, 0]
click at [785, 603] on input "file" at bounding box center [787, 604] width 12 height 16
click at [408, 569] on textarea "Comment message" at bounding box center [579, 571] width 566 height 43
type textarea "pliki"
click at [816, 634] on span "Send" at bounding box center [827, 635] width 24 height 11
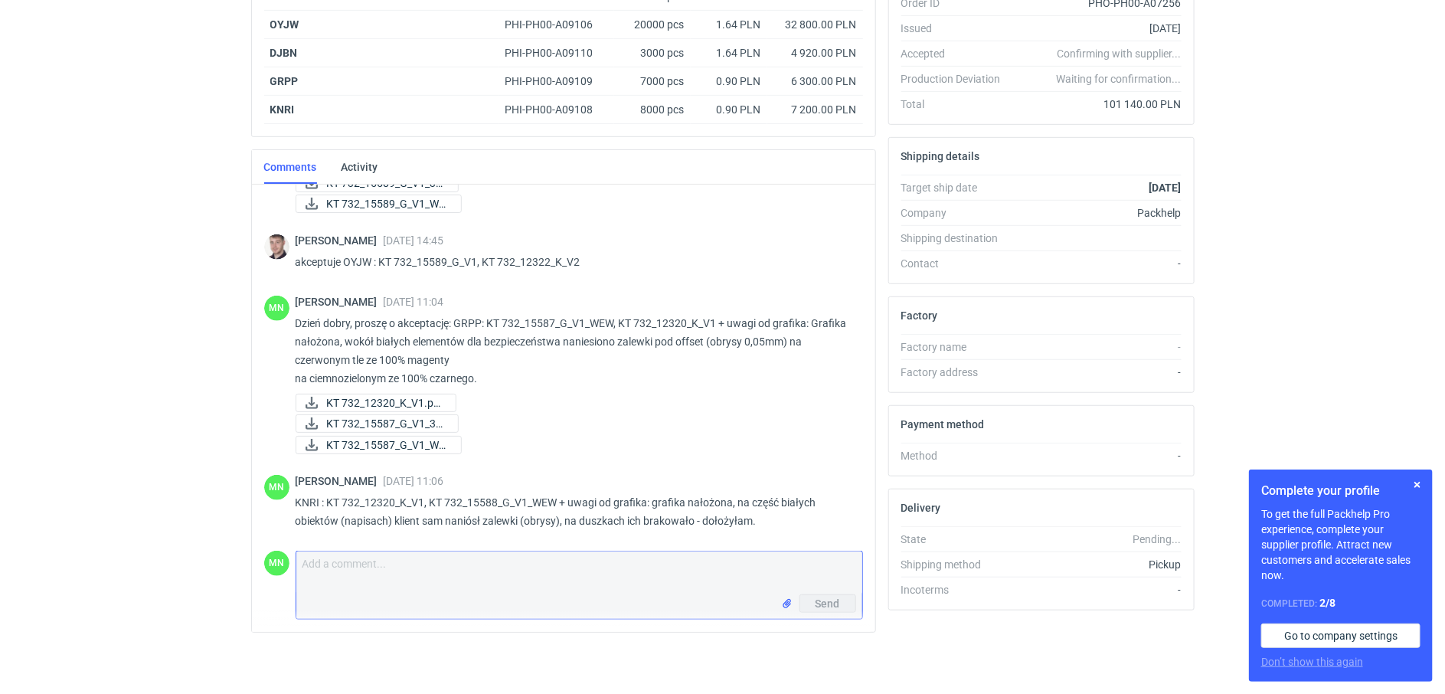
scroll to position [817, 0]
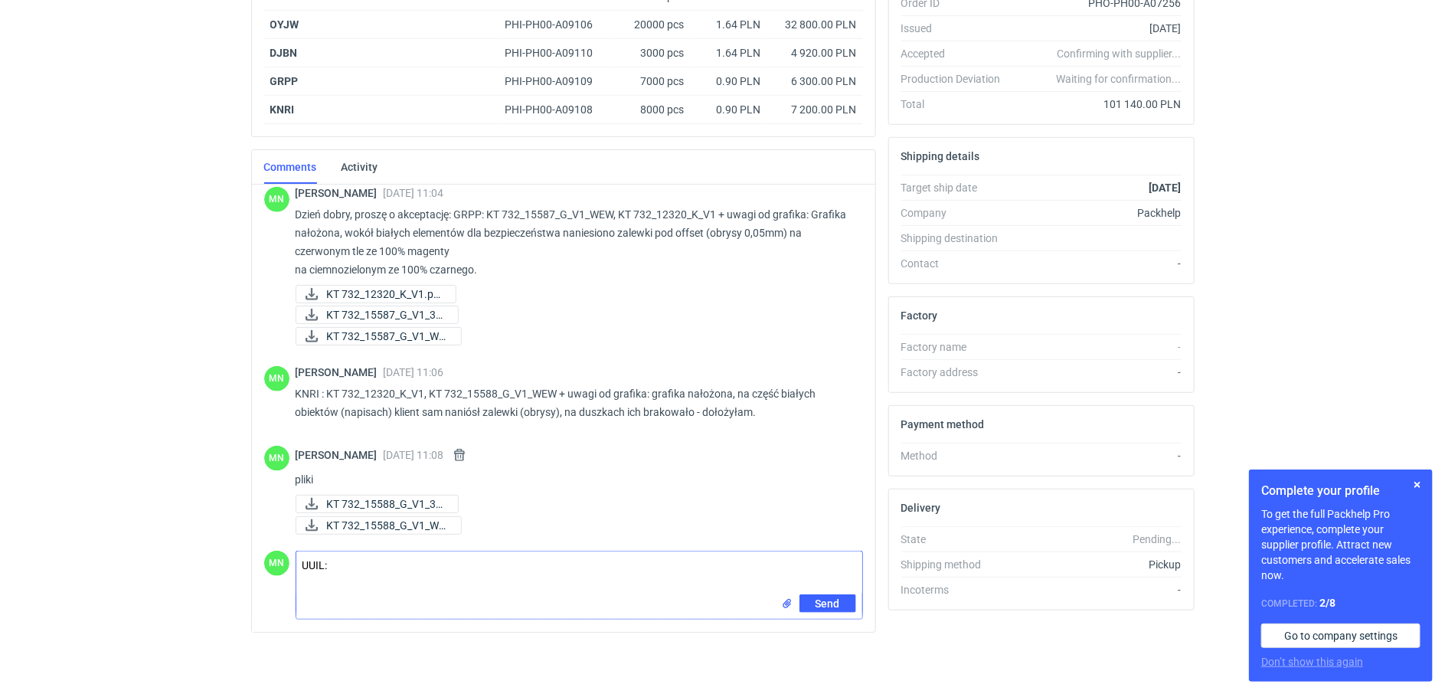
click at [782, 602] on input "file" at bounding box center [787, 604] width 12 height 16
click at [384, 569] on textarea "UUIL:" at bounding box center [579, 571] width 566 height 43
paste textarea "KT 732_12320_K_V1"
click at [788, 632] on input "file" at bounding box center [787, 635] width 12 height 16
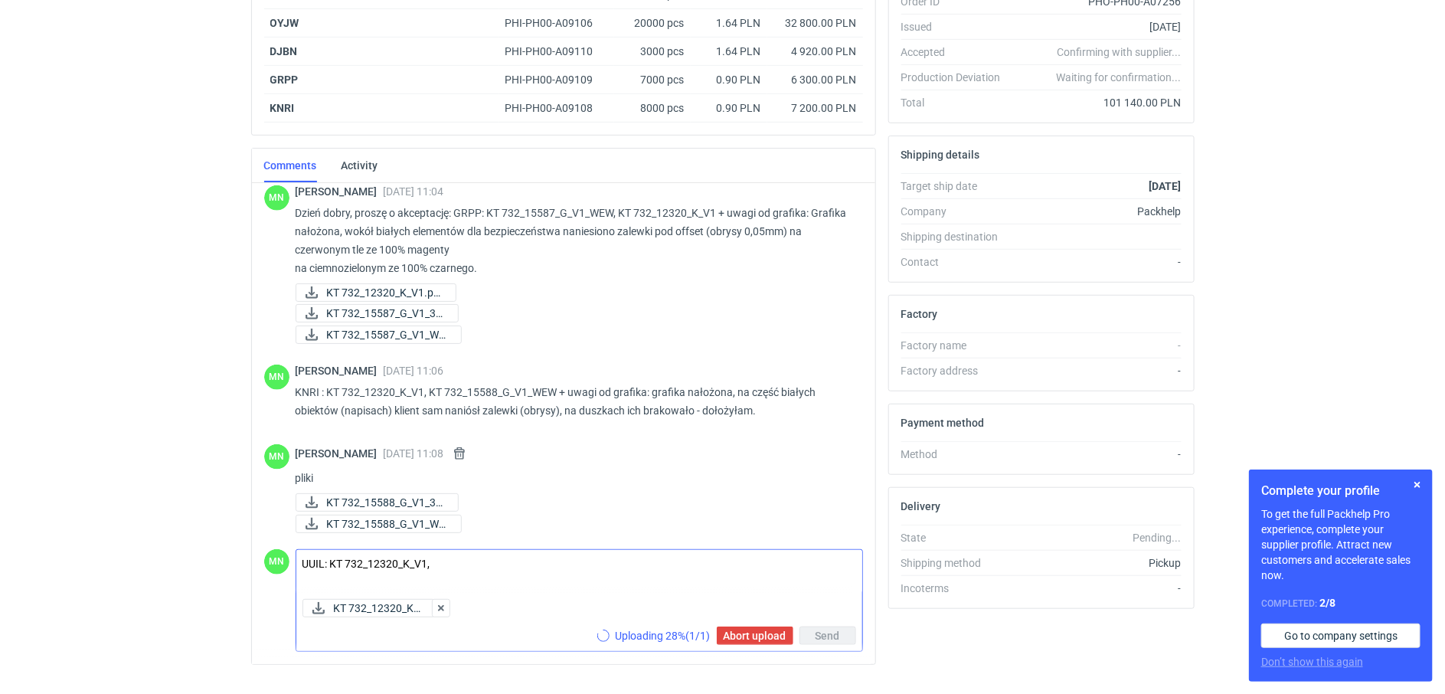
click at [494, 570] on textarea "UUIL: KT 732_12320_K_V1," at bounding box center [579, 571] width 566 height 43
paste textarea "KT 732_15588_G_V1_WEW"
click at [786, 637] on input "file" at bounding box center [787, 635] width 12 height 16
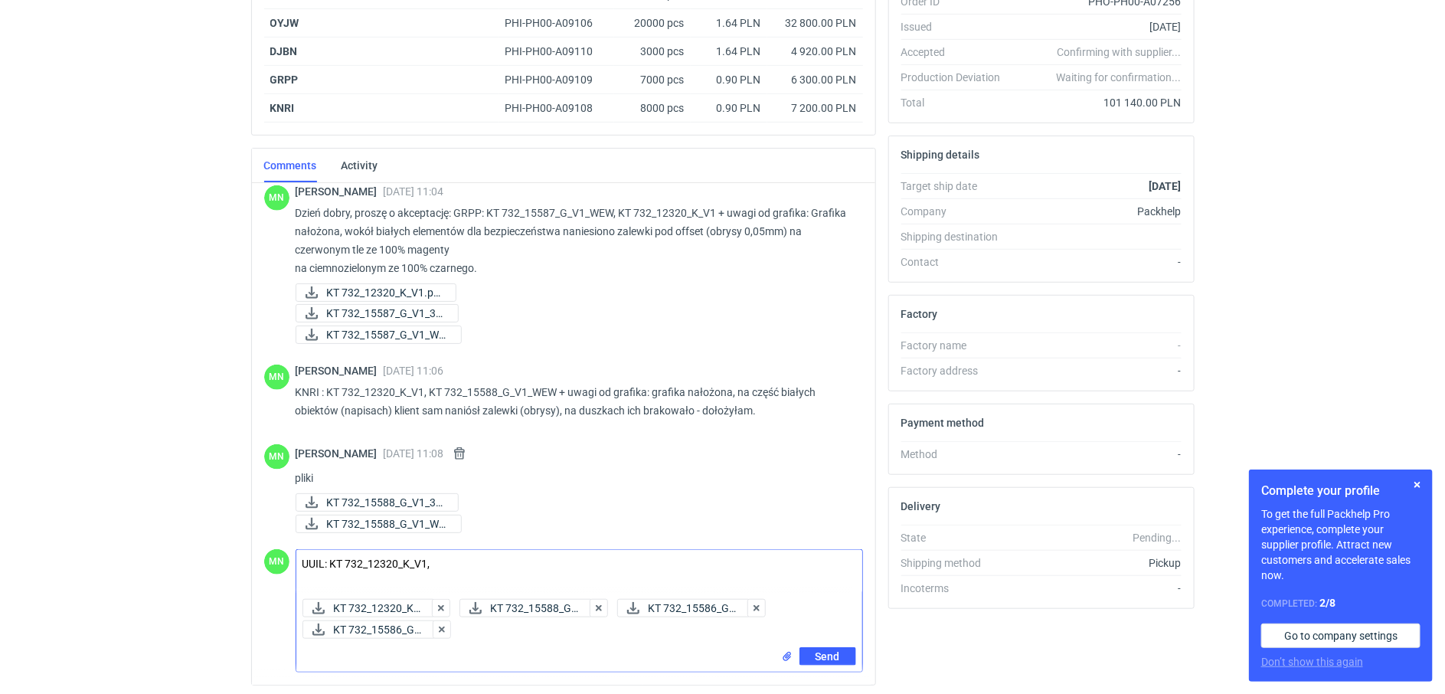
click at [484, 564] on textarea "UUIL: KT 732_12320_K_V1," at bounding box center [579, 571] width 566 height 43
paste textarea "KT 732_15586_G_V1_WEW"
type textarea "UUIL: KT 732_12320_K_V1, KT 732_15586_G_V1_WEW"
click at [816, 653] on span "Send" at bounding box center [827, 656] width 24 height 11
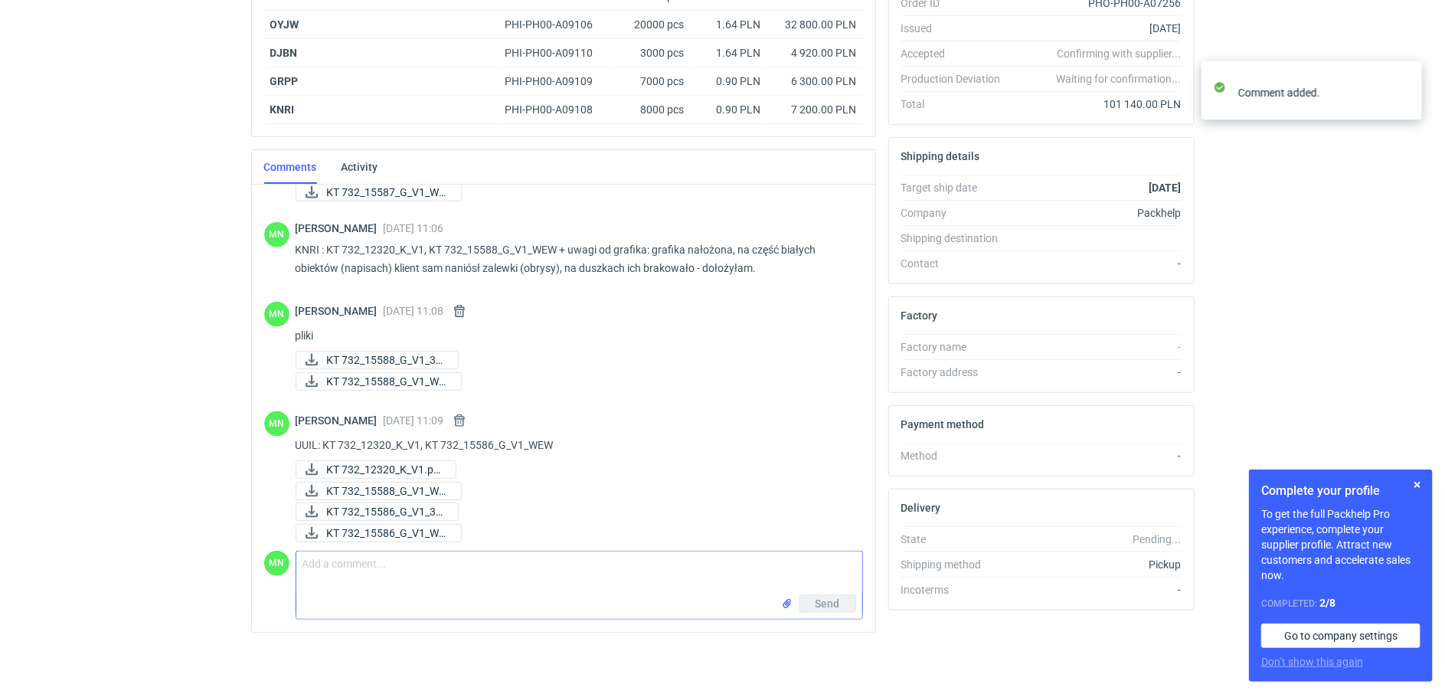
scroll to position [969, 0]
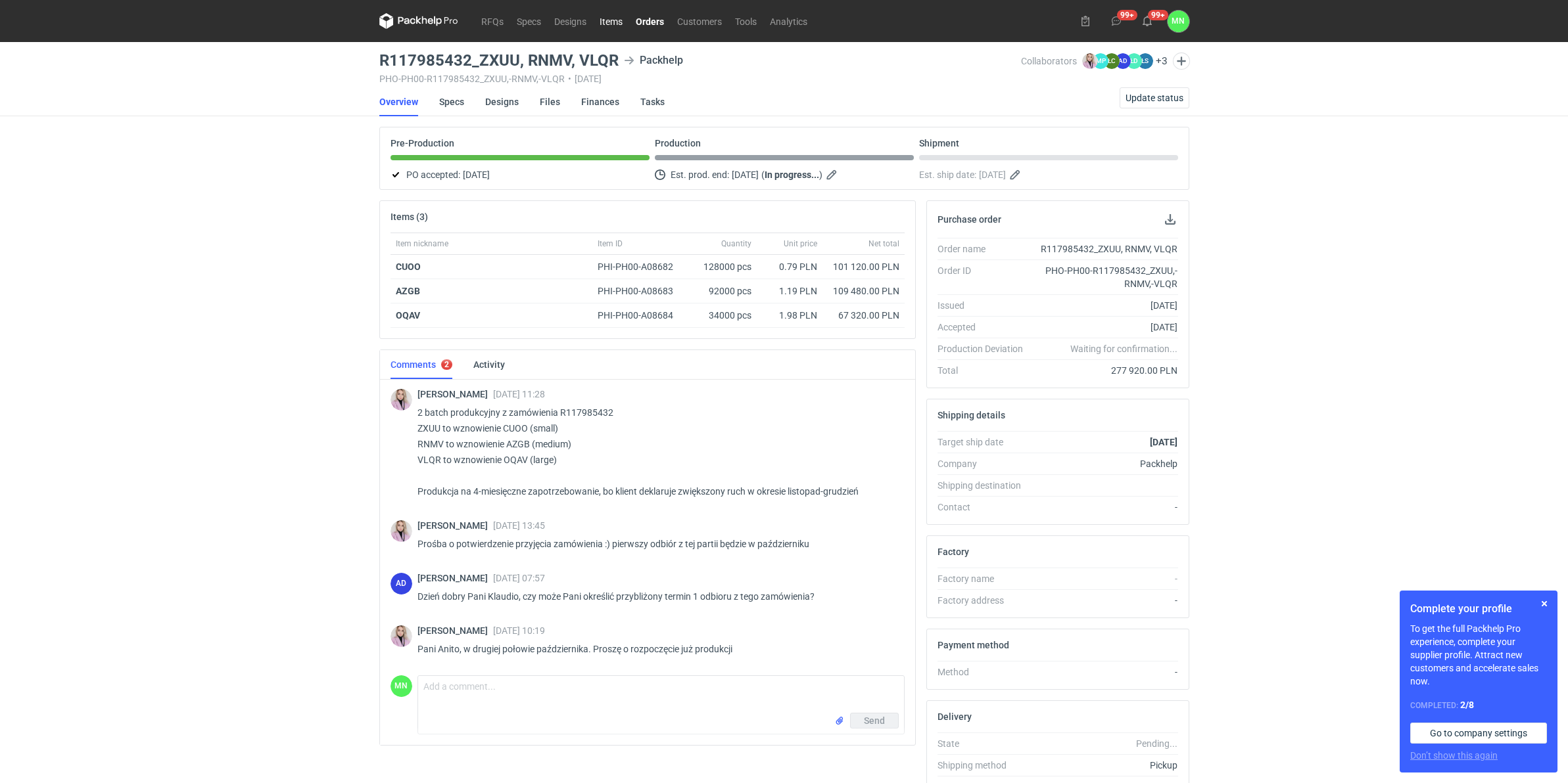
click at [599, 21] on link "Items" at bounding box center [611, 21] width 36 height 15
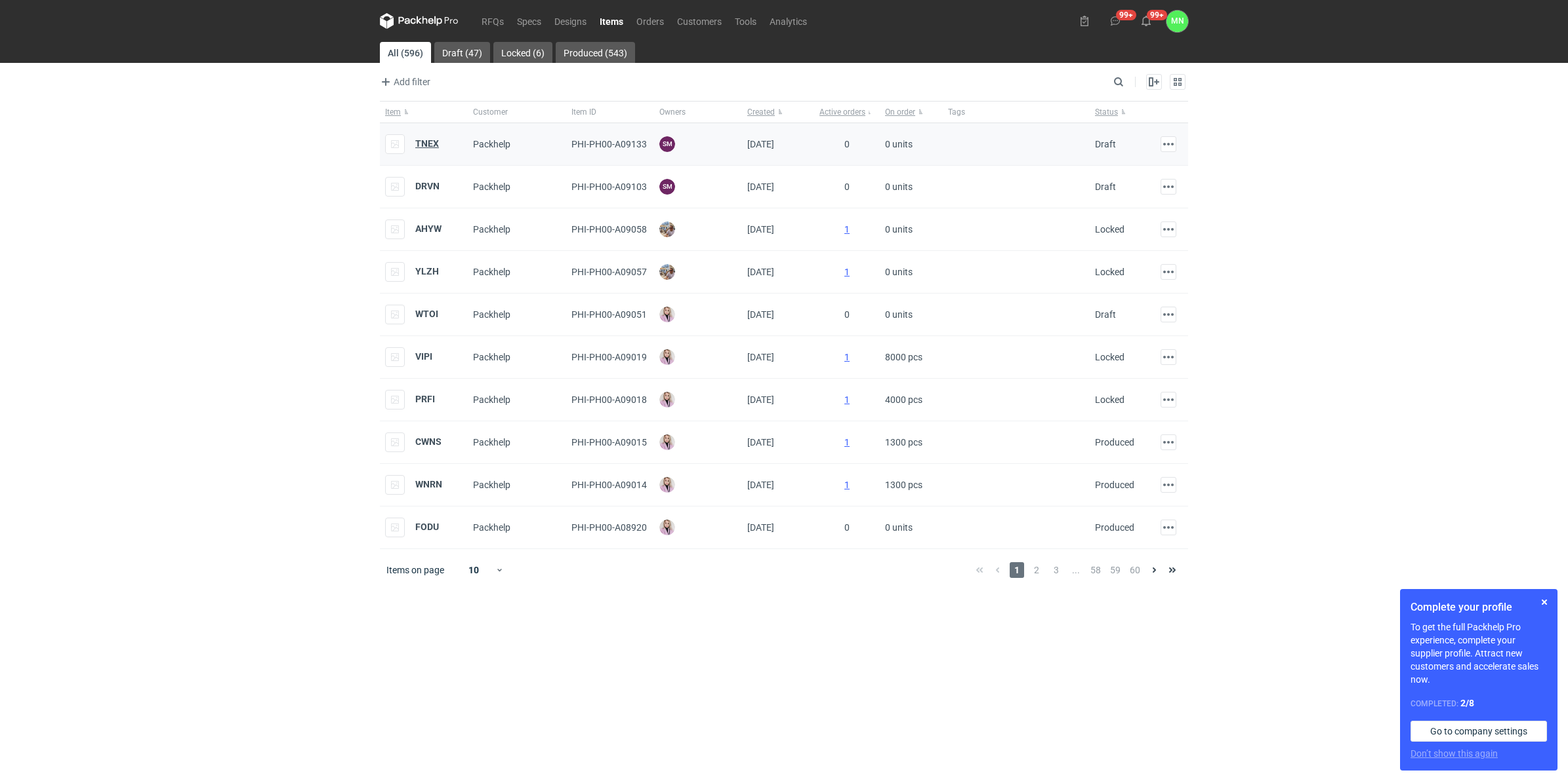
click at [418, 143] on strong "TNEX" at bounding box center [428, 144] width 24 height 10
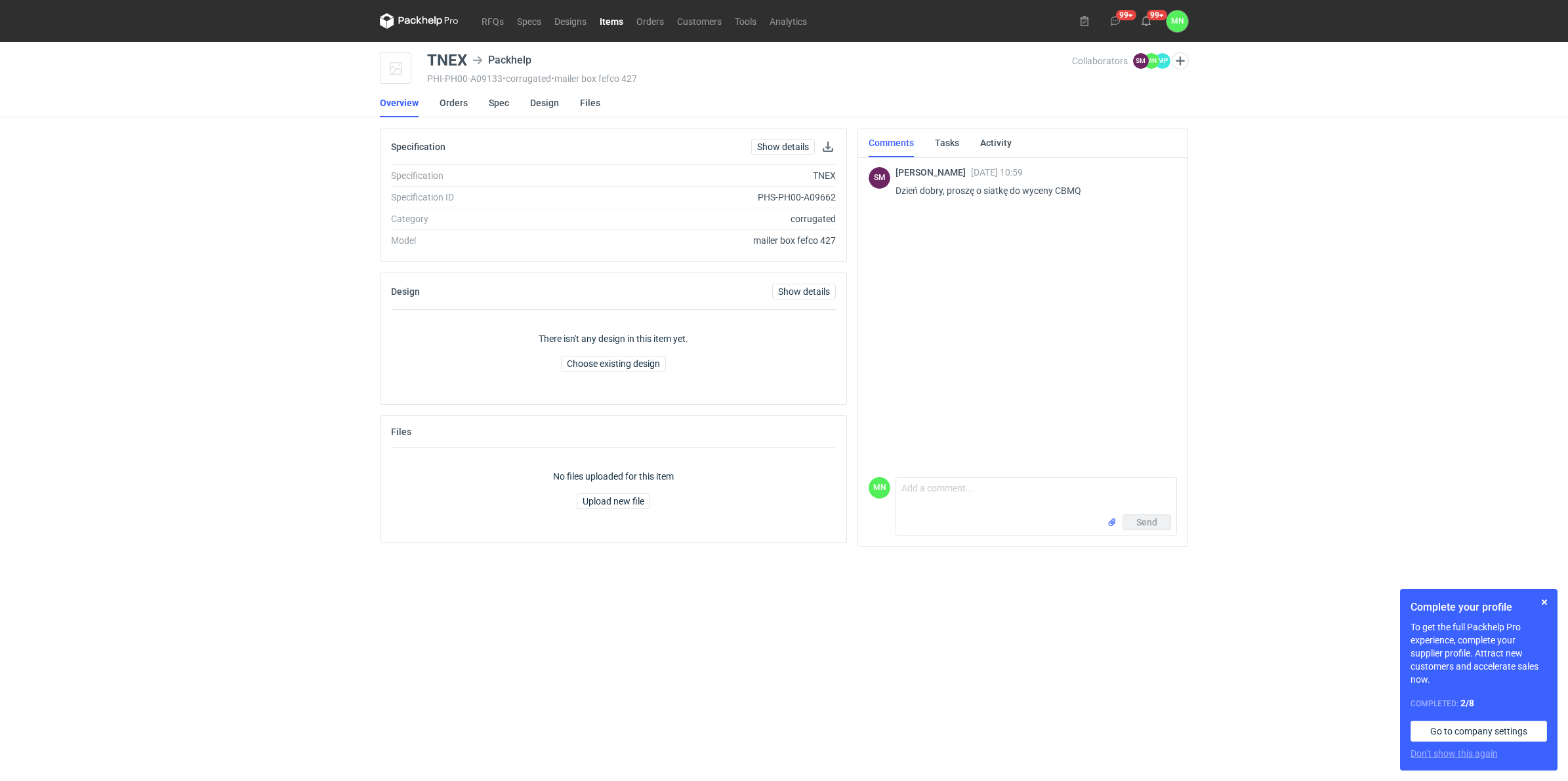
click at [1071, 183] on p "Dzień dobry, proszę o siatkę do wyceny CBMQ" at bounding box center [1031, 191] width 271 height 15
copy p "CBMQ"
click at [499, 102] on link "Spec" at bounding box center [499, 103] width 21 height 29
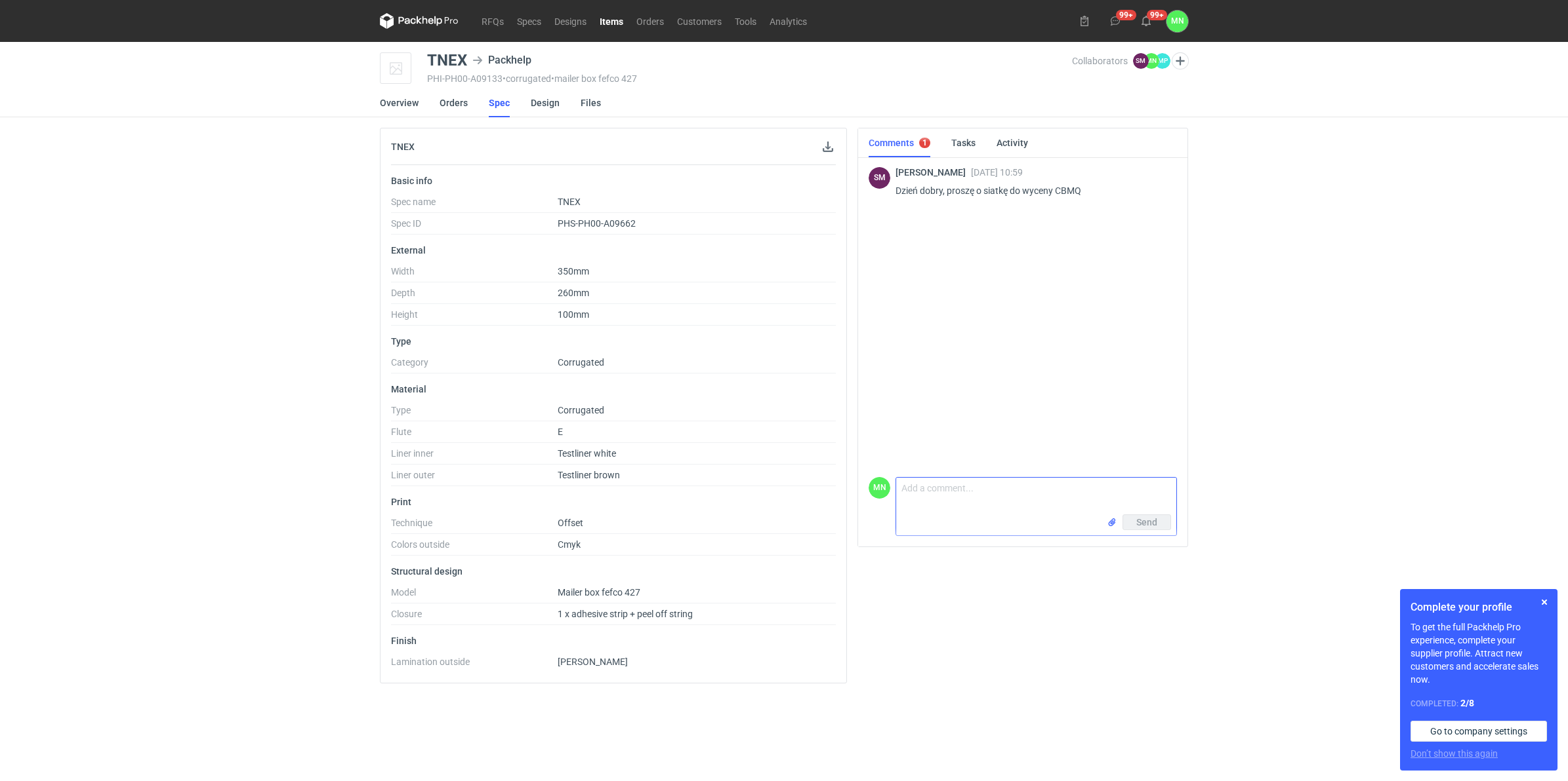
click at [936, 502] on textarea "Comment message" at bounding box center [1036, 496] width 280 height 37
type textarea "Dzień dobry [PERSON_NAME], w załączniku konstrukcje"
click at [1109, 524] on input "file" at bounding box center [1111, 522] width 10 height 14
click at [1148, 525] on span "Send" at bounding box center [1146, 522] width 21 height 9
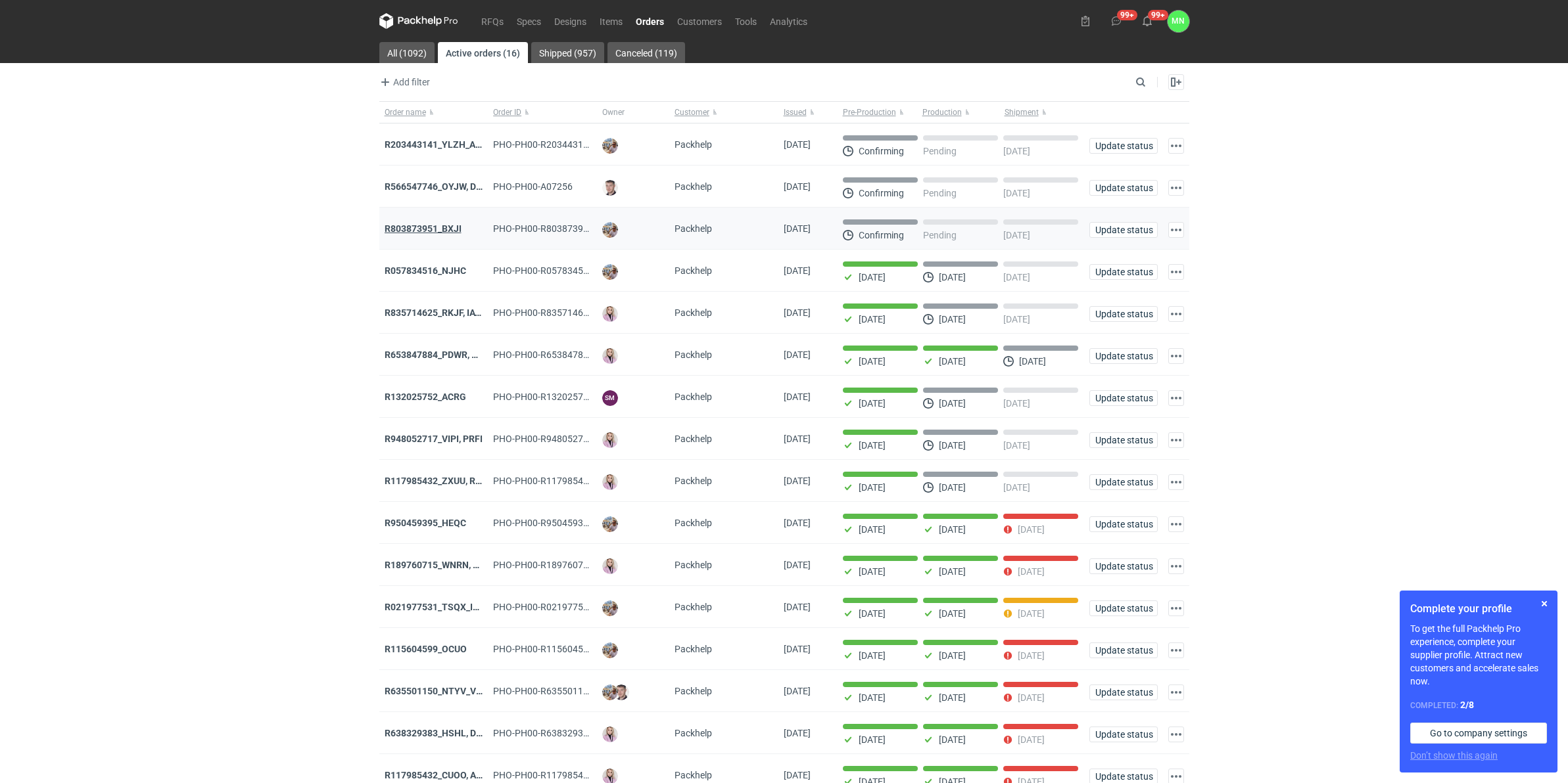
click at [444, 228] on strong "R803873951_BXJI" at bounding box center [423, 228] width 77 height 10
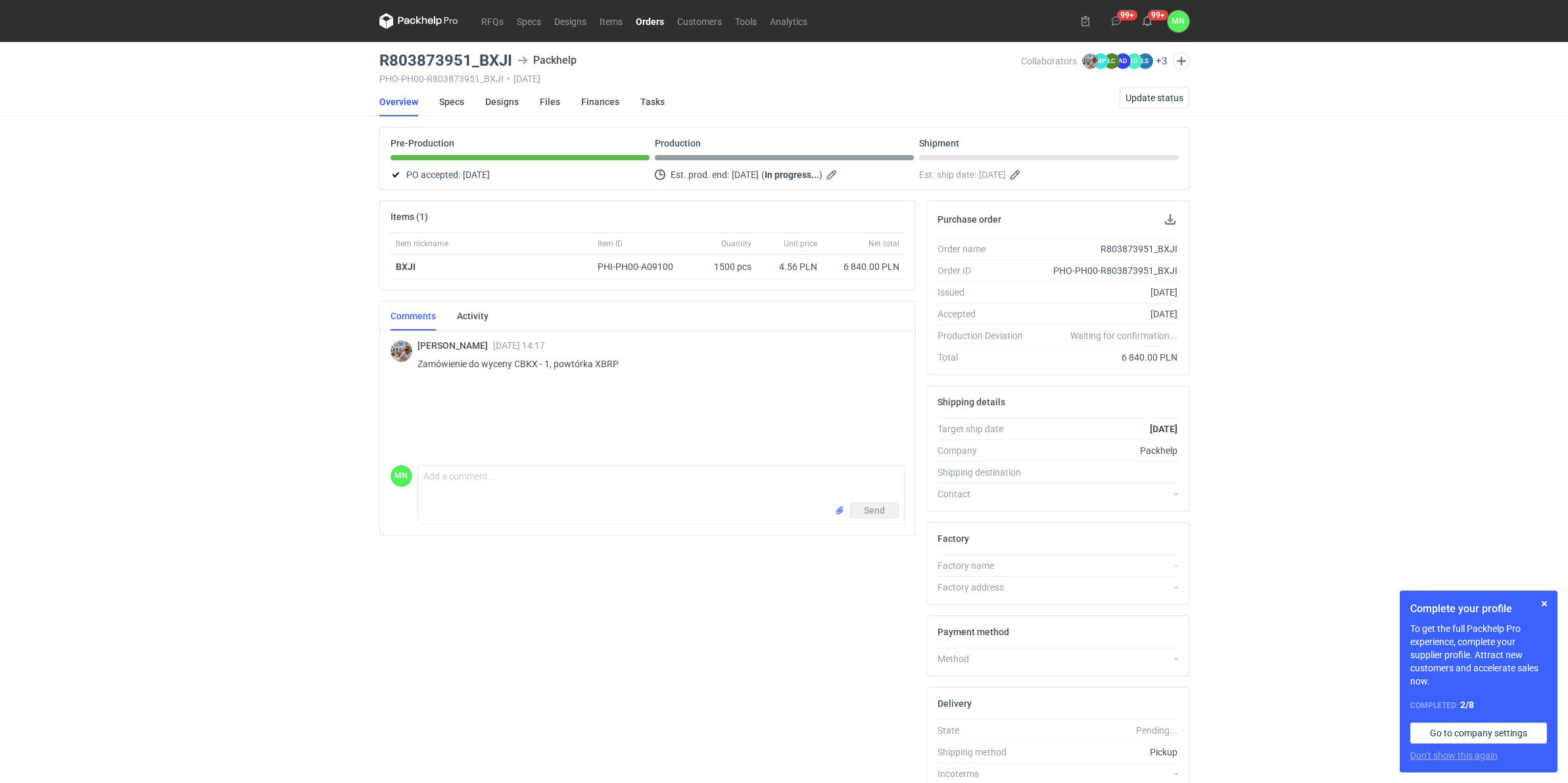
click at [646, 18] on link "Orders" at bounding box center [650, 21] width 41 height 15
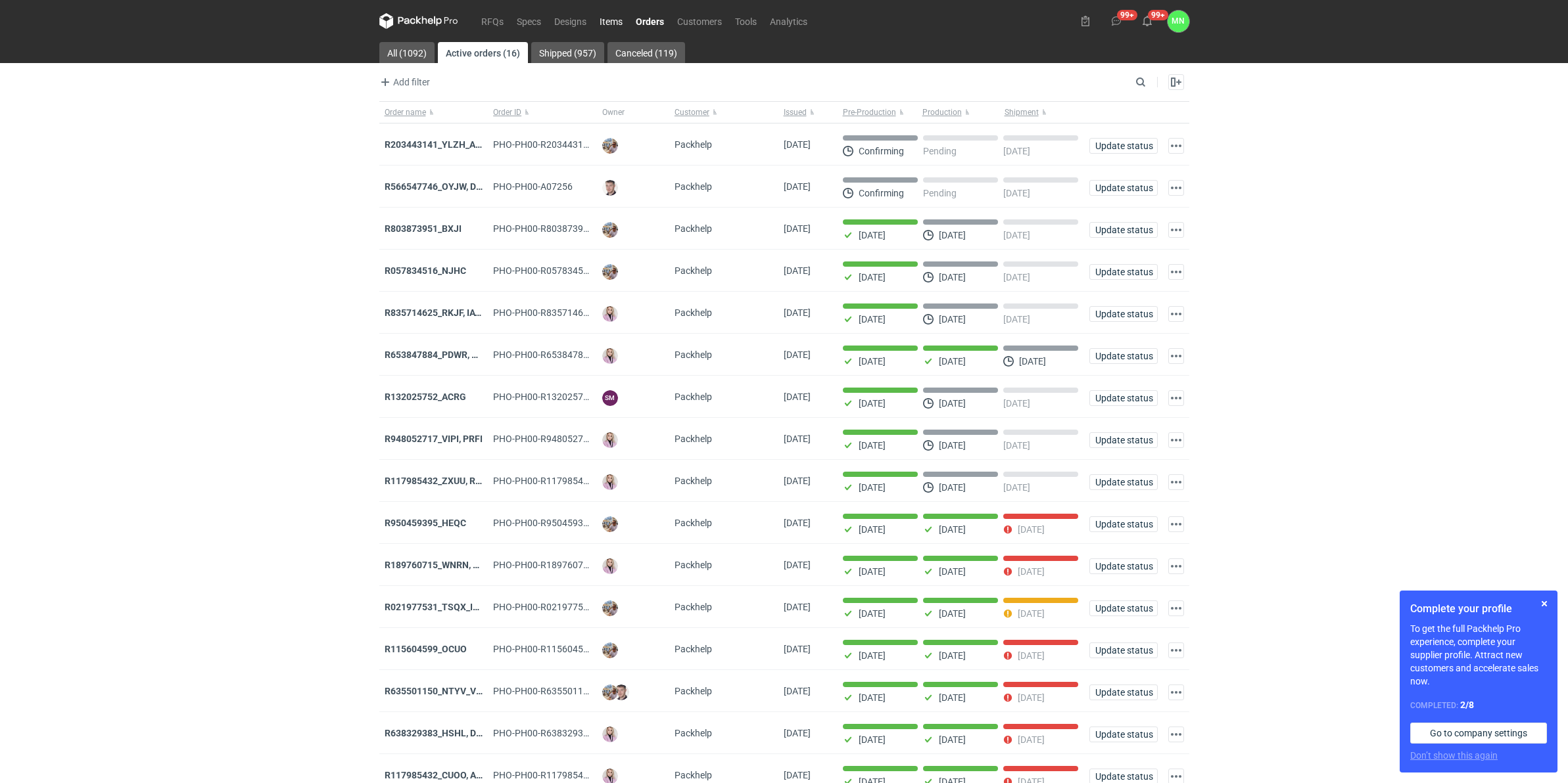
click at [600, 23] on link "Items" at bounding box center [611, 21] width 36 height 15
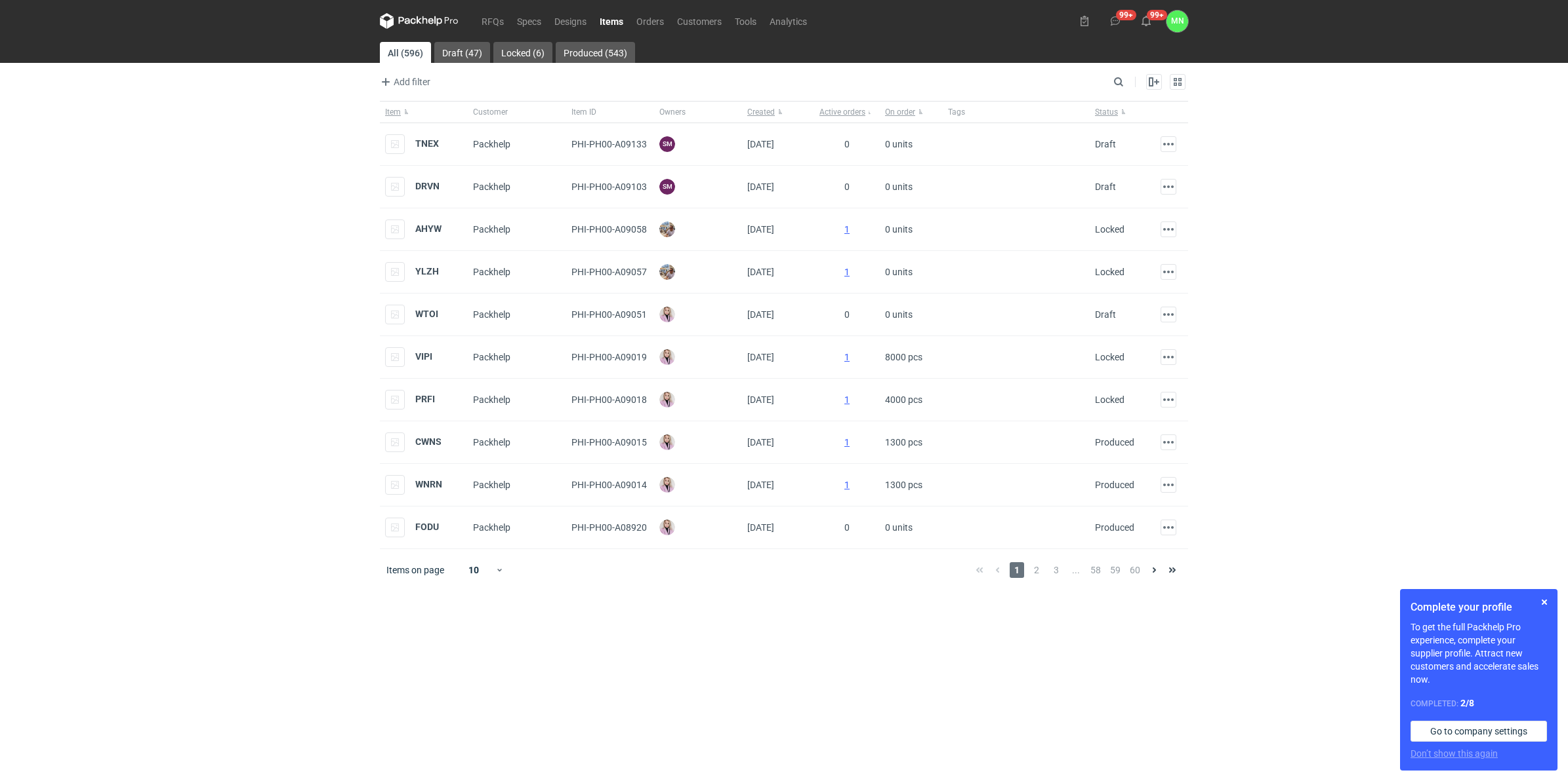
click at [214, 469] on div "RFQs Specs Designs Items Orders Customers Tools Analytics 99+ 99+ MN [PERSON_NA…" at bounding box center [784, 390] width 1568 height 781
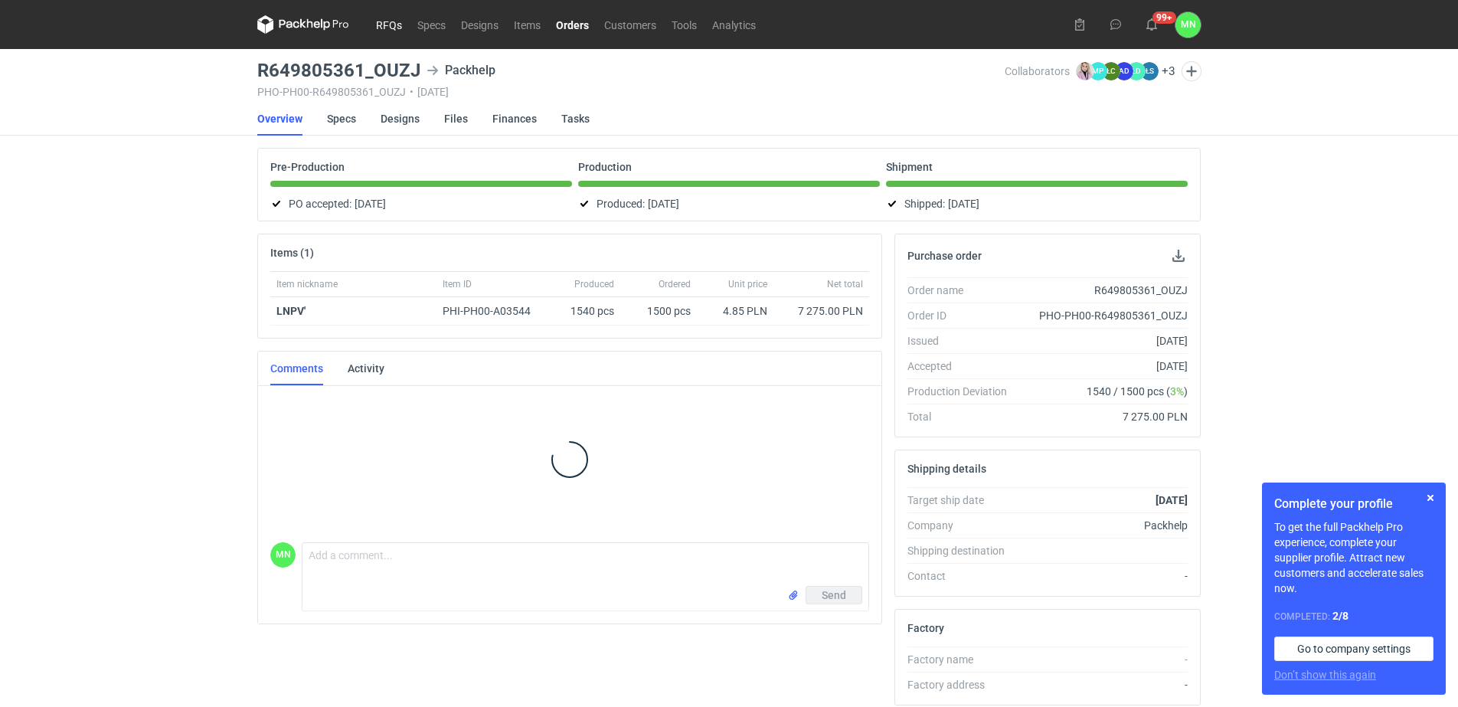
click at [384, 18] on link "RFQs" at bounding box center [388, 24] width 41 height 18
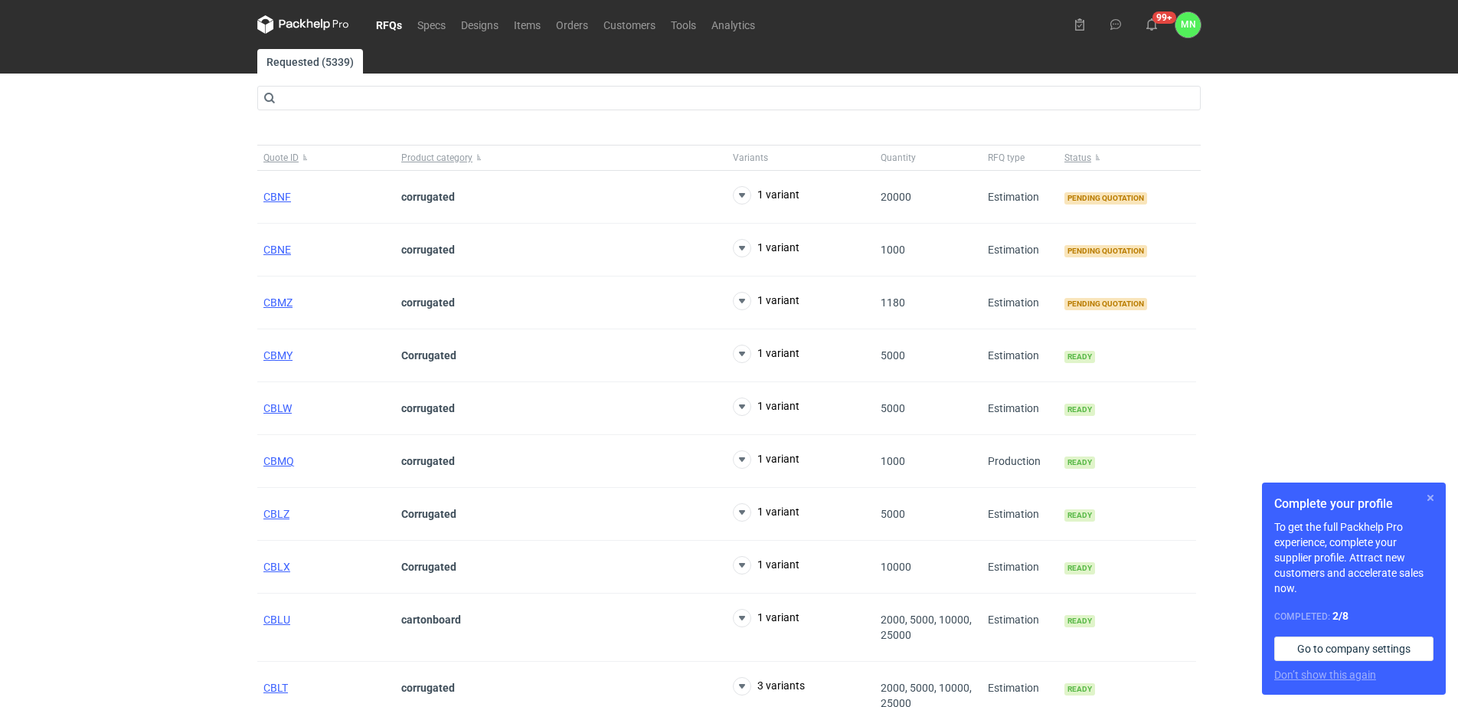
click at [1428, 496] on button "button" at bounding box center [1430, 497] width 18 height 18
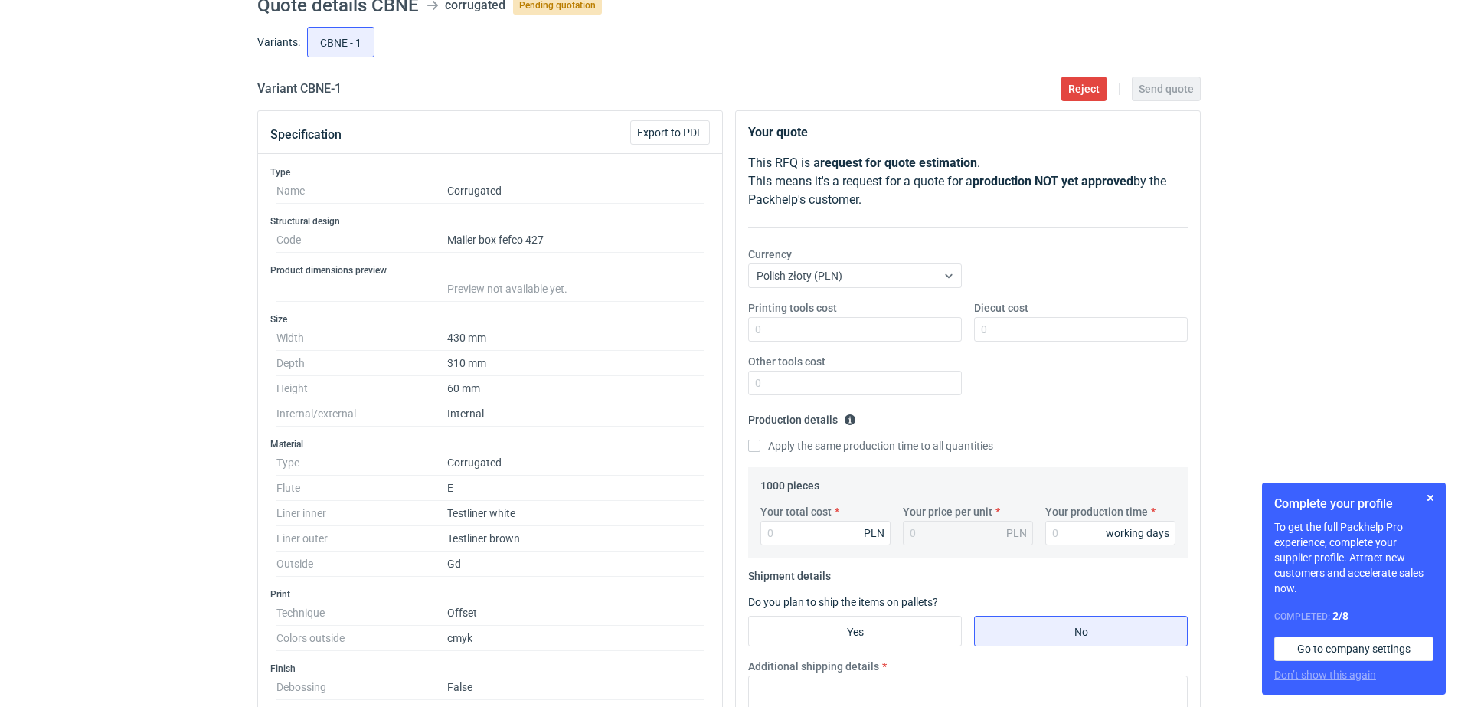
scroll to position [64, 0]
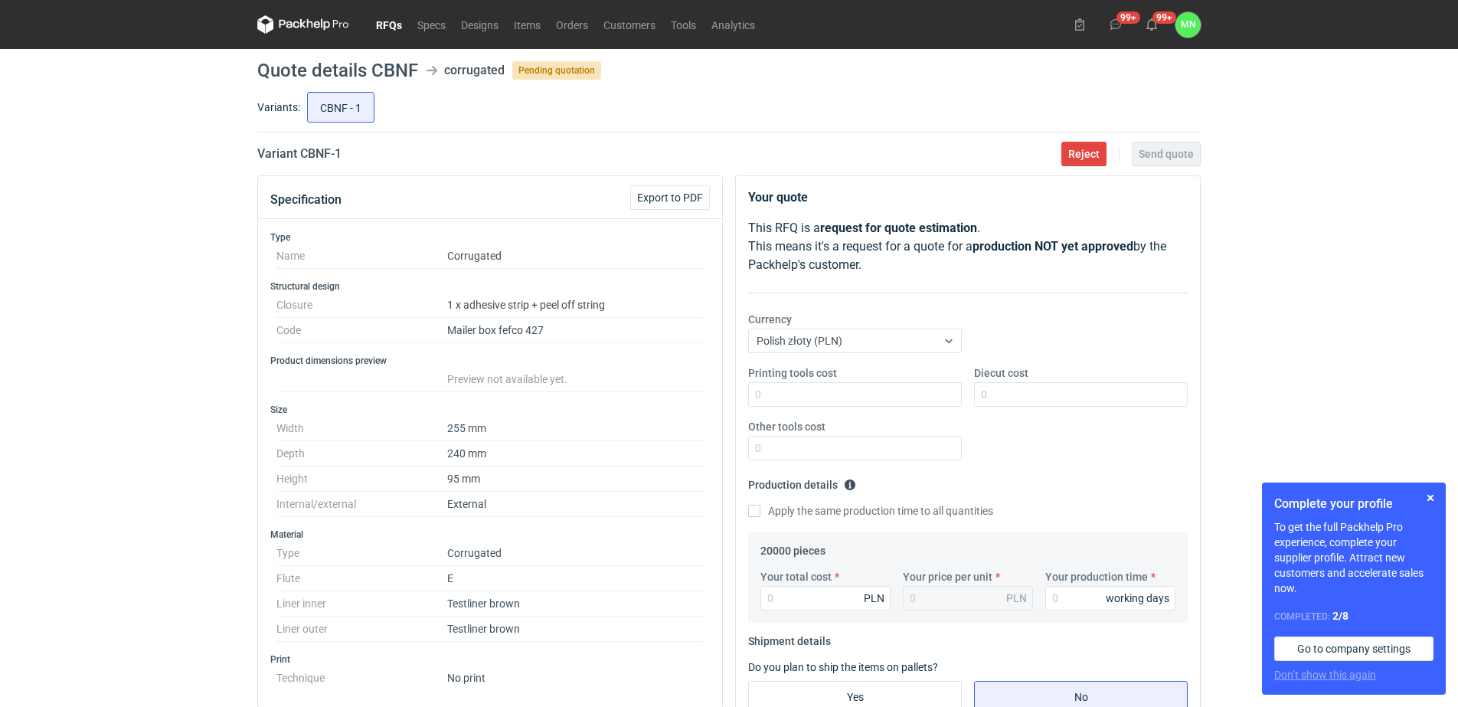
click at [380, 23] on link "RFQs" at bounding box center [388, 24] width 41 height 18
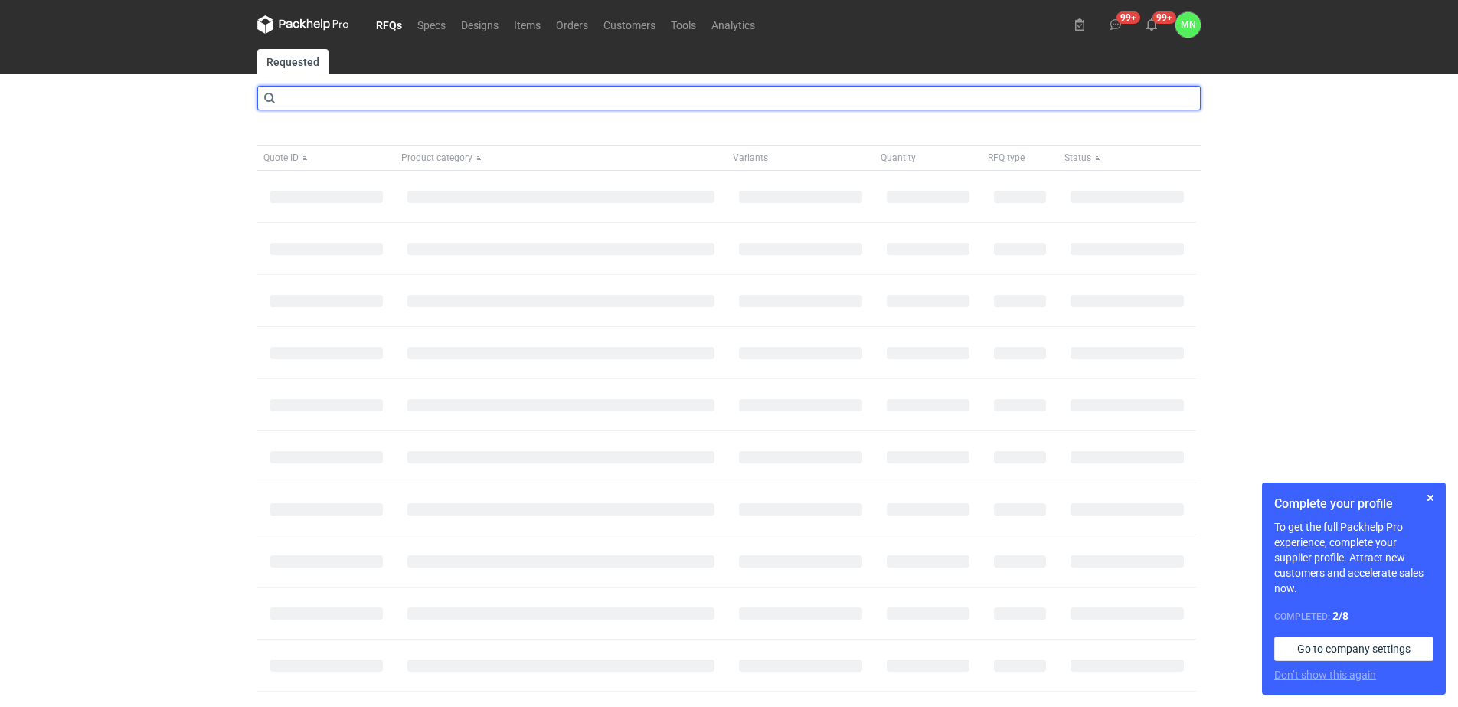
click at [398, 93] on input "text" at bounding box center [728, 98] width 943 height 24
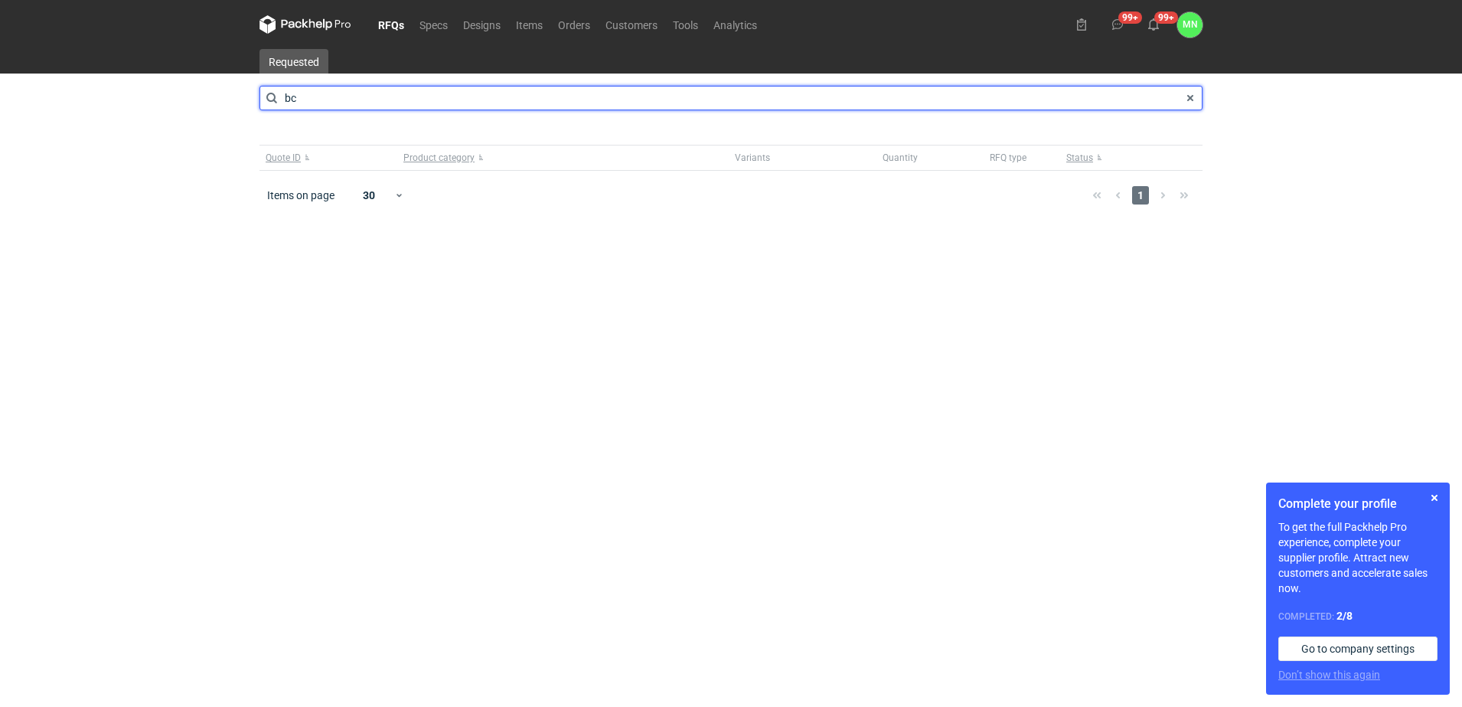
type input "b"
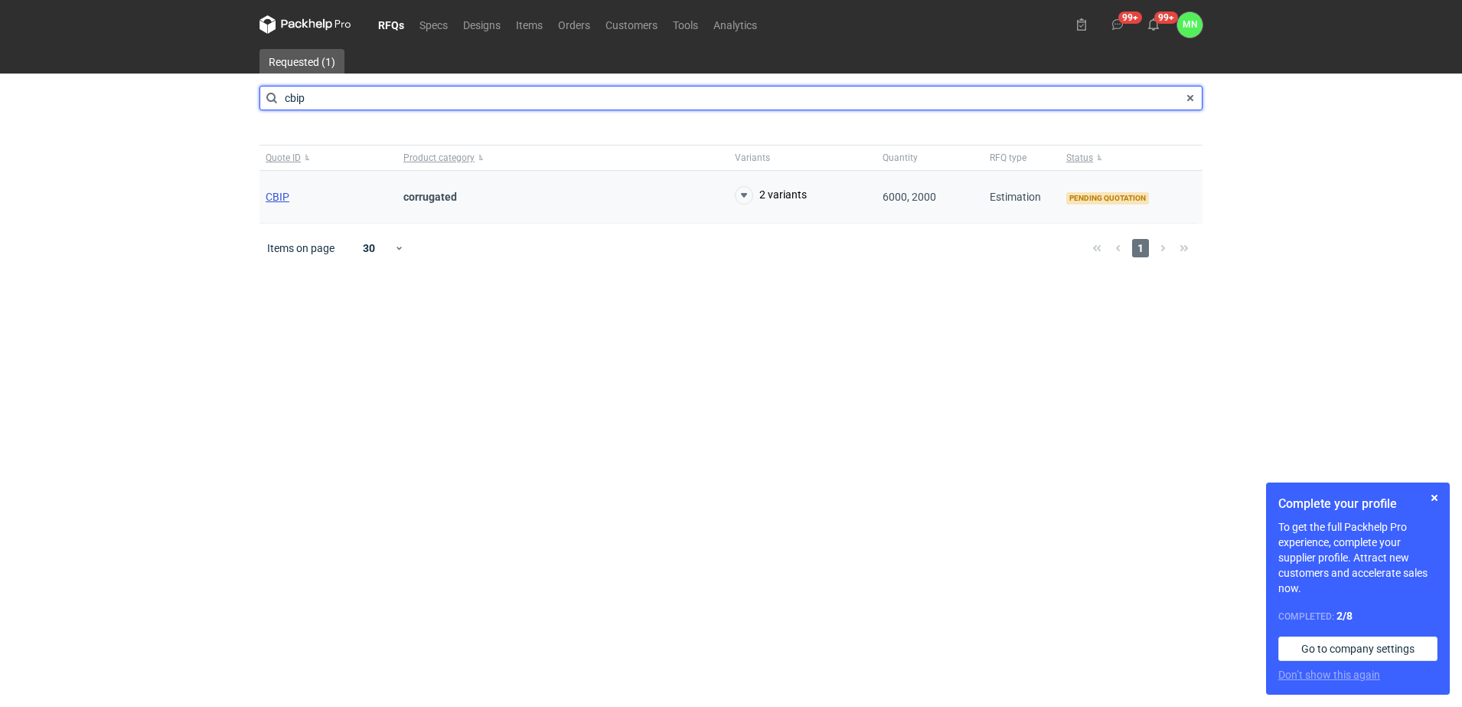
type input "cbip"
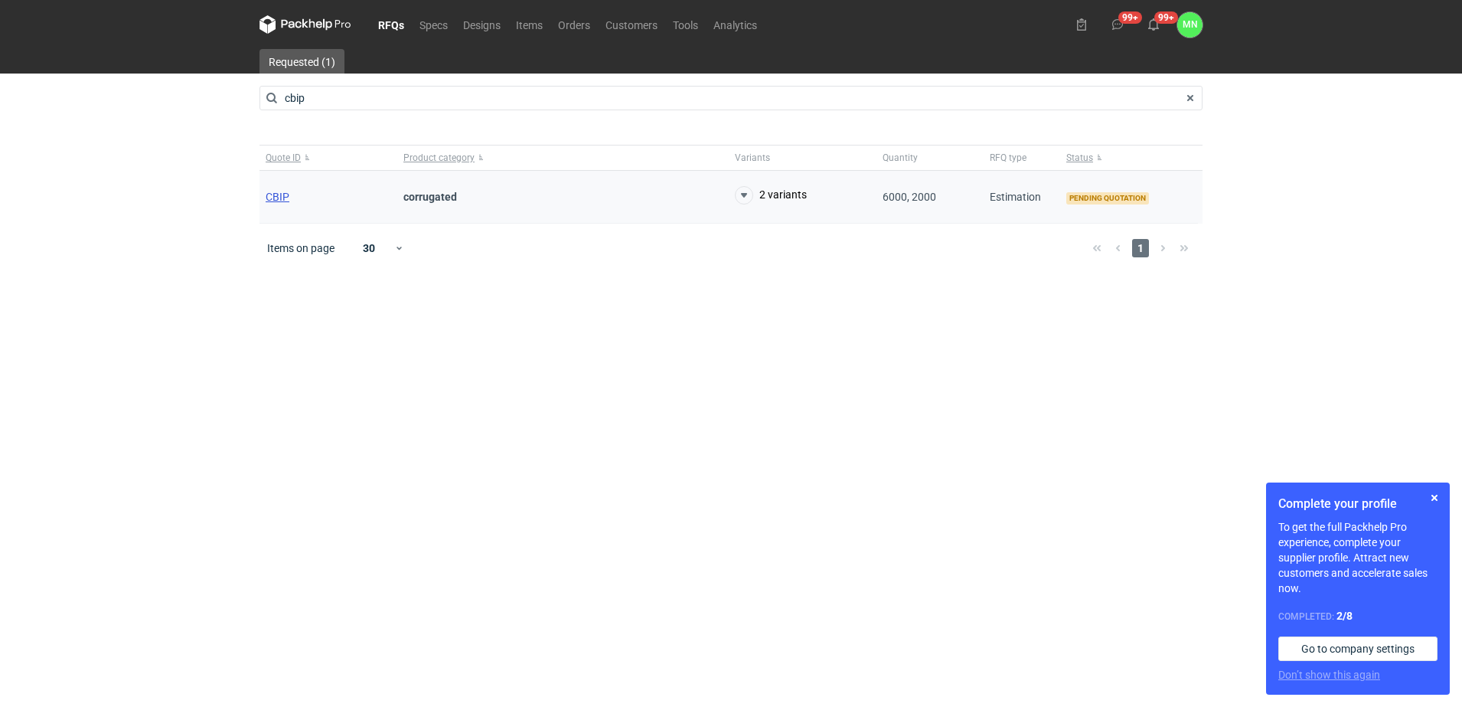
click at [281, 192] on span "CBIP" at bounding box center [278, 197] width 24 height 12
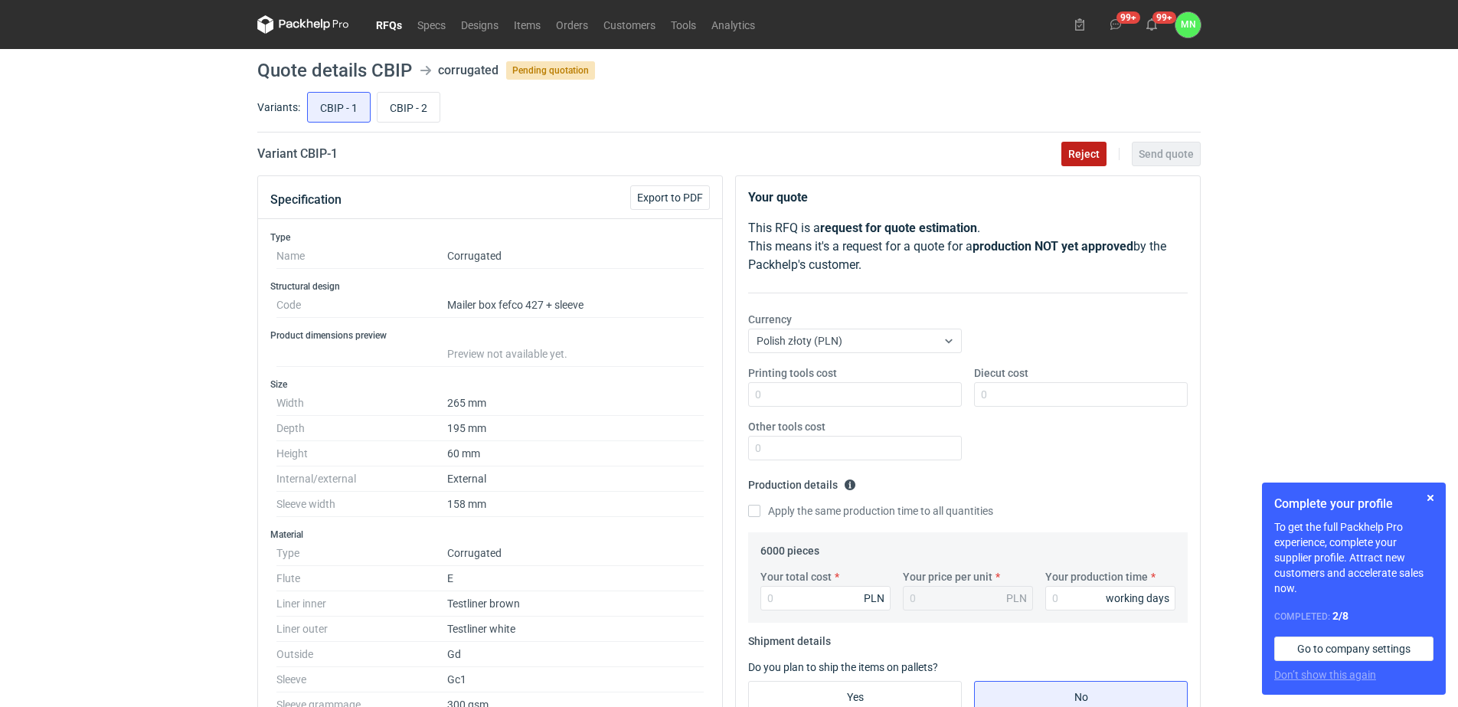
scroll to position [367, 0]
click at [1082, 149] on span "Reject" at bounding box center [1083, 154] width 31 height 11
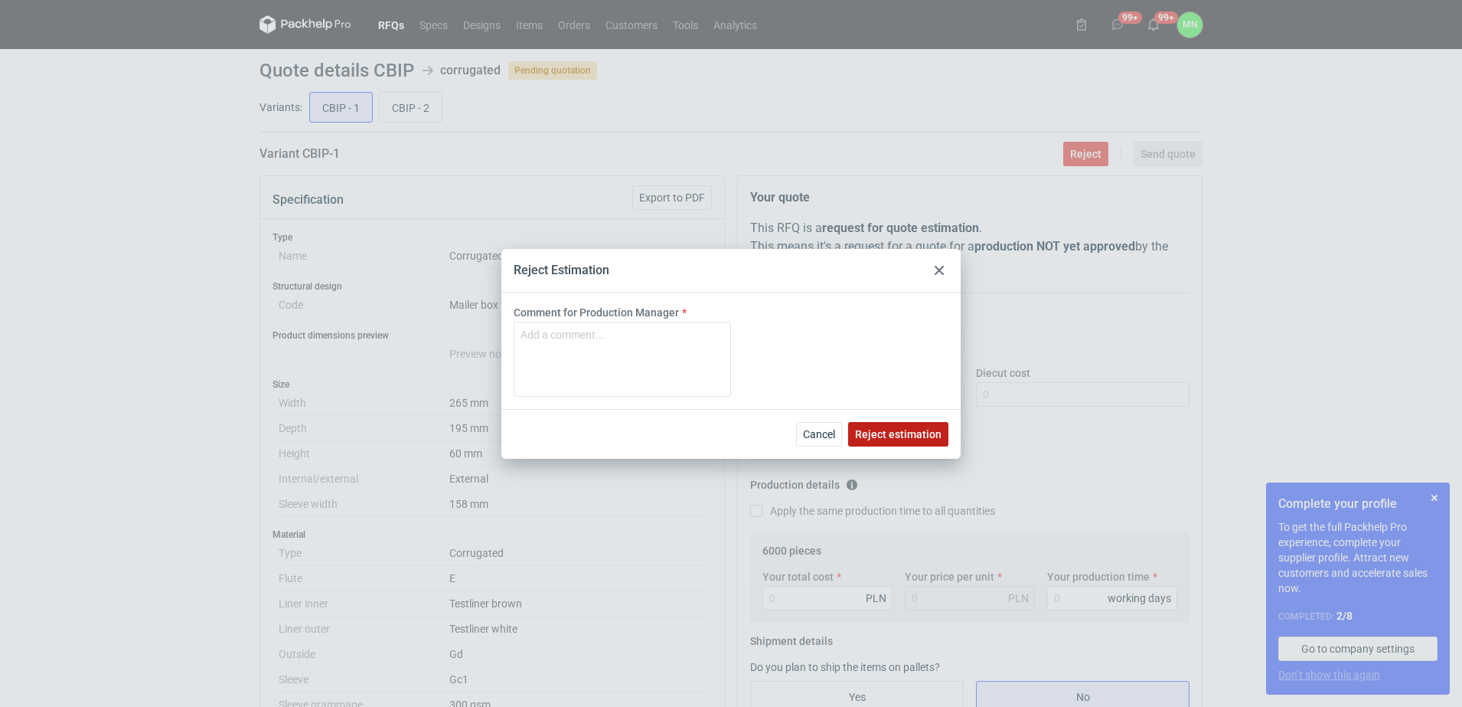
click at [905, 436] on span "Reject estimation" at bounding box center [898, 434] width 87 height 11
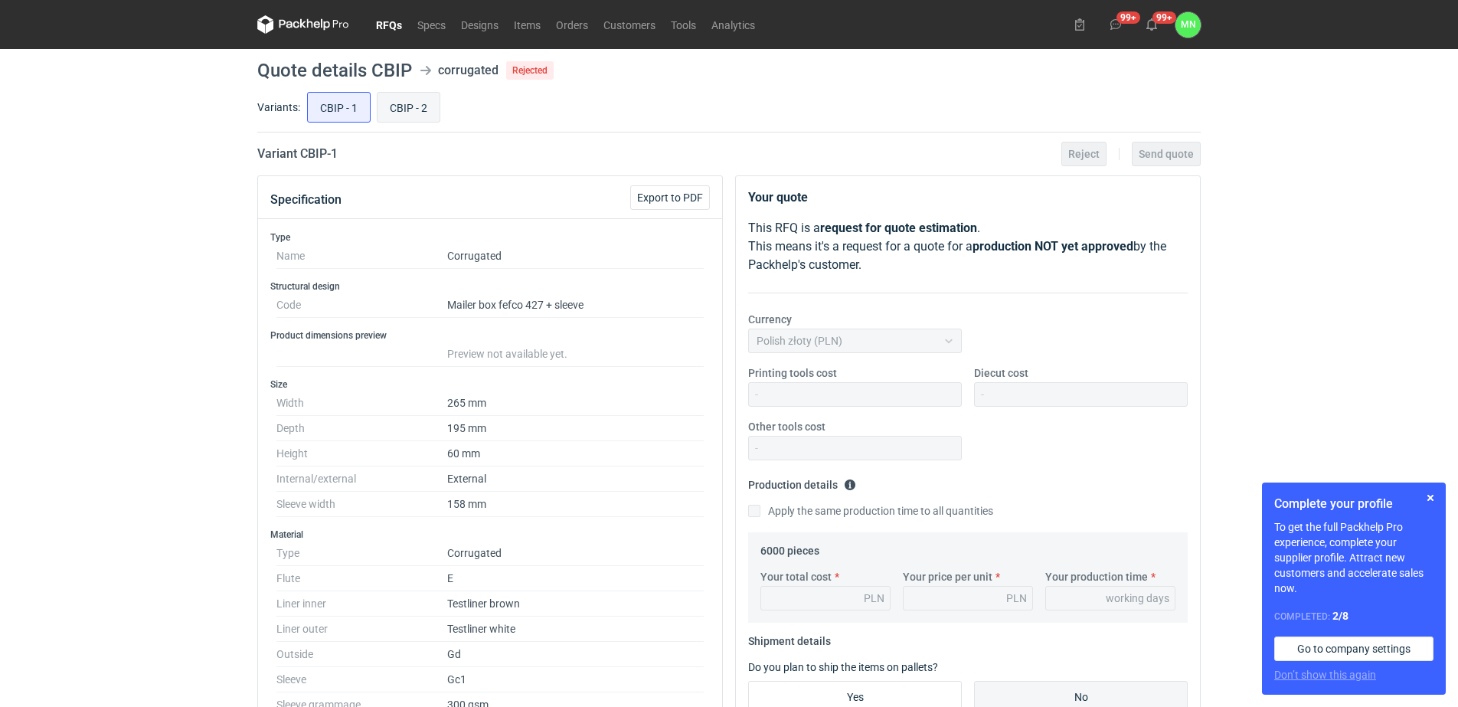
click at [397, 110] on input "CBIP - 2" at bounding box center [408, 107] width 62 height 29
radio input "true"
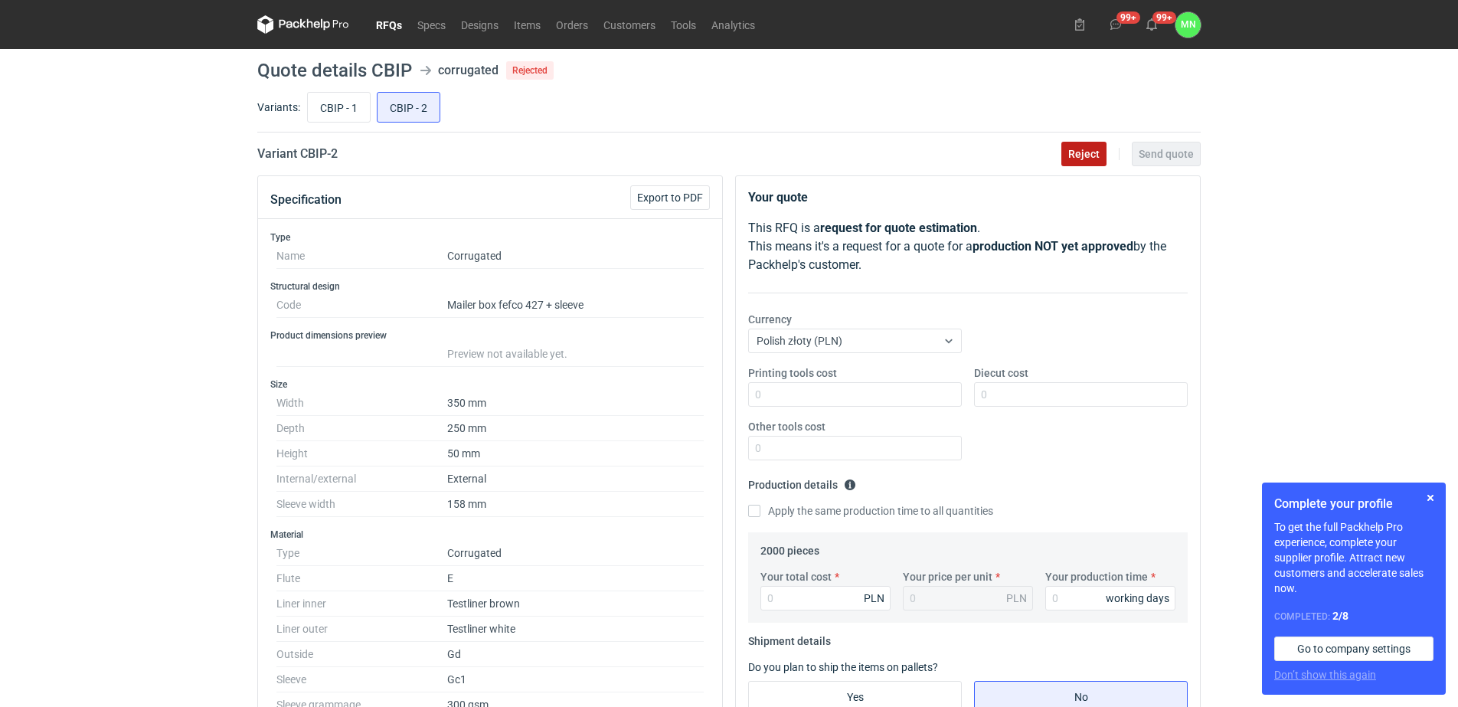
click at [1077, 155] on span "Reject" at bounding box center [1083, 154] width 31 height 11
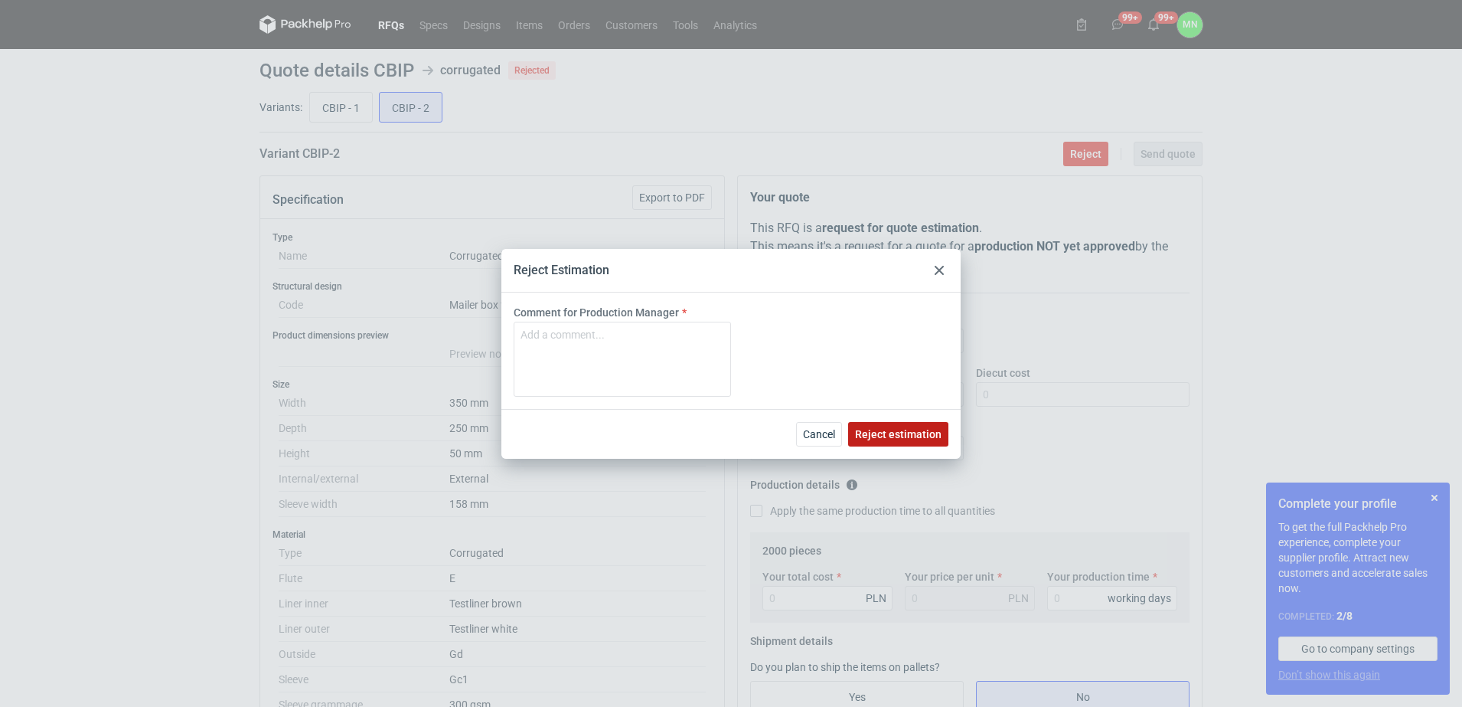
click at [867, 440] on button "Reject estimation" at bounding box center [898, 434] width 100 height 24
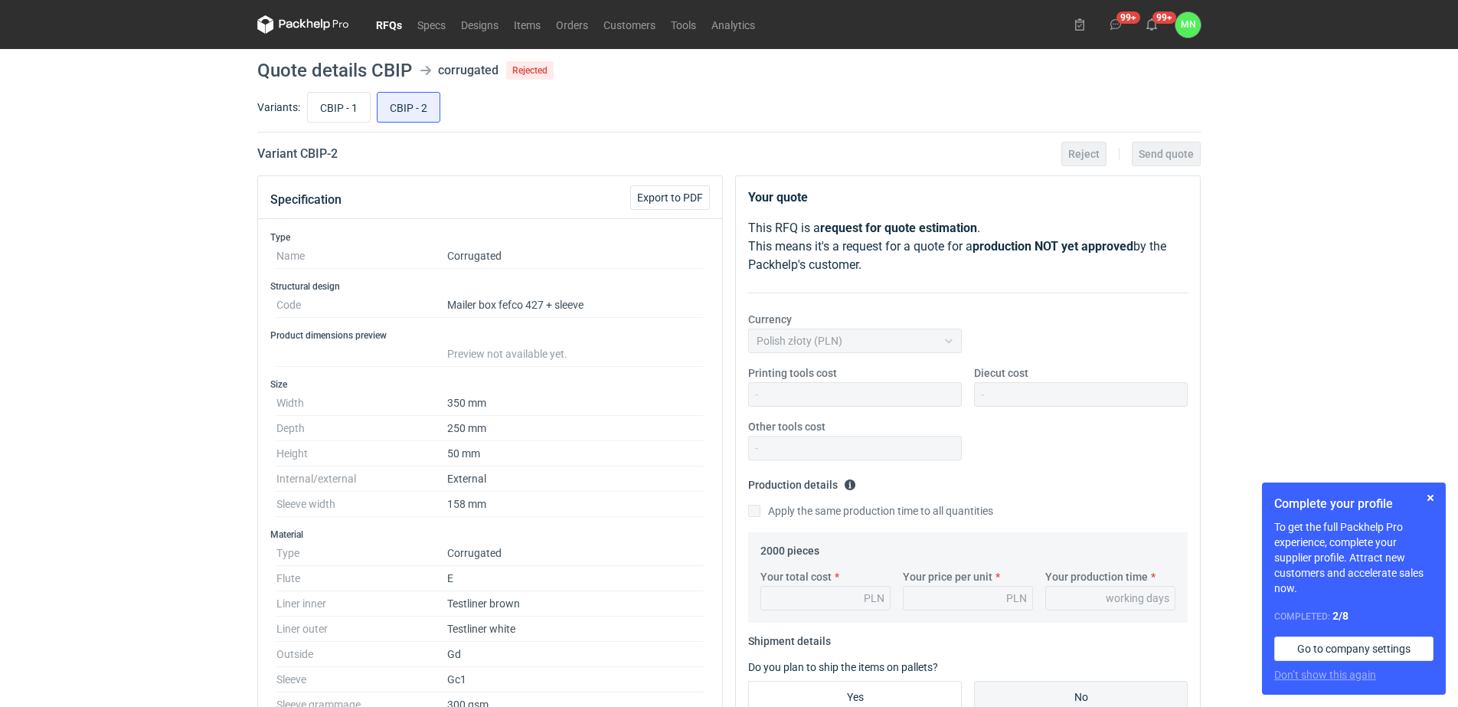
click at [386, 24] on link "RFQs" at bounding box center [388, 24] width 41 height 18
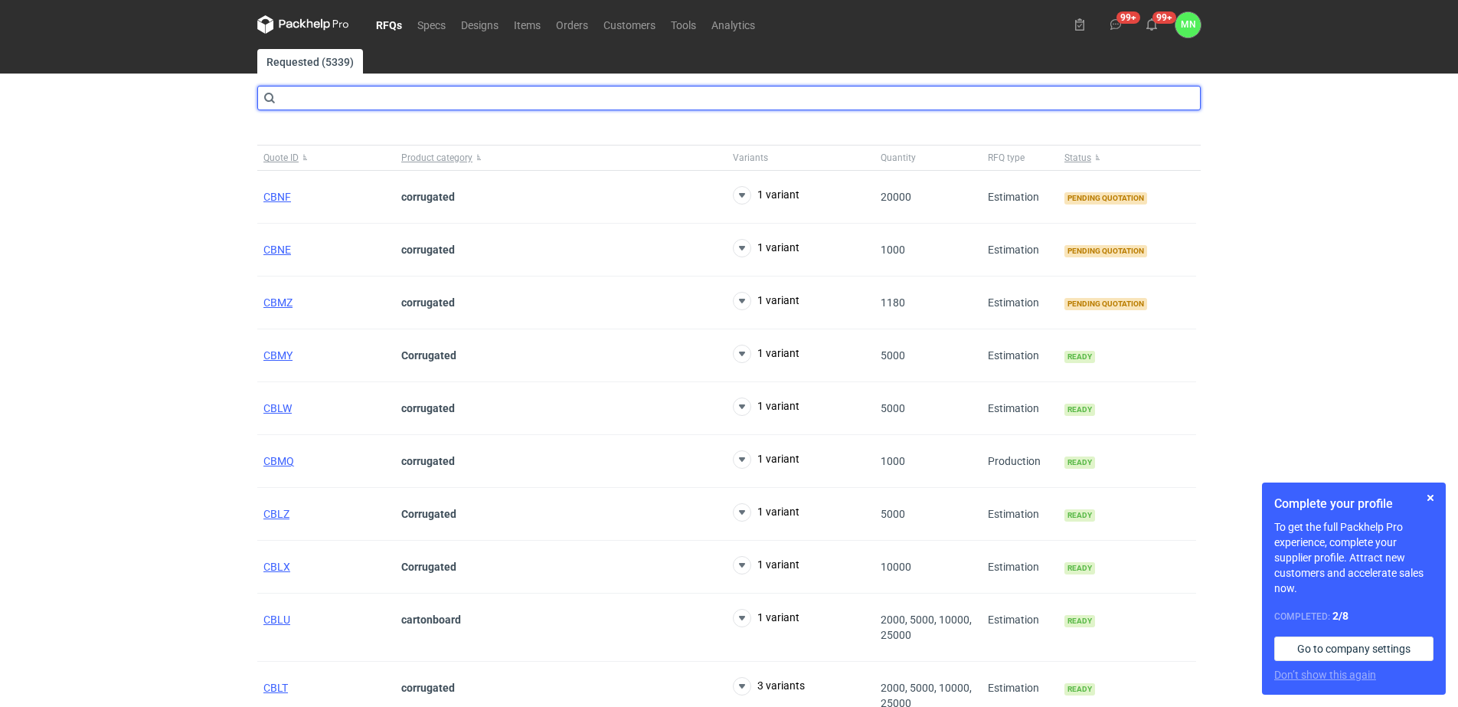
click at [417, 100] on input "text" at bounding box center [728, 98] width 943 height 24
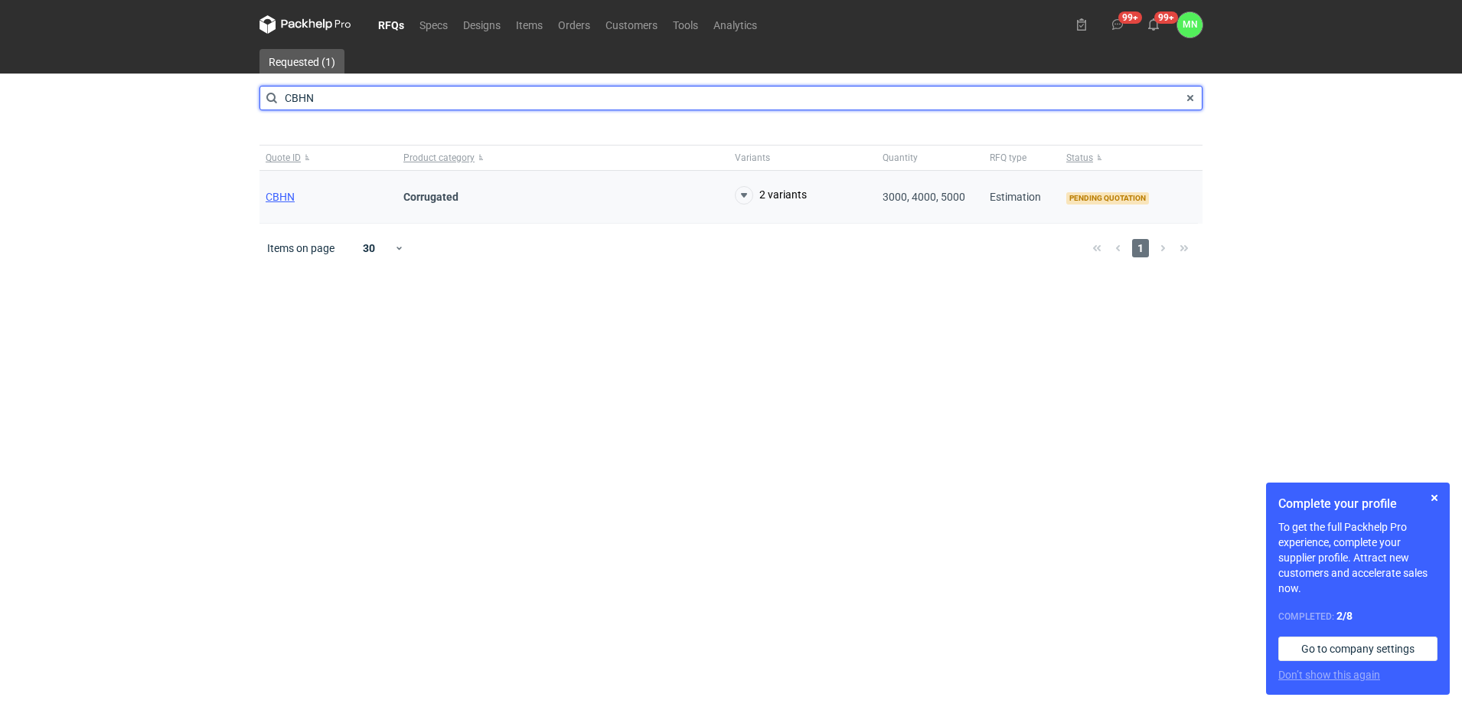
type input "CBHN"
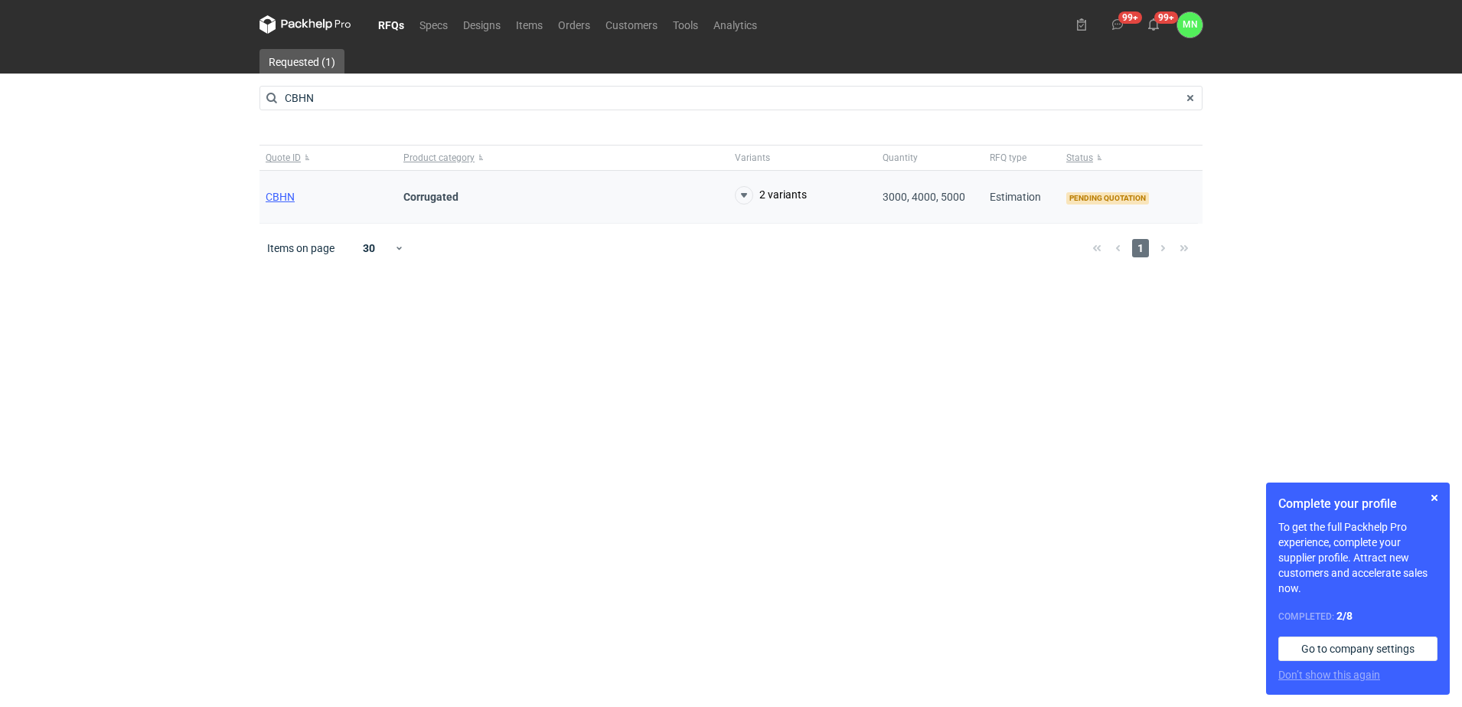
click at [279, 188] on div "CBHN" at bounding box center [329, 197] width 138 height 53
click at [279, 203] on div "CBHN" at bounding box center [329, 197] width 138 height 53
click at [266, 199] on span "CBHN" at bounding box center [280, 197] width 29 height 12
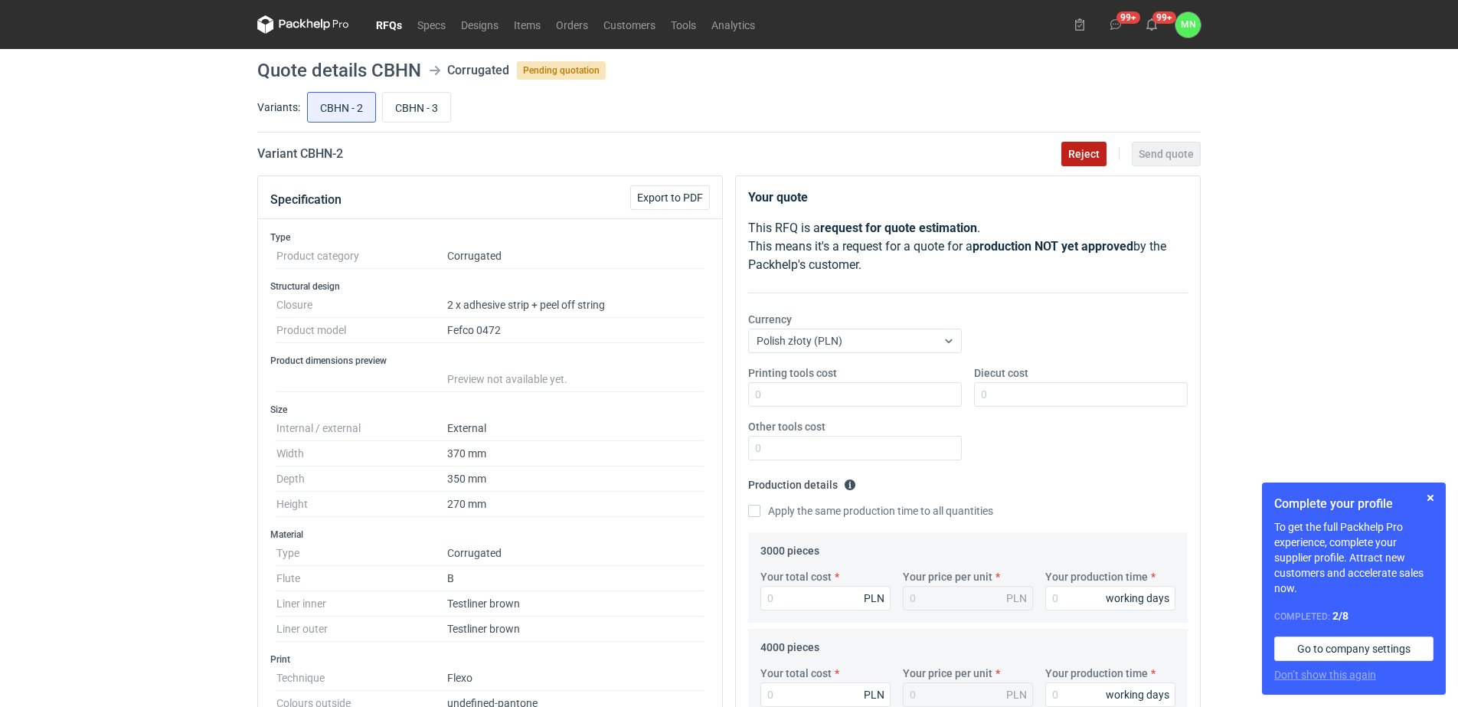
scroll to position [100, 0]
click at [1080, 158] on span "Reject" at bounding box center [1083, 154] width 31 height 11
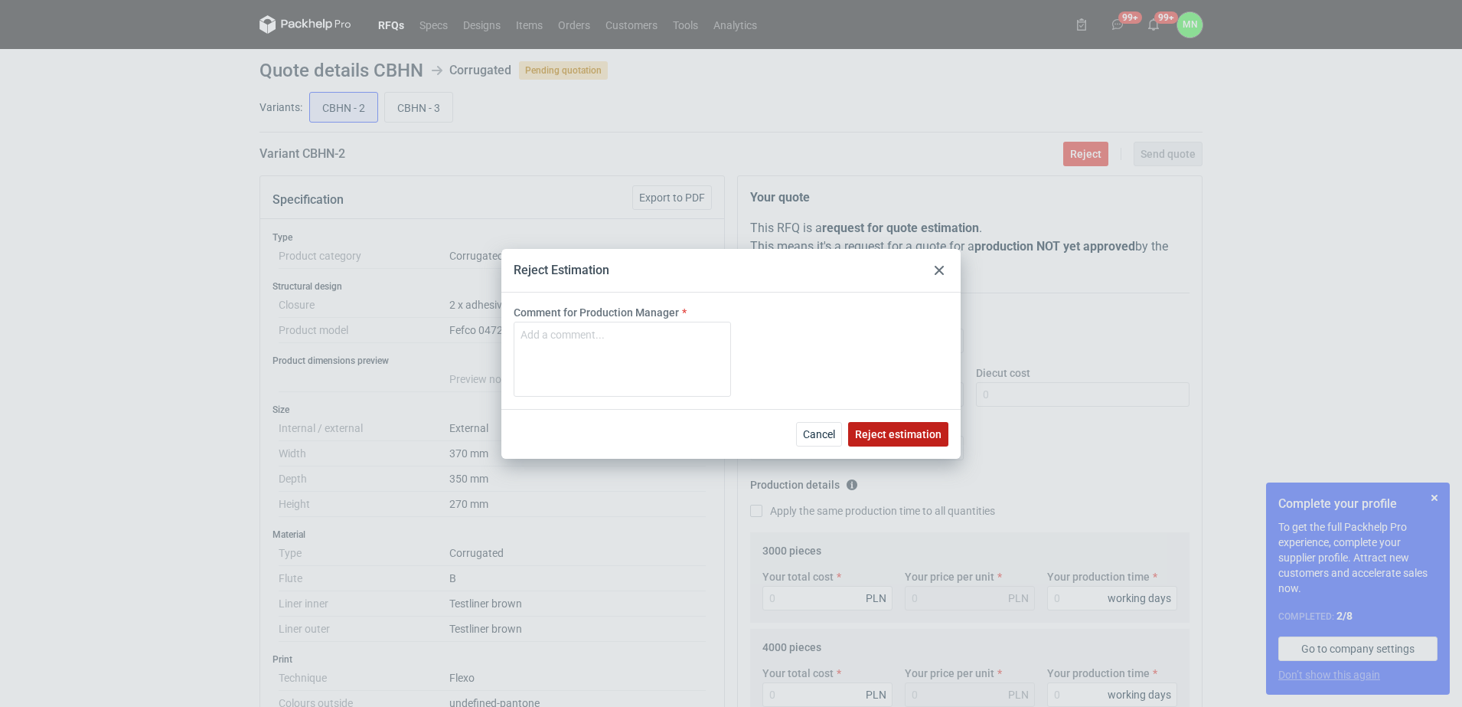
click at [871, 438] on span "Reject estimation" at bounding box center [898, 434] width 87 height 11
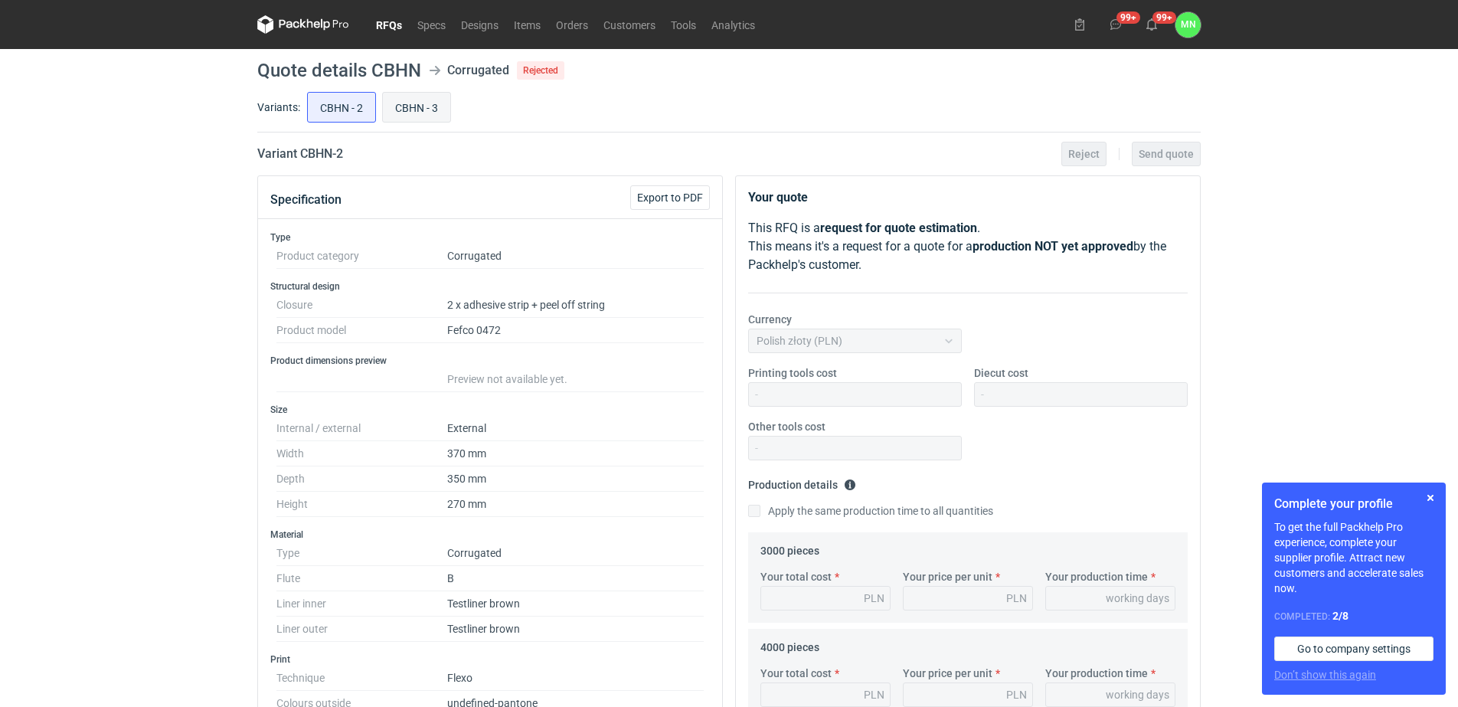
click at [423, 113] on input "CBHN - 3" at bounding box center [416, 107] width 67 height 29
radio input "true"
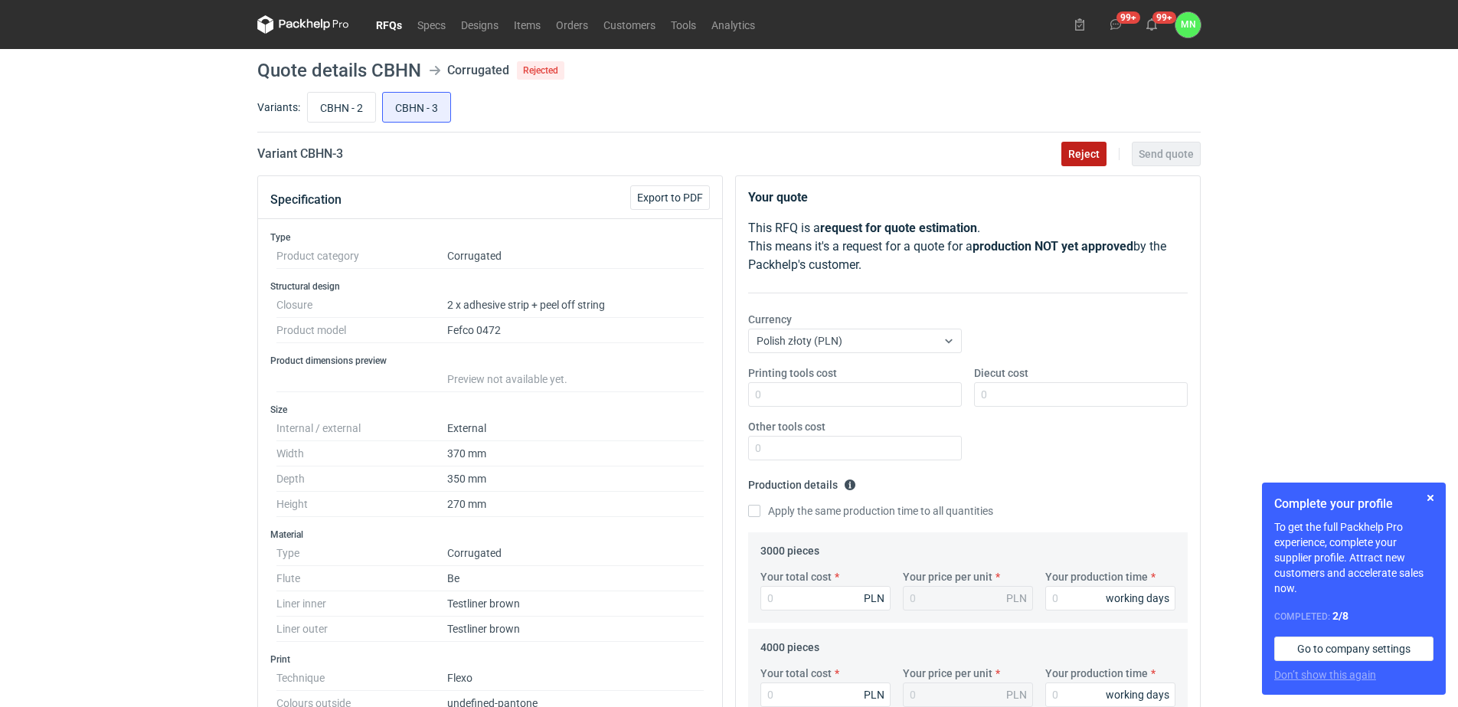
click at [1069, 158] on button "Reject" at bounding box center [1083, 154] width 45 height 24
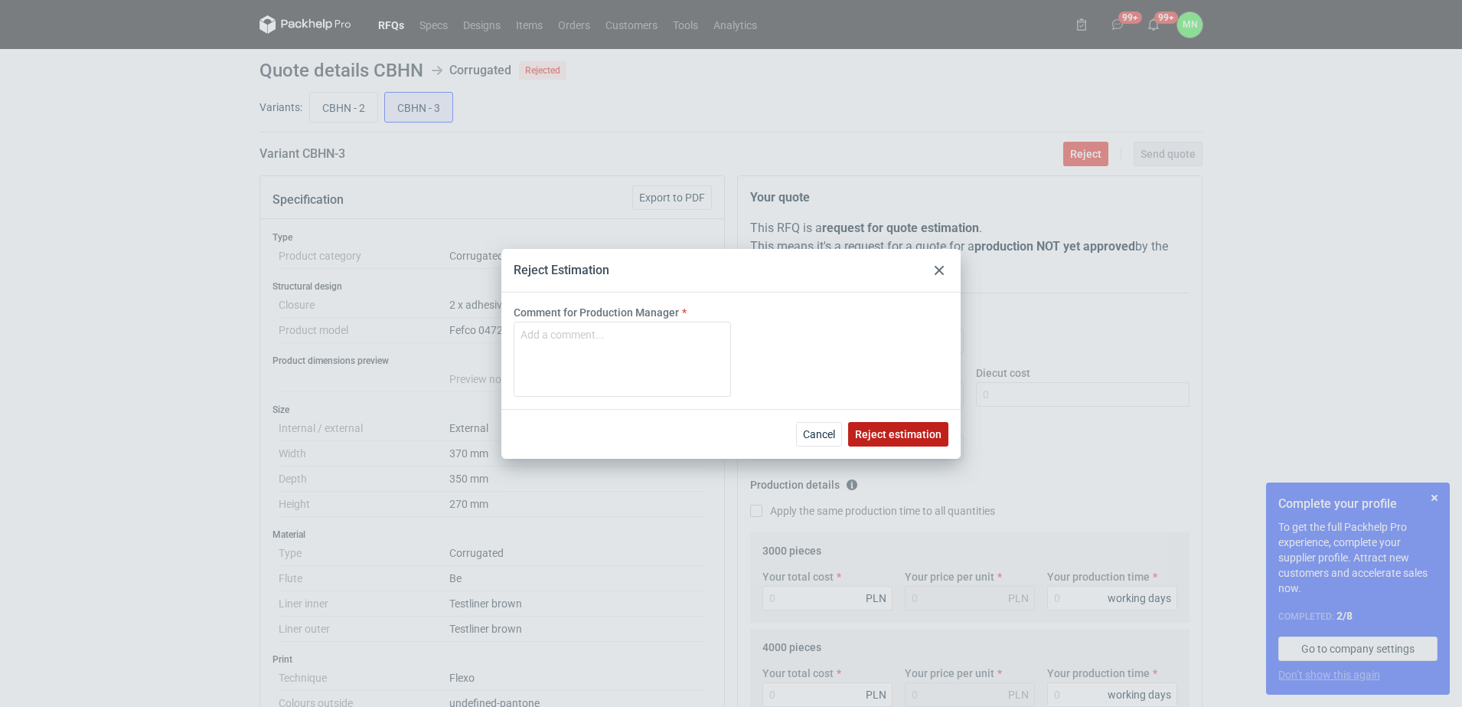
click at [917, 434] on span "Reject estimation" at bounding box center [898, 434] width 87 height 11
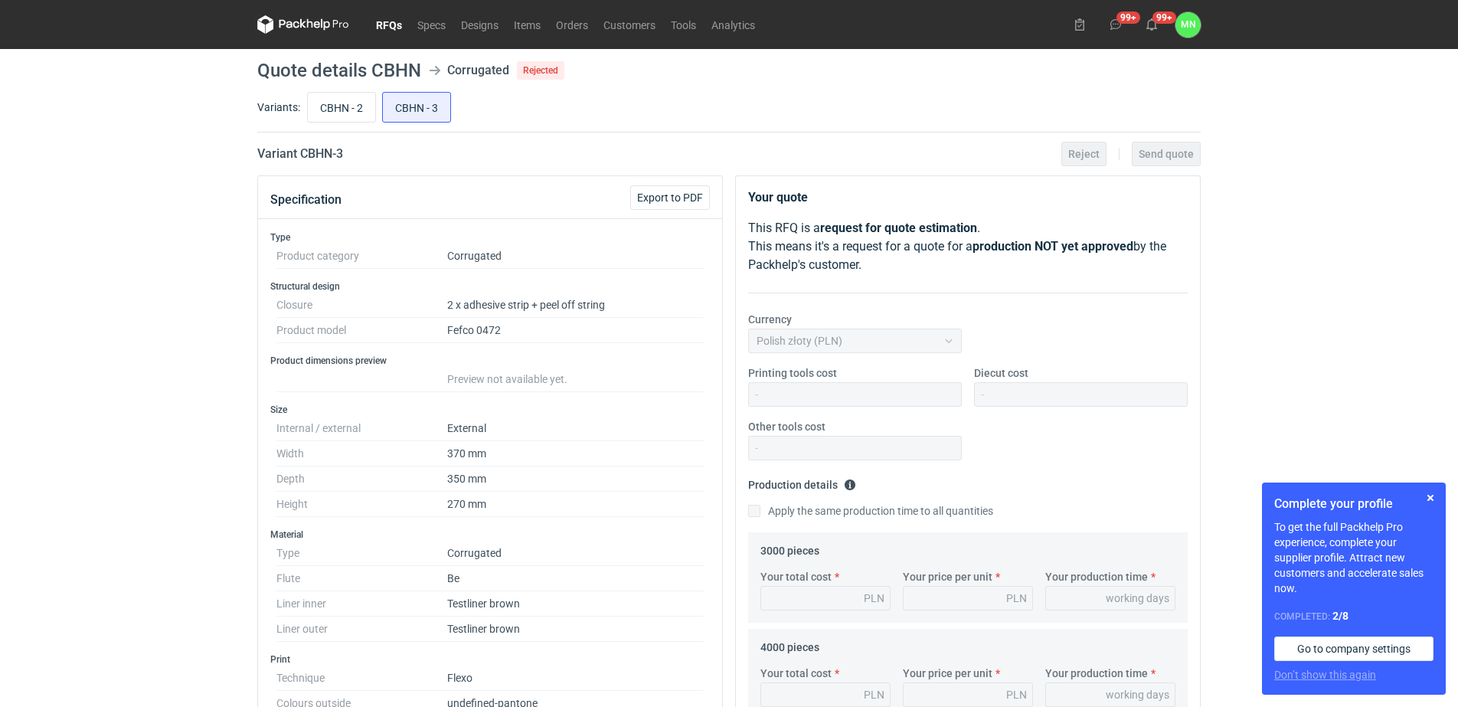
click at [386, 31] on link "RFQs" at bounding box center [388, 24] width 41 height 18
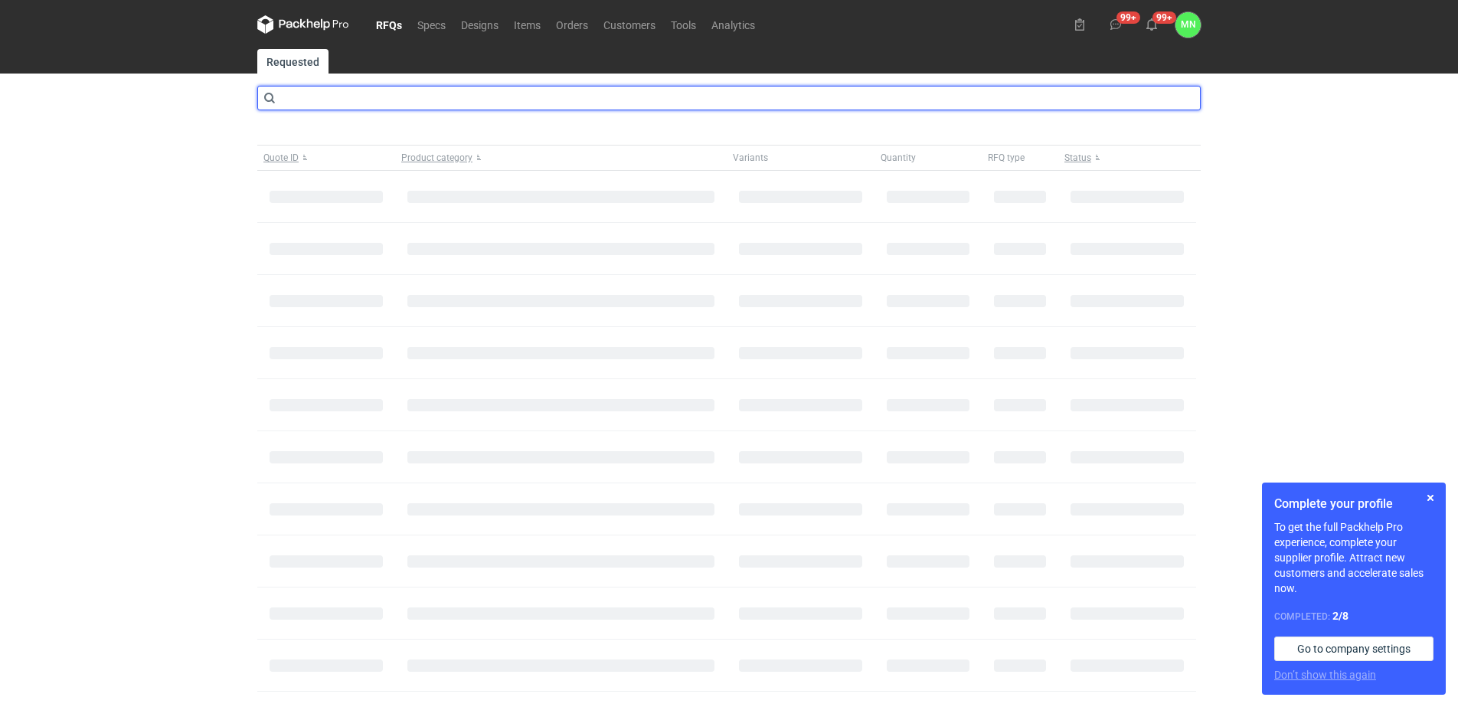
click at [331, 100] on input "text" at bounding box center [728, 98] width 943 height 24
type input "cbis"
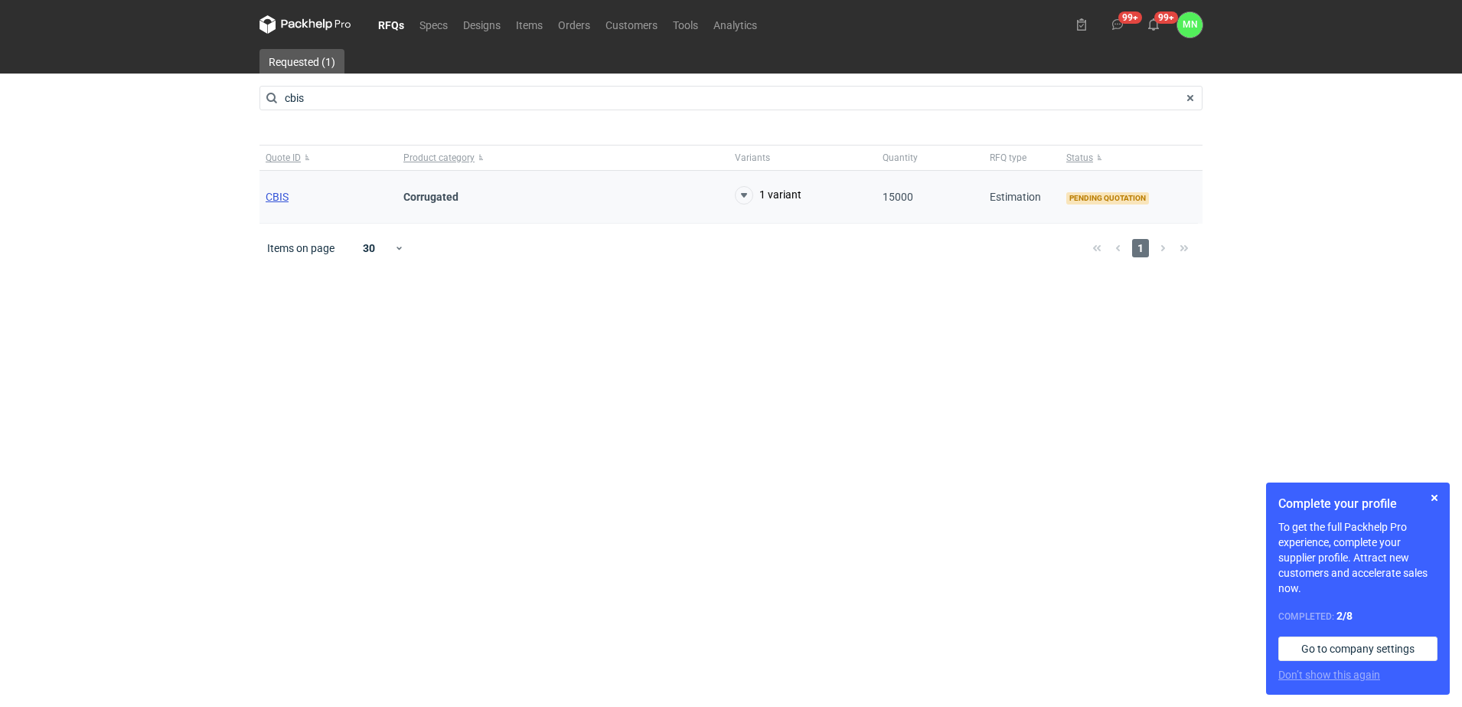
click at [280, 198] on span "CBIS" at bounding box center [277, 197] width 23 height 12
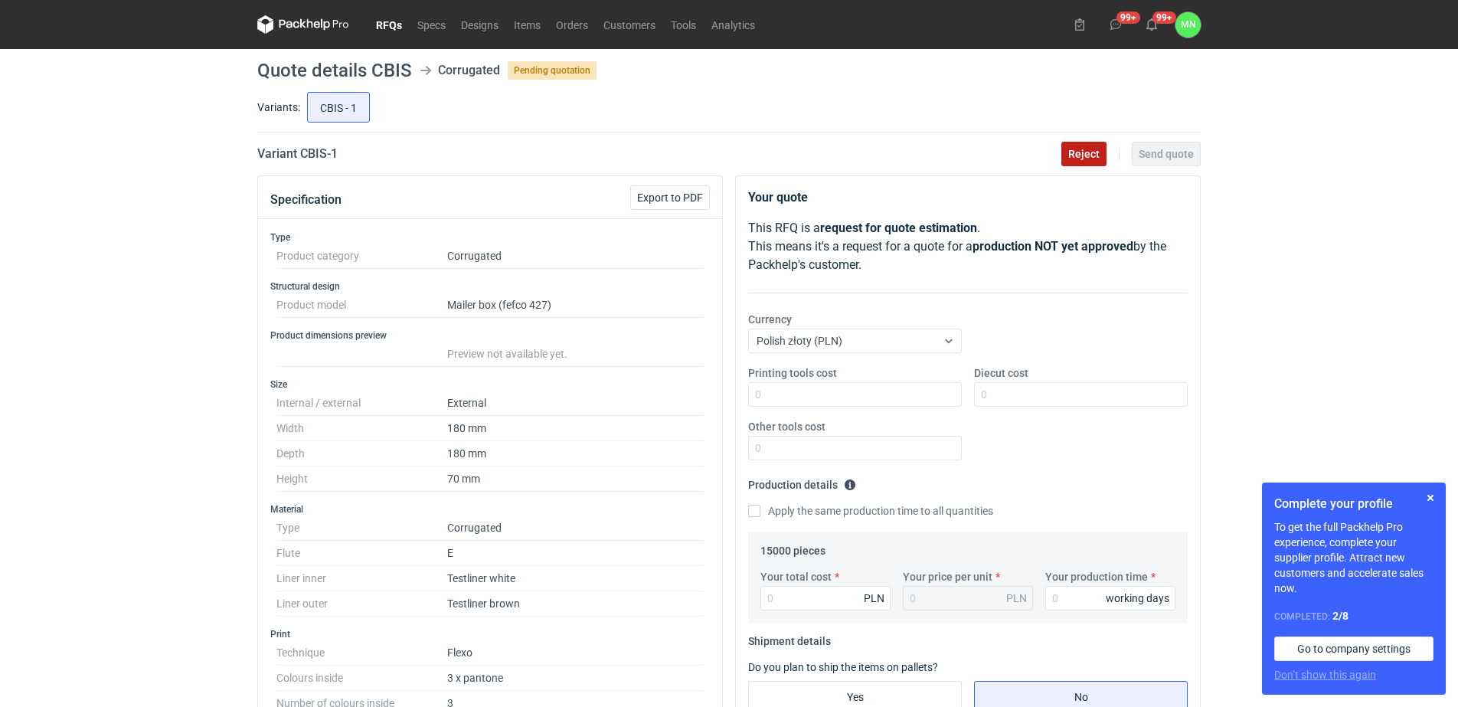
click at [1073, 159] on span "Reject" at bounding box center [1083, 154] width 31 height 11
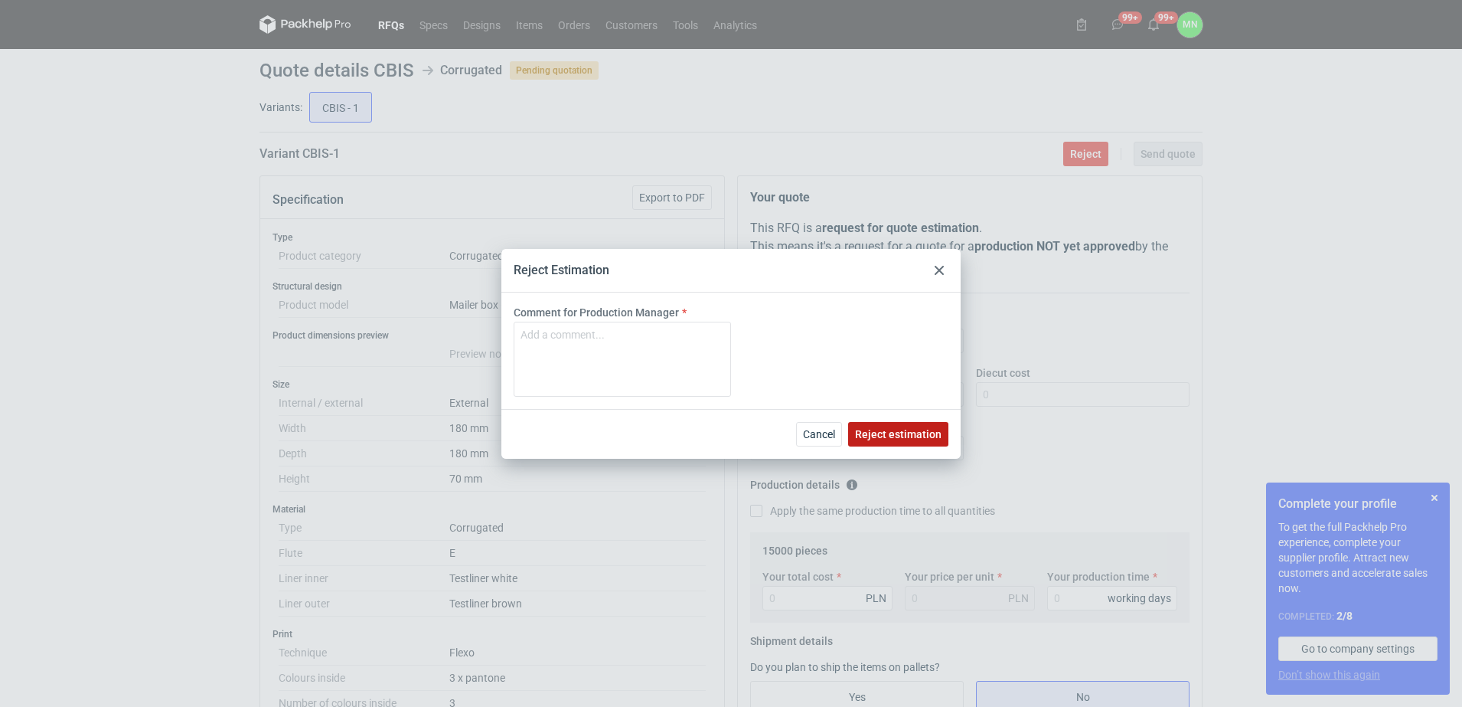
click at [897, 431] on span "Reject estimation" at bounding box center [898, 434] width 87 height 11
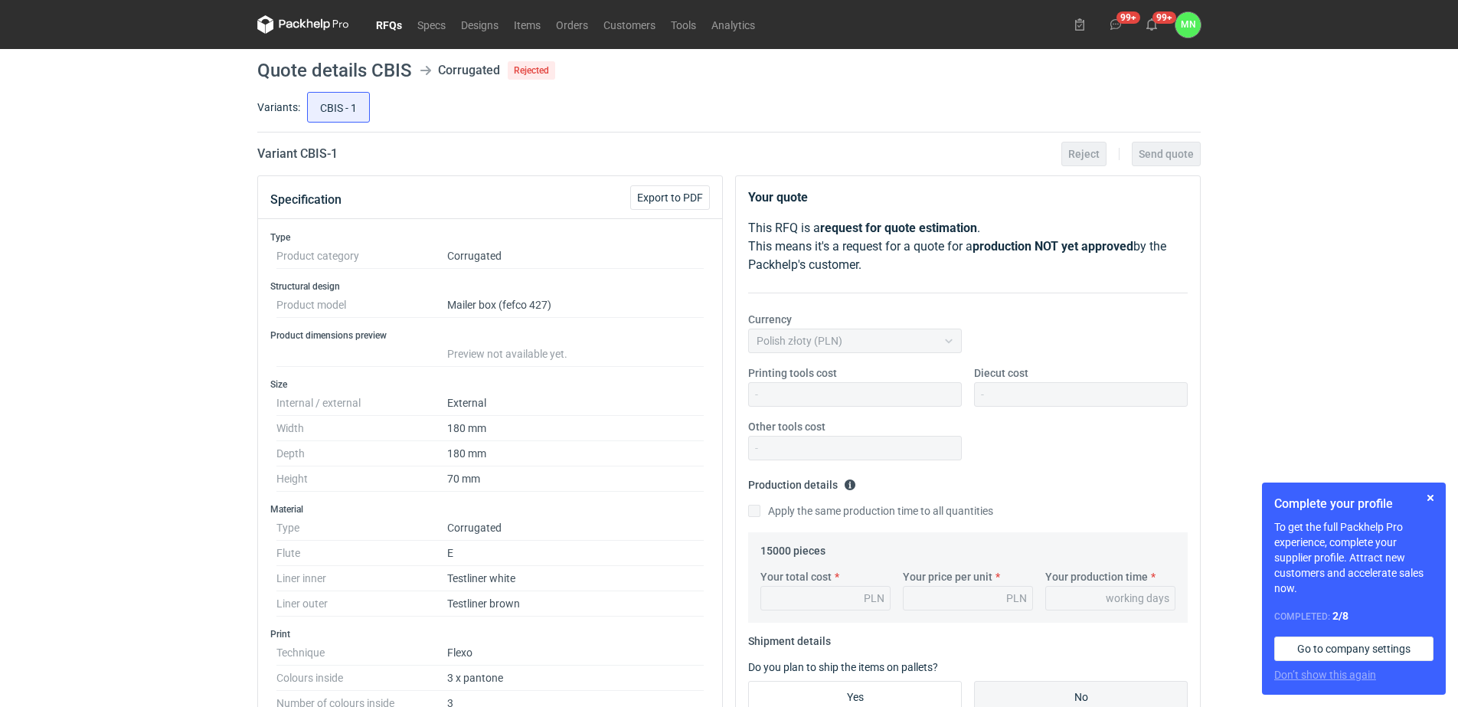
click at [321, 151] on h2 "Variant CBIS - 1" at bounding box center [297, 154] width 80 height 18
click at [385, 21] on link "RFQs" at bounding box center [388, 24] width 41 height 18
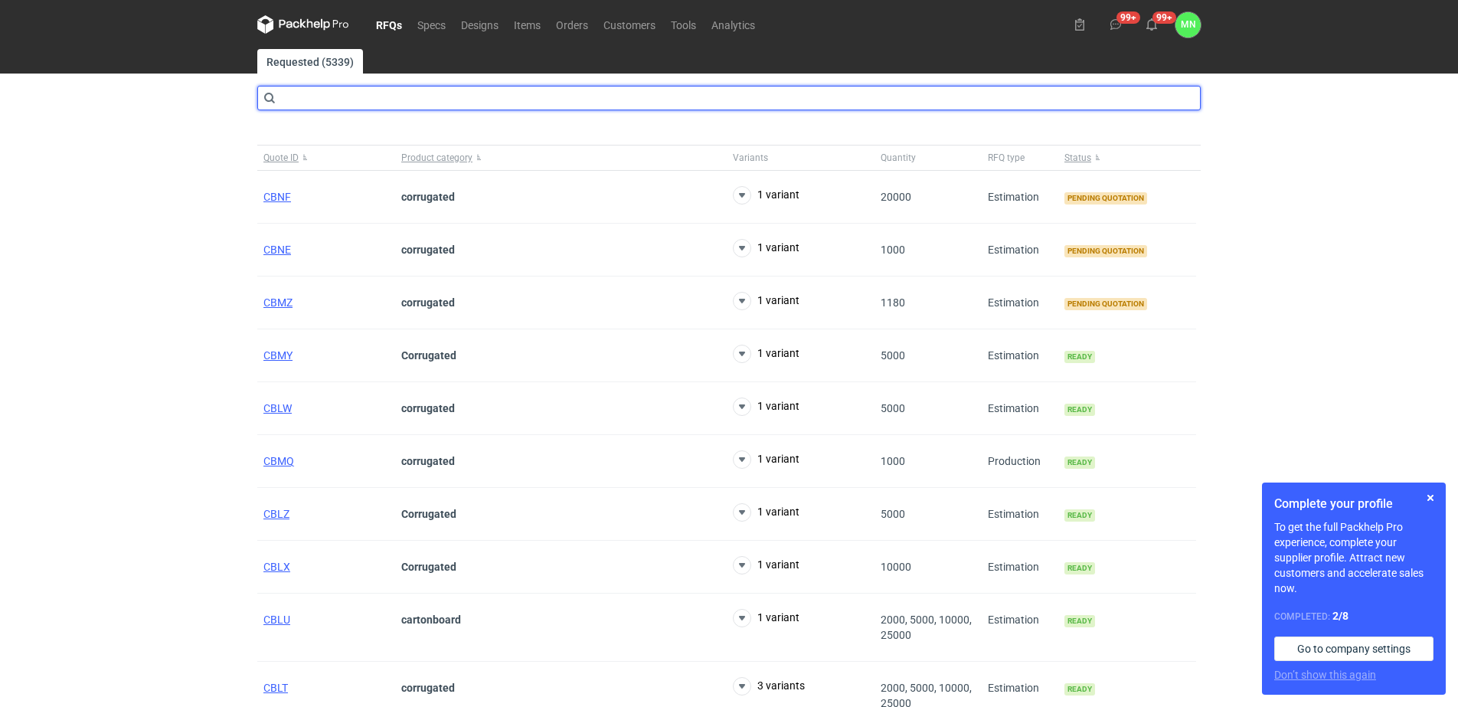
click at [514, 101] on input "text" at bounding box center [728, 98] width 943 height 24
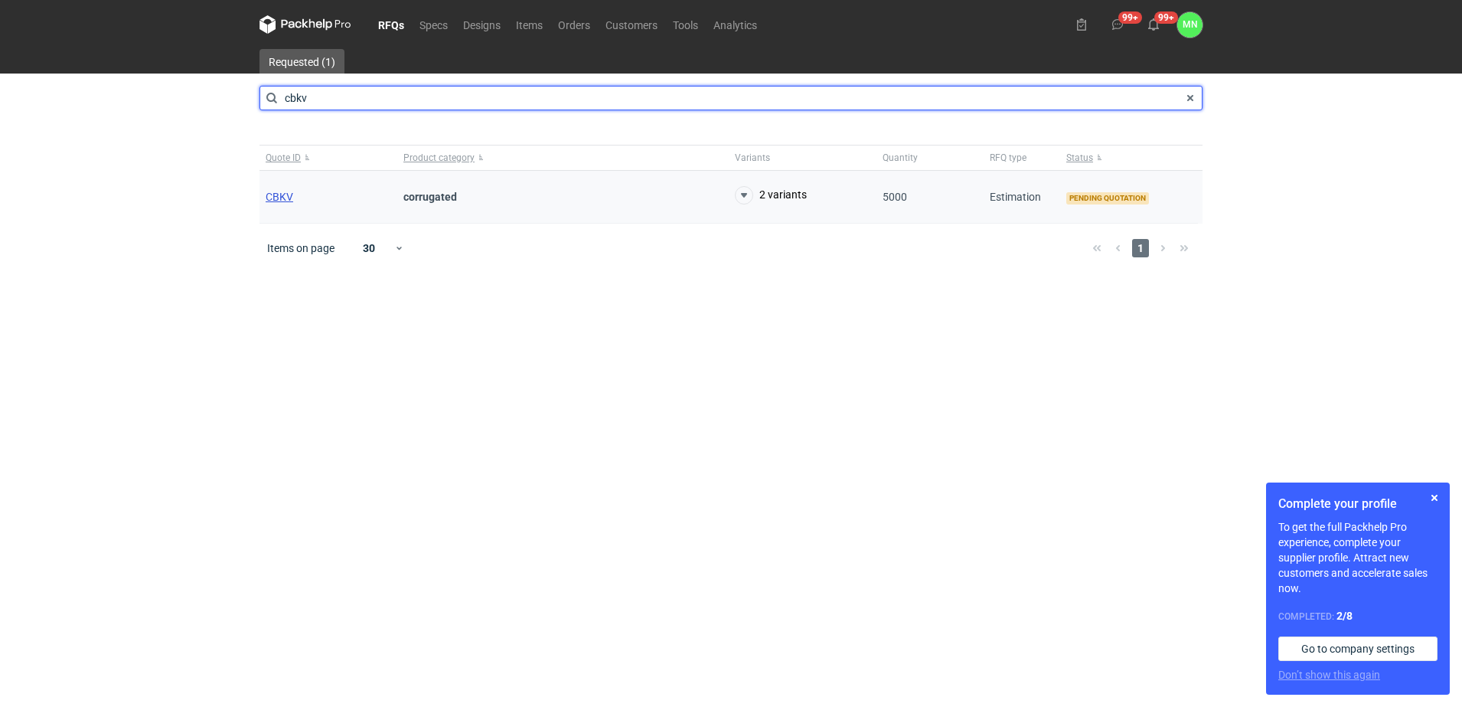
type input "cbkv"
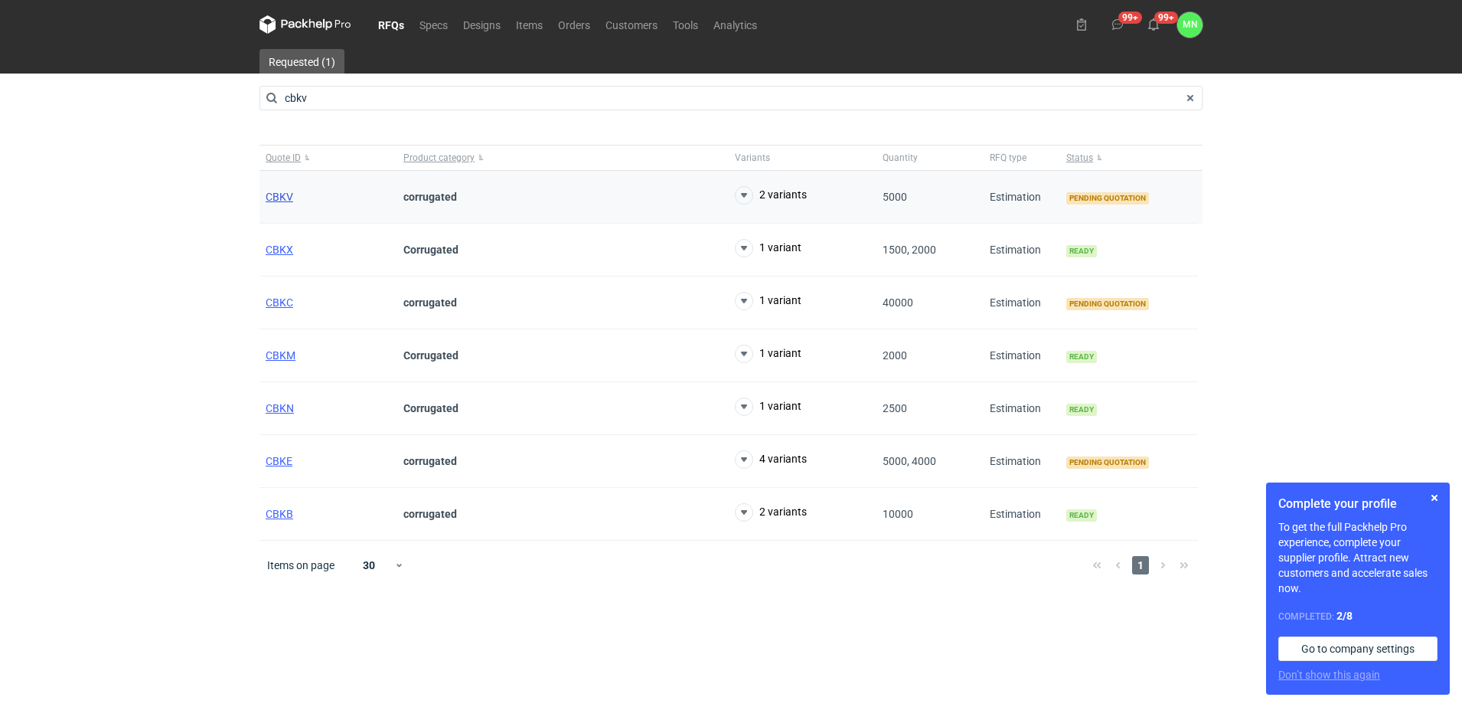
click at [286, 198] on span "CBKV" at bounding box center [280, 197] width 28 height 12
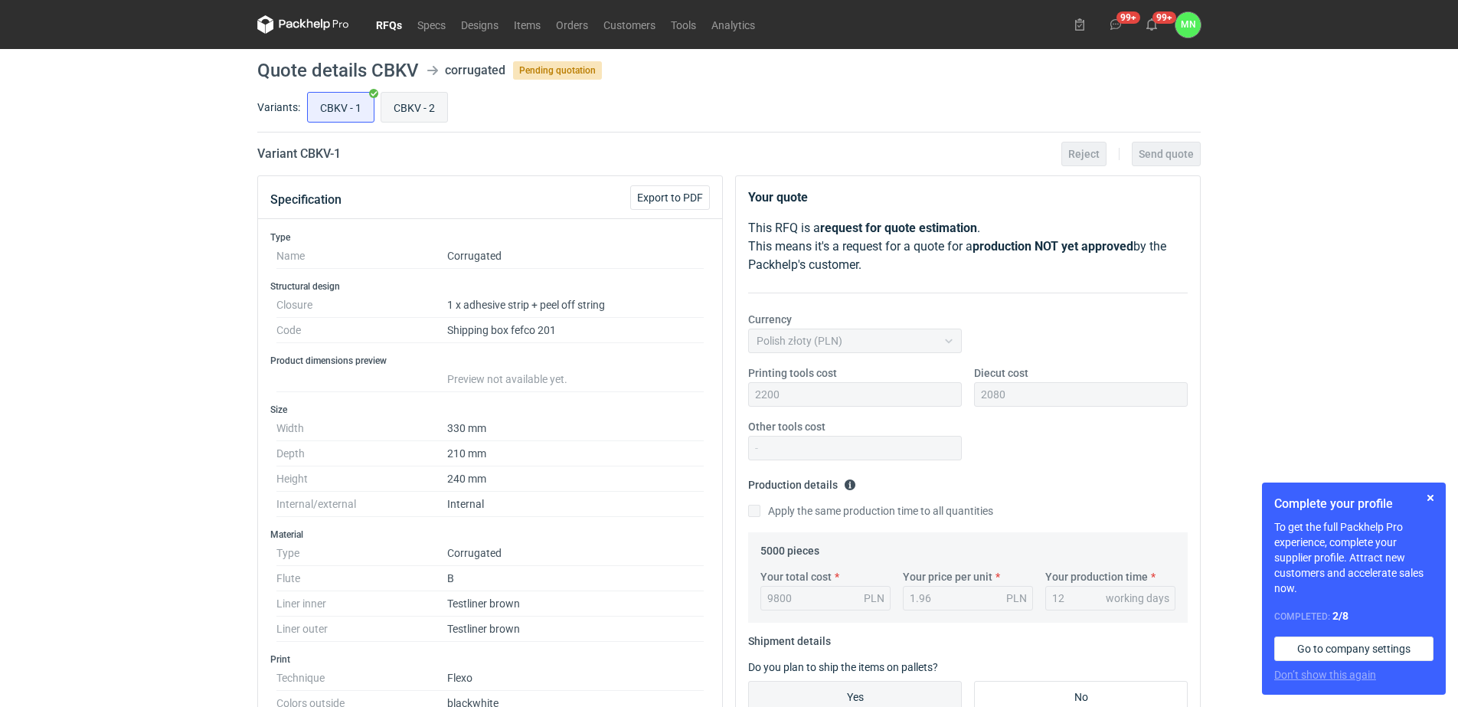
click at [427, 100] on input "CBKV - 2" at bounding box center [414, 107] width 66 height 29
radio input "true"
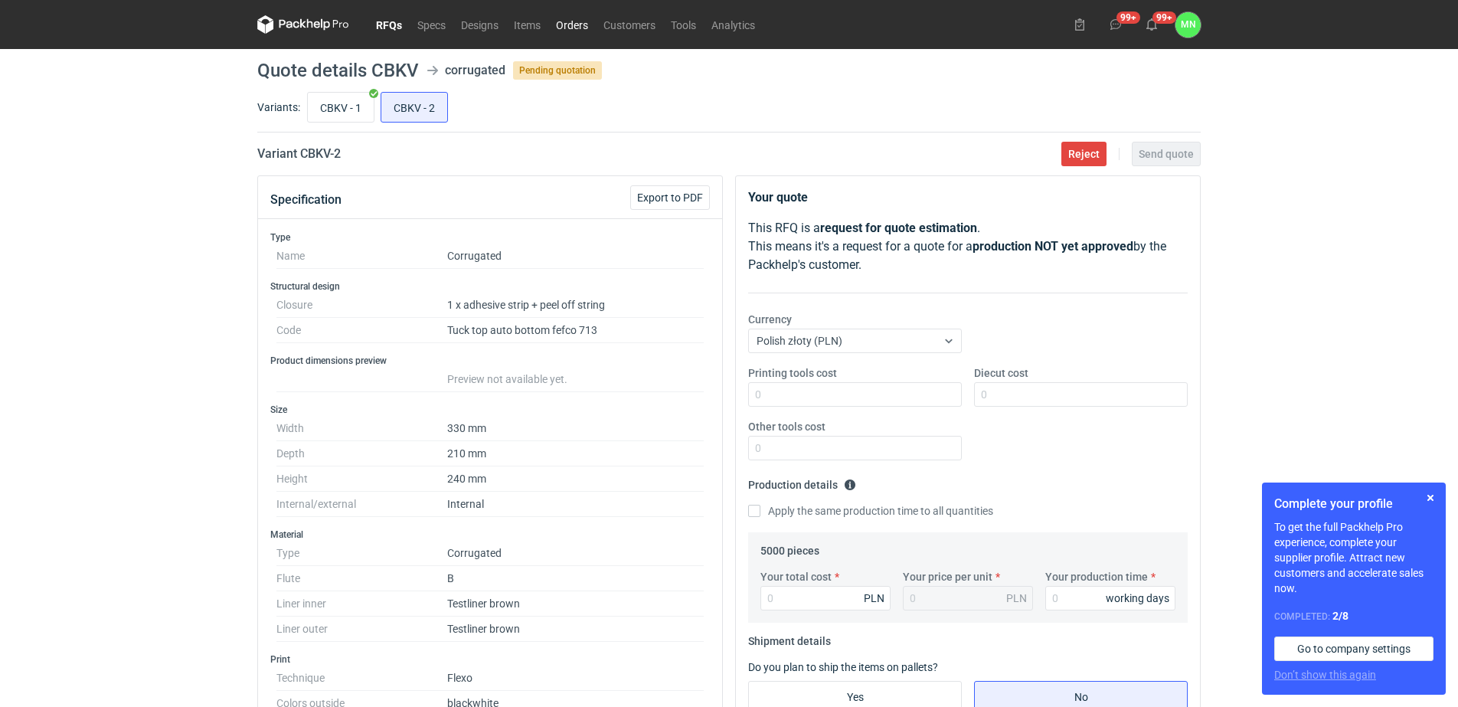
click at [572, 16] on link "Orders" at bounding box center [571, 24] width 47 height 18
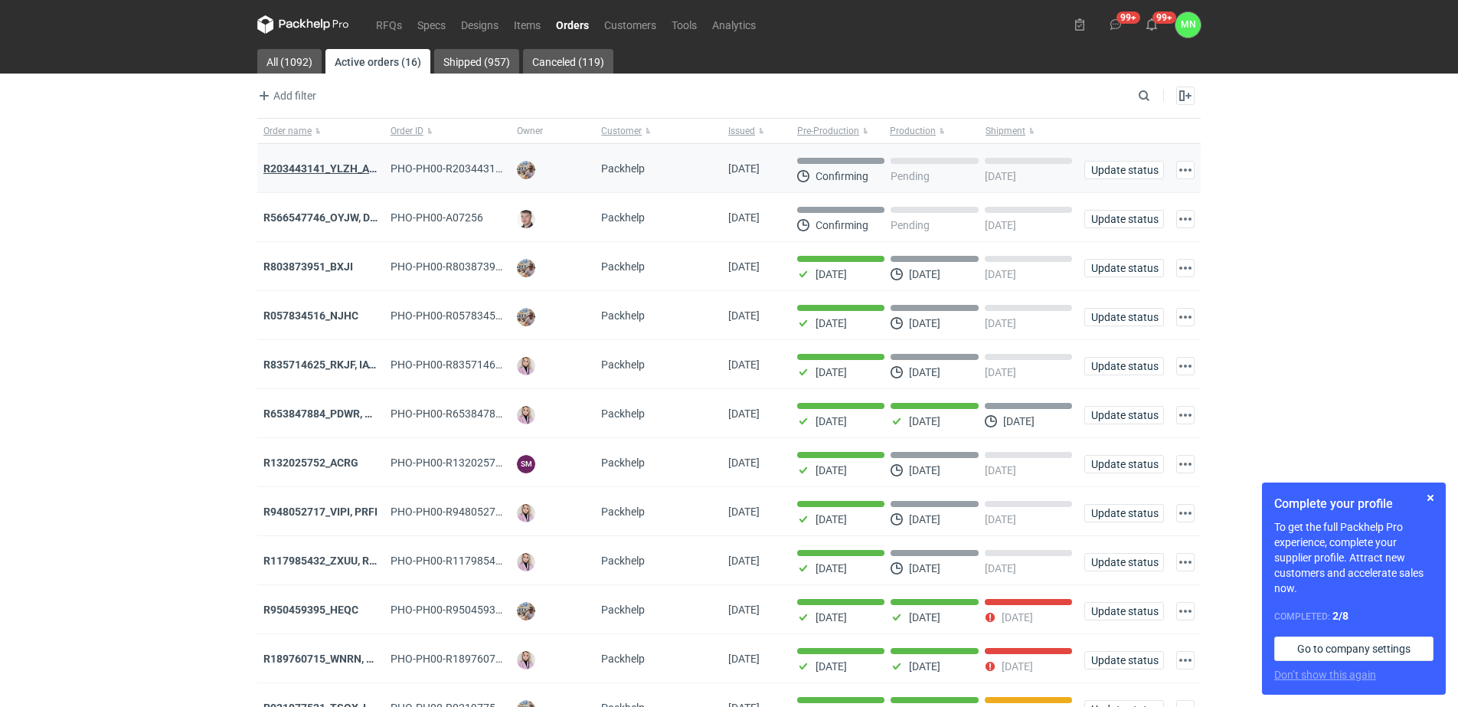
click at [296, 166] on strong "R203443141_YLZH_AHYW" at bounding box center [327, 168] width 129 height 12
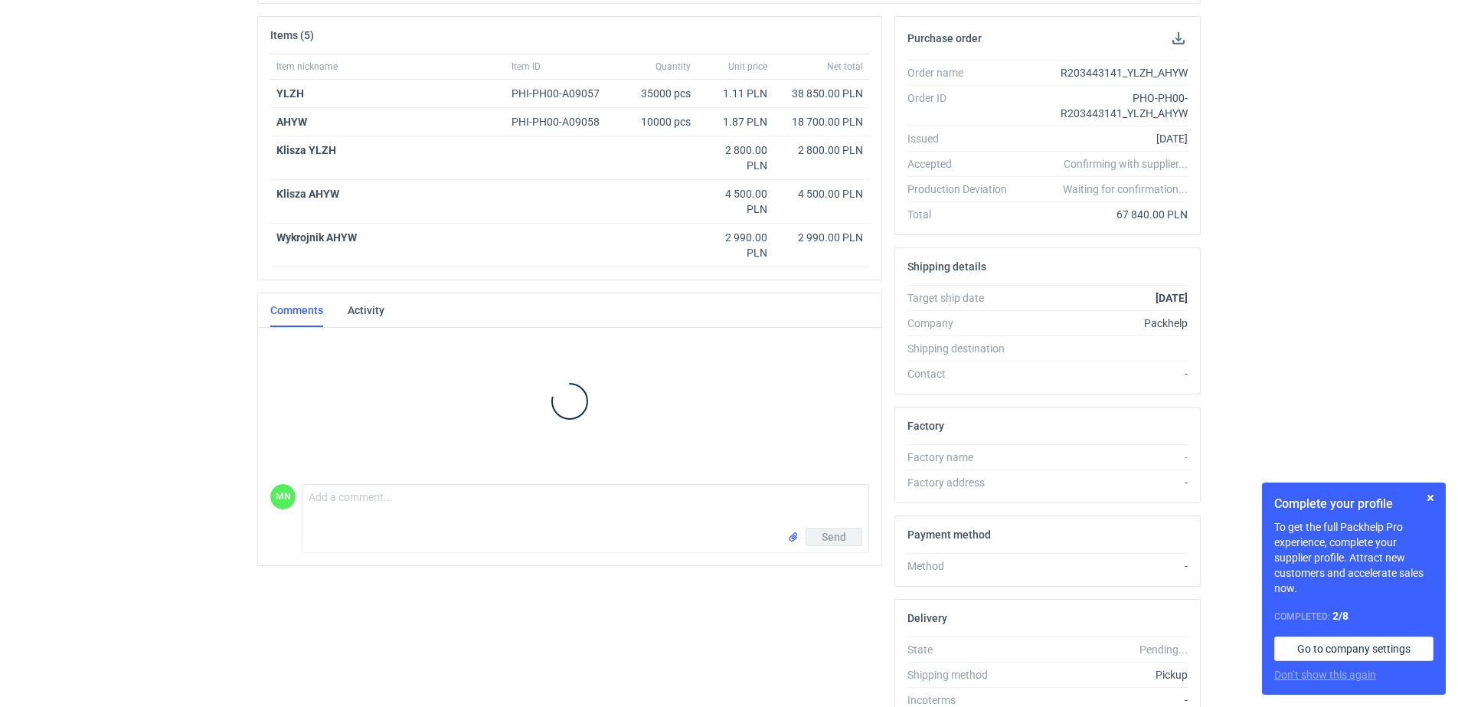
scroll to position [292, 0]
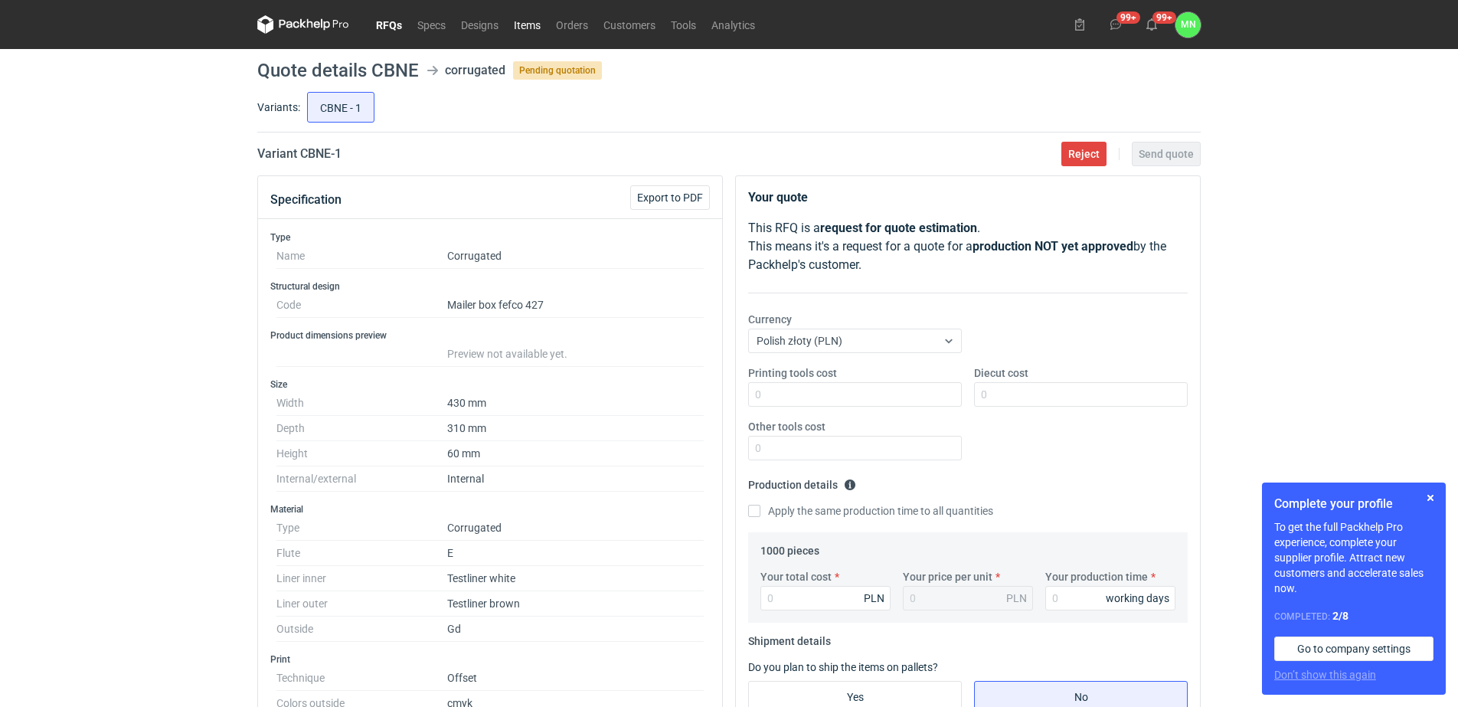
click at [530, 26] on link "Items" at bounding box center [527, 24] width 42 height 18
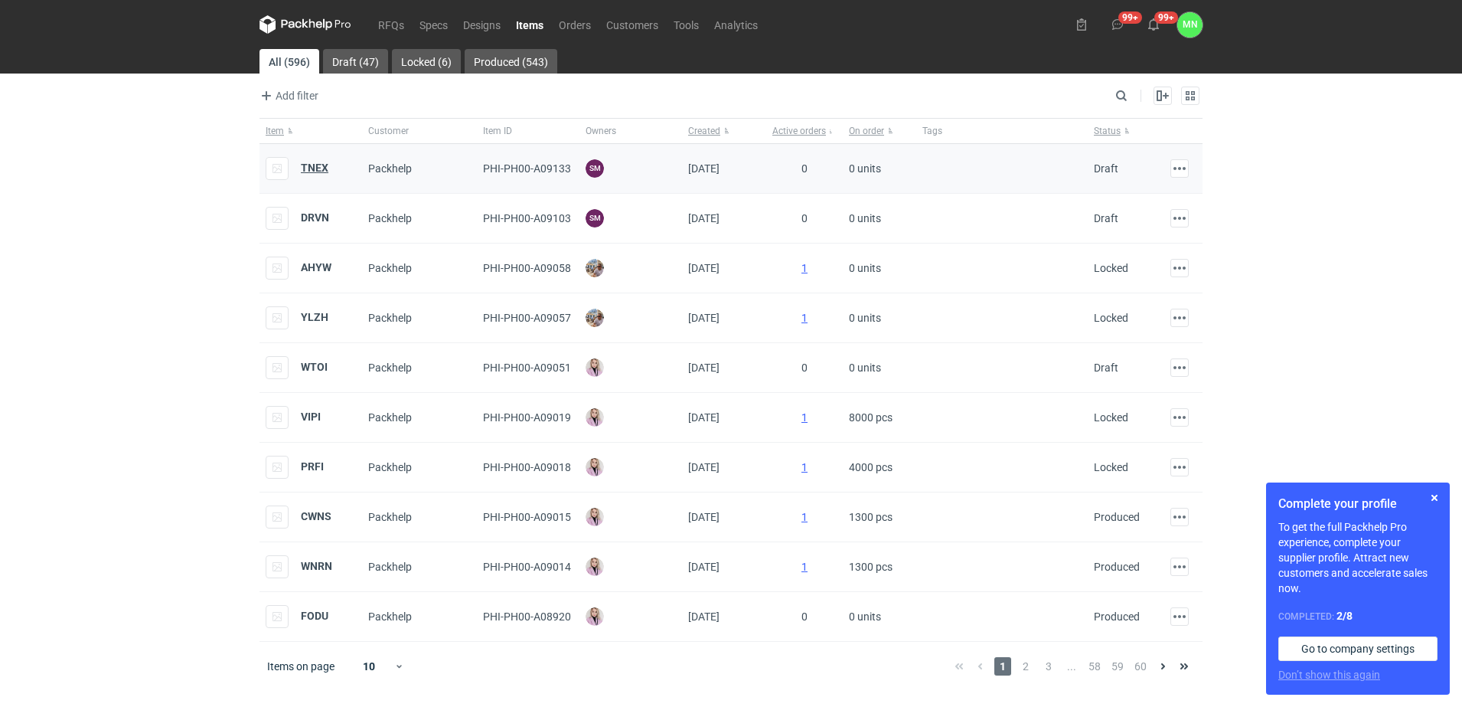
click at [311, 162] on strong "TNEX" at bounding box center [315, 168] width 28 height 12
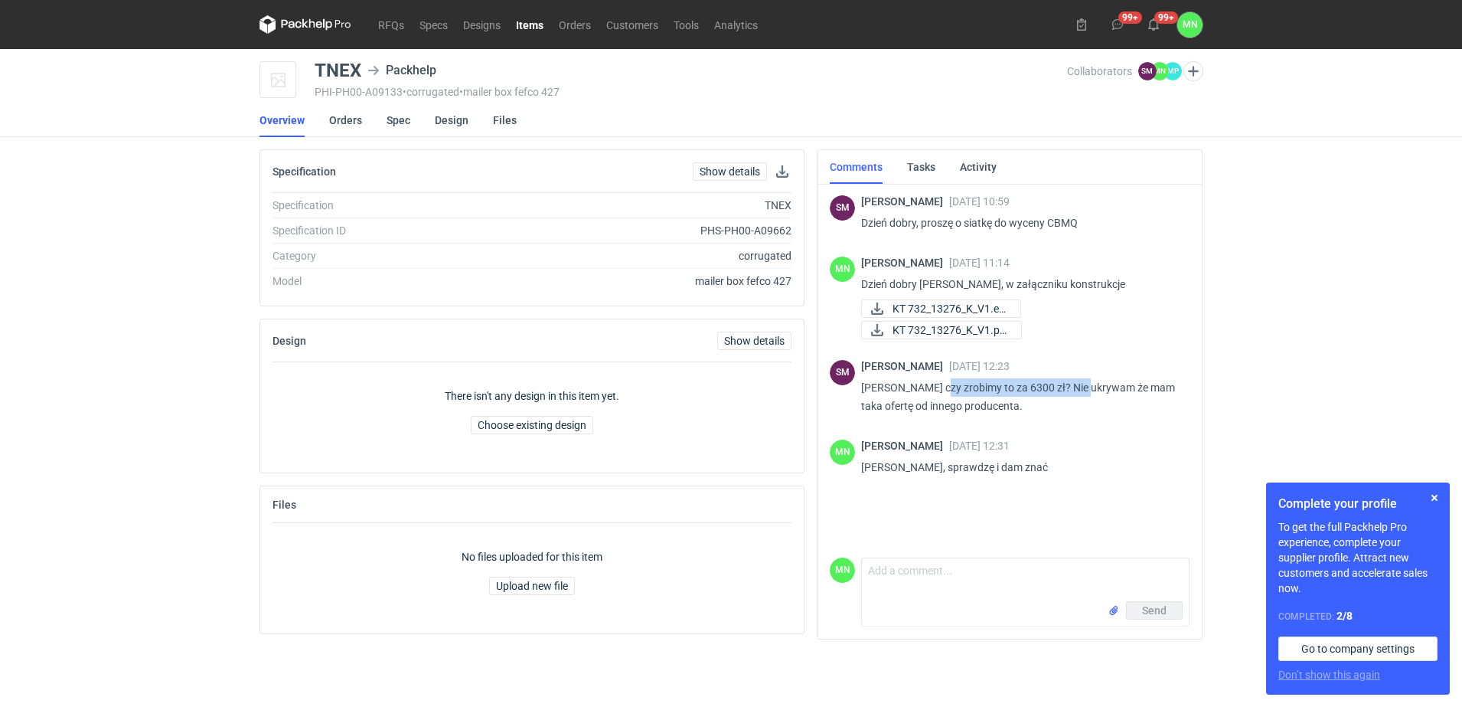
drag, startPoint x: 967, startPoint y: 393, endPoint x: 1080, endPoint y: 393, distance: 113.3
click at [1080, 393] on p "[PERSON_NAME] czy zrobimy to za 6300 zł? Nie ukrywam że mam taka ofertę od inne…" at bounding box center [1019, 396] width 316 height 37
click at [392, 122] on link "Spec" at bounding box center [399, 120] width 24 height 34
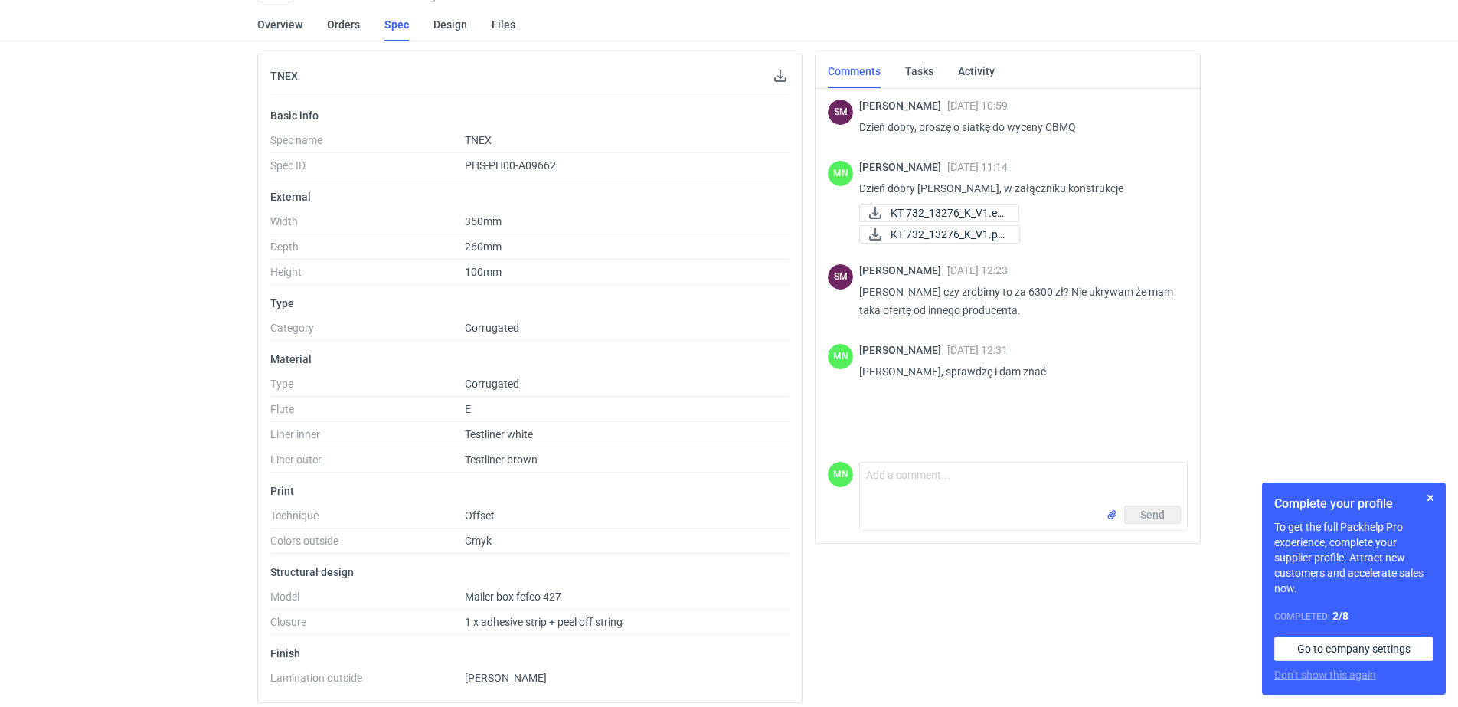
scroll to position [105, 0]
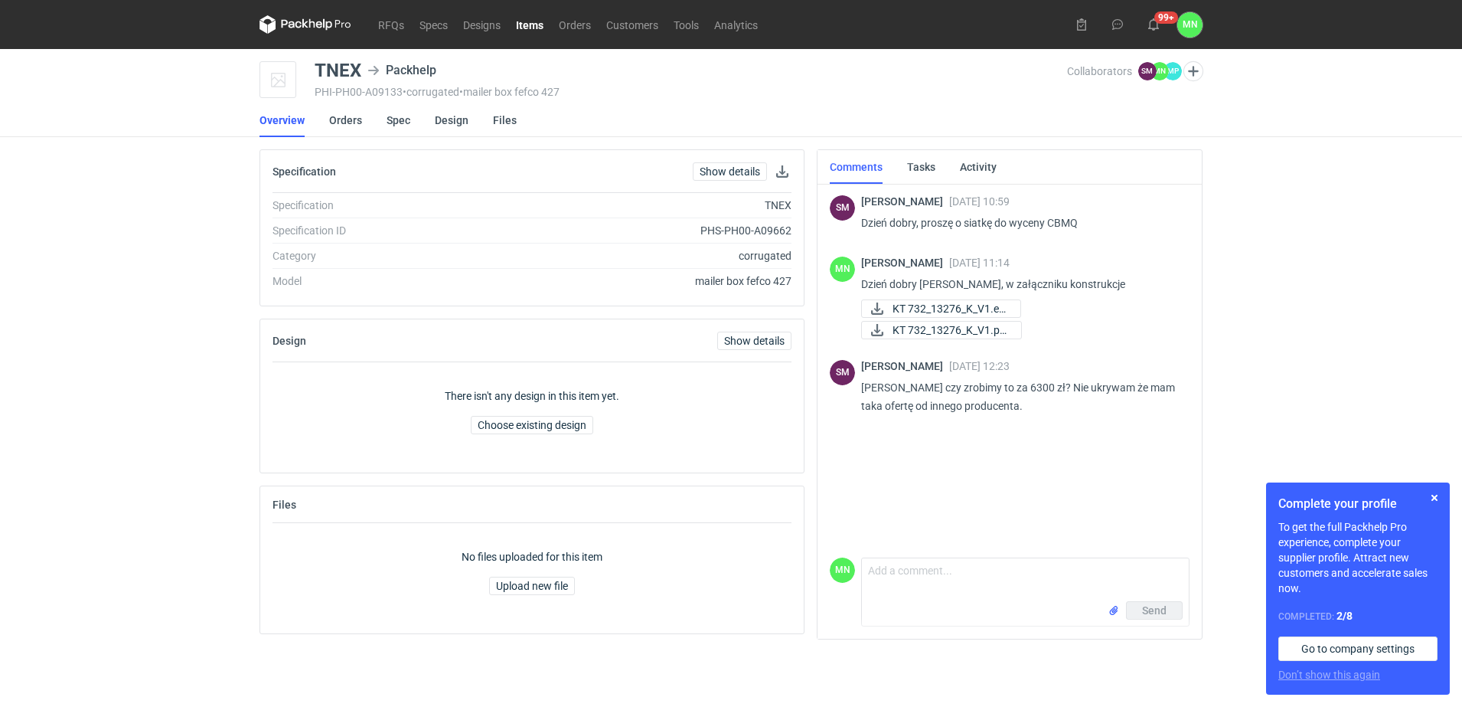
click at [1069, 220] on p "Dzień dobry, proszę o siatkę do wyceny CBMQ" at bounding box center [1019, 223] width 316 height 18
copy p "CBMQ"
click at [976, 572] on textarea "Comment message" at bounding box center [1025, 579] width 327 height 43
type textarea "[PERSON_NAME], sprawdzę i dam znać"
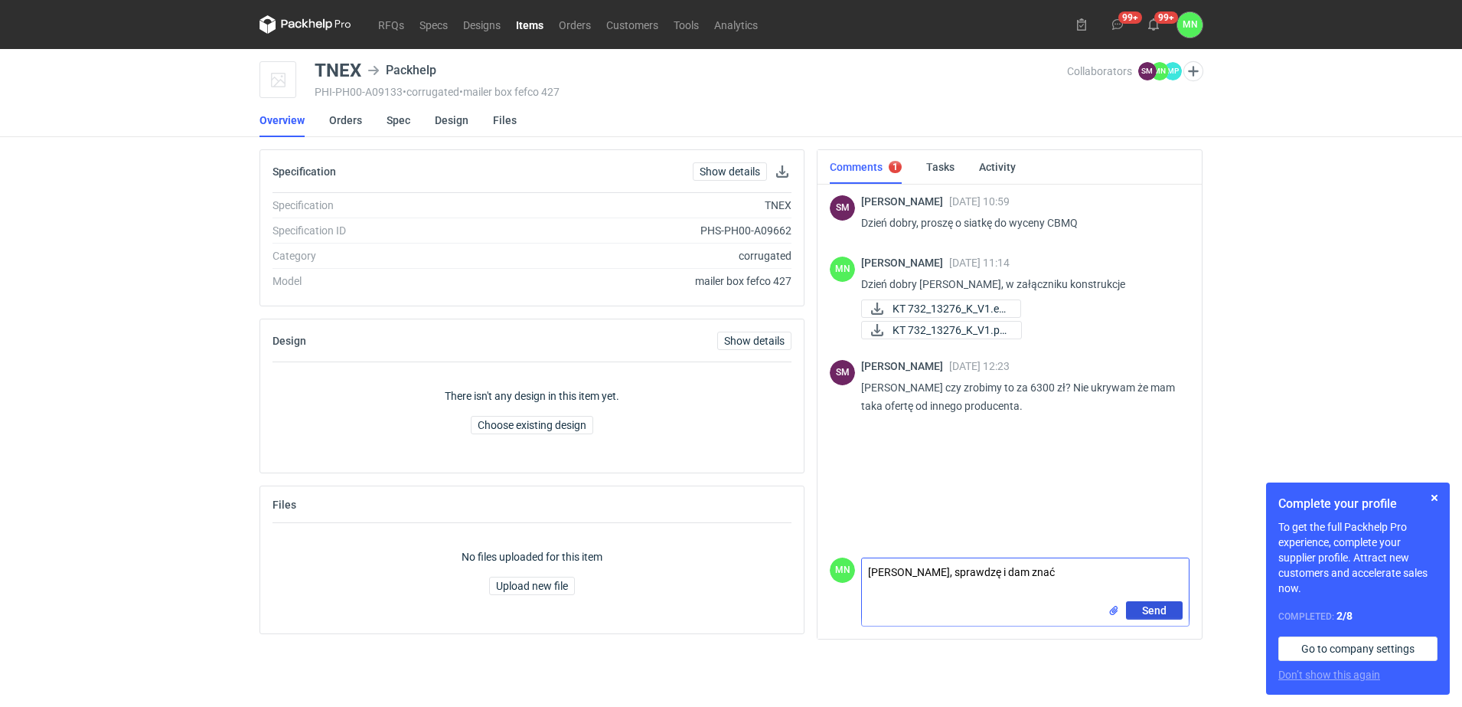
click at [1161, 609] on span "Send" at bounding box center [1154, 610] width 24 height 11
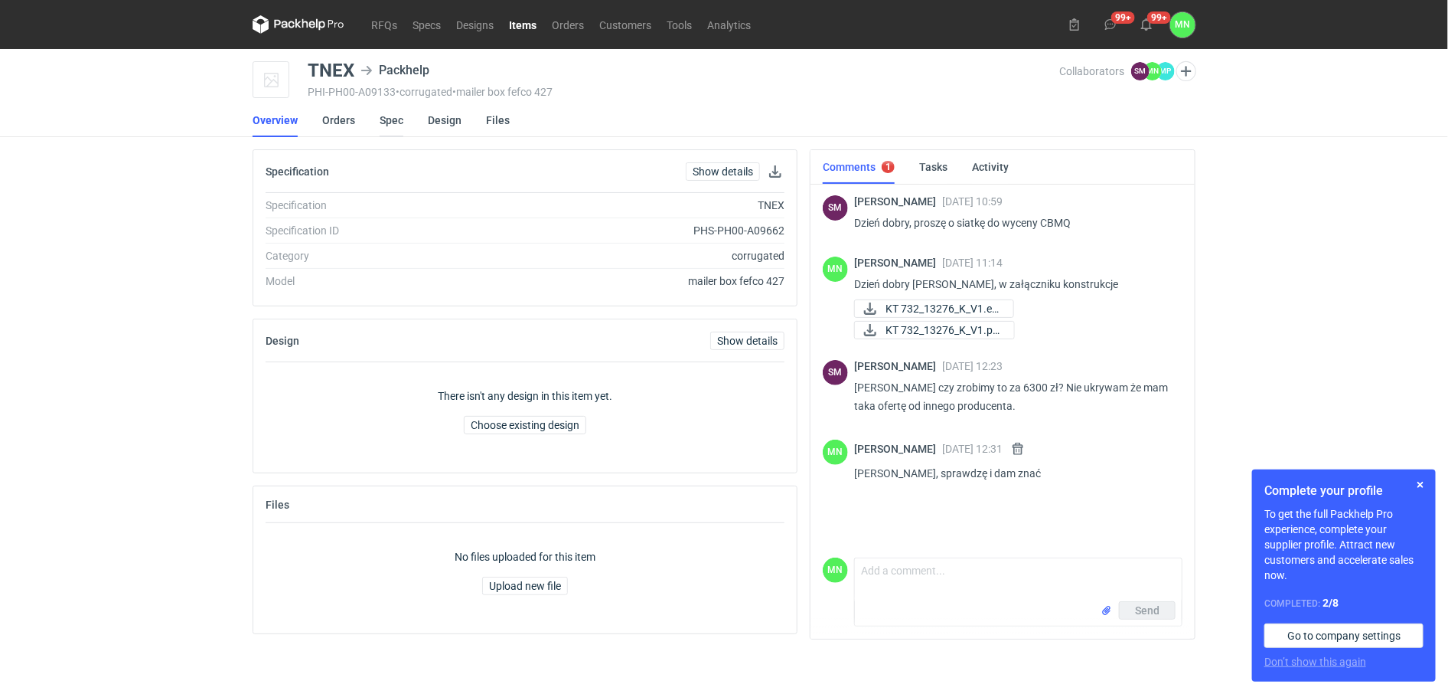
click at [391, 116] on link "Spec" at bounding box center [392, 120] width 24 height 34
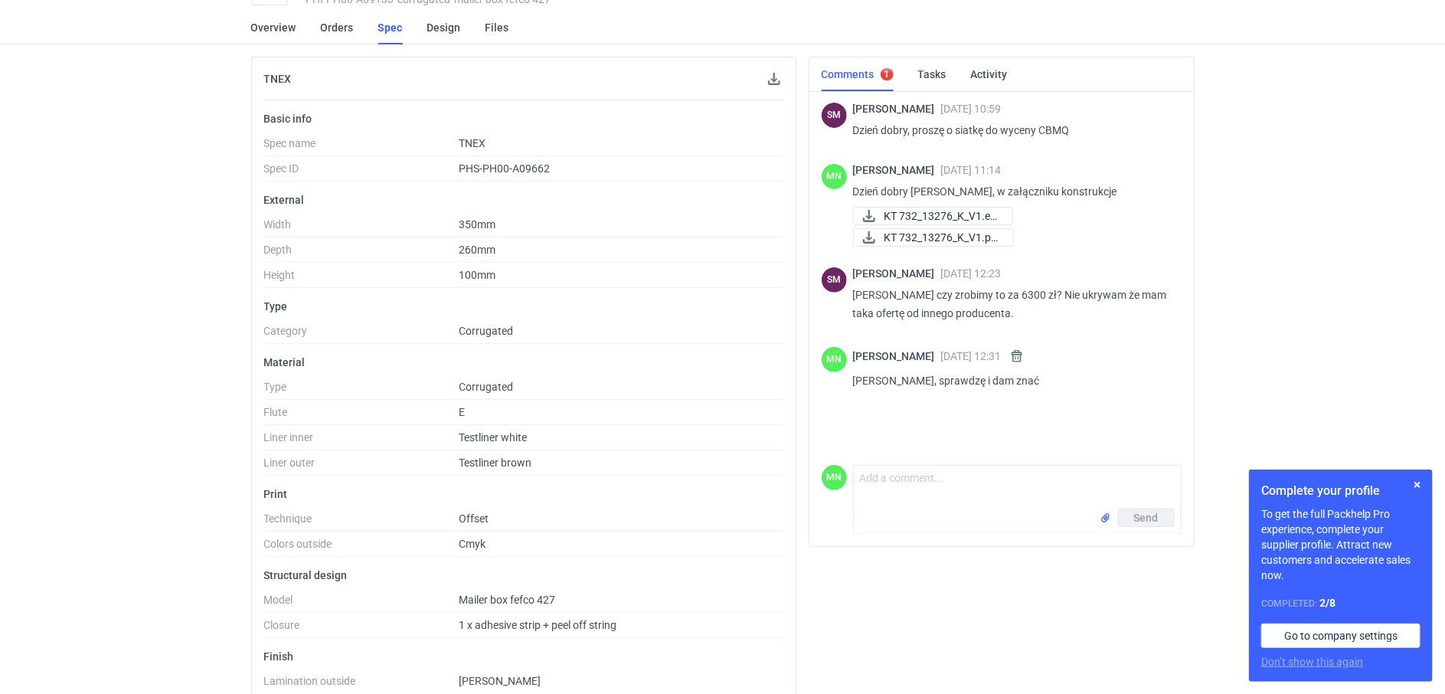
scroll to position [96, 0]
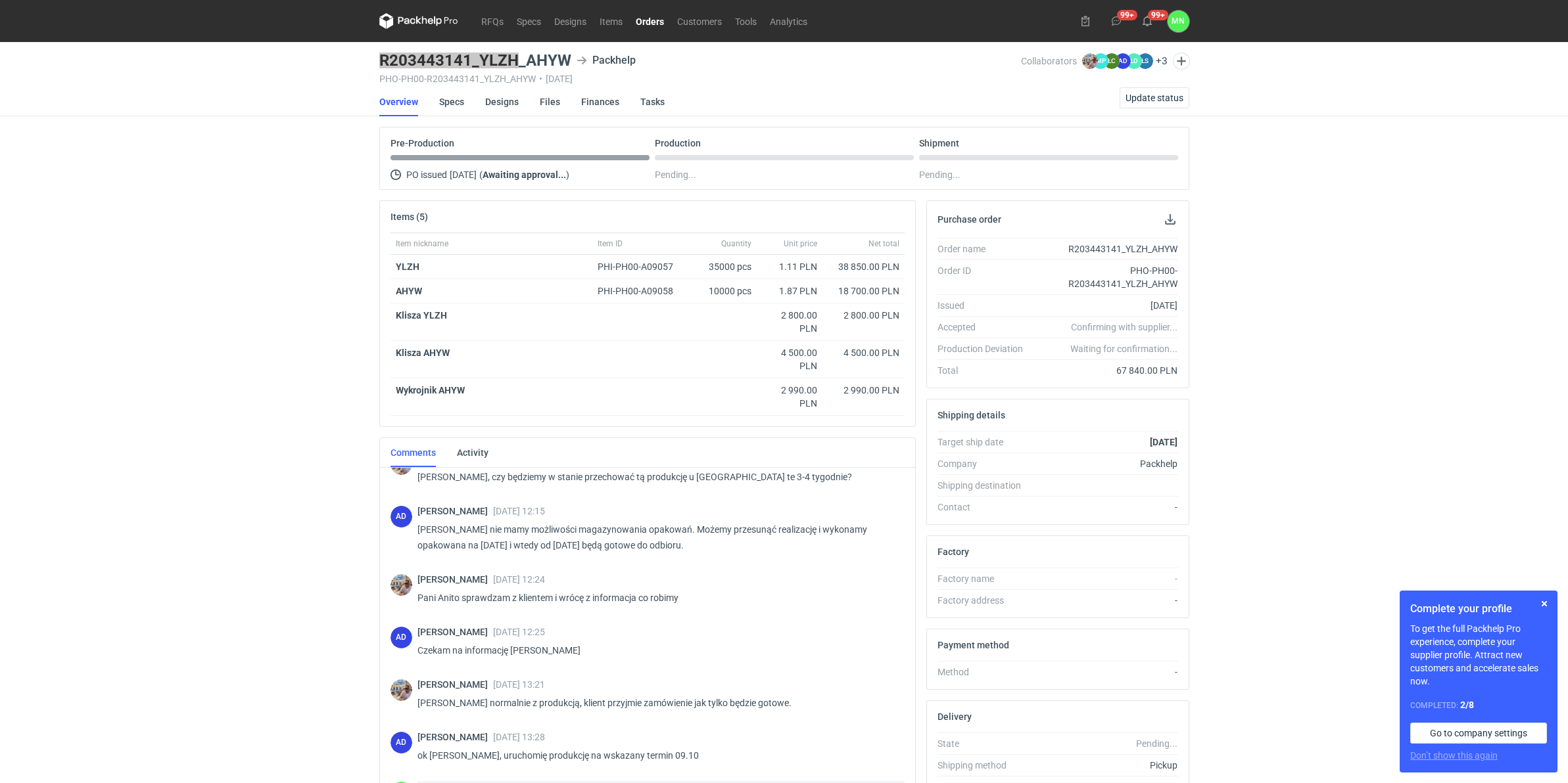
scroll to position [234, 0]
